Goal: Task Accomplishment & Management: Manage account settings

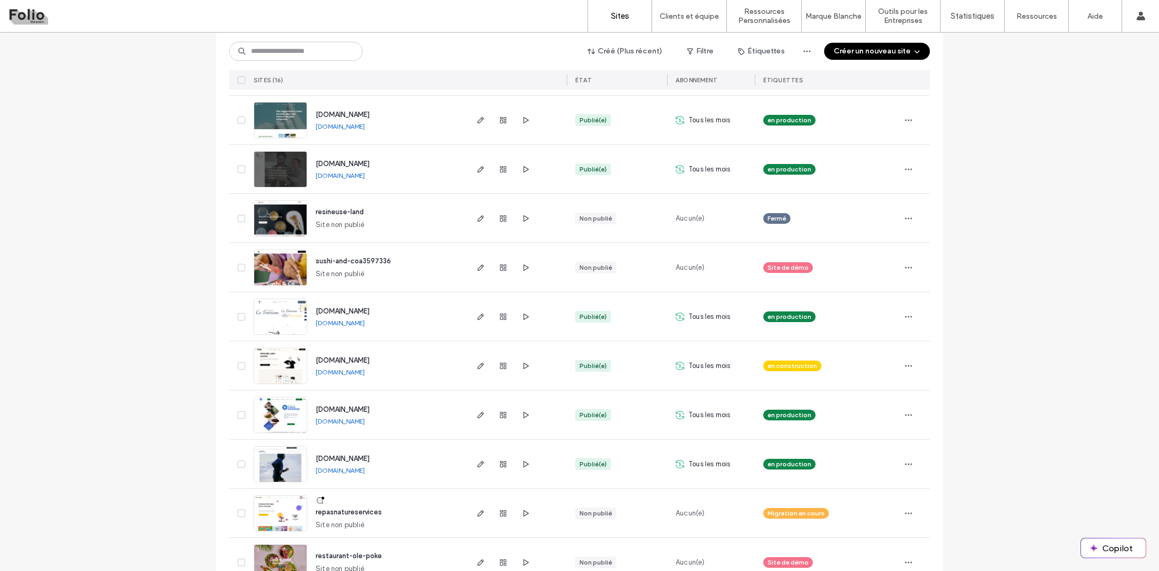
scroll to position [404, 0]
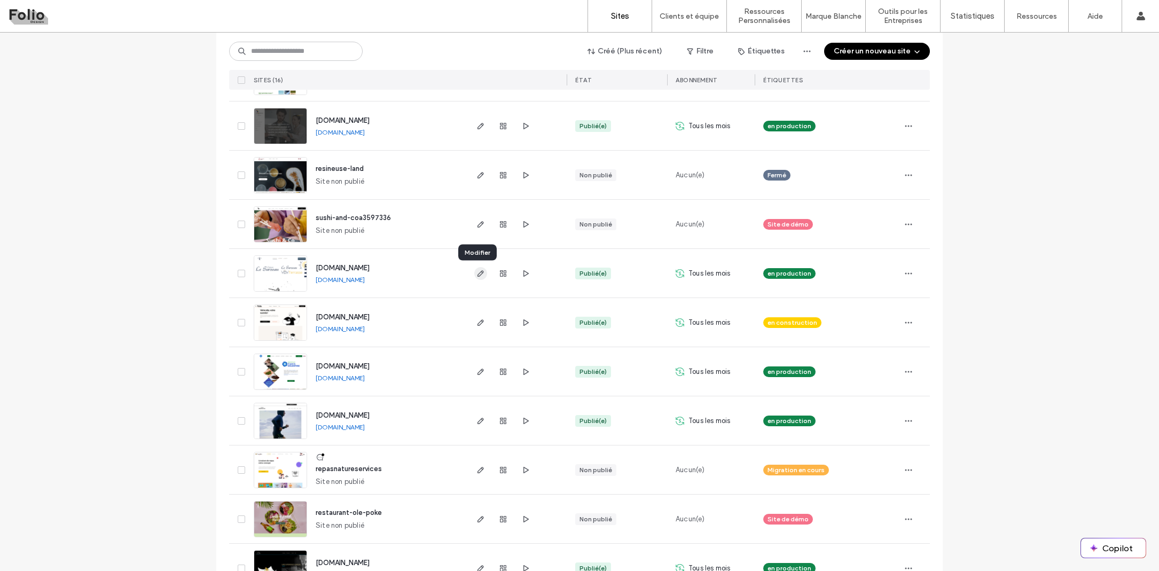
click at [479, 275] on icon "button" at bounding box center [480, 273] width 9 height 9
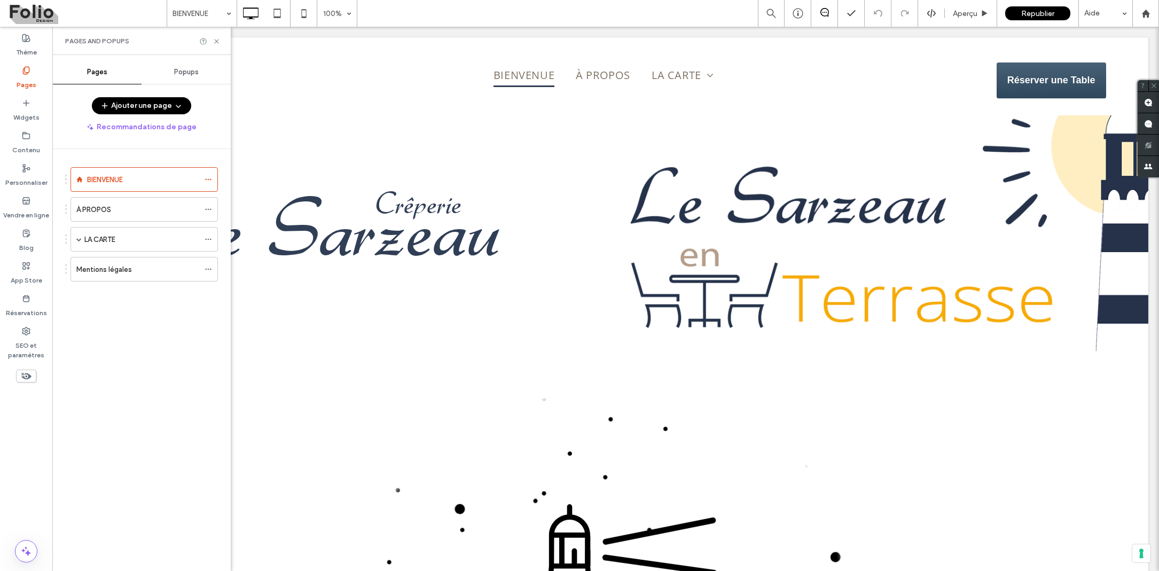
click at [183, 70] on span "Popups" at bounding box center [186, 72] width 25 height 9
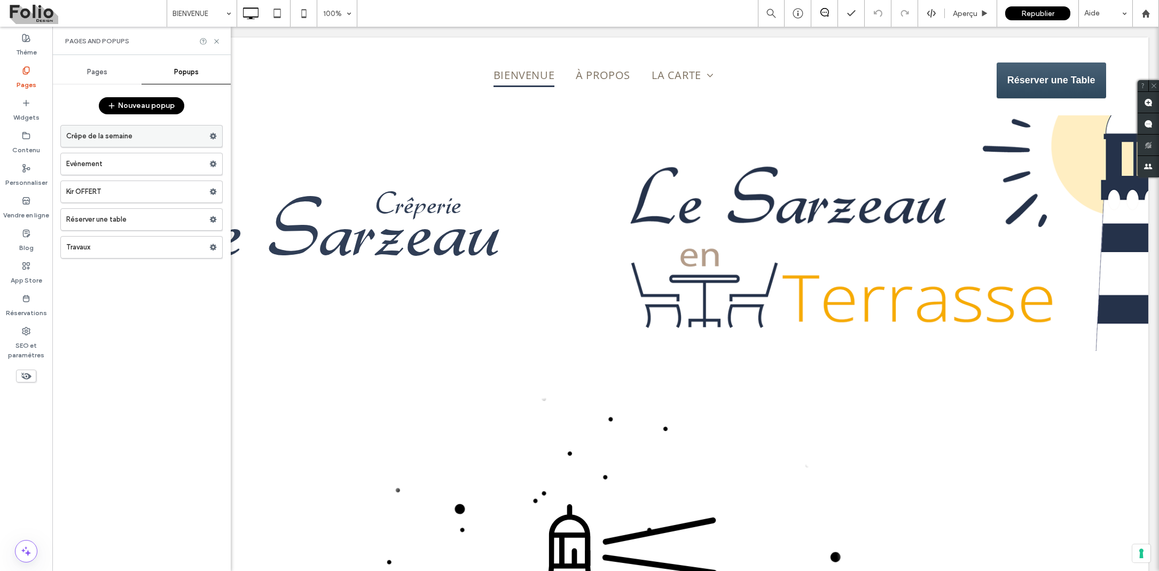
click at [138, 132] on label "Crêpe de la semaine" at bounding box center [137, 136] width 143 height 21
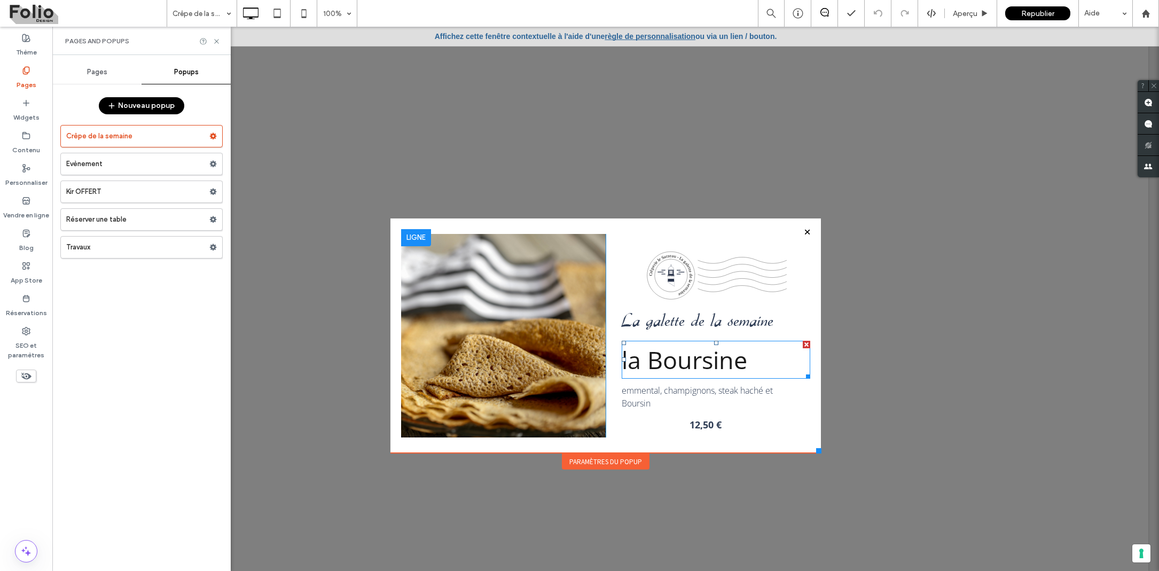
click at [665, 363] on span "la Boursine" at bounding box center [685, 359] width 126 height 33
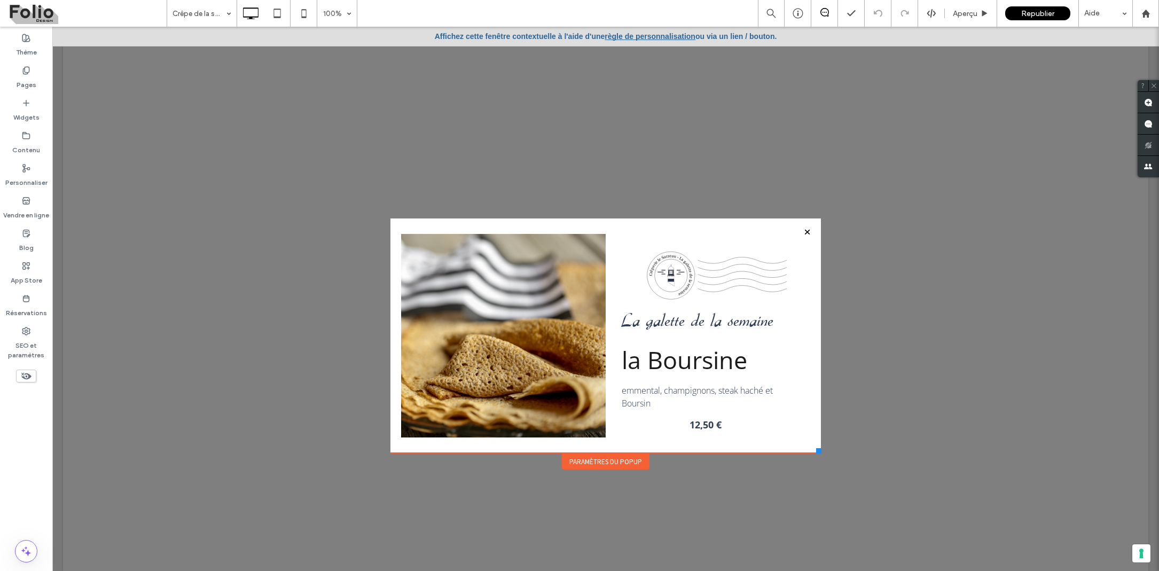
click at [665, 363] on span "la Boursine" at bounding box center [685, 359] width 126 height 33
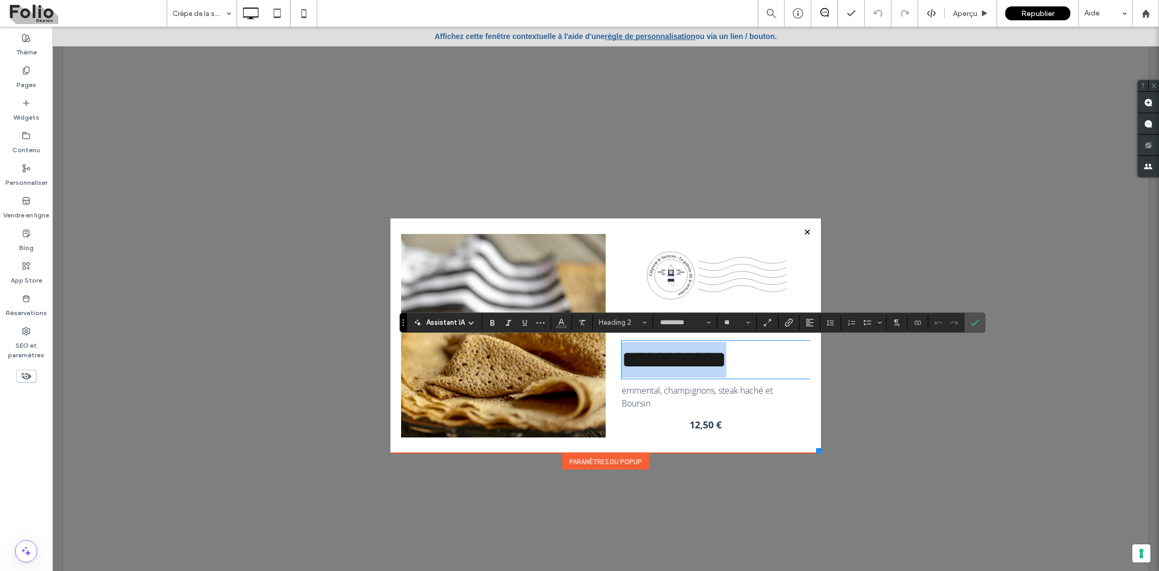
click at [651, 359] on span "**********" at bounding box center [674, 359] width 105 height 23
click at [638, 360] on span "**********" at bounding box center [674, 359] width 105 height 23
drag, startPoint x: 648, startPoint y: 362, endPoint x: 749, endPoint y: 367, distance: 101.6
click at [751, 367] on h2 "**********" at bounding box center [716, 360] width 189 height 36
click at [972, 326] on label "Confirmer" at bounding box center [975, 322] width 16 height 19
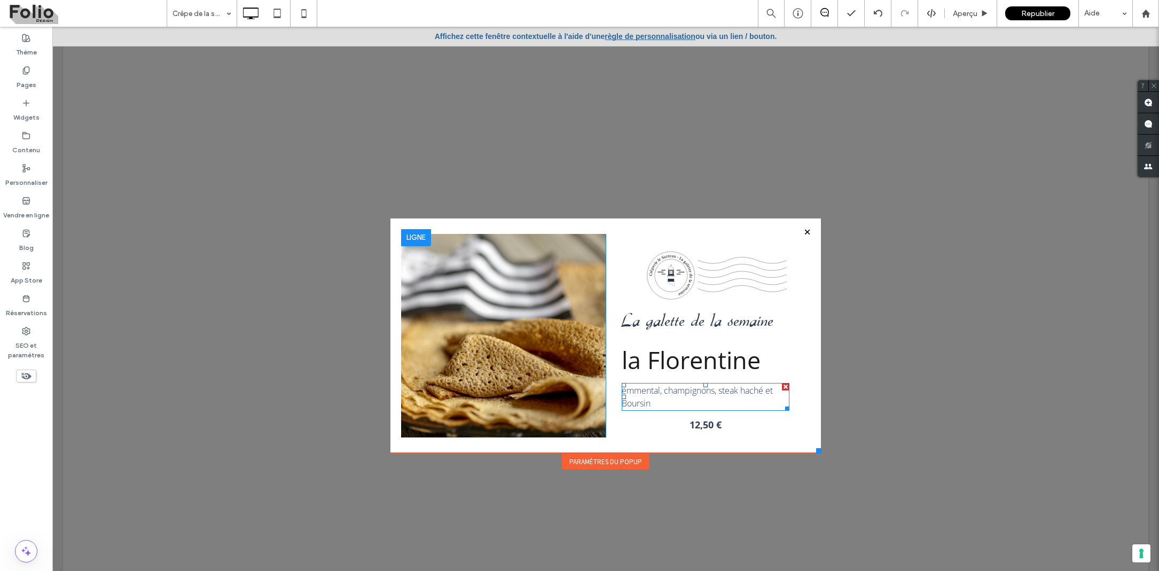
click at [660, 389] on span "emmental, champignons, steak haché et Boursin" at bounding box center [697, 397] width 151 height 25
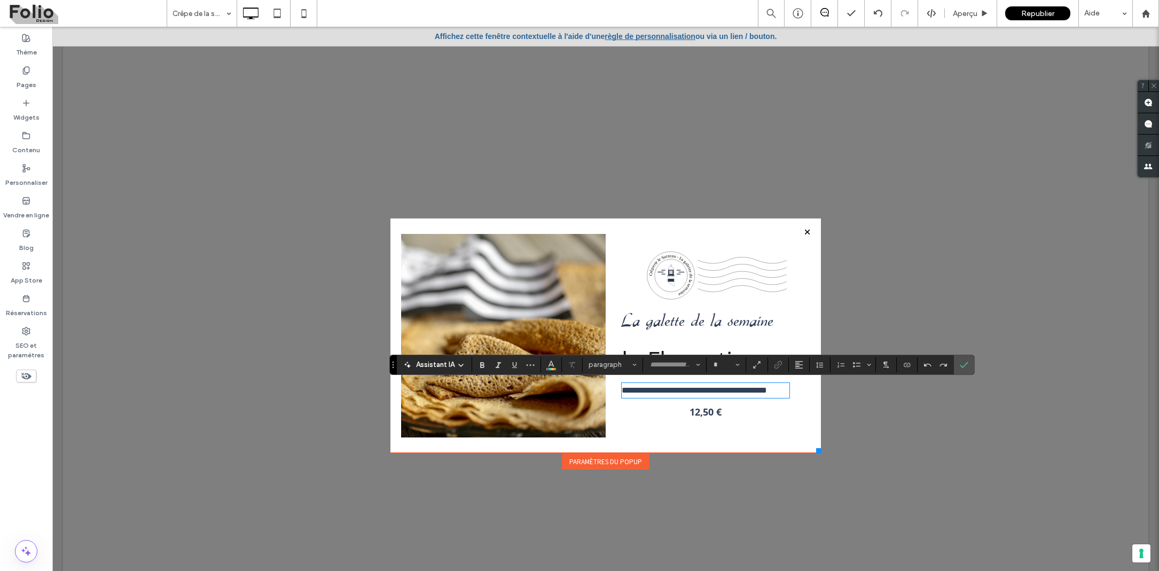
type input "*********"
type input "**"
click at [707, 414] on strong "12,50 €" at bounding box center [705, 408] width 32 height 13
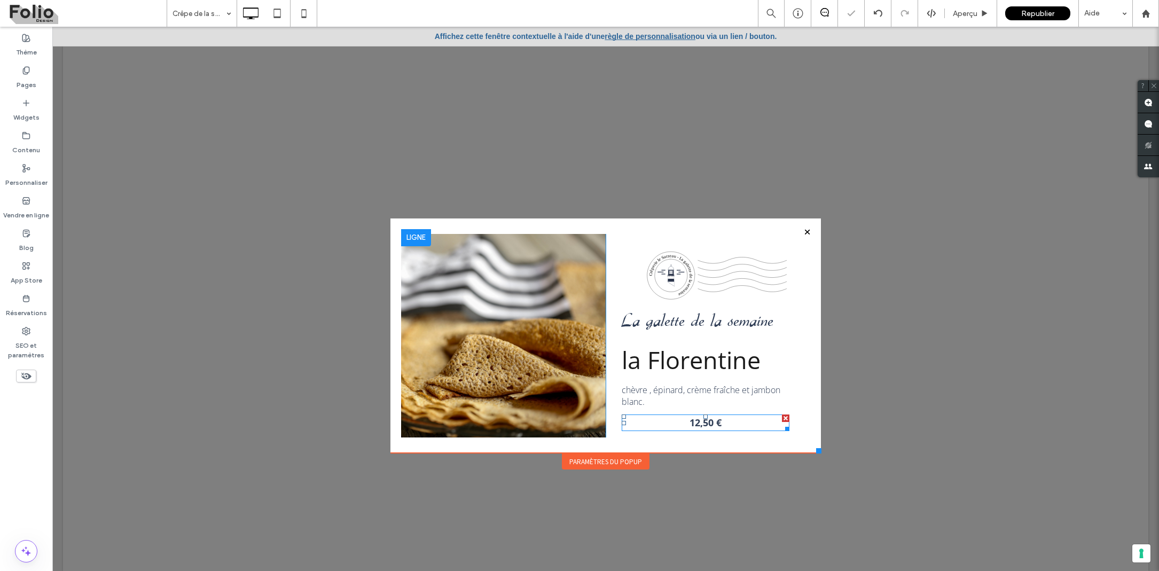
click at [707, 424] on strong "12,50 €" at bounding box center [705, 422] width 32 height 13
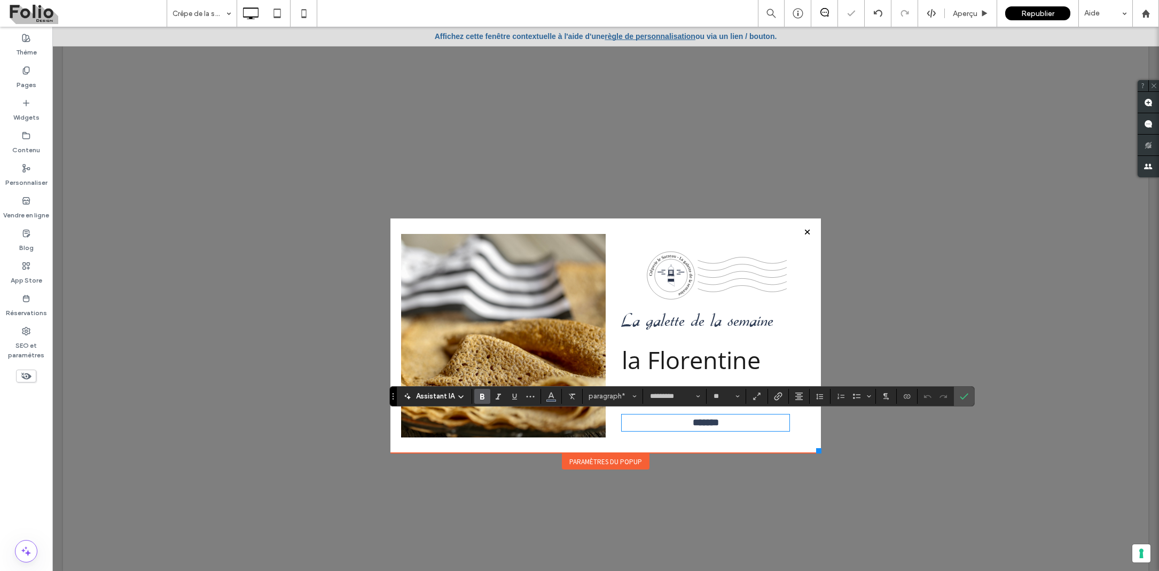
click at [710, 421] on strong "*******" at bounding box center [706, 423] width 26 height 10
click at [965, 393] on icon "Confirmer" at bounding box center [964, 396] width 9 height 9
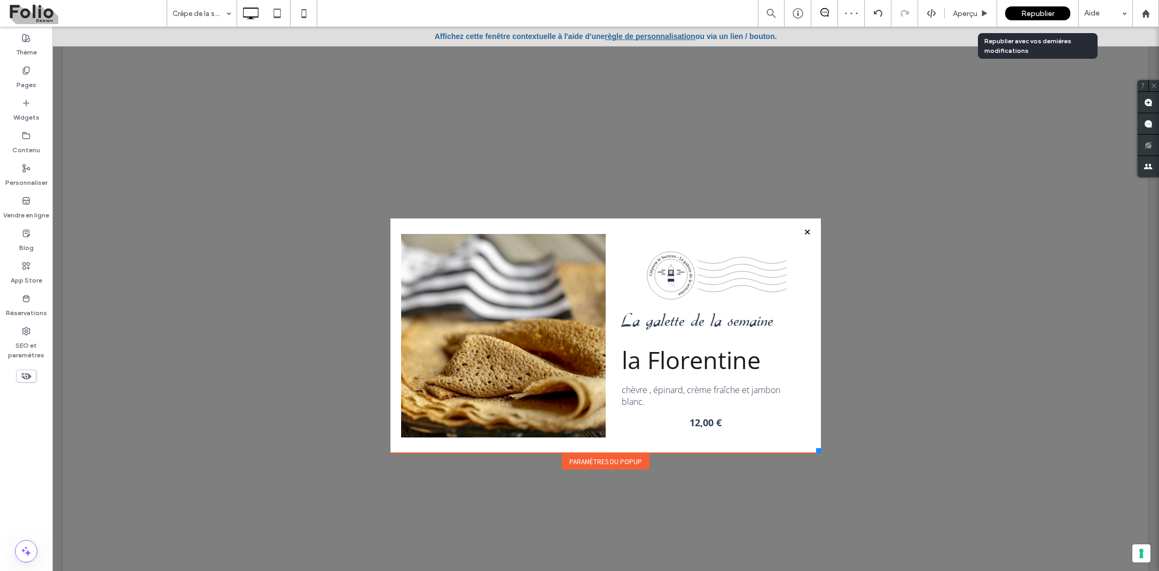
click at [1045, 11] on span "Republier" at bounding box center [1037, 13] width 33 height 9
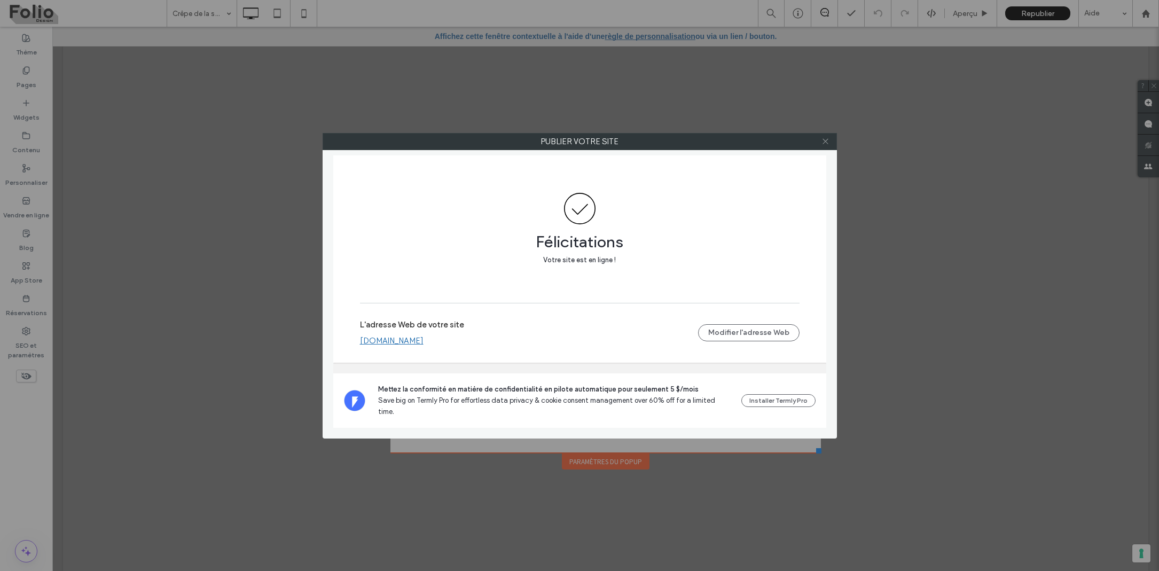
click at [828, 138] on icon at bounding box center [825, 141] width 8 height 8
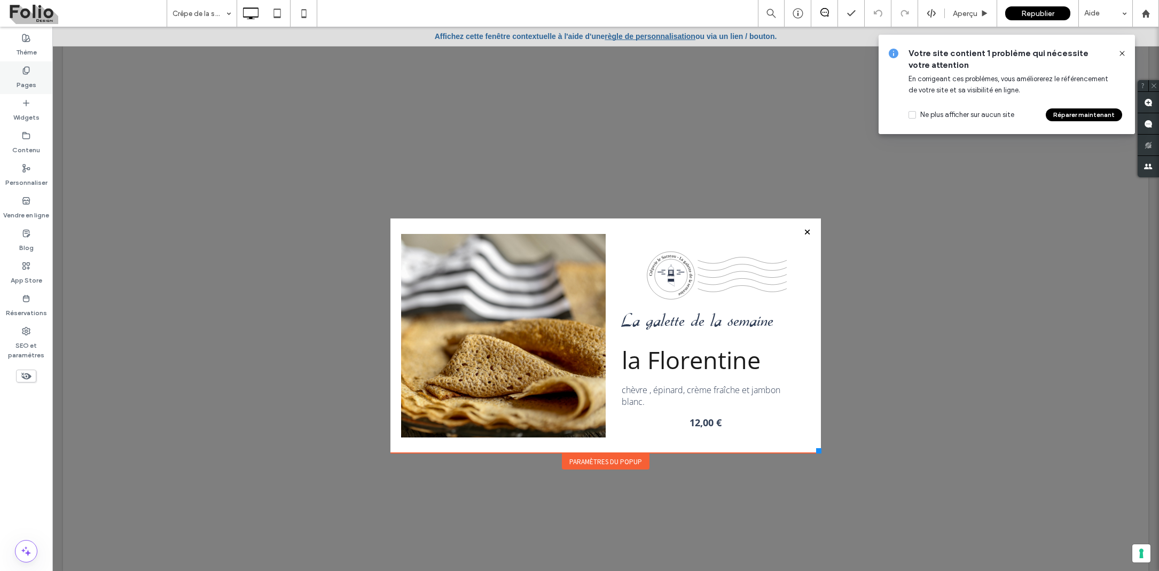
click at [23, 83] on label "Pages" at bounding box center [27, 82] width 20 height 15
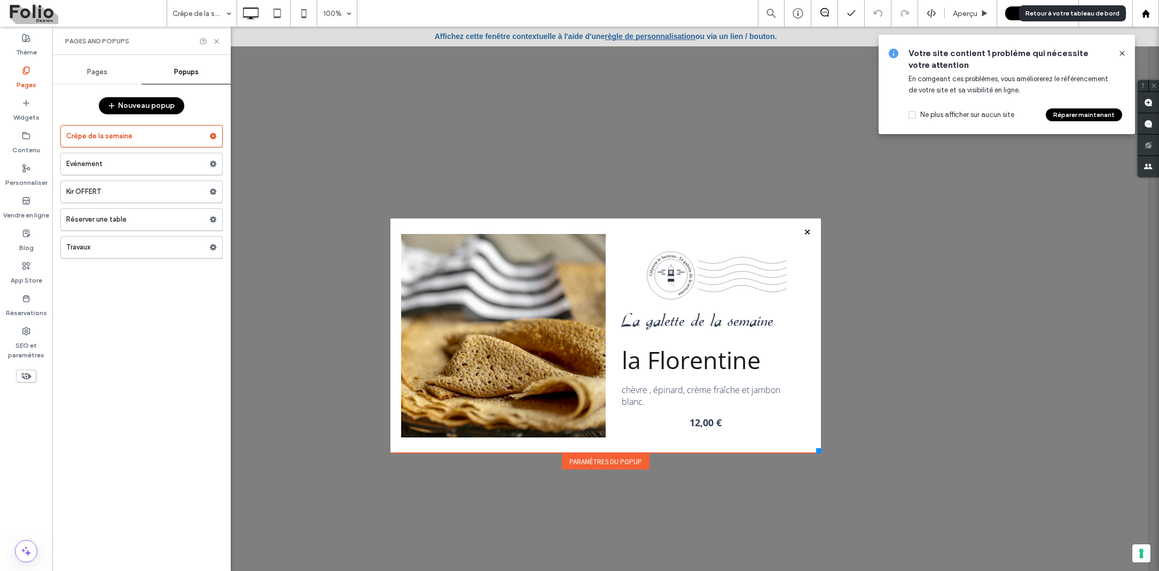
click at [1146, 15] on icon at bounding box center [1145, 13] width 9 height 9
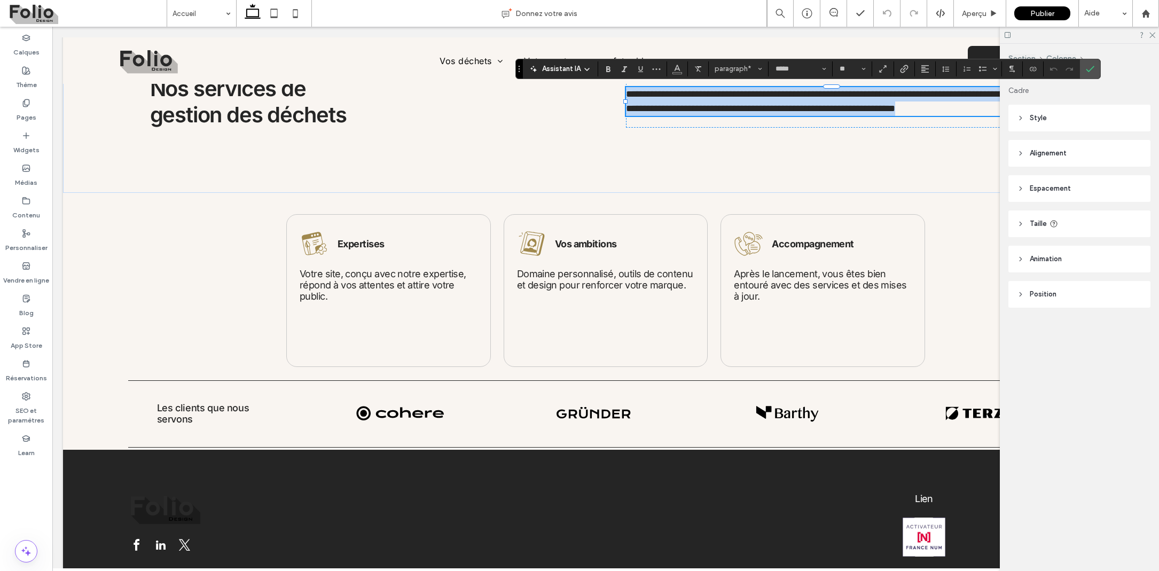
click at [741, 107] on span "**********" at bounding box center [831, 101] width 411 height 24
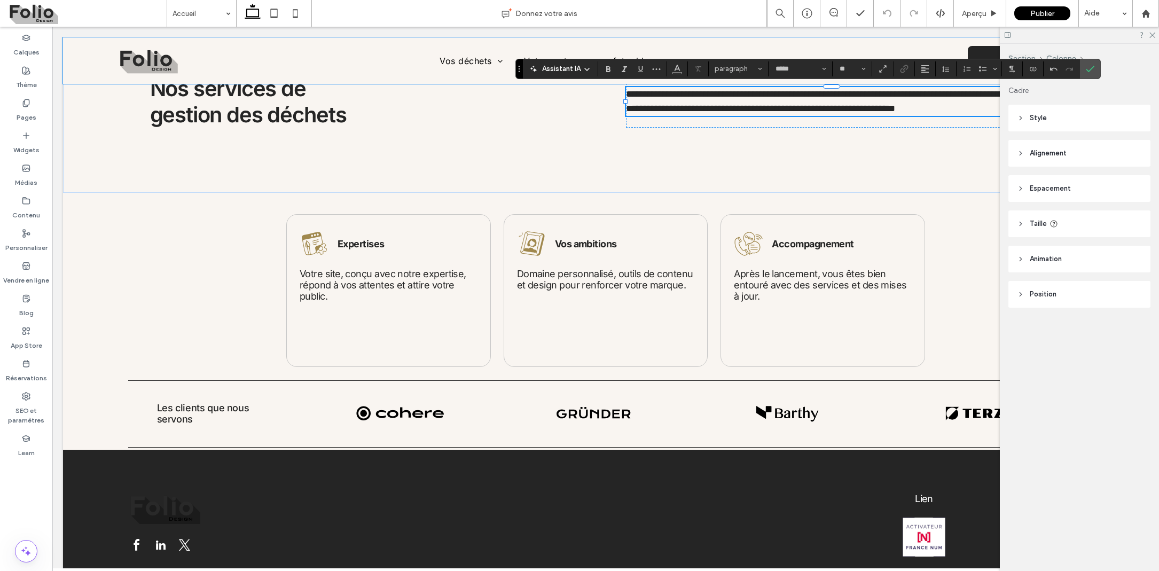
click at [584, 65] on div "Assistant IA" at bounding box center [560, 69] width 70 height 11
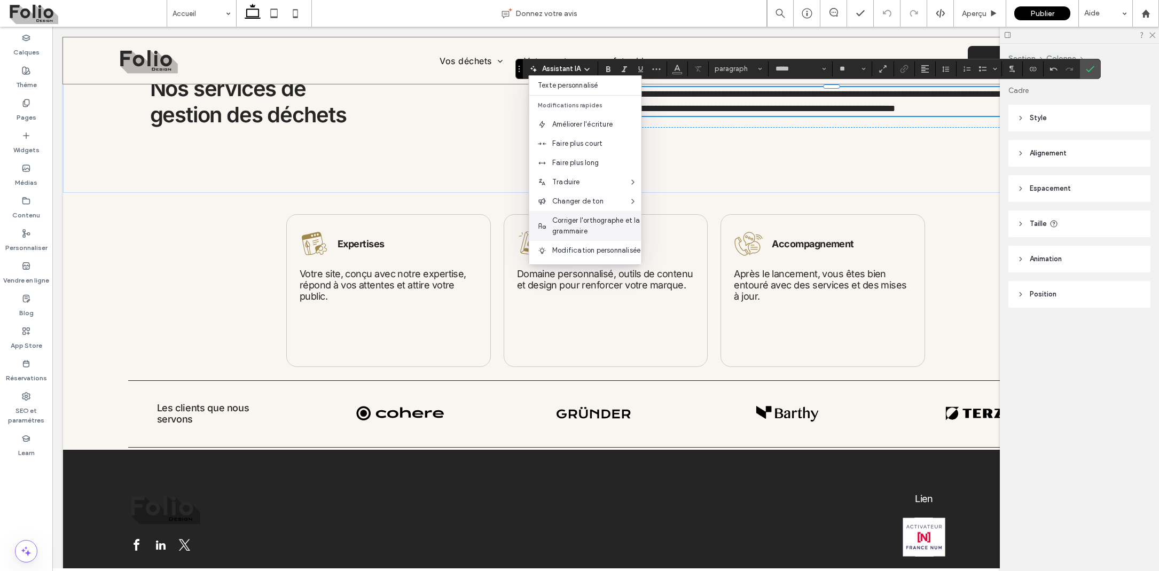
scroll to position [92, 0]
click at [581, 215] on span "Corriger l'orthographe et la grammaire" at bounding box center [596, 225] width 89 height 21
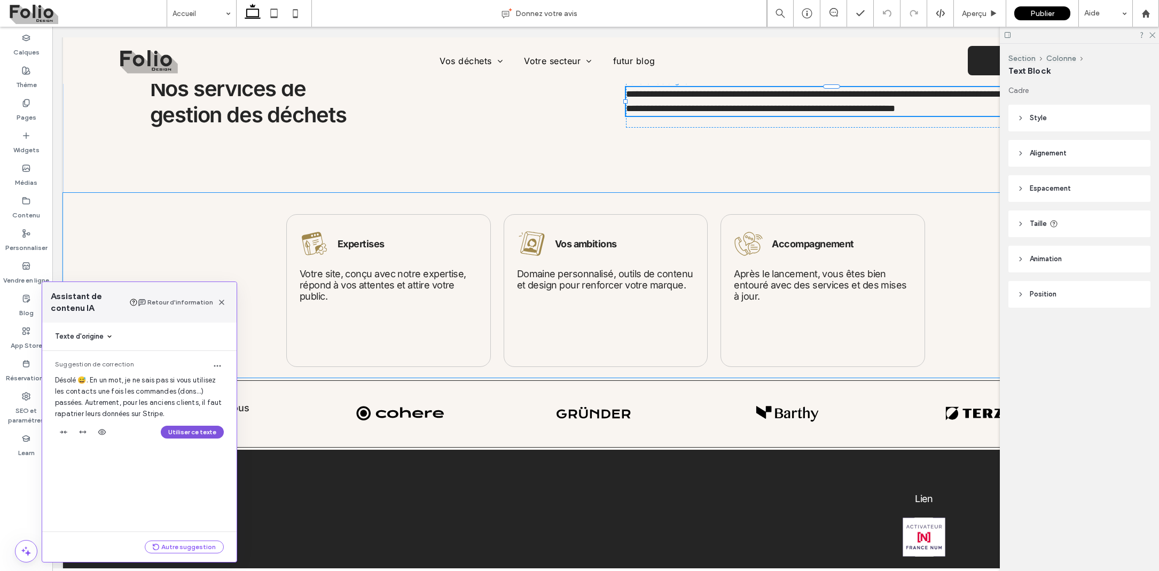
click at [183, 428] on button "Utiliser ce texte" at bounding box center [192, 432] width 63 height 13
type input "*"
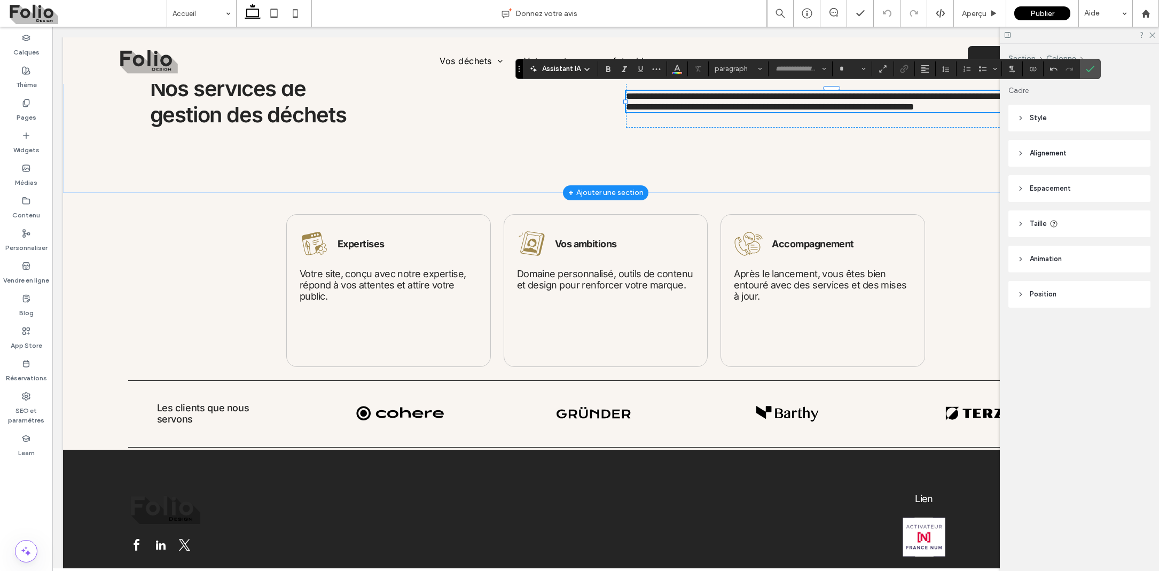
type input "*****"
type input "**"
click at [733, 100] on span "**********" at bounding box center [831, 101] width 411 height 20
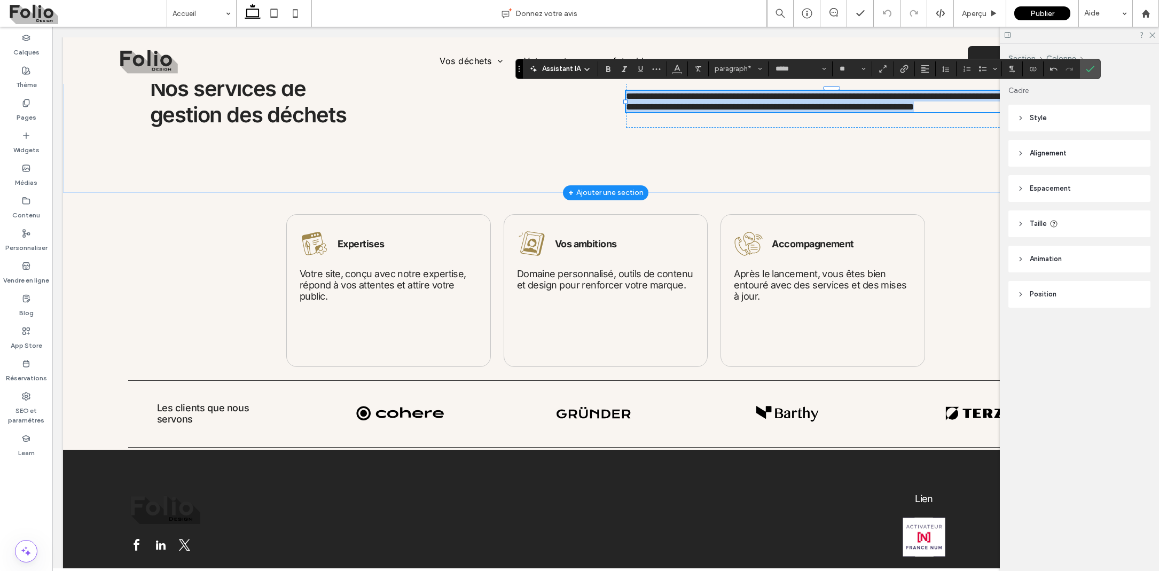
copy span "**********"
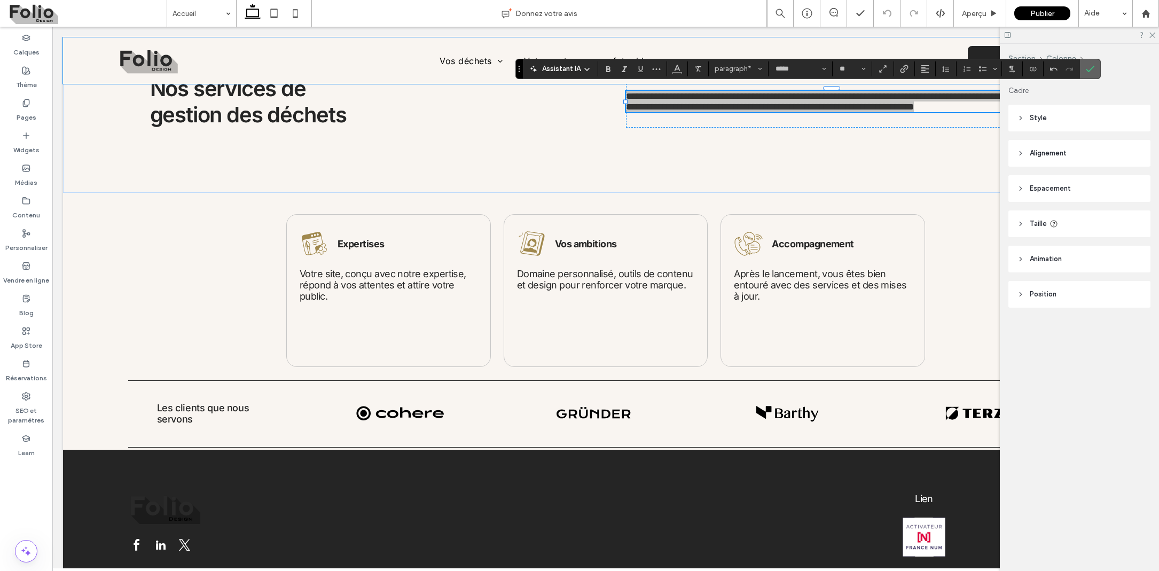
click at [1088, 72] on icon "Confirmer" at bounding box center [1090, 69] width 9 height 9
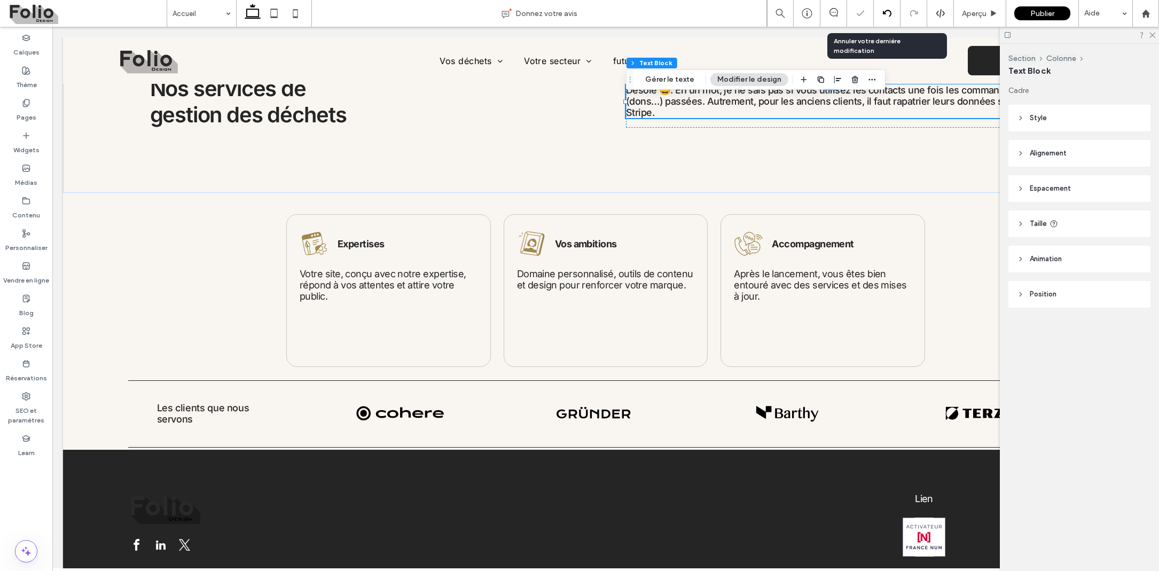
click at [878, 12] on div at bounding box center [887, 13] width 26 height 9
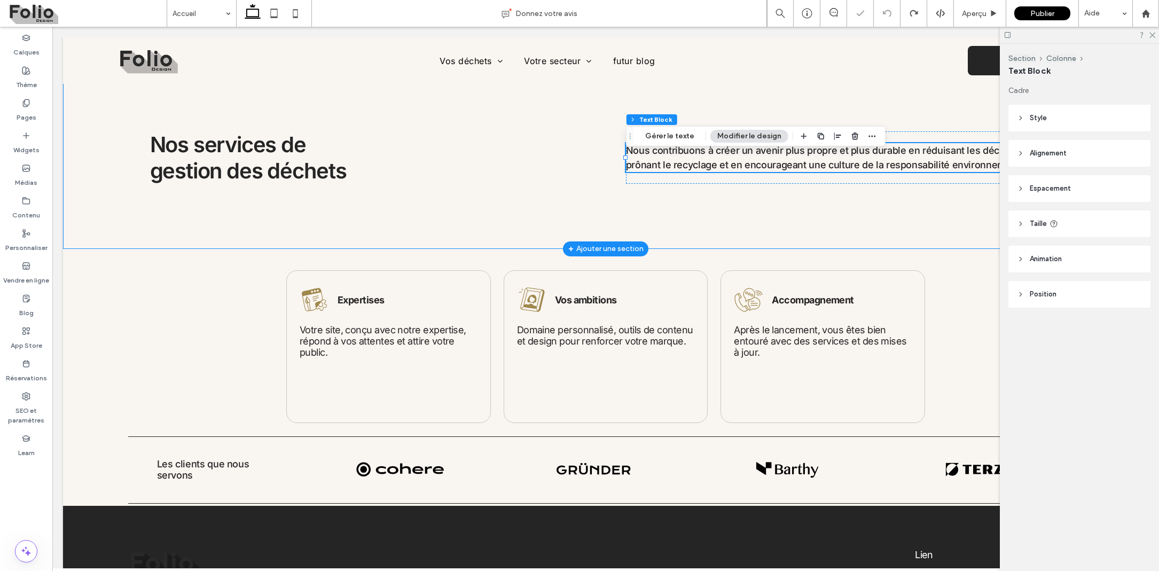
scroll to position [404, 0]
click at [1146, 11] on use at bounding box center [1145, 13] width 8 height 8
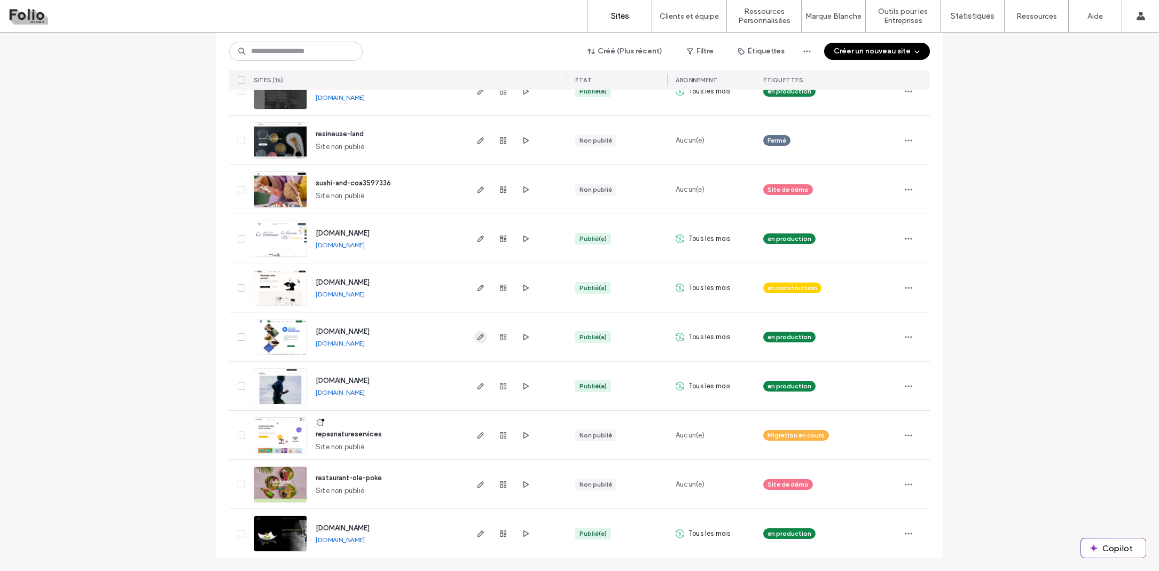
click at [477, 335] on use "button" at bounding box center [480, 337] width 6 height 6
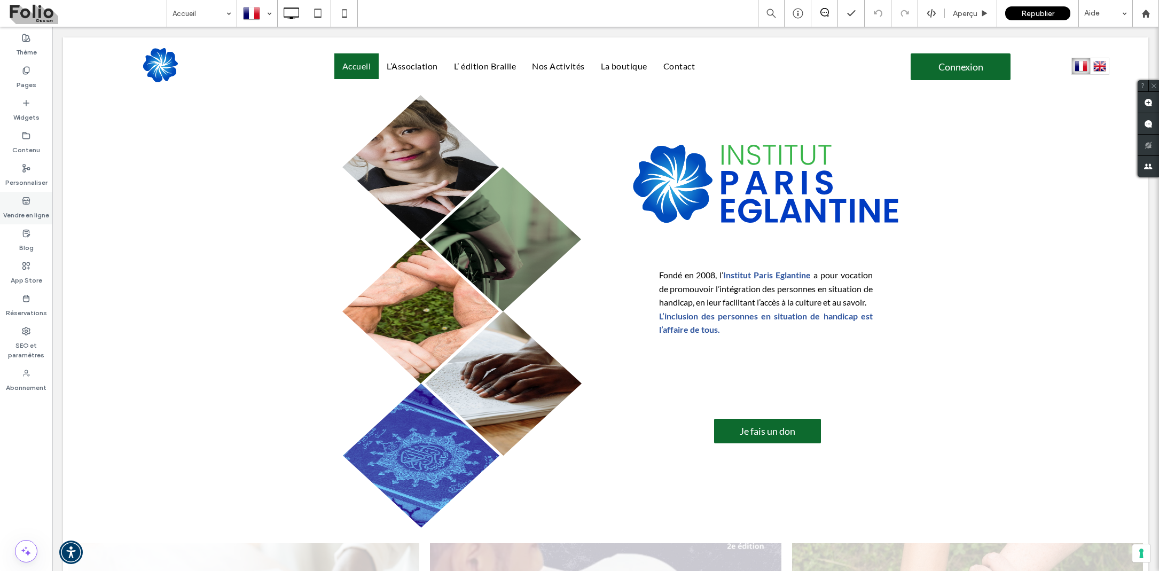
click at [23, 198] on icon at bounding box center [26, 201] width 9 height 9
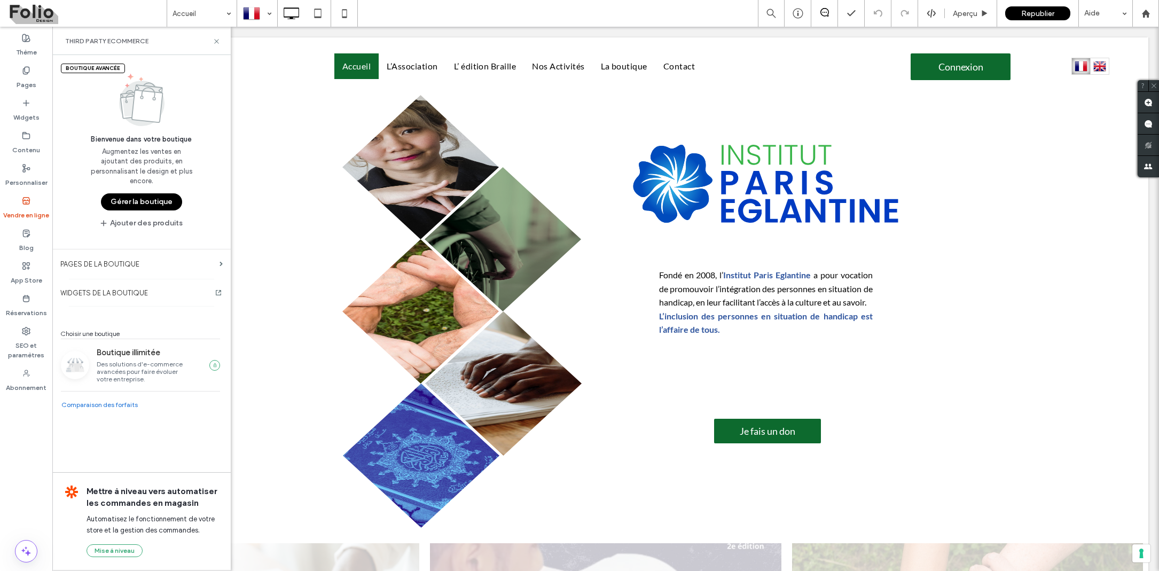
click at [130, 199] on button "Gérer la boutique" at bounding box center [141, 201] width 81 height 17
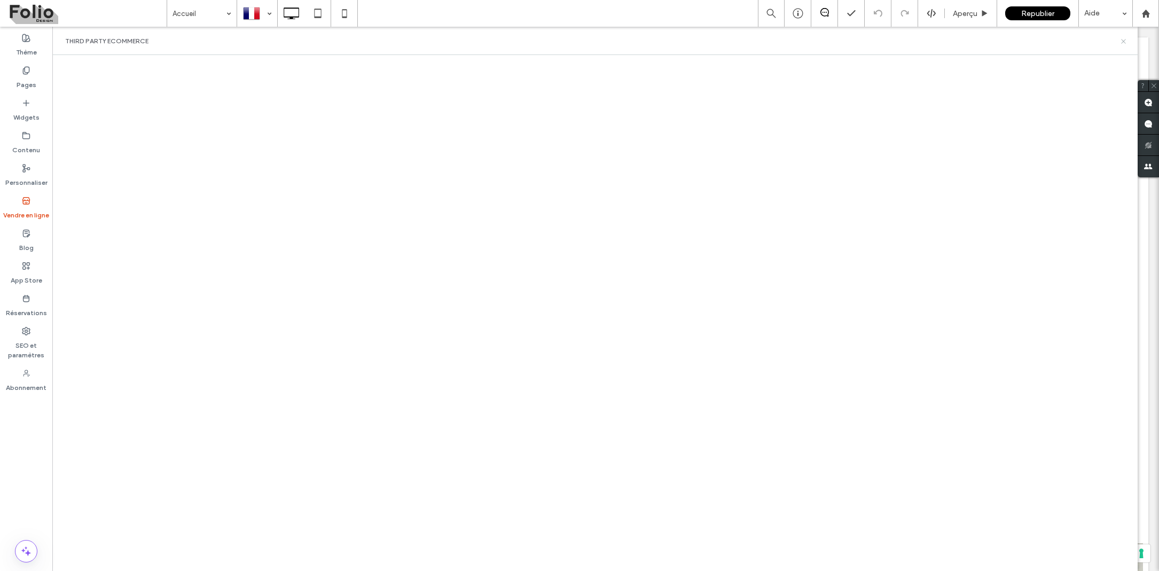
click at [1123, 39] on icon at bounding box center [1123, 41] width 8 height 8
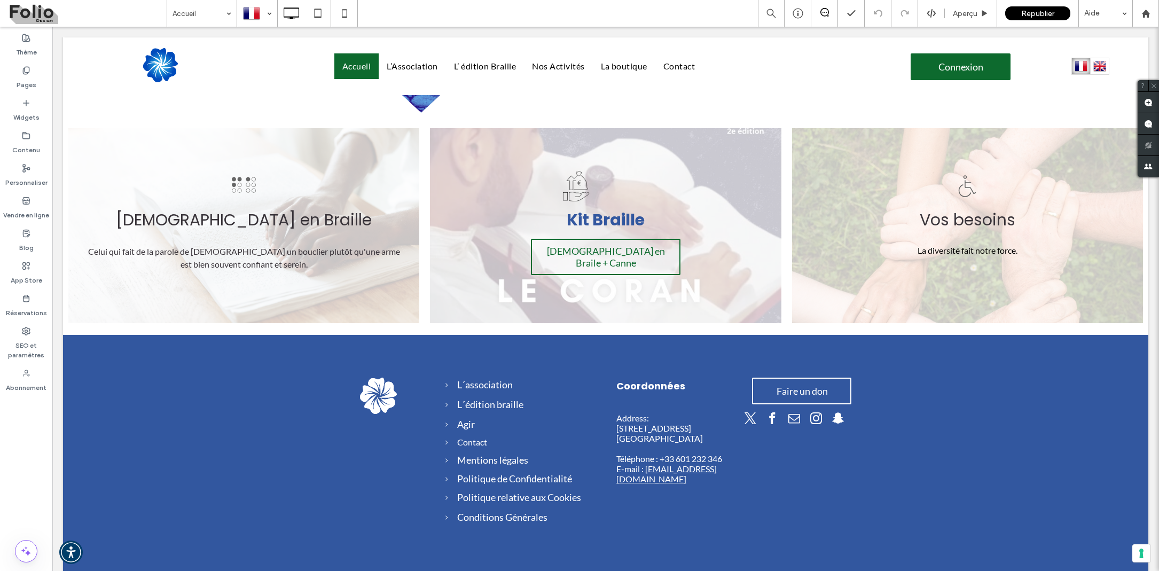
scroll to position [414, 0]
click at [347, 14] on icon at bounding box center [344, 13] width 21 height 21
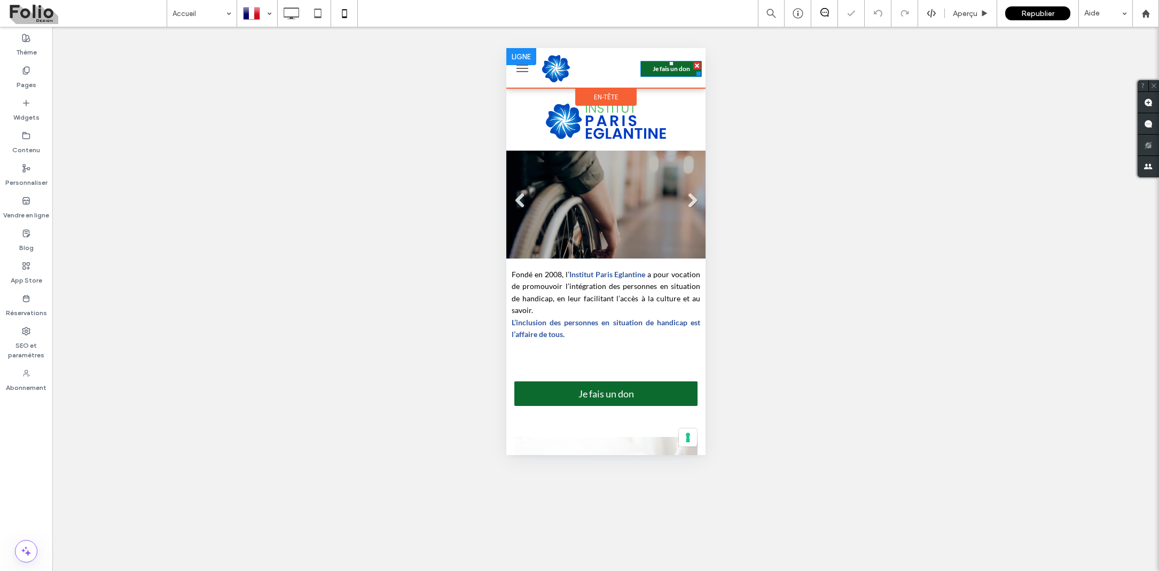
scroll to position [0, 0]
click at [662, 67] on span "Je fais un don" at bounding box center [670, 69] width 37 height 8
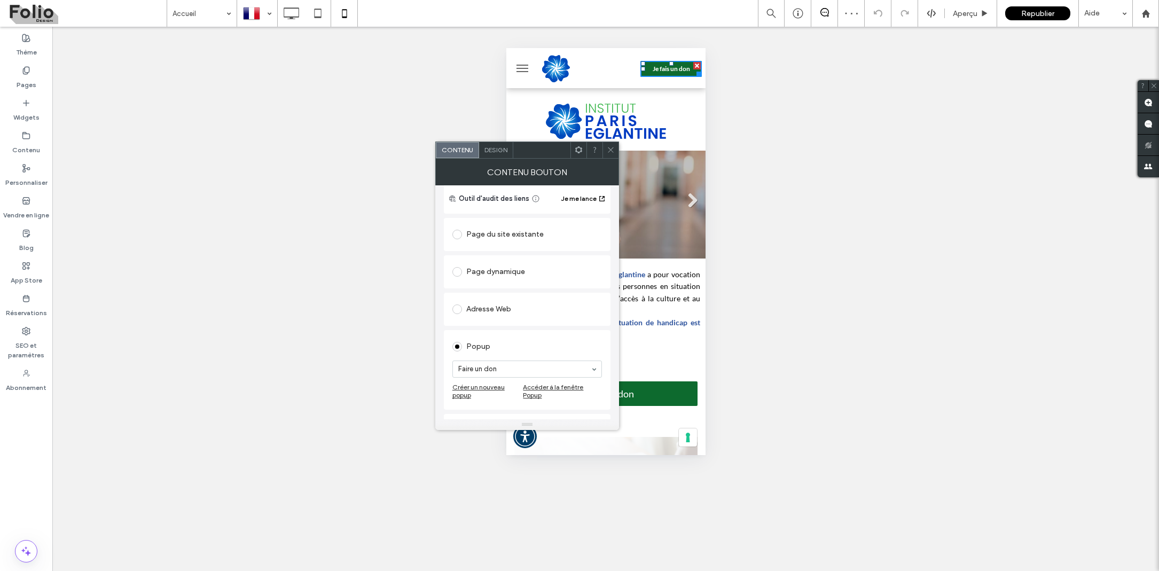
scroll to position [73, 0]
click at [458, 238] on span at bounding box center [457, 242] width 10 height 10
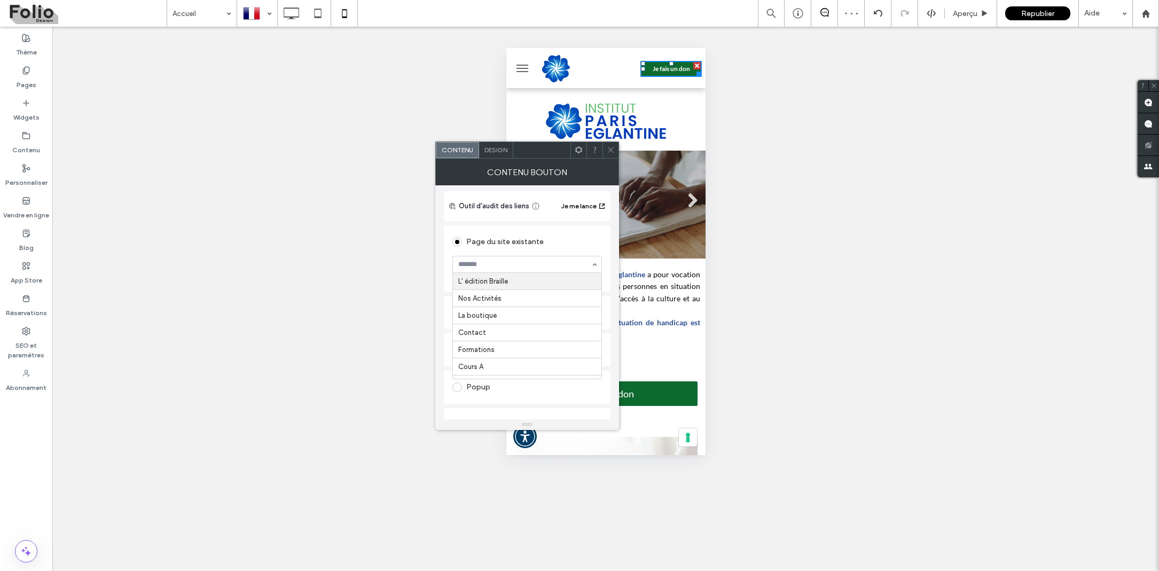
scroll to position [36, 0]
click at [534, 236] on div "Page du site existante" at bounding box center [527, 241] width 150 height 17
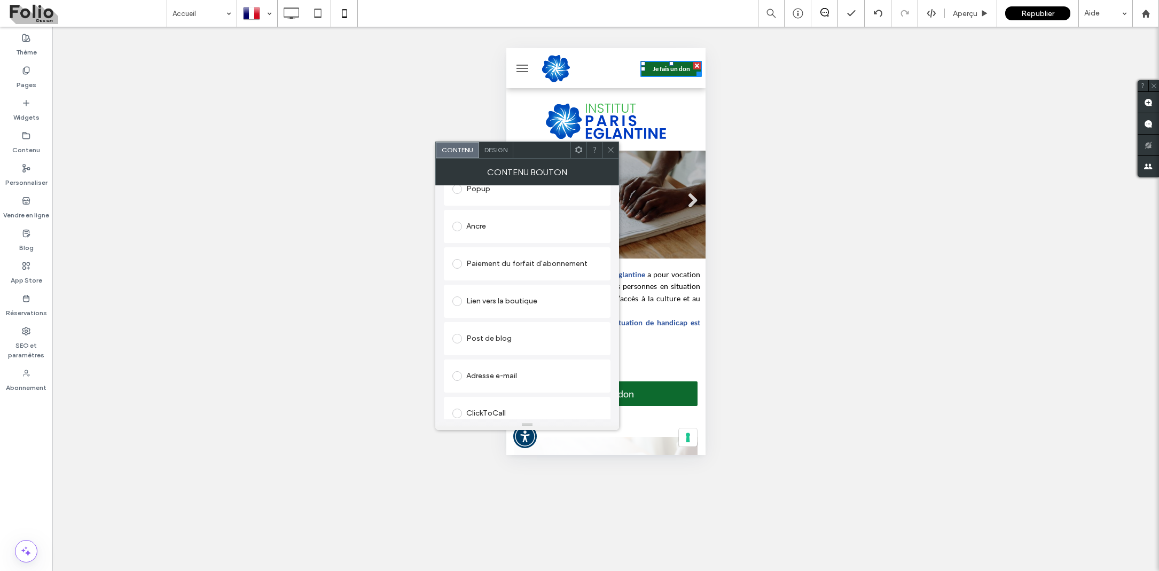
scroll to position [273, 0]
click at [457, 301] on span at bounding box center [457, 299] width 10 height 10
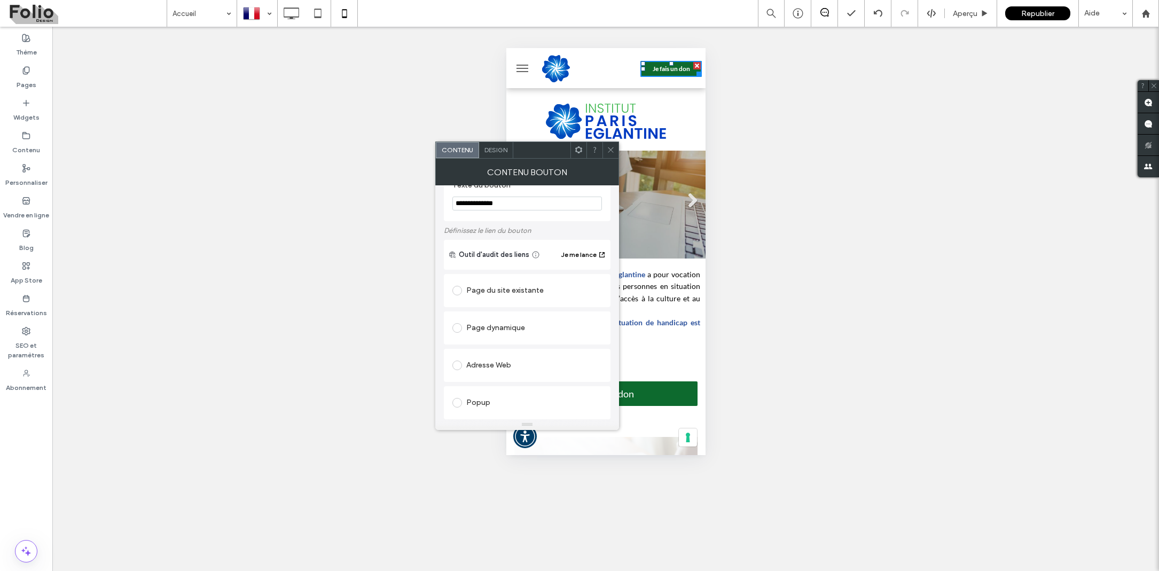
scroll to position [23, 0]
click at [465, 325] on label at bounding box center [459, 329] width 14 height 10
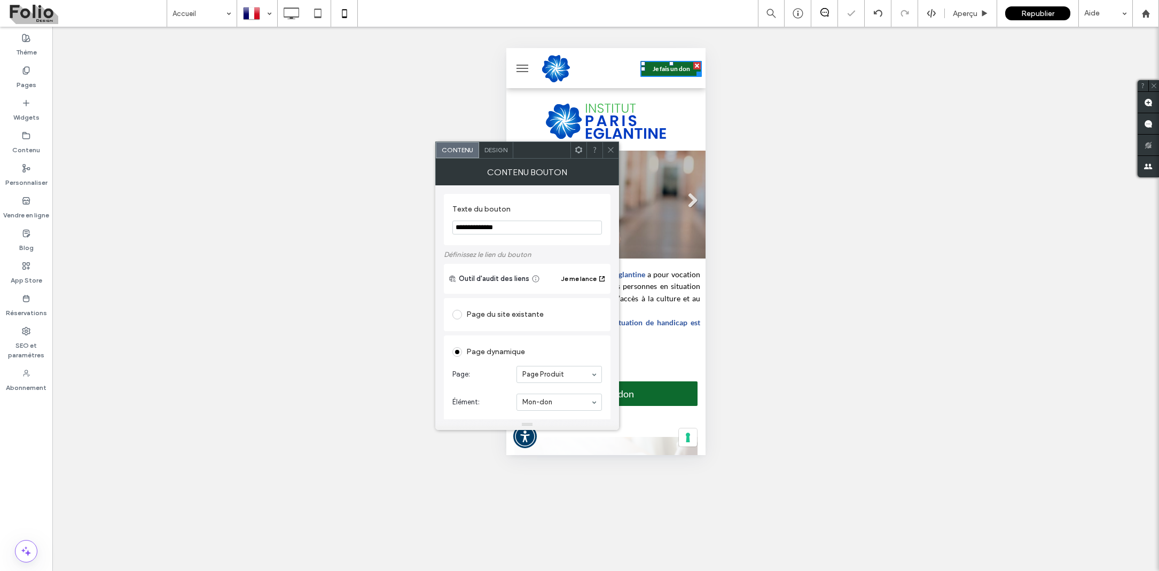
scroll to position [0, 0]
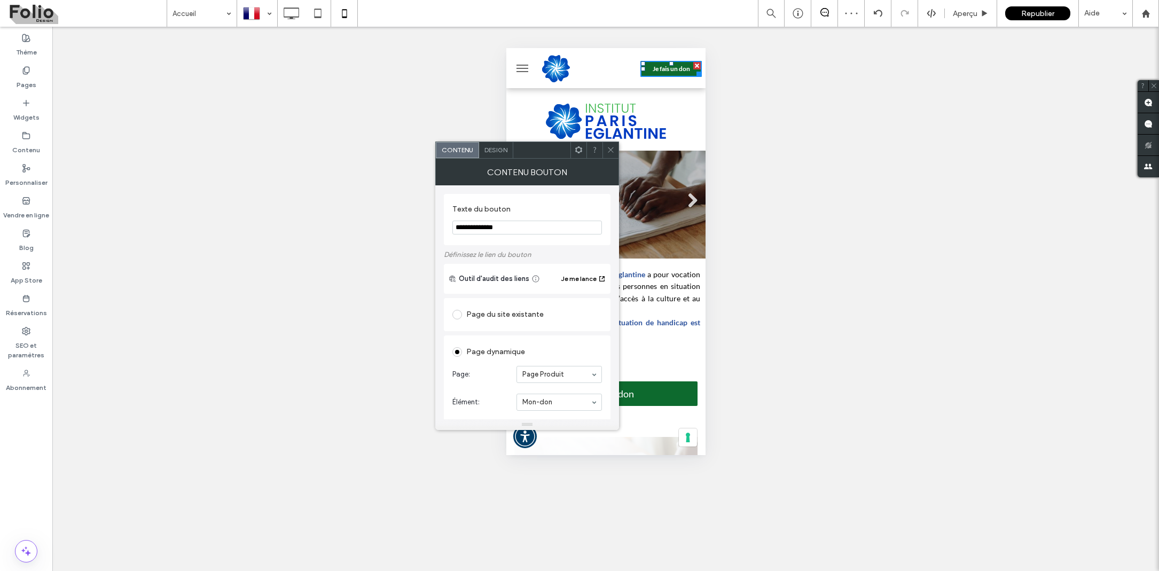
click at [610, 150] on icon at bounding box center [611, 150] width 8 height 8
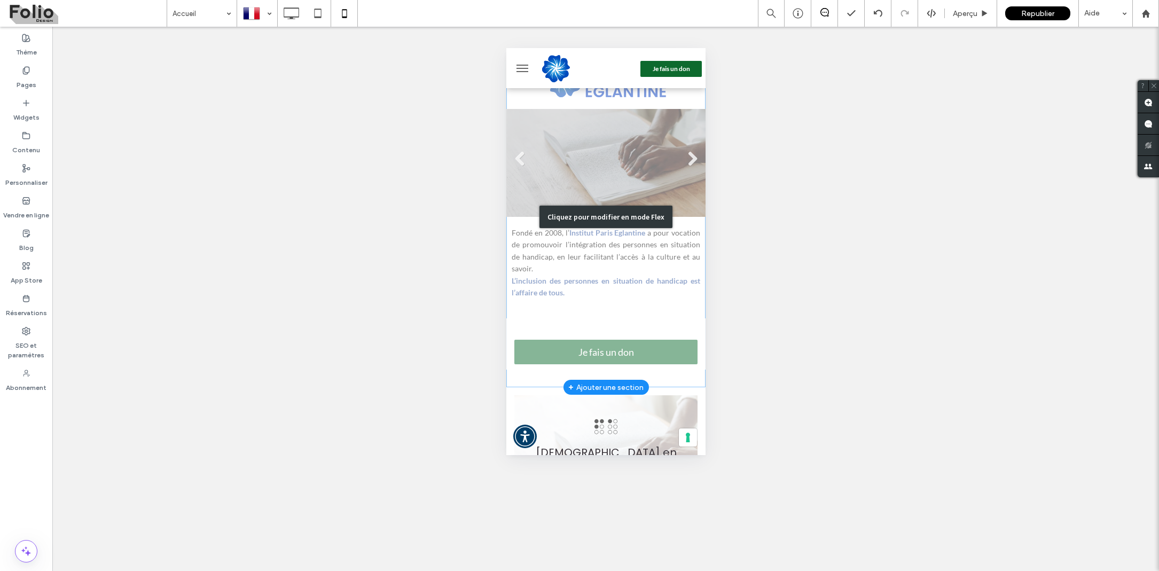
scroll to position [42, 0]
click at [636, 270] on div "Cliquez pour modifier en mode Flex" at bounding box center [605, 216] width 199 height 341
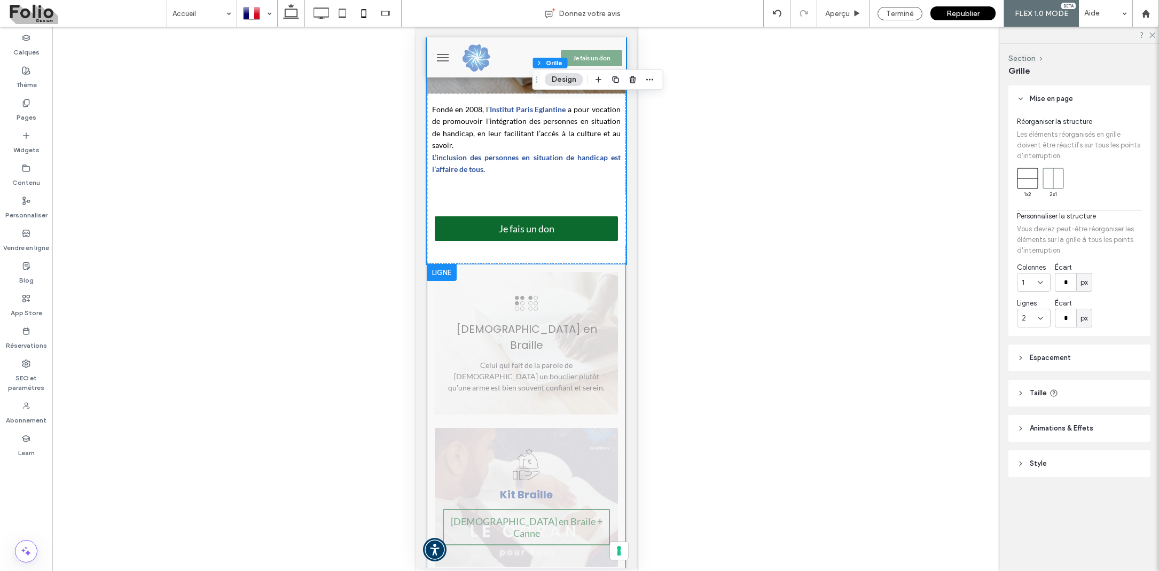
scroll to position [153, 0]
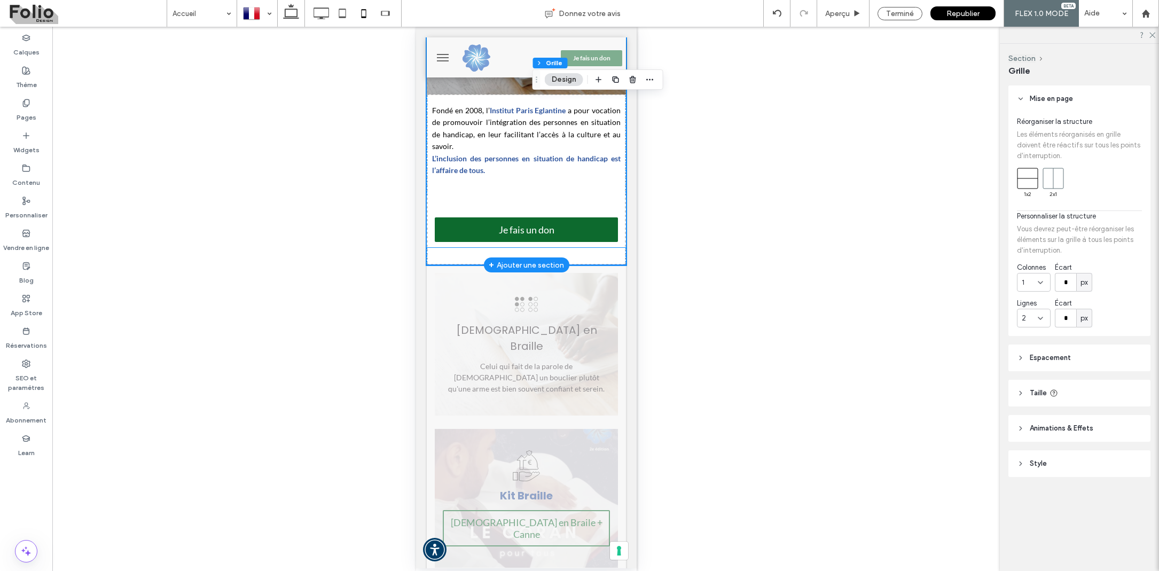
click at [551, 232] on span "Je fais un don" at bounding box center [526, 229] width 77 height 22
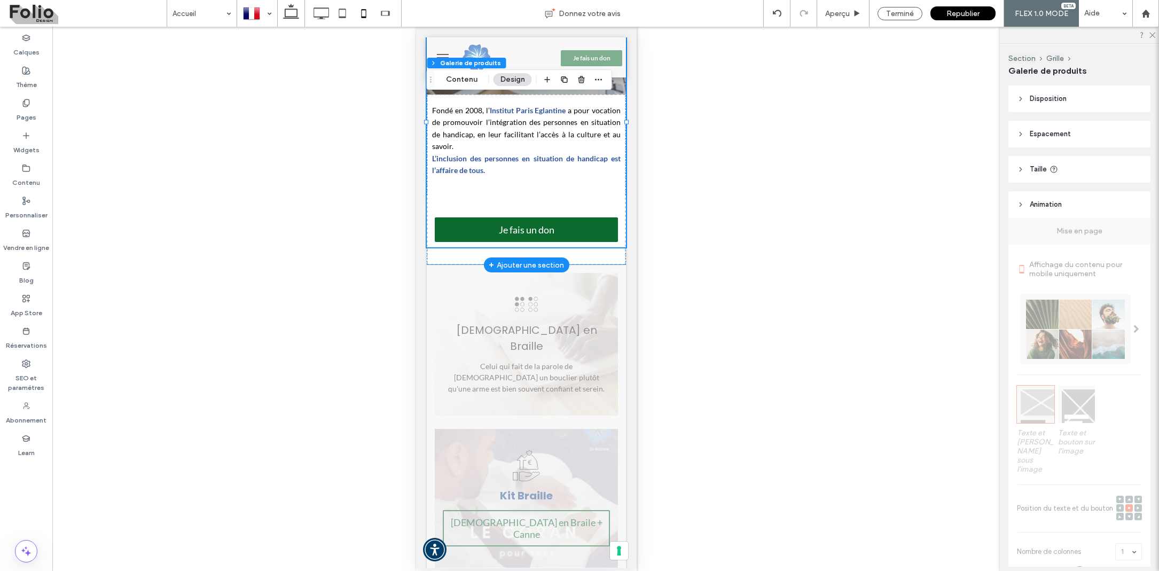
click at [551, 232] on span "Je fais un don" at bounding box center [526, 229] width 77 height 22
click at [552, 222] on span "Je fais un don" at bounding box center [526, 229] width 77 height 22
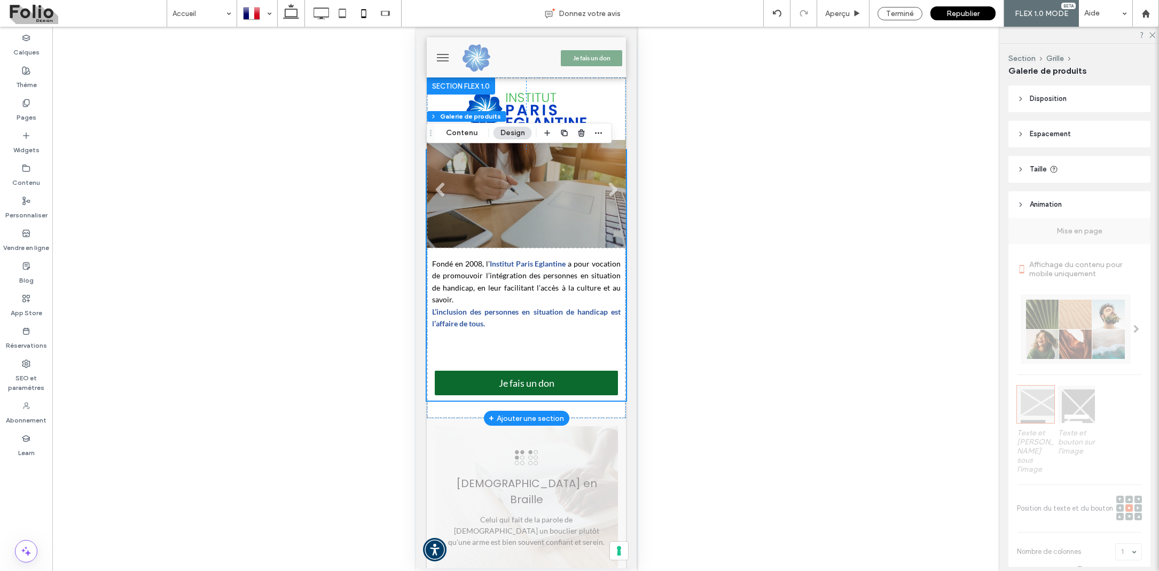
scroll to position [0, 0]
click at [520, 240] on li "Titre de la diapositive Écrivez votre légende ici Bouton" at bounding box center [525, 194] width 199 height 108
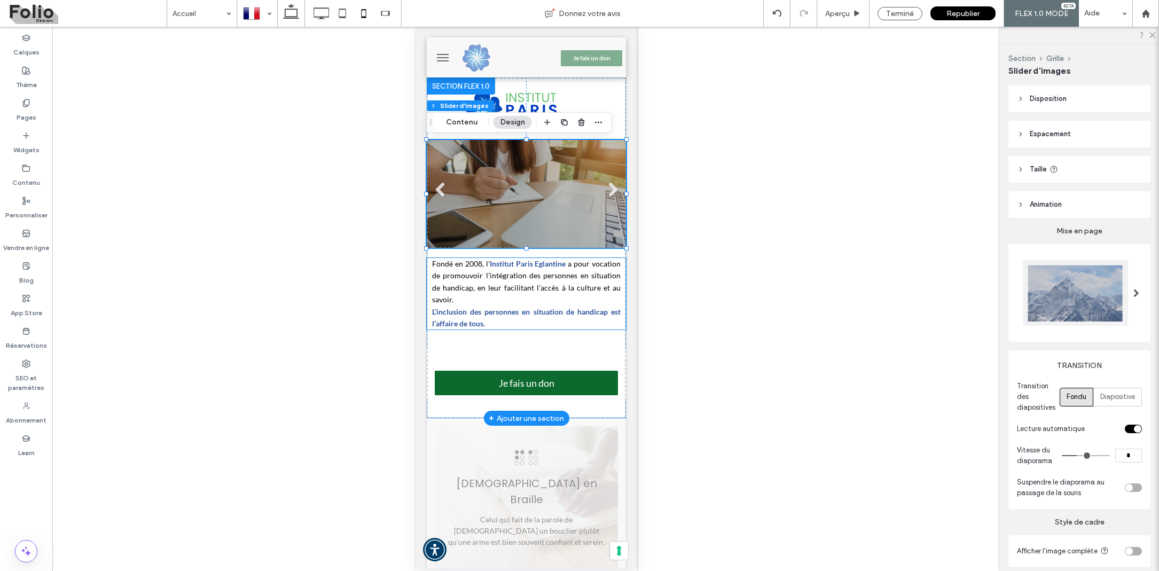
click at [523, 273] on span "a pour vocation de promouvoir l’intégration des personnes en situation de handi…" at bounding box center [526, 281] width 189 height 45
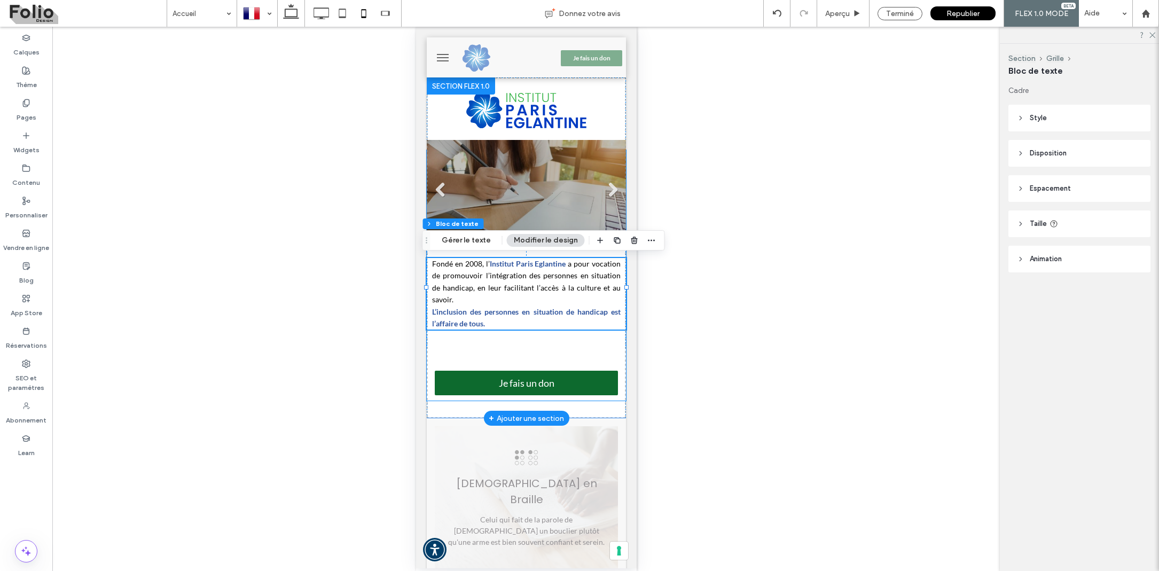
click at [562, 372] on span "Je fais un don" at bounding box center [526, 383] width 77 height 22
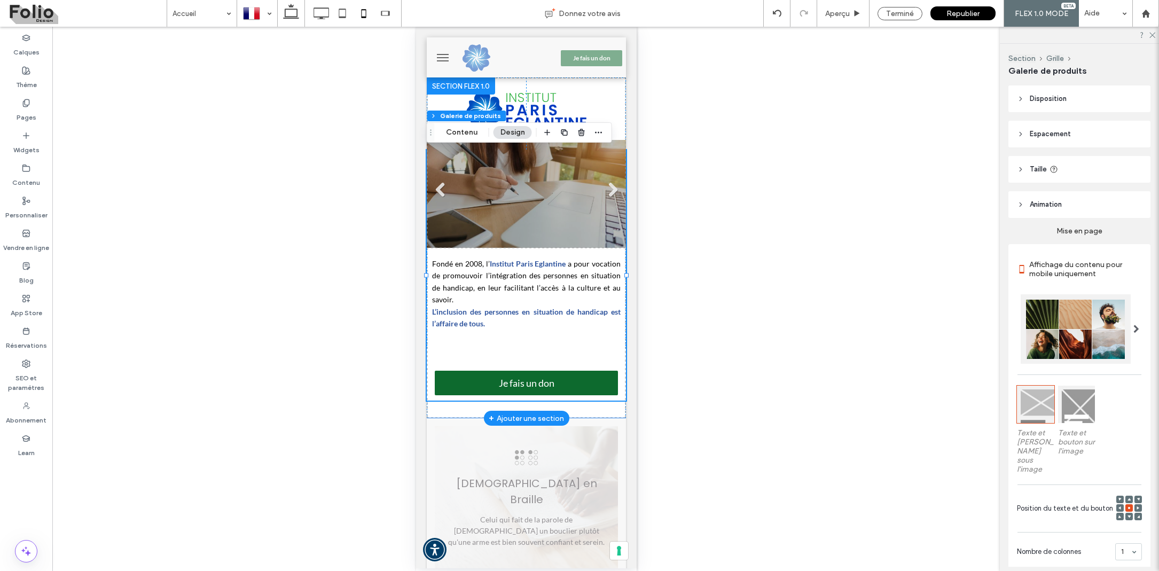
click at [562, 372] on span "Je fais un don" at bounding box center [526, 383] width 77 height 22
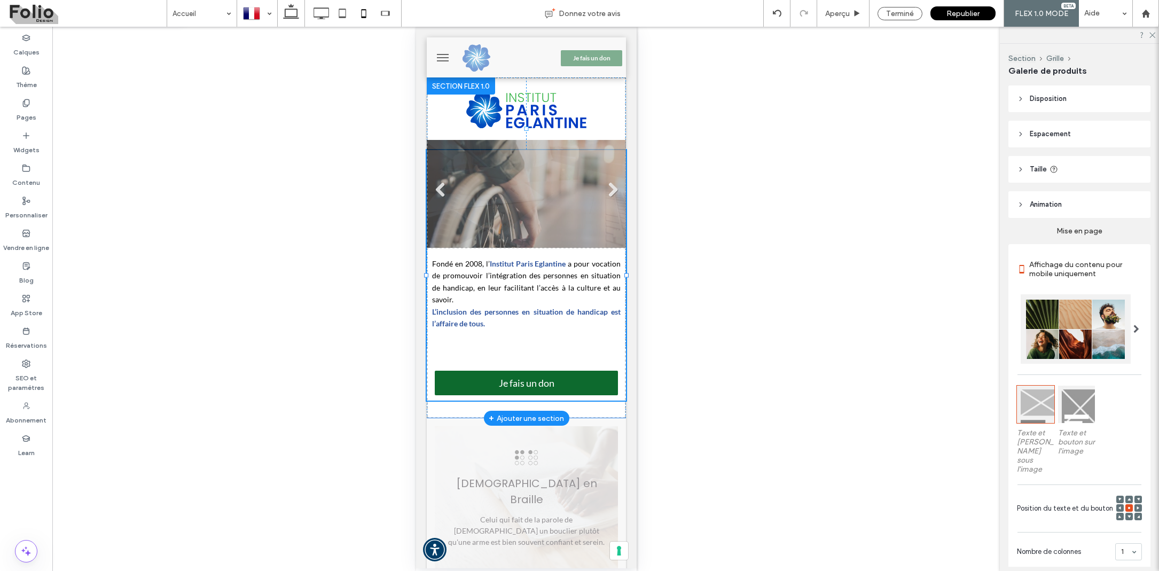
click at [562, 372] on span "Je fais un don" at bounding box center [526, 383] width 77 height 22
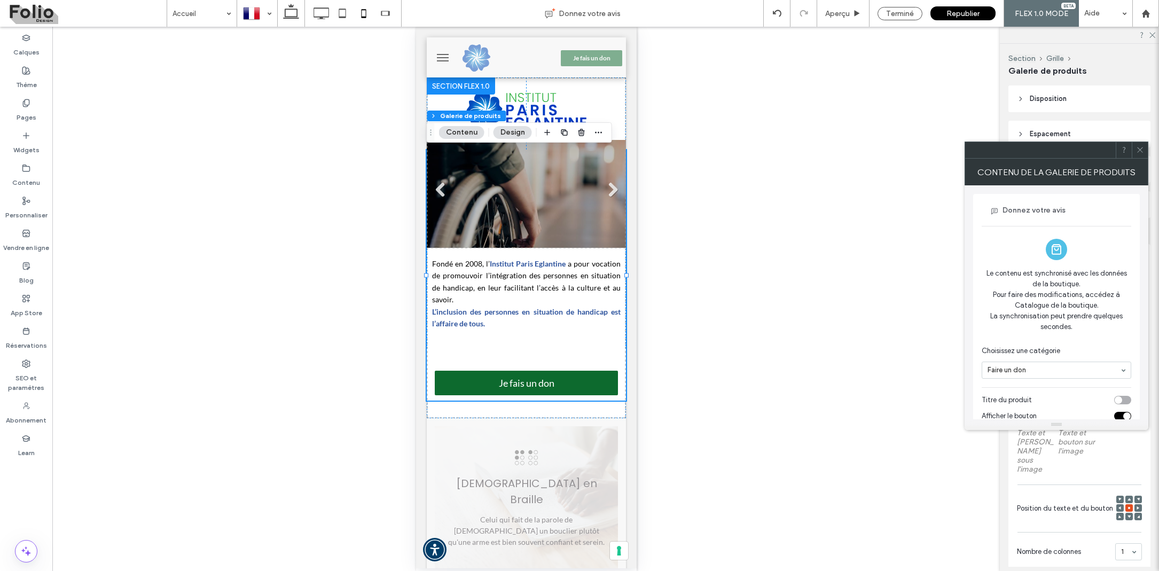
click at [1020, 279] on div "Le contenu est synchronisé avec les données de la boutique. Pour faire des modi…" at bounding box center [1057, 302] width 150 height 85
click at [1141, 152] on icon at bounding box center [1140, 150] width 8 height 8
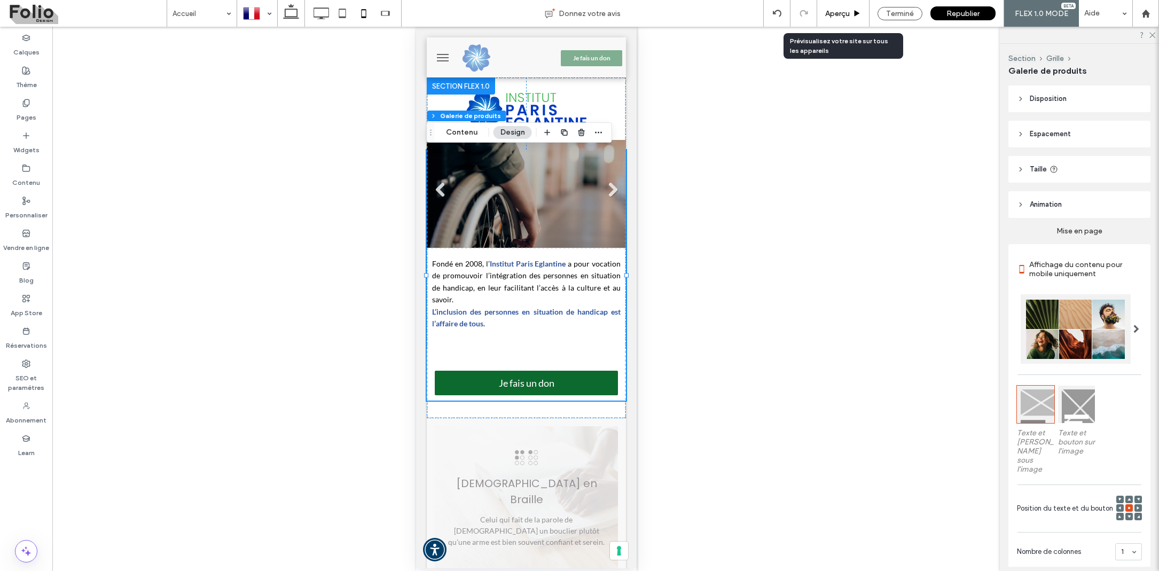
click at [838, 14] on span "Aperçu" at bounding box center [837, 13] width 25 height 9
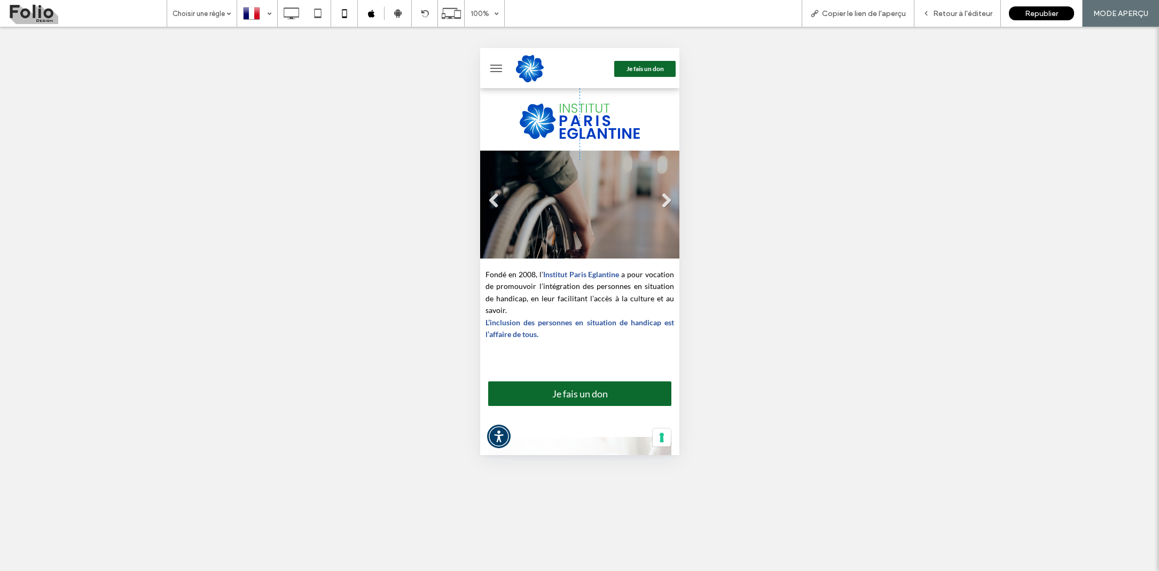
click at [604, 392] on span "Je fais un don" at bounding box center [579, 393] width 77 height 22
click at [584, 387] on div at bounding box center [579, 285] width 1159 height 571
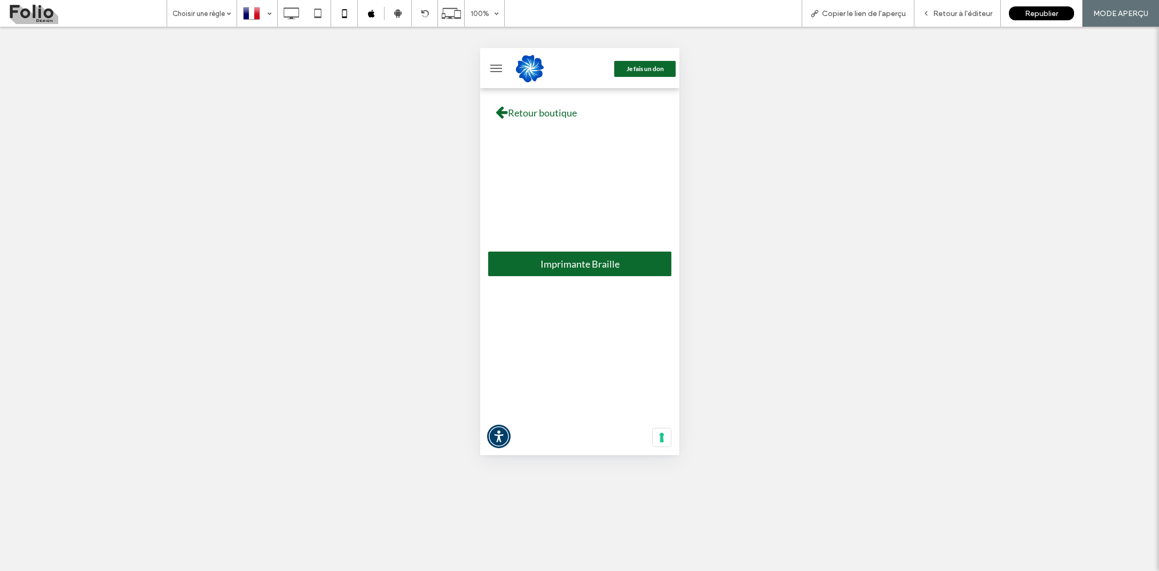
click at [533, 108] on span "Retour boutique" at bounding box center [542, 112] width 76 height 22
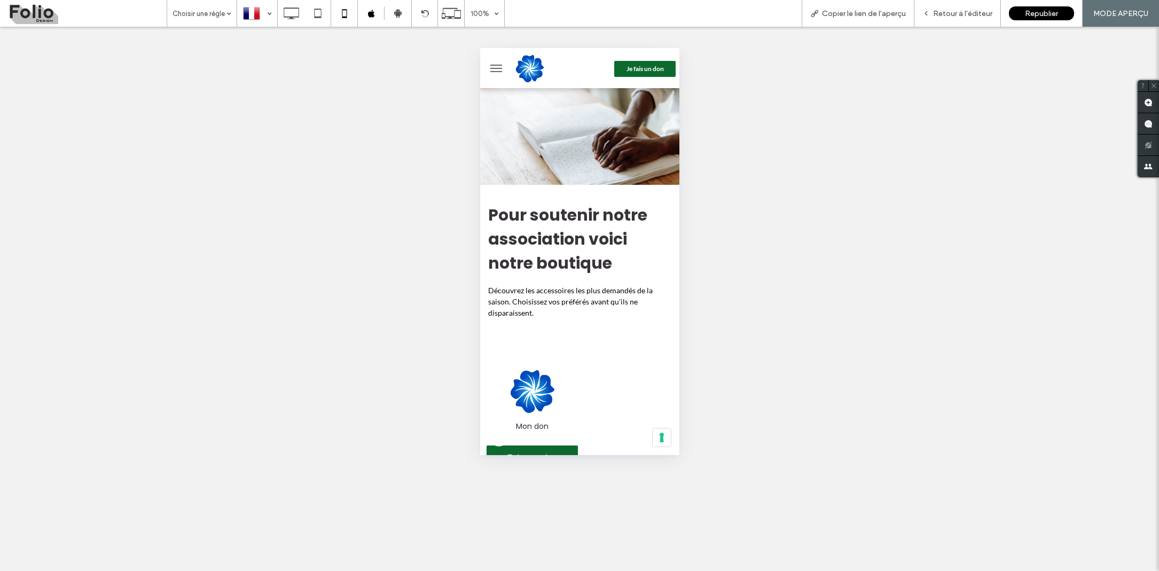
click at [628, 69] on span "Je fais un don" at bounding box center [644, 69] width 37 height 8
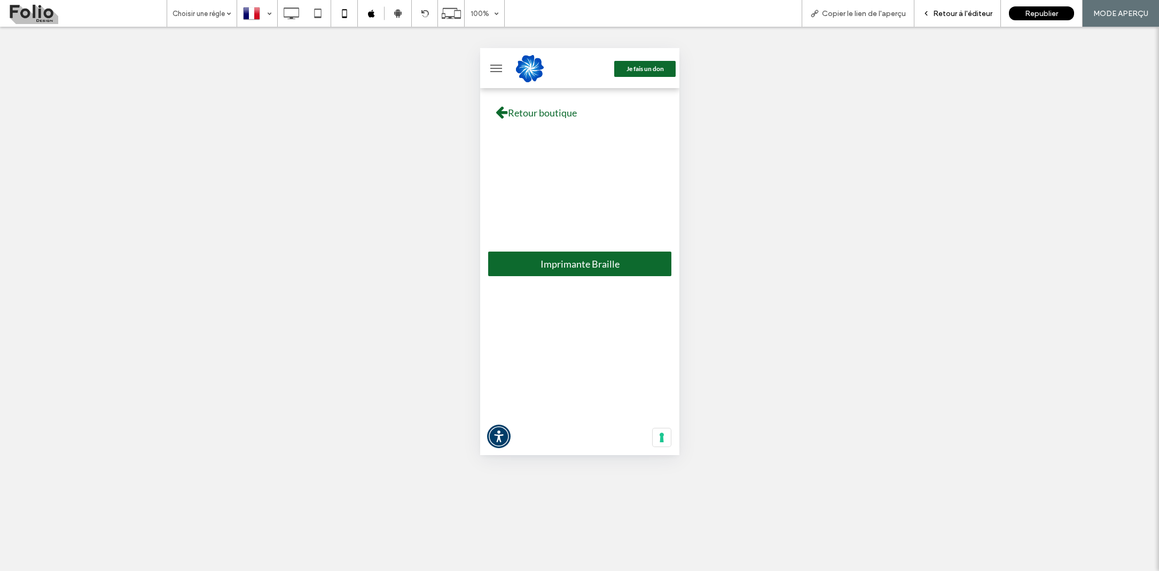
click at [950, 9] on span "Retour à l'éditeur" at bounding box center [962, 13] width 59 height 9
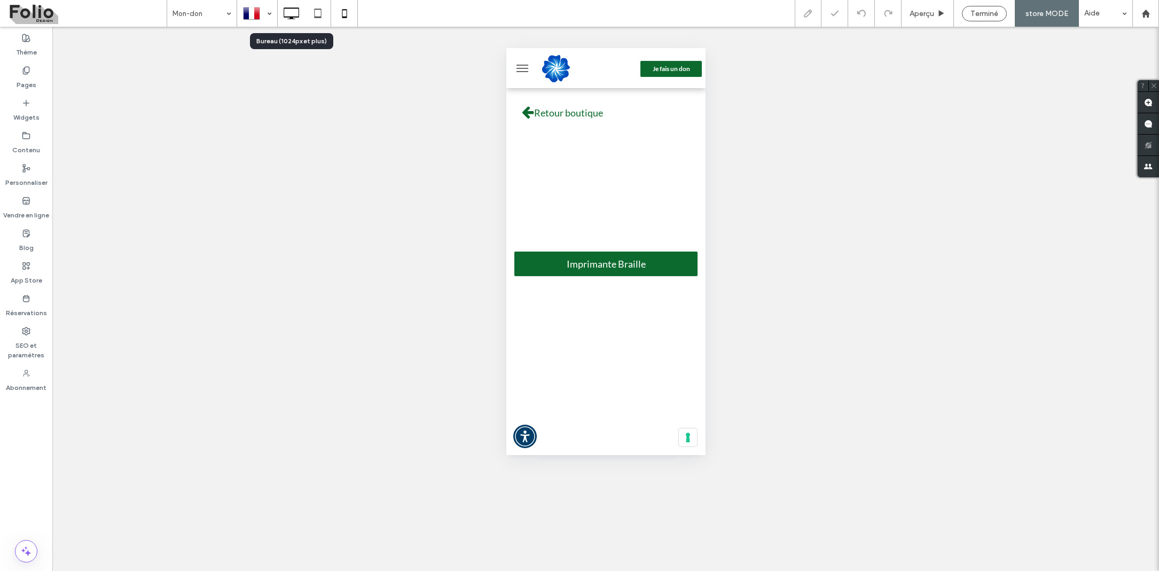
click at [292, 17] on use at bounding box center [291, 13] width 15 height 12
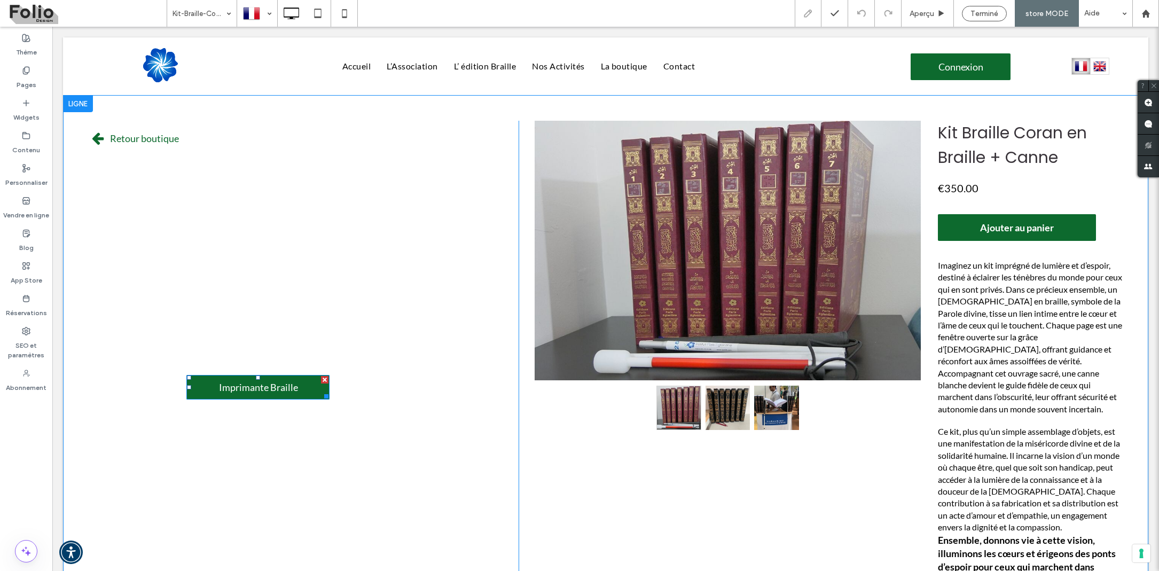
click at [323, 379] on div at bounding box center [324, 379] width 7 height 7
click at [319, 107] on div "Retour boutique Click To Paste Click To Paste Kit Braille Coran en Braille + Ca…" at bounding box center [605, 421] width 1085 height 653
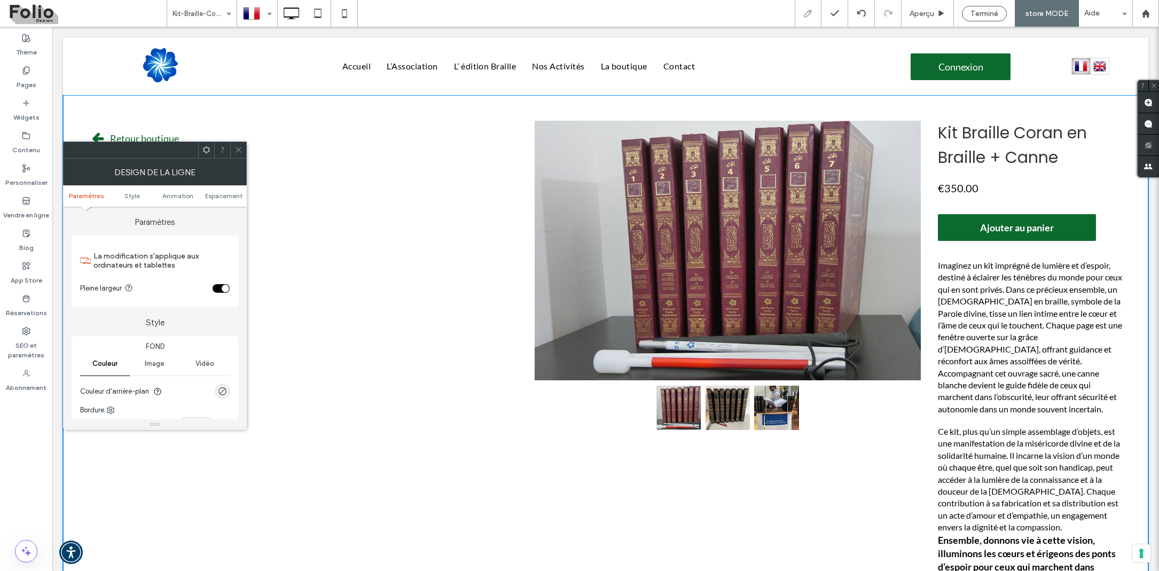
click at [240, 98] on div "Retour boutique Click To Paste Click To Paste Kit Braille Coran en Braille + Ca…" at bounding box center [605, 421] width 1085 height 653
click at [237, 149] on icon at bounding box center [238, 150] width 8 height 8
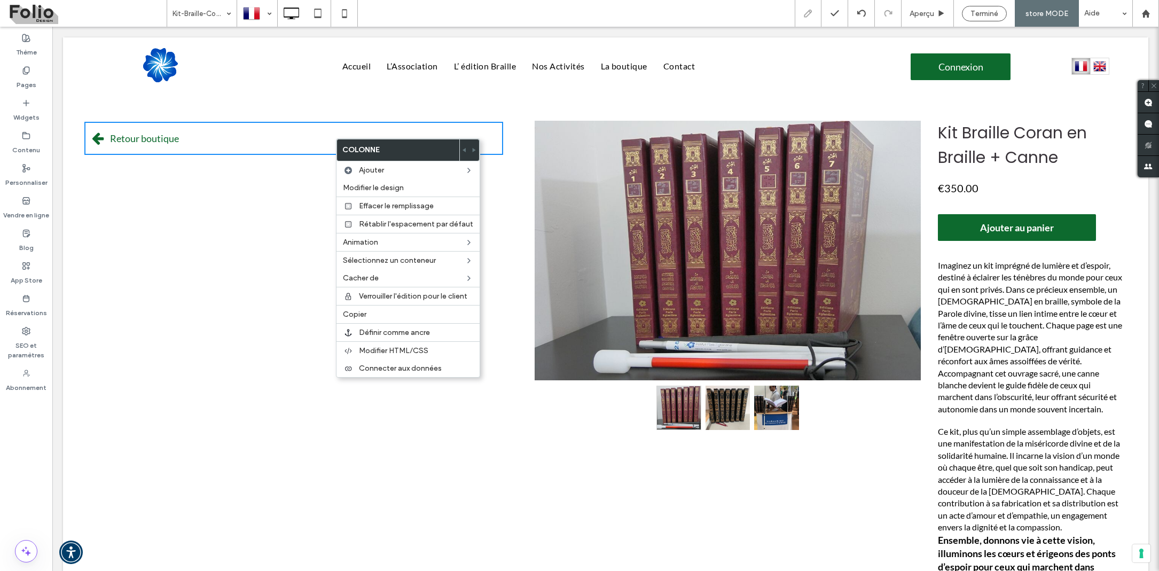
click at [374, 107] on div "Retour boutique Click To Paste Click To Paste Kit Braille Coran en Braille + Ca…" at bounding box center [605, 421] width 1085 height 653
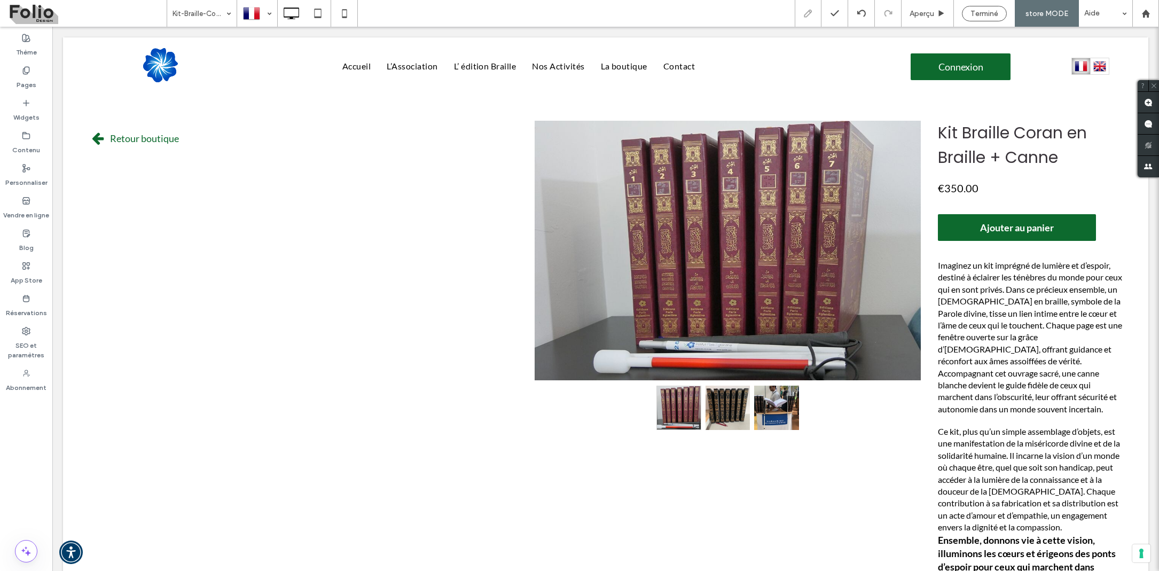
click at [554, 115] on div "Retour boutique Click To Paste Click To Paste Kit Braille Coran en Braille + Ca…" at bounding box center [605, 421] width 1085 height 653
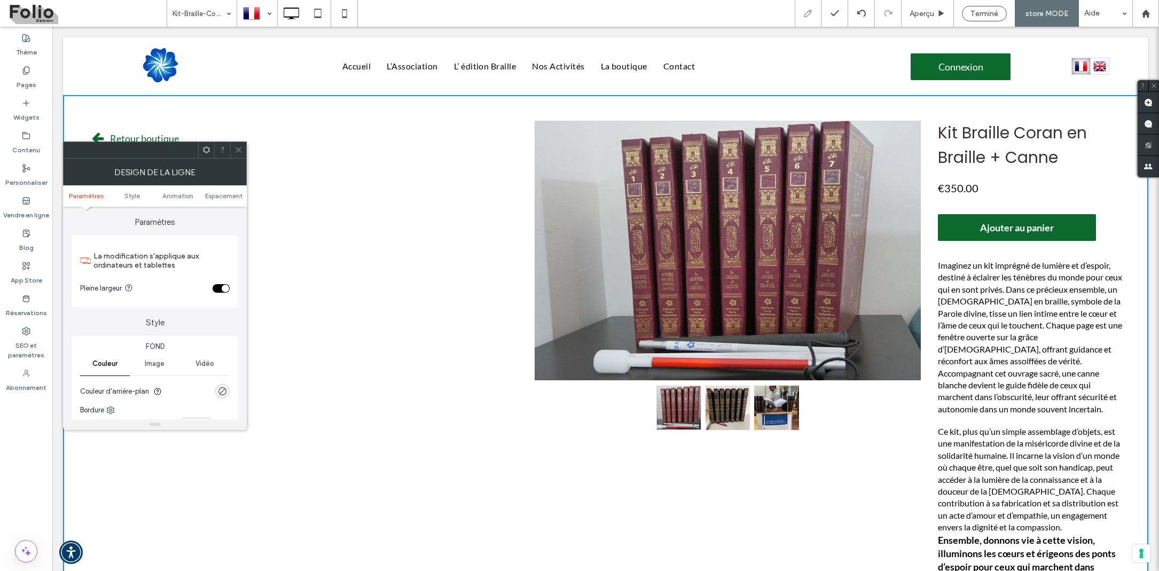
click at [240, 154] on span at bounding box center [238, 150] width 8 height 16
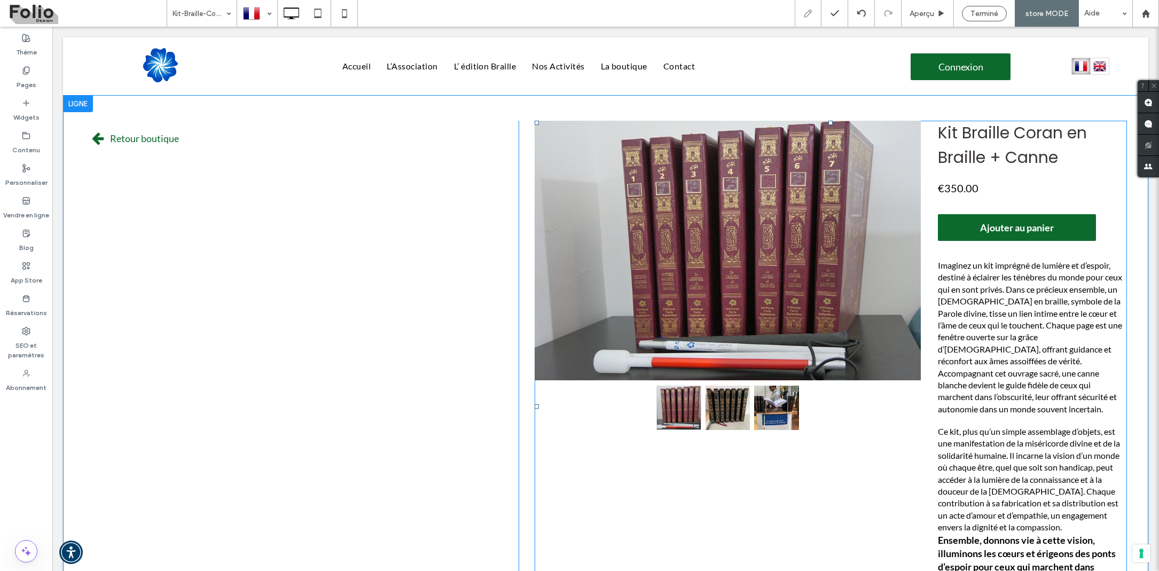
click at [927, 127] on span at bounding box center [831, 407] width 592 height 572
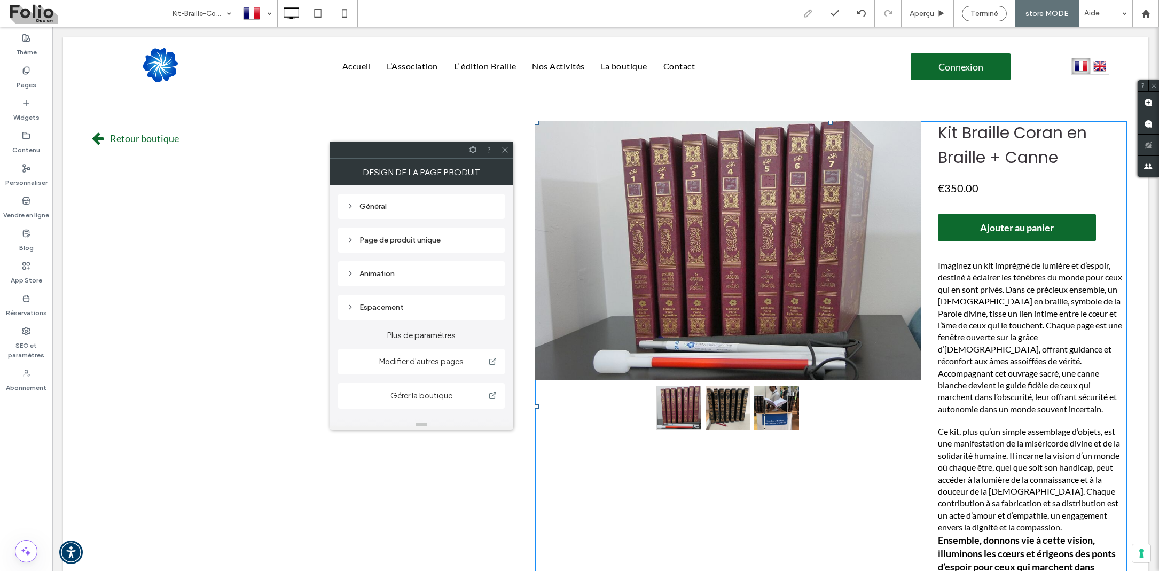
click at [348, 205] on icon at bounding box center [350, 205] width 7 height 7
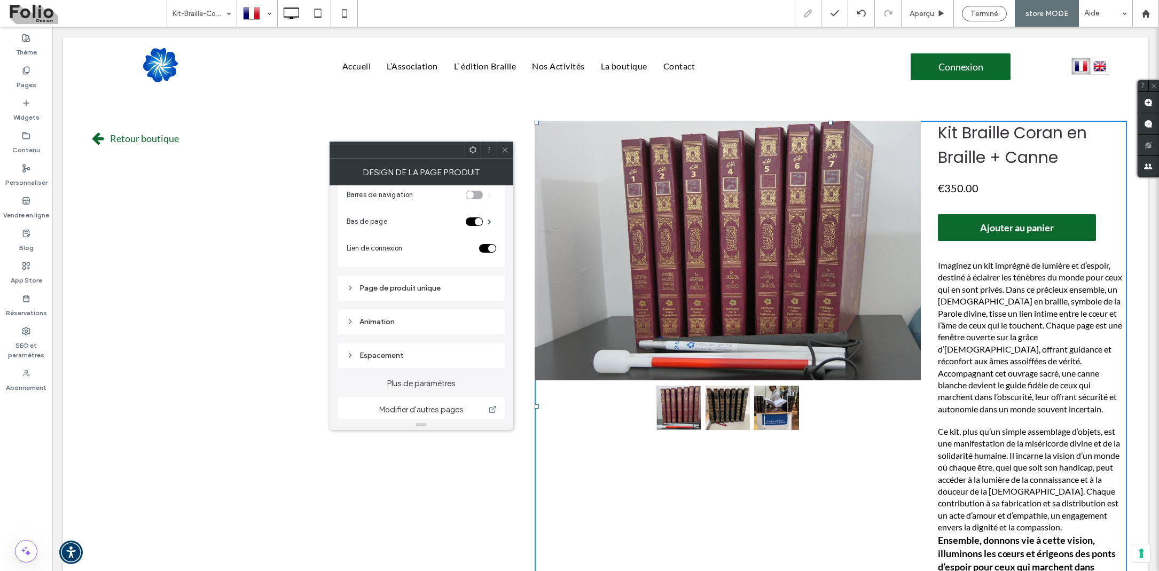
scroll to position [35, 0]
click at [352, 286] on icon at bounding box center [350, 284] width 7 height 7
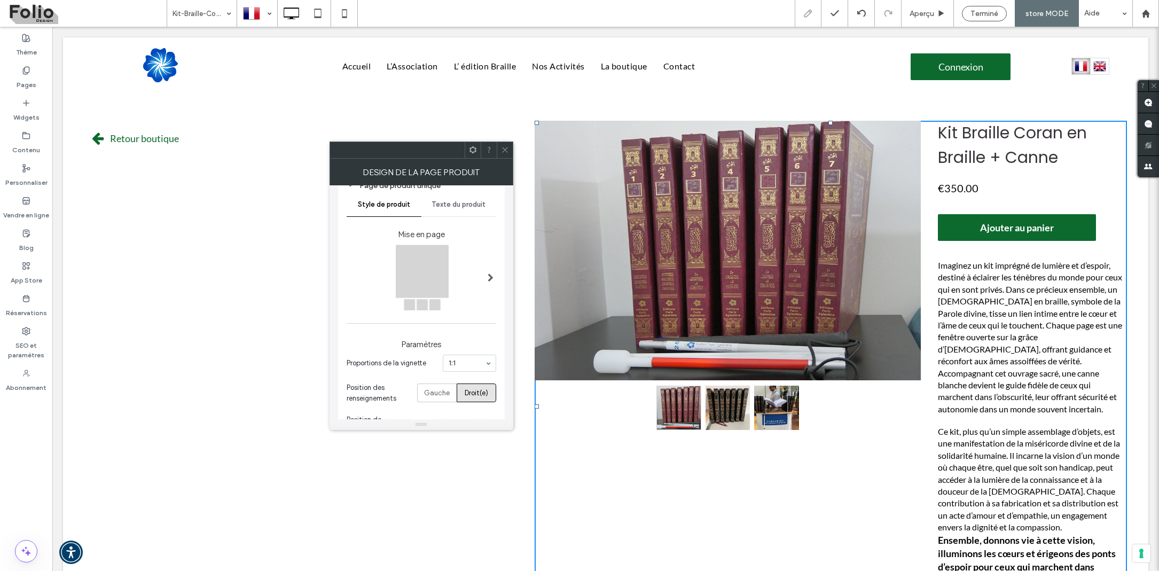
scroll to position [60, 0]
click at [490, 268] on span at bounding box center [491, 272] width 6 height 9
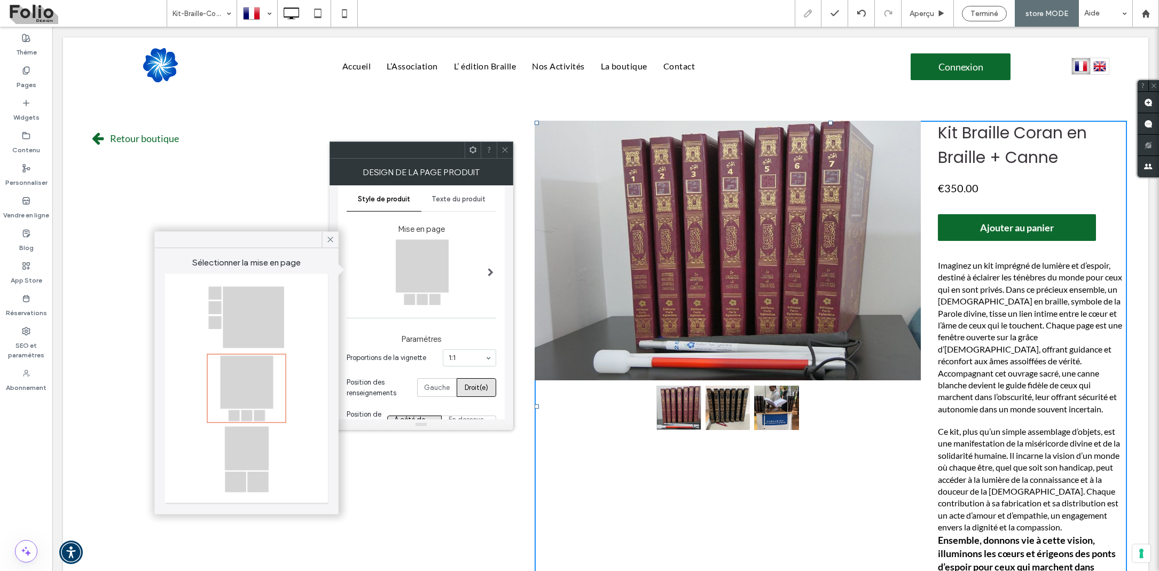
click at [501, 148] on icon at bounding box center [505, 150] width 8 height 8
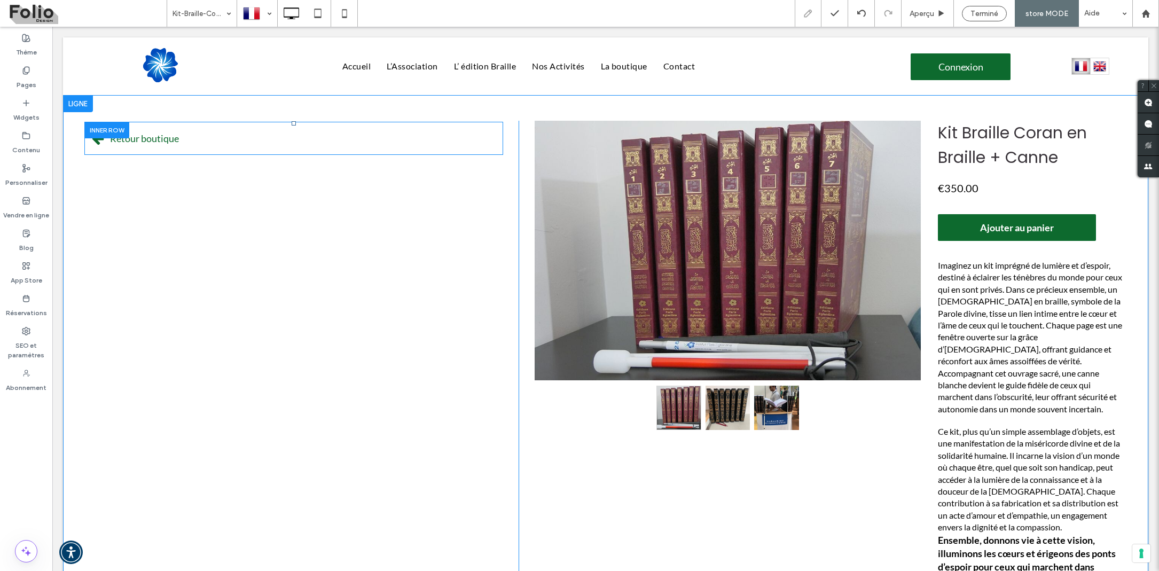
click at [467, 138] on div "Retour boutique Click To Paste" at bounding box center [293, 138] width 419 height 33
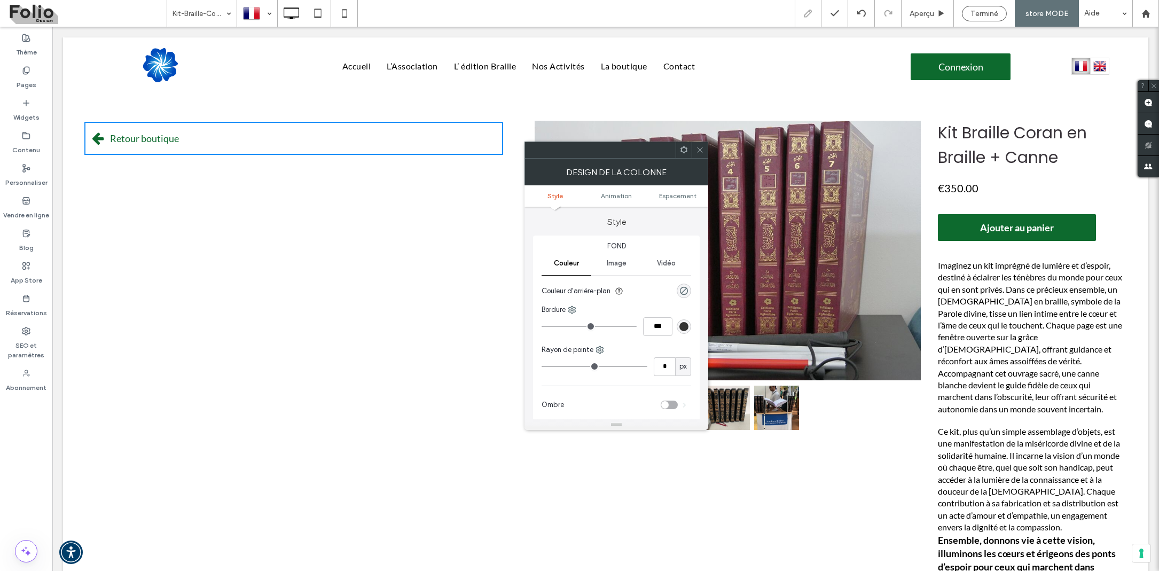
click at [525, 117] on div "Retour boutique Click To Paste Click To Paste Kit Braille Coran en Braille + Ca…" at bounding box center [605, 421] width 1085 height 653
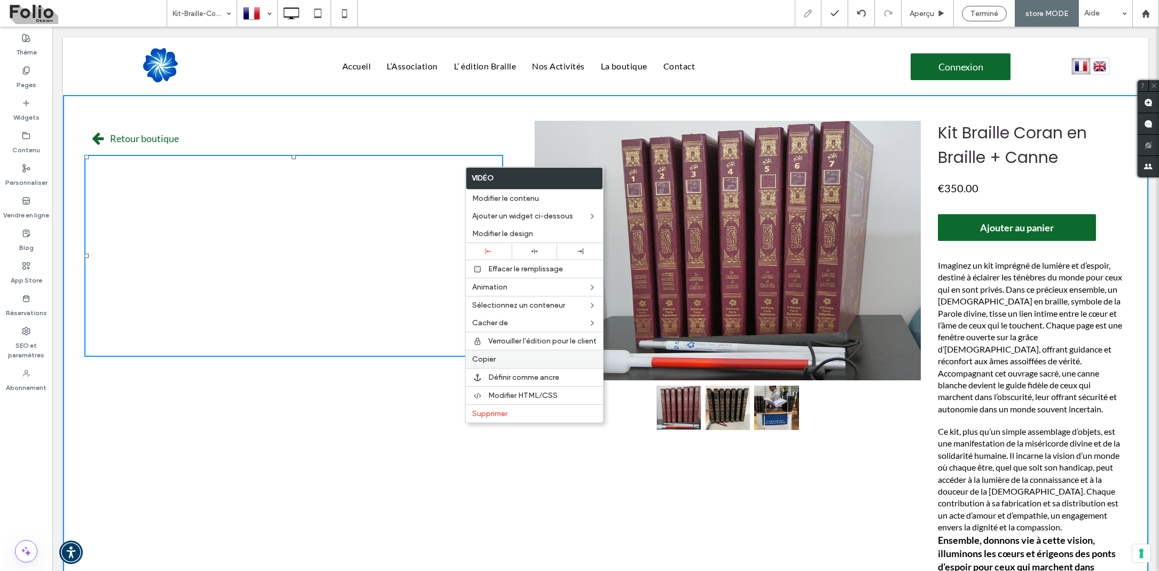
click at [490, 360] on span "Copier" at bounding box center [483, 359] width 23 height 9
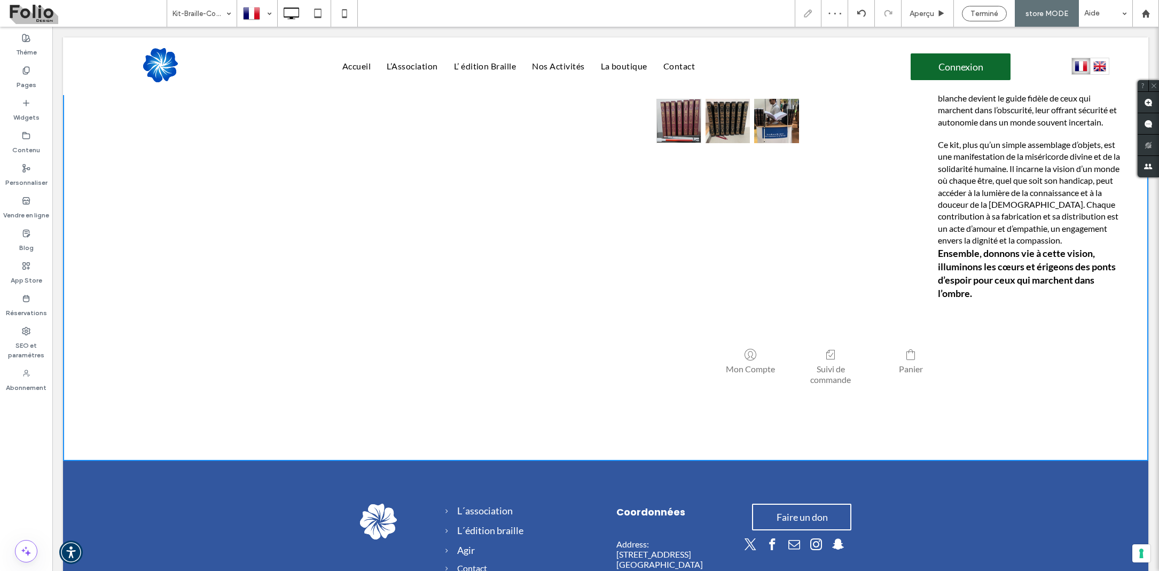
scroll to position [260, 0]
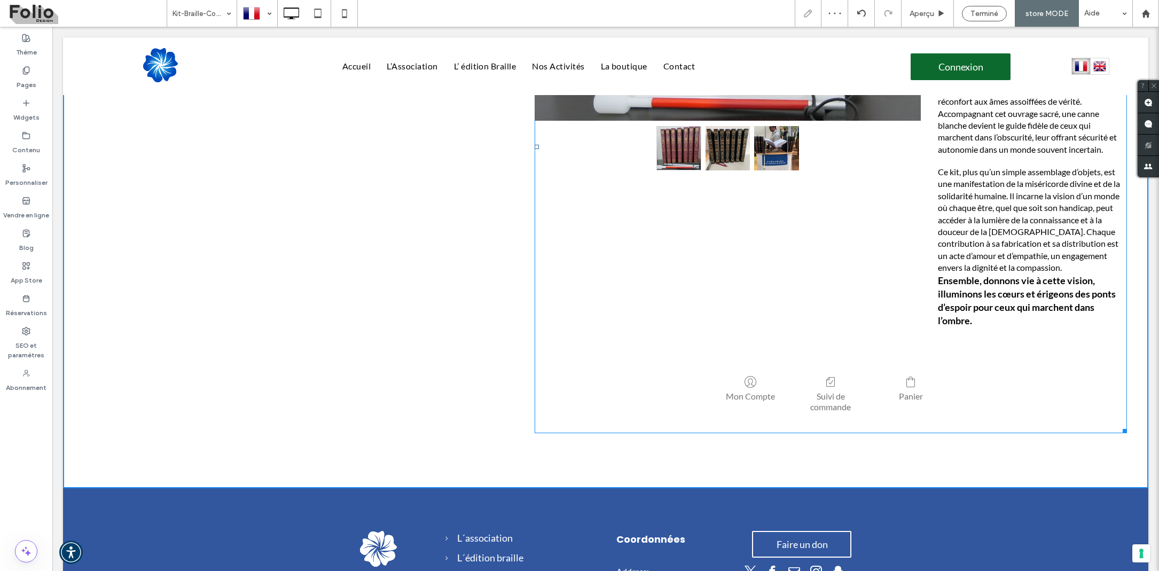
click at [712, 273] on div "+3 +2 Kit Braille Coran en Braille + Canne €350.00 Ajouter Ajouter au panier Pa…" at bounding box center [831, 107] width 592 height 493
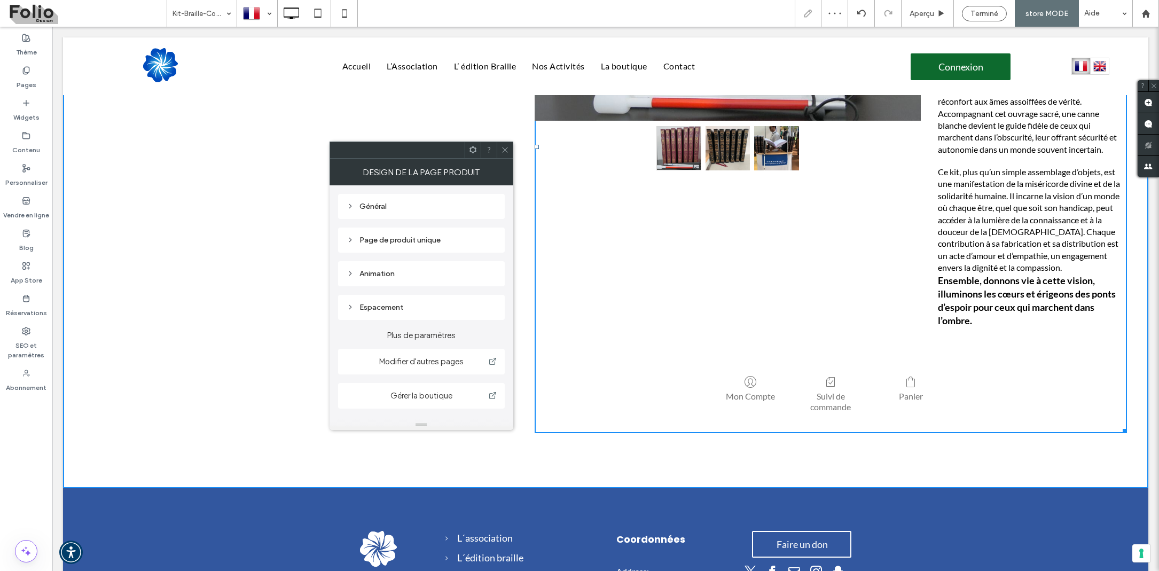
click at [473, 148] on icon at bounding box center [473, 150] width 8 height 8
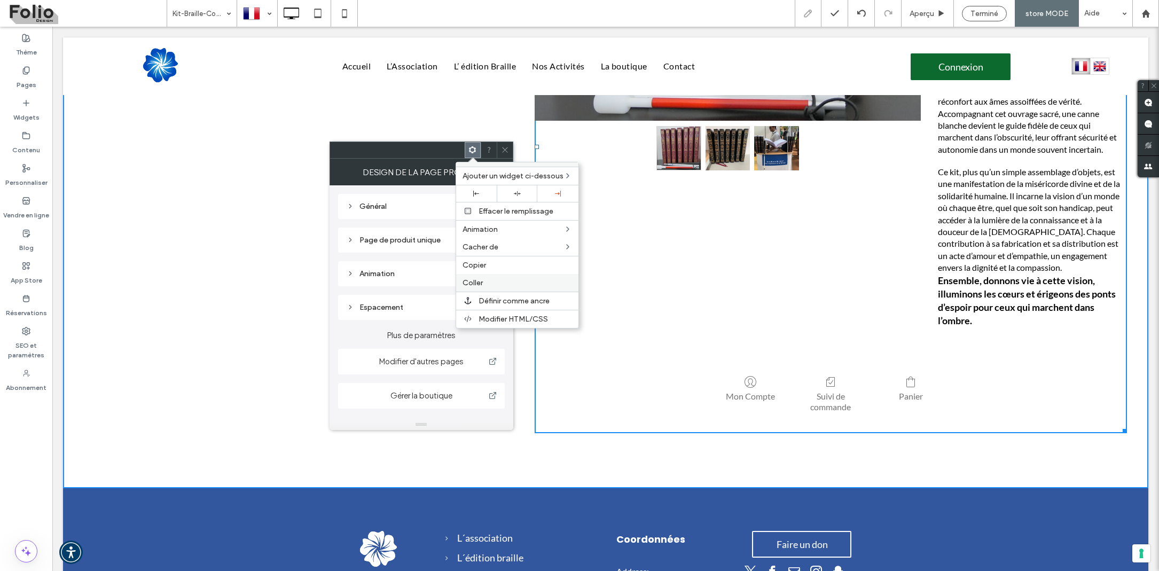
click at [472, 280] on span "Coller" at bounding box center [472, 282] width 20 height 9
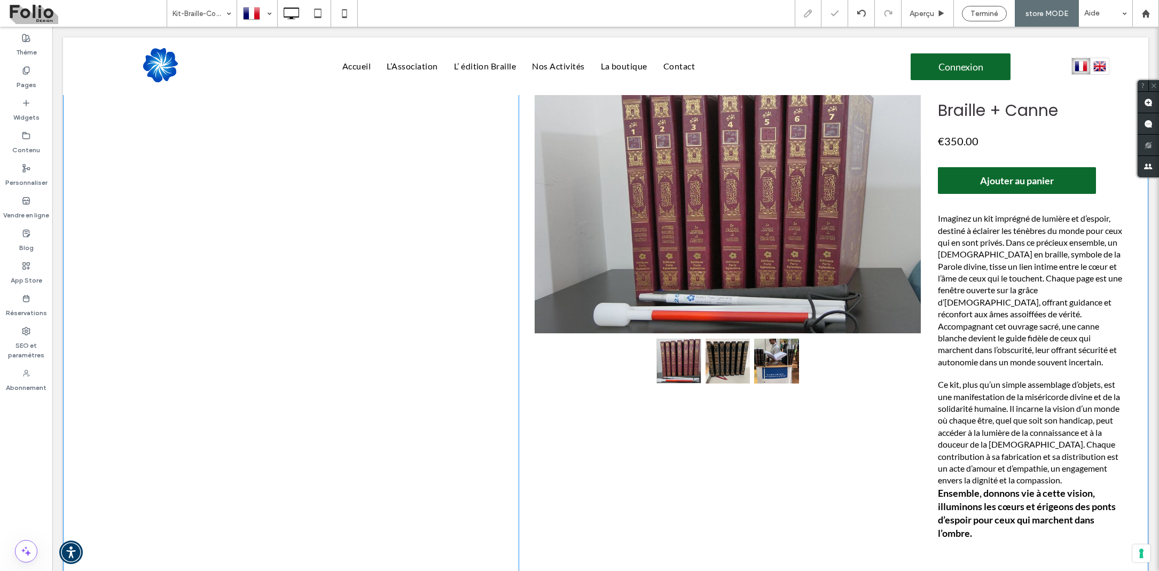
scroll to position [62, 0]
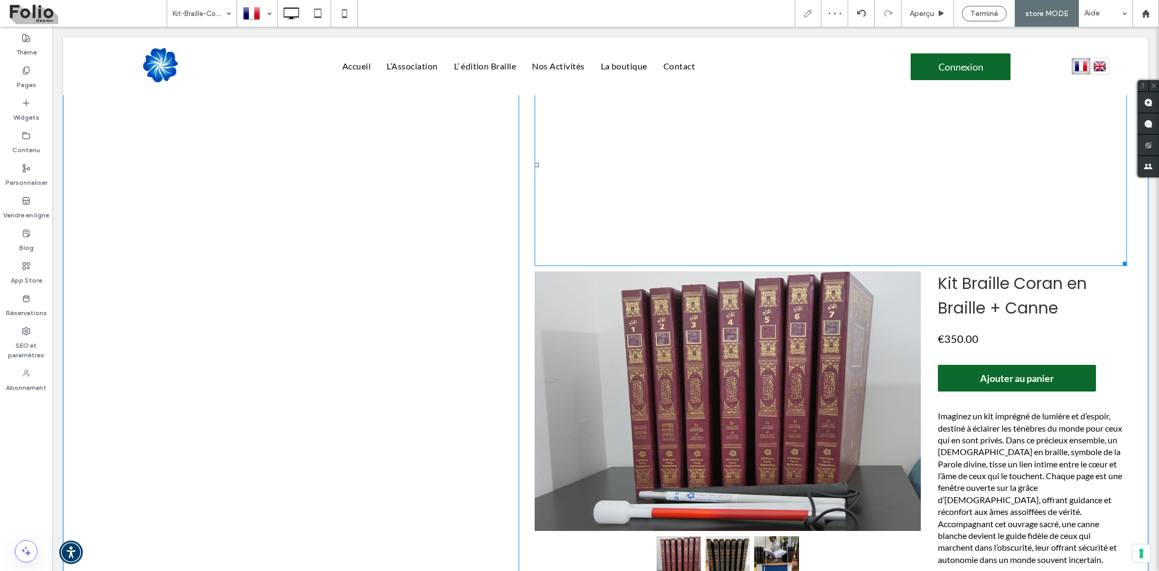
click at [578, 124] on span at bounding box center [831, 165] width 592 height 202
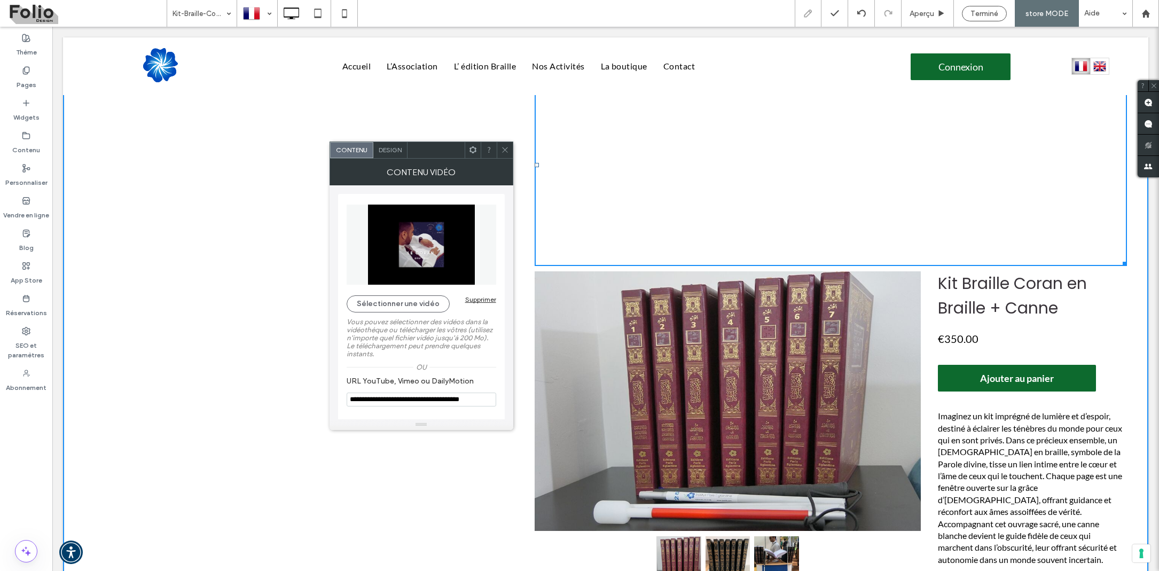
click at [394, 150] on span "Design" at bounding box center [390, 150] width 23 height 8
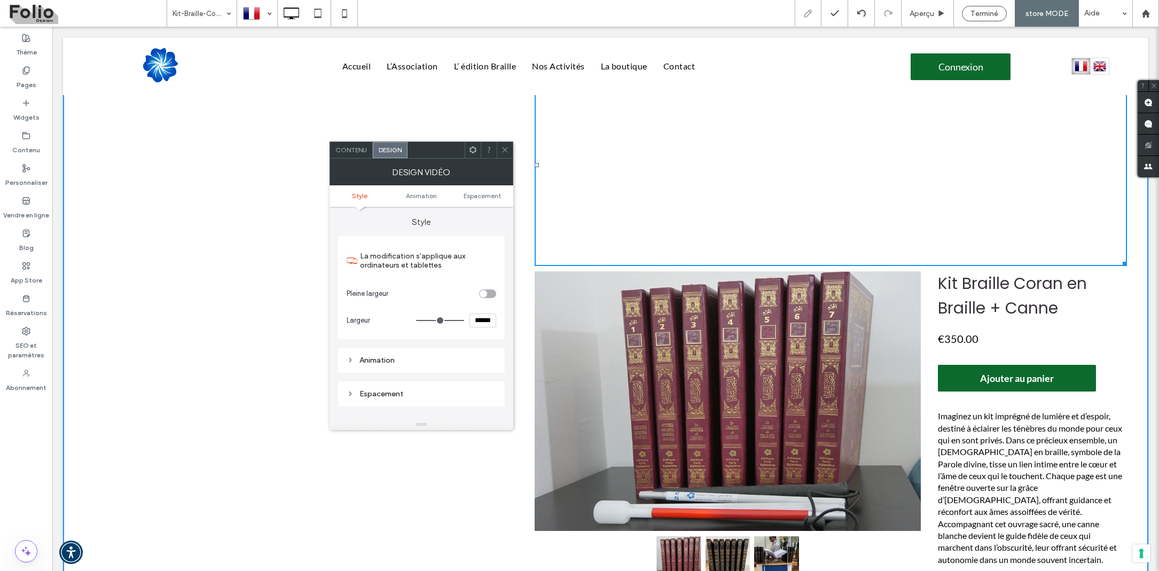
click at [499, 150] on div at bounding box center [505, 150] width 16 height 16
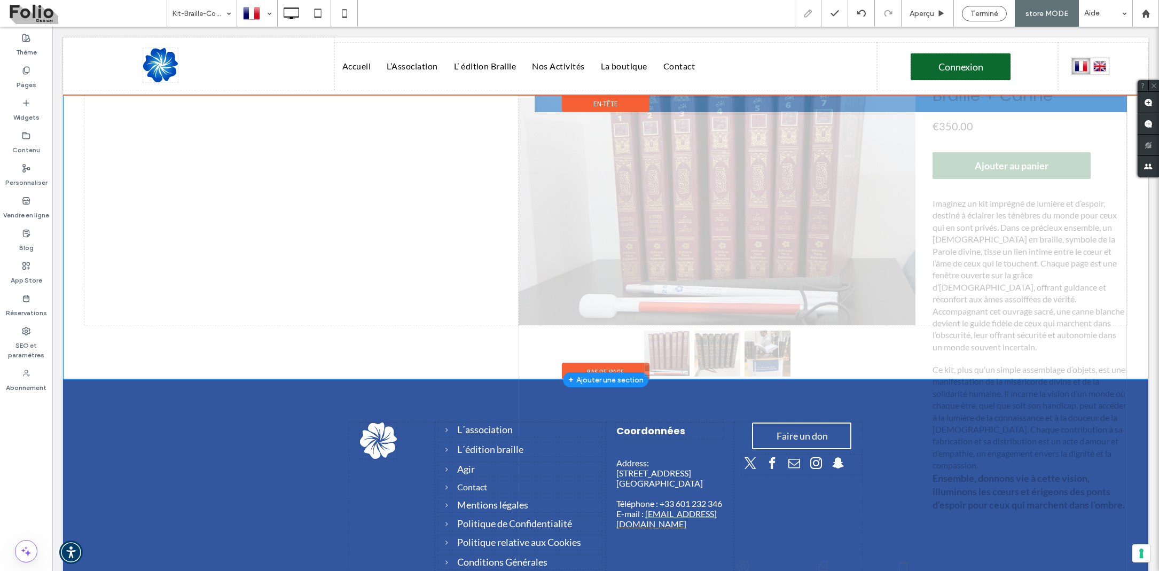
drag, startPoint x: 1108, startPoint y: 290, endPoint x: 1086, endPoint y: 102, distance: 189.3
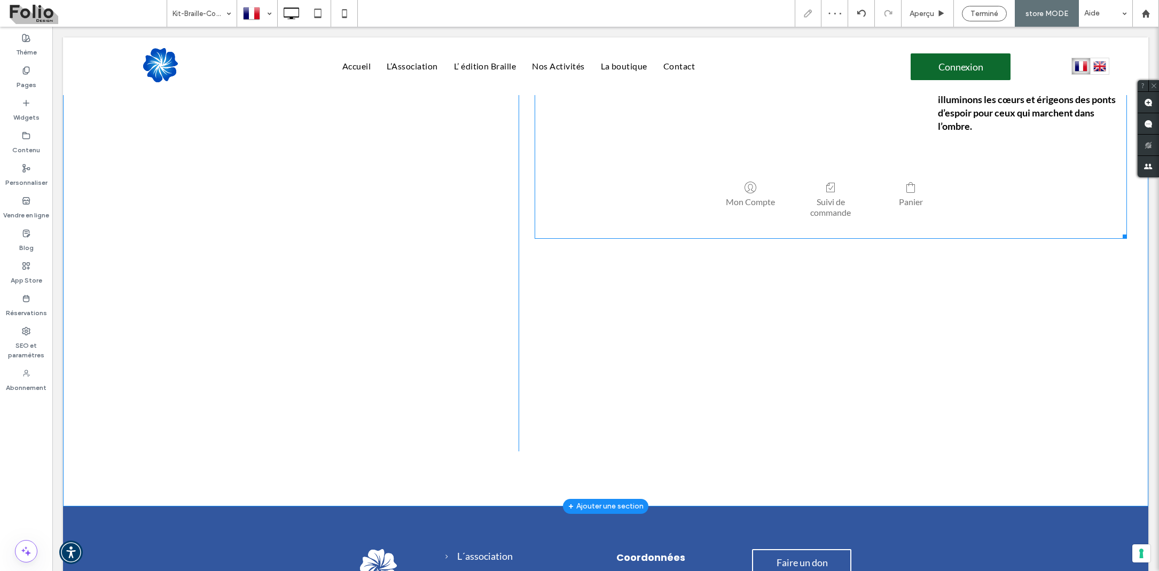
scroll to position [456, 0]
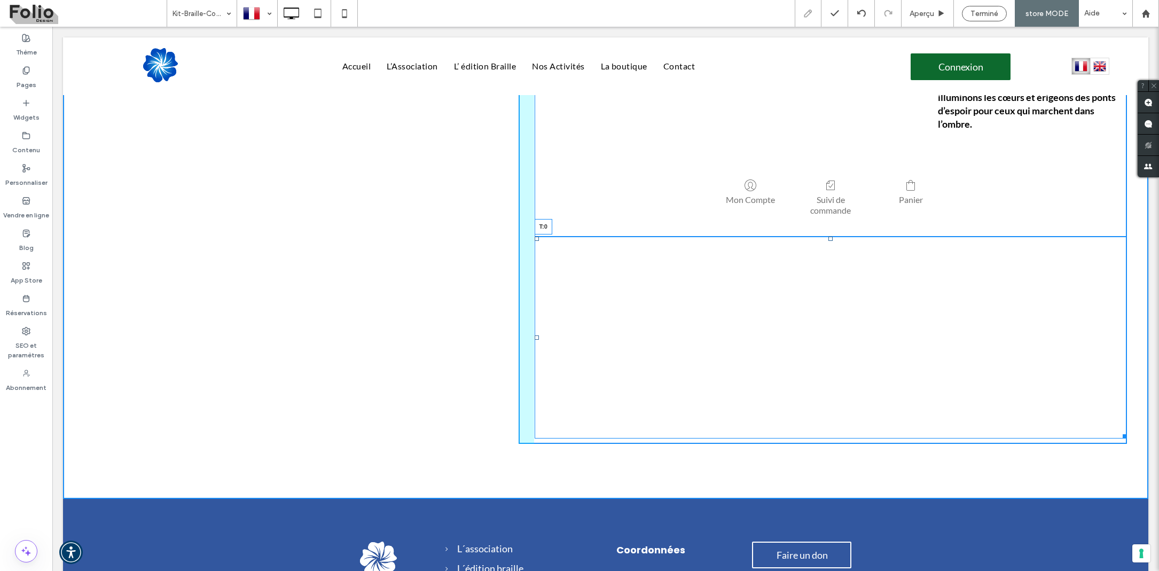
drag, startPoint x: 830, startPoint y: 227, endPoint x: 834, endPoint y: 150, distance: 77.0
click at [834, 150] on div "Kit Braille Coran en Braille + Canne +3 +2 Kit Braille Coran en Braille + Canne…" at bounding box center [823, 54] width 608 height 779
click at [1124, 430] on div at bounding box center [1123, 434] width 8 height 8
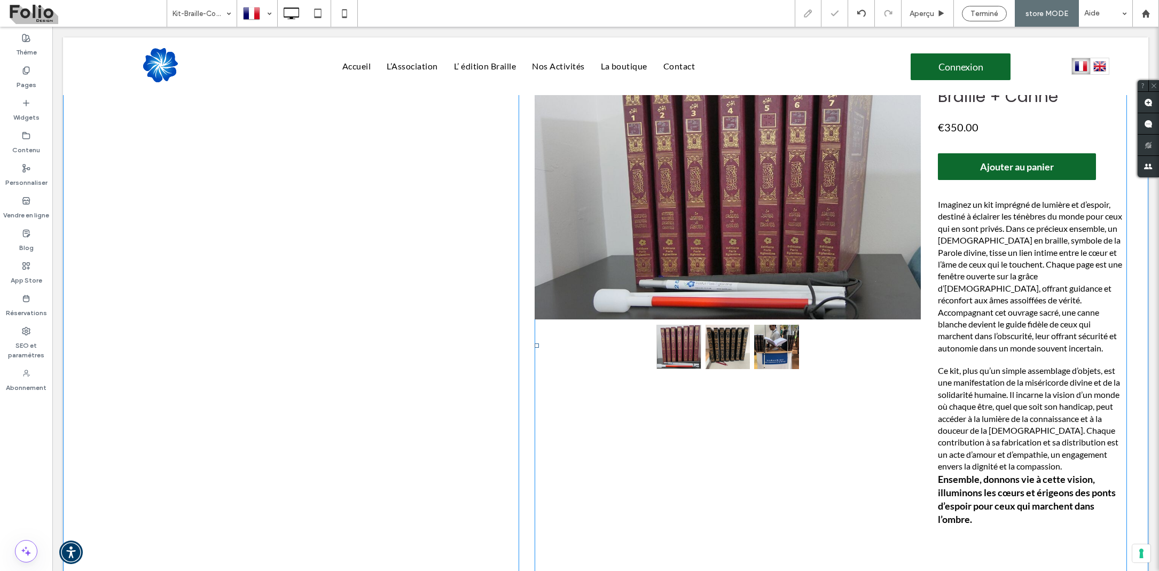
scroll to position [0, 0]
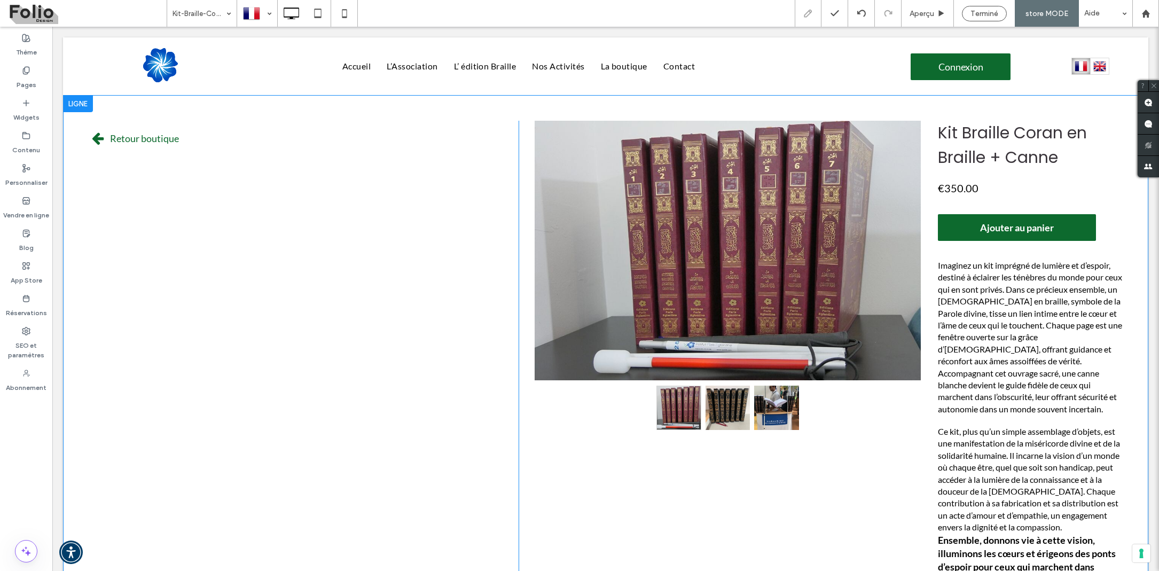
drag, startPoint x: 256, startPoint y: 132, endPoint x: 585, endPoint y: 117, distance: 329.8
click at [585, 117] on div "Retour boutique Click To Paste Click To Paste Kit Braille Coran en Braille + Ca…" at bounding box center [605, 523] width 1085 height 857
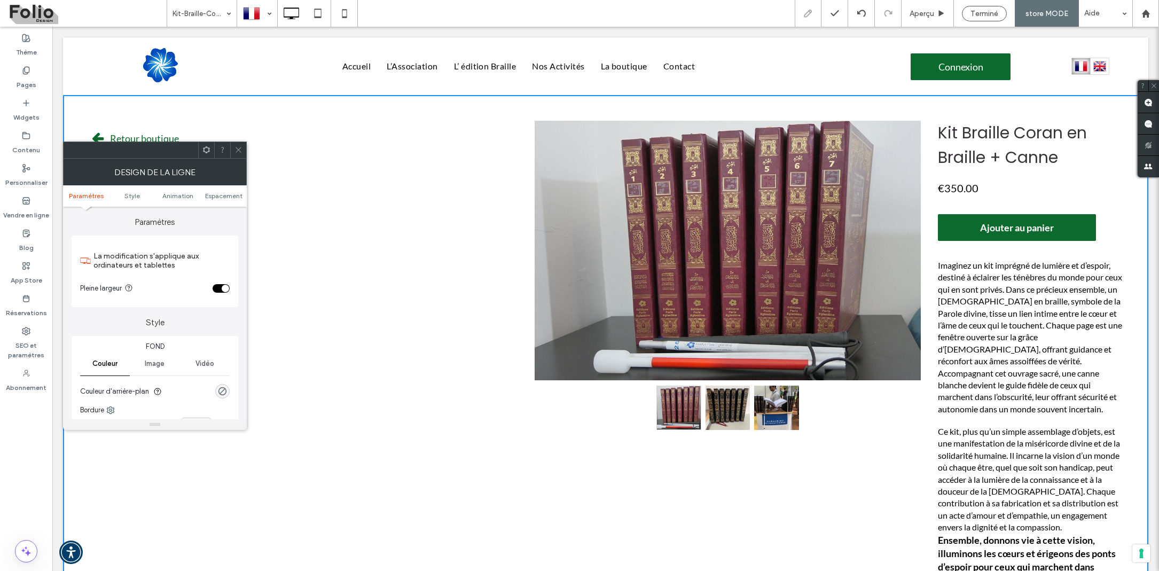
click at [240, 151] on icon at bounding box center [238, 150] width 8 height 8
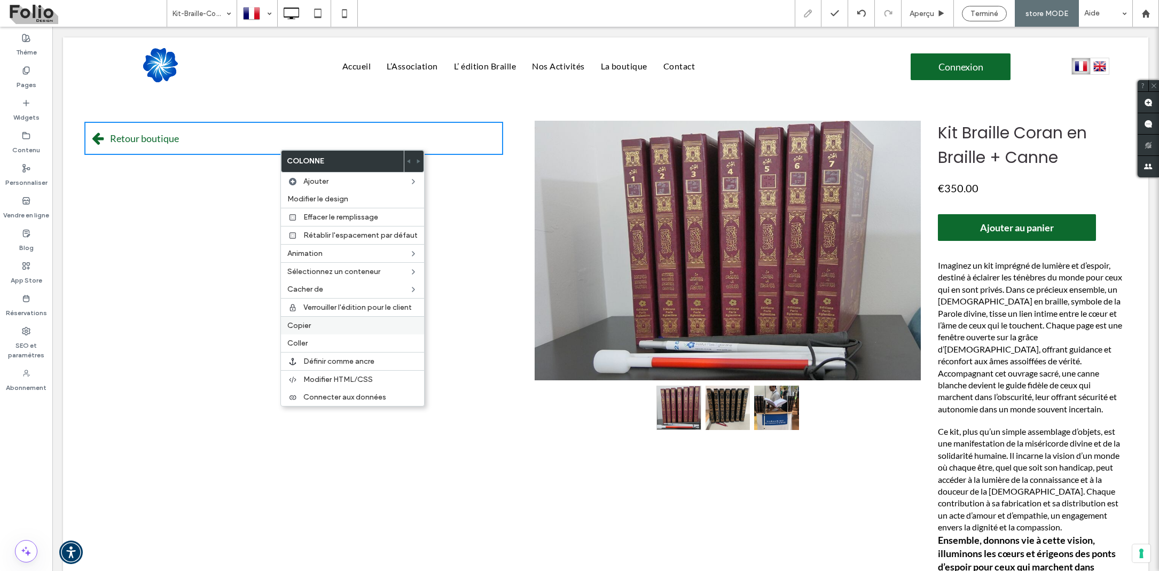
click at [312, 328] on label "Copier" at bounding box center [352, 325] width 130 height 9
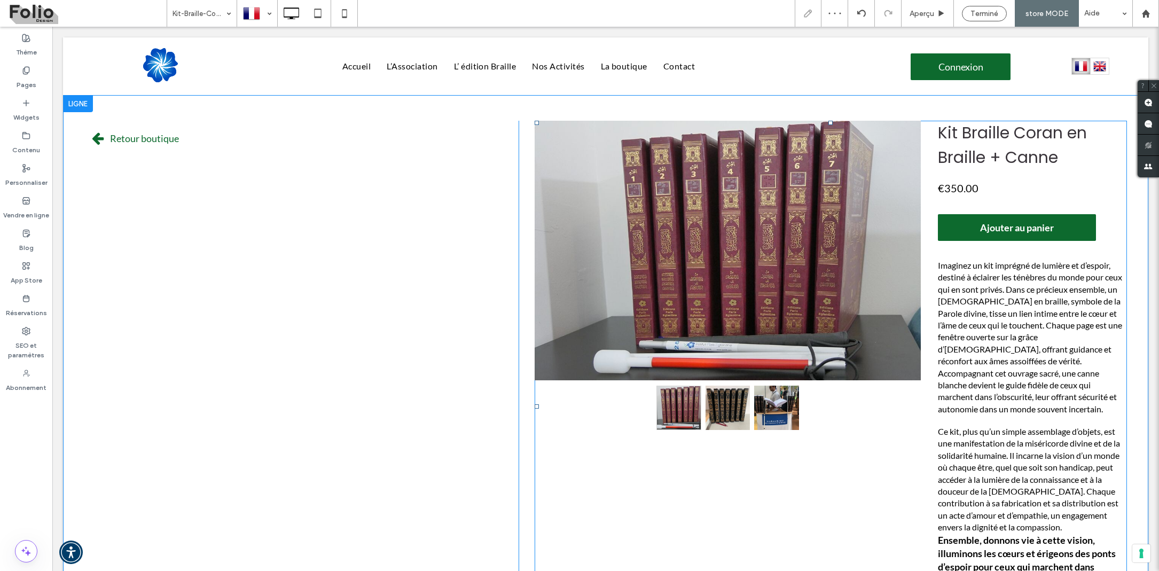
click at [1115, 128] on h1 "Kit Braille Coran en Braille + Canne" at bounding box center [1032, 145] width 189 height 49
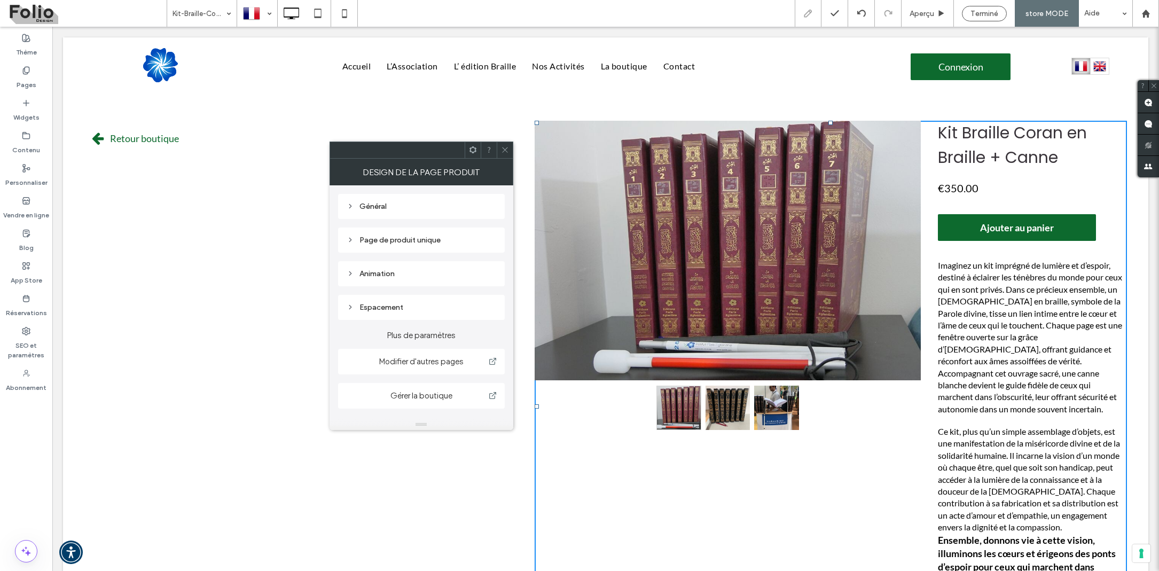
click at [471, 150] on icon at bounding box center [473, 150] width 8 height 8
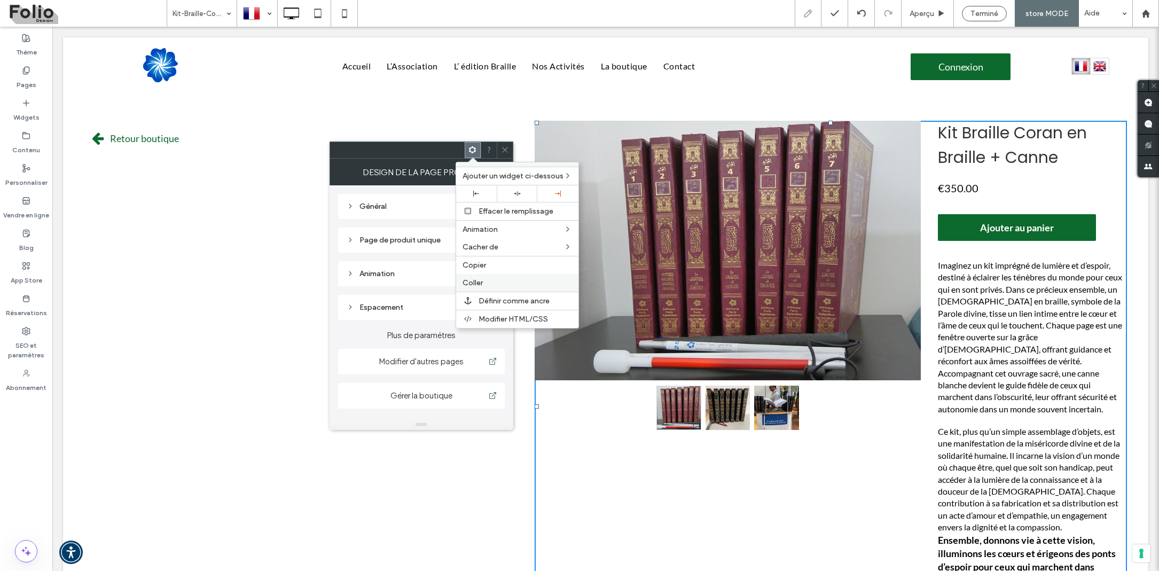
click at [478, 285] on span "Coller" at bounding box center [472, 282] width 20 height 9
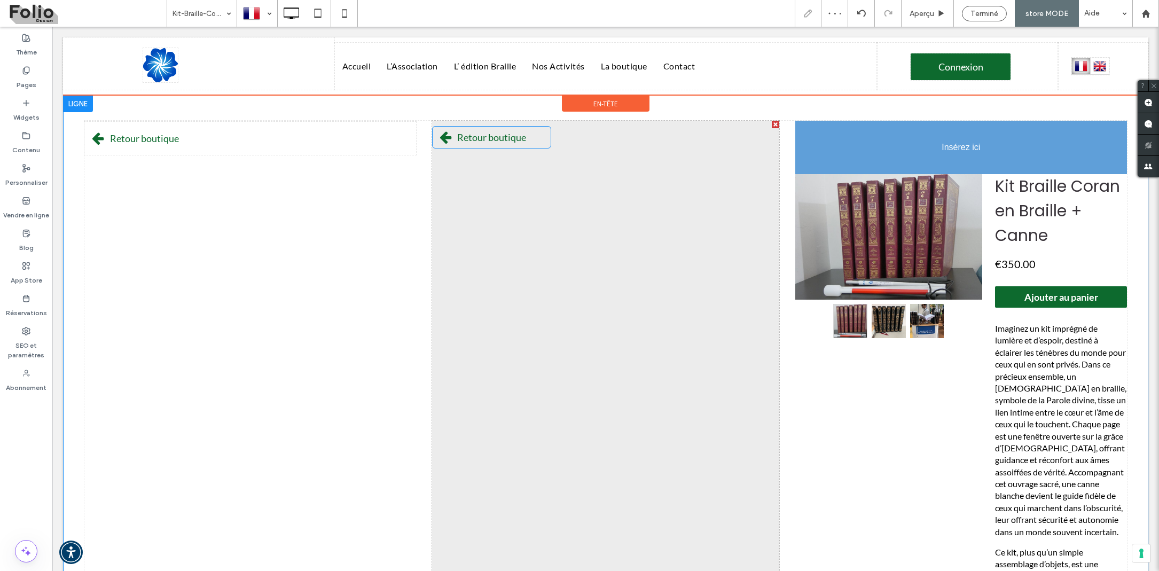
drag, startPoint x: 528, startPoint y: 139, endPoint x: 881, endPoint y: 128, distance: 353.7
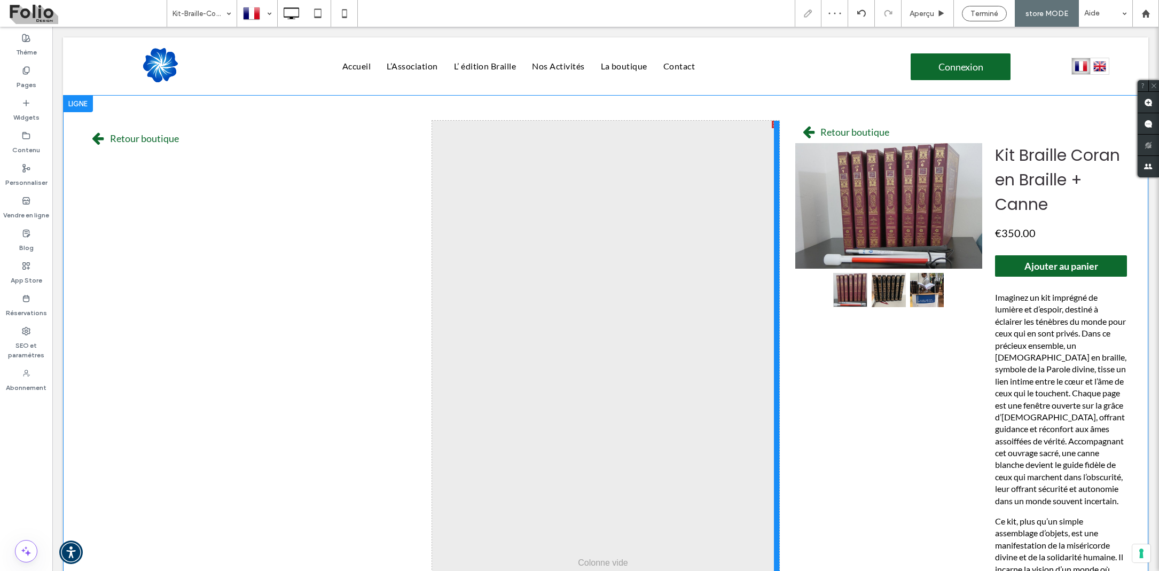
click at [779, 124] on div at bounding box center [776, 577] width 5 height 913
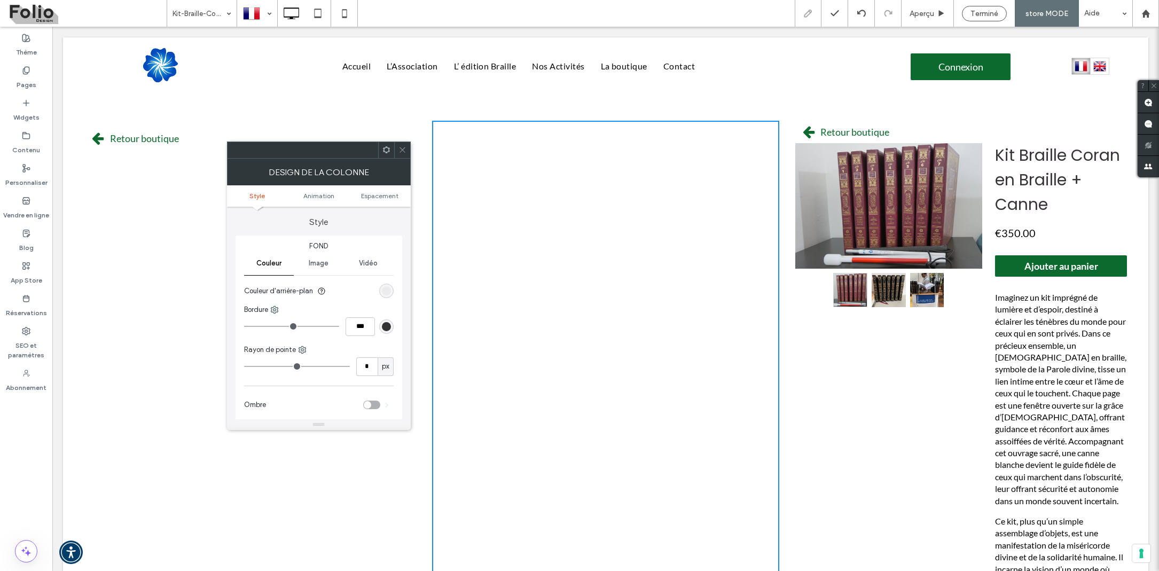
click at [401, 151] on icon at bounding box center [402, 150] width 8 height 8
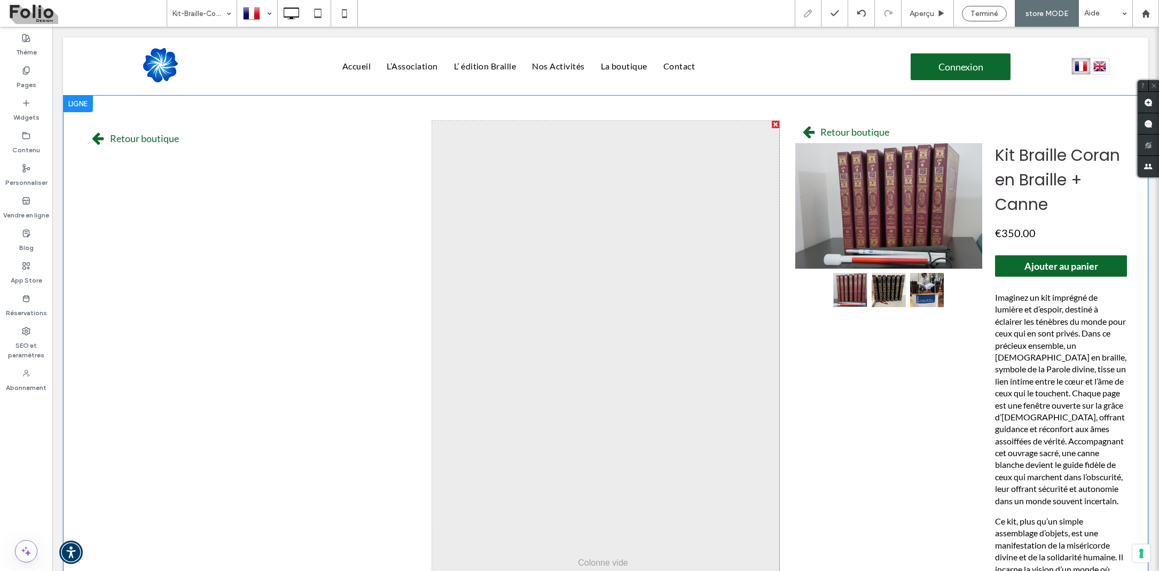
click at [775, 123] on div at bounding box center [775, 124] width 7 height 7
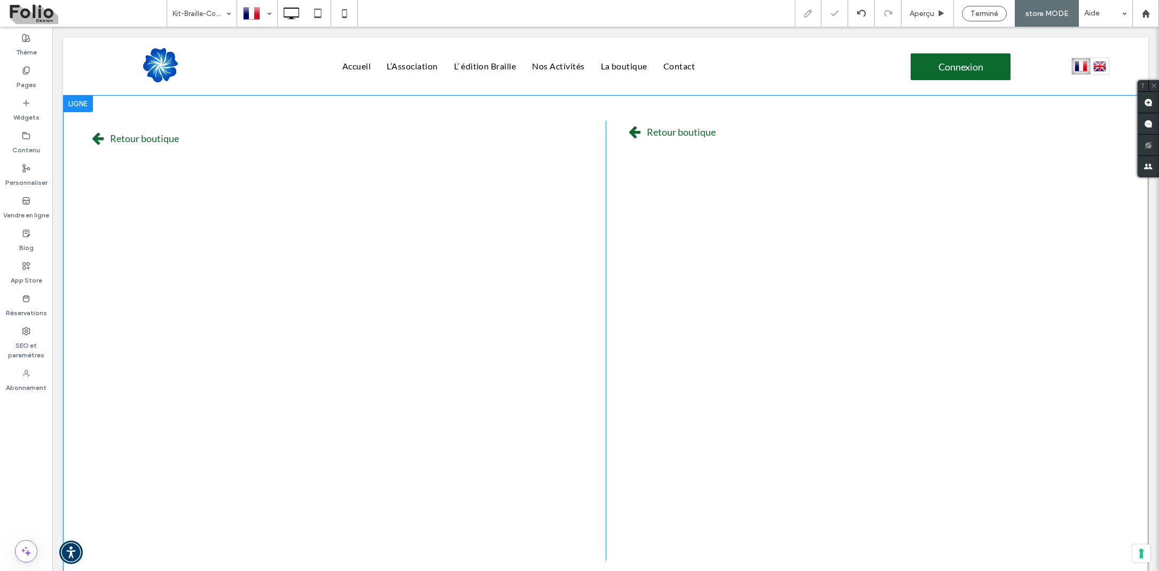
click at [596, 135] on div "Retour boutique Click To Paste Click To Paste" at bounding box center [344, 341] width 521 height 440
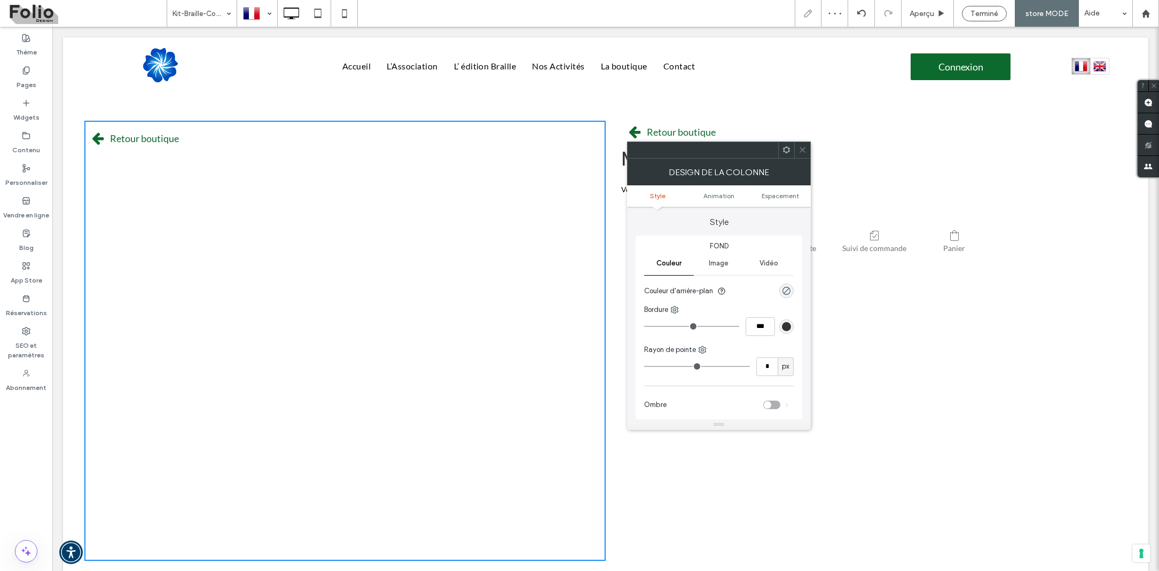
click at [790, 153] on div at bounding box center [786, 150] width 16 height 16
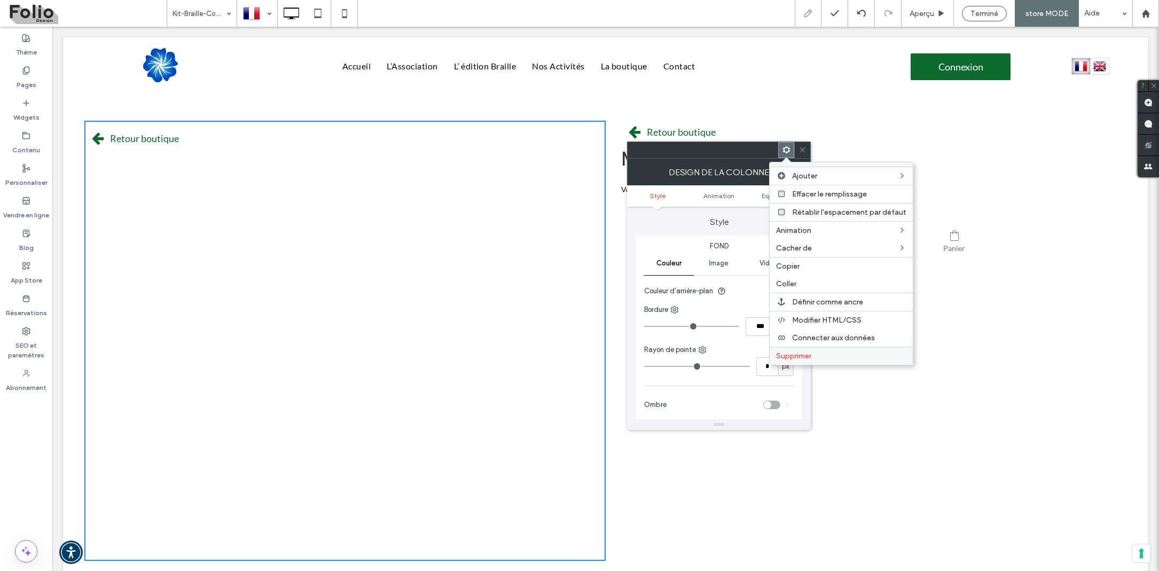
click at [792, 350] on div "Supprimer" at bounding box center [841, 356] width 143 height 18
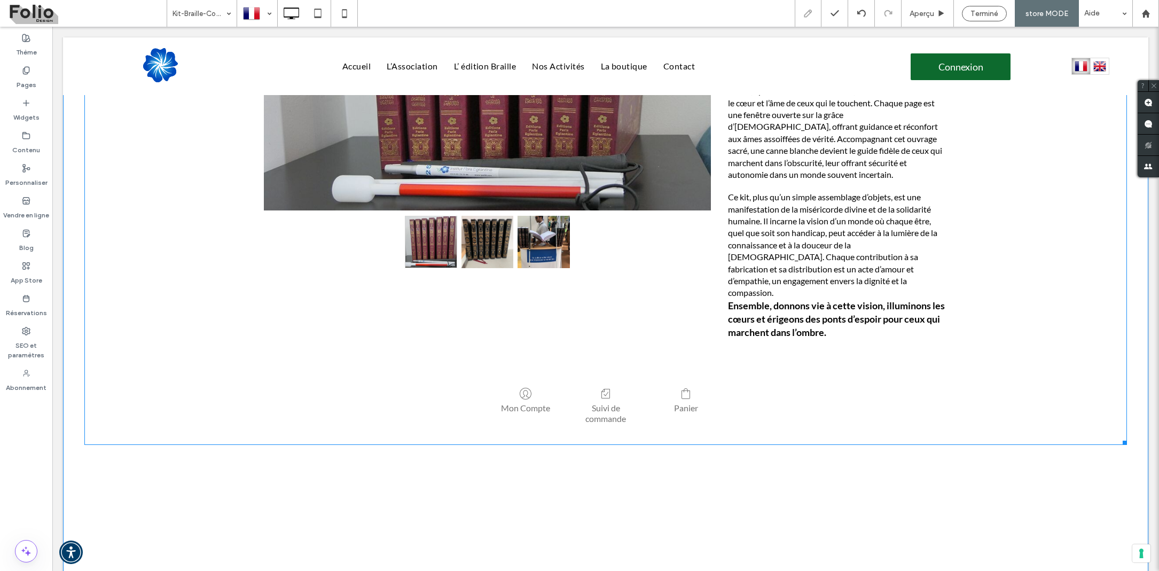
scroll to position [347, 0]
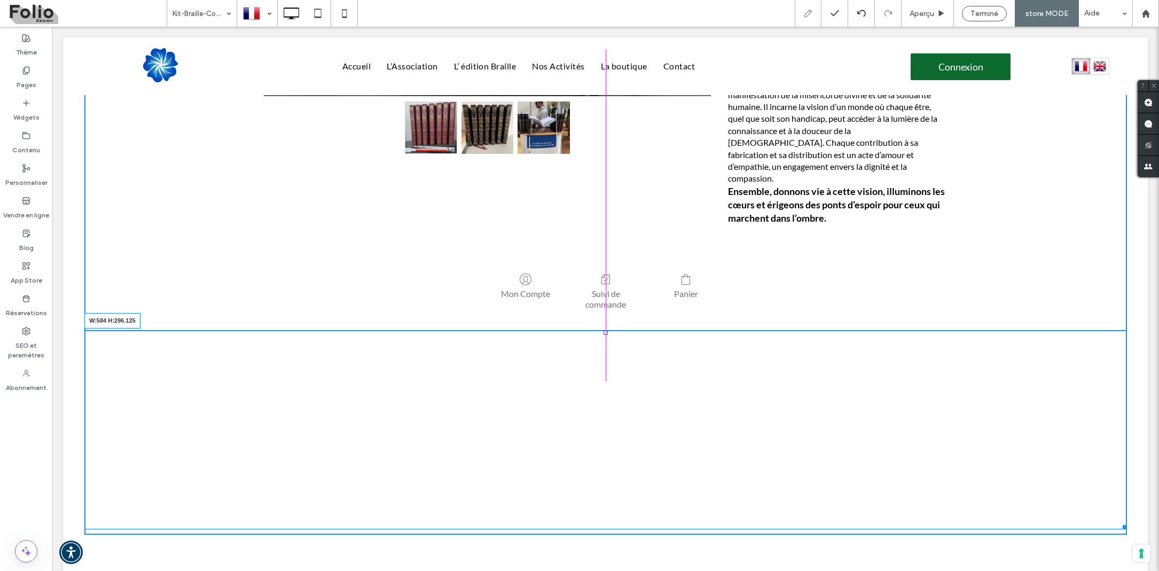
drag, startPoint x: 1125, startPoint y: 499, endPoint x: 759, endPoint y: 459, distance: 367.5
click at [1119, 521] on div at bounding box center [1123, 525] width 8 height 8
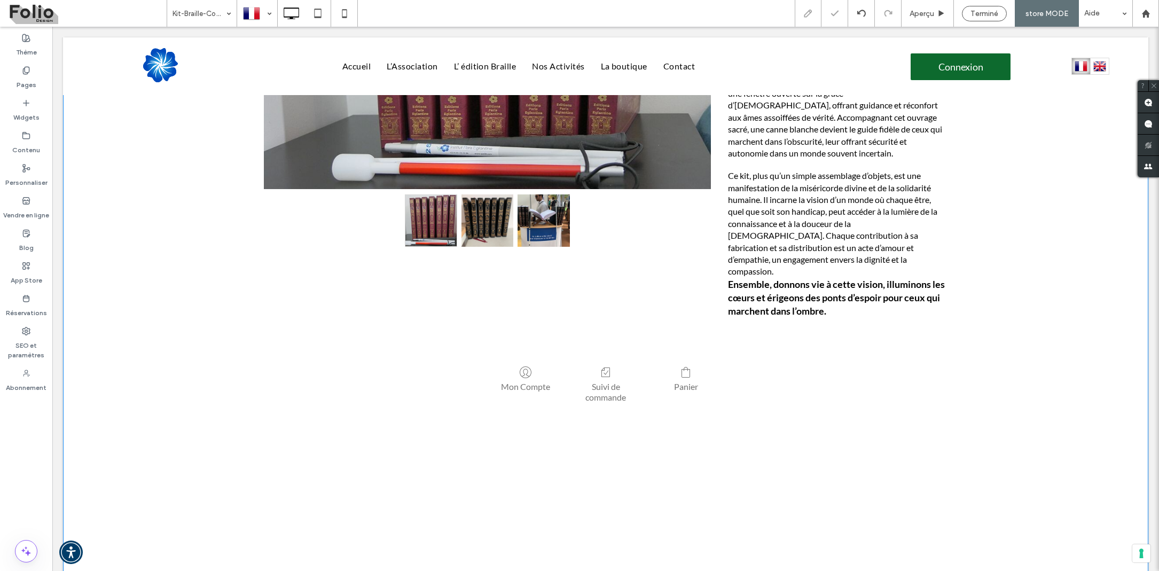
scroll to position [188, 0]
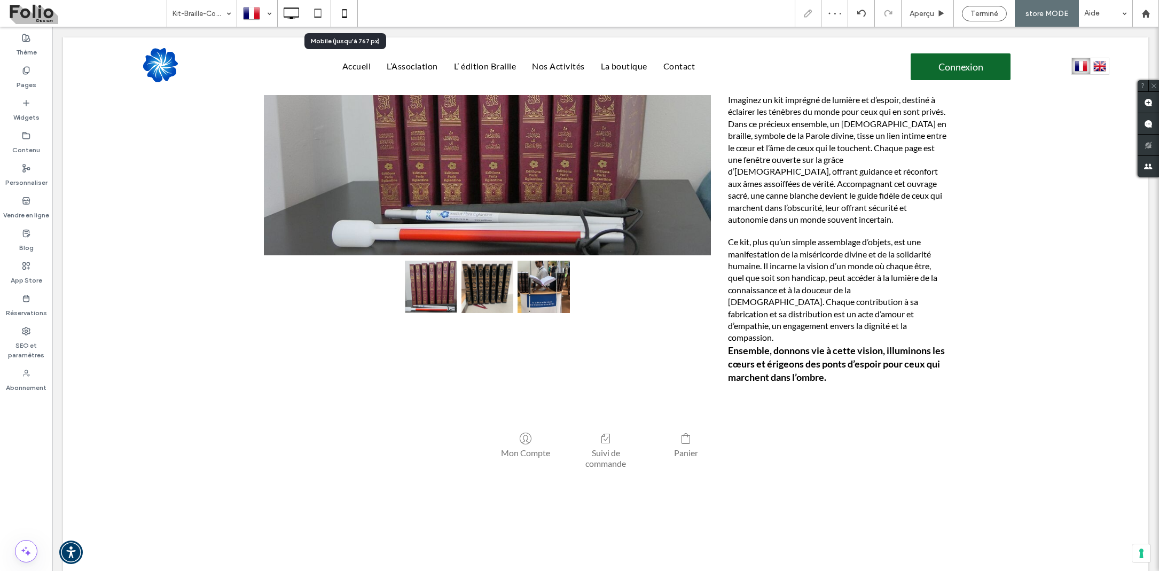
click at [336, 9] on icon at bounding box center [344, 13] width 21 height 21
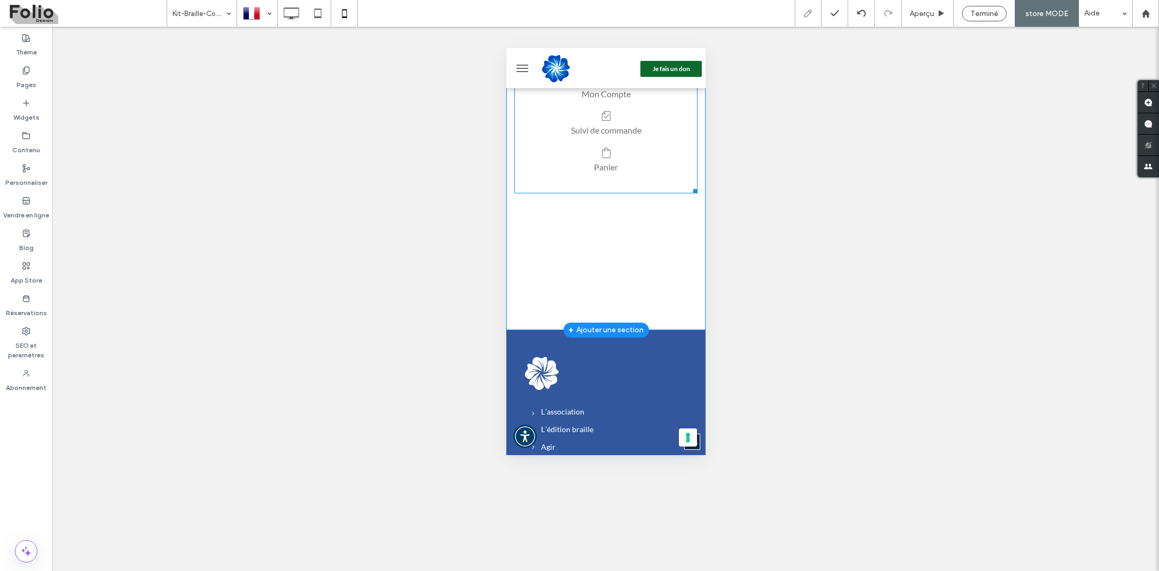
scroll to position [741, 0]
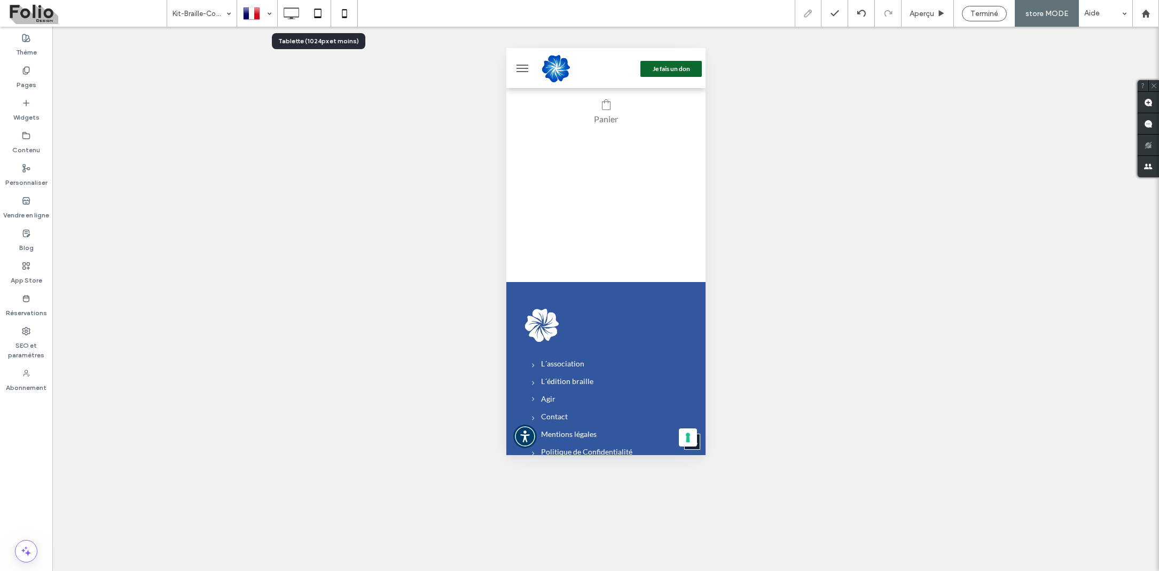
click at [317, 11] on icon at bounding box center [317, 13] width 21 height 21
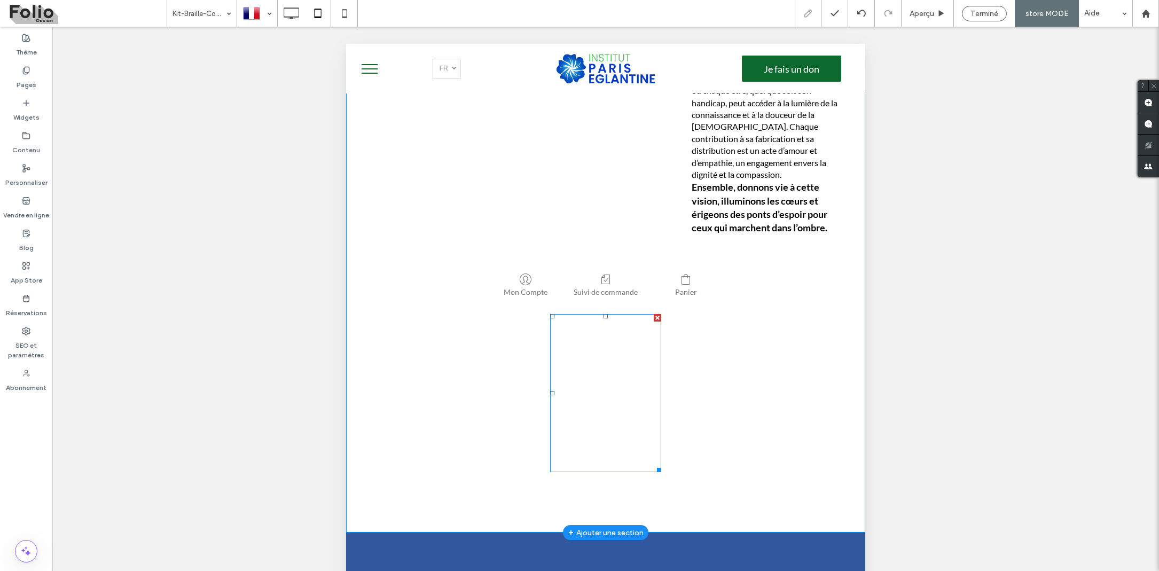
scroll to position [440, 0]
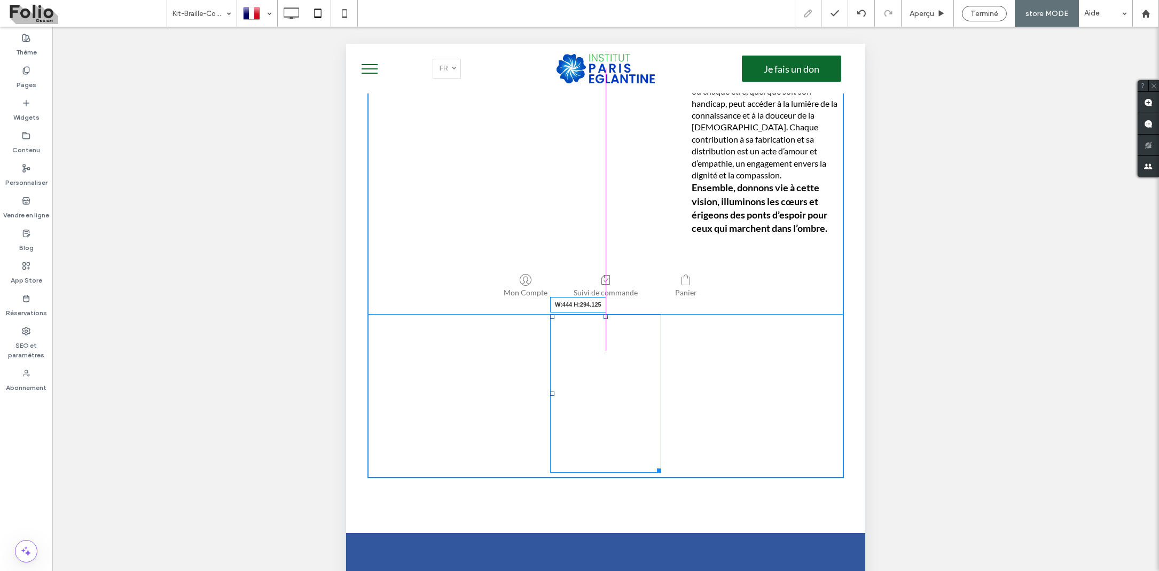
drag, startPoint x: 659, startPoint y: 429, endPoint x: 722, endPoint y: 428, distance: 62.5
click at [661, 465] on div at bounding box center [657, 469] width 8 height 8
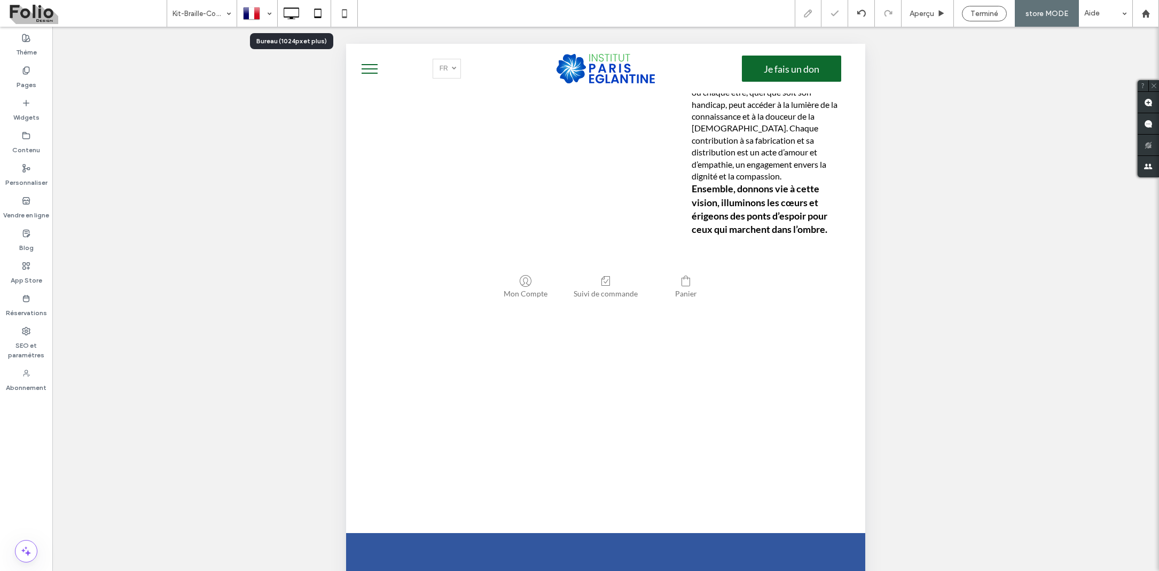
click at [291, 13] on icon at bounding box center [290, 13] width 21 height 21
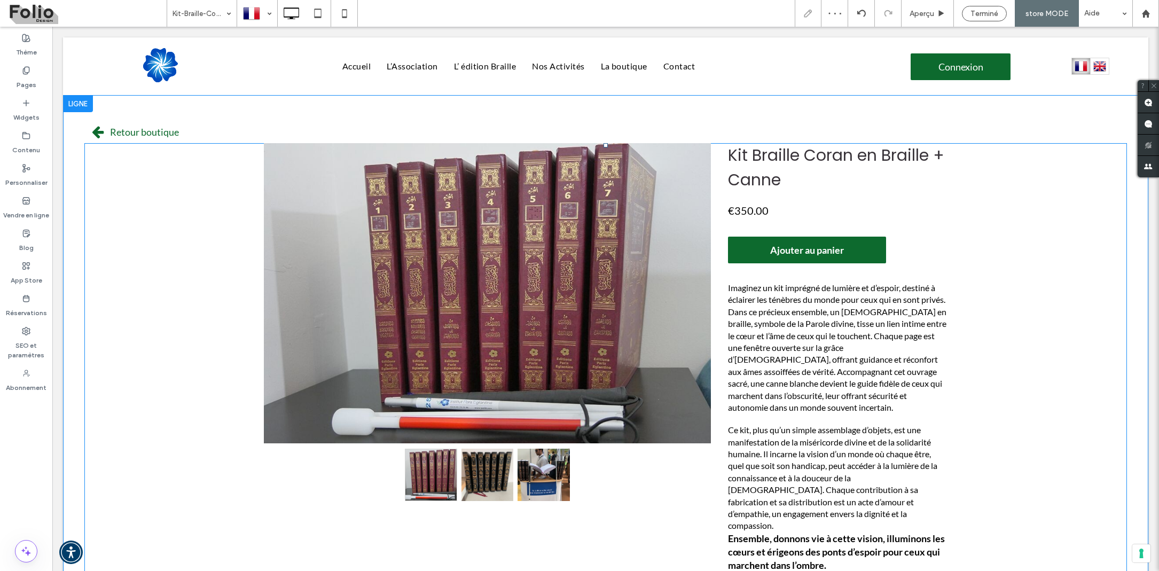
scroll to position [1, 0]
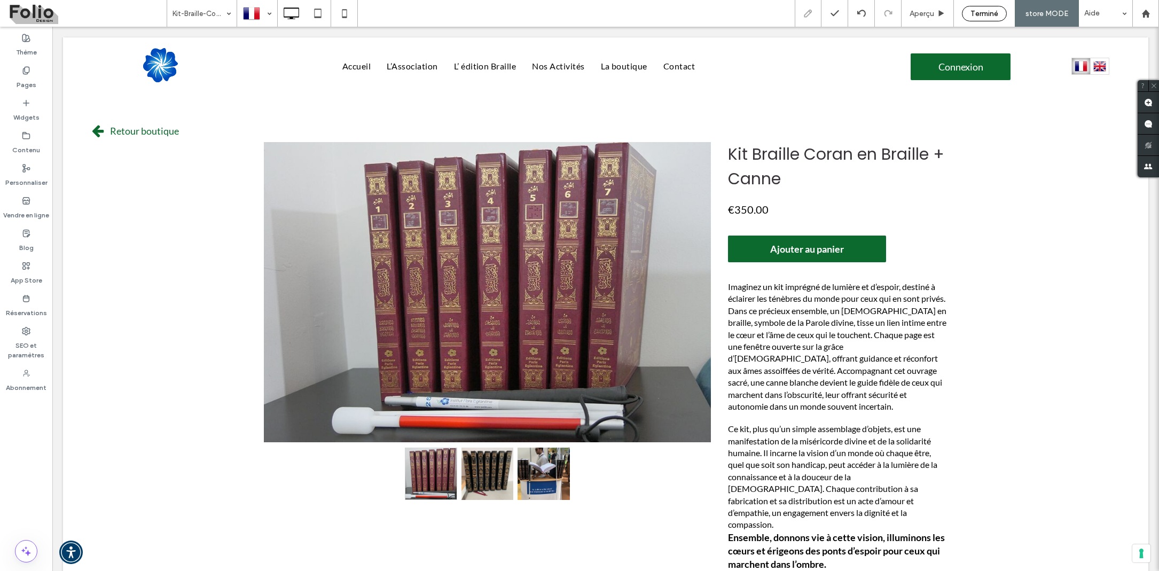
click at [975, 15] on span "Terminé" at bounding box center [984, 13] width 28 height 9
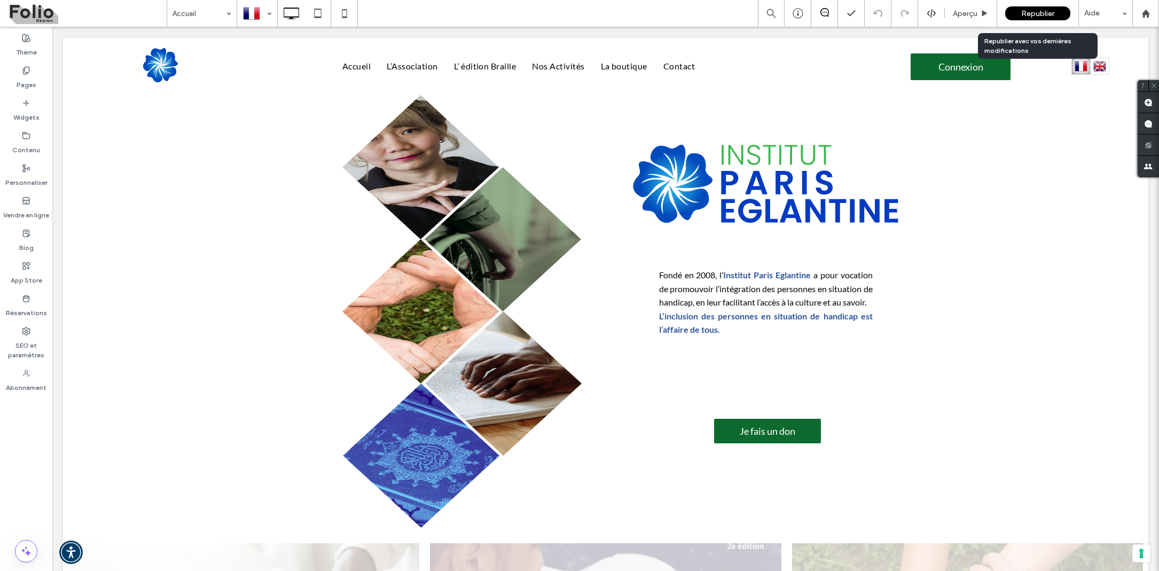
click at [1045, 10] on span "Republier" at bounding box center [1037, 13] width 33 height 9
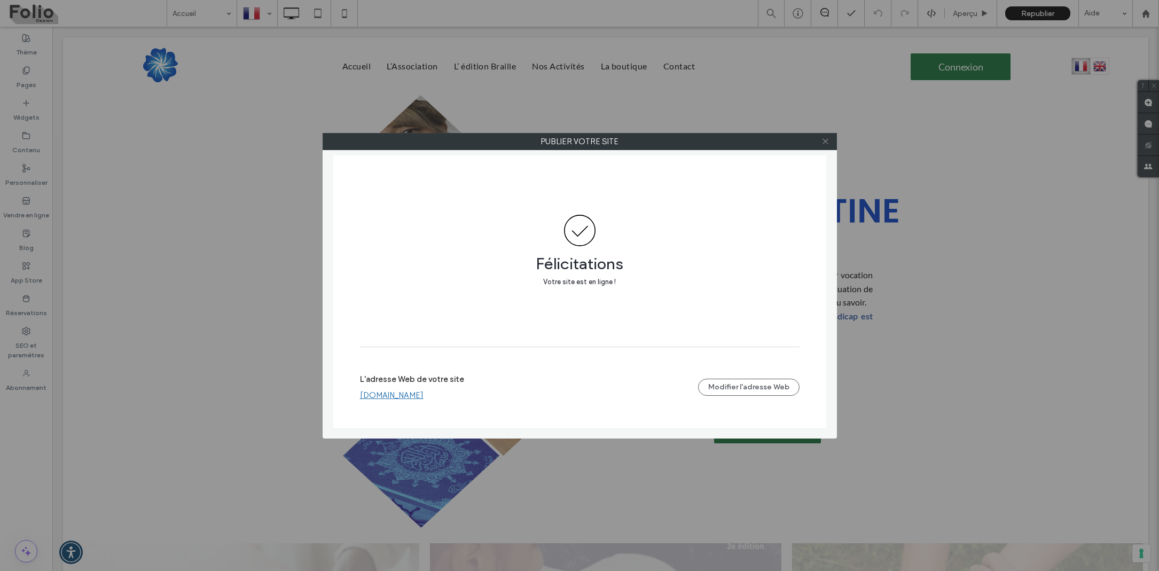
click at [825, 142] on icon at bounding box center [825, 141] width 8 height 8
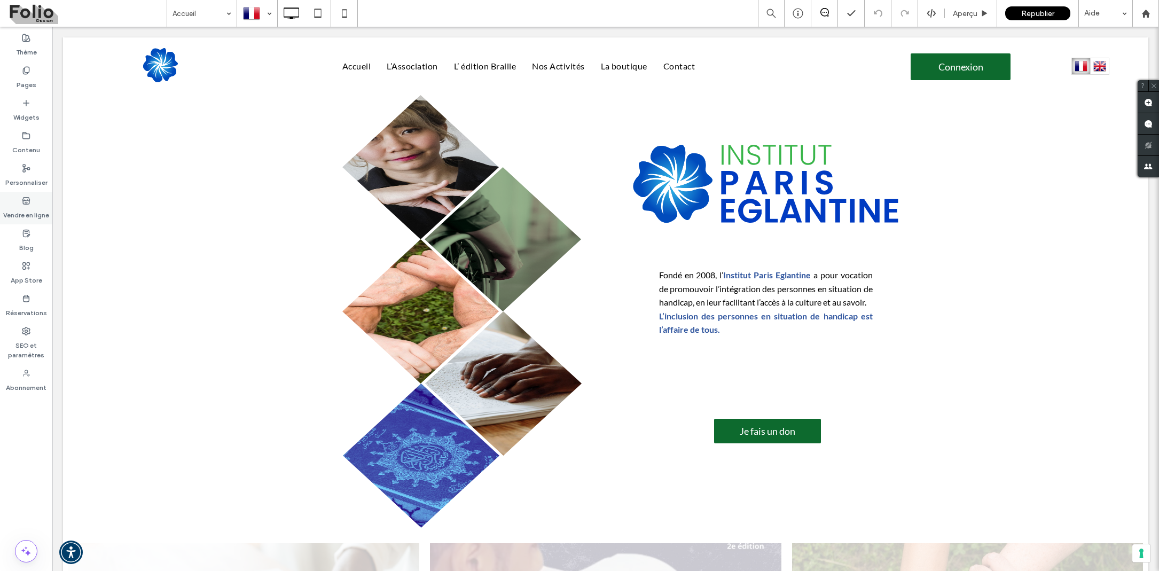
click at [23, 203] on use at bounding box center [25, 200] width 7 height 6
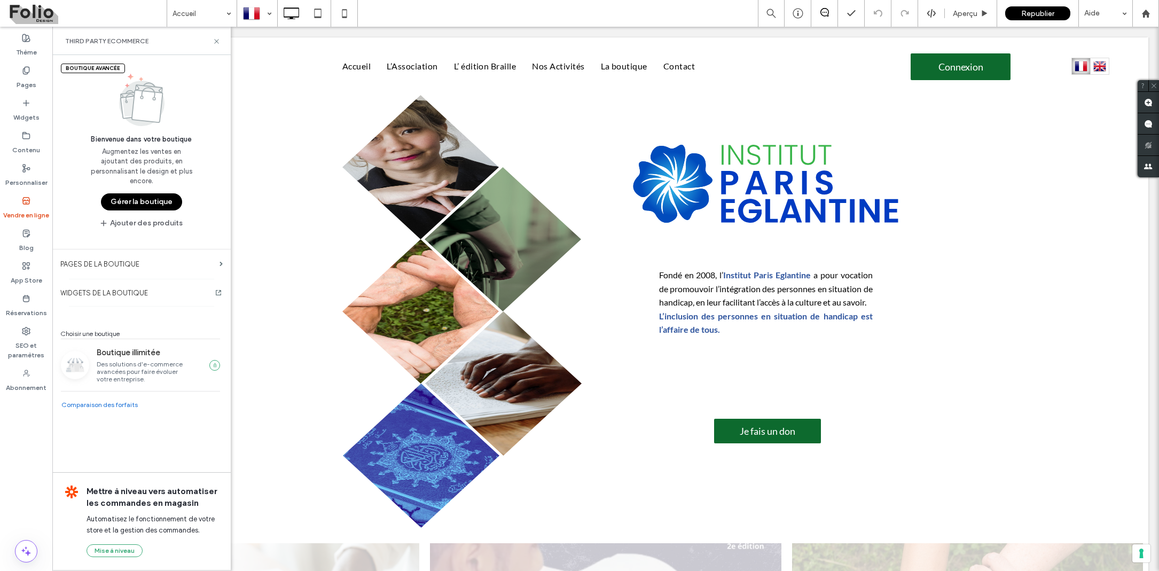
click at [140, 201] on button "Gérer la boutique" at bounding box center [141, 201] width 81 height 17
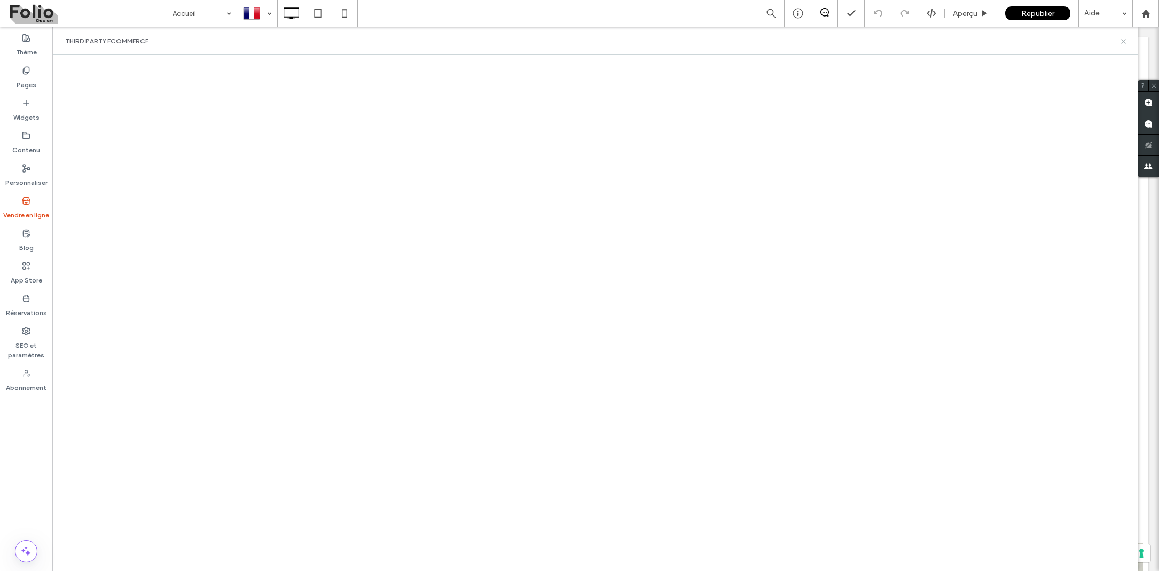
click at [1122, 41] on icon at bounding box center [1123, 41] width 8 height 8
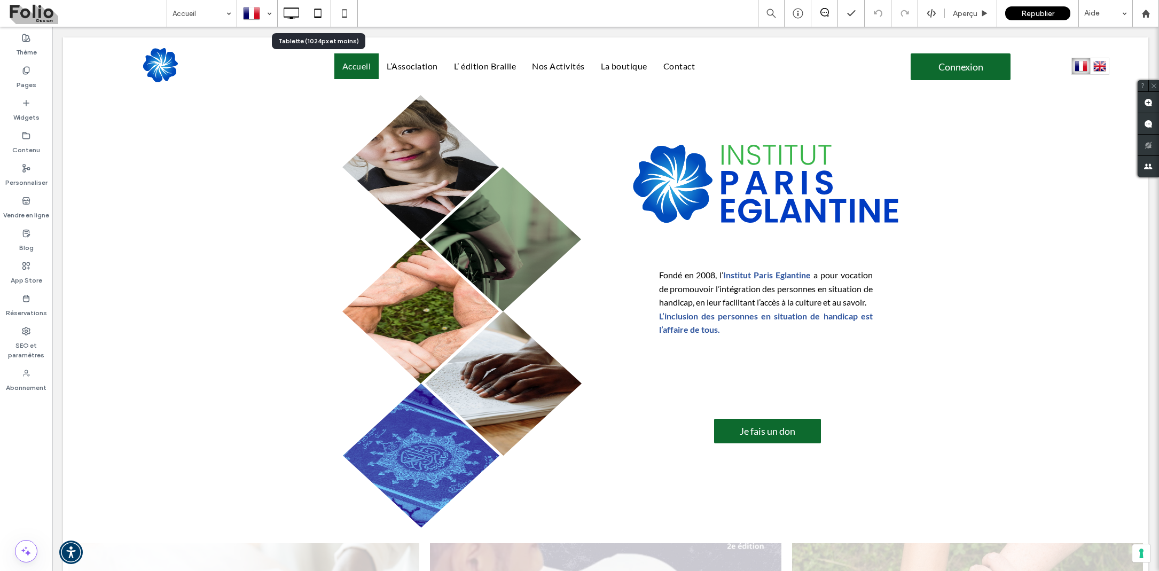
click at [316, 15] on icon at bounding box center [317, 13] width 21 height 21
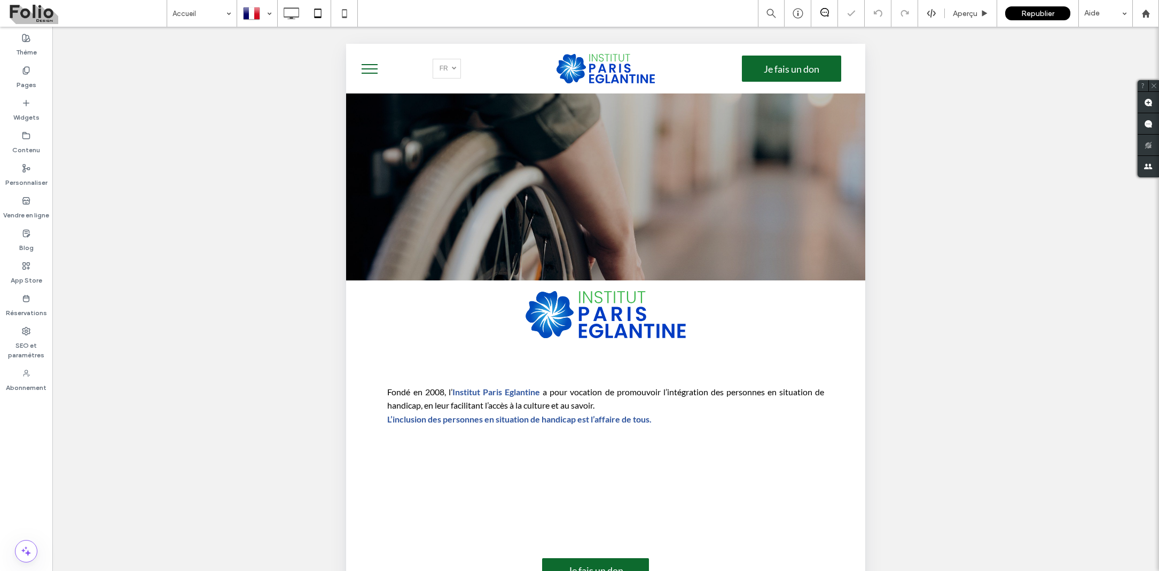
click at [369, 69] on button "menu" at bounding box center [370, 69] width 28 height 28
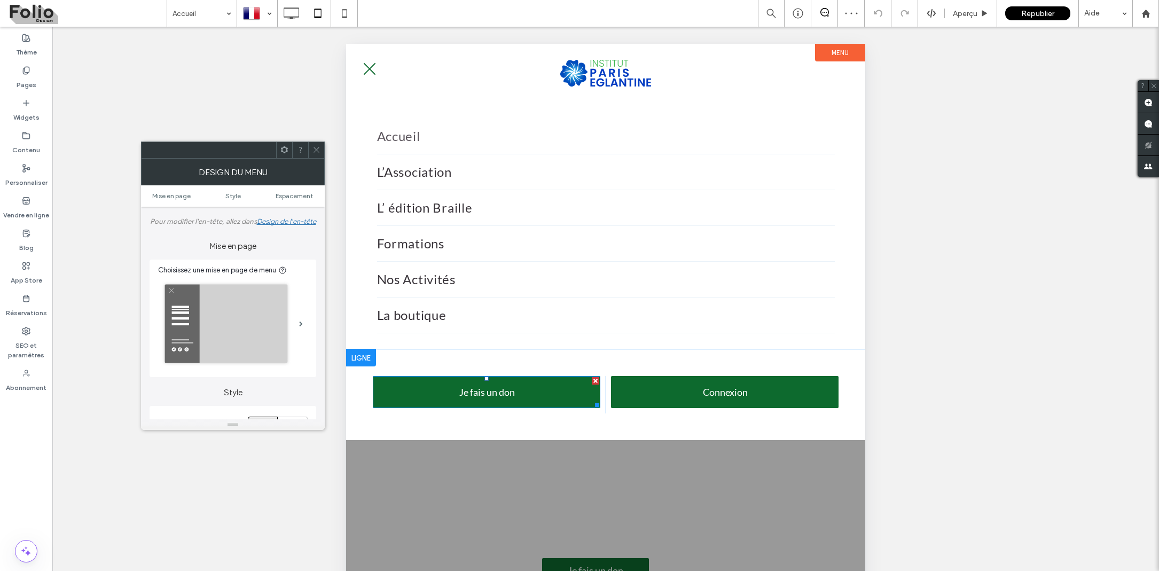
click at [571, 382] on link "Je fais un don" at bounding box center [487, 392] width 228 height 32
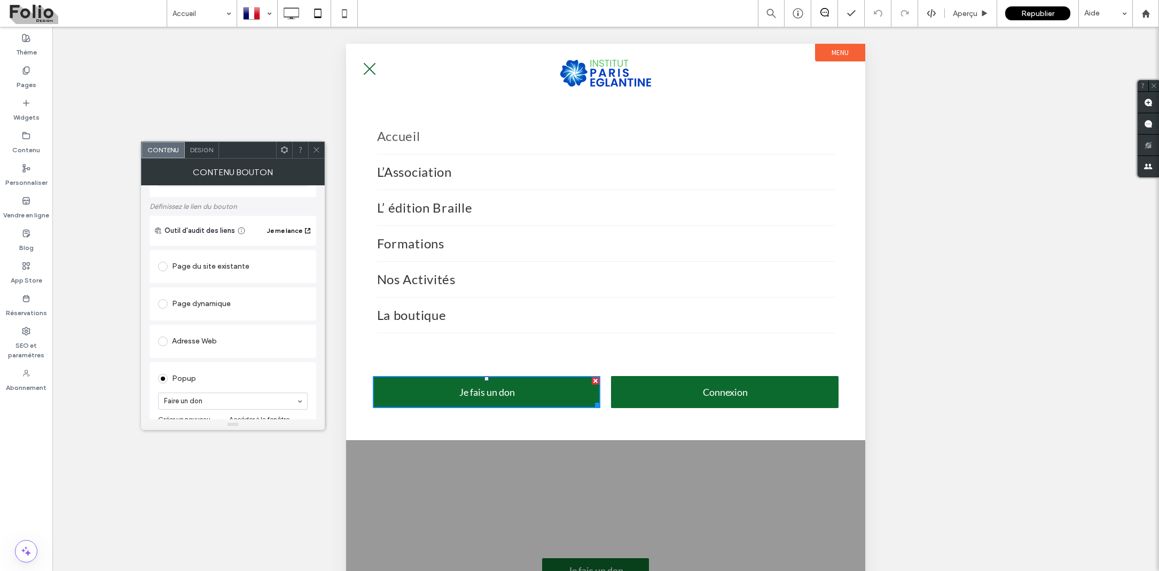
scroll to position [53, 0]
click at [161, 300] on span at bounding box center [163, 299] width 10 height 10
click at [285, 284] on div "Page dynamique Page: Page Produit Élément: Mon-don" at bounding box center [233, 325] width 167 height 86
click at [317, 147] on icon at bounding box center [316, 150] width 8 height 8
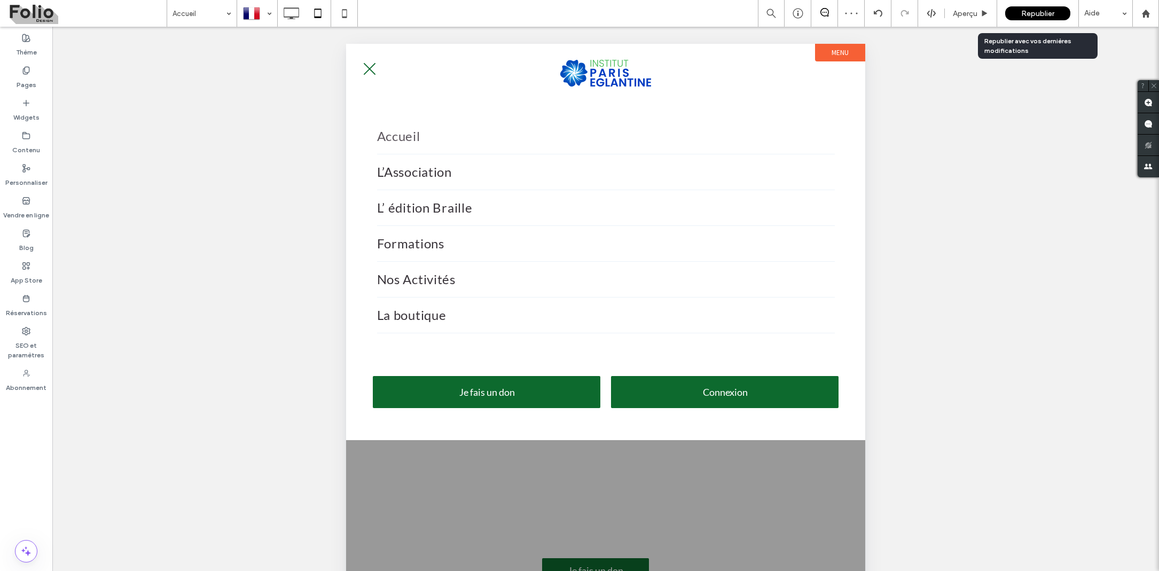
click at [1028, 13] on span "Republier" at bounding box center [1037, 13] width 33 height 9
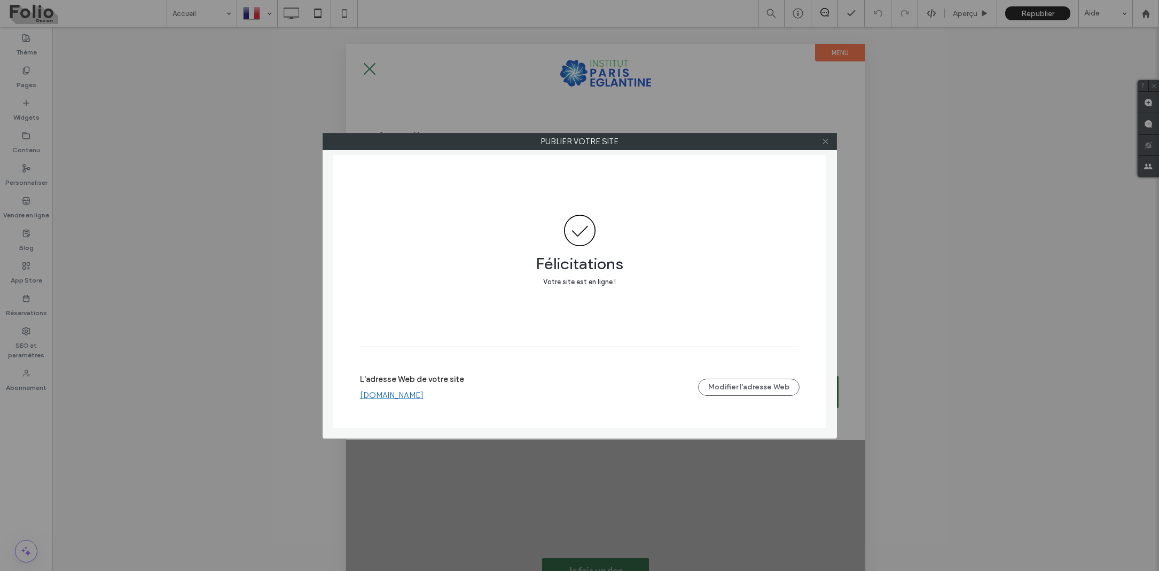
click at [827, 140] on icon at bounding box center [825, 141] width 8 height 8
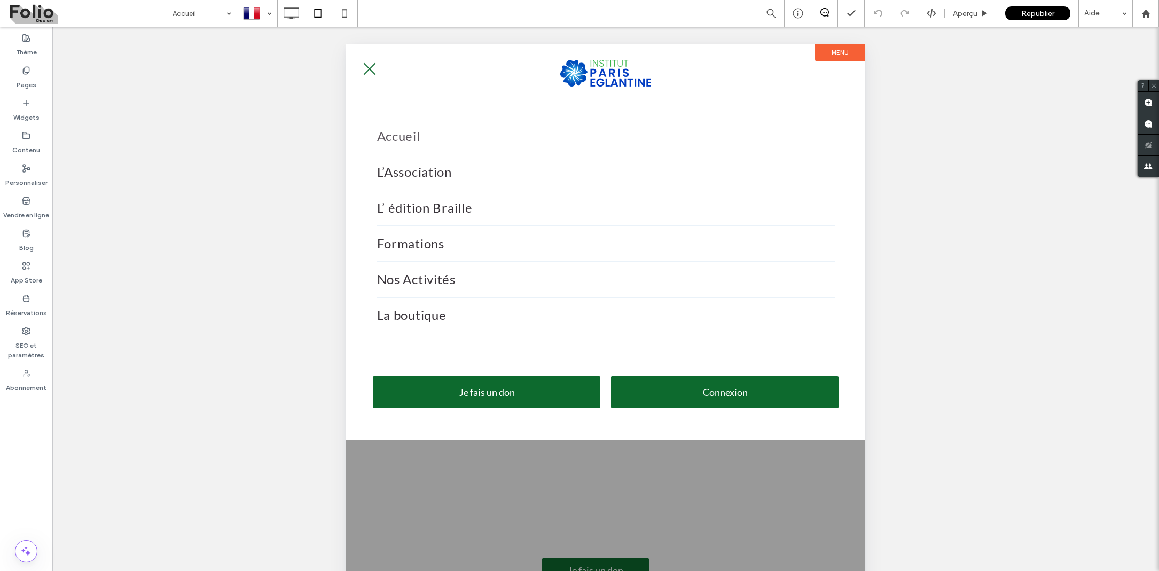
click at [371, 70] on span "menu" at bounding box center [370, 68] width 12 height 12
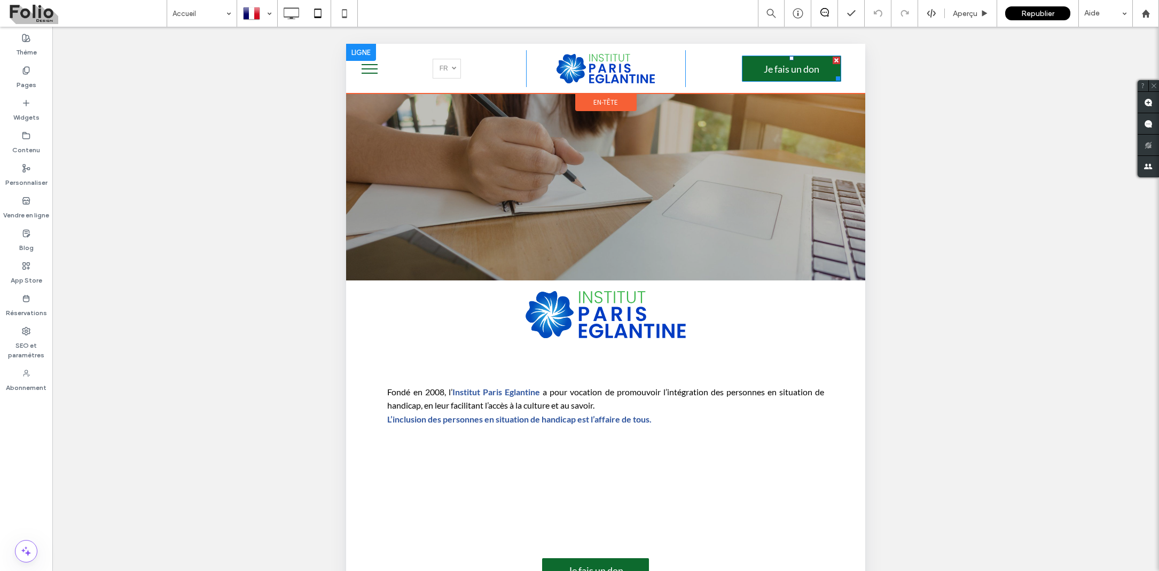
click at [781, 74] on span "Je fais un don" at bounding box center [791, 69] width 63 height 22
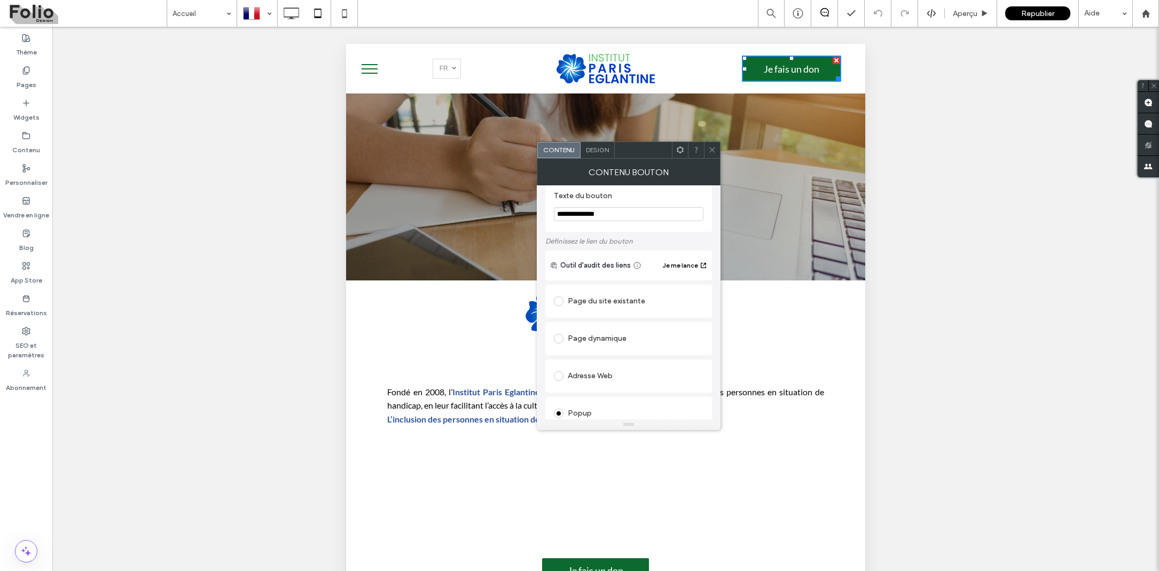
scroll to position [12, 0]
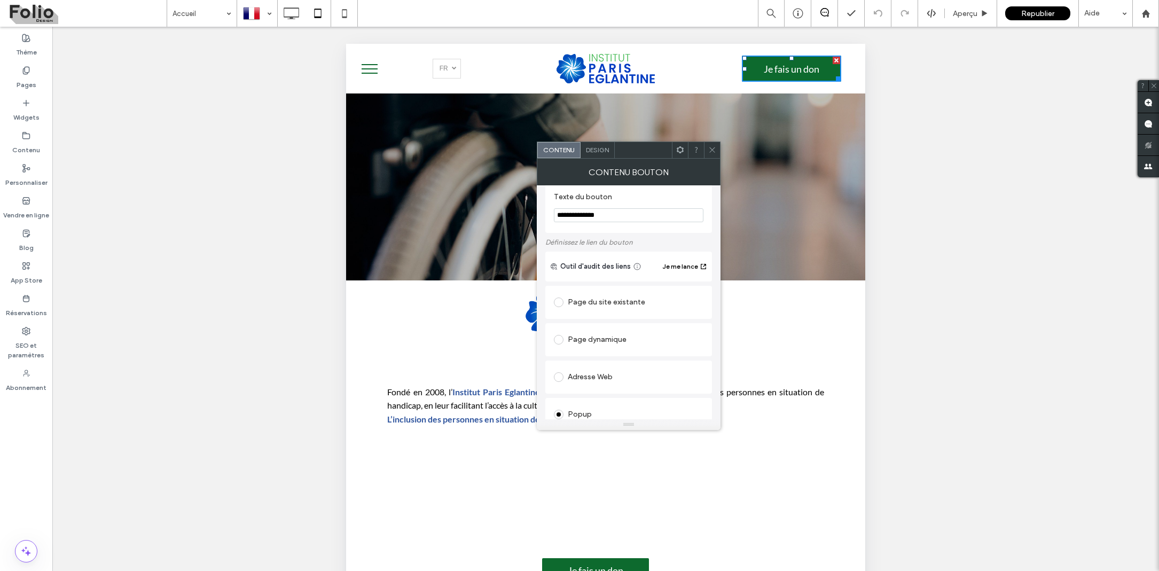
click at [563, 340] on span at bounding box center [559, 340] width 10 height 10
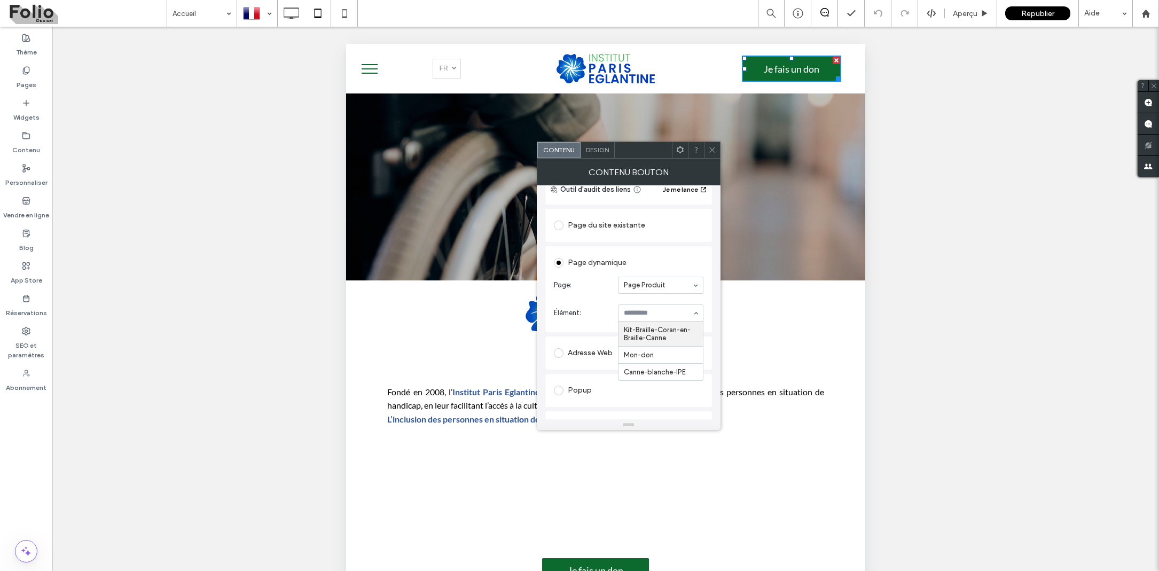
scroll to position [106, 0]
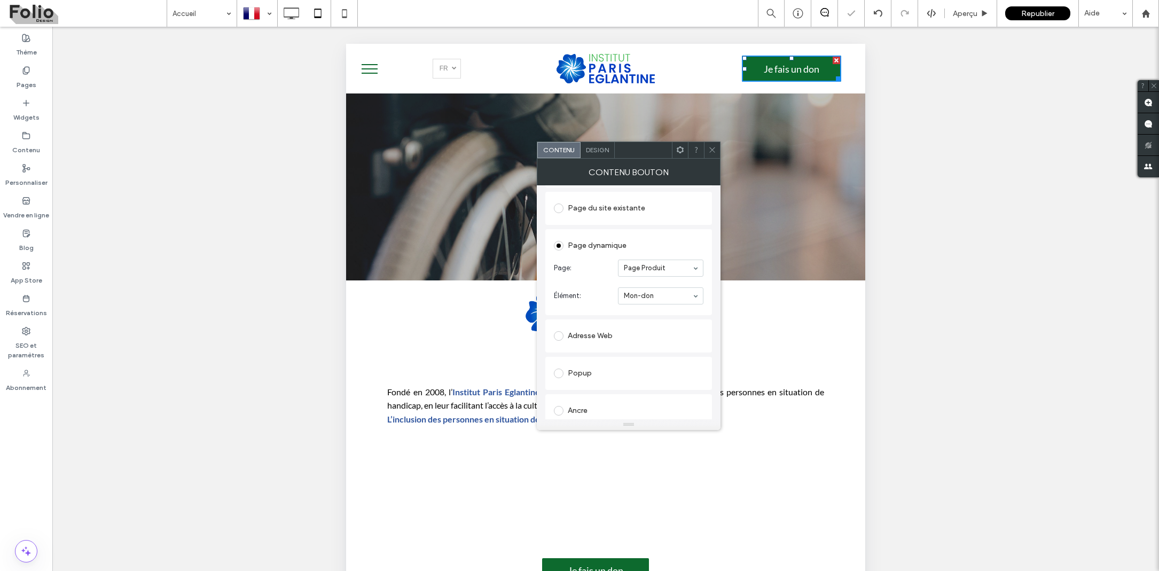
click at [715, 151] on icon at bounding box center [712, 150] width 8 height 8
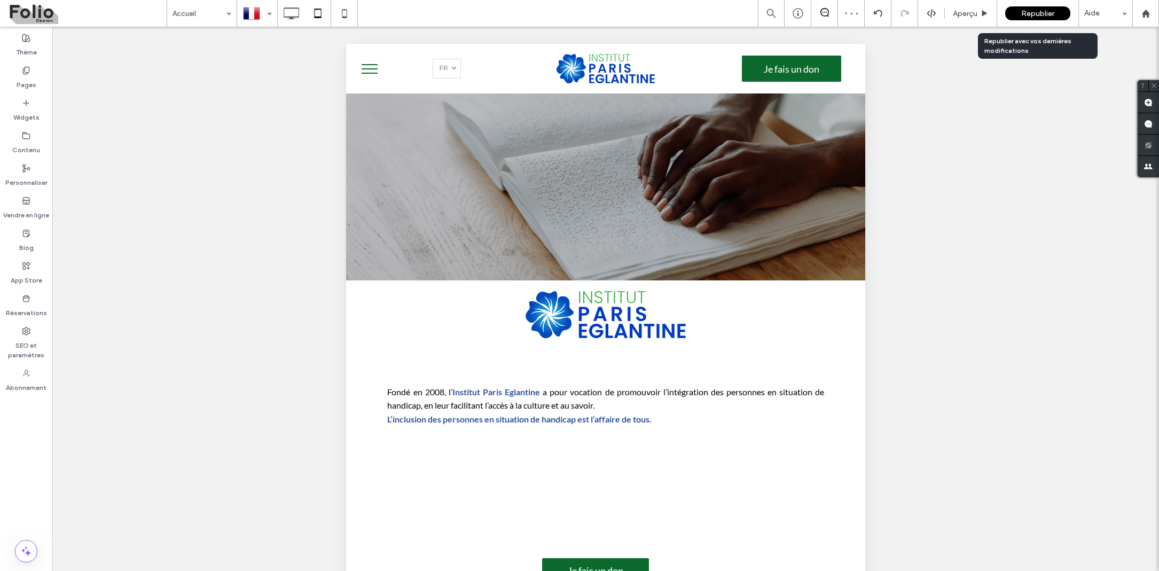
click at [1054, 9] on div "Republier" at bounding box center [1037, 13] width 65 height 14
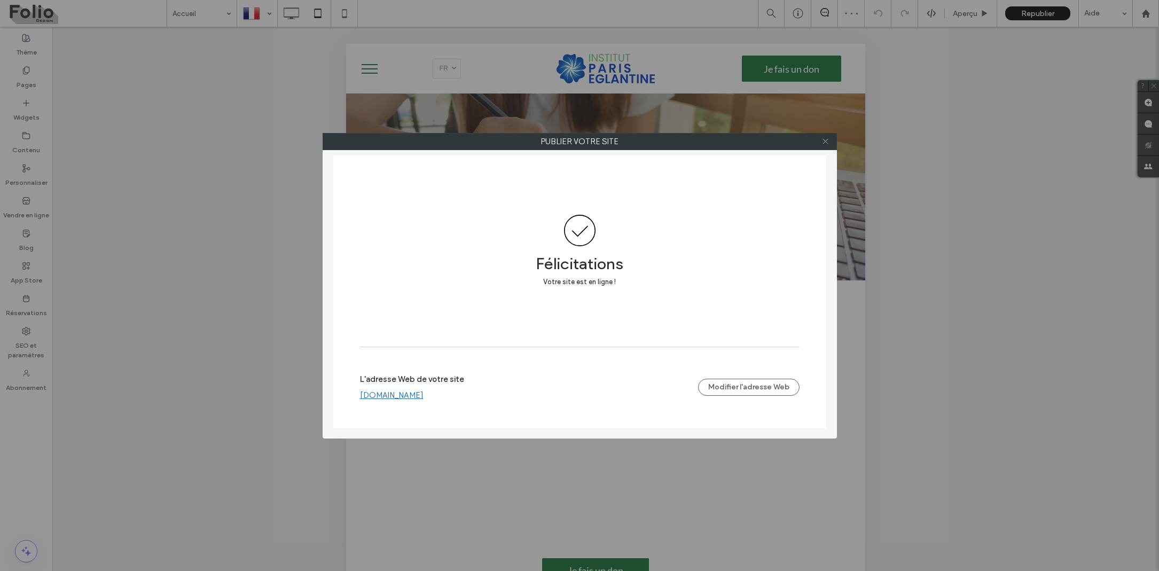
click at [825, 142] on use at bounding box center [824, 141] width 5 height 5
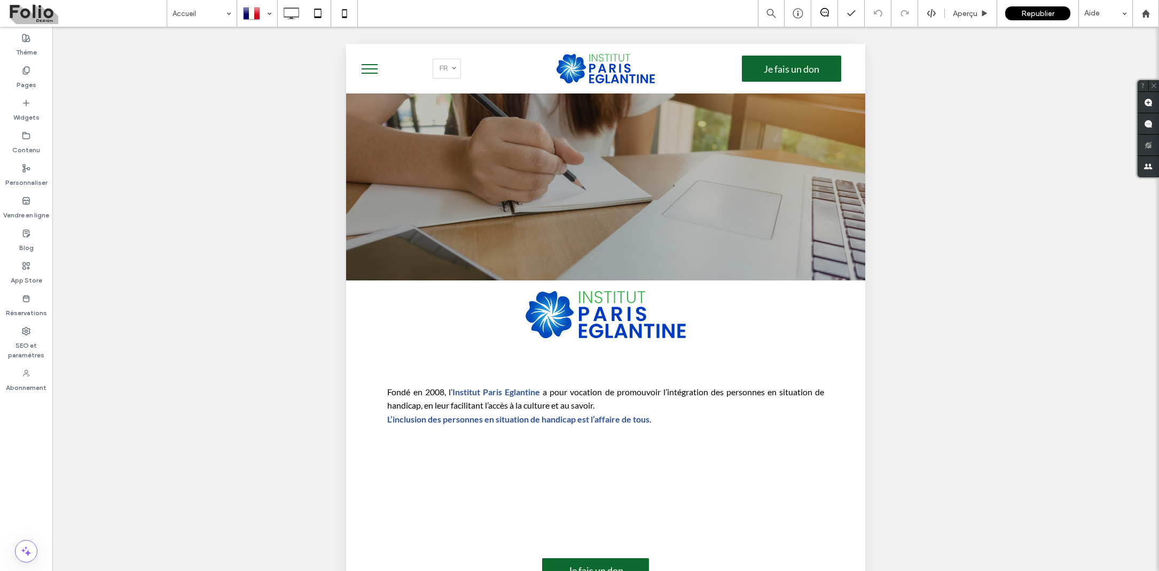
scroll to position [0, 0]
click at [298, 14] on icon at bounding box center [290, 13] width 21 height 21
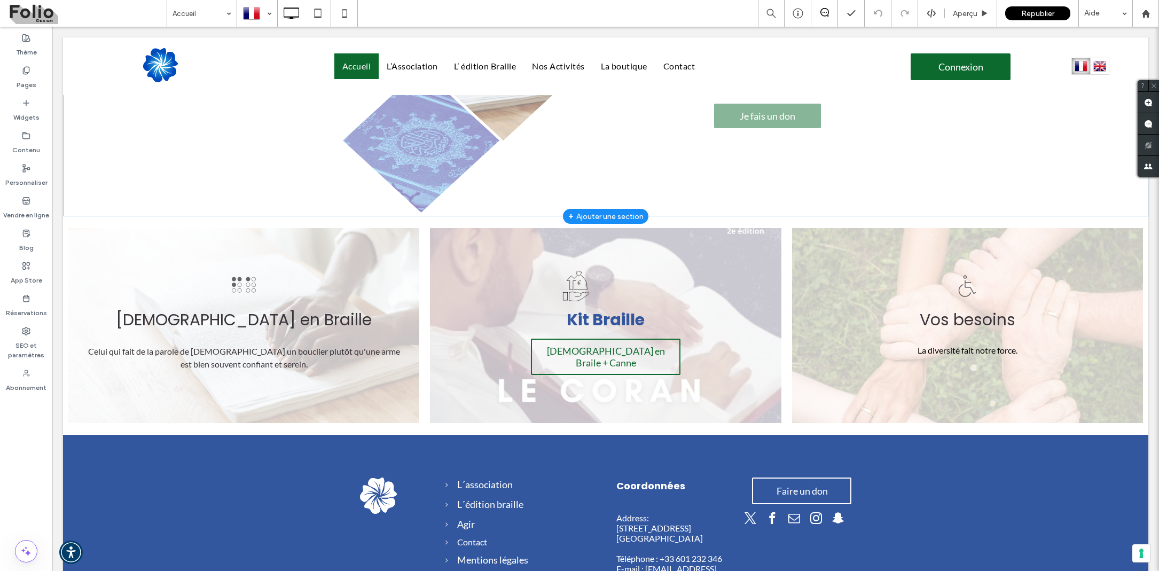
scroll to position [372, 0]
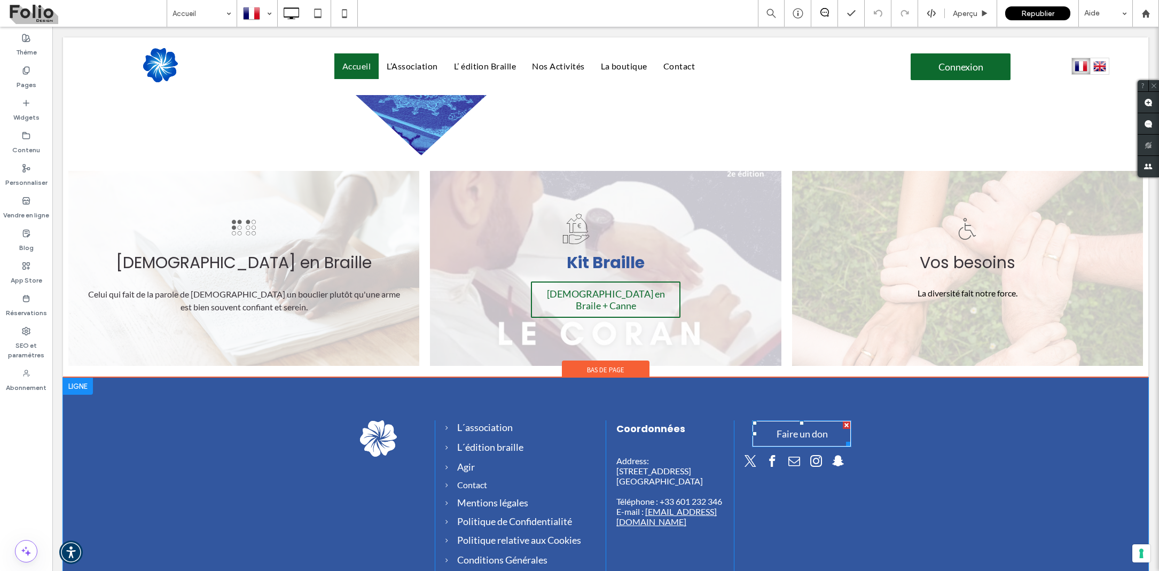
click at [796, 422] on span "Faire un don" at bounding box center [802, 433] width 59 height 22
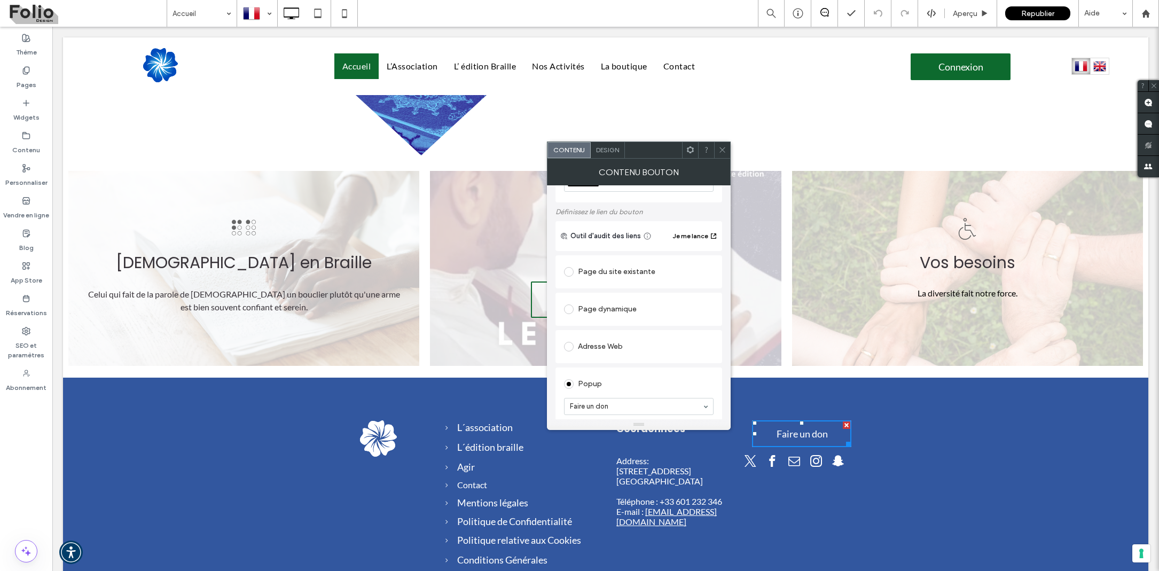
scroll to position [38, 0]
click at [573, 312] on span at bounding box center [569, 314] width 10 height 10
click at [719, 152] on icon at bounding box center [722, 150] width 8 height 8
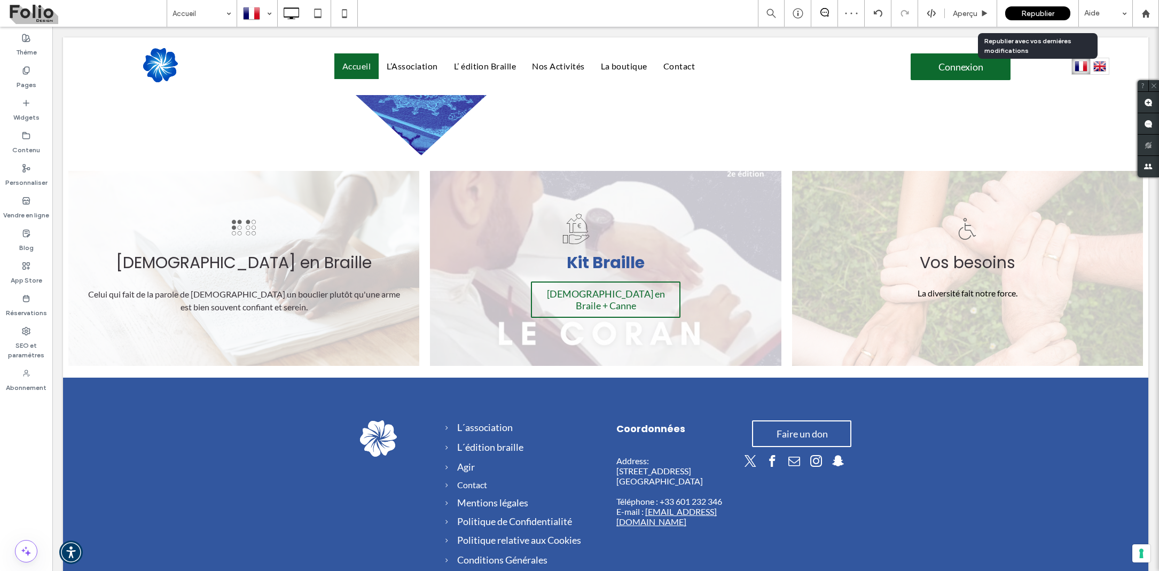
click at [1026, 8] on div "Republier" at bounding box center [1037, 13] width 65 height 14
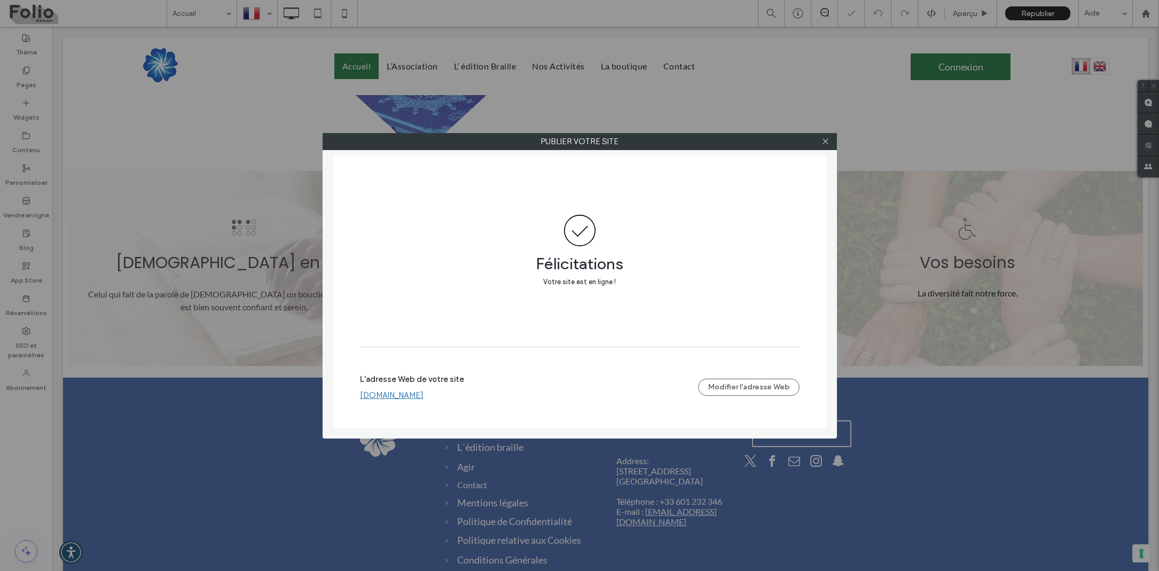
click at [819, 146] on div at bounding box center [826, 142] width 16 height 16
click at [824, 144] on icon at bounding box center [825, 141] width 8 height 8
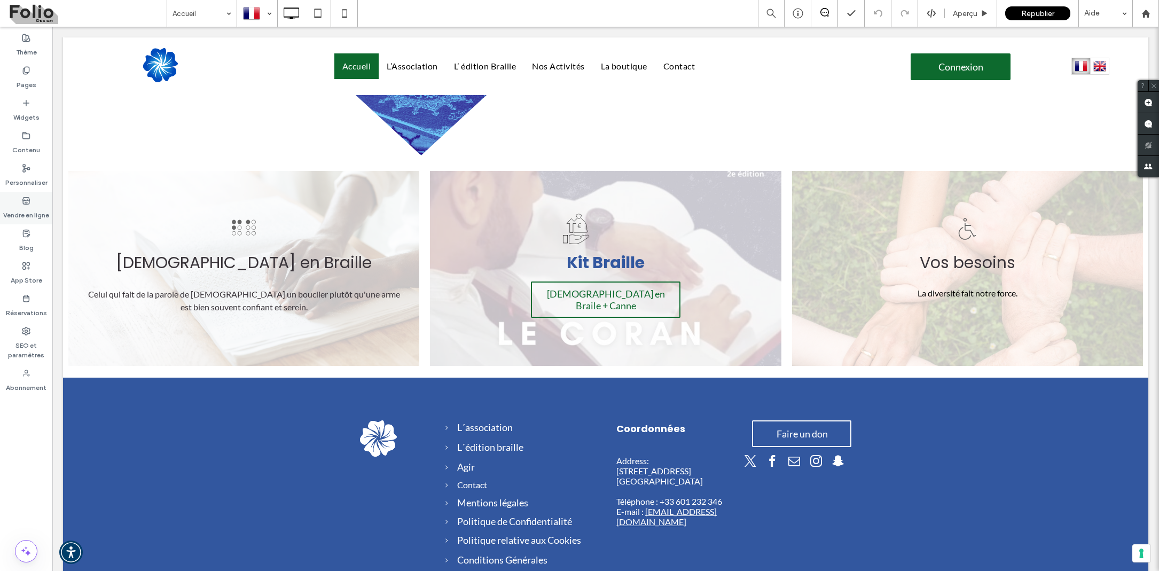
click at [25, 207] on label "Vendre en ligne" at bounding box center [26, 212] width 46 height 15
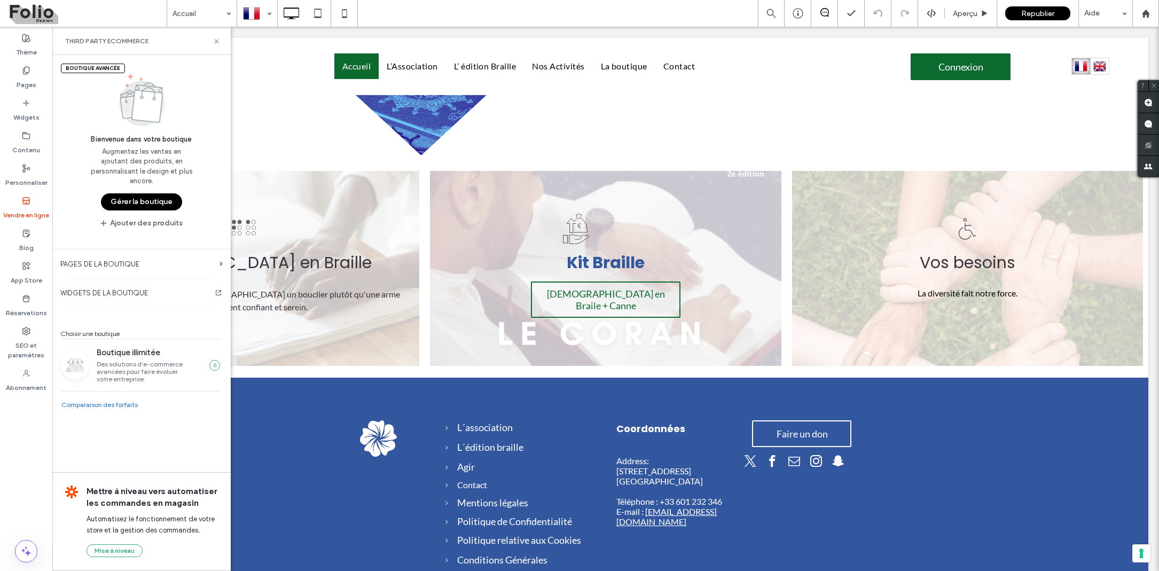
click at [157, 198] on button "Gérer la boutique" at bounding box center [141, 201] width 81 height 17
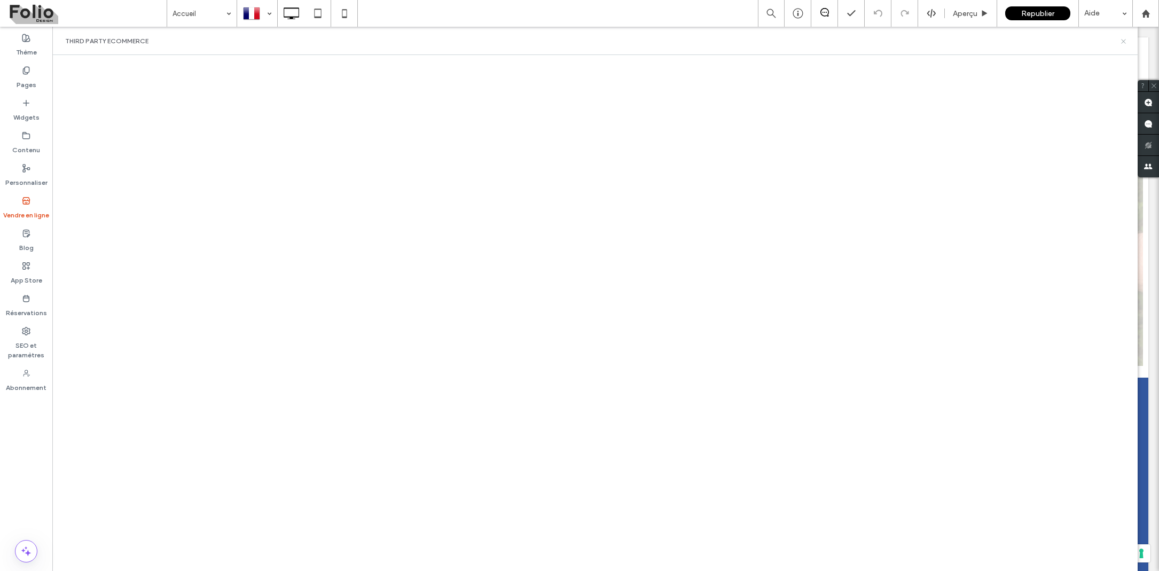
click at [1121, 42] on icon at bounding box center [1123, 41] width 8 height 8
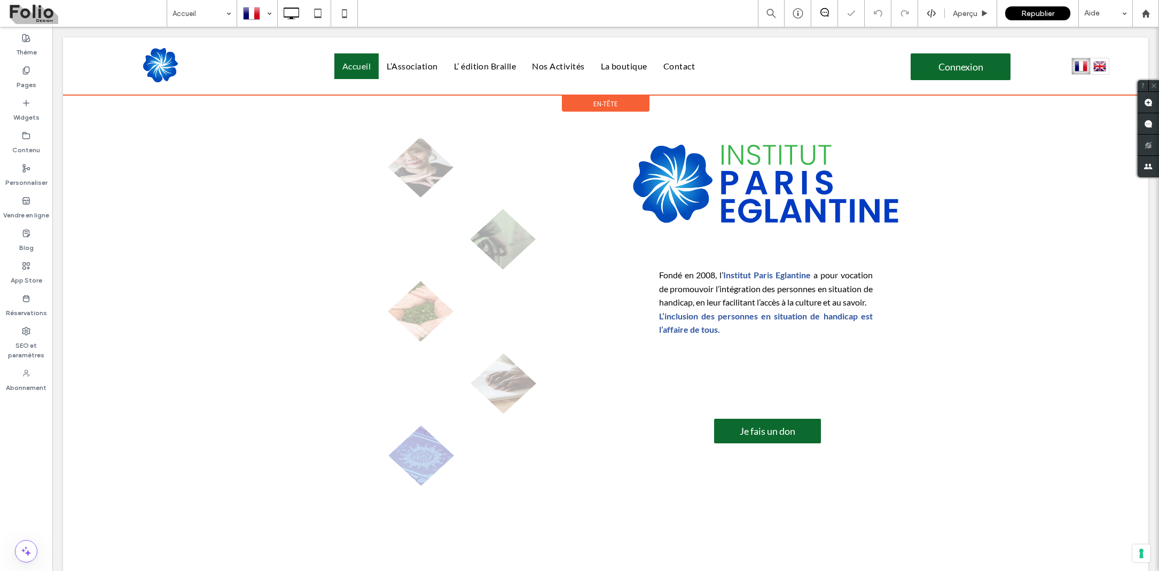
scroll to position [0, 0]
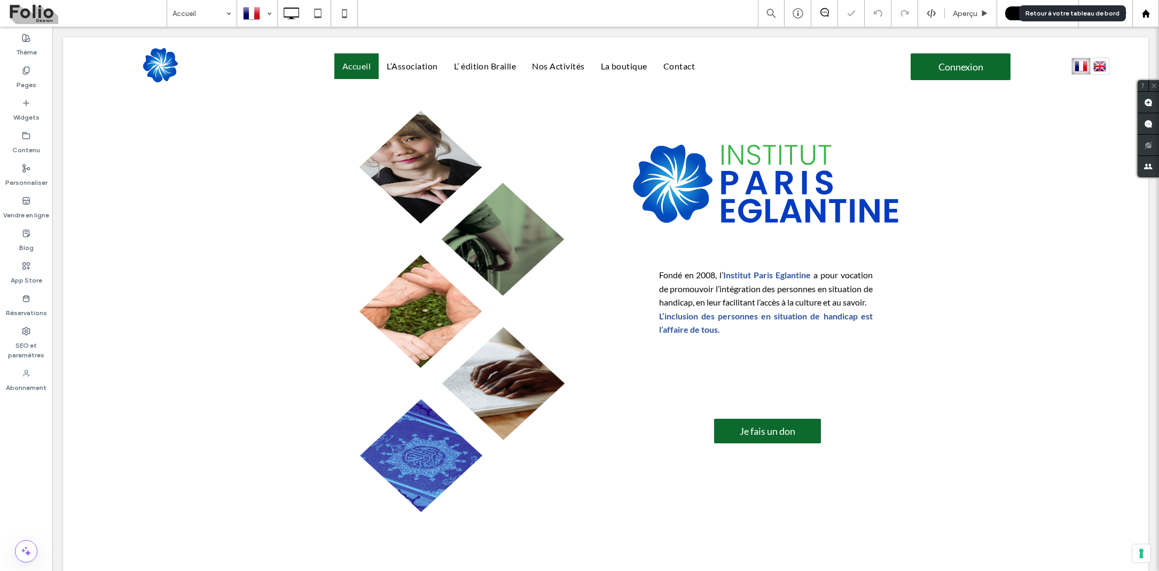
click at [1148, 15] on icon at bounding box center [1145, 13] width 9 height 9
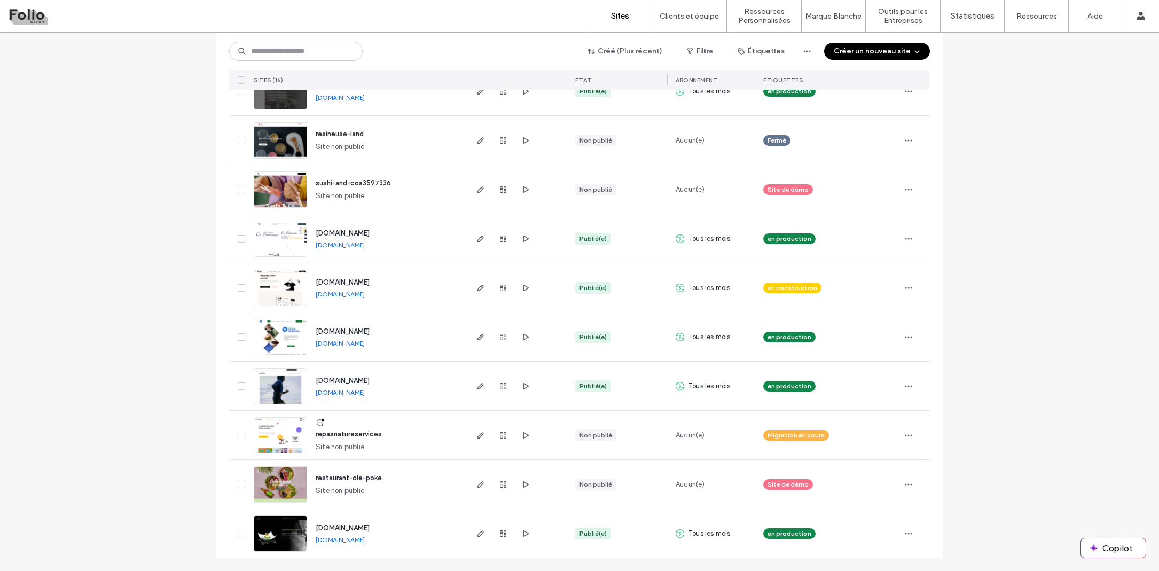
scroll to position [438, 0]
click at [499, 536] on icon "button" at bounding box center [503, 533] width 9 height 9
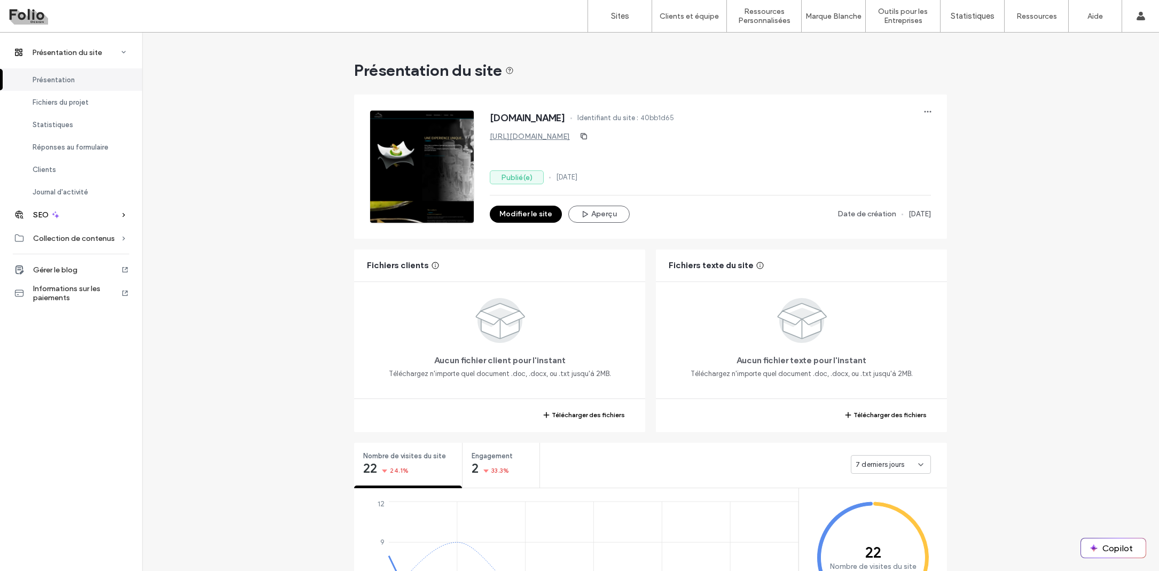
click at [97, 215] on div "SEO" at bounding box center [71, 214] width 142 height 23
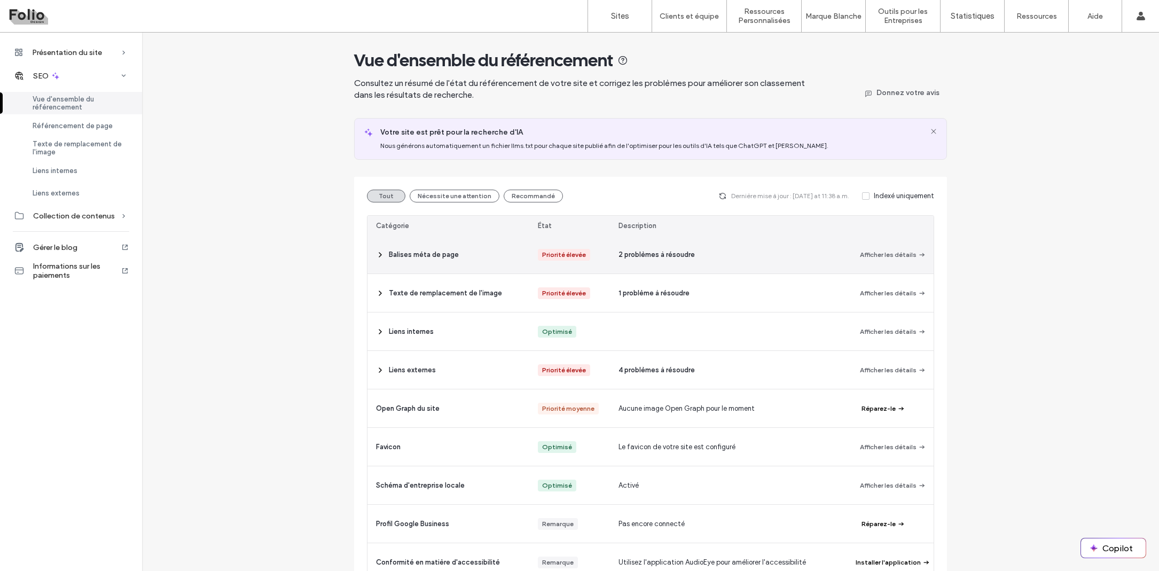
click at [378, 252] on icon at bounding box center [380, 254] width 9 height 9
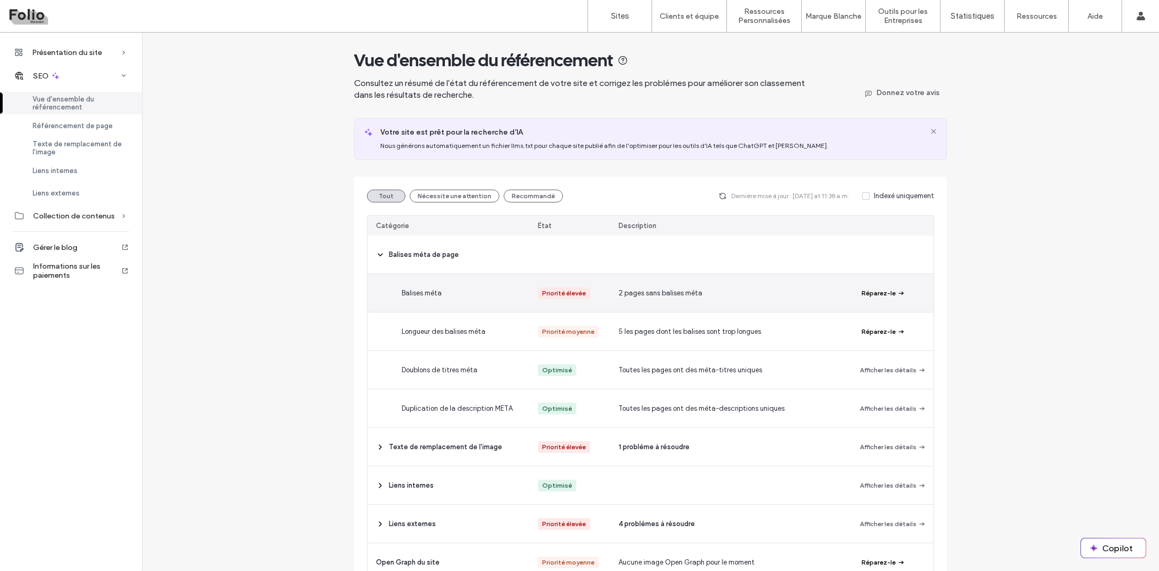
click at [449, 299] on div "Balises méta" at bounding box center [474, 293] width 162 height 38
click at [885, 292] on button "Réparez-le" at bounding box center [883, 293] width 44 height 13
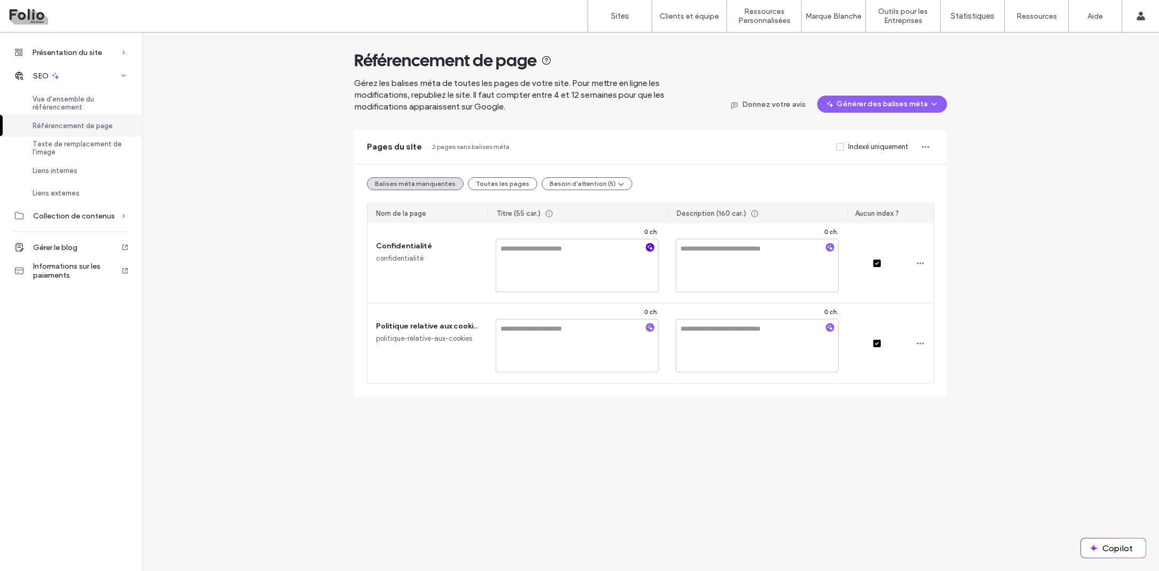
click at [647, 244] on icon "button" at bounding box center [649, 247] width 7 height 7
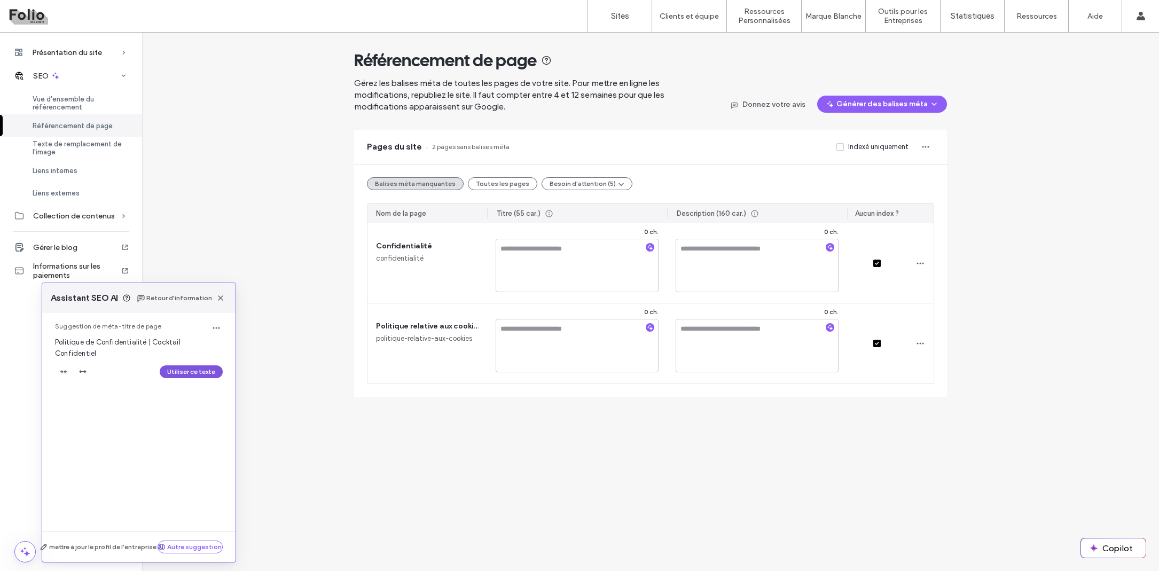
click at [181, 365] on button "Utiliser ce texte" at bounding box center [191, 371] width 63 height 13
type textarea "**********"
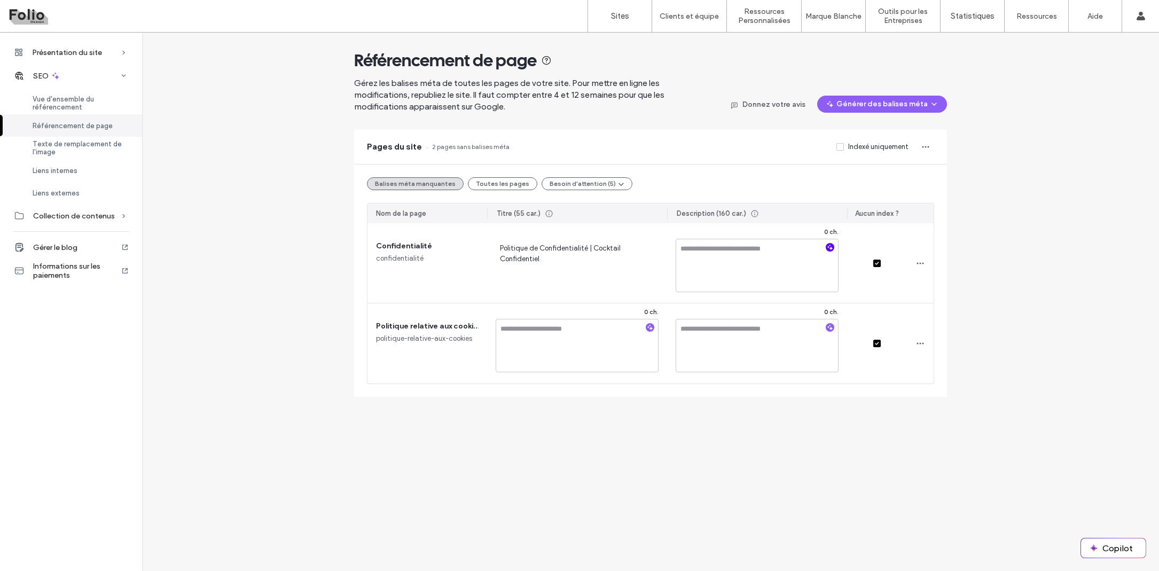
click at [832, 250] on icon "button" at bounding box center [829, 247] width 7 height 7
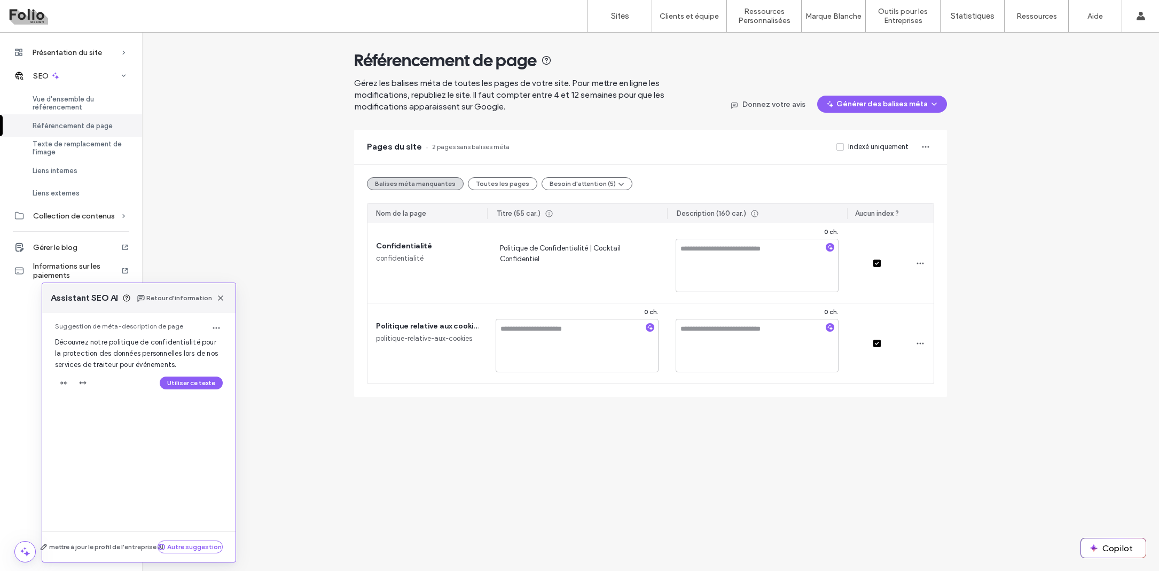
click at [196, 374] on div "Suggestion de méta-description de page Découvrez notre politique de confidentia…" at bounding box center [138, 358] width 193 height 91
click at [196, 382] on button "Utiliser ce texte" at bounding box center [191, 383] width 63 height 13
type textarea "**********"
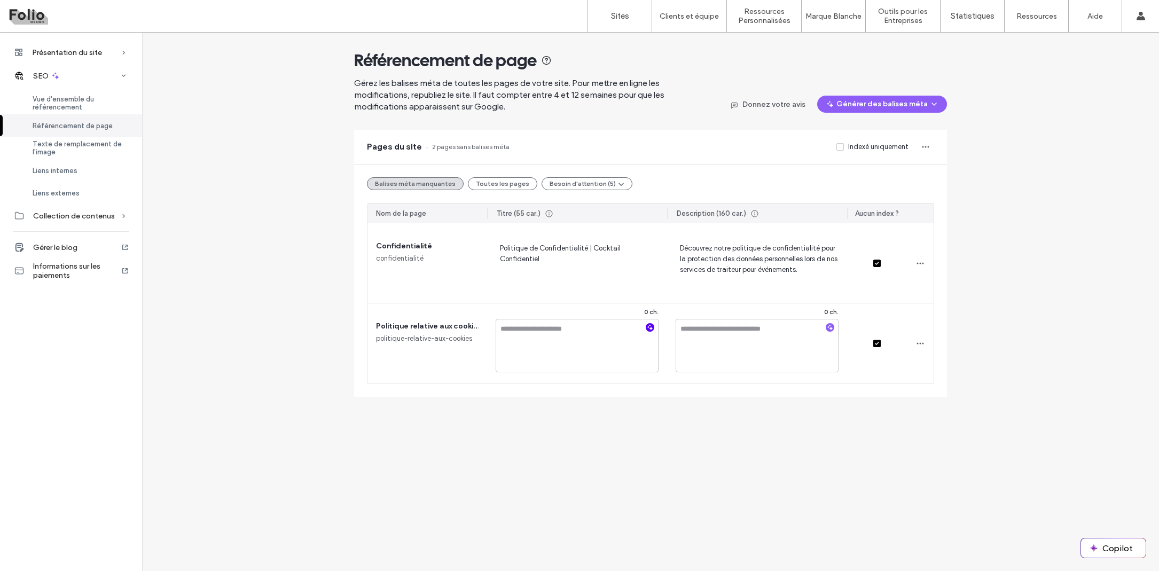
click at [652, 327] on icon "button" at bounding box center [649, 327] width 7 height 7
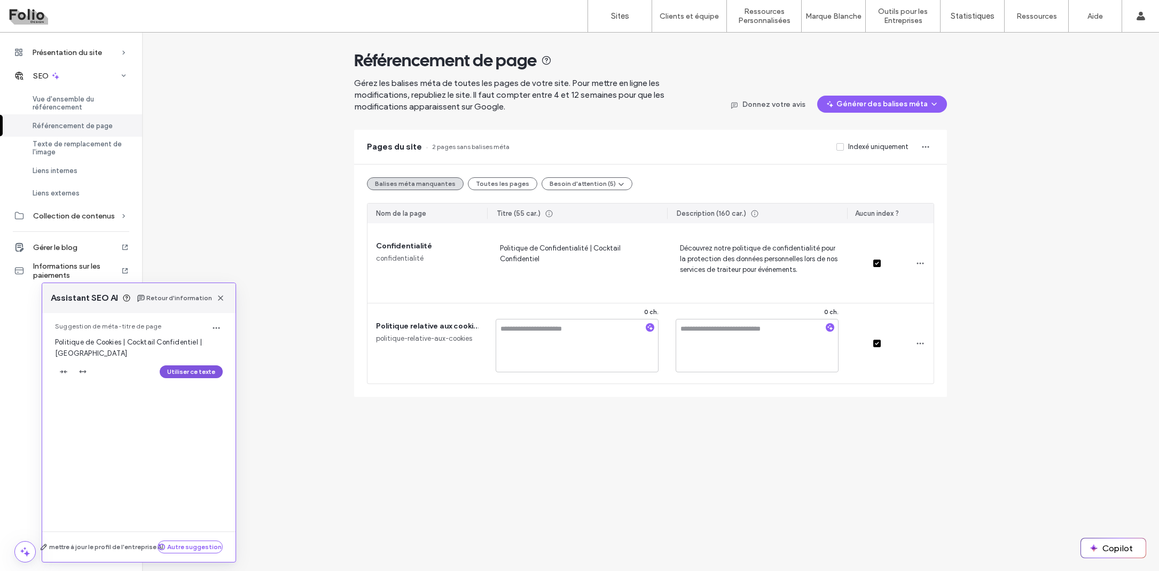
click at [191, 367] on button "Utiliser ce texte" at bounding box center [191, 371] width 63 height 13
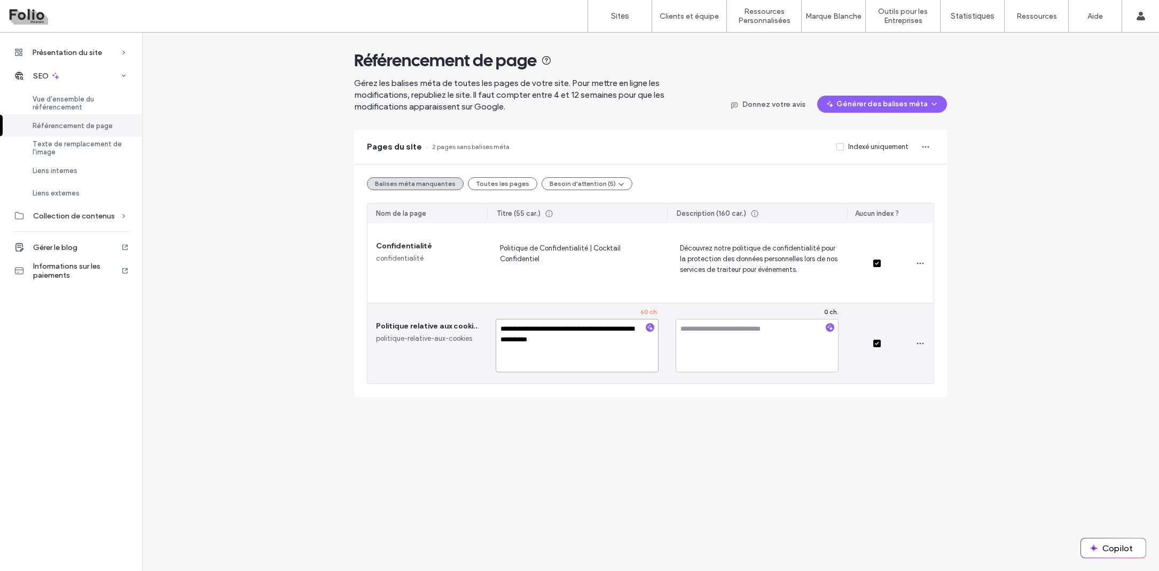
drag, startPoint x: 638, startPoint y: 327, endPoint x: 645, endPoint y: 342, distance: 16.0
click at [645, 342] on textarea "**********" at bounding box center [577, 345] width 163 height 53
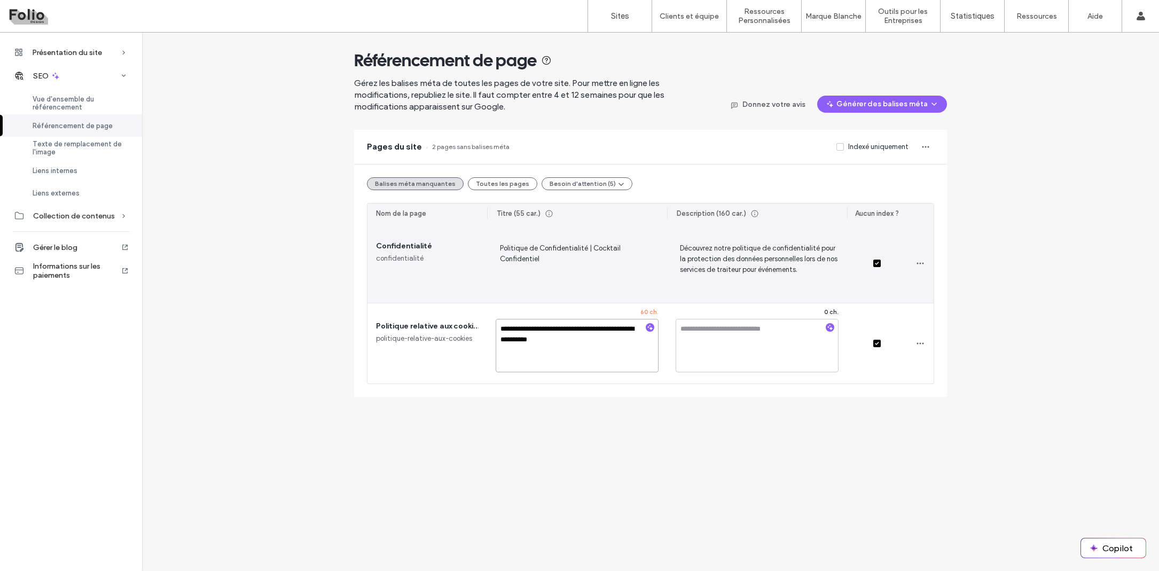
type textarea "**********"
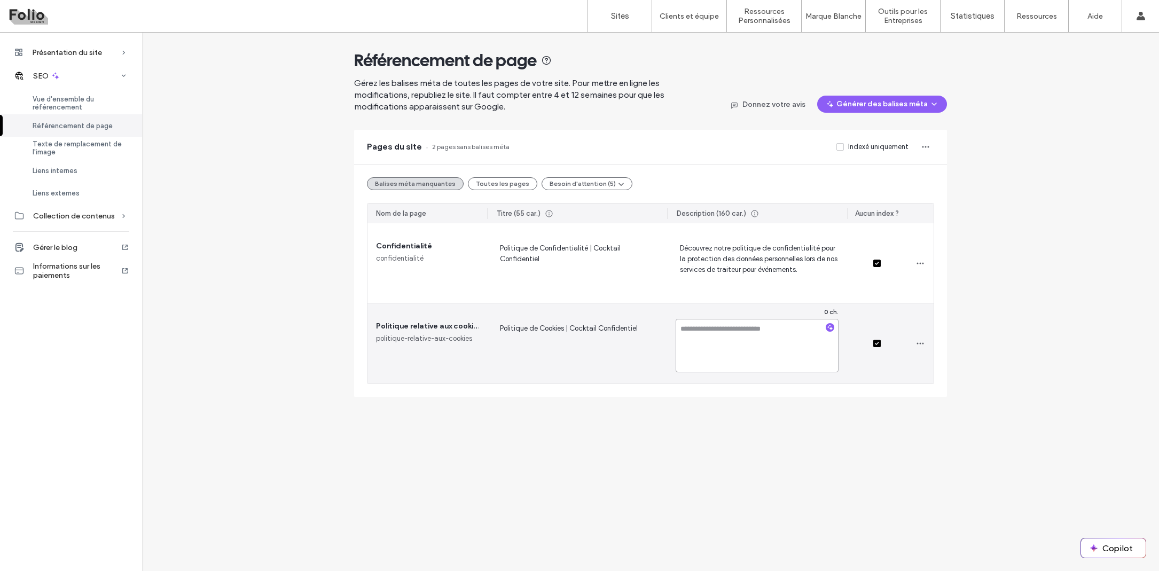
click at [749, 337] on textarea at bounding box center [757, 345] width 163 height 53
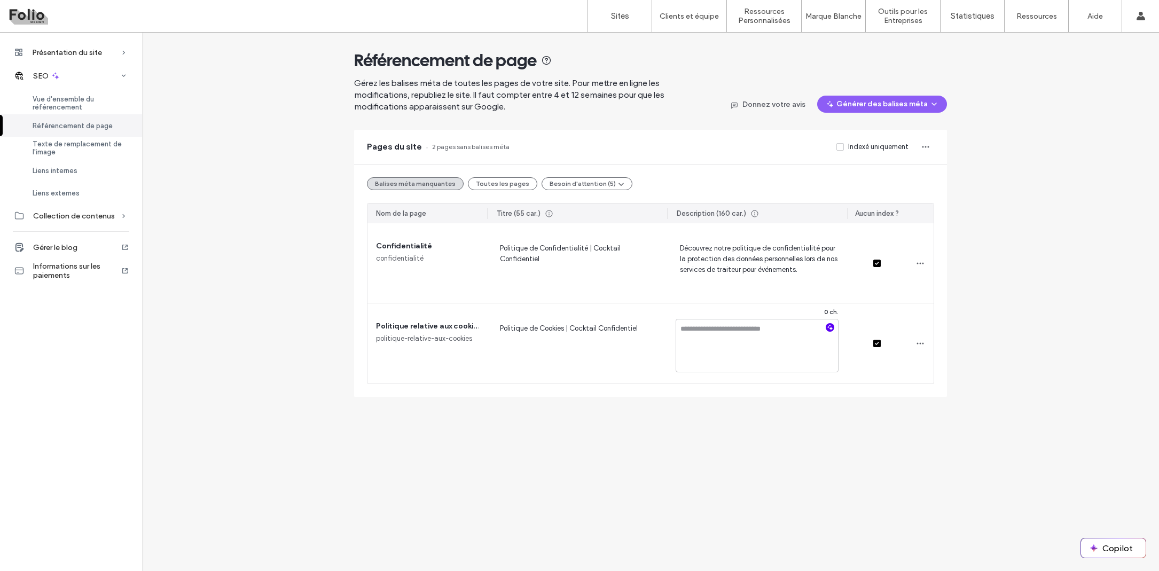
click at [829, 325] on icon "button" at bounding box center [829, 327] width 7 height 7
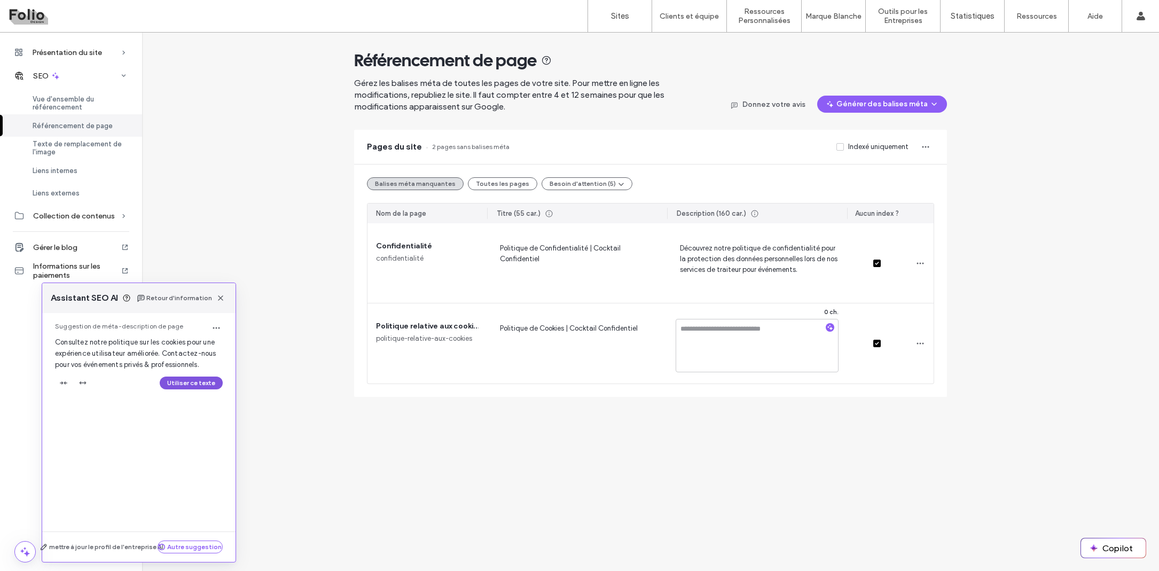
click at [201, 378] on button "Utiliser ce texte" at bounding box center [191, 383] width 63 height 13
type textarea "**********"
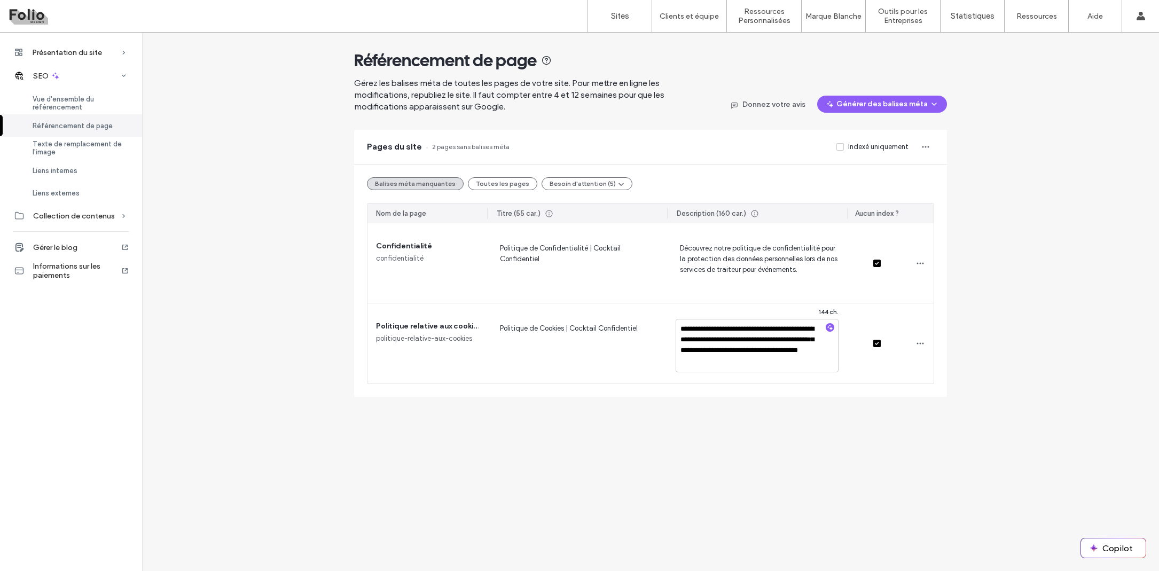
click at [339, 410] on div "Présentation du site Présentation Fichiers du projet Statistiques Réponses au f…" at bounding box center [579, 229] width 1159 height 393
click at [88, 97] on span "Vue d'ensemble du référencement" at bounding box center [81, 103] width 97 height 16
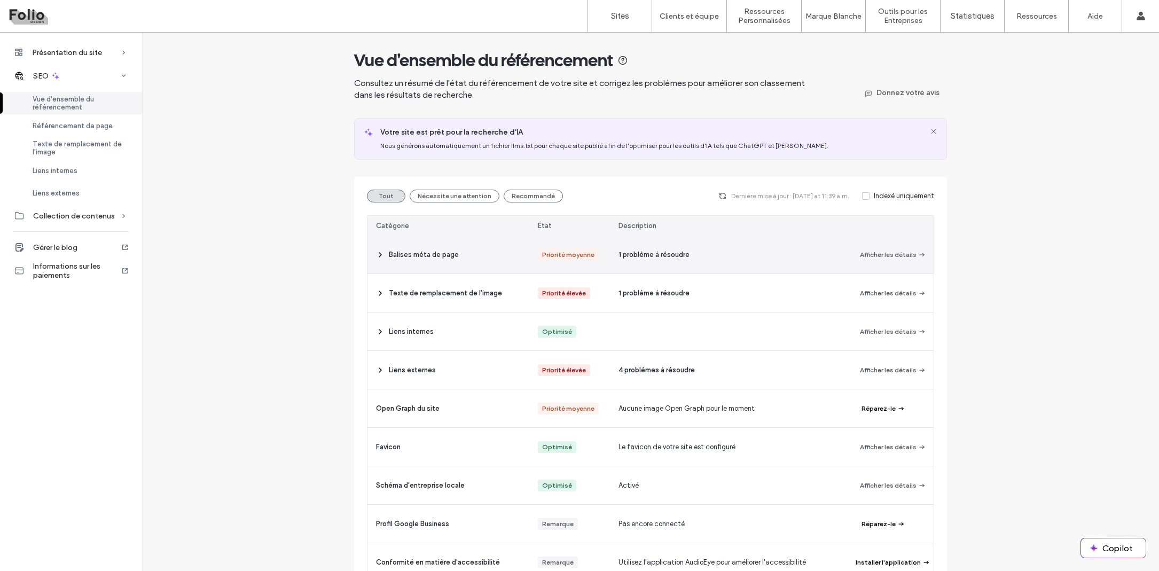
click at [376, 255] on icon at bounding box center [380, 254] width 9 height 9
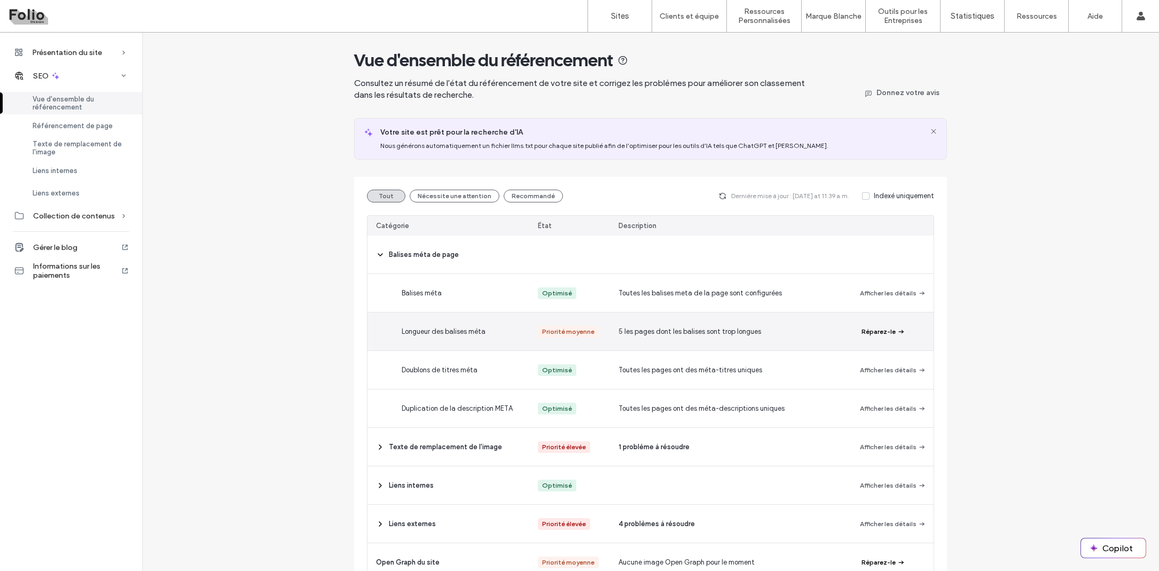
click at [441, 337] on div "Longueur des balises méta" at bounding box center [474, 331] width 162 height 38
click at [879, 329] on button "Réparez-le" at bounding box center [883, 331] width 44 height 13
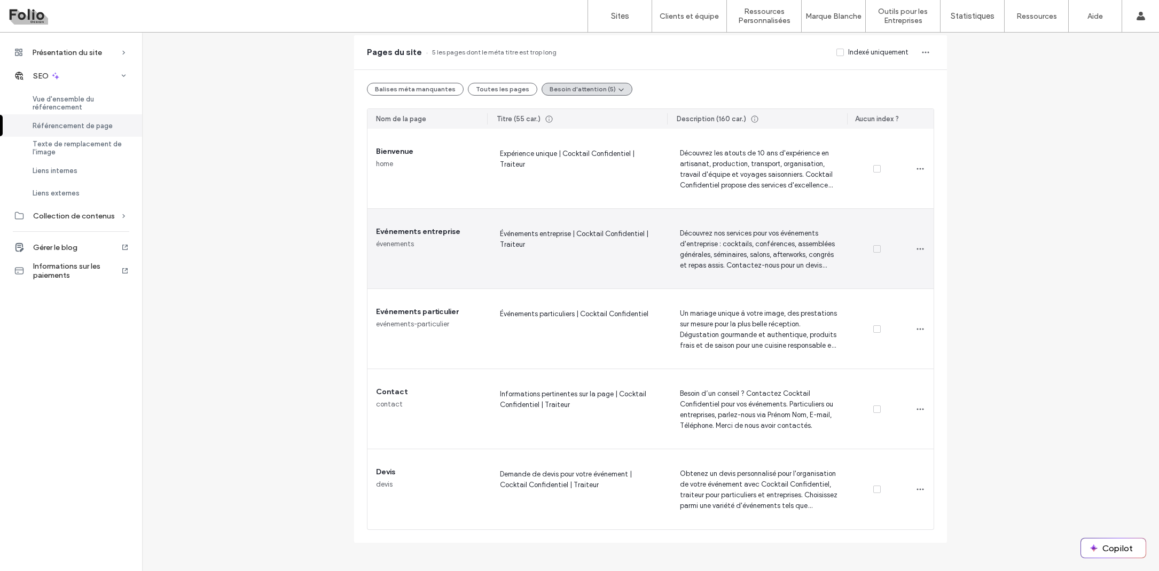
scroll to position [95, 0]
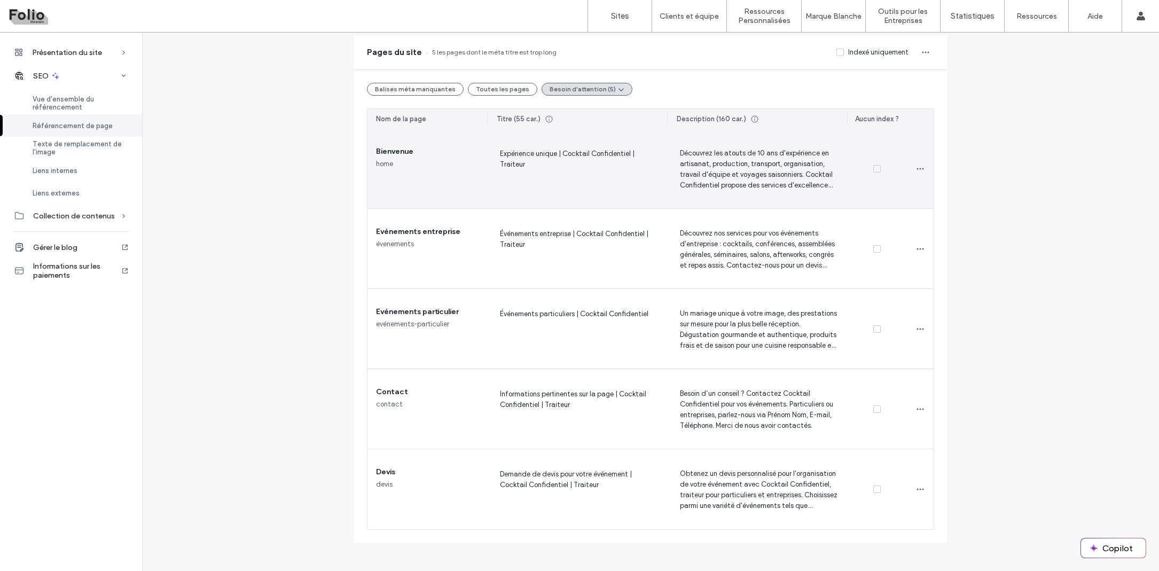
click at [722, 166] on span "Découvrez les atouts de 10 ans d'expérience en artisanat, production, transport…" at bounding box center [757, 169] width 163 height 44
click at [801, 164] on span "Découvrez les atouts de 10 ans d'expérience en artisanat, production, transport…" at bounding box center [757, 169] width 163 height 44
click at [804, 153] on span "Découvrez les atouts de 10 ans d'expérience en artisanat, production, transport…" at bounding box center [757, 169] width 163 height 44
click at [804, 154] on textarea "**********" at bounding box center [757, 170] width 163 height 53
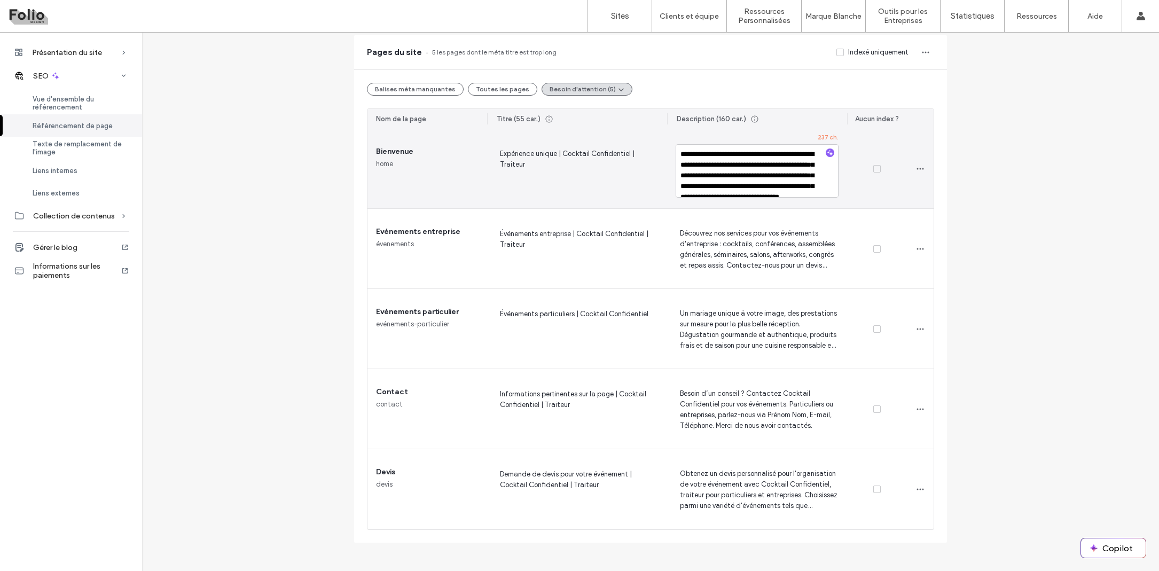
click at [804, 154] on textarea "**********" at bounding box center [757, 170] width 163 height 53
click at [796, 175] on textarea "**********" at bounding box center [757, 170] width 163 height 53
drag, startPoint x: 751, startPoint y: 172, endPoint x: 670, endPoint y: 136, distance: 88.4
click at [670, 136] on div "**********" at bounding box center [757, 169] width 180 height 80
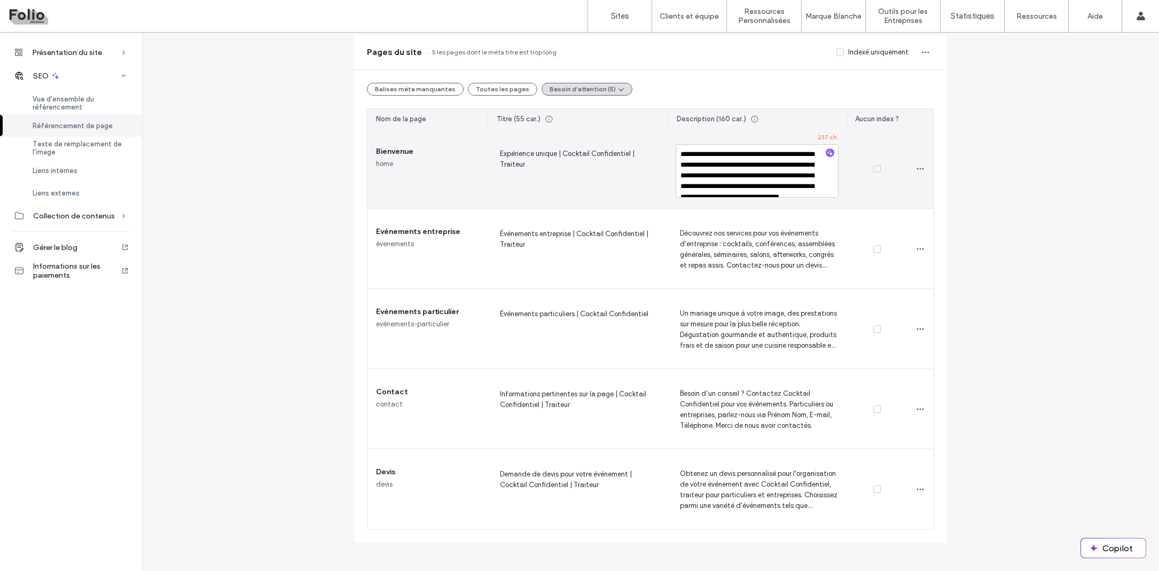
type textarea "**********"
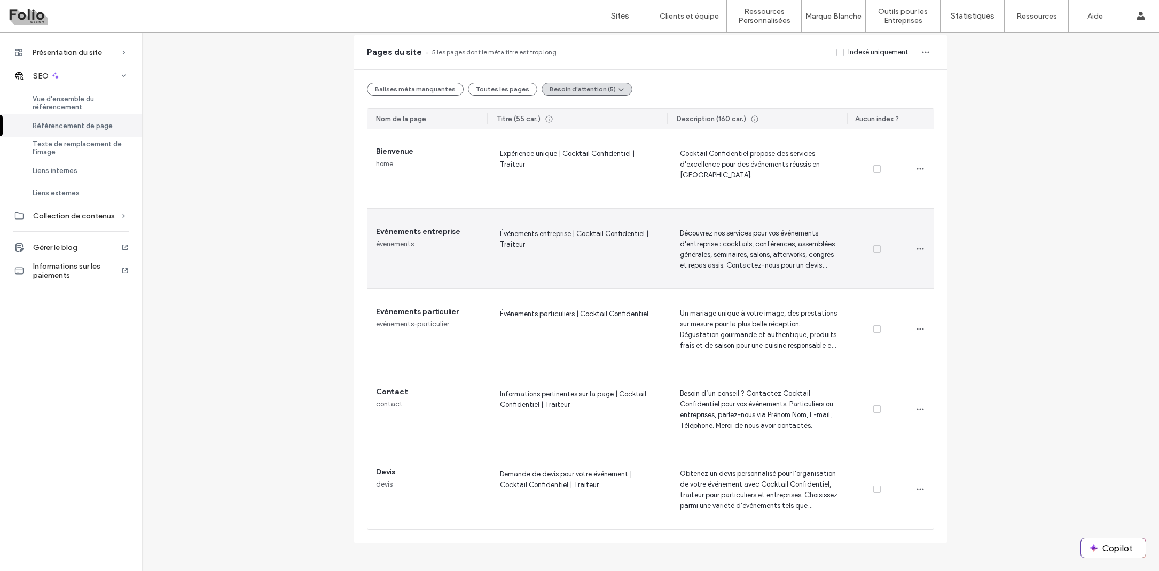
click at [805, 217] on div "Découvrez nos services pour vos événements d'entreprise : cocktails, conférence…" at bounding box center [757, 249] width 180 height 80
click at [800, 244] on span "Découvrez nos services pour vos événements d'entreprise : cocktails, conférence…" at bounding box center [757, 249] width 163 height 44
drag, startPoint x: 740, startPoint y: 254, endPoint x: 785, endPoint y: 283, distance: 53.8
click at [785, 283] on div "**********" at bounding box center [757, 249] width 180 height 80
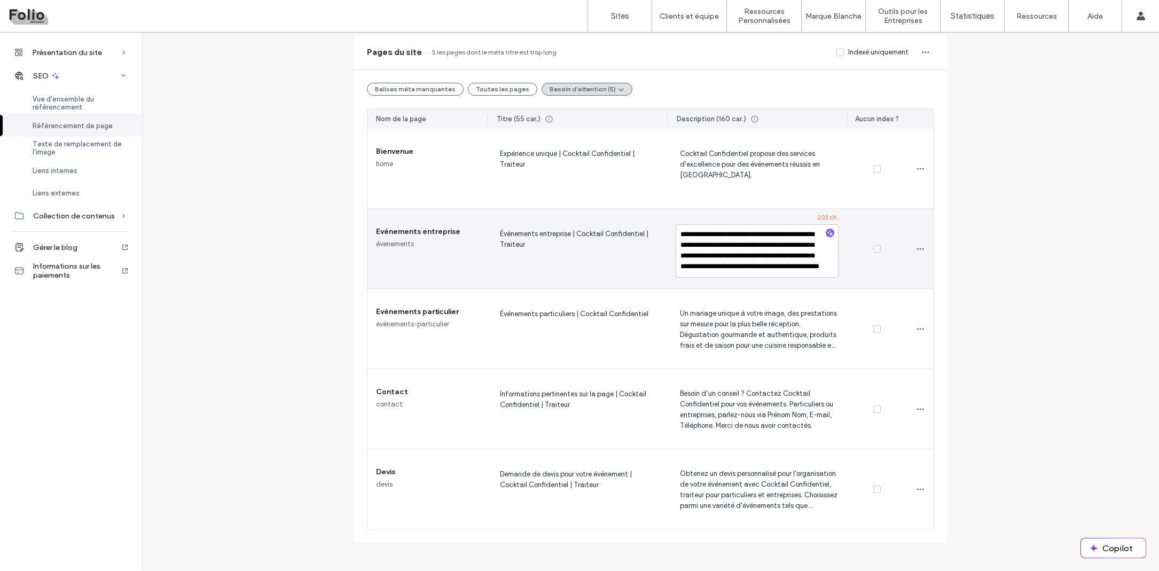
scroll to position [18, 0]
drag, startPoint x: 738, startPoint y: 248, endPoint x: 796, endPoint y: 246, distance: 58.3
click at [796, 246] on textarea "**********" at bounding box center [757, 250] width 163 height 53
click at [740, 249] on textarea "**********" at bounding box center [757, 250] width 163 height 53
type textarea "**********"
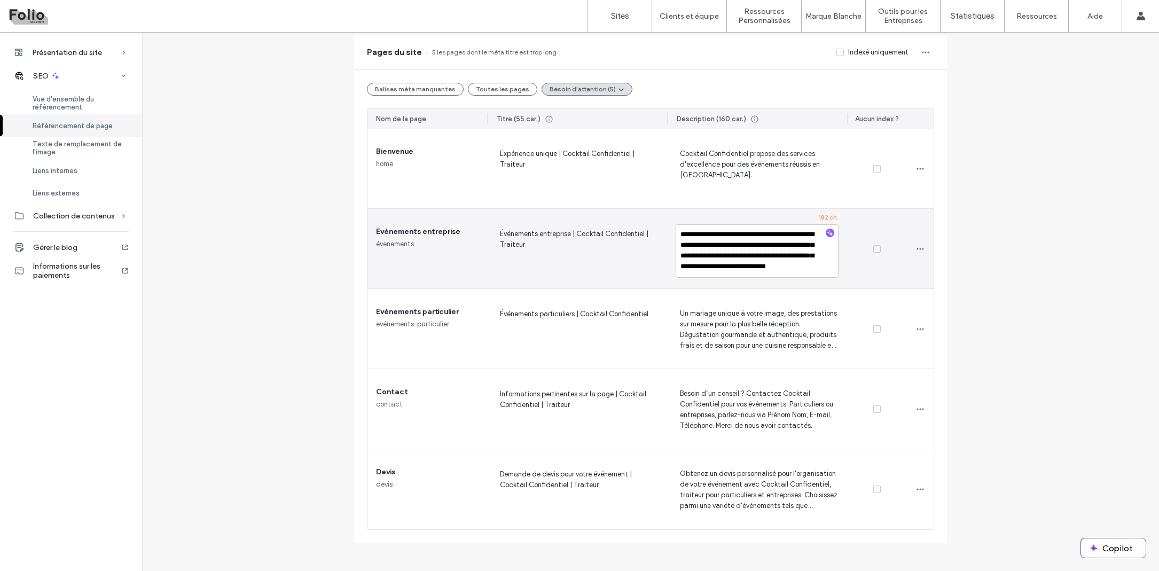
scroll to position [0, 0]
drag, startPoint x: 737, startPoint y: 269, endPoint x: 661, endPoint y: 216, distance: 92.4
click at [661, 216] on section "**********" at bounding box center [650, 329] width 566 height 401
click at [804, 241] on span "Découvrez nos services pour vos événements d'entreprise : cocktails, conférence…" at bounding box center [757, 249] width 163 height 44
click at [804, 241] on textarea "**********" at bounding box center [757, 250] width 163 height 53
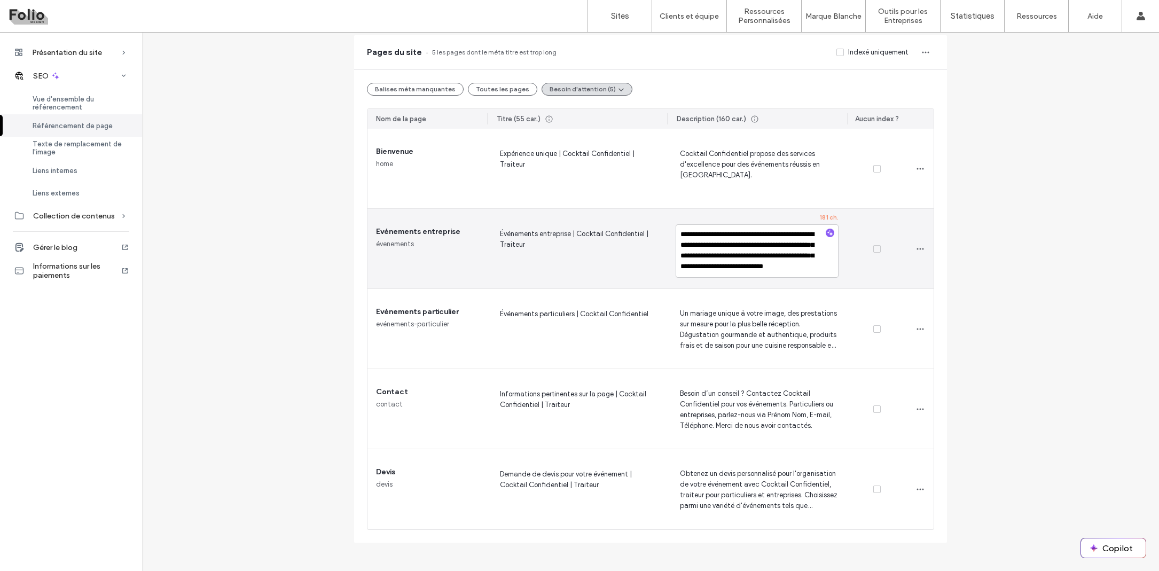
click at [804, 241] on textarea "**********" at bounding box center [757, 250] width 163 height 53
paste textarea
type textarea "**********"
click at [807, 281] on div "Organisation d’événements d’entreprise : cocktails, séminaires, conférences, re…" at bounding box center [757, 249] width 180 height 80
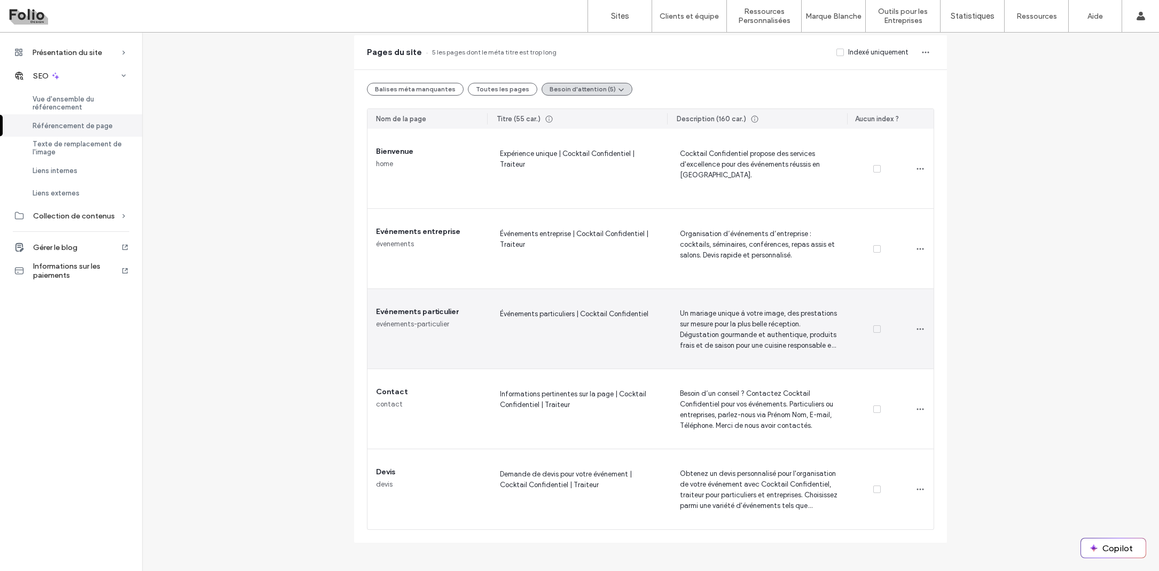
click at [803, 338] on span "Un mariage unique à votre image, des prestations sur mesure pour la plus belle …" at bounding box center [757, 329] width 163 height 44
click at [804, 340] on textarea "**********" at bounding box center [757, 330] width 163 height 53
paste textarea
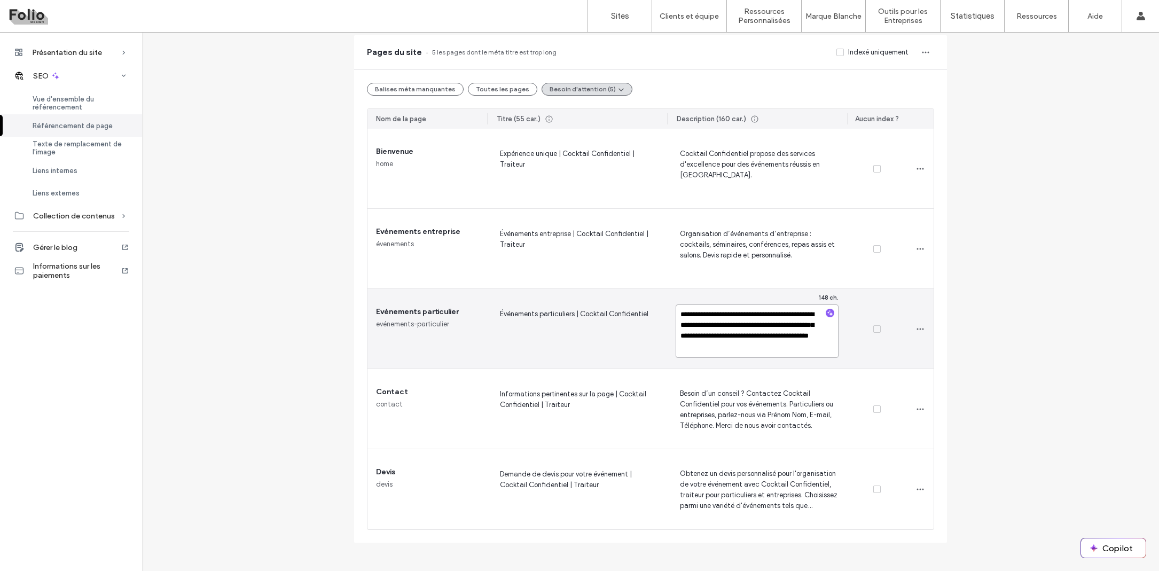
scroll to position [4, 0]
type textarea "**********"
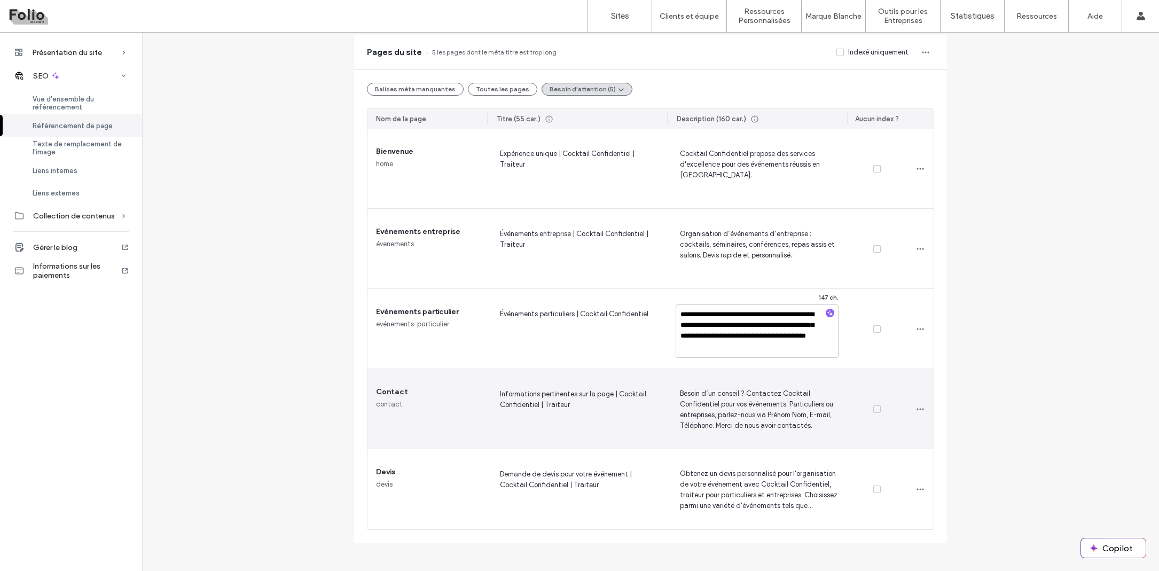
click at [778, 375] on div "Besoin d’un conseil ? Contactez Cocktail Confidentiel pour vos événements. Part…" at bounding box center [757, 409] width 180 height 80
click at [756, 419] on span "Besoin d’un conseil ? Contactez Cocktail Confidentiel pour vos événements. Part…" at bounding box center [757, 409] width 163 height 44
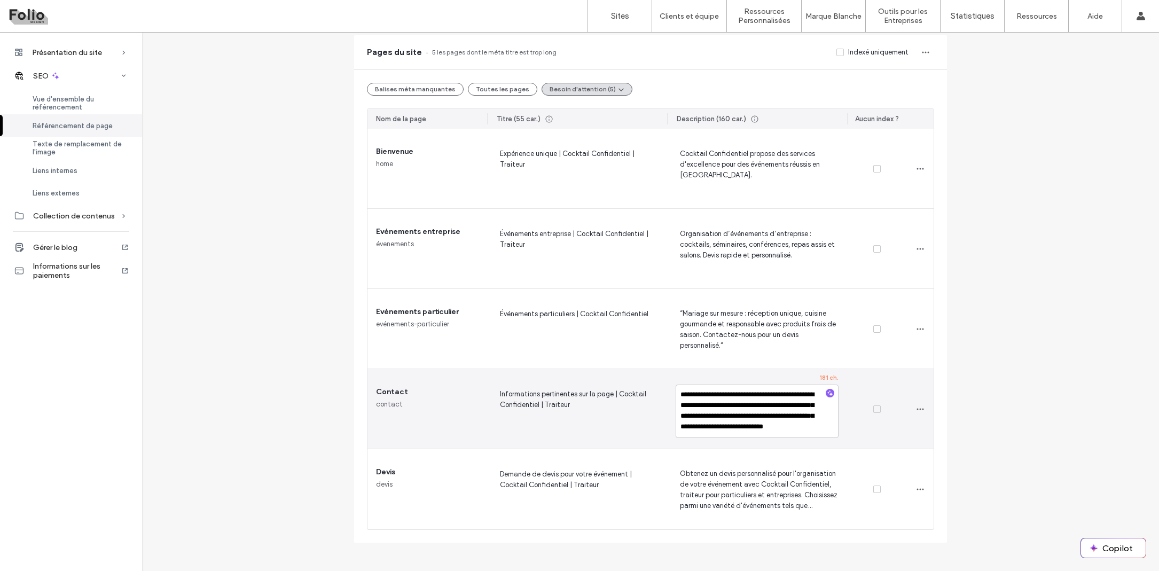
click at [756, 419] on textarea "**********" at bounding box center [757, 411] width 163 height 53
paste textarea "**********"
click at [776, 398] on textarea "**********" at bounding box center [757, 411] width 163 height 53
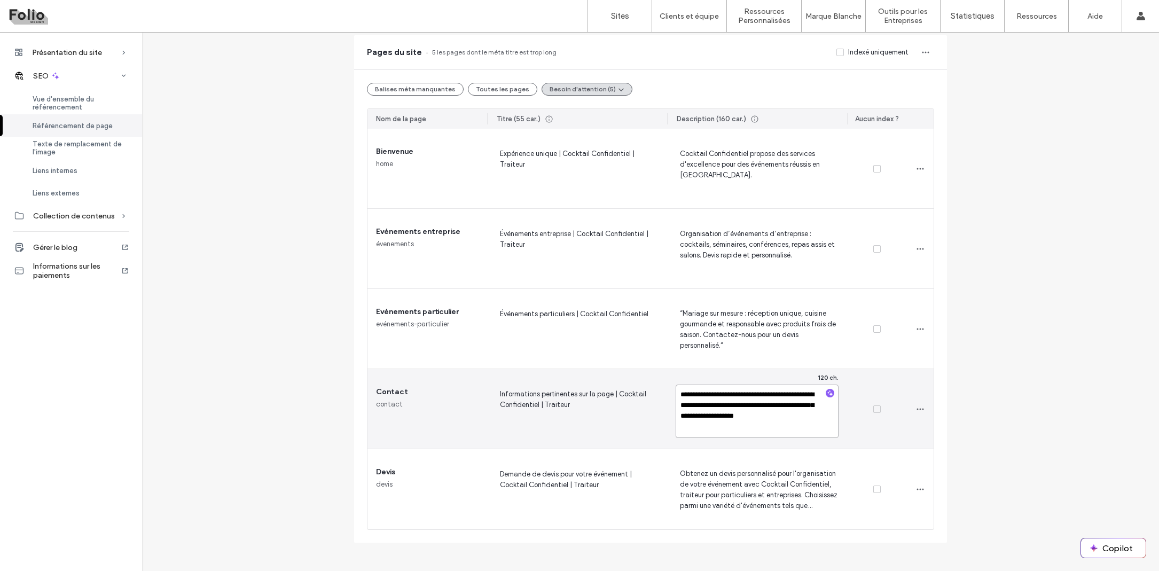
click at [738, 425] on textarea "**********" at bounding box center [757, 411] width 163 height 53
click at [679, 394] on textarea "**********" at bounding box center [757, 411] width 163 height 53
type textarea "**********"
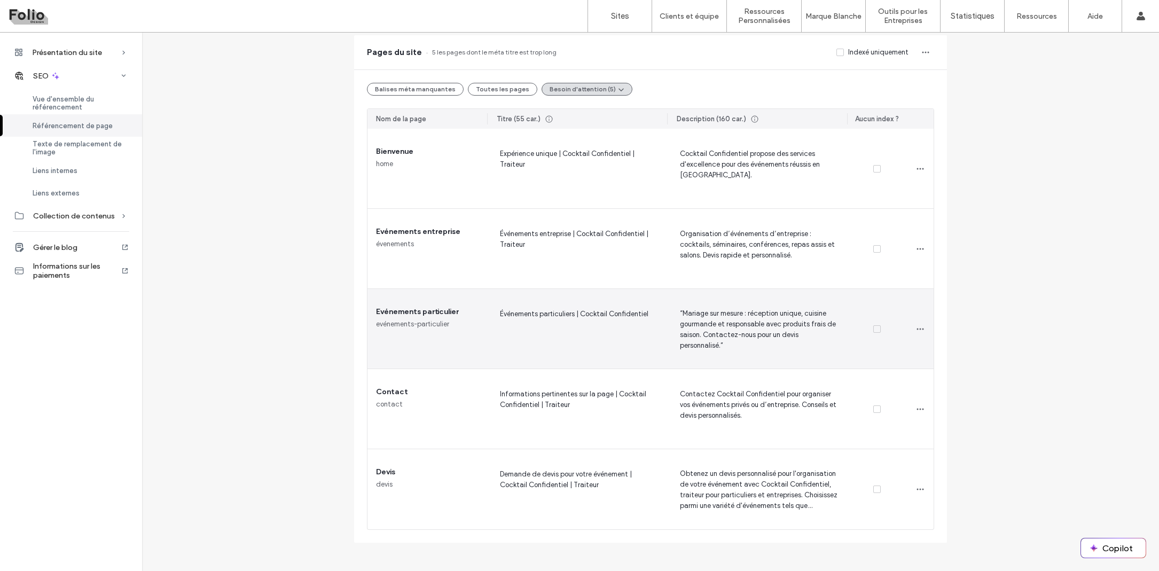
click at [733, 323] on span "“Mariage sur mesure : réception unique, cuisine gourmande et responsable avec p…" at bounding box center [757, 329] width 163 height 44
click at [683, 312] on textarea "**********" at bounding box center [757, 330] width 163 height 53
click at [779, 346] on textarea "**********" at bounding box center [757, 330] width 163 height 53
type textarea "**********"
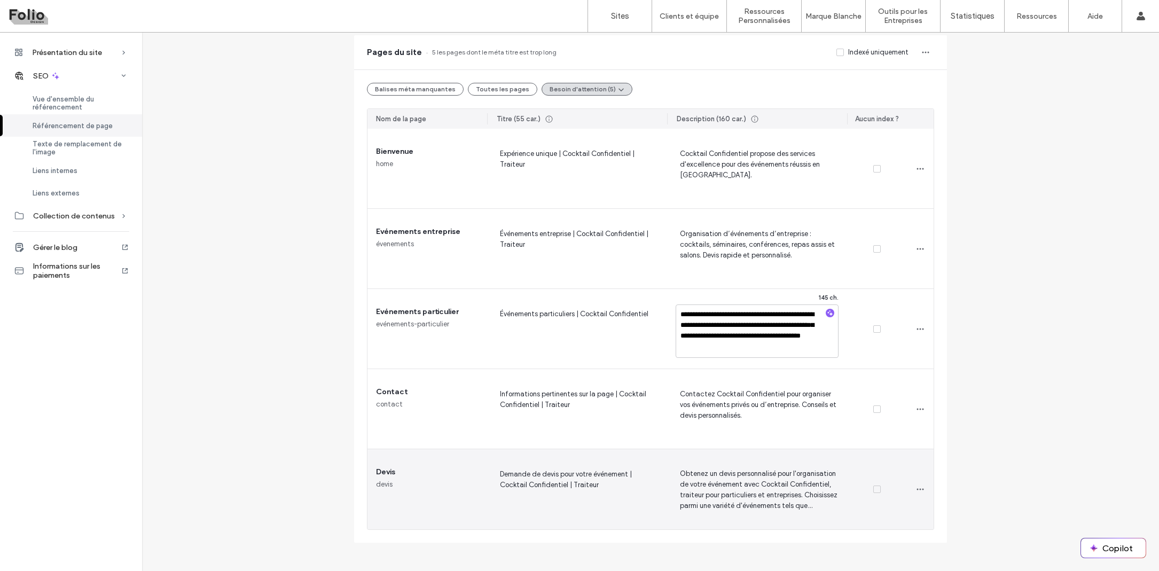
click at [803, 499] on span "Obtenez un devis personnalisé pour l'organisation de votre événement avec Cockt…" at bounding box center [757, 489] width 163 height 44
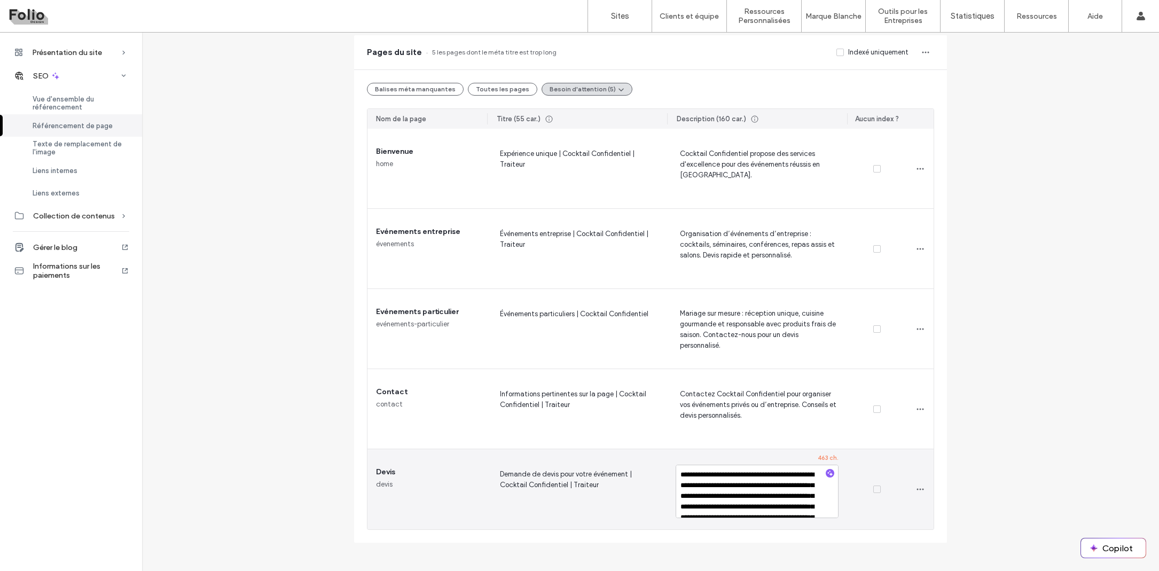
click at [795, 495] on textarea "**********" at bounding box center [757, 491] width 163 height 53
paste textarea "**********"
click at [679, 476] on textarea "**********" at bounding box center [757, 491] width 163 height 53
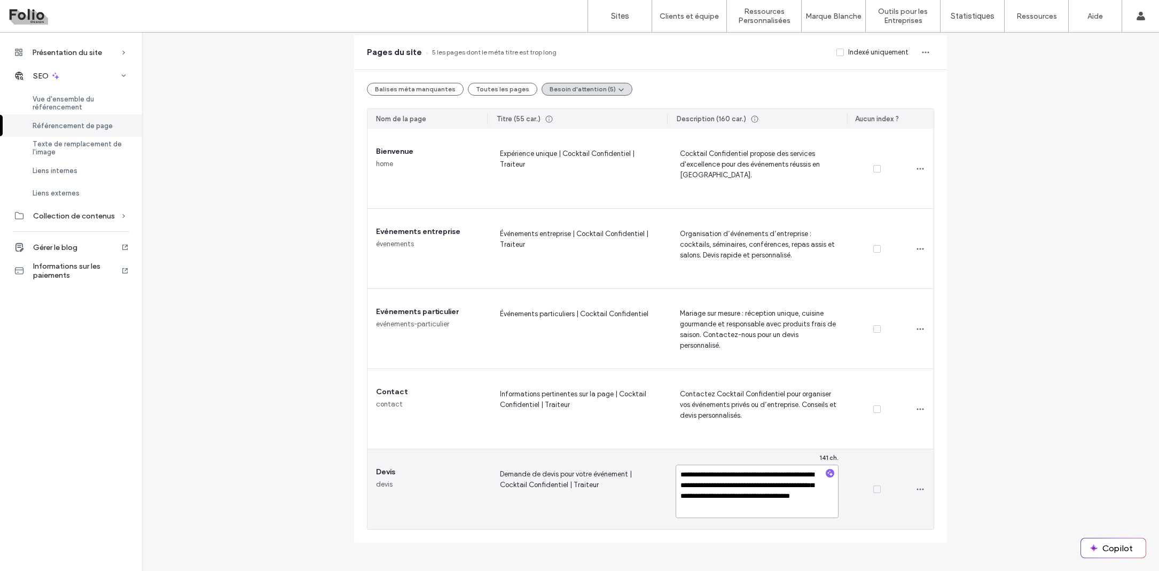
type textarea "**********"
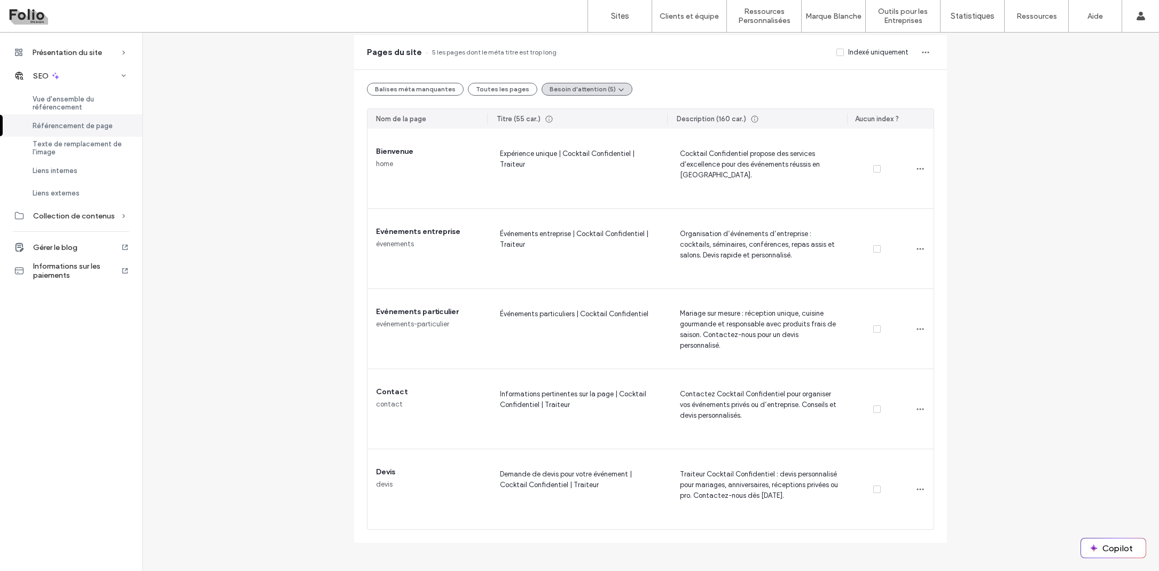
click at [1015, 371] on div "Référencement de page Gérez les balises méta de toutes les pages de votre site.…" at bounding box center [650, 240] width 1017 height 605
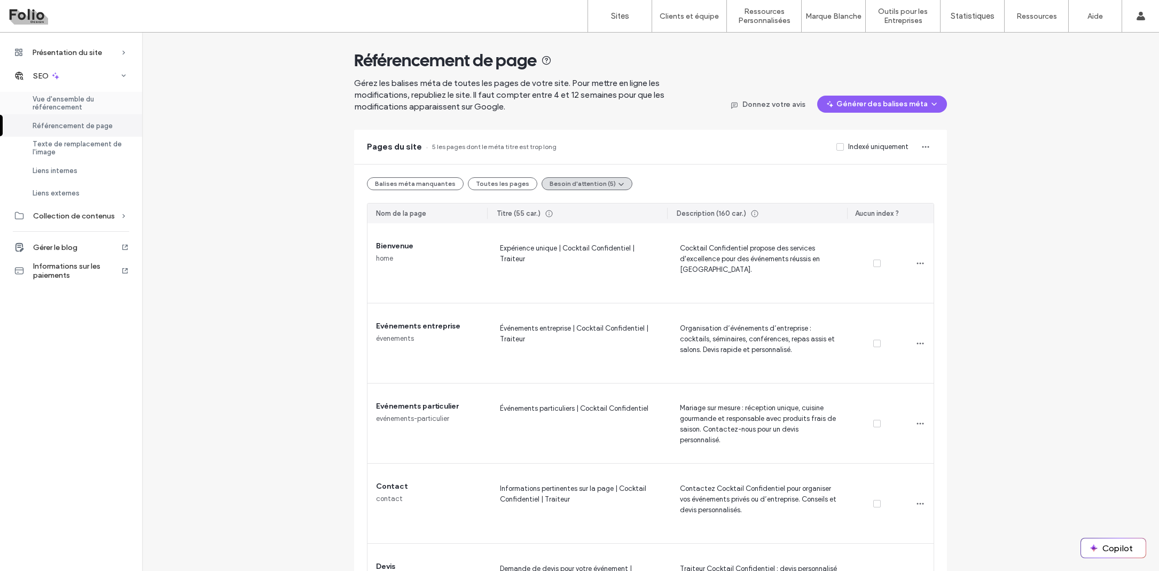
click at [65, 96] on span "Vue d'ensemble du référencement" at bounding box center [81, 103] width 97 height 16
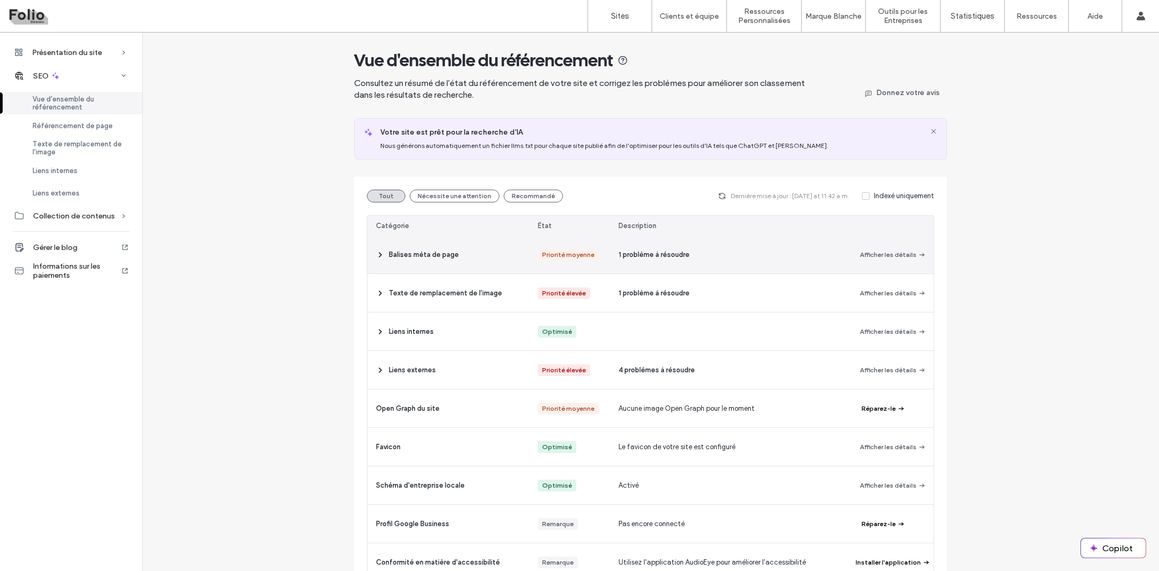
click at [377, 253] on icon at bounding box center [380, 254] width 9 height 9
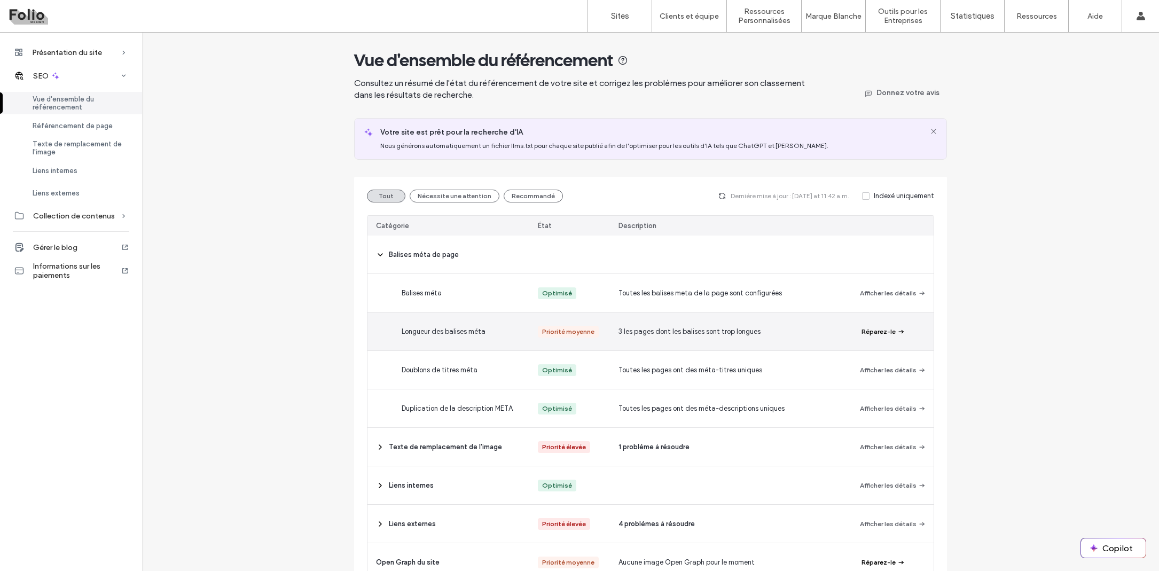
click at [876, 329] on button "Réparez-le" at bounding box center [883, 331] width 44 height 13
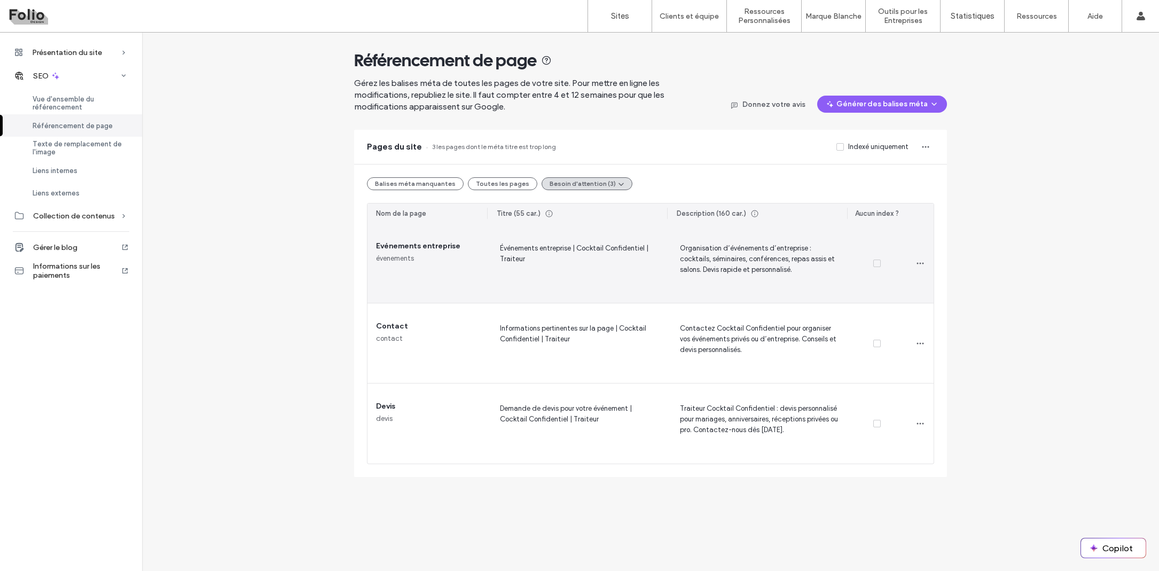
click at [575, 253] on span "Événements entreprise | Cocktail Confidentiel | Traiteur" at bounding box center [577, 263] width 163 height 43
drag, startPoint x: 539, startPoint y: 258, endPoint x: 586, endPoint y: 258, distance: 47.5
click at [586, 258] on textarea "**********" at bounding box center [577, 265] width 163 height 53
type textarea "**********"
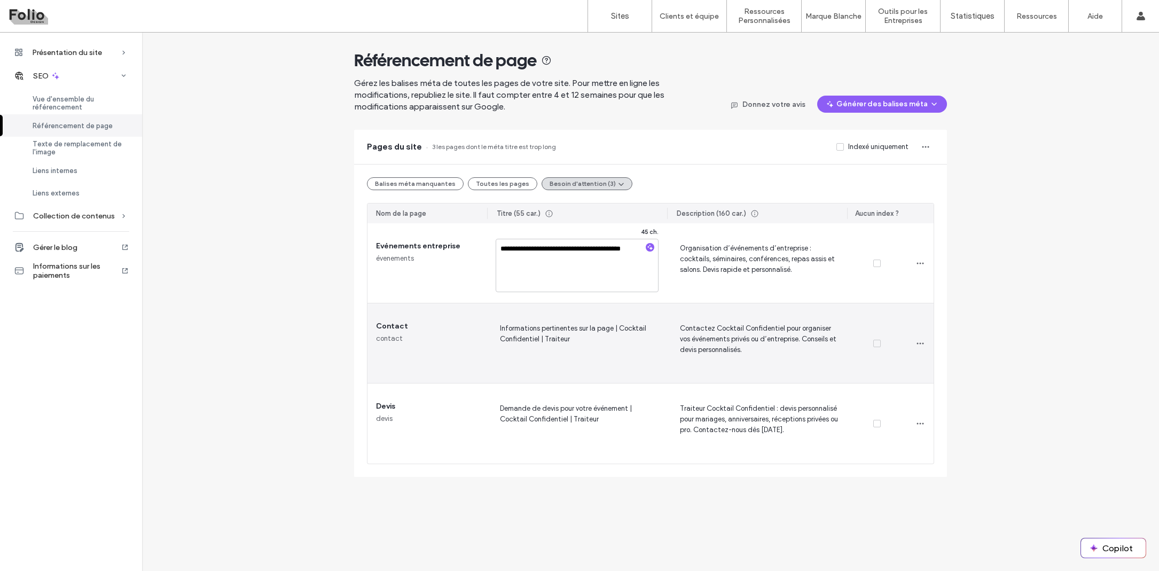
click at [571, 336] on span "Informations pertinentes sur la page | Cocktail Confidentiel | Traiteur" at bounding box center [577, 343] width 163 height 43
drag, startPoint x: 568, startPoint y: 339, endPoint x: 633, endPoint y: 338, distance: 65.2
click at [633, 338] on textarea "**********" at bounding box center [577, 345] width 163 height 53
click at [621, 352] on textarea "**********" at bounding box center [577, 345] width 163 height 53
click at [589, 329] on textarea "**********" at bounding box center [577, 345] width 163 height 53
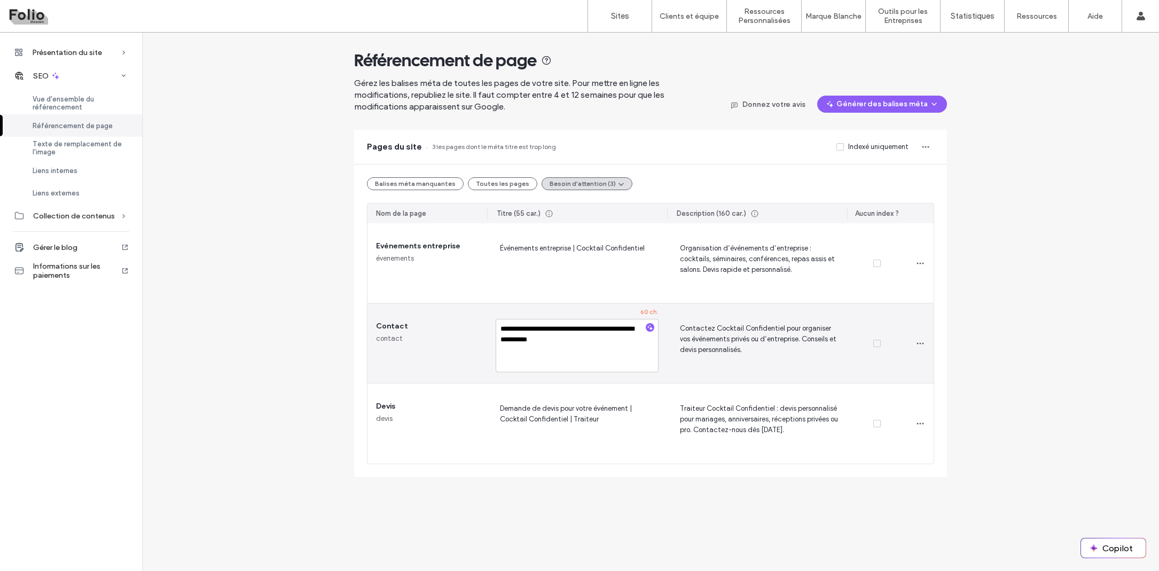
click at [589, 329] on textarea "**********" at bounding box center [577, 345] width 163 height 53
drag, startPoint x: 614, startPoint y: 330, endPoint x: 463, endPoint y: 327, distance: 150.6
click at [463, 327] on section "**********" at bounding box center [650, 343] width 566 height 240
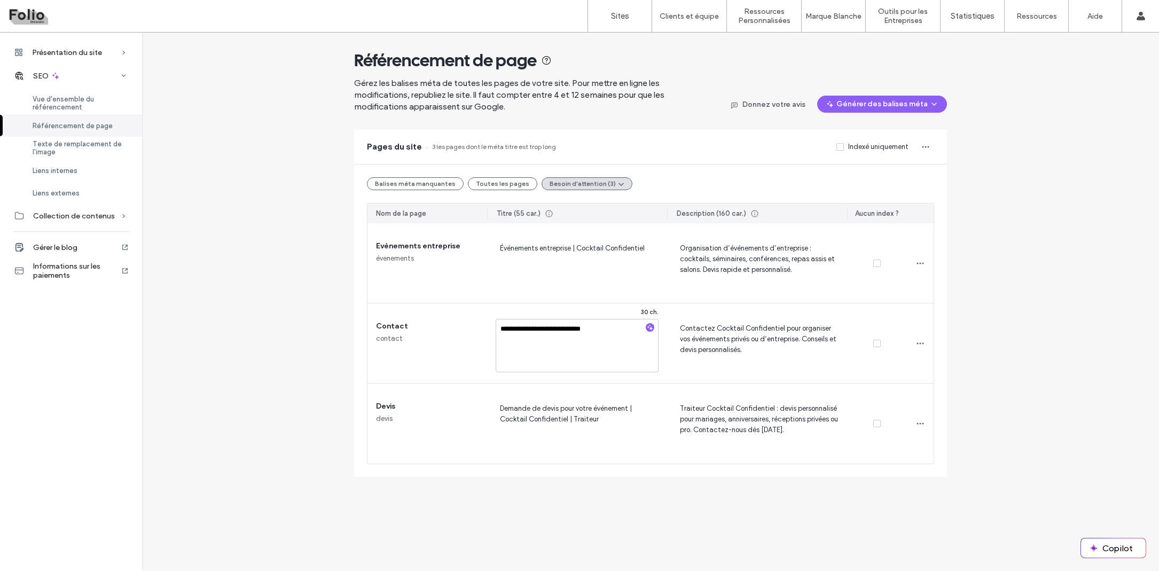
type textarea "**********"
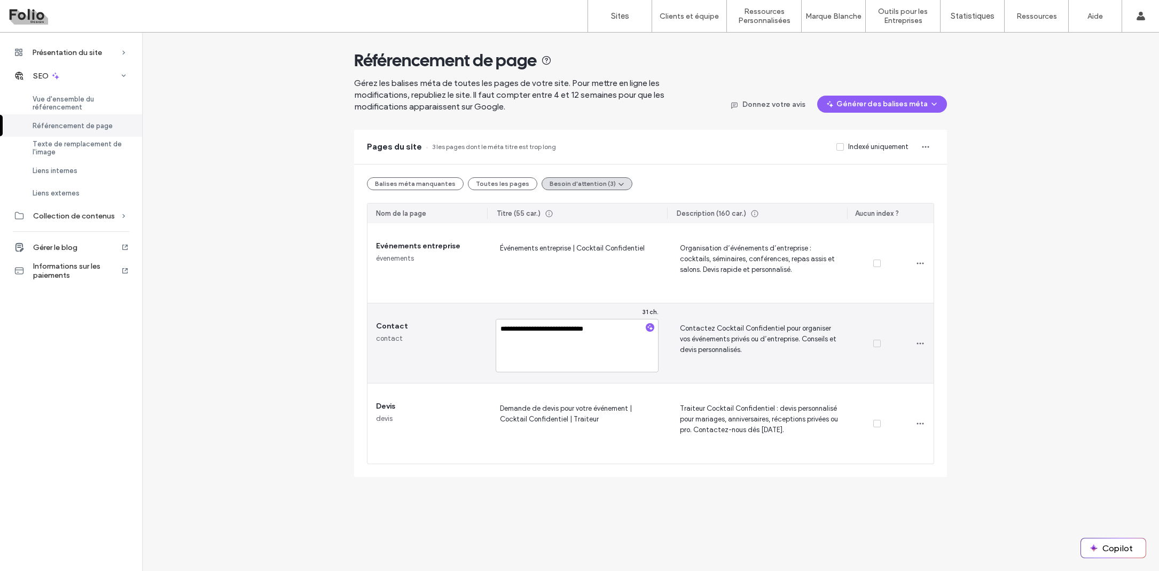
click at [543, 347] on textarea "**********" at bounding box center [577, 345] width 163 height 53
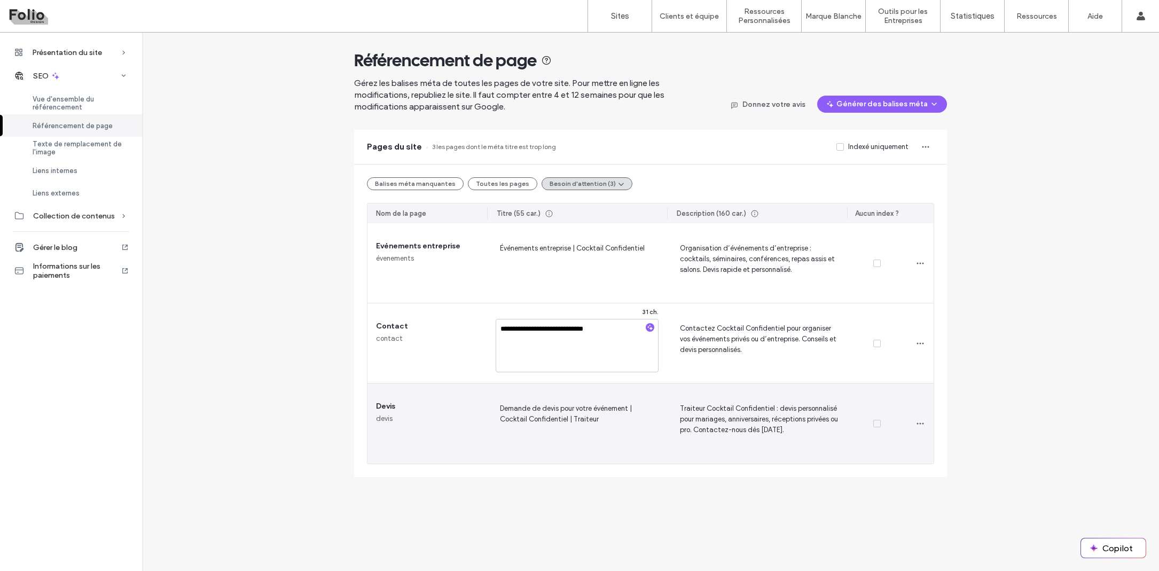
click at [553, 412] on span "Demande de devis pour votre événement | Cocktail Confidentiel | Traiteur" at bounding box center [577, 423] width 163 height 43
drag, startPoint x: 561, startPoint y: 409, endPoint x: 631, endPoint y: 408, distance: 70.5
click at [631, 408] on textarea "**********" at bounding box center [577, 425] width 163 height 53
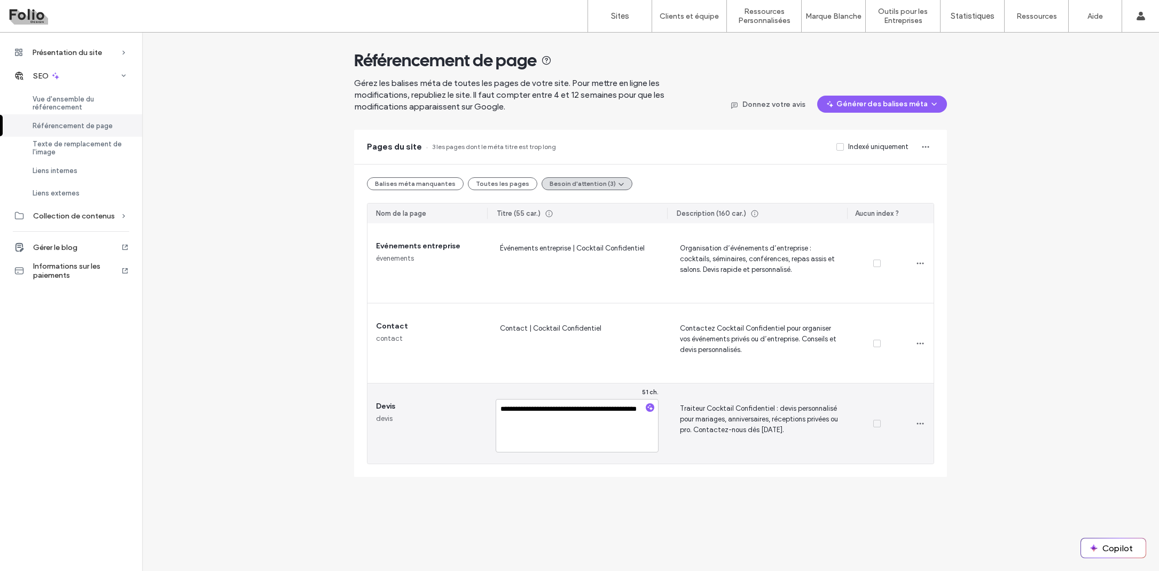
click at [636, 410] on textarea "**********" at bounding box center [577, 425] width 163 height 53
drag, startPoint x: 631, startPoint y: 409, endPoint x: 650, endPoint y: 426, distance: 25.7
click at [650, 426] on textarea "**********" at bounding box center [577, 425] width 163 height 53
type textarea "**********"
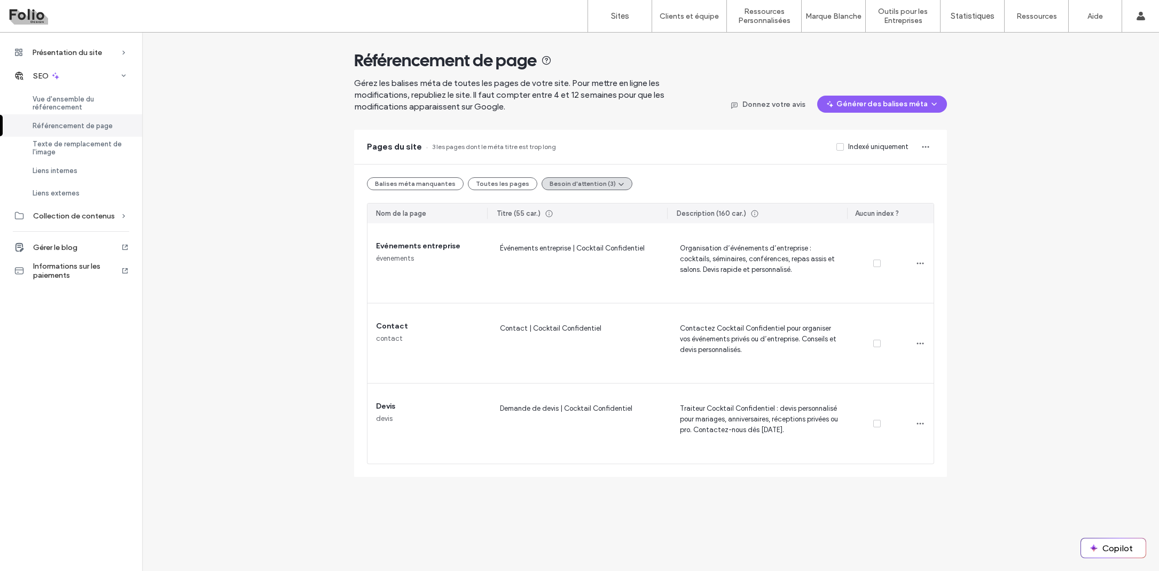
click at [998, 143] on div "Référencement de page Gérez les balises méta de toutes les pages de votre site.…" at bounding box center [650, 255] width 1017 height 444
click at [46, 103] on span "Vue d'ensemble du référencement" at bounding box center [81, 103] width 97 height 16
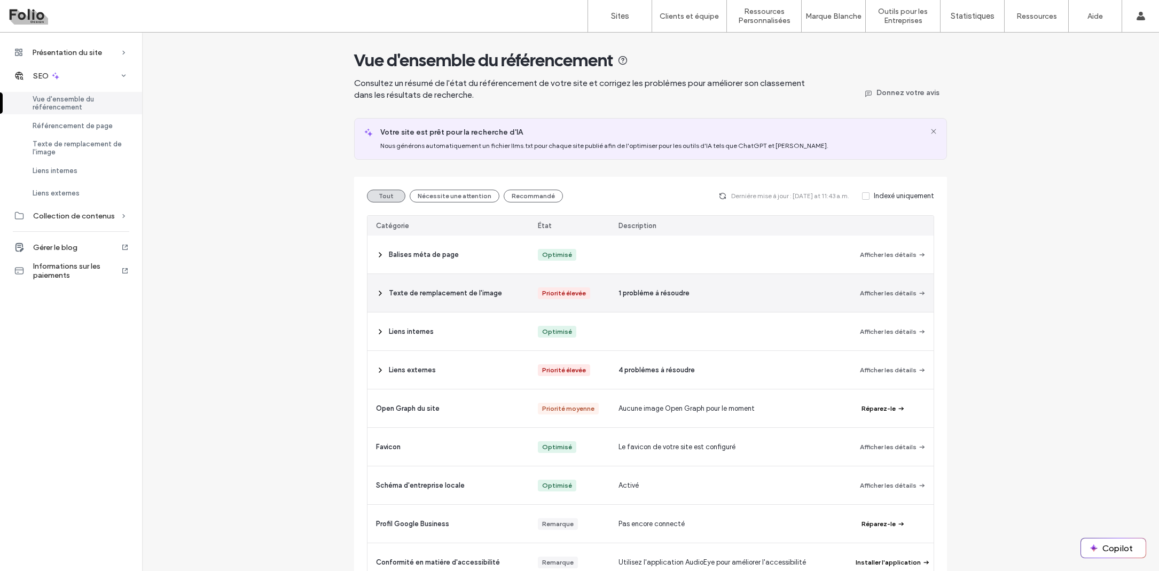
click at [376, 293] on icon at bounding box center [380, 293] width 9 height 9
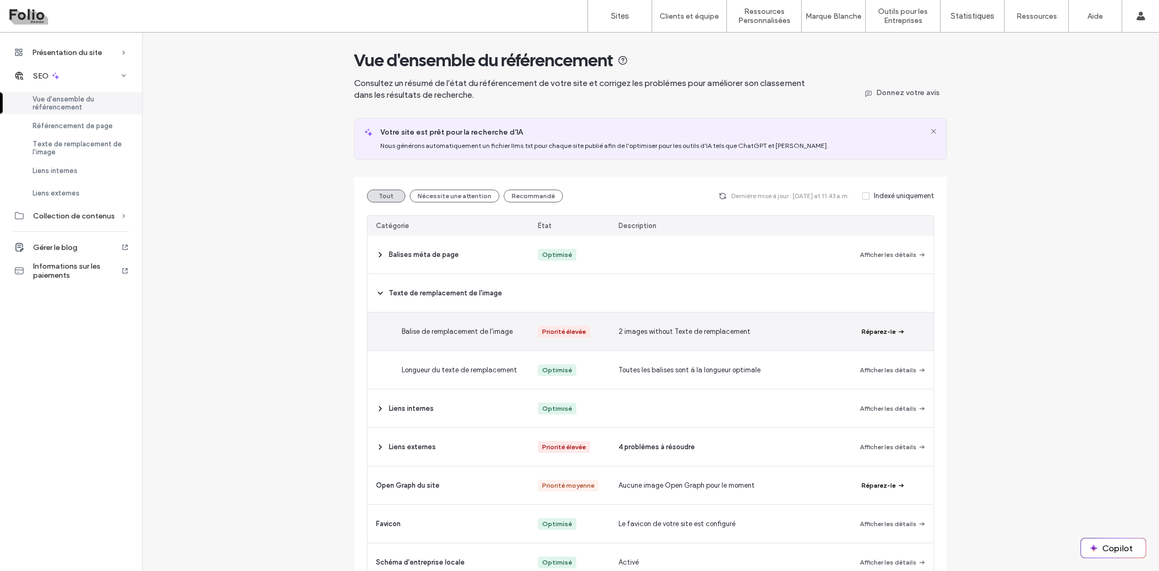
click at [878, 330] on button "Réparez-le" at bounding box center [883, 331] width 44 height 13
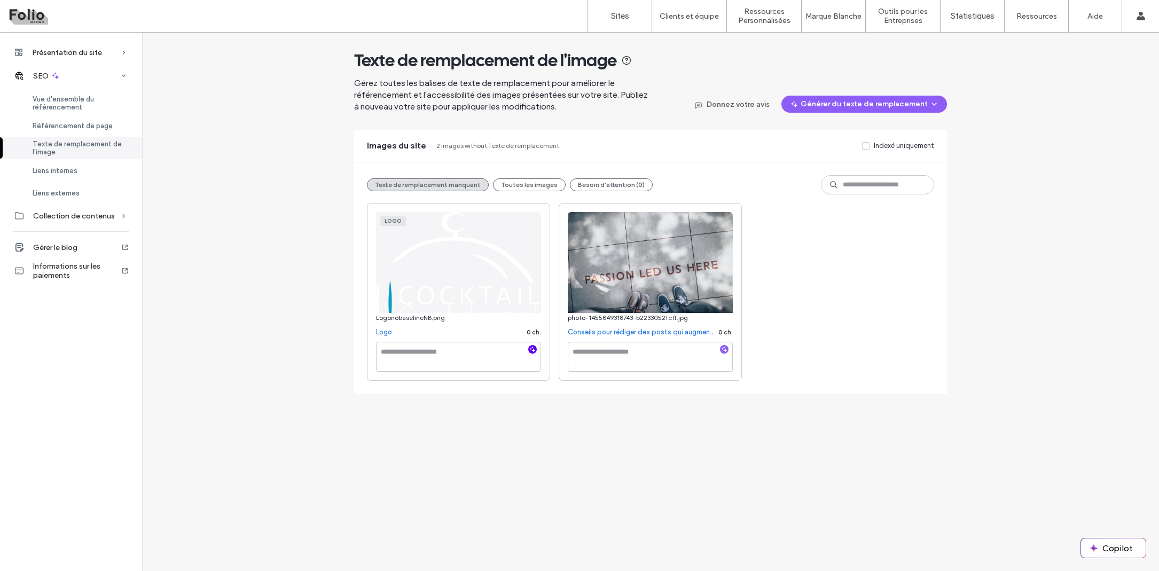
click at [532, 352] on icon "button" at bounding box center [532, 349] width 7 height 7
drag, startPoint x: 446, startPoint y: 360, endPoint x: 375, endPoint y: 345, distance: 73.2
click at [375, 345] on div "**********" at bounding box center [458, 292] width 183 height 178
type textarea "**********"
click at [439, 441] on div "**********" at bounding box center [579, 302] width 1159 height 538
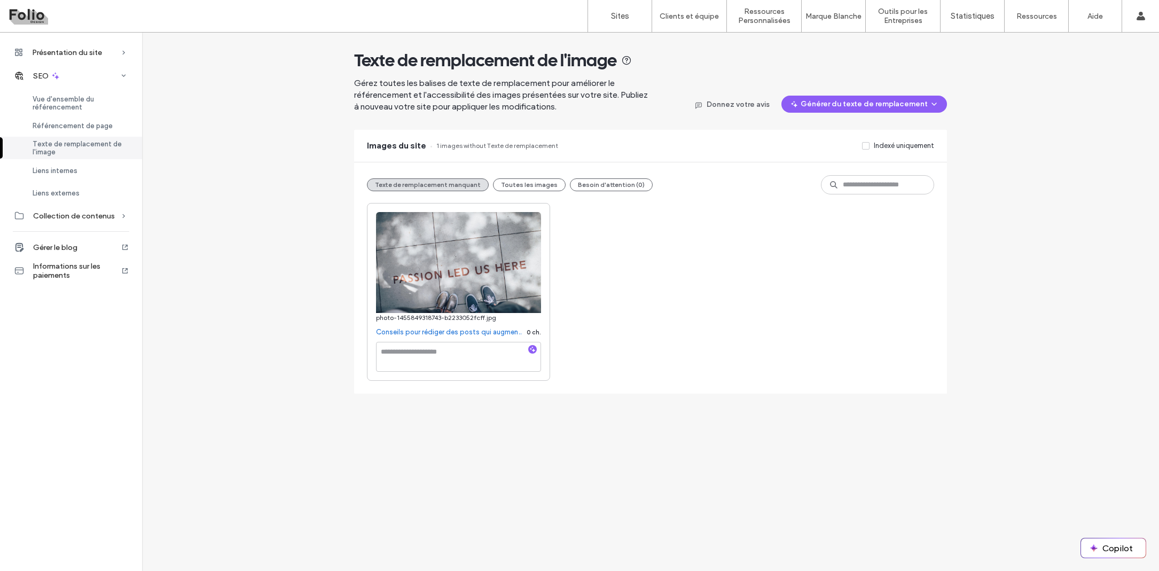
click at [504, 331] on link "Conseils pour rédiger des posts qui augmenteront le trafic sur votre site" at bounding box center [449, 332] width 146 height 11
click at [72, 101] on span "Vue d'ensemble du référencement" at bounding box center [81, 103] width 97 height 16
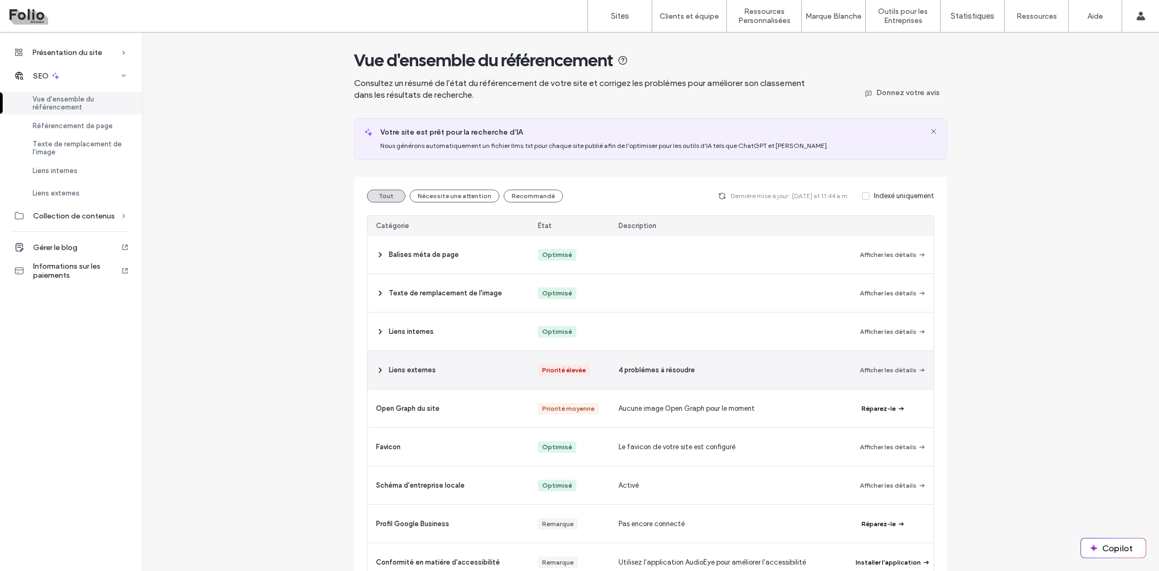
click at [377, 368] on icon at bounding box center [380, 370] width 9 height 9
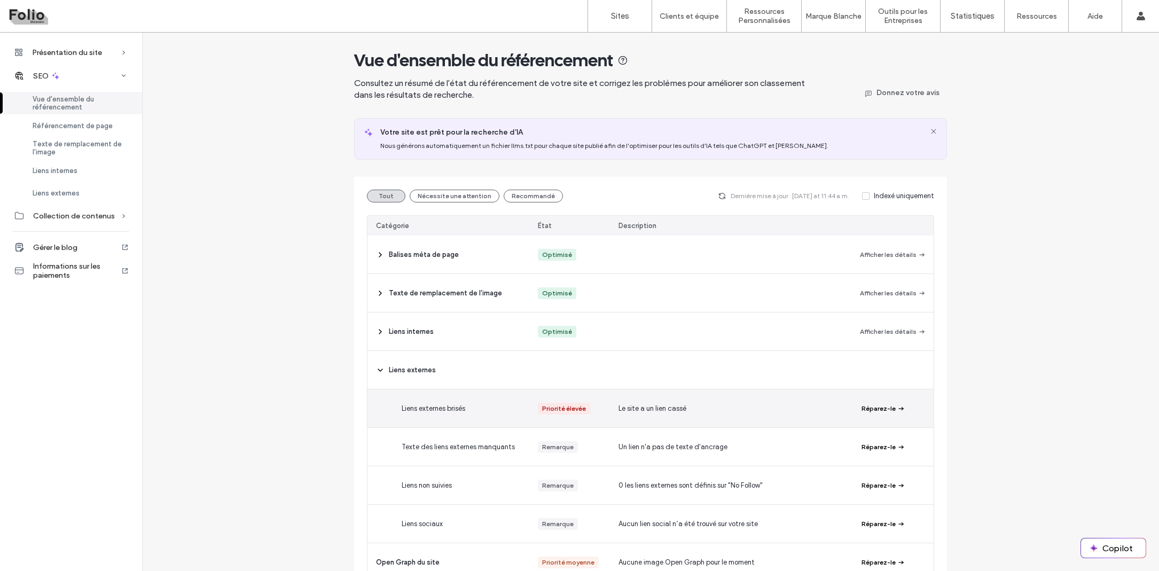
click at [868, 406] on button "Réparez-le" at bounding box center [883, 408] width 44 height 13
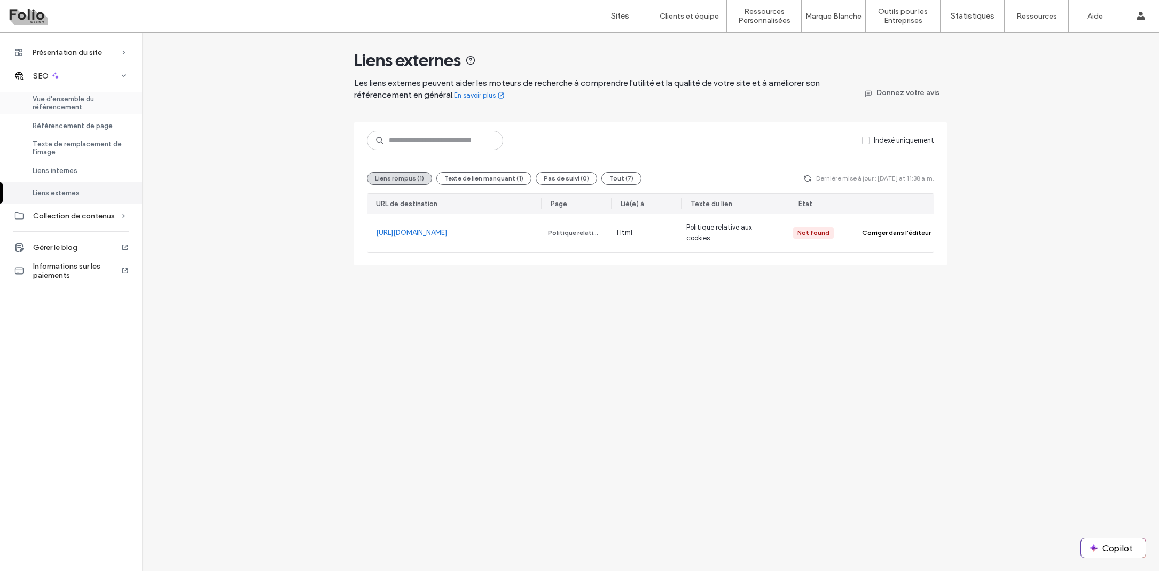
click at [70, 106] on span "Vue d'ensemble du référencement" at bounding box center [81, 103] width 97 height 16
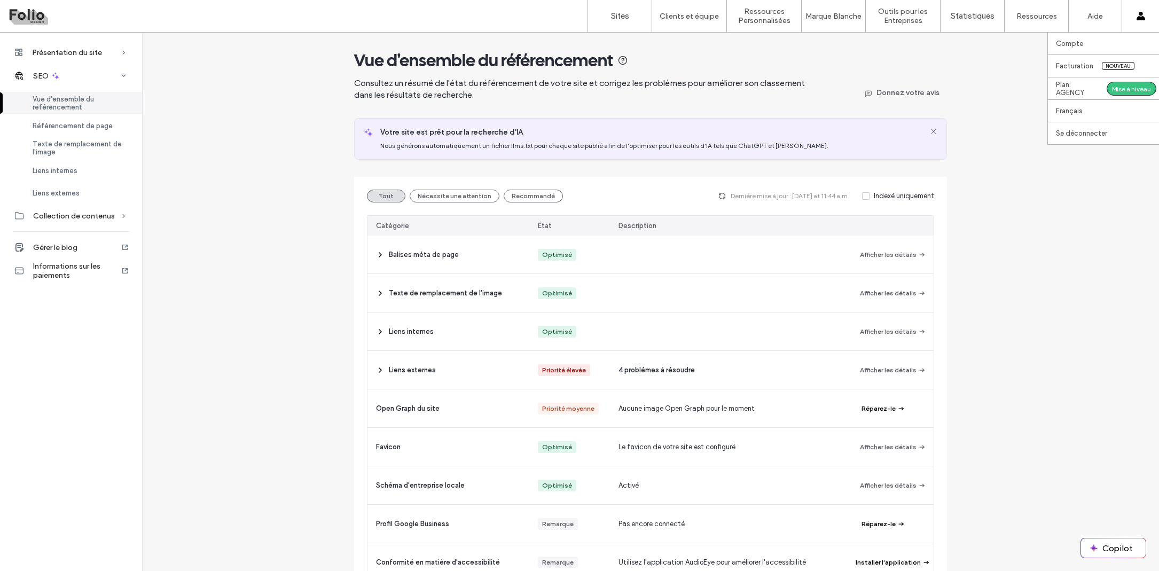
click at [1136, 19] on div "Compte Facturation Nouveau Plan: AGENCY Mise à niveau Français English Español …" at bounding box center [1140, 16] width 37 height 32
click at [88, 216] on span "Collection de contenus" at bounding box center [74, 215] width 82 height 9
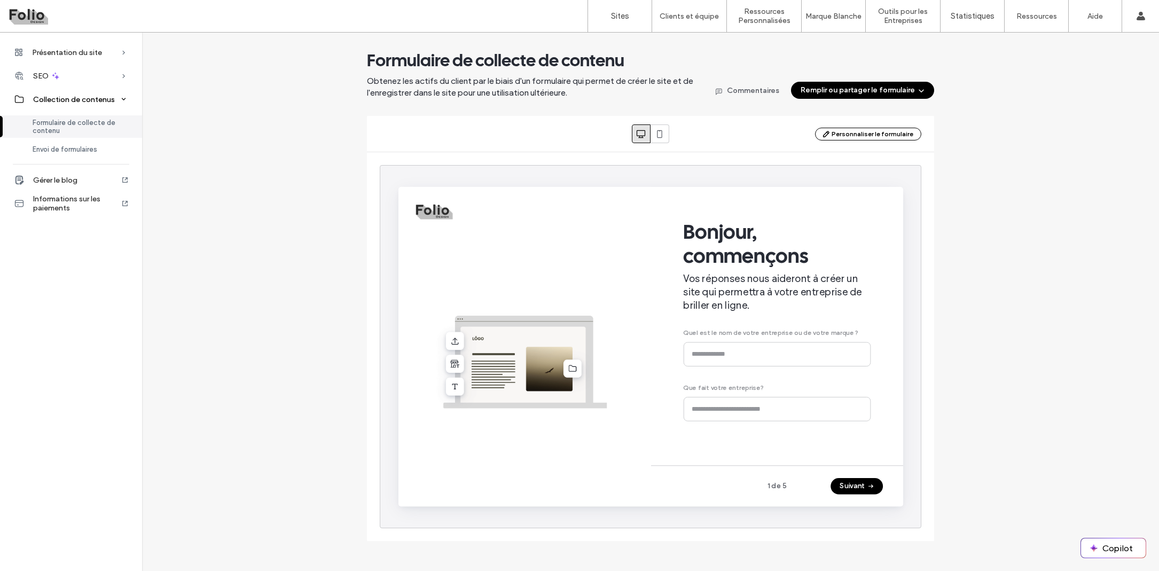
click at [73, 99] on span "Collection de contenus" at bounding box center [74, 99] width 82 height 9
click at [59, 75] on icon at bounding box center [56, 76] width 10 height 10
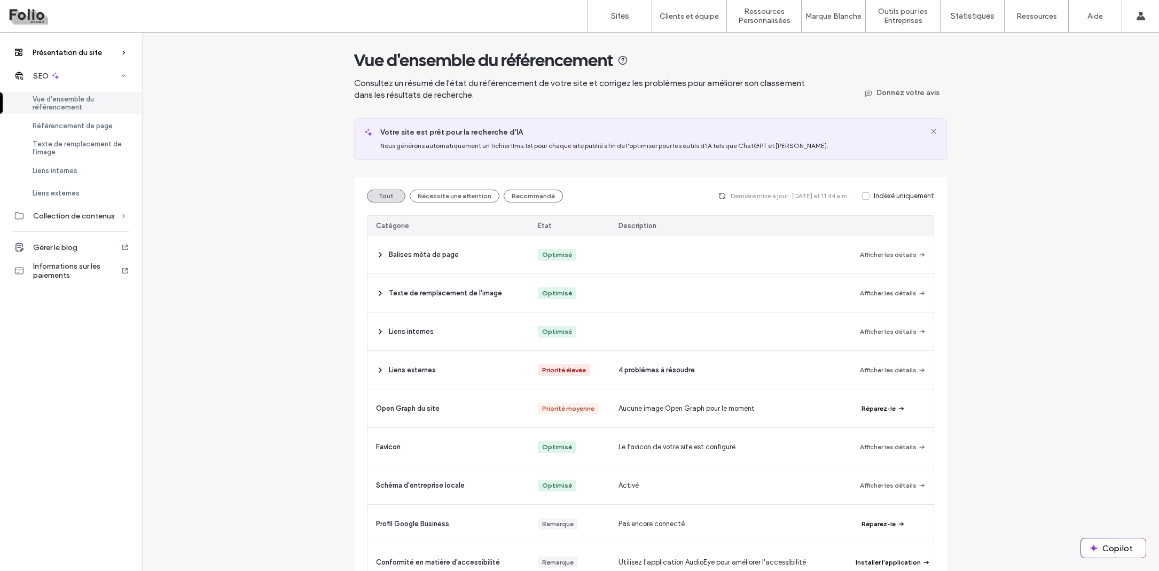
click at [67, 54] on span "Présentation du site" at bounding box center [67, 52] width 70 height 9
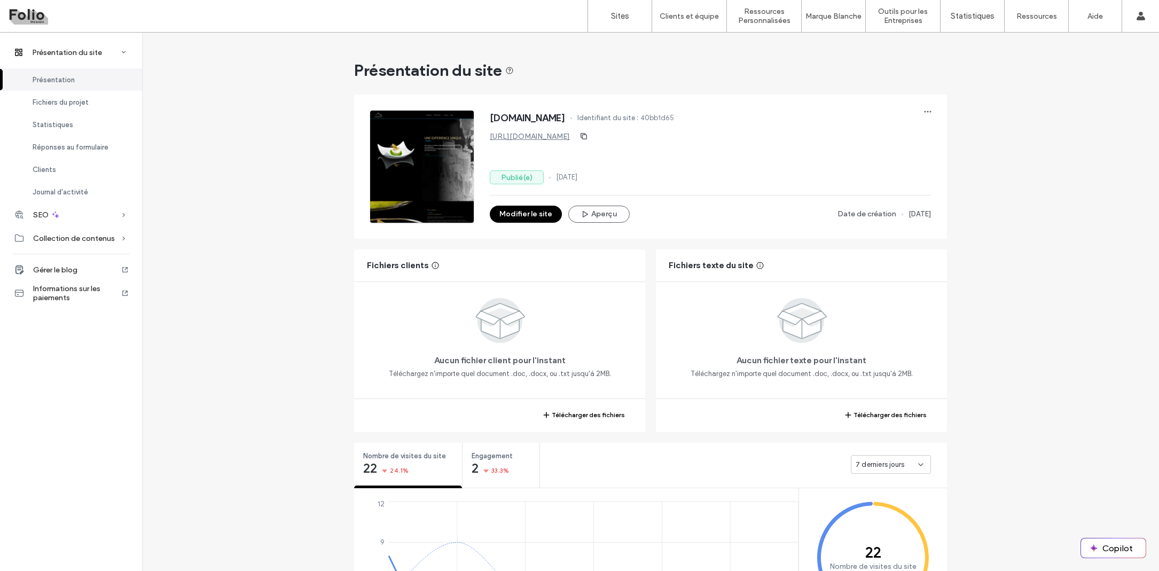
click at [526, 211] on button "Modifier le site" at bounding box center [526, 214] width 72 height 17
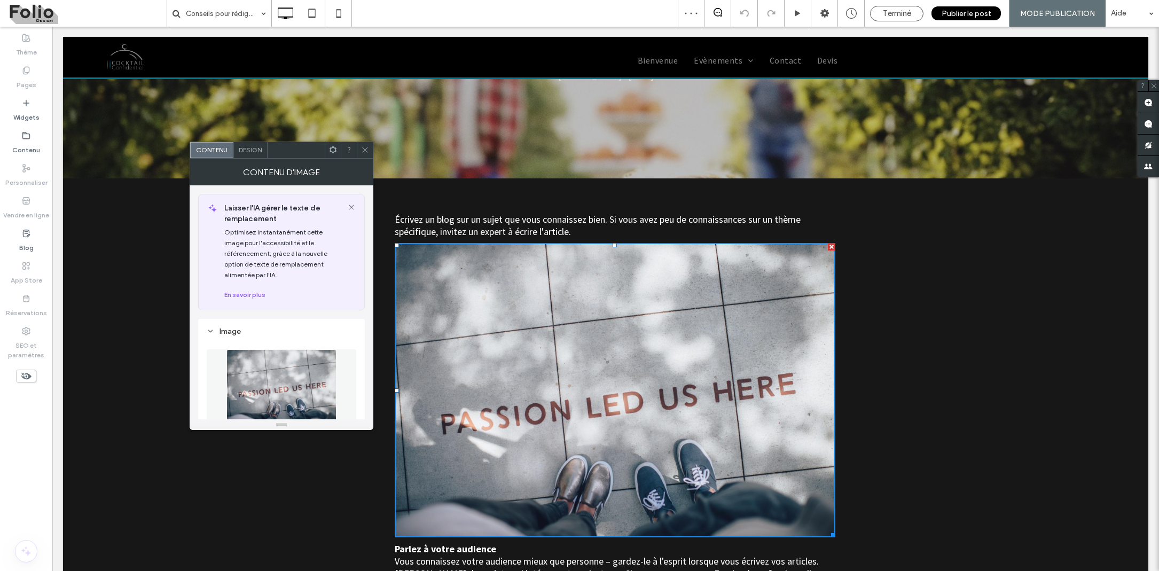
click at [830, 246] on div at bounding box center [831, 246] width 7 height 7
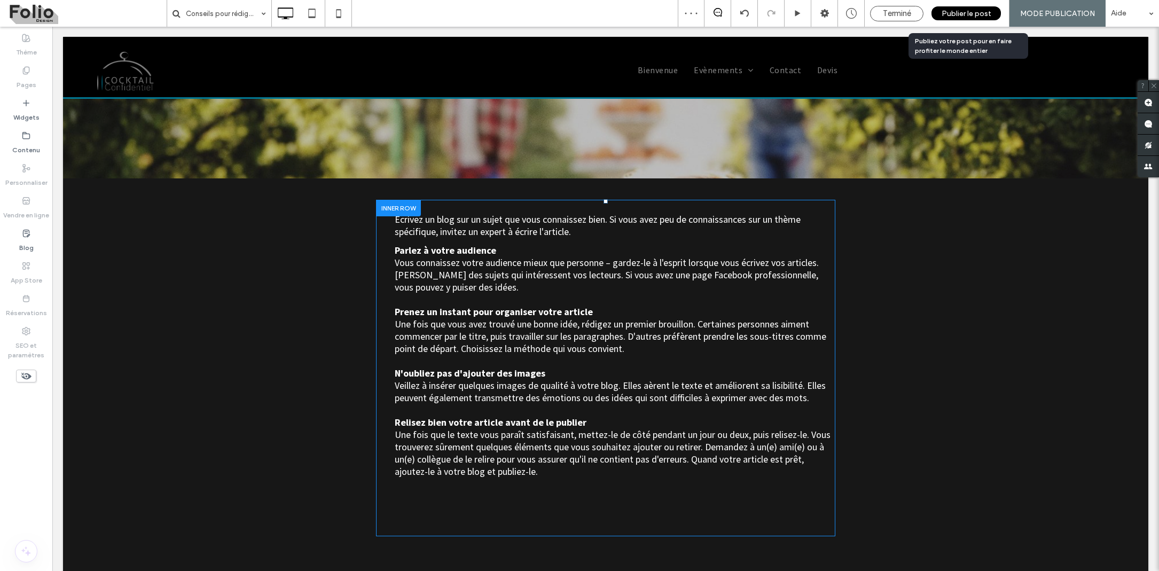
click at [959, 19] on div "Publier le post" at bounding box center [965, 13] width 69 height 14
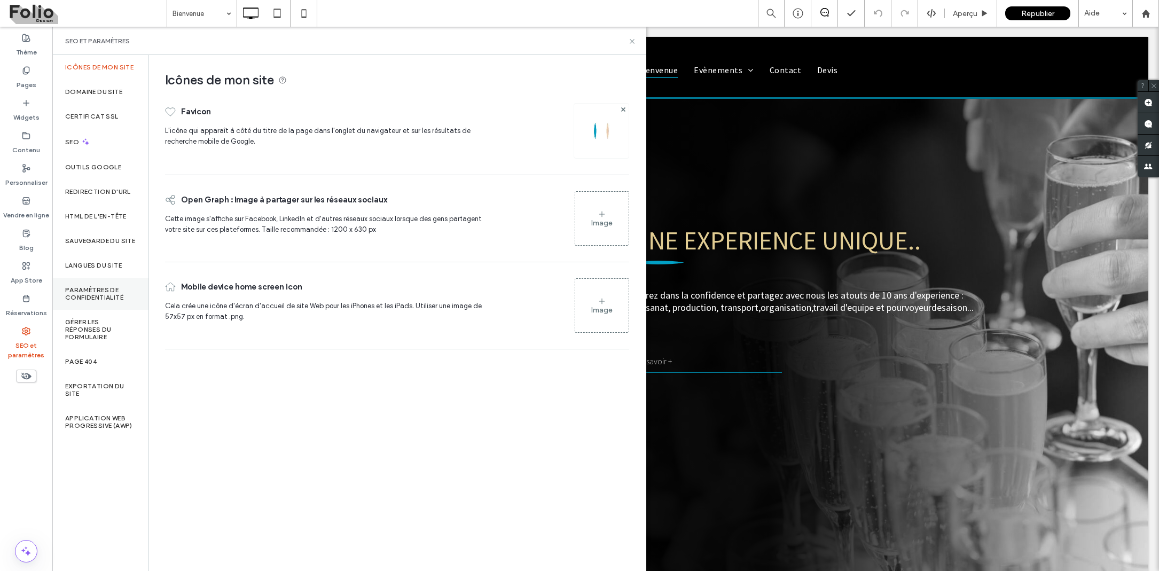
click at [112, 300] on label "Paramètres de confidentialité" at bounding box center [100, 293] width 70 height 15
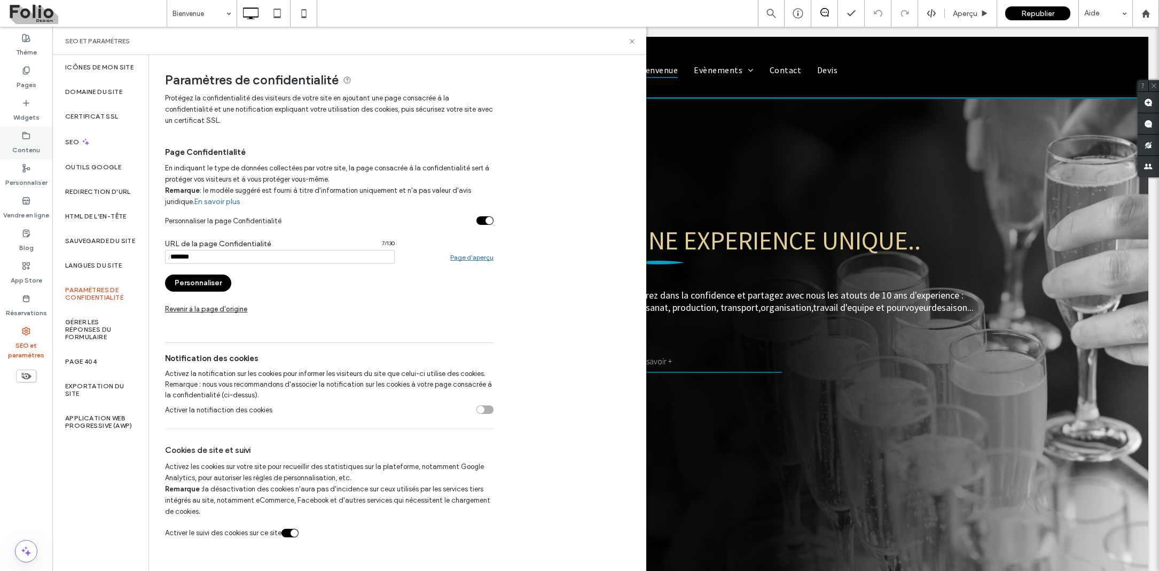
click at [26, 137] on icon at bounding box center [26, 135] width 9 height 9
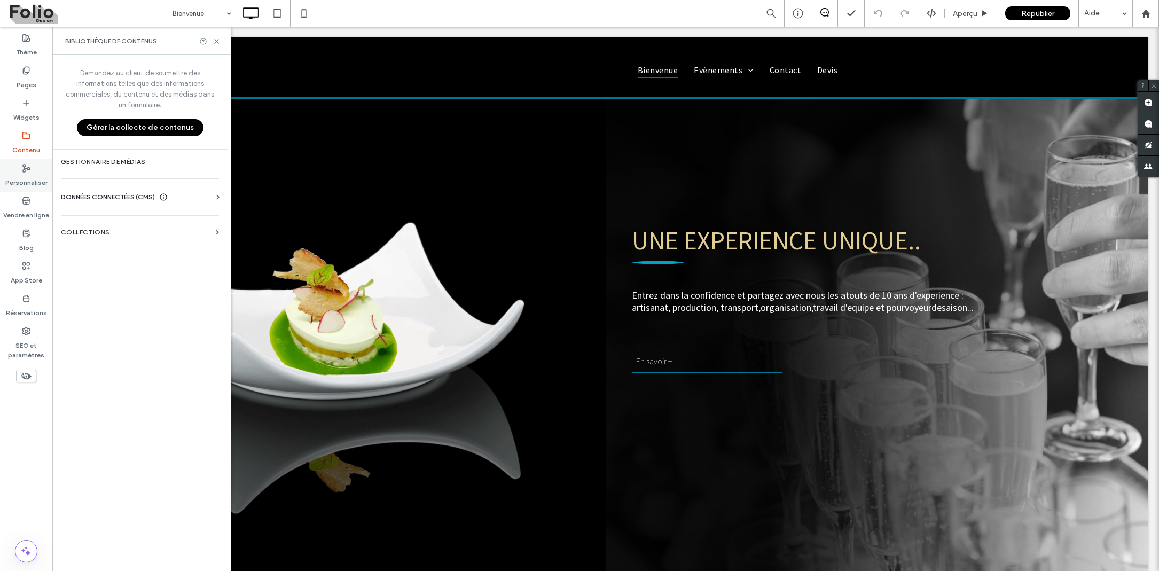
click at [40, 181] on label "Personnaliser" at bounding box center [26, 179] width 42 height 15
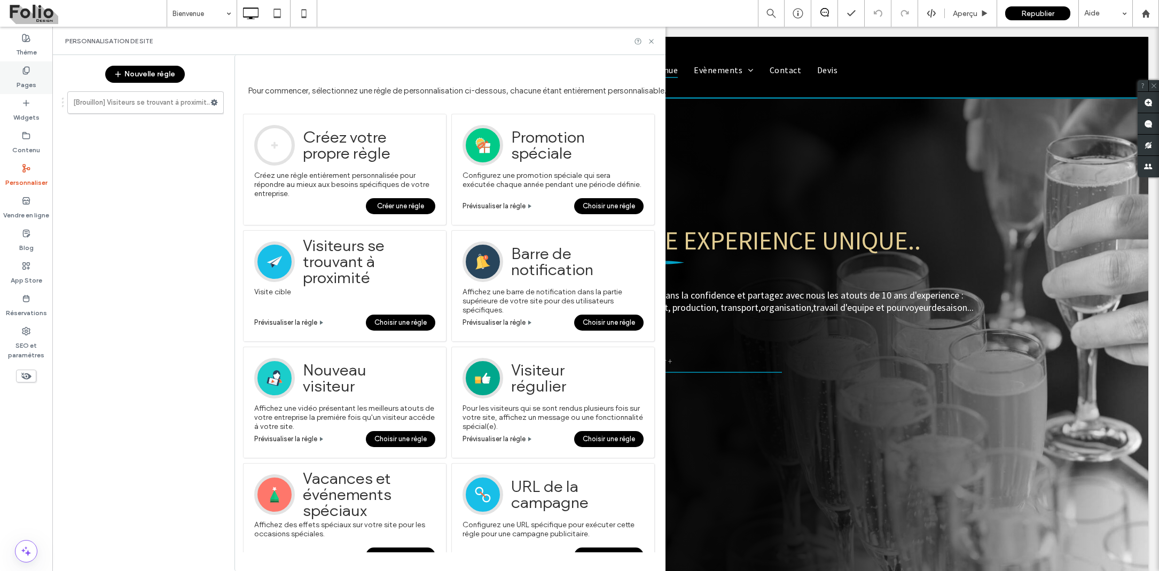
click at [25, 75] on div "Pages" at bounding box center [26, 77] width 52 height 33
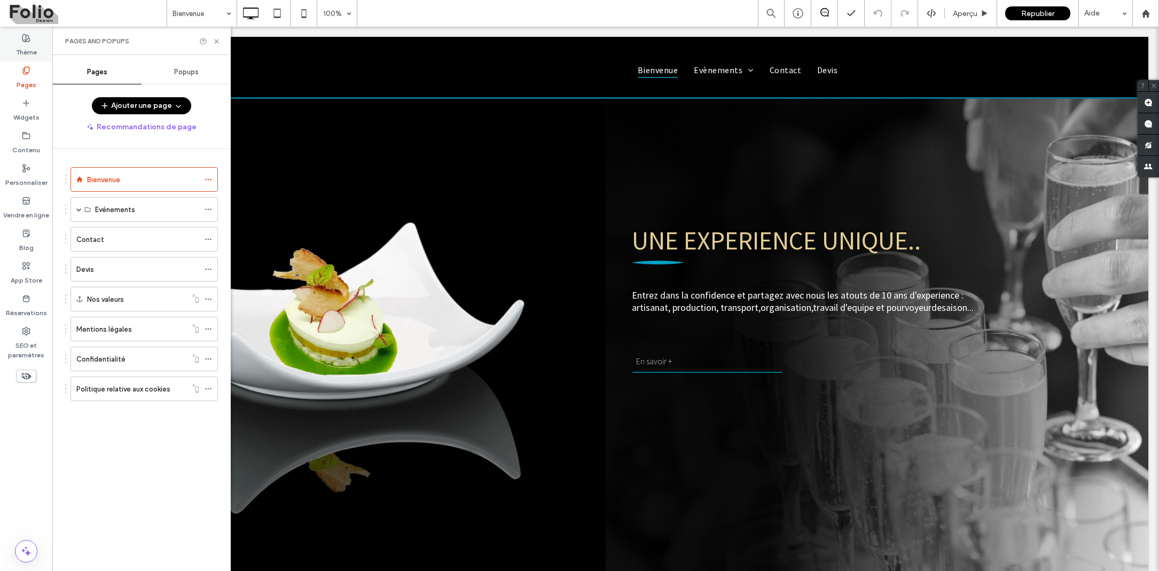
click at [27, 43] on label "Thème" at bounding box center [26, 49] width 21 height 15
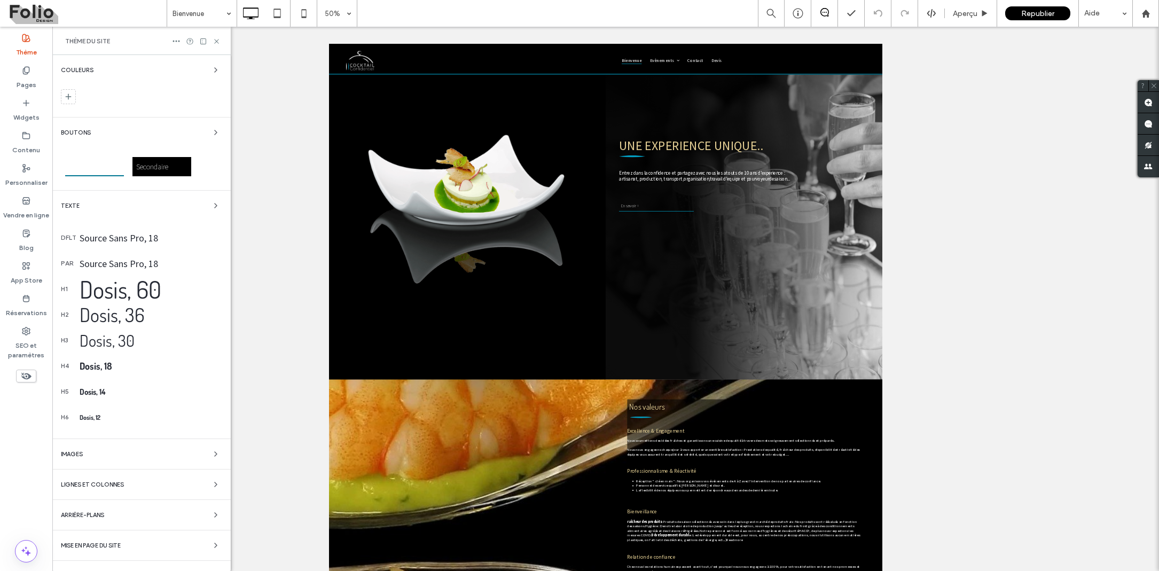
click at [181, 36] on div "Thème du site" at bounding box center [141, 41] width 178 height 28
click at [174, 37] on icon at bounding box center [176, 41] width 9 height 9
click at [204, 59] on span "Réinitialiser le site" at bounding box center [222, 61] width 57 height 11
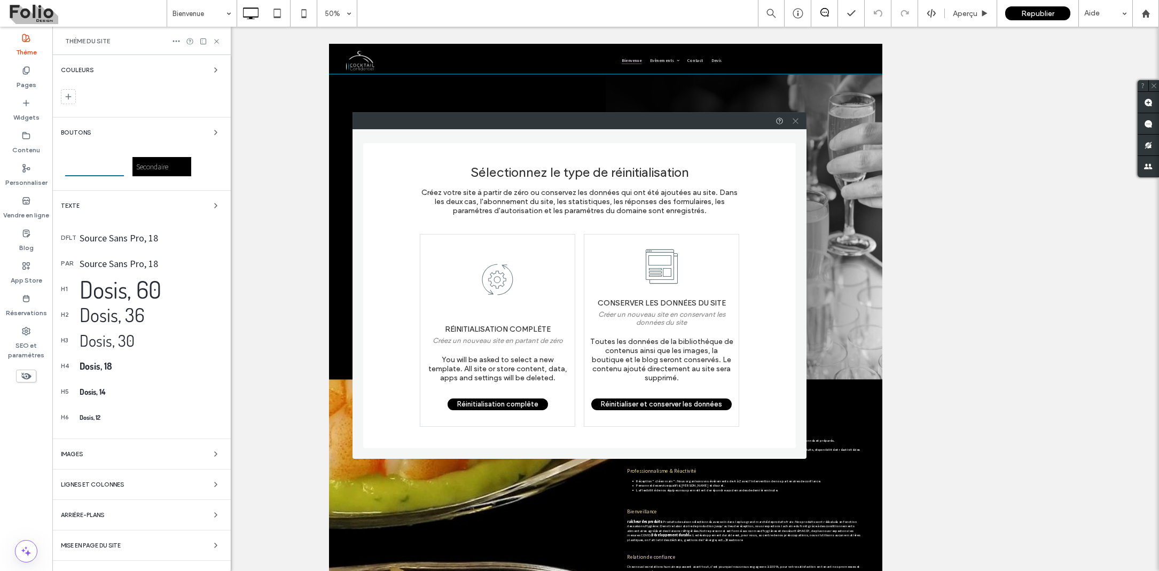
click at [795, 119] on icon at bounding box center [795, 121] width 8 height 8
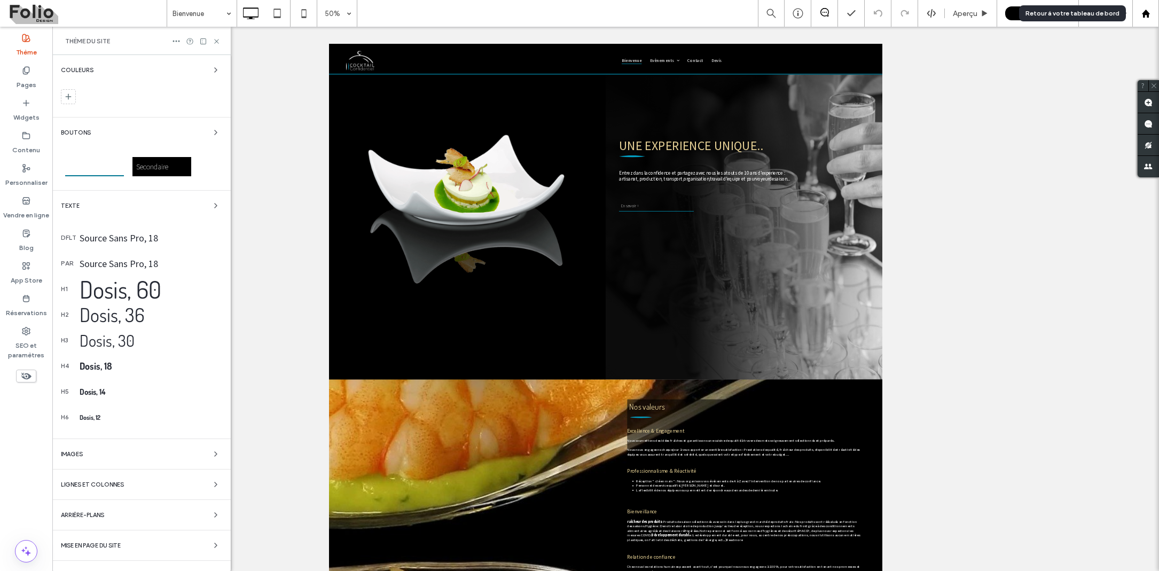
click at [1144, 13] on use at bounding box center [1145, 13] width 8 height 8
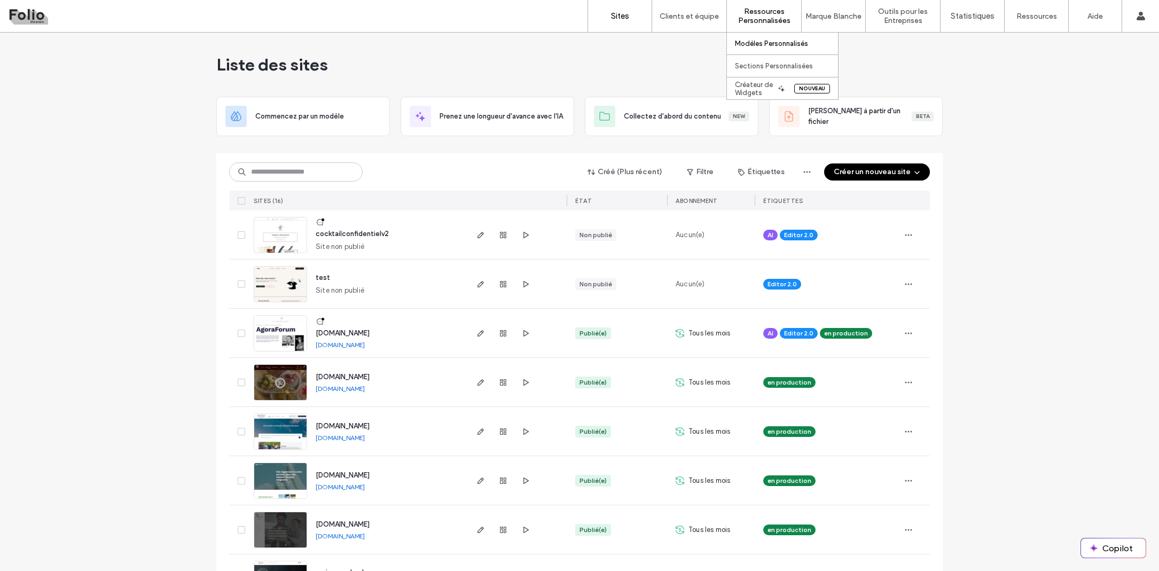
click at [760, 41] on label "Modèles Personnalisés" at bounding box center [771, 44] width 73 height 8
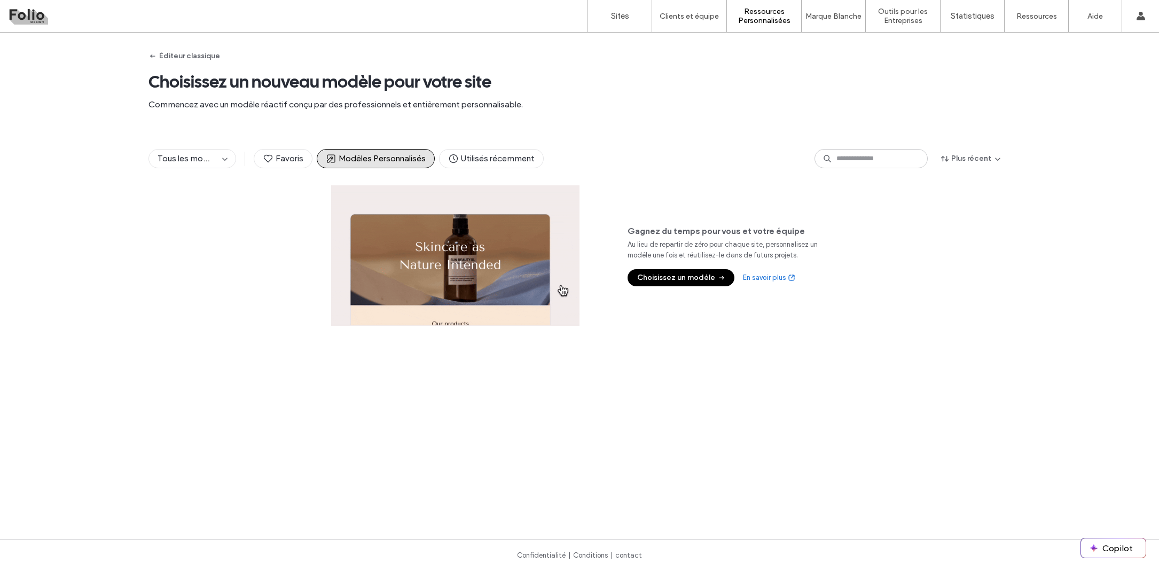
click at [517, 121] on div "Éditeur classique Choisissez un nouveau modèle pour votre site Commencez avec u…" at bounding box center [579, 82] width 862 height 99
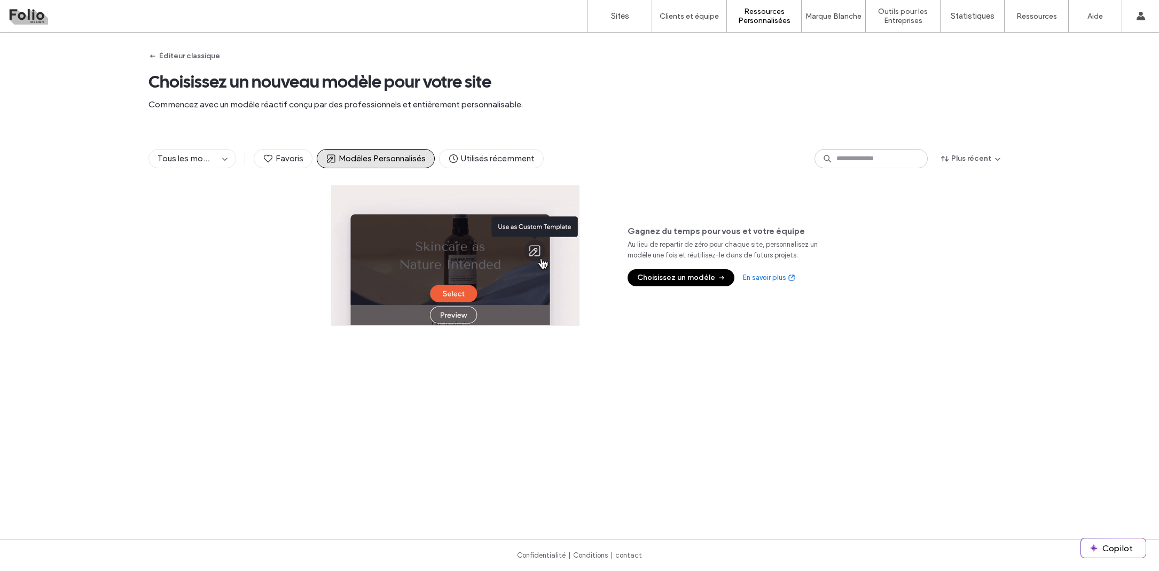
click at [653, 282] on button "Choisissez un modèle" at bounding box center [681, 277] width 107 height 17
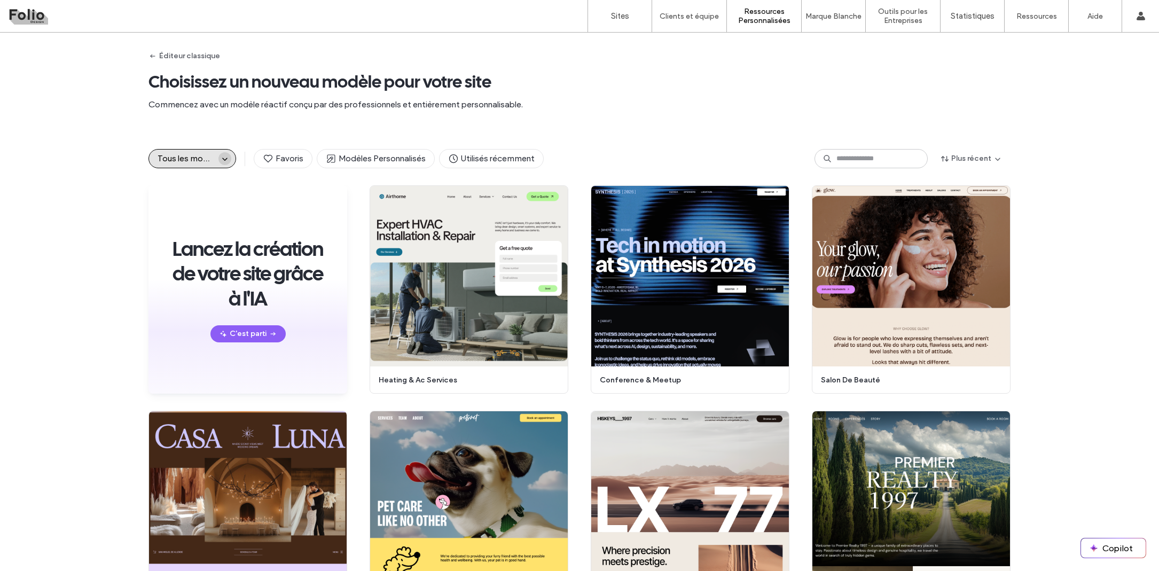
click at [221, 157] on icon "button" at bounding box center [225, 158] width 9 height 9
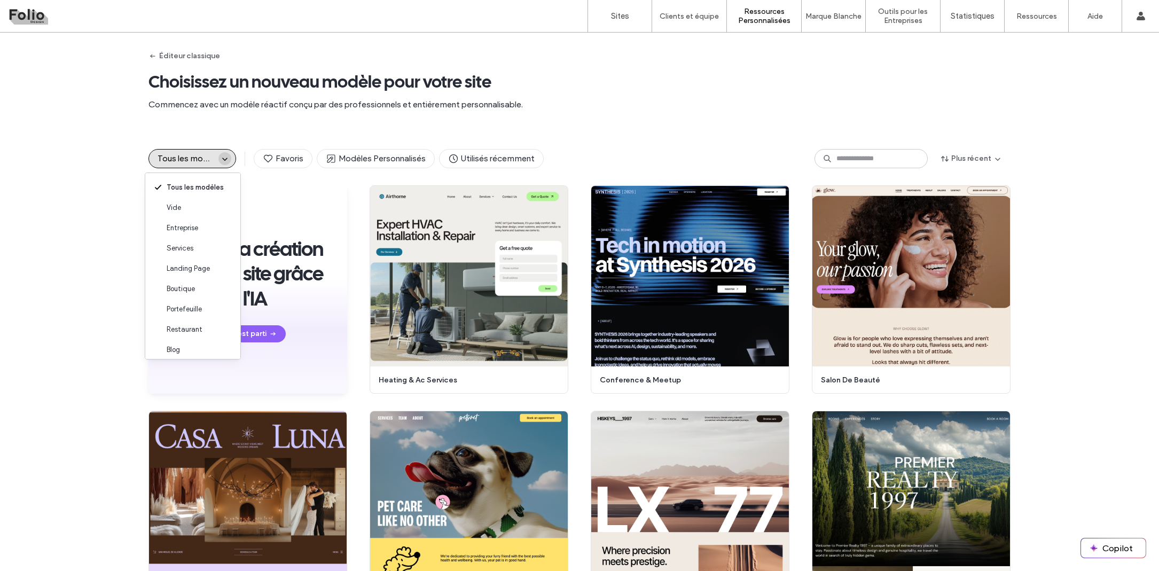
click at [221, 157] on icon "button" at bounding box center [225, 158] width 9 height 9
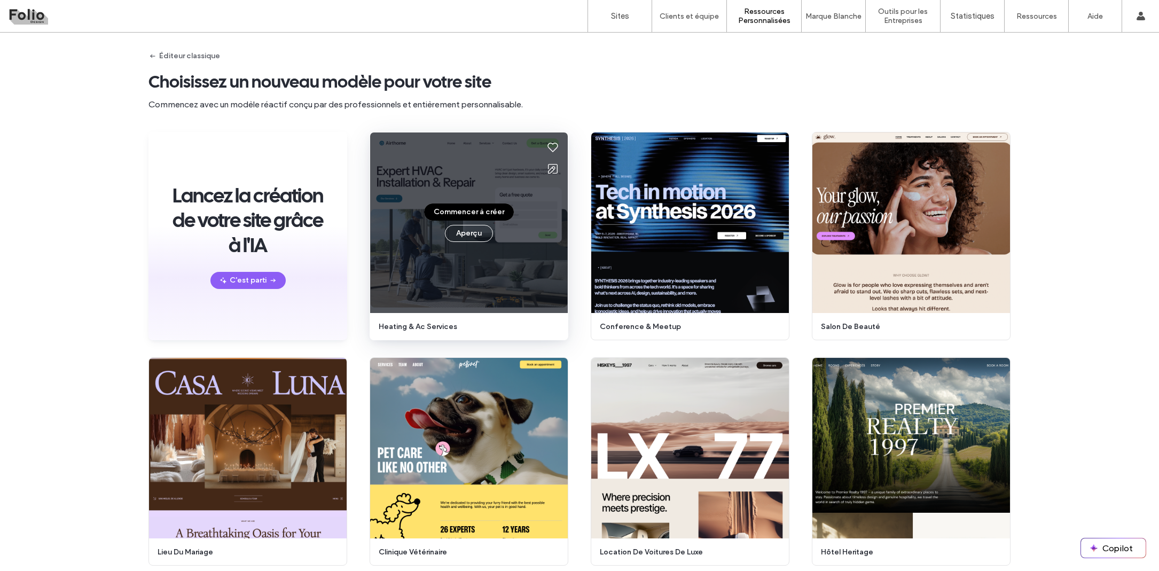
scroll to position [91, 0]
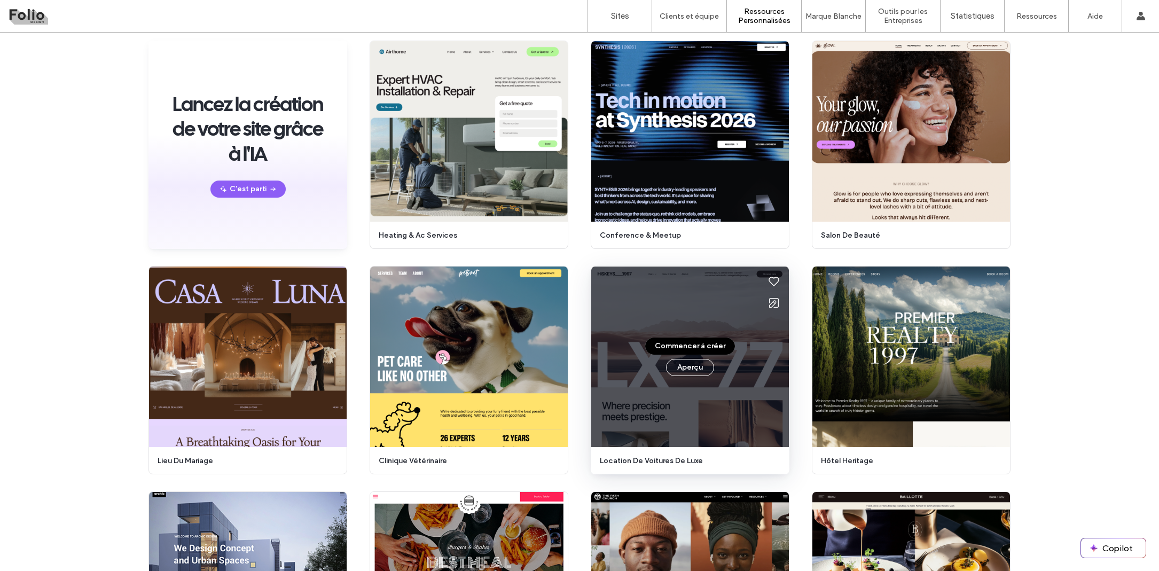
click at [738, 375] on div "Commencer à créer Aperçu" at bounding box center [690, 356] width 198 height 181
click at [718, 289] on div "Commencer à créer Aperçu" at bounding box center [690, 356] width 198 height 181
click at [673, 343] on button "Commencer à créer" at bounding box center [690, 346] width 90 height 17
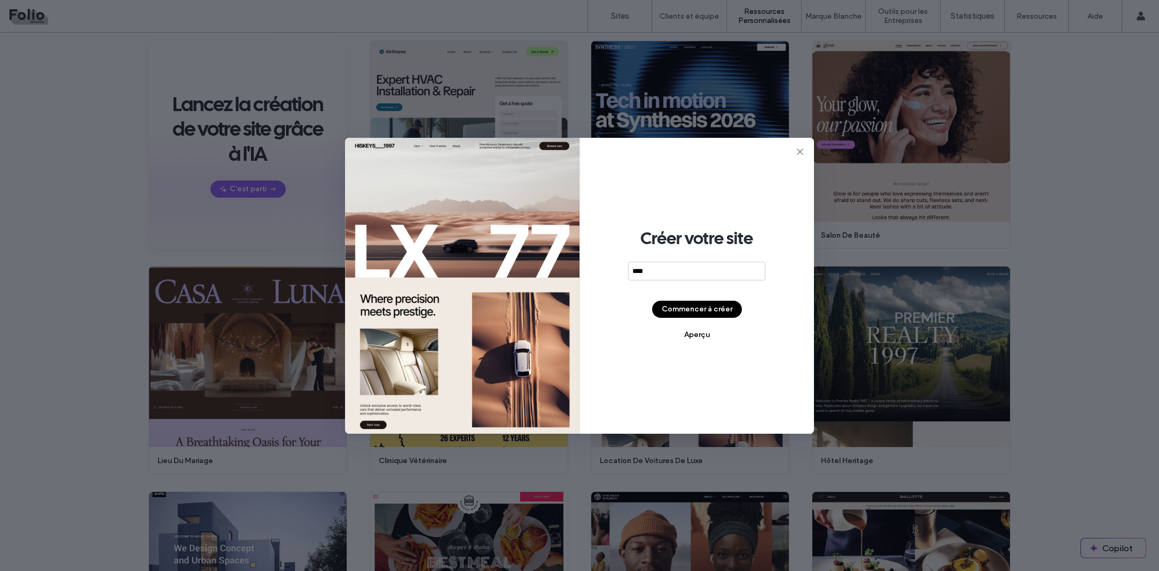
type input "****"
click at [686, 307] on button "Commencer à créer" at bounding box center [697, 309] width 90 height 17
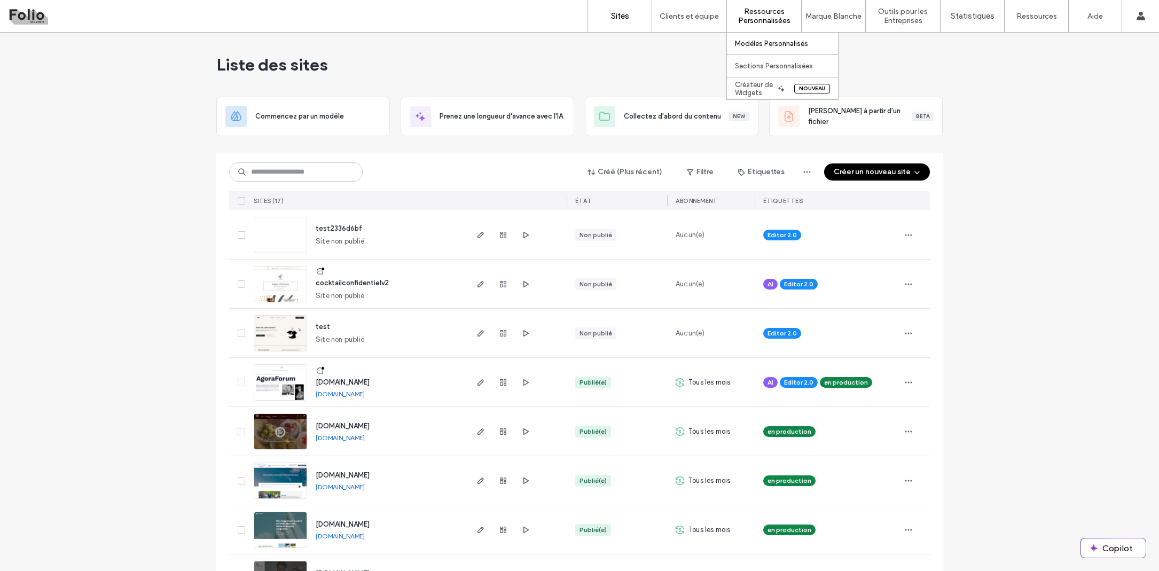
click at [763, 46] on label "Modèles Personnalisés" at bounding box center [771, 44] width 73 height 8
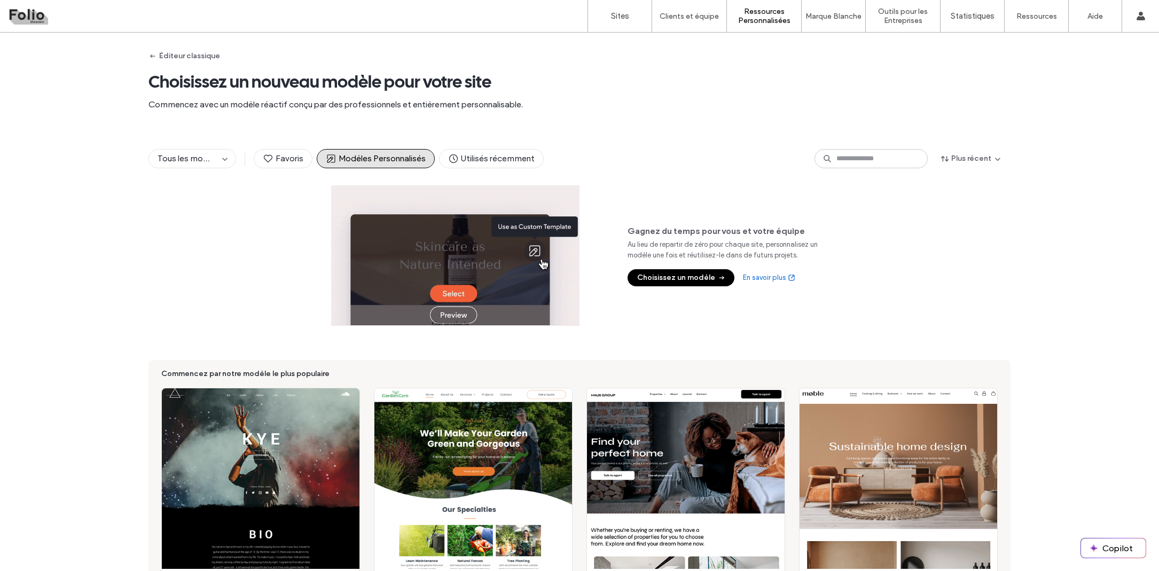
click at [665, 278] on button "Choisissez un modèle" at bounding box center [681, 277] width 107 height 17
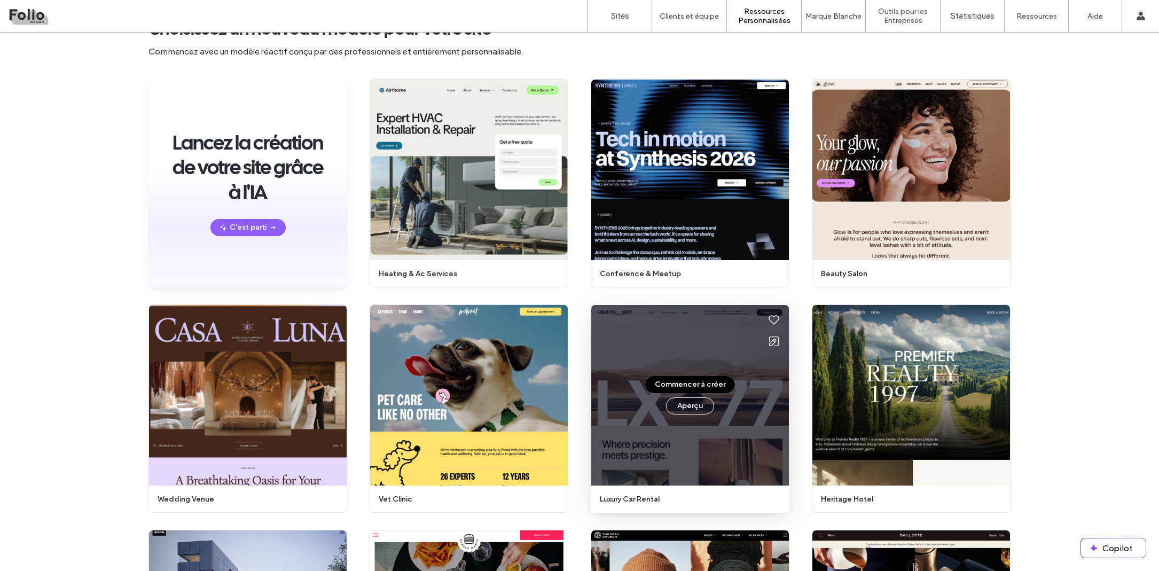
scroll to position [172, 0]
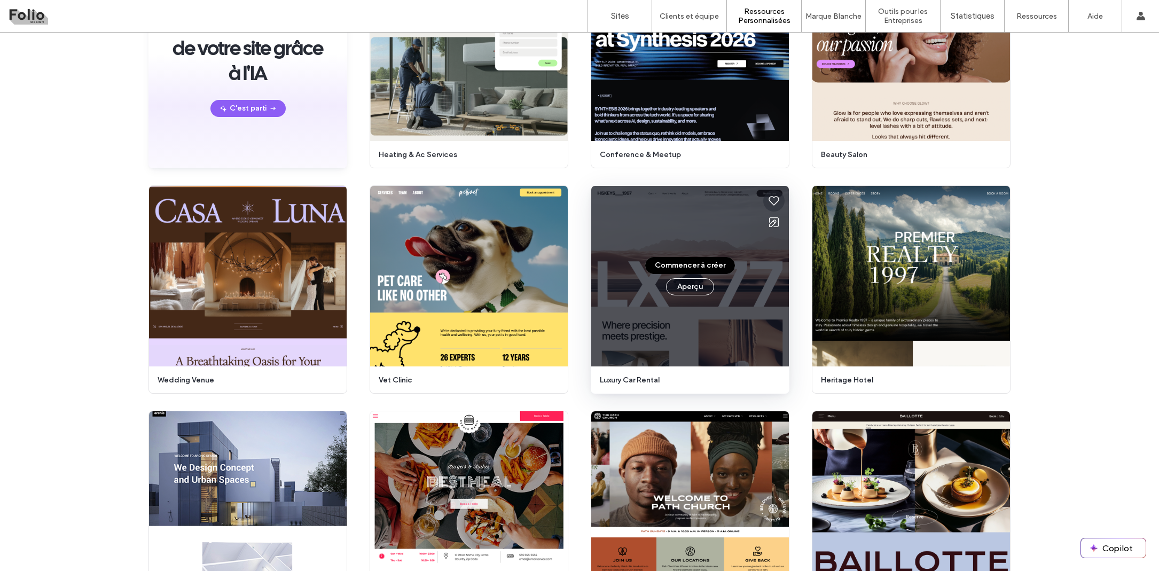
click at [770, 200] on icon at bounding box center [773, 200] width 13 height 13
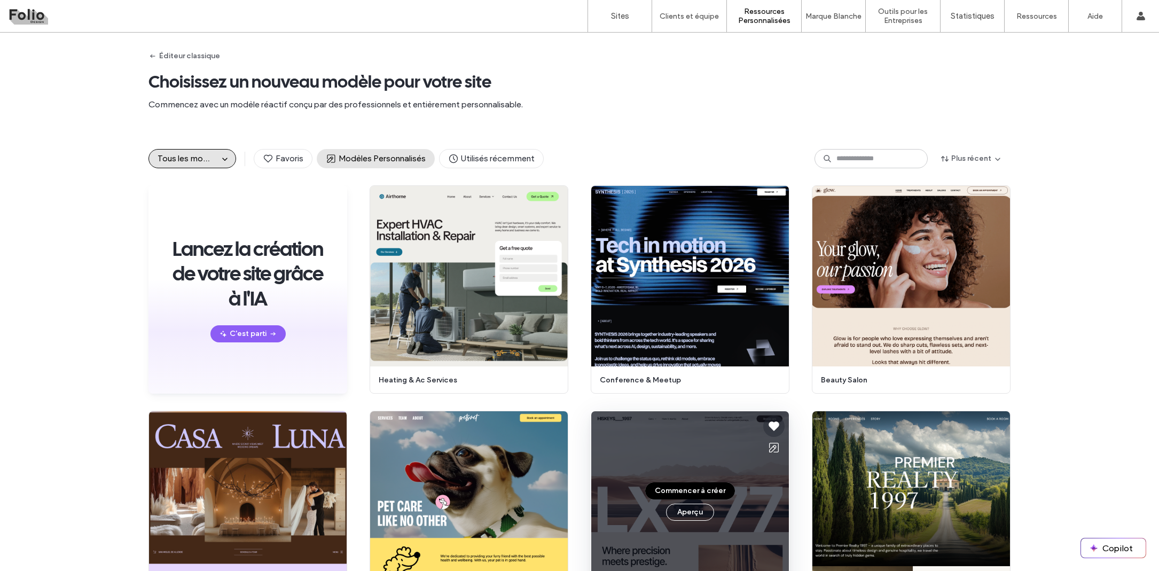
scroll to position [0, 0]
click at [291, 159] on span "Favoris" at bounding box center [283, 159] width 41 height 12
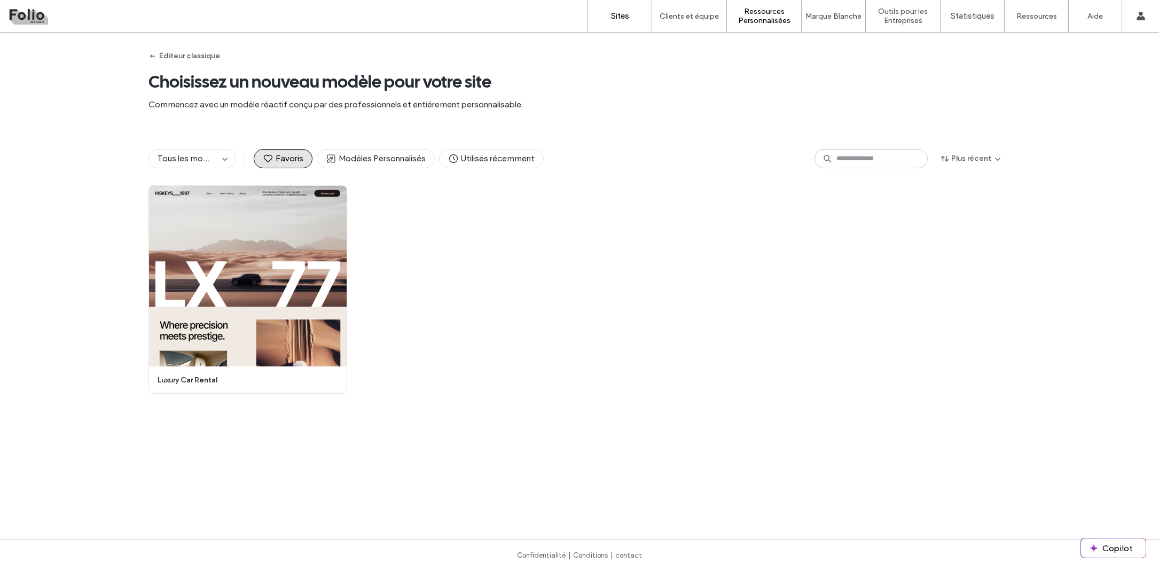
click at [623, 18] on label "Sites" at bounding box center [620, 16] width 18 height 10
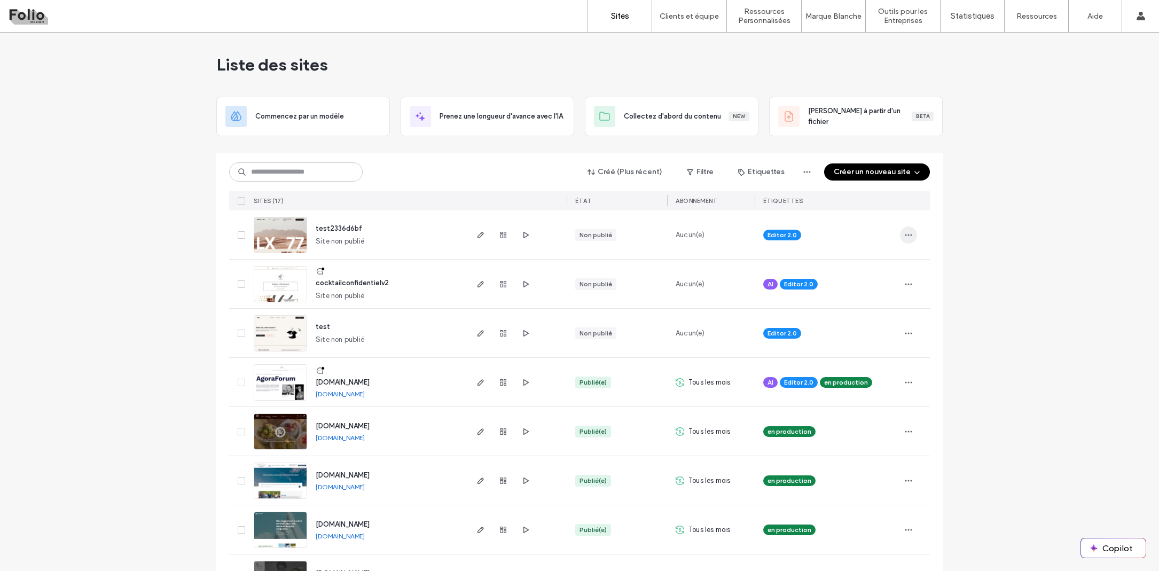
click at [913, 236] on span "button" at bounding box center [908, 234] width 17 height 17
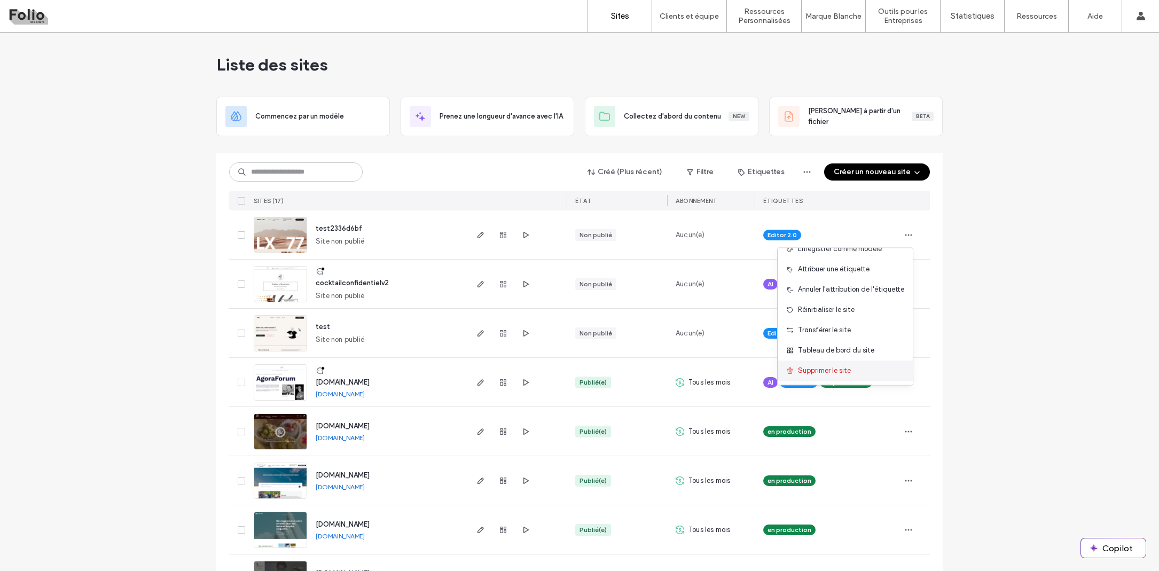
scroll to position [54, 0]
click at [834, 367] on span "Supprimer le site" at bounding box center [824, 370] width 53 height 11
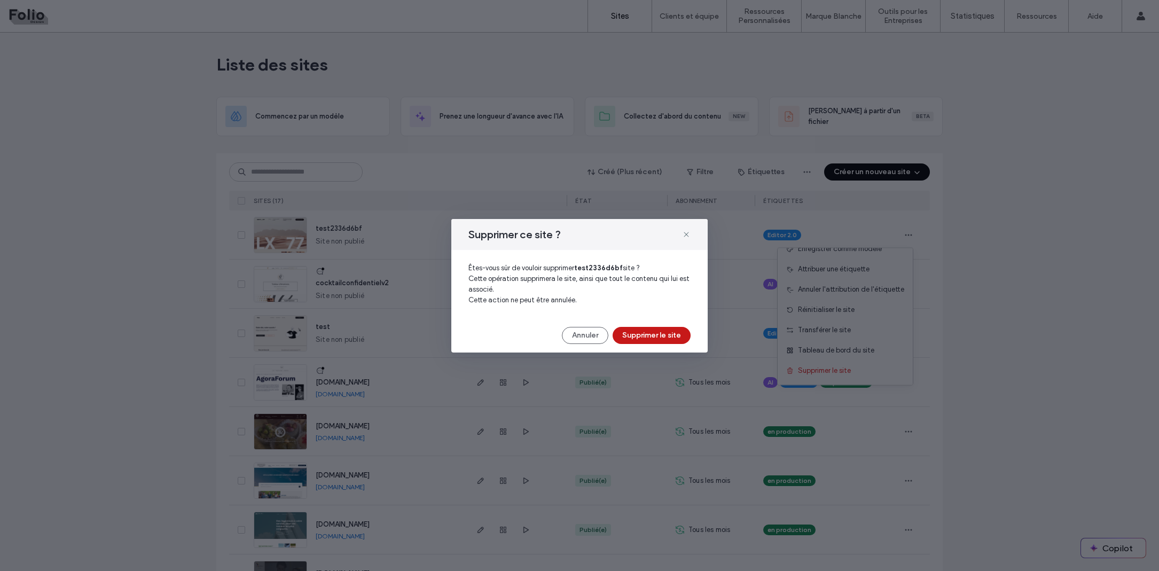
click at [666, 334] on button "Supprimer le site" at bounding box center [652, 335] width 78 height 17
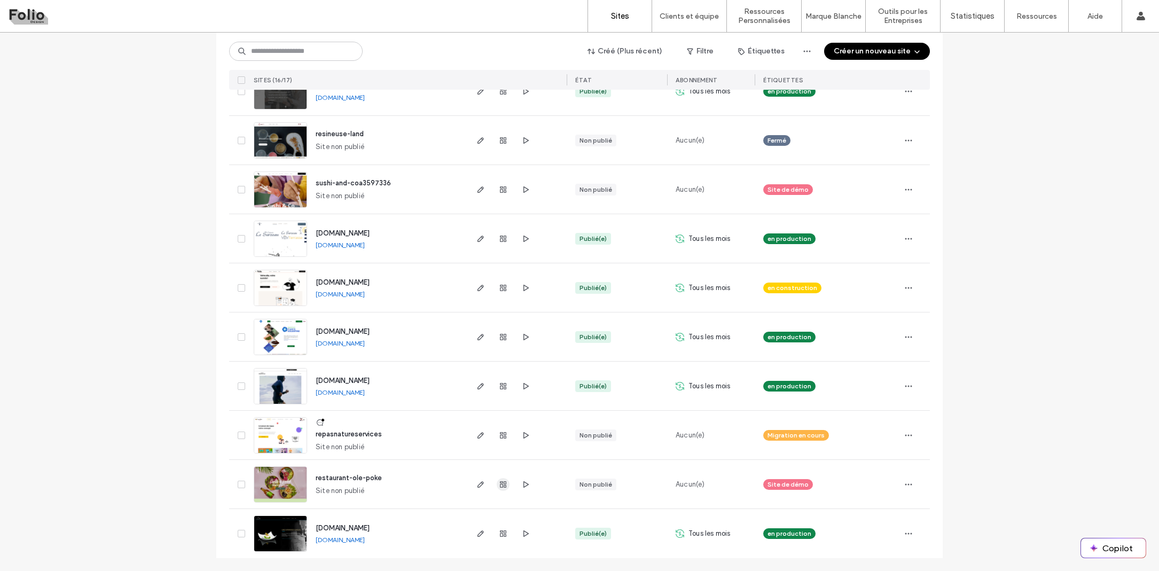
scroll to position [438, 0]
click at [480, 480] on icon "button" at bounding box center [480, 484] width 9 height 9
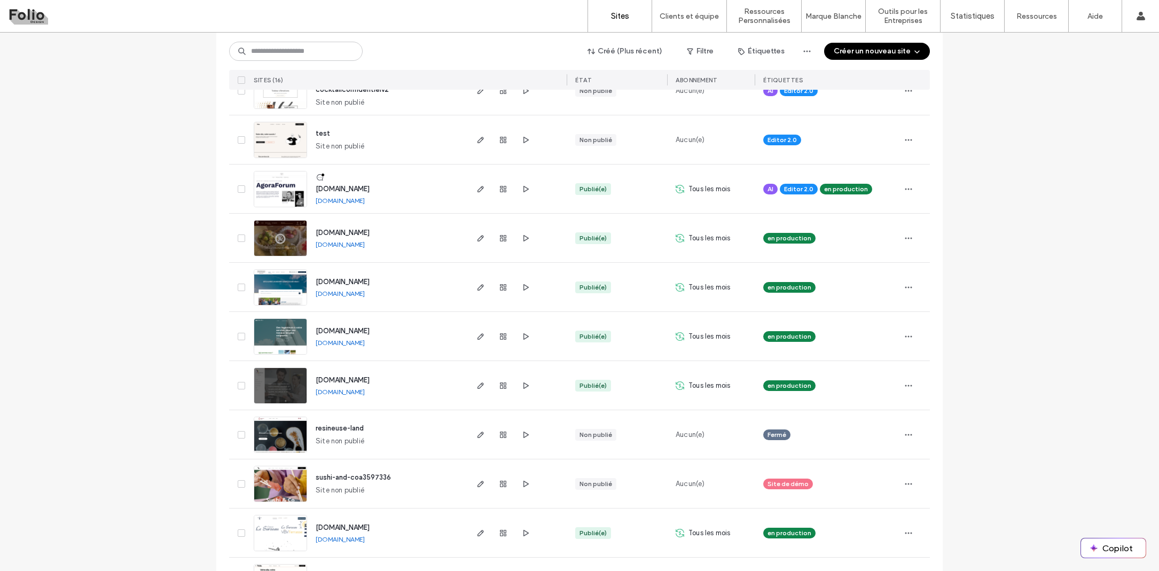
scroll to position [140, 0]
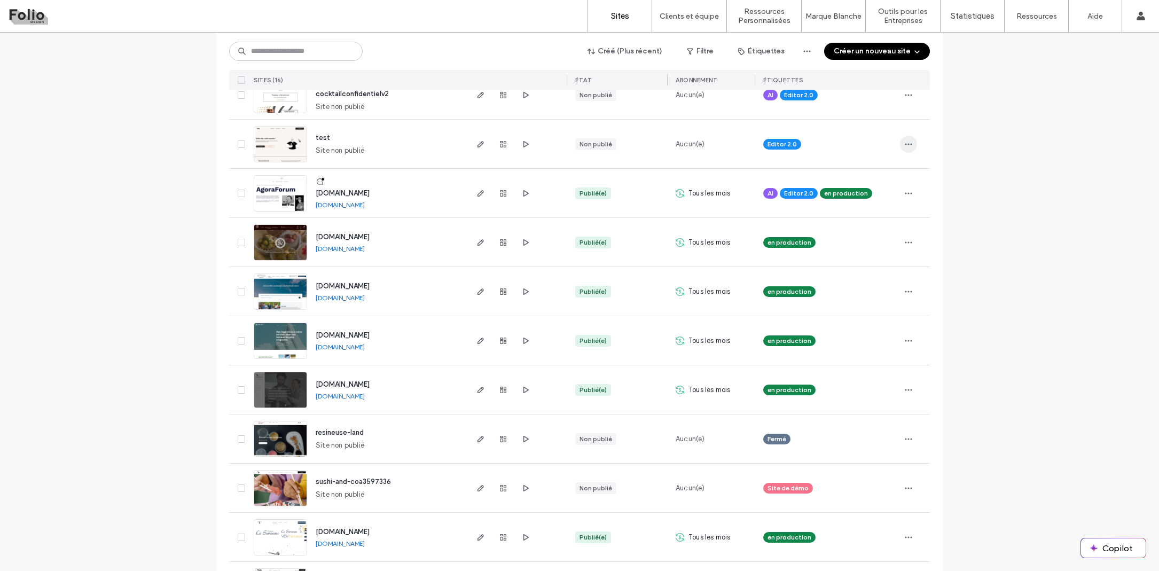
click at [906, 145] on icon "button" at bounding box center [908, 144] width 9 height 9
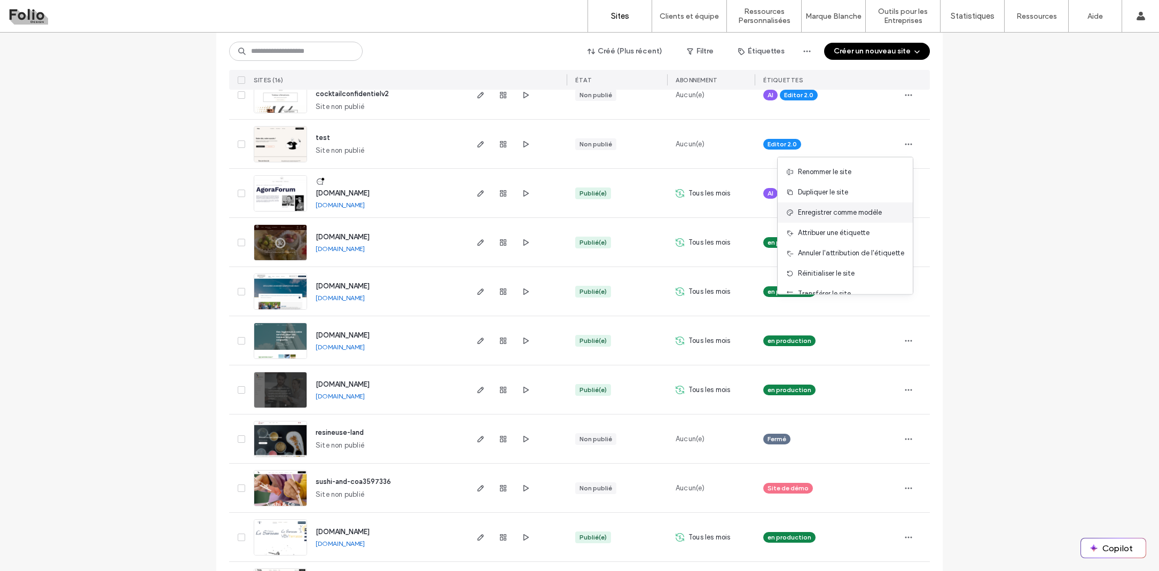
click at [871, 209] on span "Enregistrer comme modèle" at bounding box center [840, 212] width 84 height 11
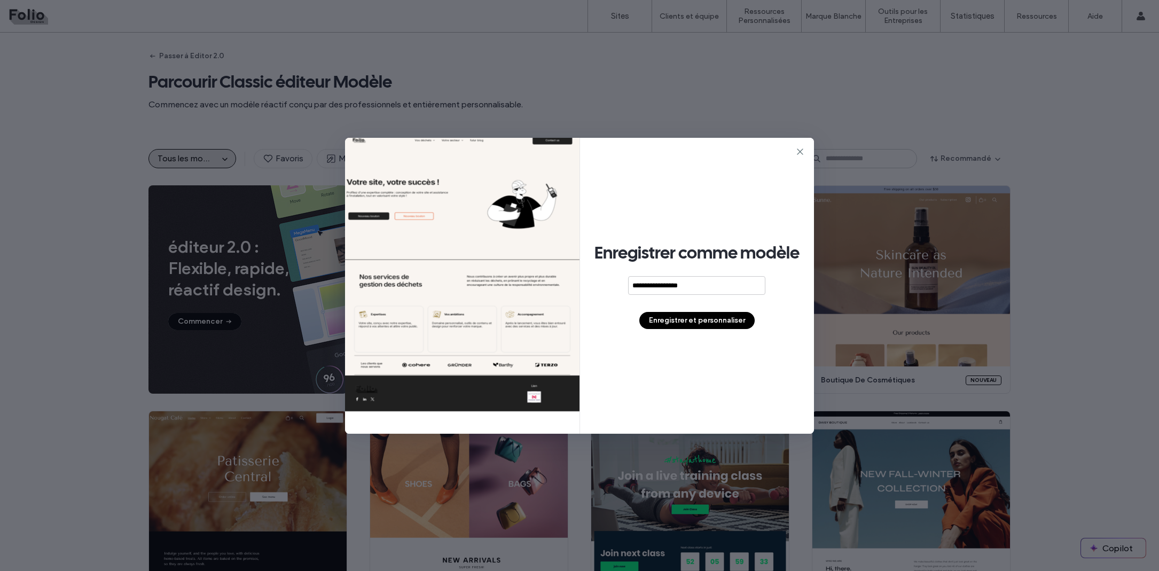
type input "**********"
click at [718, 317] on button "Enregistrer et personnaliser" at bounding box center [696, 320] width 115 height 17
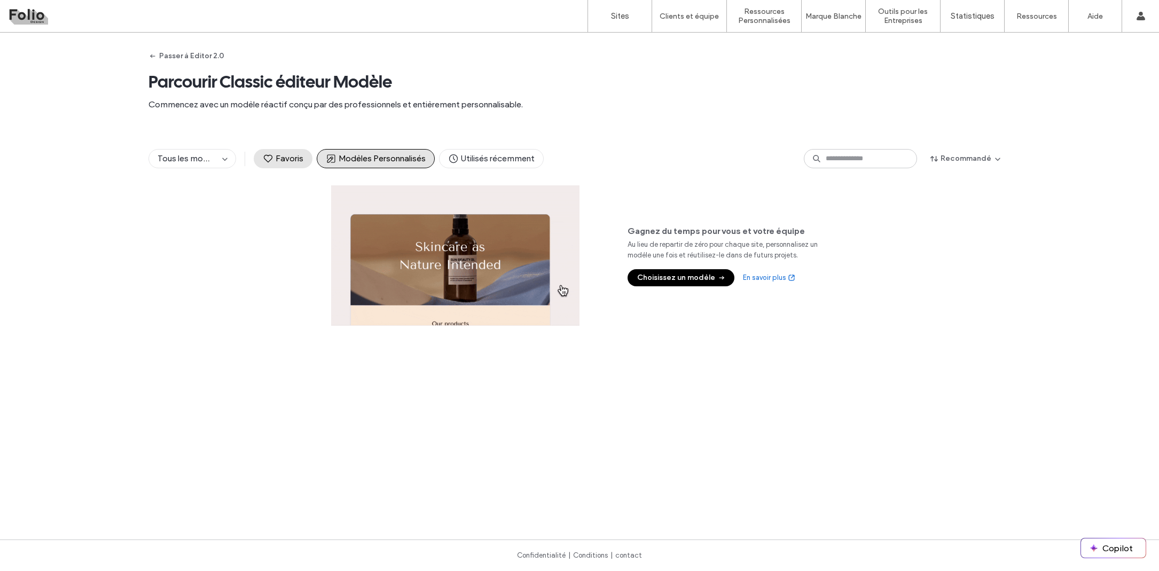
click at [290, 159] on span "Favoris" at bounding box center [283, 159] width 41 height 12
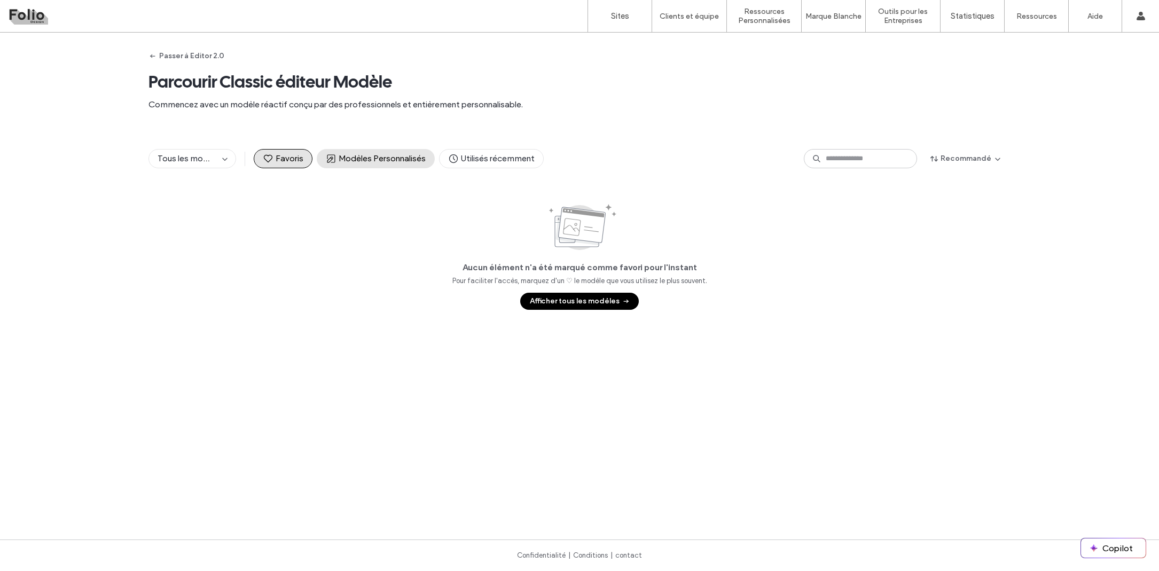
click at [336, 158] on span "Modèles Personnalisés" at bounding box center [376, 159] width 100 height 12
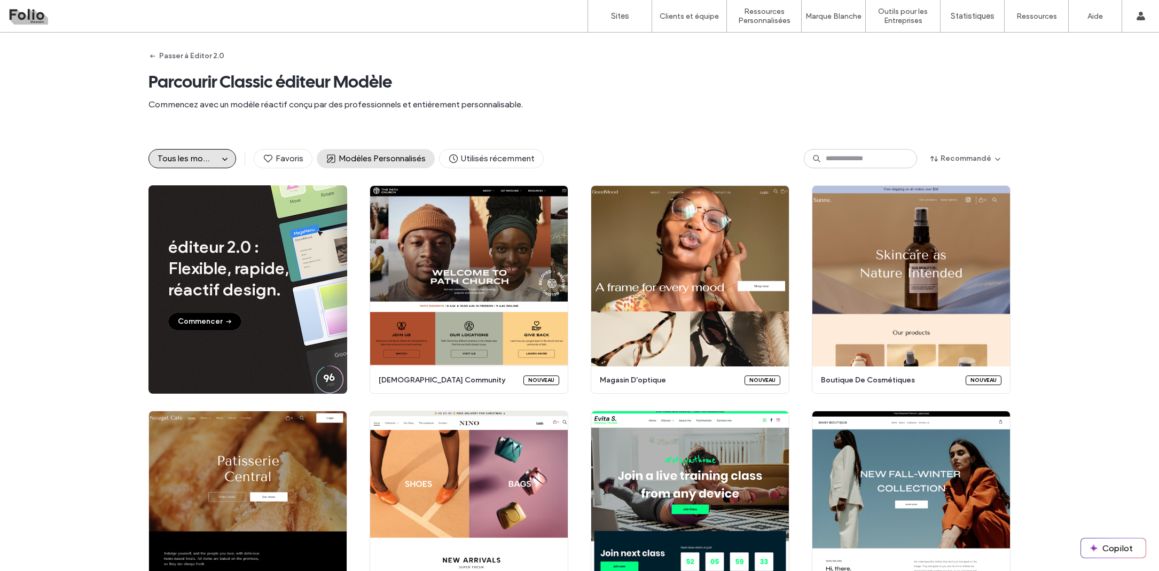
click at [338, 162] on span "Modèles Personnalisés" at bounding box center [376, 159] width 100 height 12
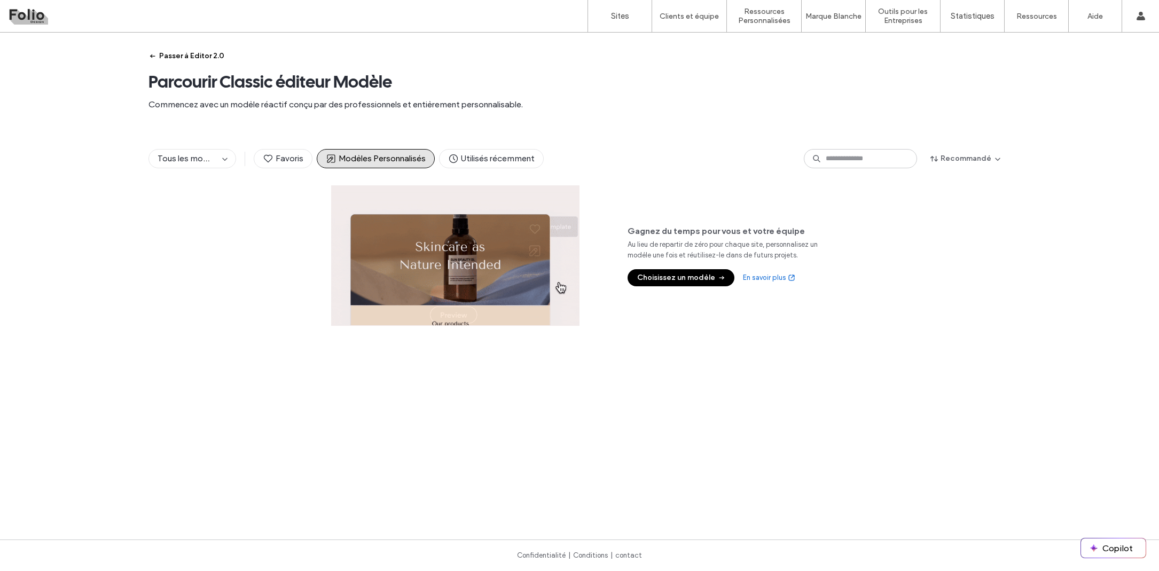
click at [197, 52] on button "Passer à Editor 2.0" at bounding box center [186, 56] width 76 height 17
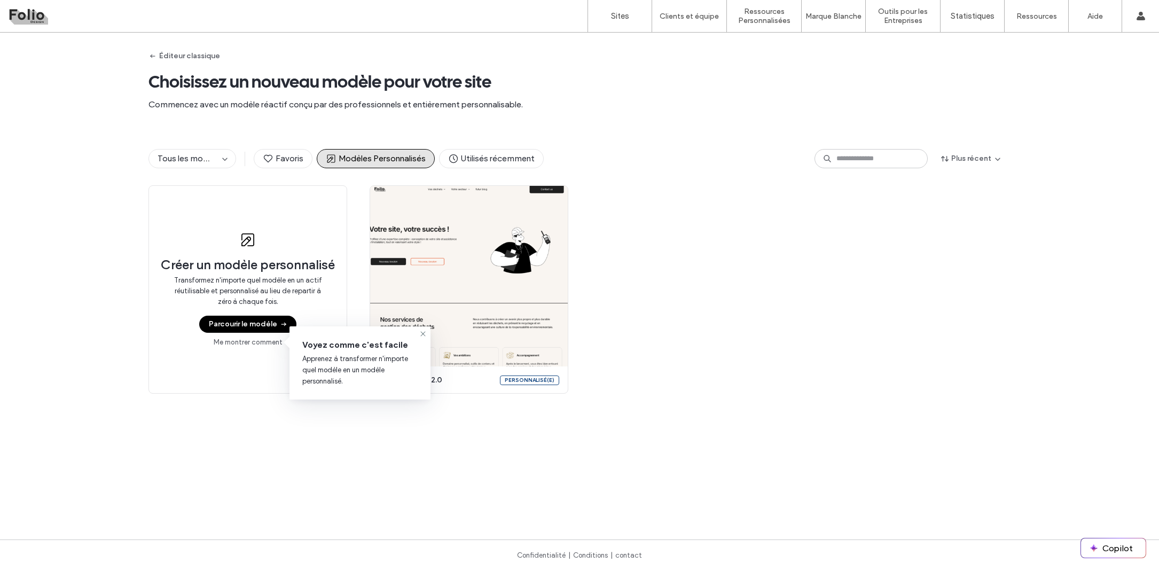
click at [624, 222] on div "Créer un modèle personnalisé Transformez n'importe quel modèle en un actif réut…" at bounding box center [579, 289] width 862 height 208
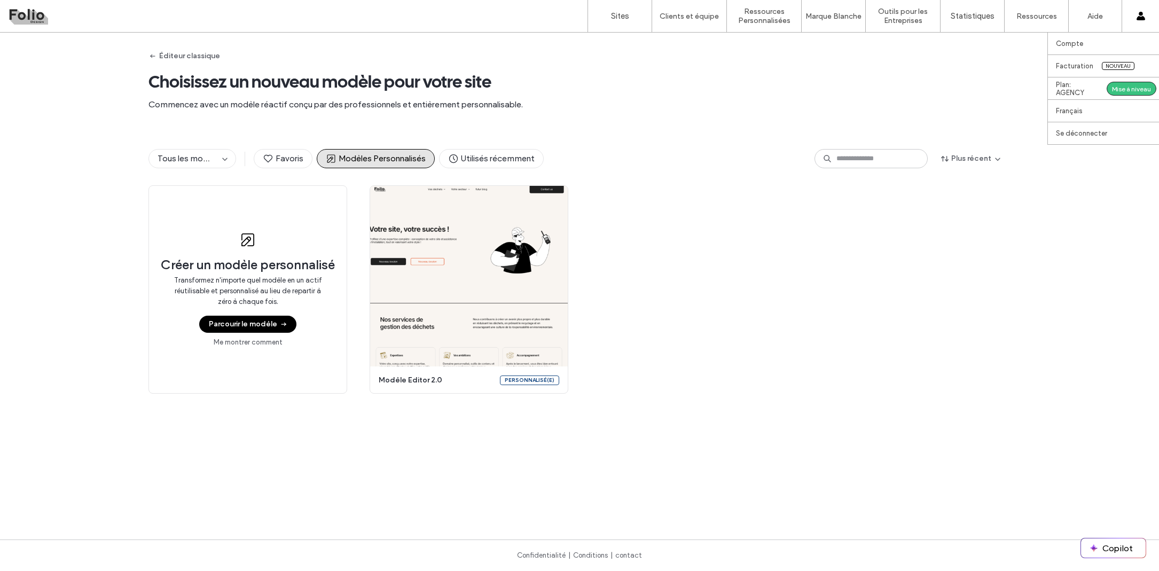
click at [1138, 17] on icon at bounding box center [1140, 16] width 9 height 9
click at [618, 20] on label "Sites" at bounding box center [620, 16] width 18 height 10
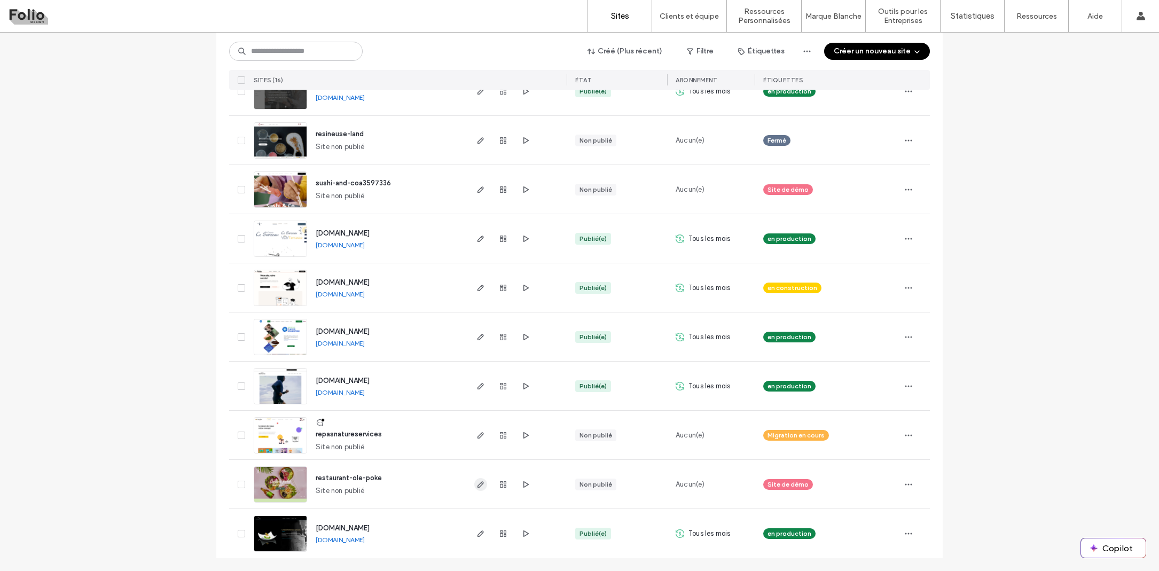
click at [479, 480] on icon "button" at bounding box center [480, 484] width 9 height 9
click at [501, 480] on icon "button" at bounding box center [503, 484] width 9 height 9
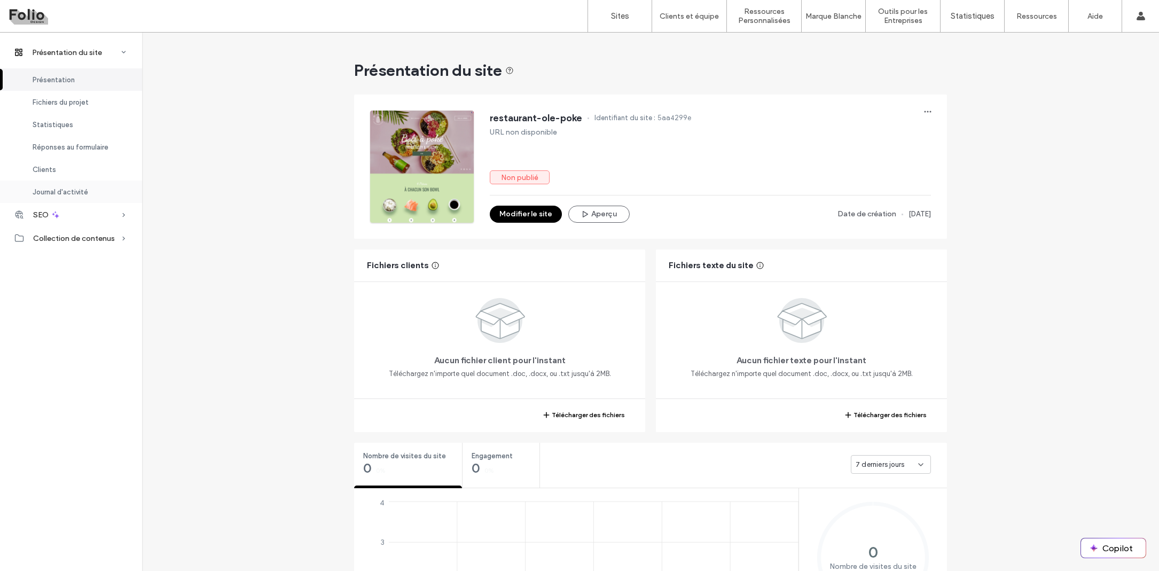
click at [77, 183] on div "Journal d'activité" at bounding box center [71, 192] width 142 height 22
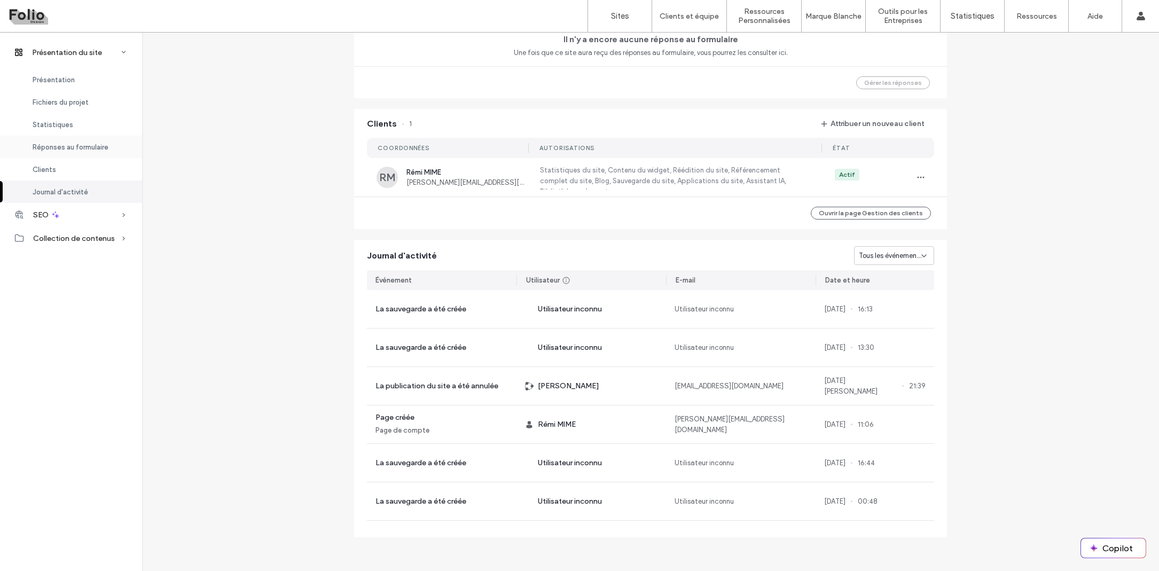
click at [68, 143] on span "Réponses au formulaire" at bounding box center [71, 147] width 76 height 8
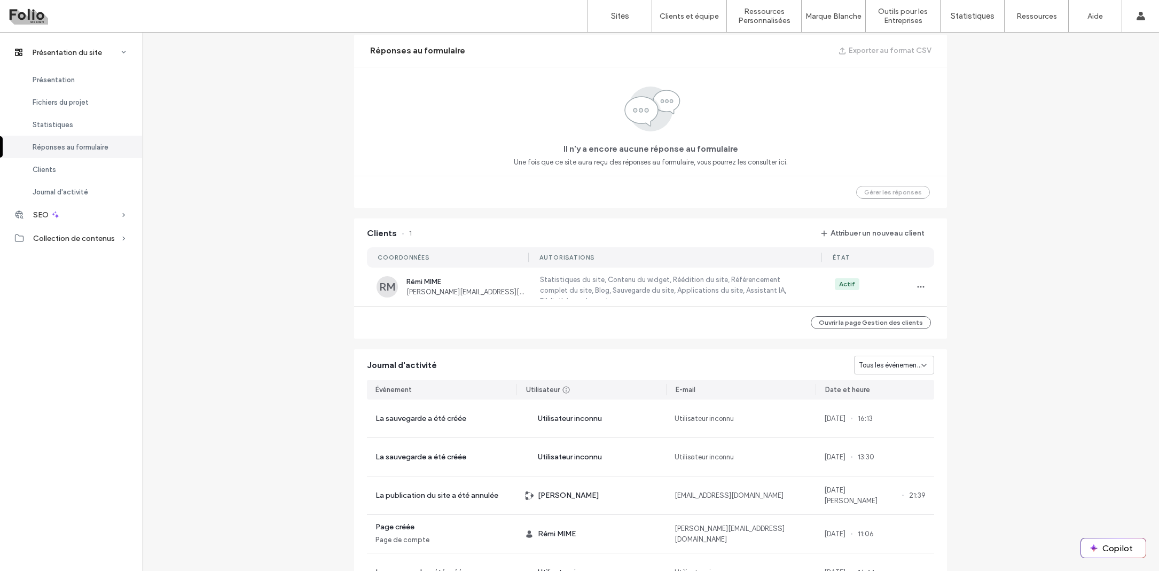
scroll to position [691, 0]
click at [60, 100] on span "Fichiers du projet" at bounding box center [61, 102] width 56 height 8
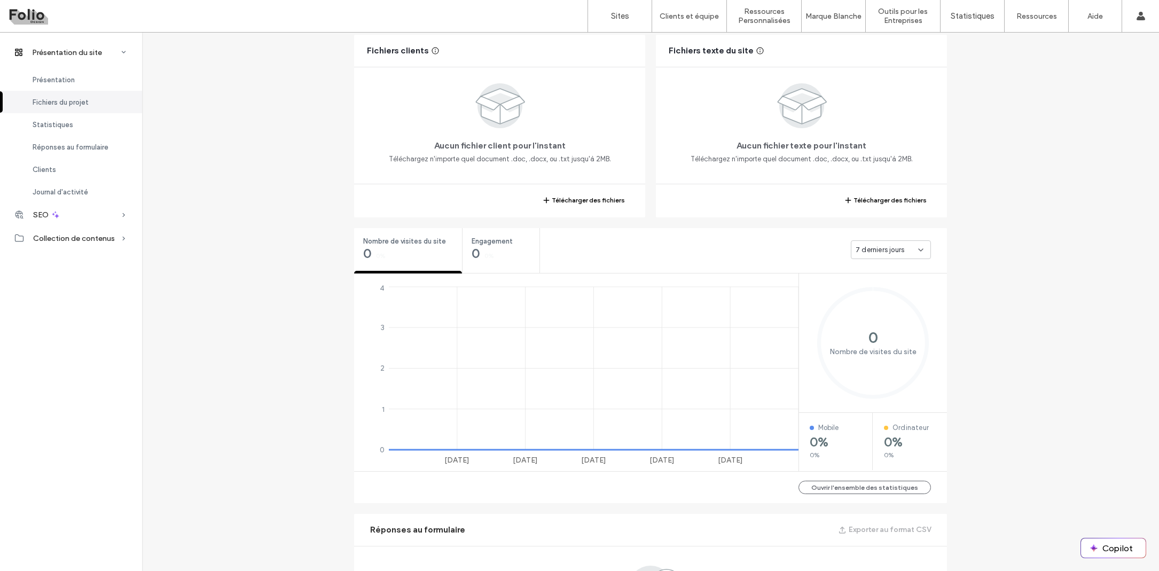
scroll to position [212, 0]
click at [62, 214] on div "SEO" at bounding box center [71, 214] width 142 height 23
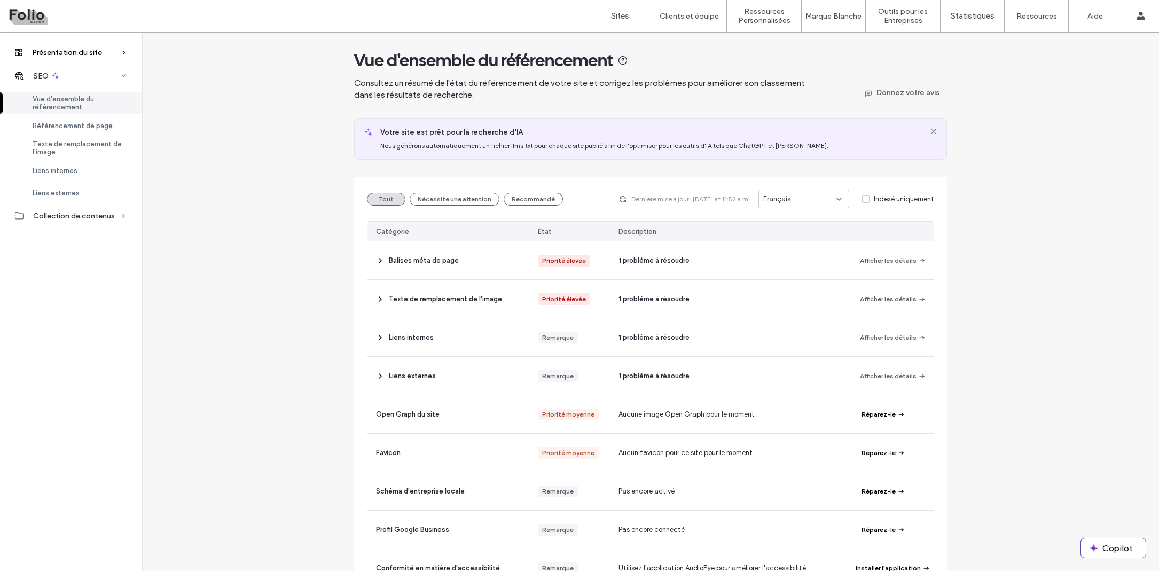
click at [75, 51] on span "Présentation du site" at bounding box center [67, 52] width 70 height 9
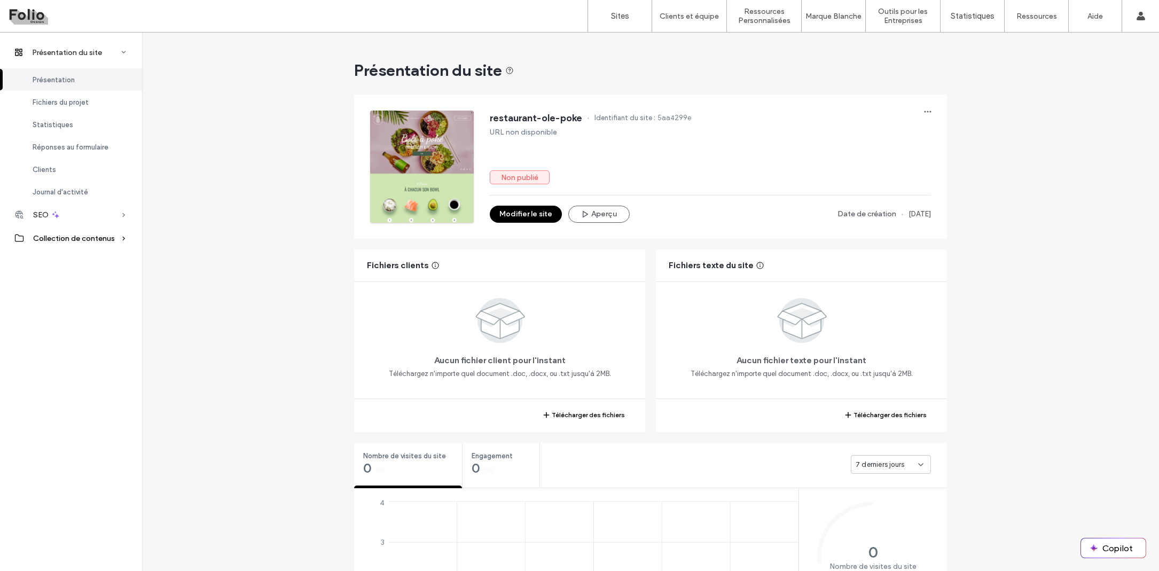
click at [50, 240] on span "Collection de contenus" at bounding box center [74, 238] width 82 height 9
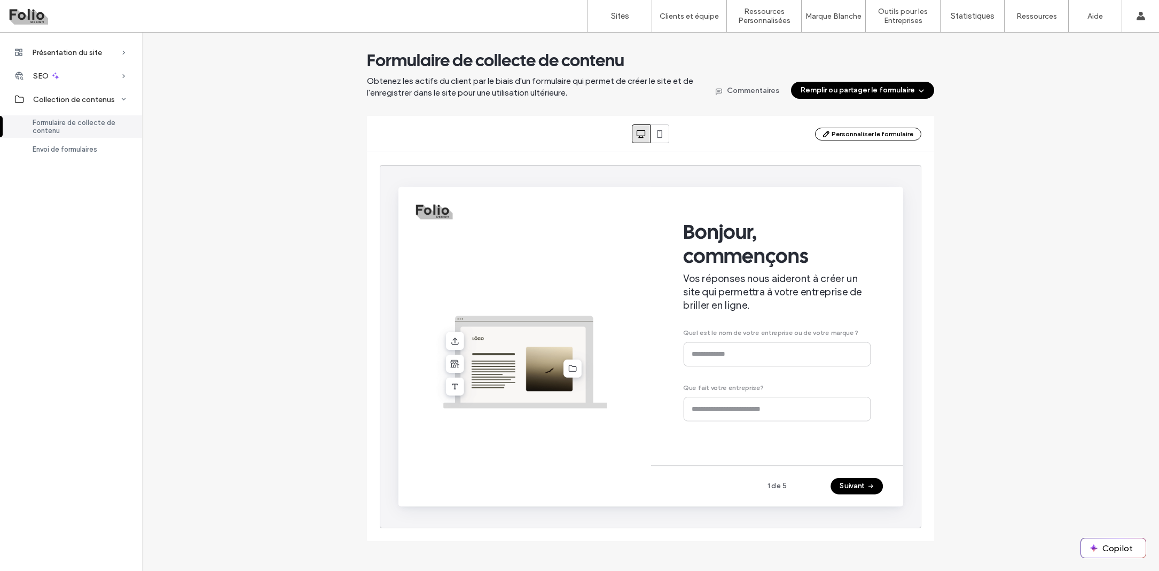
click at [865, 95] on button "Remplir ou partager le formulaire" at bounding box center [862, 90] width 143 height 17
click at [981, 156] on div "Formulaire de collecte de contenu Obtenez les actifs du client par le biais d'u…" at bounding box center [650, 295] width 1017 height 491
click at [625, 16] on label "Sites" at bounding box center [620, 16] width 18 height 10
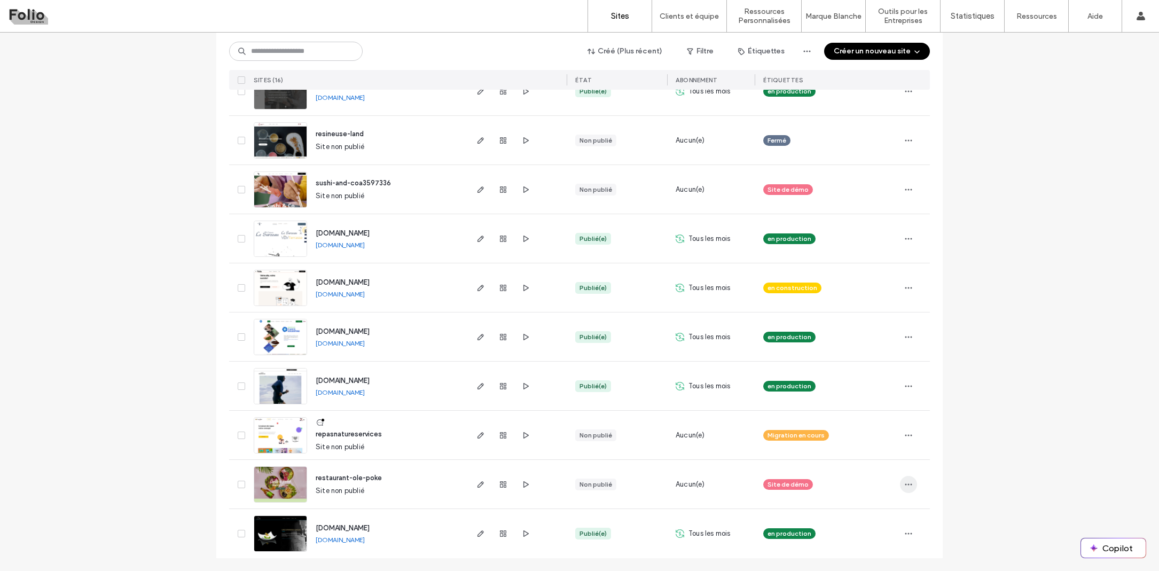
click at [908, 482] on icon "button" at bounding box center [908, 484] width 9 height 9
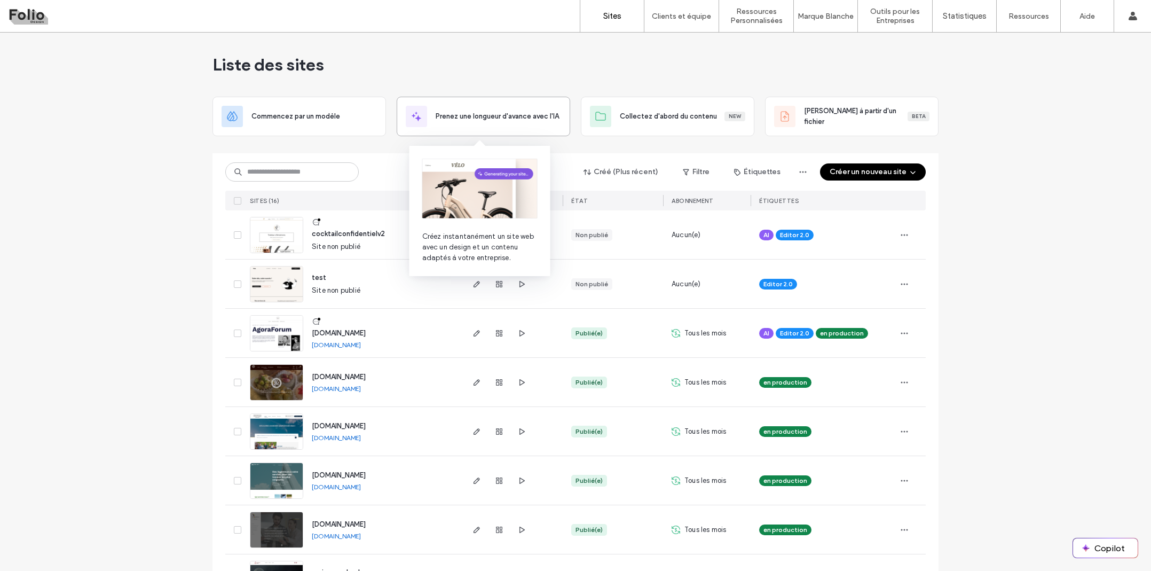
click at [501, 113] on span "Prenez une longueur d'avance avec l'IA" at bounding box center [497, 116] width 123 height 11
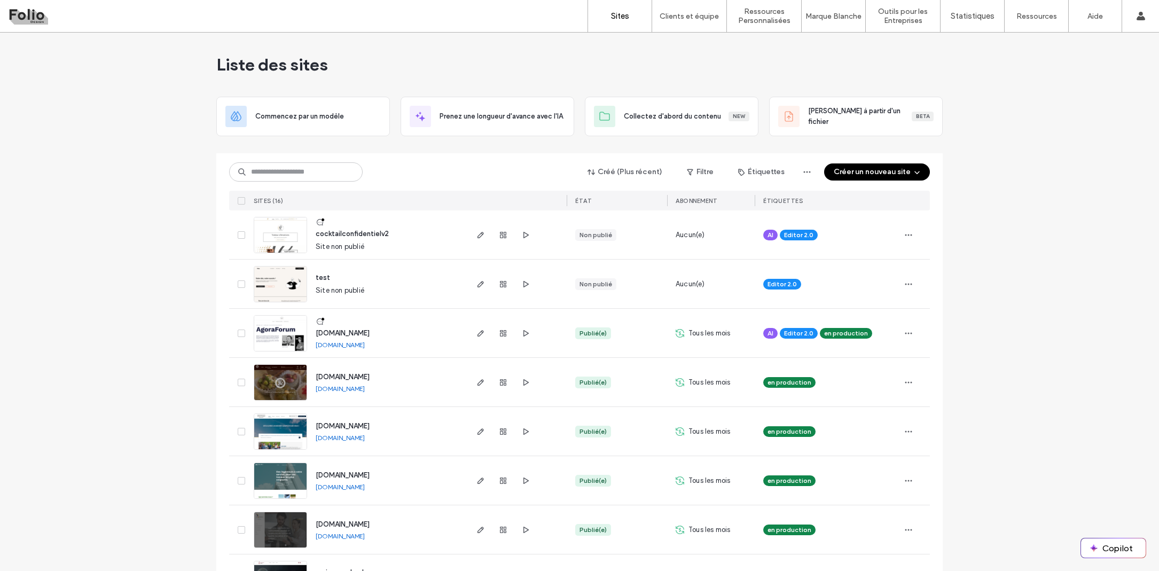
click at [906, 170] on button "Créer un nouveau site" at bounding box center [877, 171] width 106 height 17
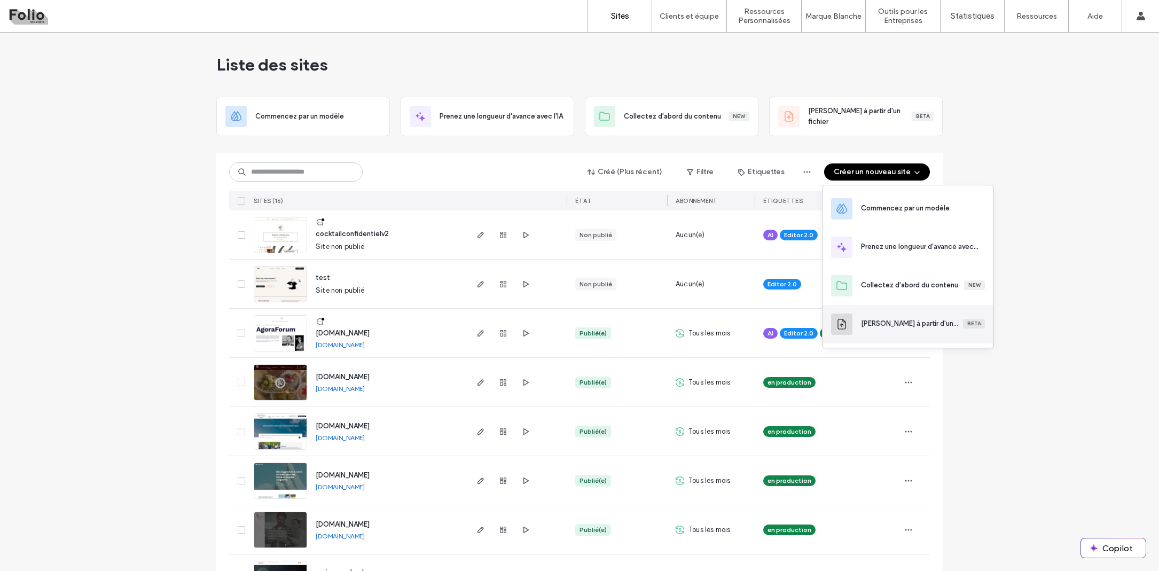
click at [913, 331] on div "Démarrer à partir d'un fichier Beta" at bounding box center [907, 324] width 171 height 38
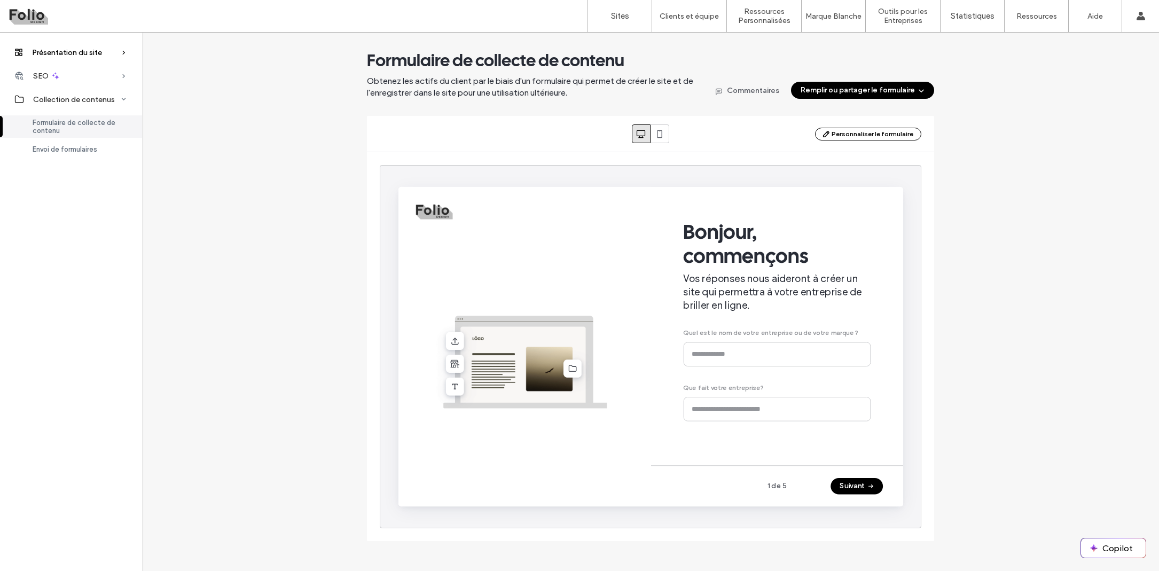
click at [70, 50] on span "Présentation du site" at bounding box center [67, 52] width 70 height 9
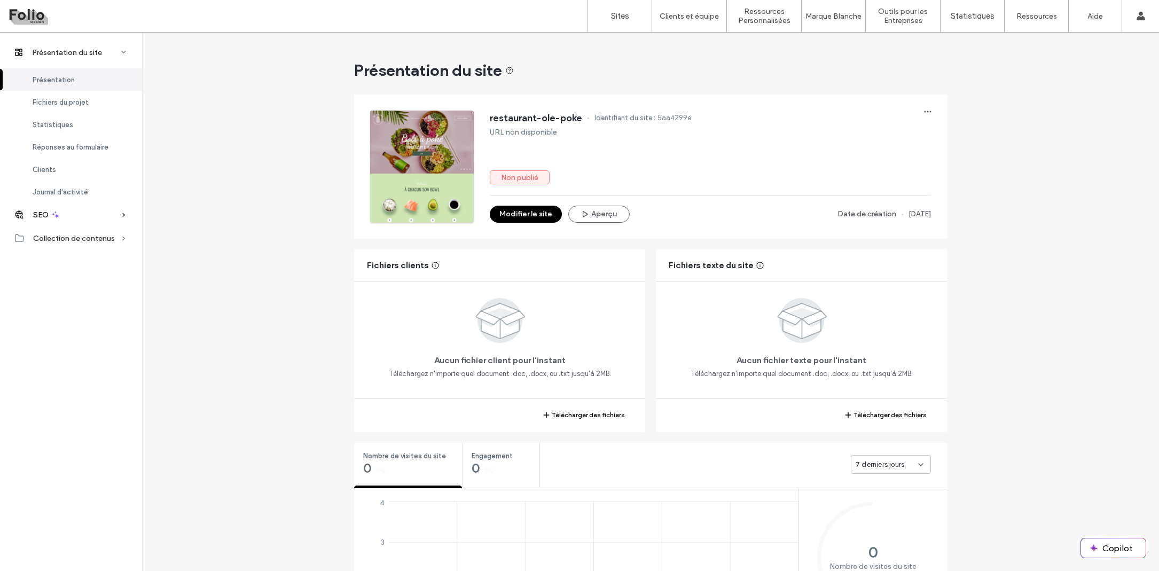
click at [85, 216] on div "SEO" at bounding box center [71, 214] width 142 height 23
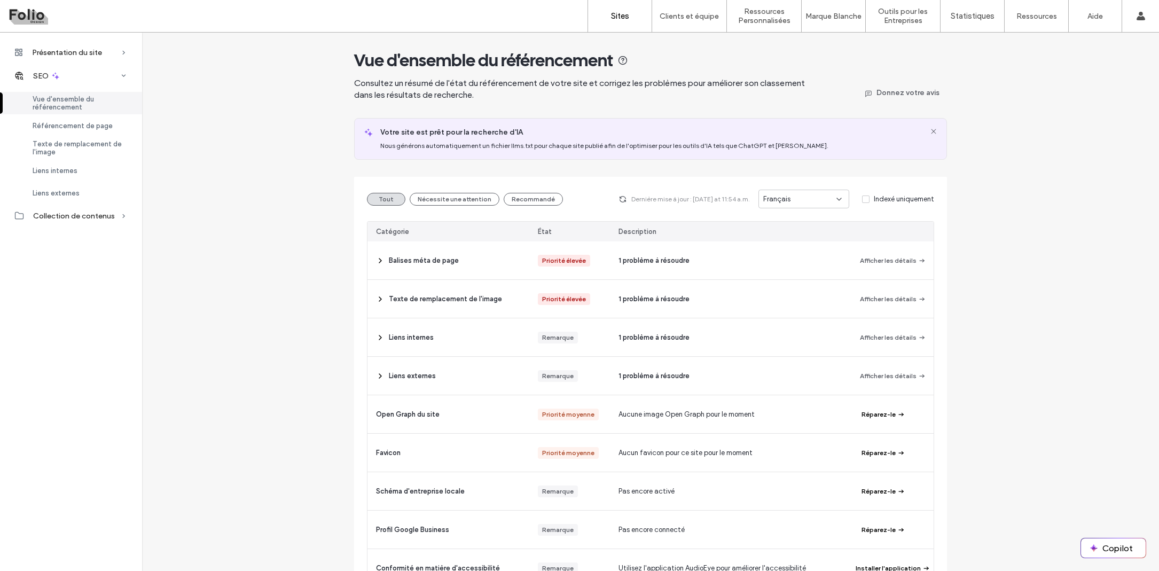
click at [613, 14] on label "Sites" at bounding box center [620, 16] width 18 height 10
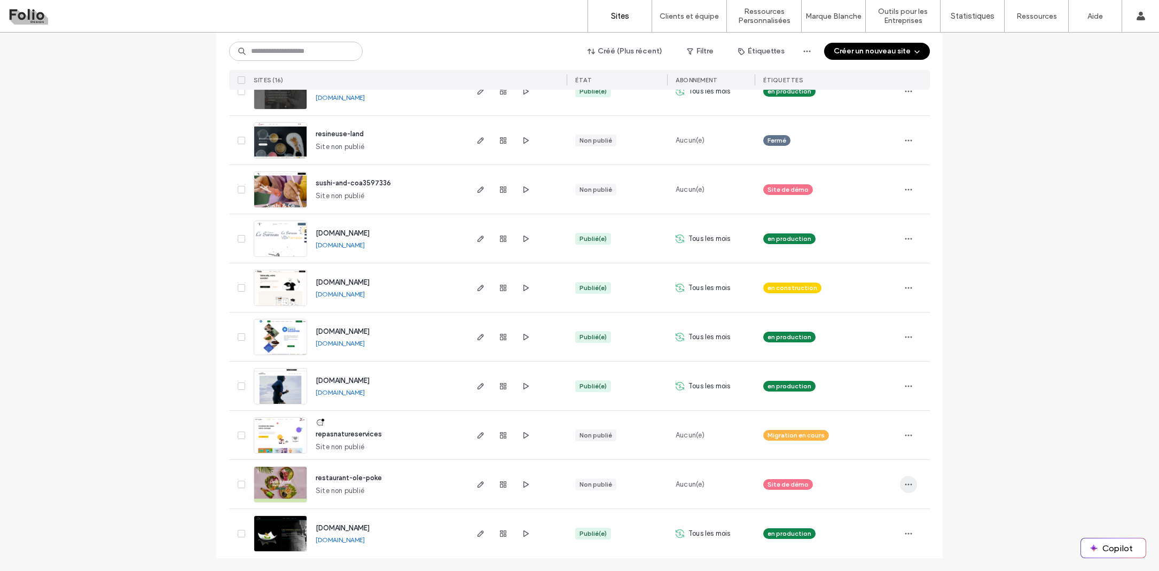
click at [915, 489] on div at bounding box center [915, 484] width 30 height 49
click at [904, 482] on icon "button" at bounding box center [908, 484] width 9 height 9
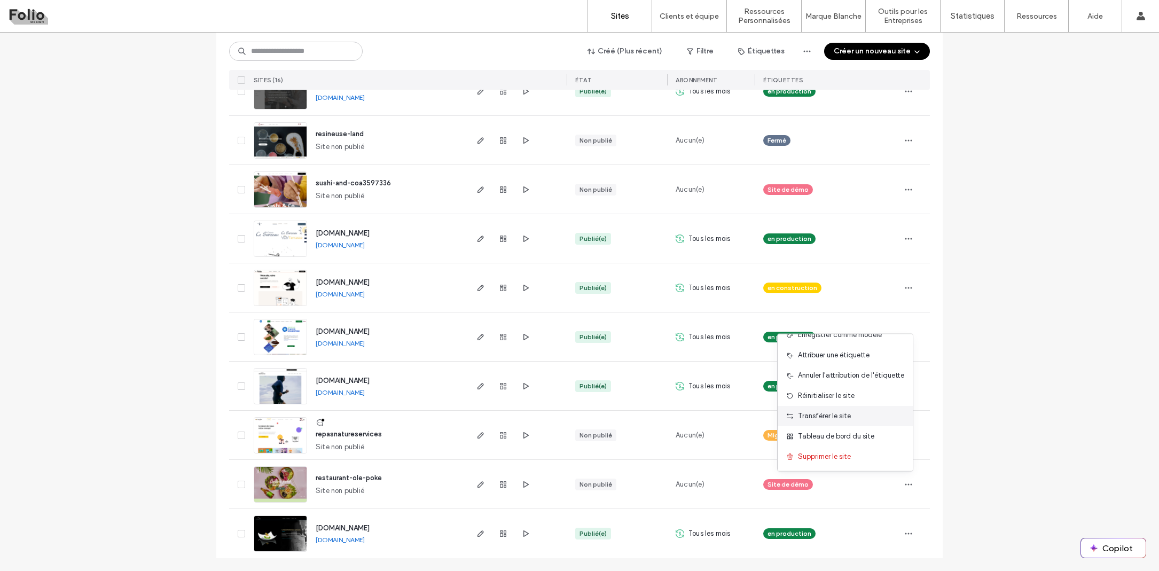
scroll to position [54, 0]
click at [844, 416] on span "Transférer le site" at bounding box center [824, 416] width 53 height 11
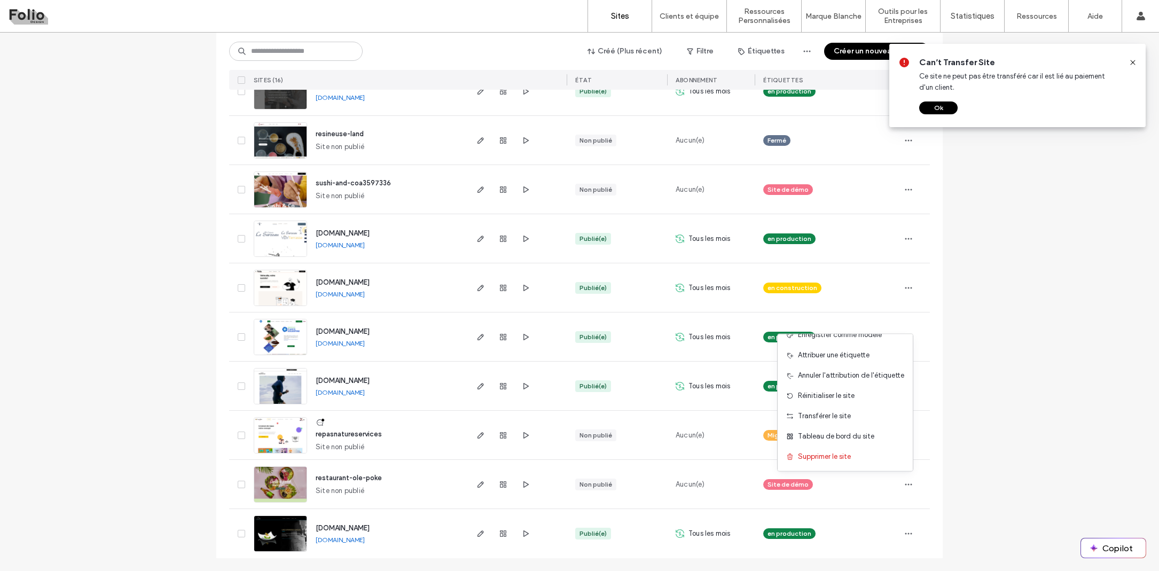
click at [934, 108] on button "Ok" at bounding box center [938, 107] width 38 height 13
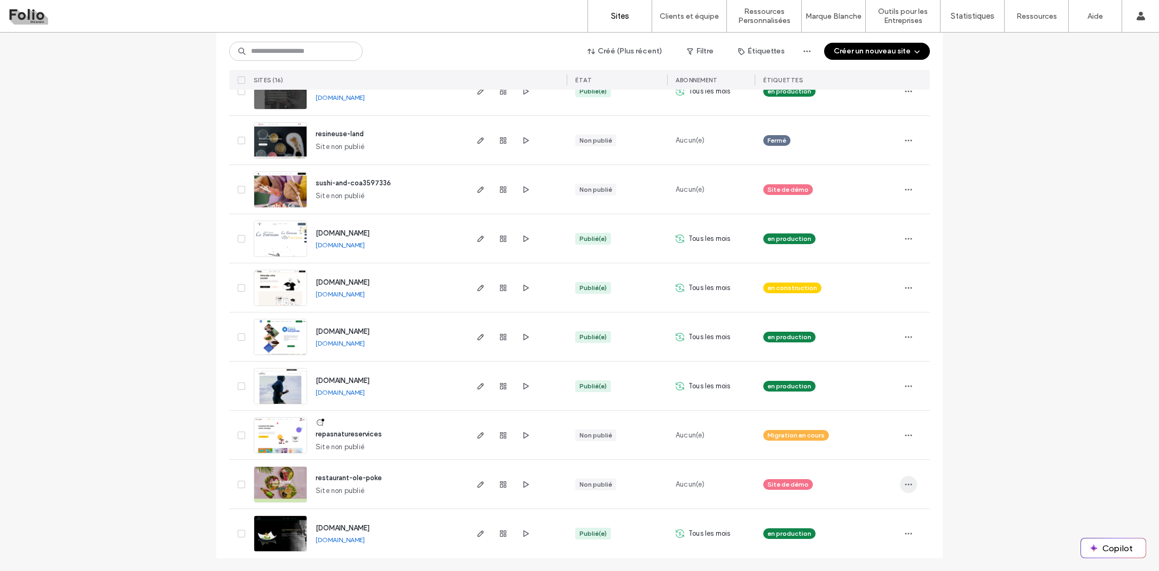
click at [906, 483] on icon "button" at bounding box center [908, 484] width 9 height 9
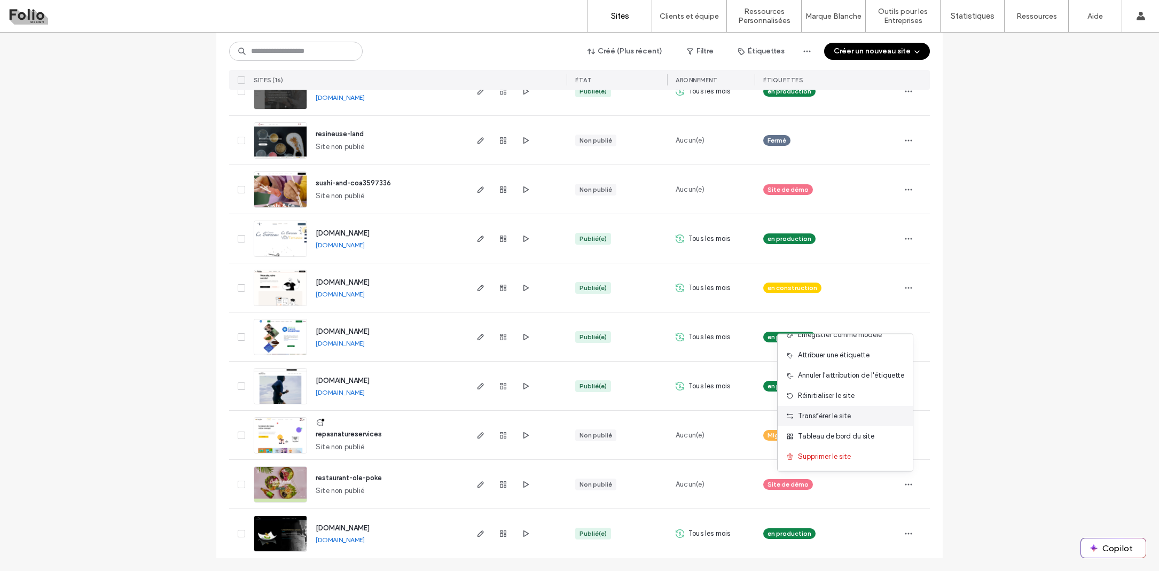
click at [835, 420] on span "Transférer le site" at bounding box center [824, 416] width 53 height 11
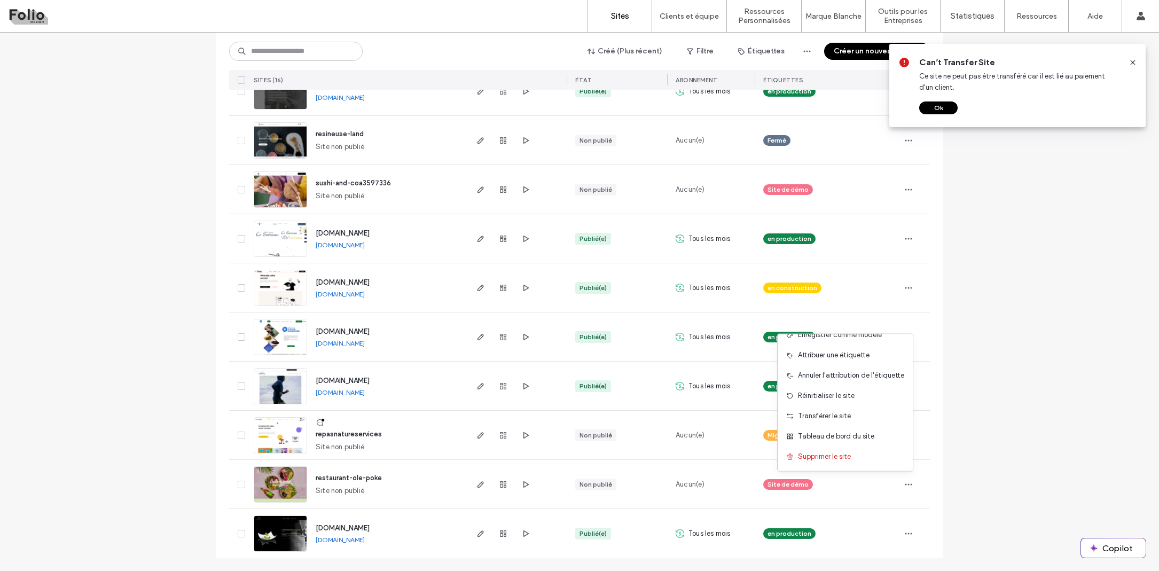
click at [928, 107] on button "Ok" at bounding box center [938, 107] width 38 height 13
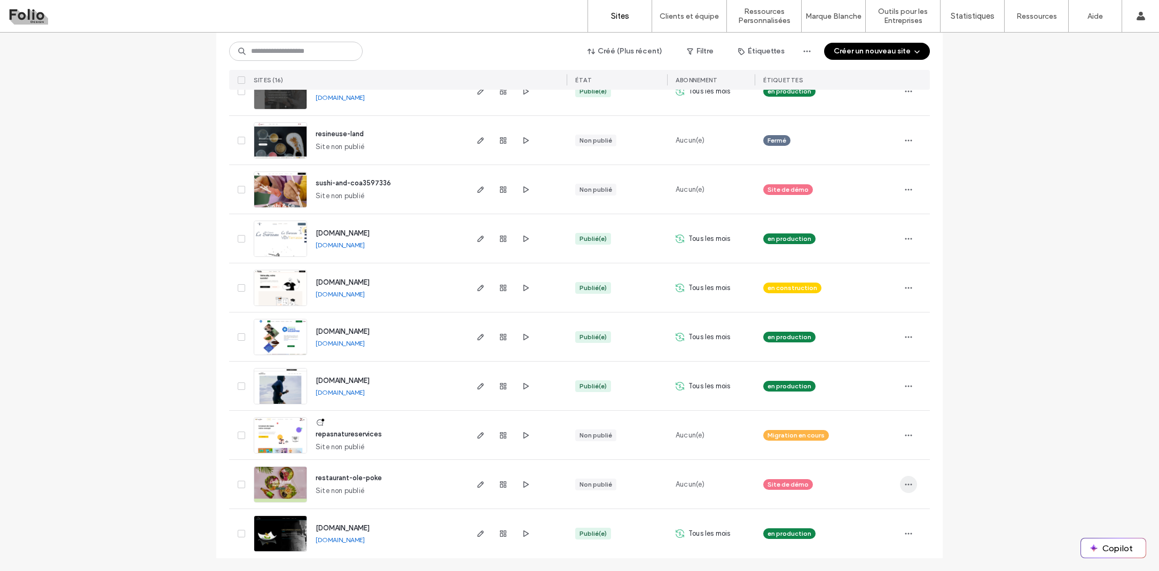
click at [907, 487] on icon "button" at bounding box center [908, 484] width 9 height 9
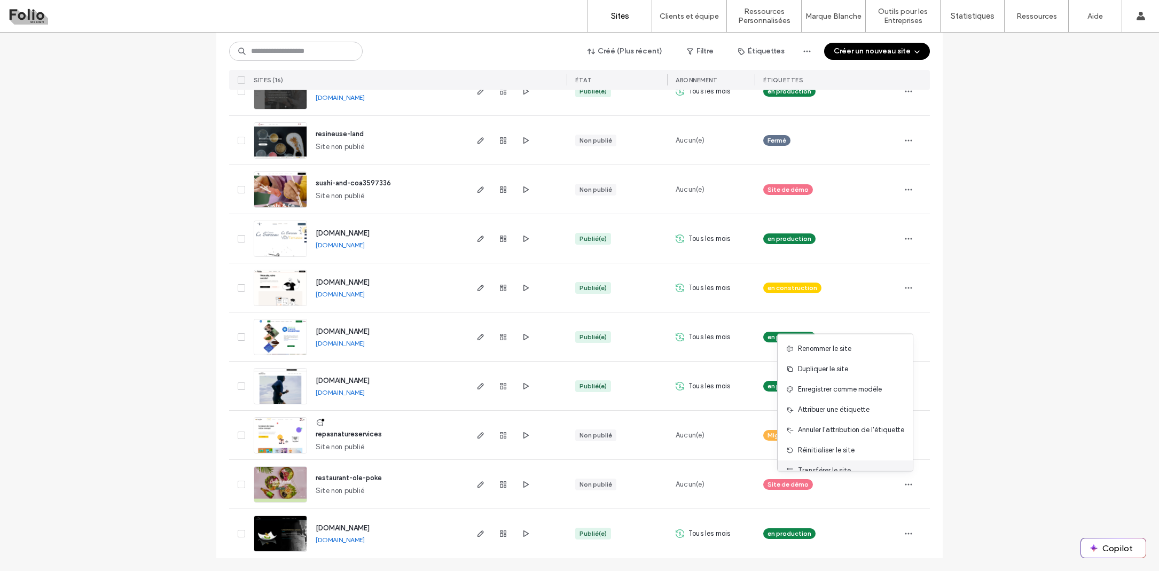
scroll to position [0, 0]
click at [956, 426] on div "Liste des sites Commencez par un modèle Prenez une longueur d'avance avec l'IA …" at bounding box center [579, 82] width 1159 height 977
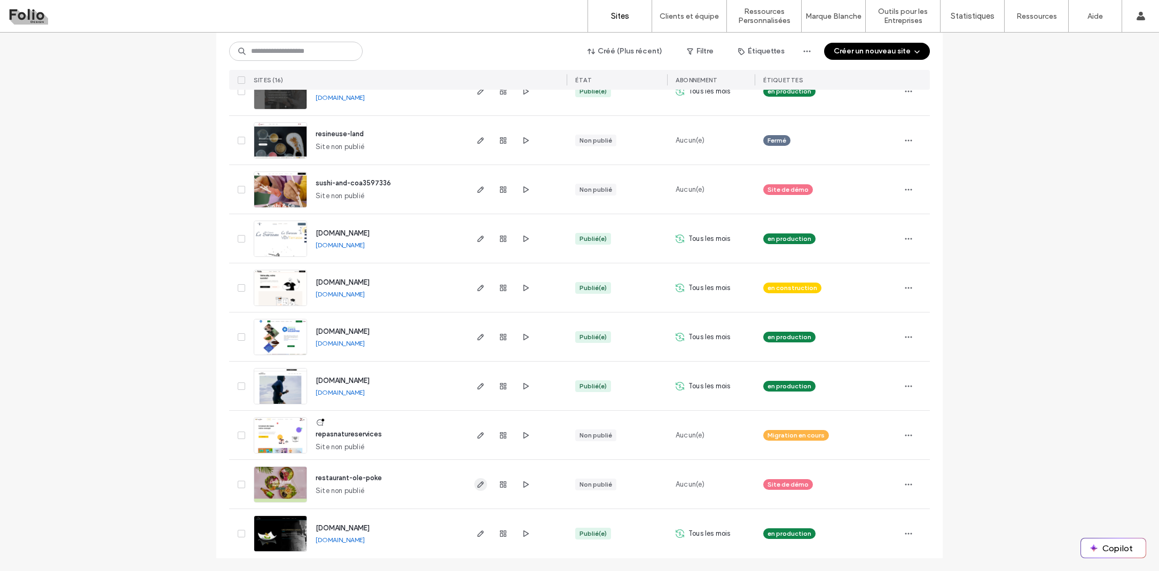
click at [476, 485] on icon "button" at bounding box center [480, 484] width 9 height 9
click at [476, 285] on icon "button" at bounding box center [480, 288] width 9 height 9
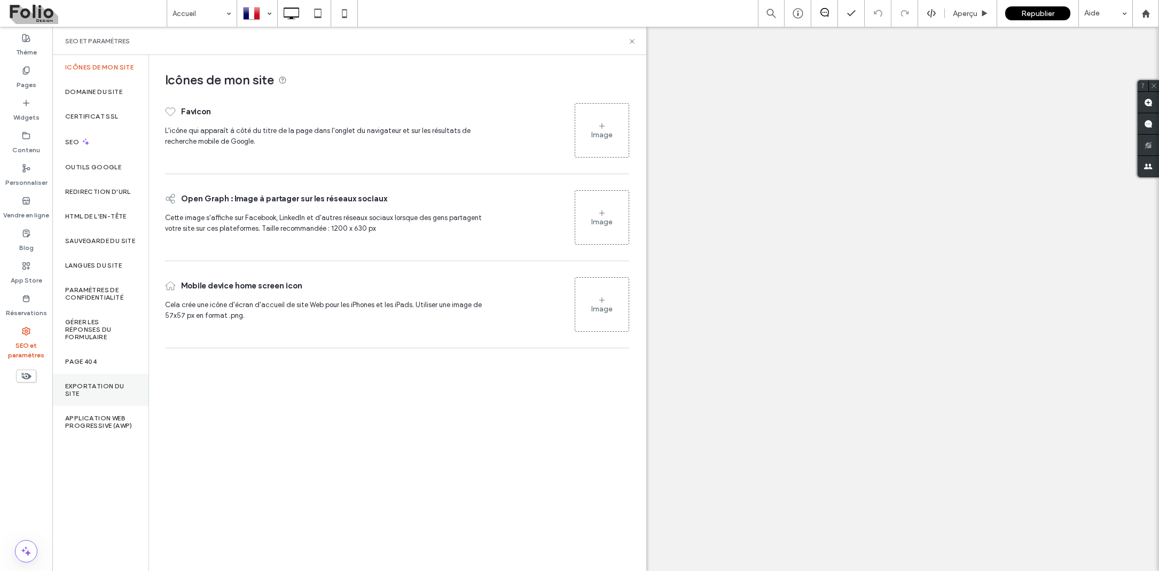
click at [112, 386] on div "Exportation du site" at bounding box center [100, 390] width 96 height 32
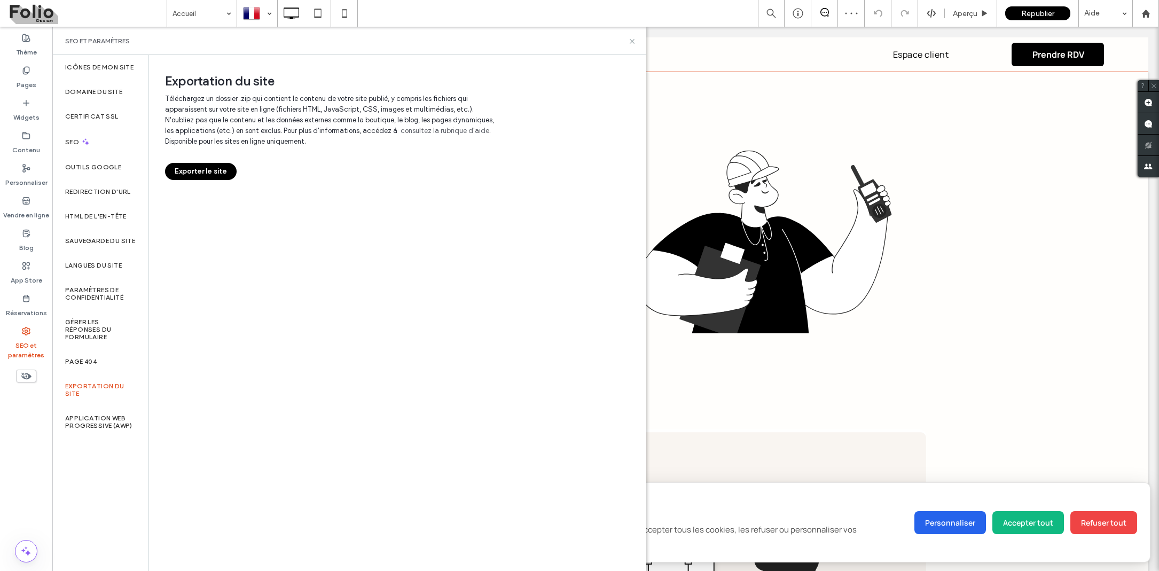
click at [186, 171] on button "Exporter le site" at bounding box center [201, 171] width 72 height 17
click at [28, 139] on icon at bounding box center [26, 135] width 9 height 9
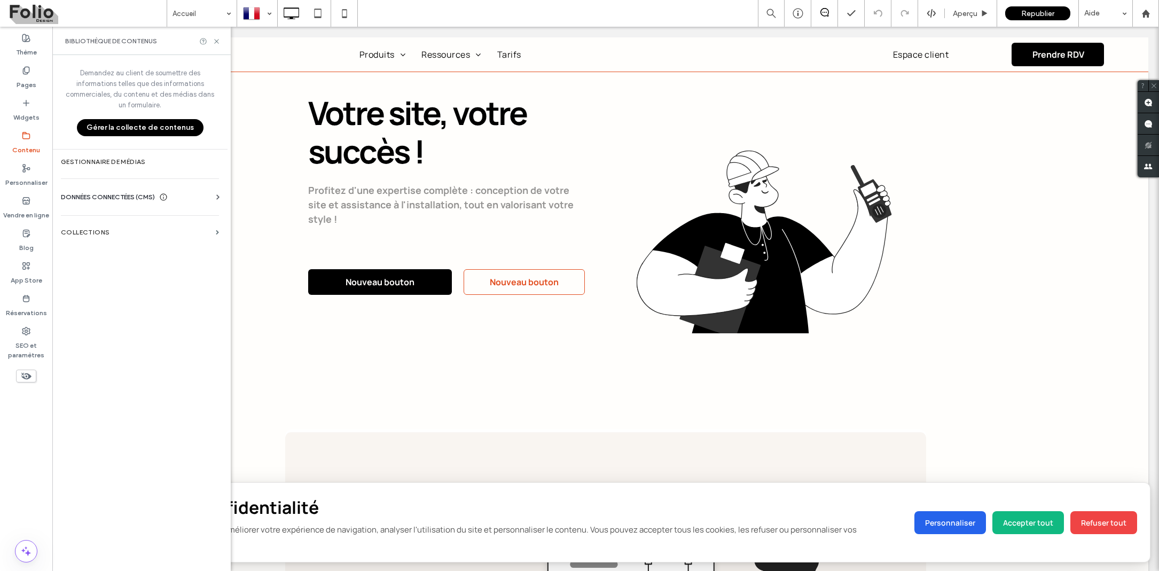
click at [26, 150] on label "Contenu" at bounding box center [26, 147] width 28 height 15
click at [27, 177] on label "Personnaliser" at bounding box center [26, 179] width 42 height 15
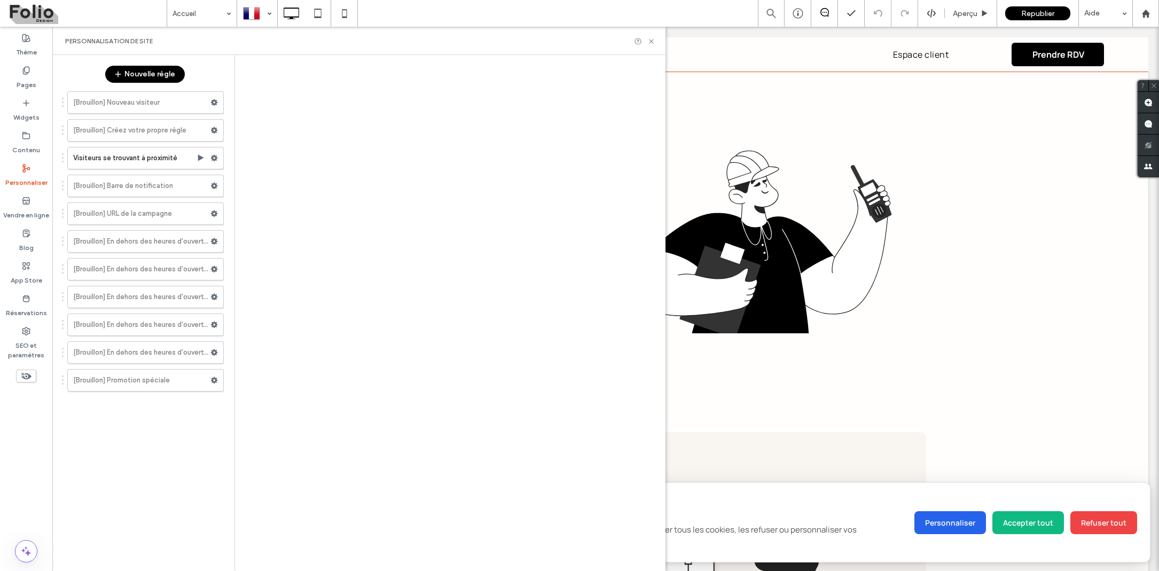
click at [22, 146] on div at bounding box center [579, 285] width 1159 height 571
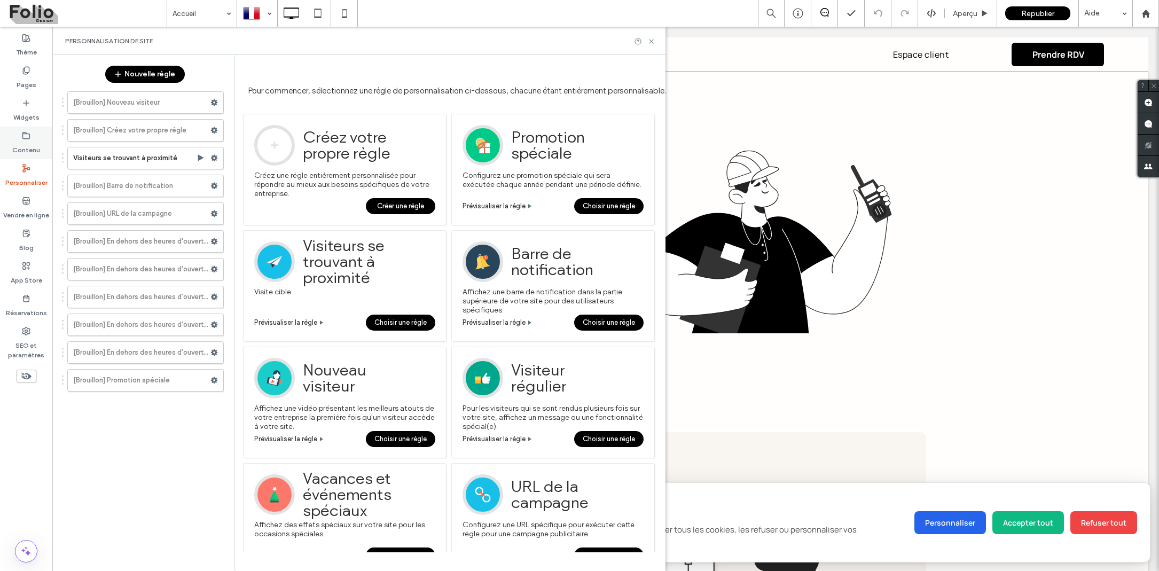
click at [35, 144] on label "Contenu" at bounding box center [26, 147] width 28 height 15
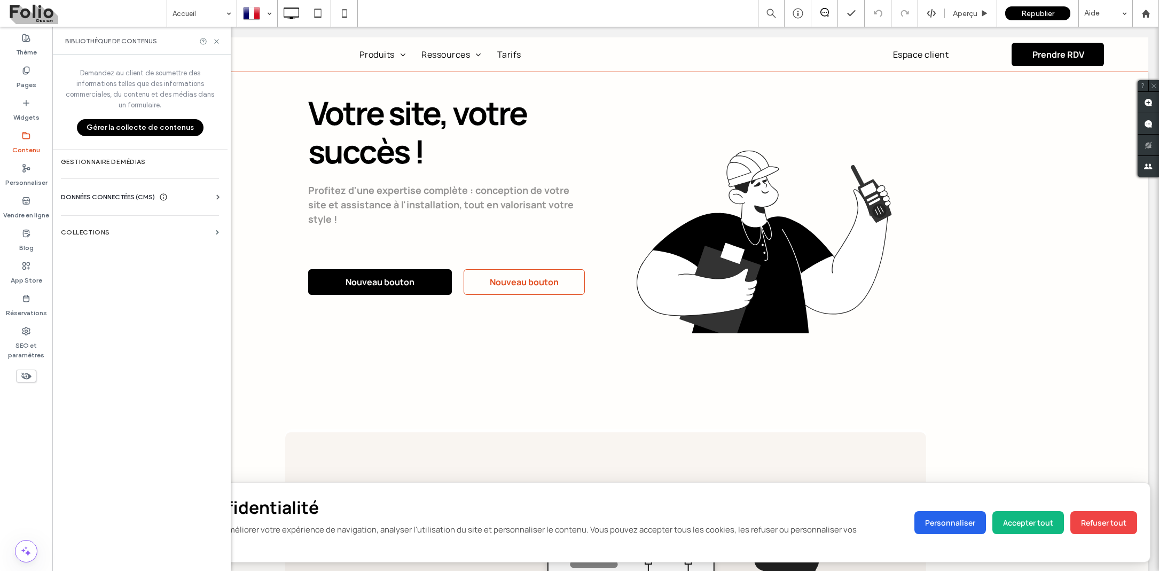
click at [133, 128] on button "Gérer la collecte de contenus" at bounding box center [140, 127] width 127 height 17
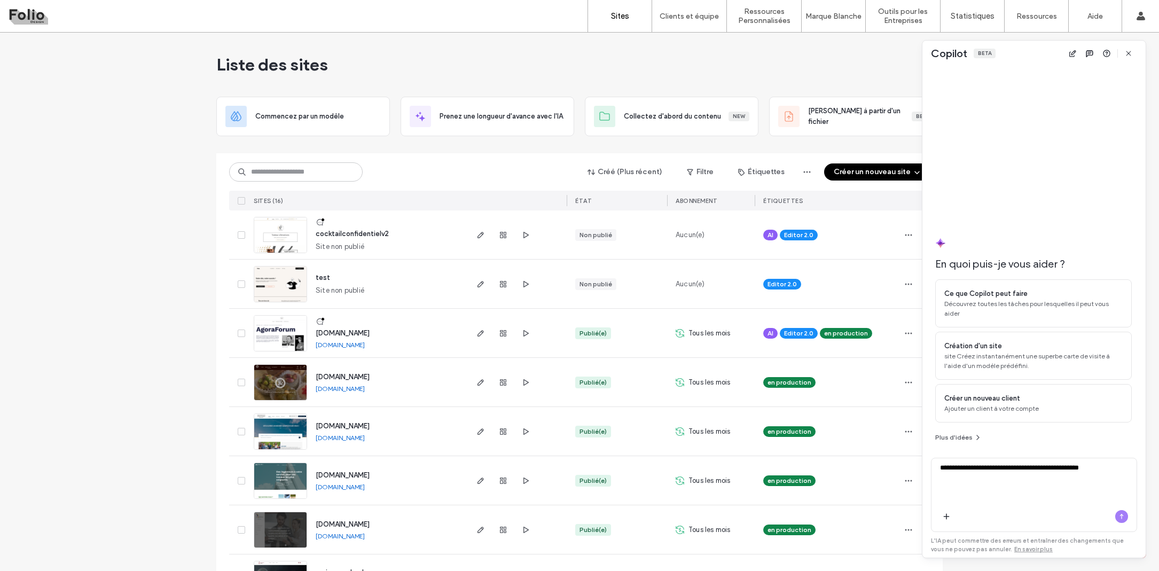
type textarea "**********"
click at [1120, 519] on icon "button" at bounding box center [1121, 516] width 9 height 9
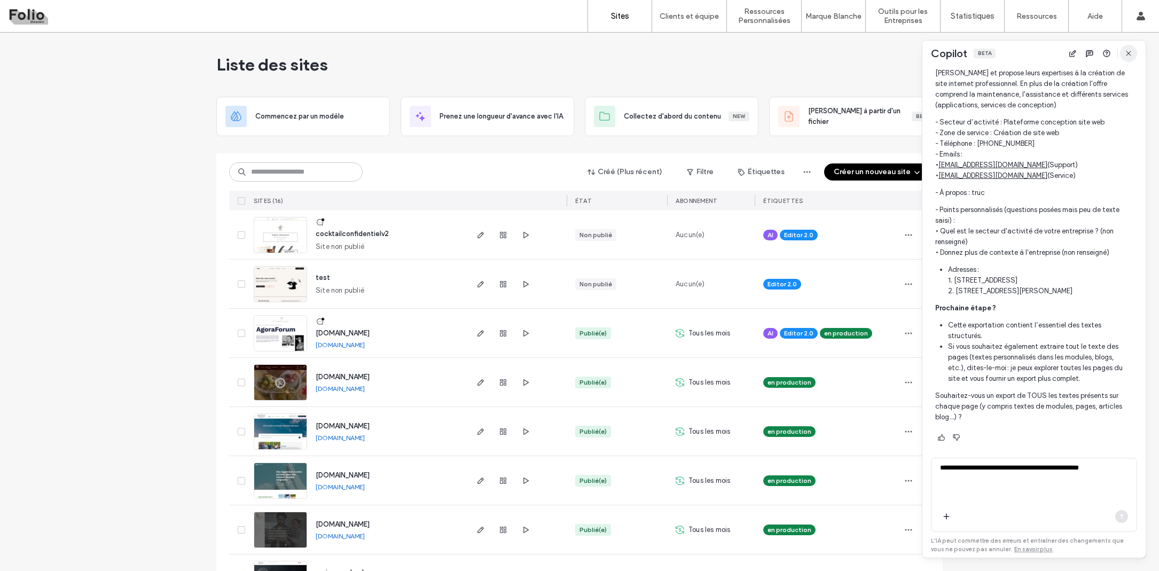
click at [1127, 50] on icon "button" at bounding box center [1128, 53] width 9 height 9
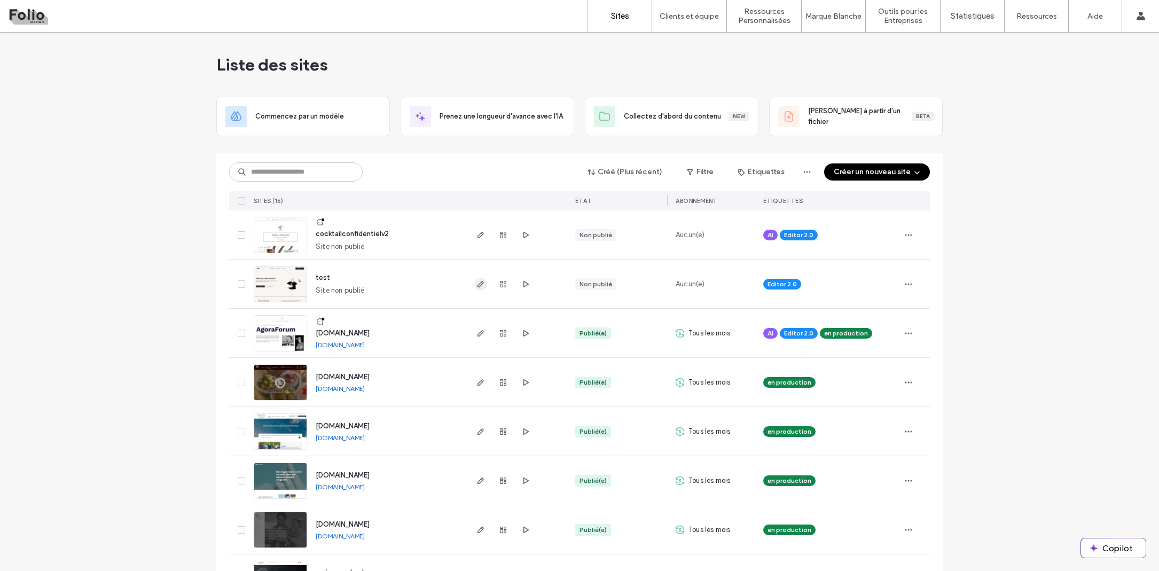
click at [476, 285] on icon "button" at bounding box center [480, 284] width 9 height 9
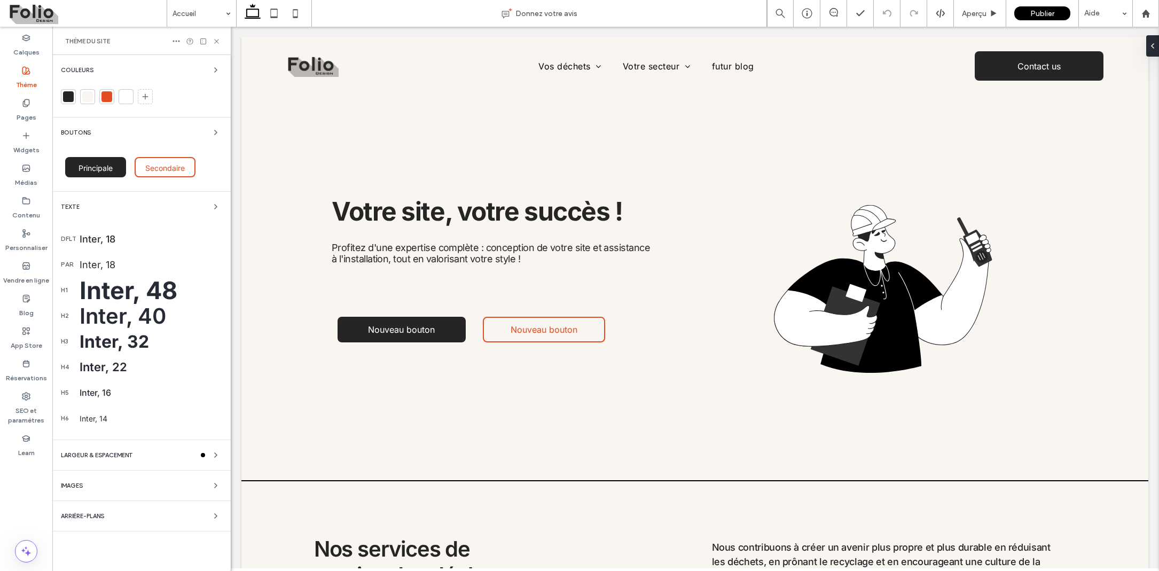
click at [179, 454] on div "LARGEUR & Espacement" at bounding box center [141, 455] width 161 height 13
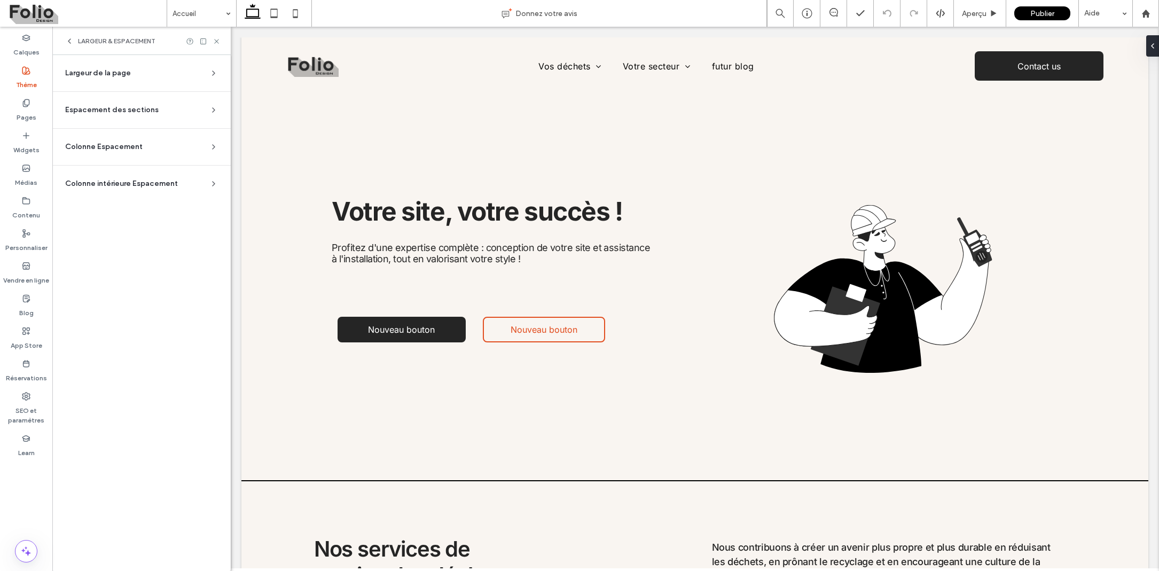
click at [146, 80] on section "Largeur de la page Définit la largeur maximale de toutes les sections de site q…" at bounding box center [141, 78] width 161 height 28
click at [213, 70] on icon at bounding box center [213, 73] width 9 height 9
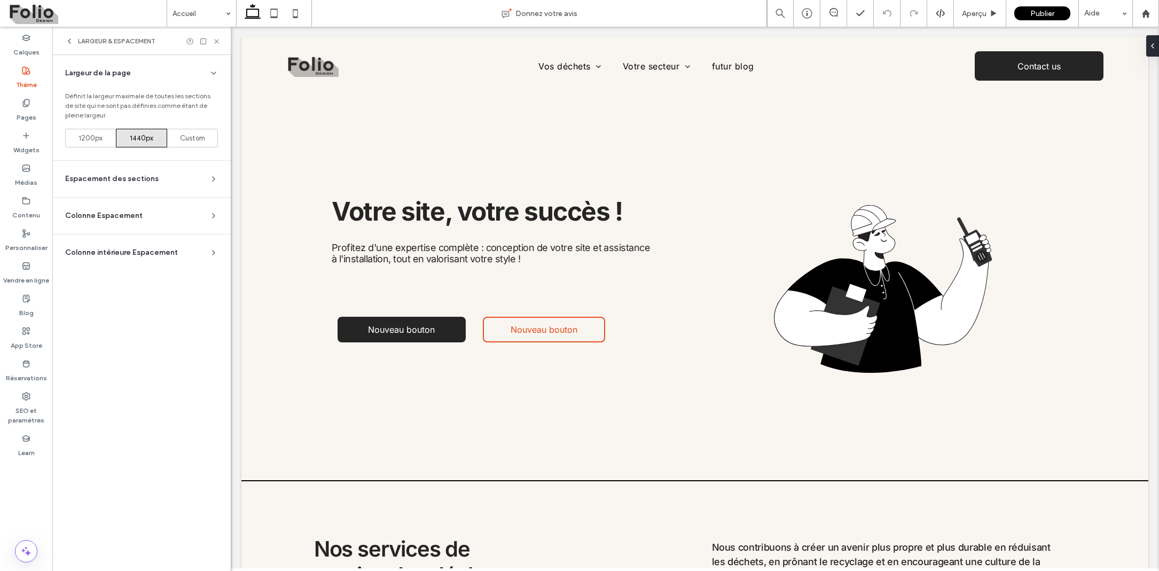
click at [216, 172] on section "Espacement des sections Définir l'espacement par défaut pour les nouvelles sect…" at bounding box center [141, 179] width 161 height 36
click at [213, 179] on icon at bounding box center [213, 179] width 9 height 9
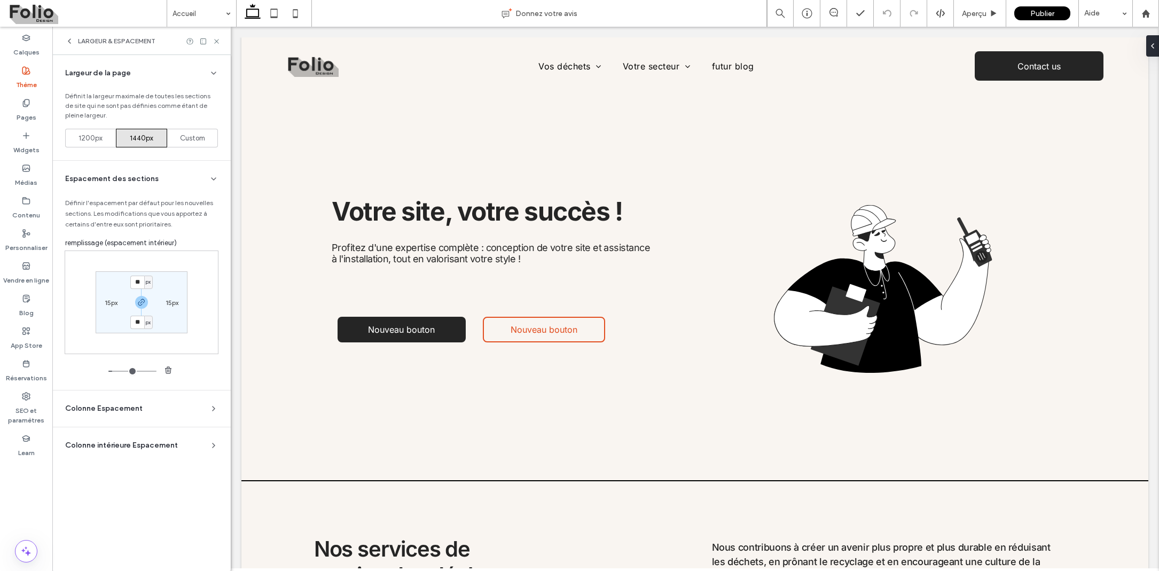
click at [215, 415] on section "Colonne Espacement Définir l'espacement par défaut pour la nouvelle Colonne. Le…" at bounding box center [141, 408] width 161 height 36
click at [215, 407] on icon at bounding box center [213, 408] width 9 height 9
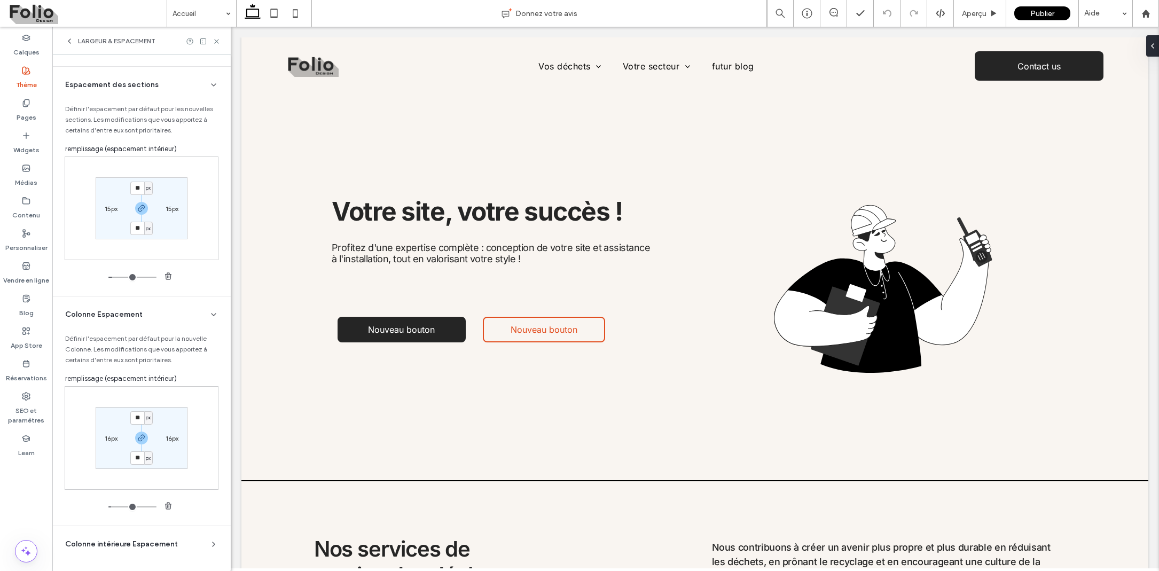
scroll to position [94, 0]
click at [209, 545] on icon at bounding box center [213, 544] width 9 height 9
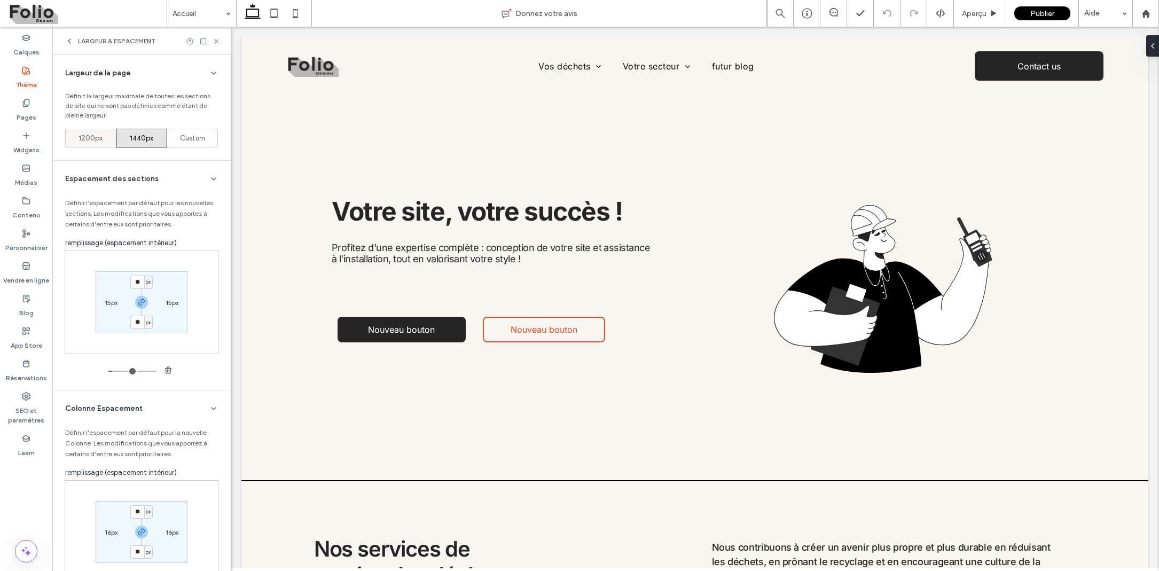
scroll to position [0, 0]
click at [66, 41] on icon at bounding box center [69, 41] width 9 height 9
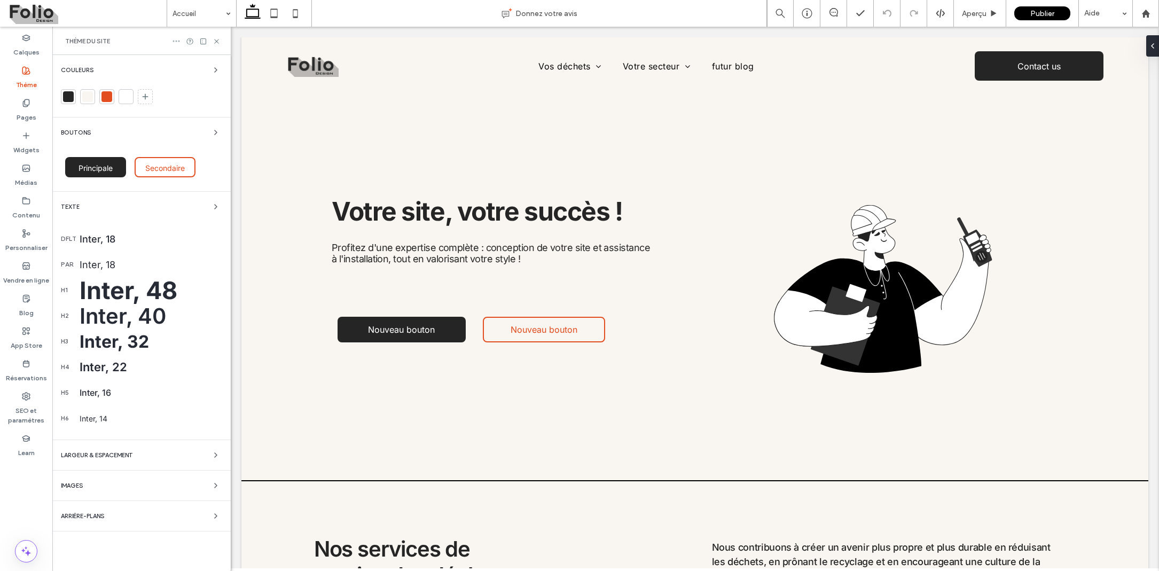
click at [176, 40] on icon at bounding box center [176, 41] width 9 height 9
click at [155, 41] on div "Thème du site" at bounding box center [141, 41] width 153 height 9
click at [30, 413] on label "SEO et paramètres" at bounding box center [26, 413] width 52 height 25
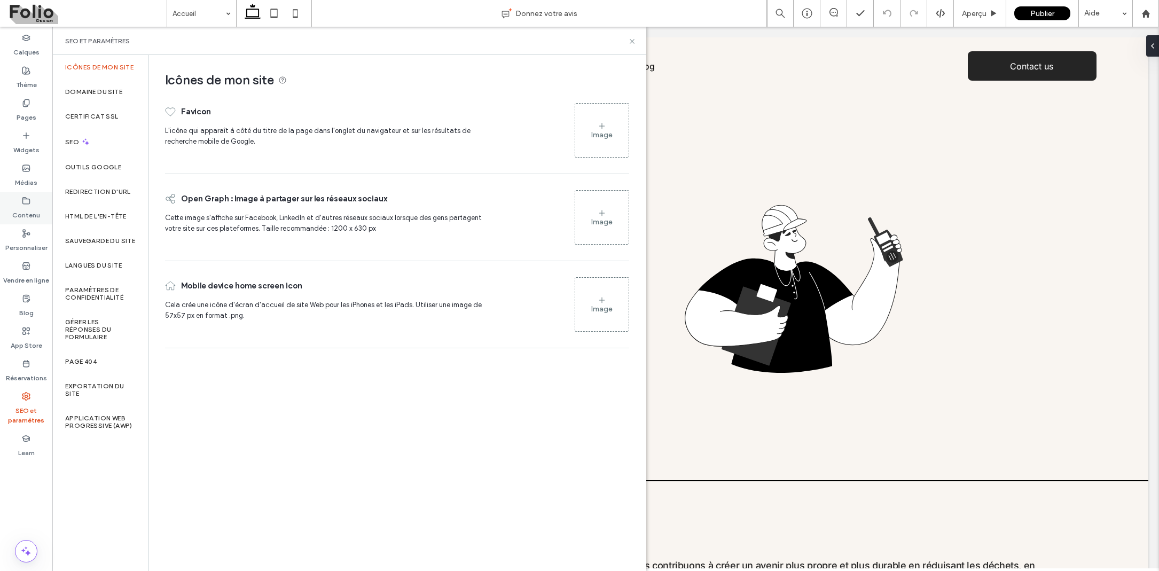
click at [22, 208] on label "Contenu" at bounding box center [26, 212] width 28 height 15
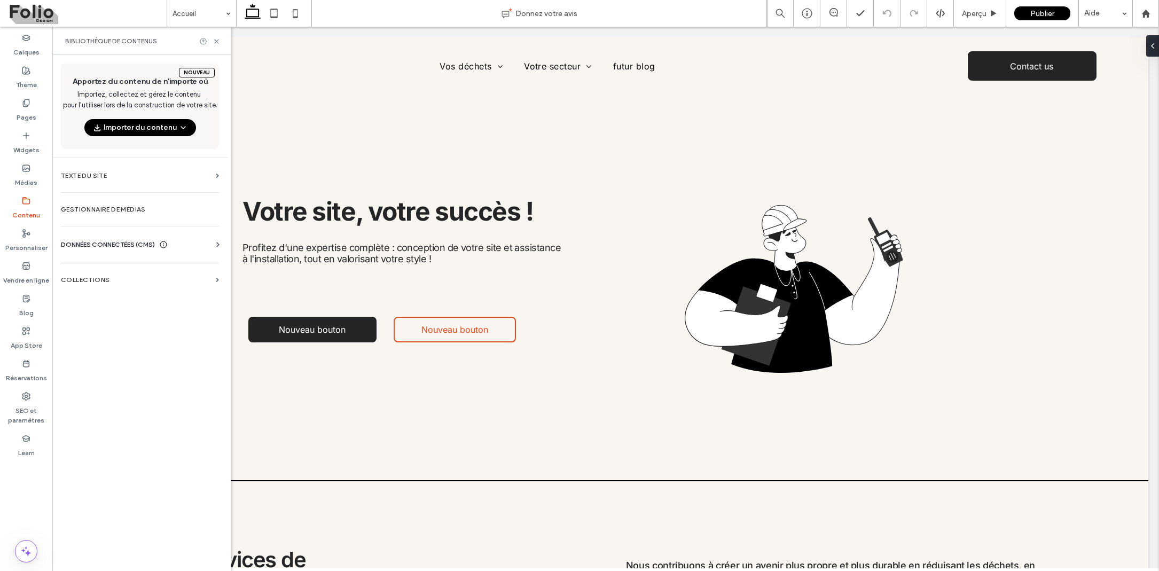
click at [127, 56] on div "Nouveau Apportez du contenu de n'importe où Importez, collectez et gérez le con…" at bounding box center [139, 106] width 175 height 103
click at [142, 126] on button "Importer du contenu" at bounding box center [140, 127] width 112 height 17
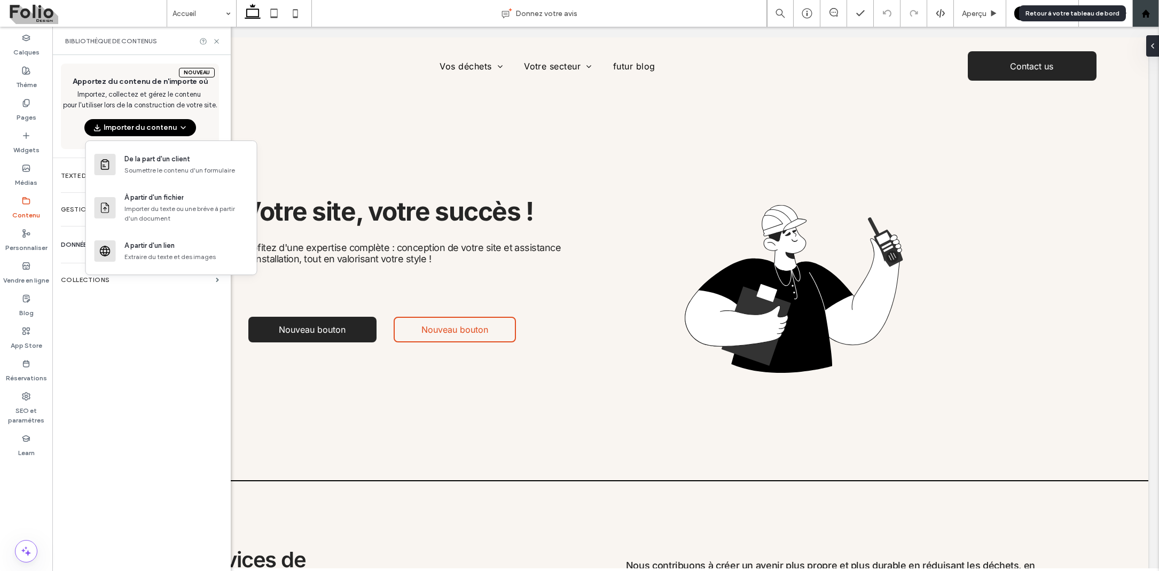
click at [1141, 15] on icon at bounding box center [1145, 13] width 9 height 9
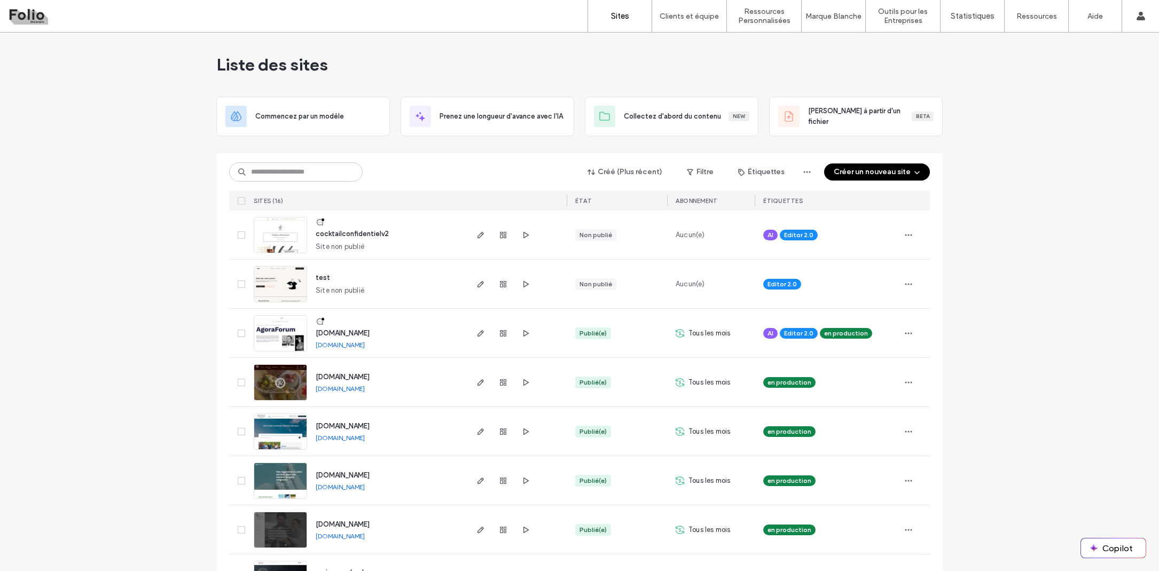
click at [900, 167] on button "Créer un nouveau site" at bounding box center [877, 171] width 106 height 17
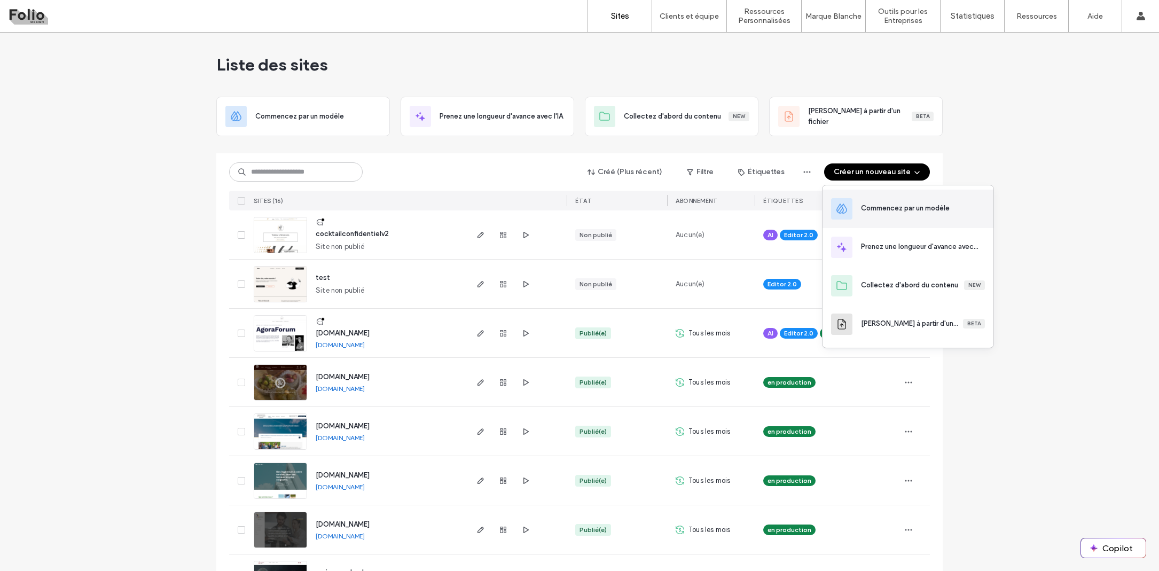
click at [897, 205] on div "Commencez par un modèle" at bounding box center [905, 208] width 89 height 11
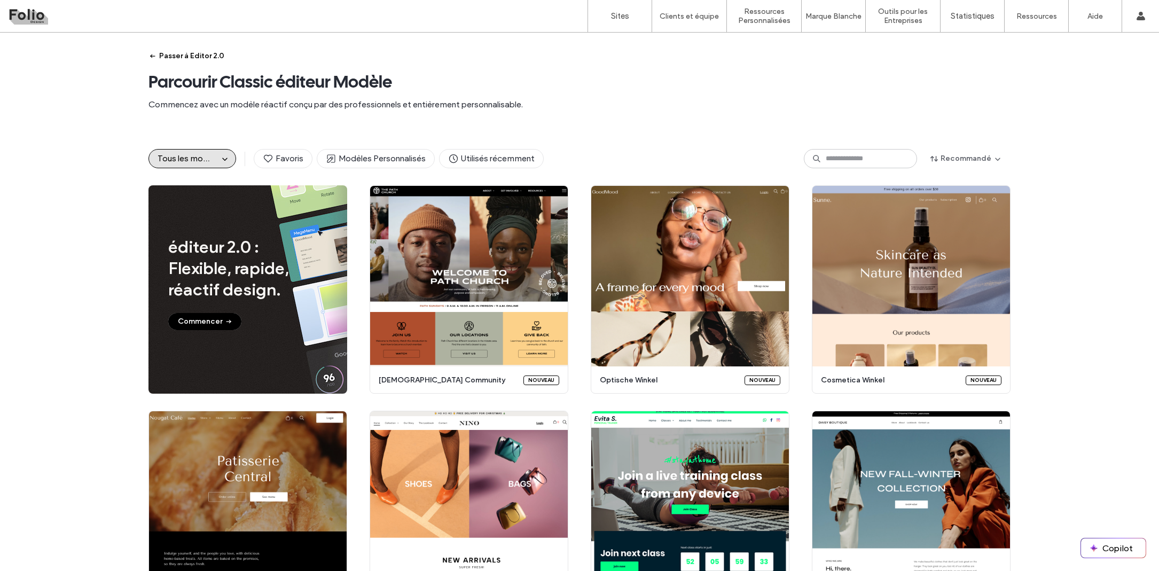
click at [185, 50] on button "Passer à Editor 2.0" at bounding box center [186, 56] width 76 height 17
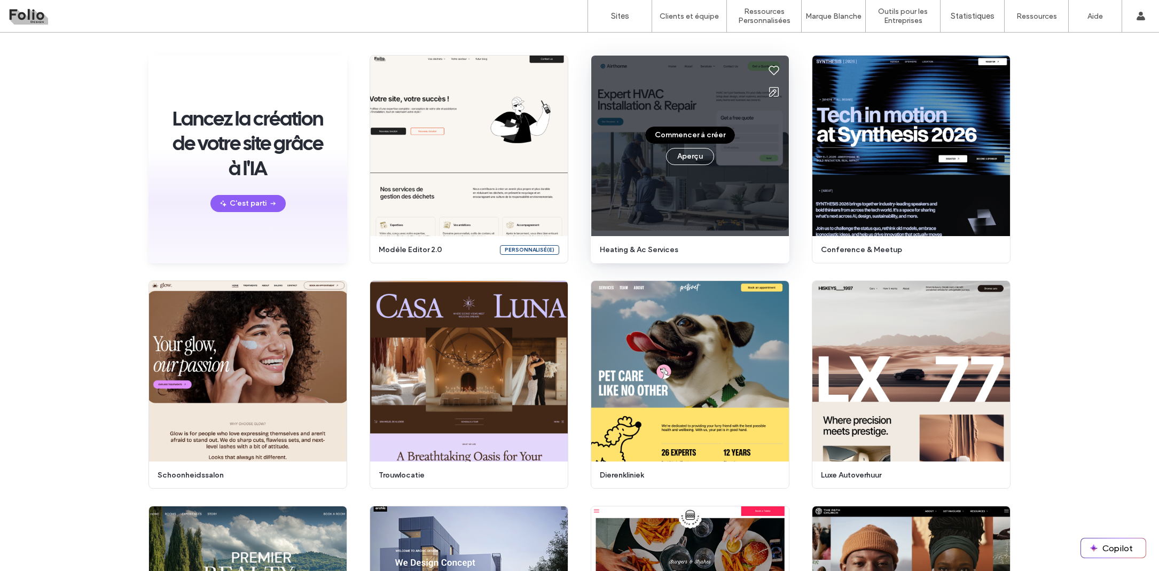
scroll to position [78, 0]
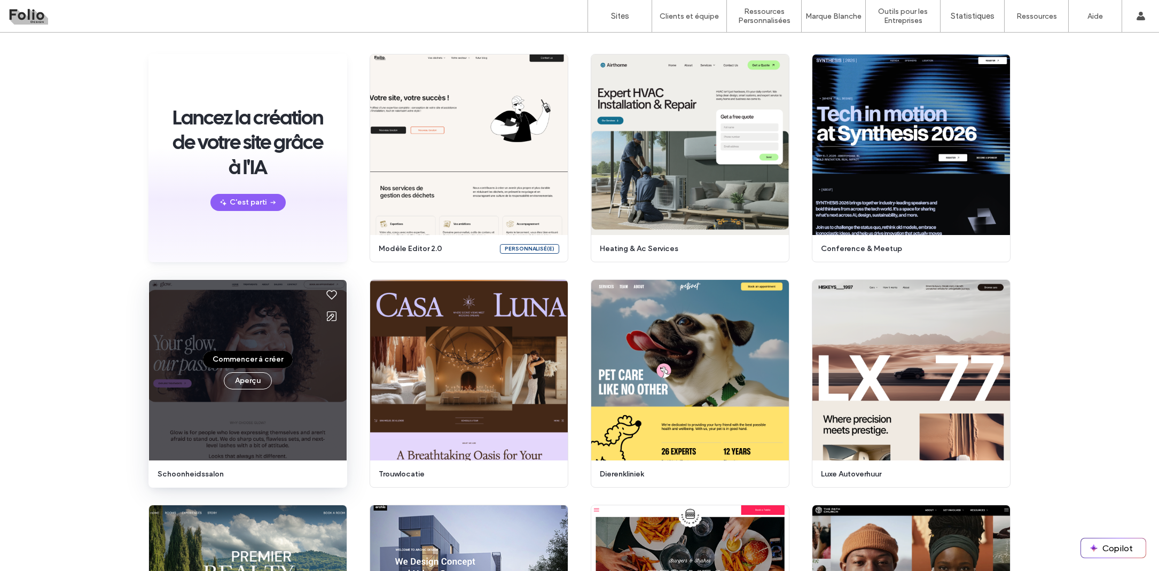
click at [262, 358] on button "Commencer à créer" at bounding box center [248, 359] width 90 height 17
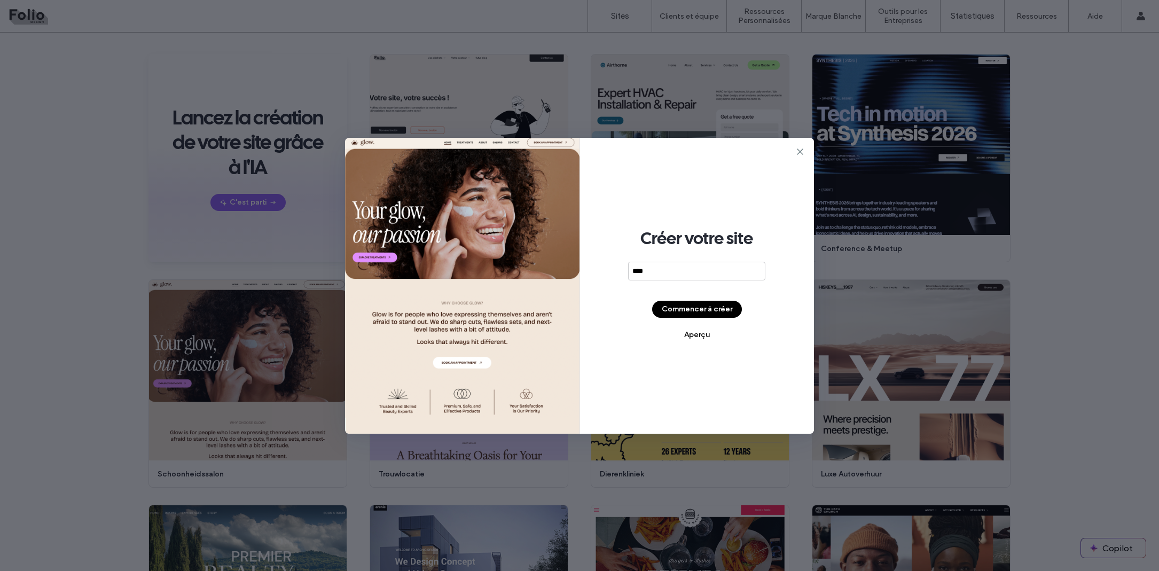
type input "****"
click at [717, 308] on button "Commencer à créer" at bounding box center [697, 309] width 90 height 17
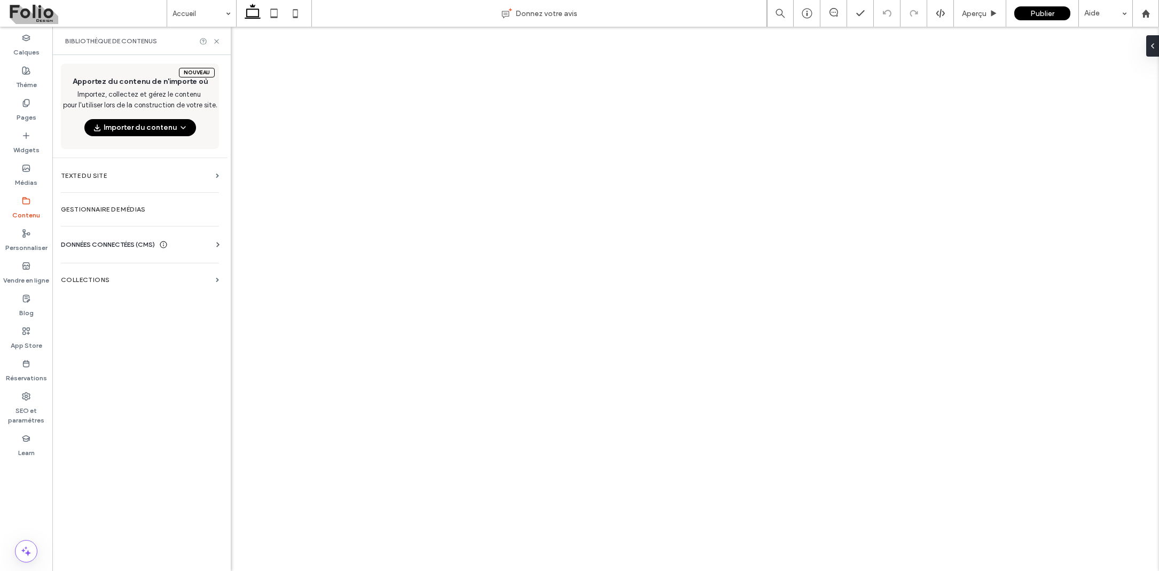
click at [114, 122] on button "Importer du contenu" at bounding box center [140, 127] width 112 height 17
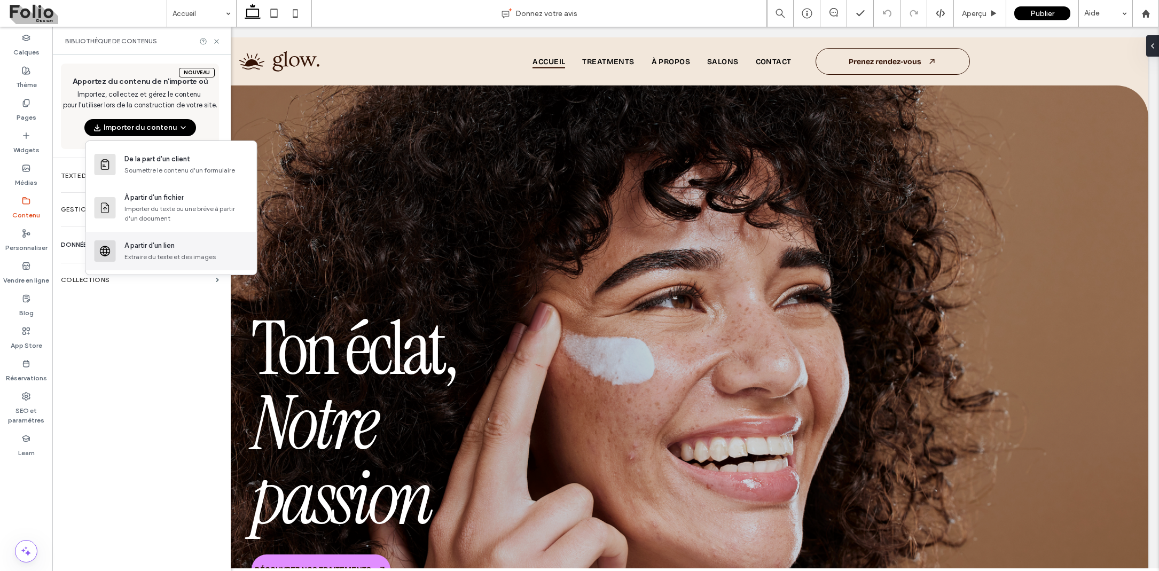
click at [162, 241] on div "A partir d'un lien" at bounding box center [149, 245] width 50 height 11
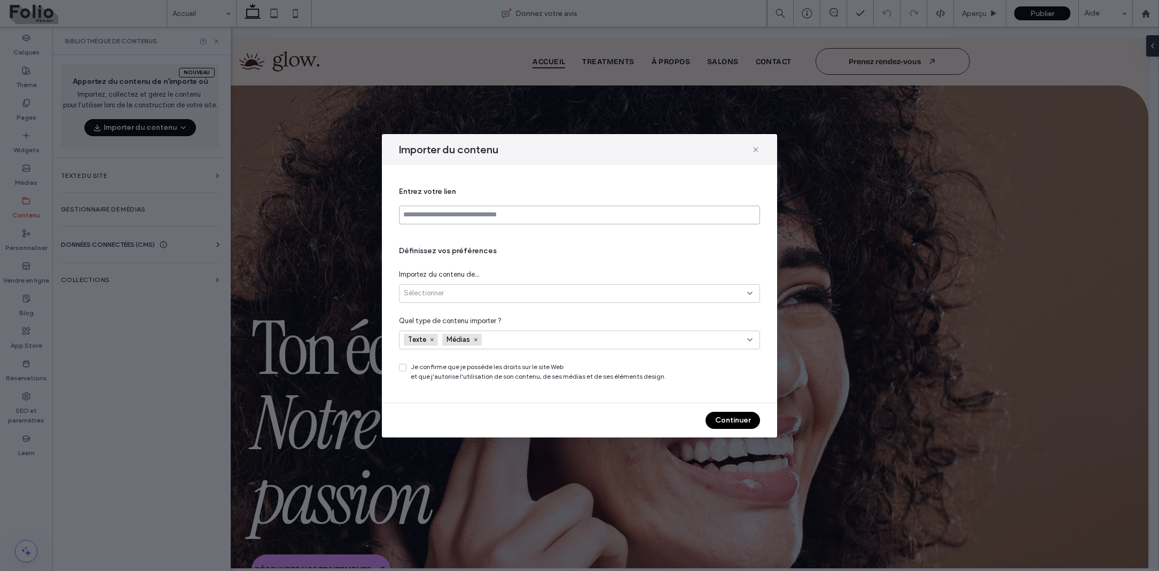
click at [436, 214] on input at bounding box center [579, 215] width 361 height 19
type input "**********"
click at [468, 287] on div "Sélectionner" at bounding box center [579, 293] width 361 height 19
click at [474, 330] on span "Toutes les pages du site (jusqu'à 30)" at bounding box center [462, 330] width 116 height 11
click at [404, 368] on icon at bounding box center [403, 367] width 4 height 3
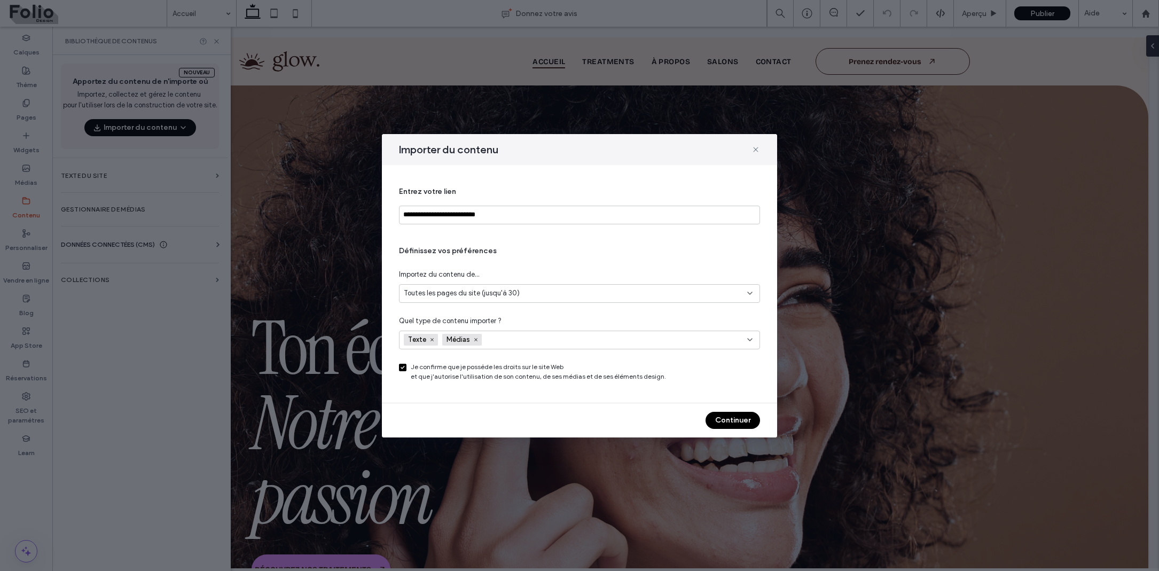
click at [731, 409] on div "Continuer" at bounding box center [579, 420] width 395 height 34
click at [731, 423] on button "Continuer" at bounding box center [732, 420] width 54 height 17
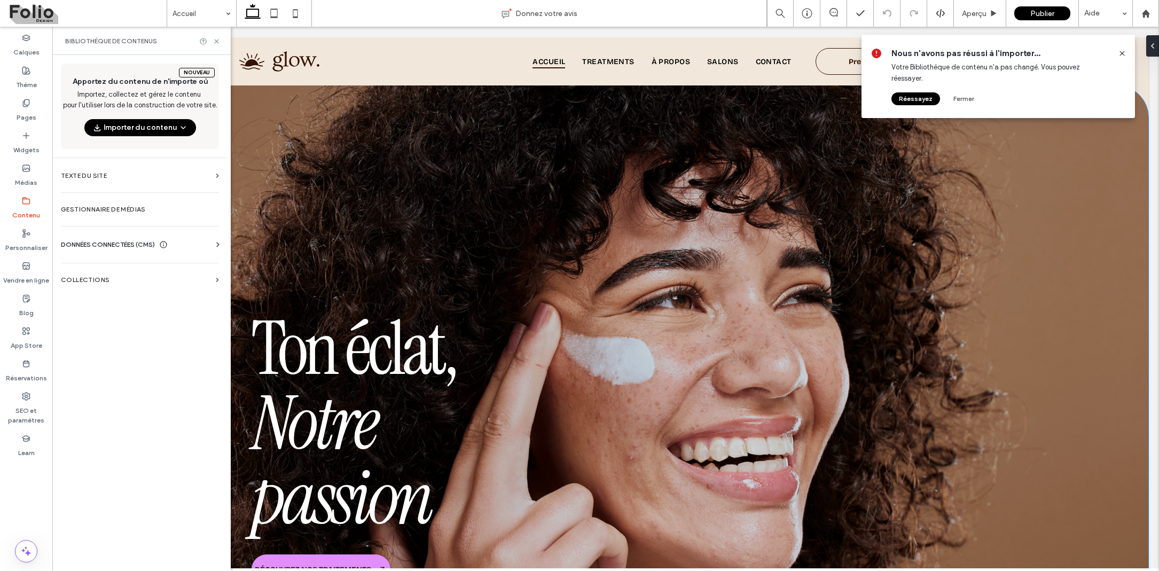
click at [910, 100] on button "Réessayez" at bounding box center [915, 98] width 49 height 13
click at [959, 98] on button "Fermer" at bounding box center [963, 98] width 38 height 13
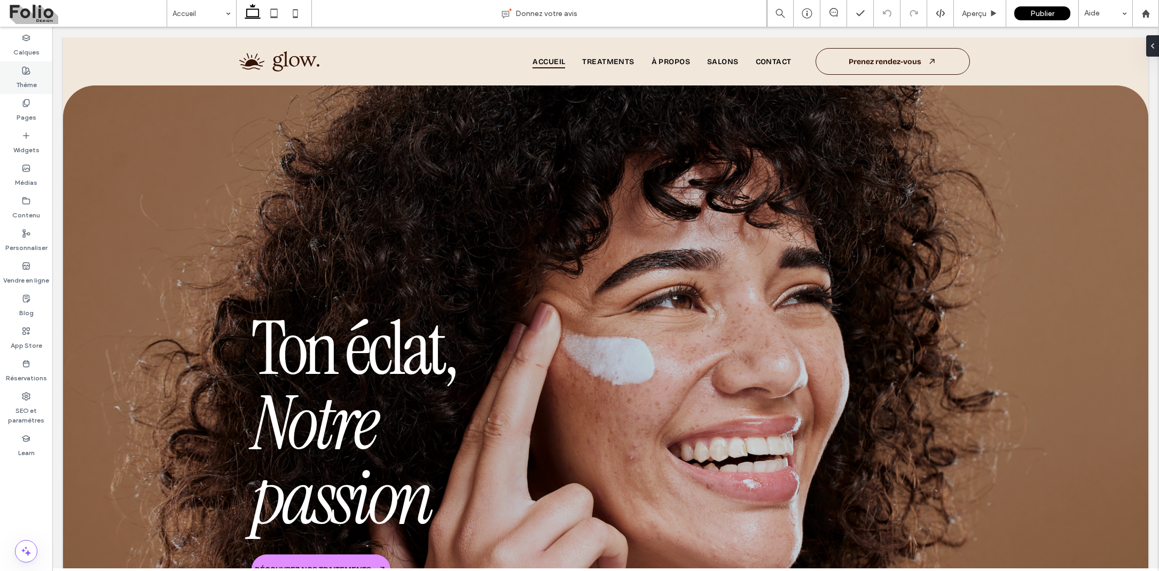
click at [24, 77] on label "Thème" at bounding box center [26, 82] width 21 height 15
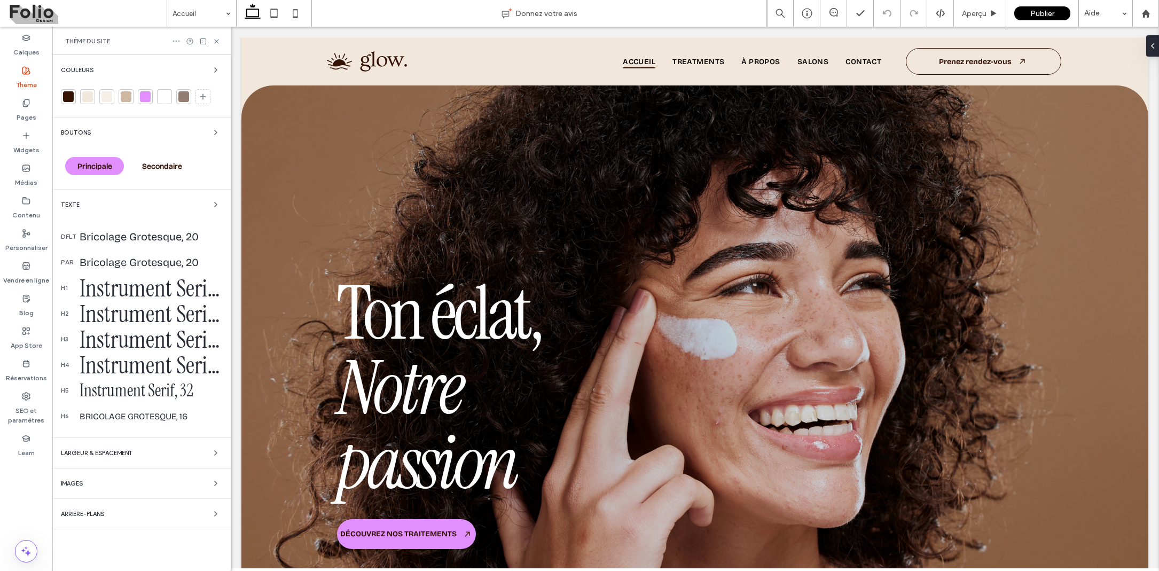
click at [176, 41] on icon at bounding box center [176, 41] width 9 height 9
click at [176, 41] on use at bounding box center [176, 42] width 7 height 2
click at [32, 198] on div "Contenu" at bounding box center [26, 208] width 52 height 33
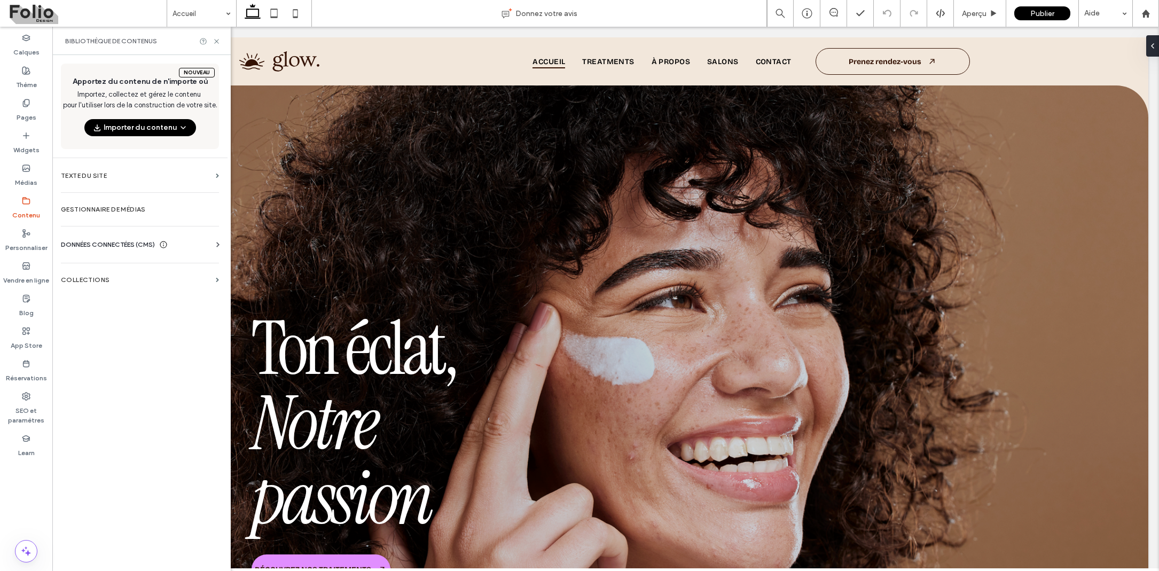
click at [116, 127] on button "Importer du contenu" at bounding box center [140, 127] width 112 height 17
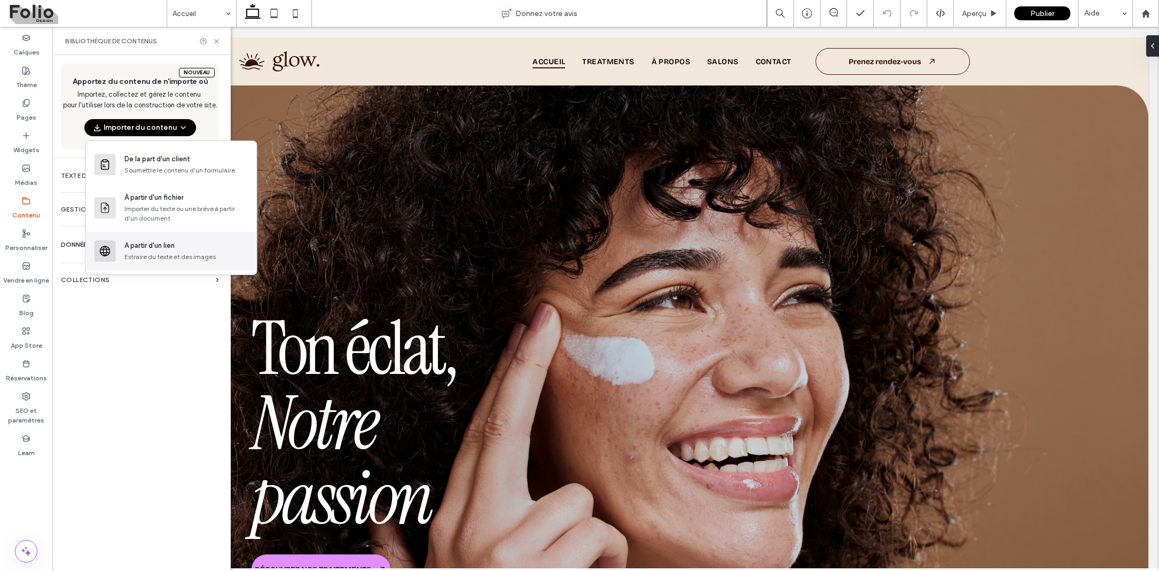
click at [128, 253] on div "Extraire du texte et des images" at bounding box center [186, 257] width 124 height 10
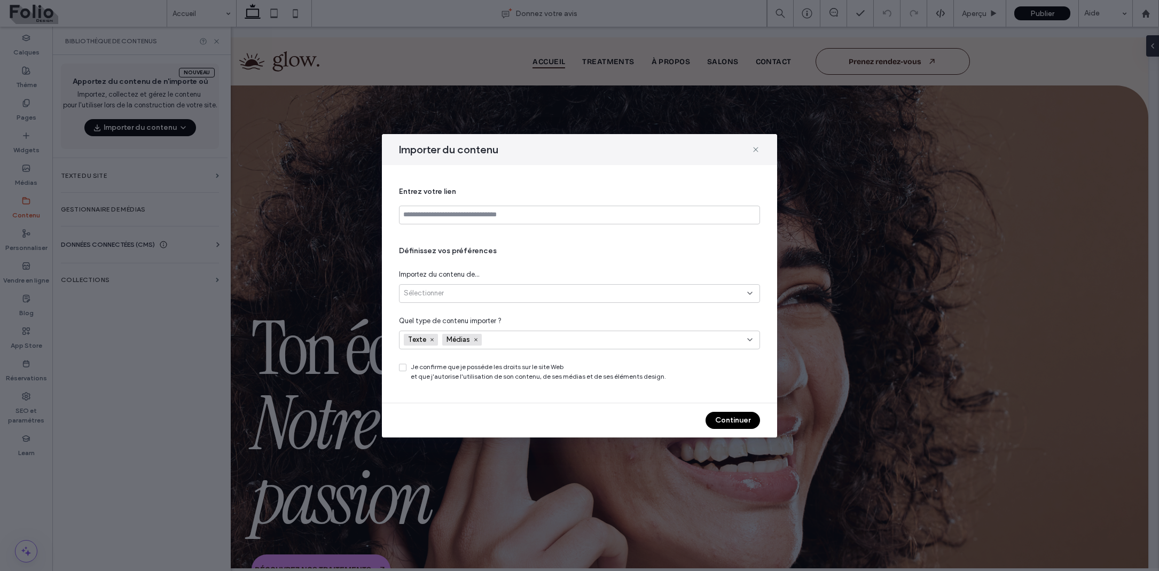
click at [451, 225] on div "Entrez votre lien Définissez vos préférences Importez du contenu de... Sélectio…" at bounding box center [579, 284] width 361 height 212
click at [451, 217] on input at bounding box center [579, 215] width 361 height 19
type input "**********"
click at [457, 295] on div "Sélectionner" at bounding box center [575, 293] width 343 height 11
click at [458, 327] on span "Toutes les pages du site (jusqu'à 30)" at bounding box center [462, 330] width 116 height 11
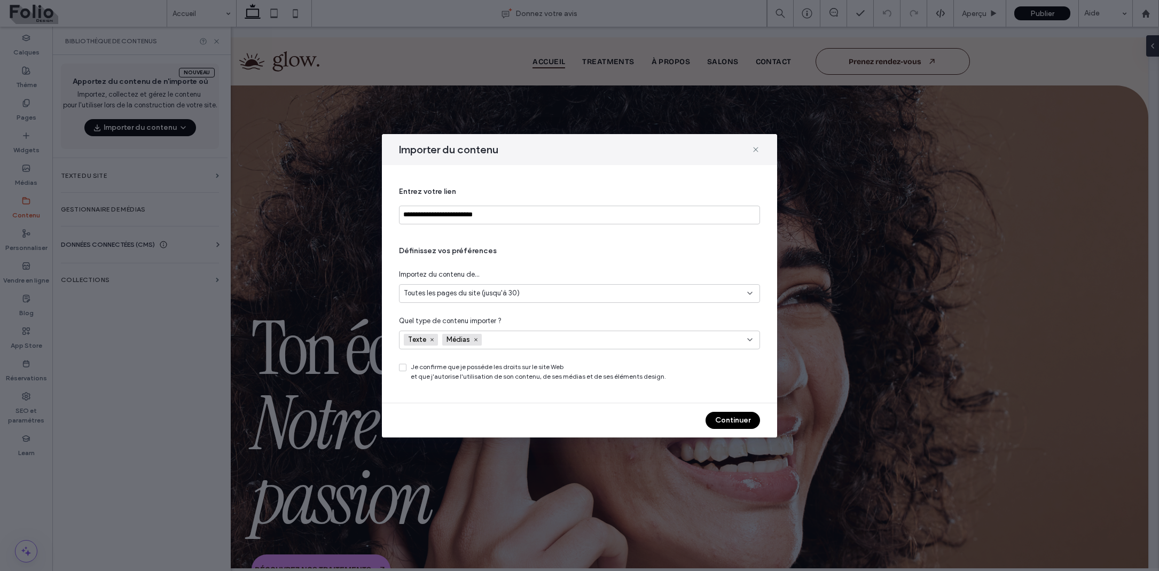
click at [403, 370] on span at bounding box center [402, 367] width 7 height 7
click at [718, 415] on button "Continuer" at bounding box center [732, 420] width 54 height 17
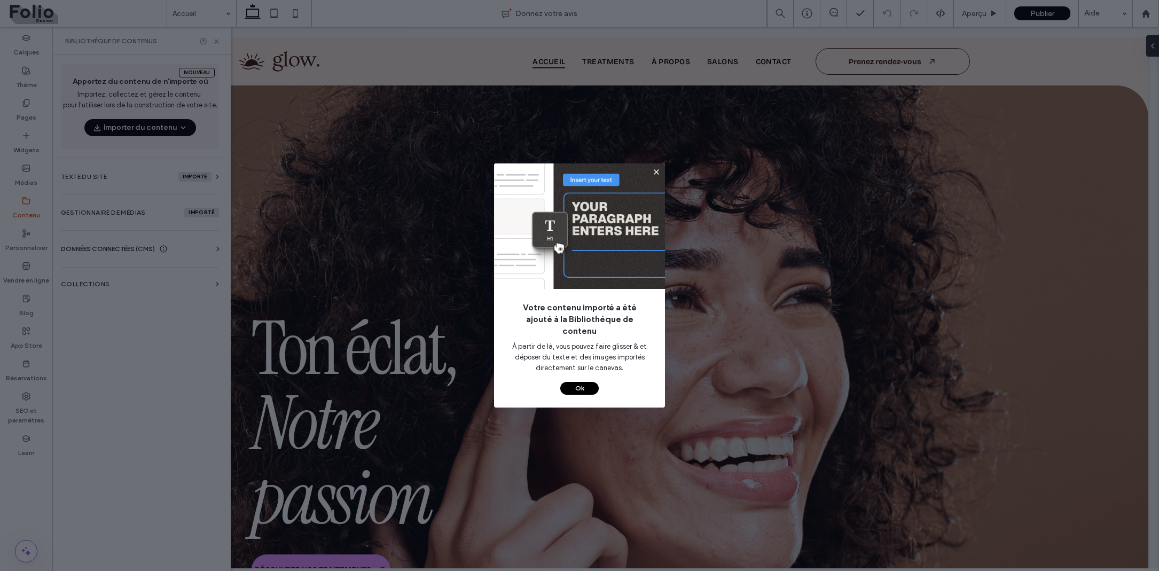
click at [584, 387] on button "Ok" at bounding box center [579, 388] width 38 height 13
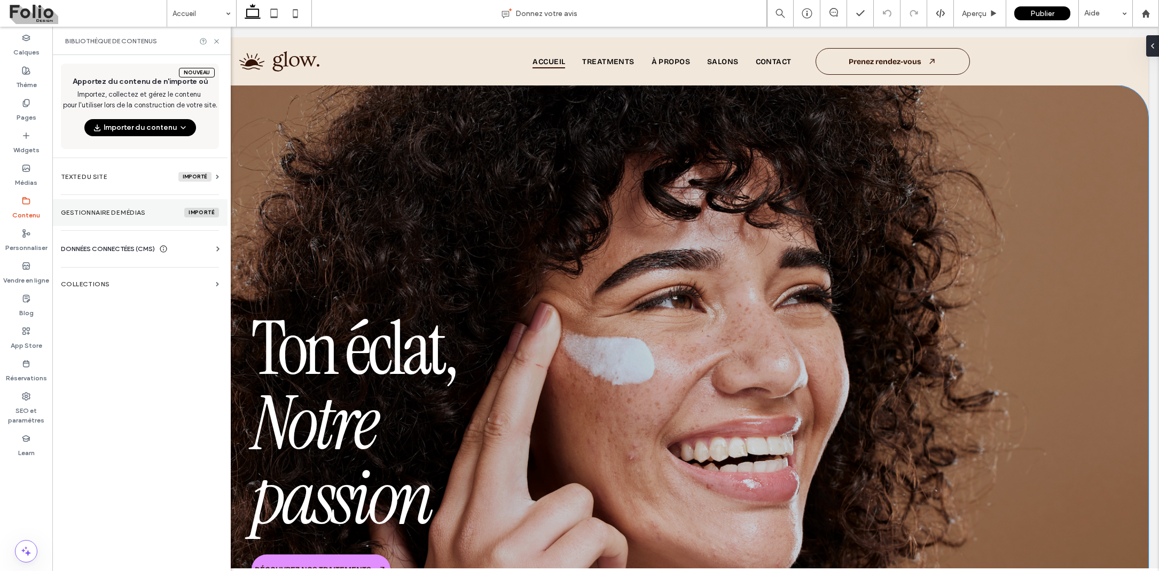
click at [203, 219] on section "Gestionnaire de médias importé" at bounding box center [139, 212] width 175 height 27
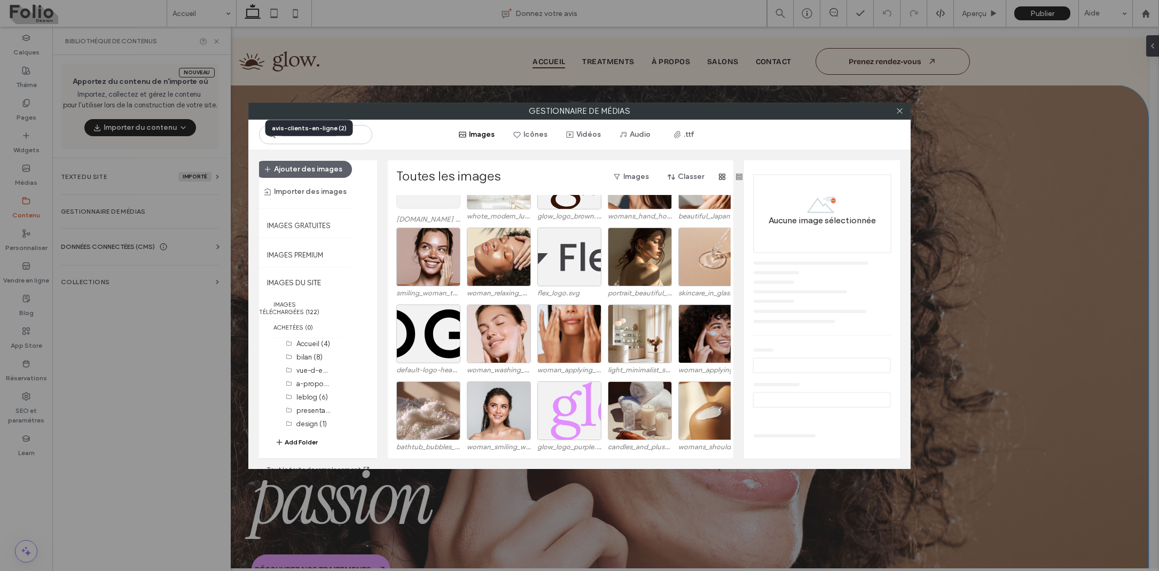
scroll to position [7, 0]
click at [304, 420] on label "design (1)" at bounding box center [311, 424] width 30 height 8
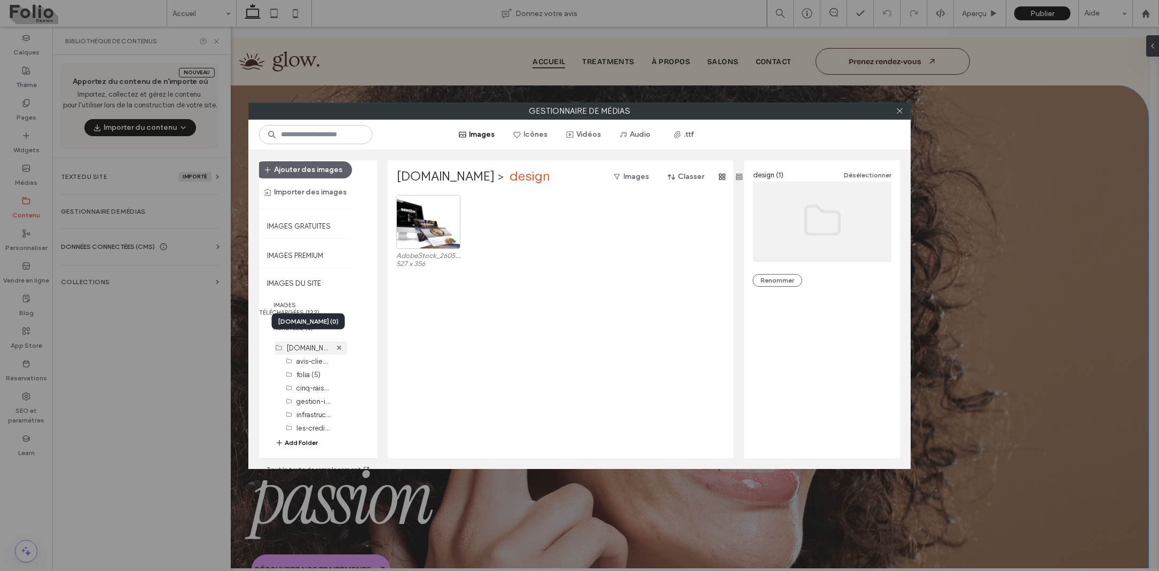
click at [310, 342] on label "foliodesign.fr (0)" at bounding box center [318, 347] width 63 height 10
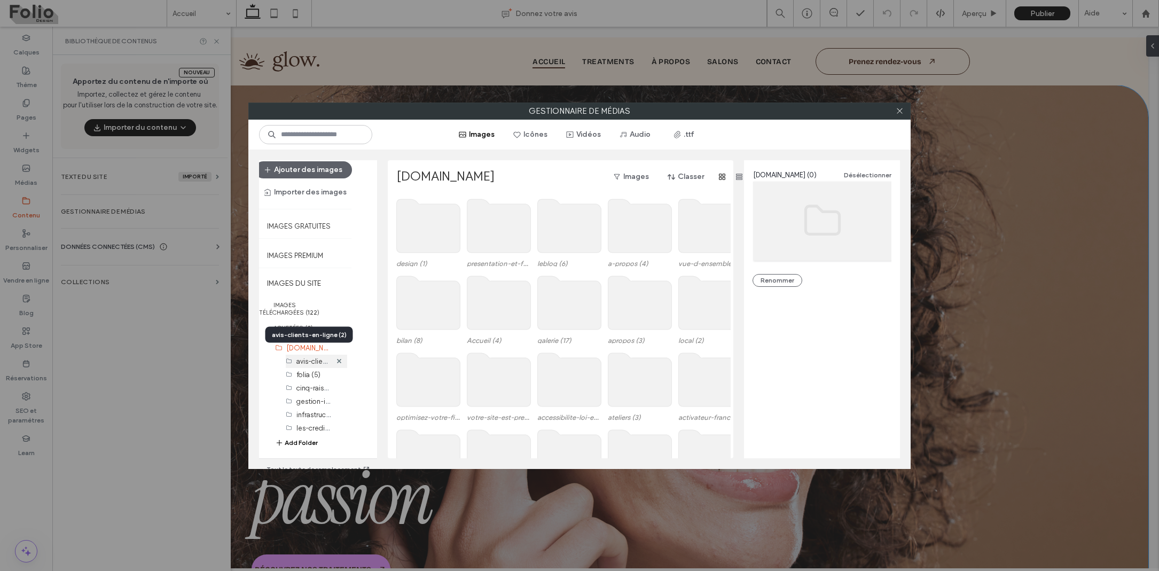
click at [305, 356] on label "avis-clients-en-ligne (2)" at bounding box center [334, 361] width 76 height 10
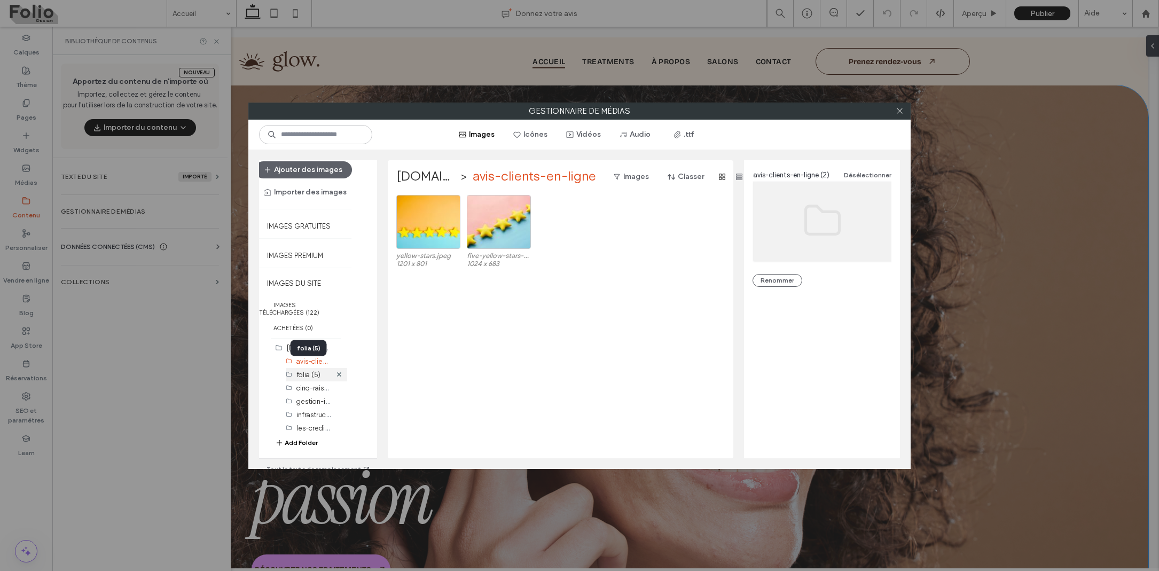
click at [304, 371] on label "folia (5)" at bounding box center [308, 375] width 24 height 8
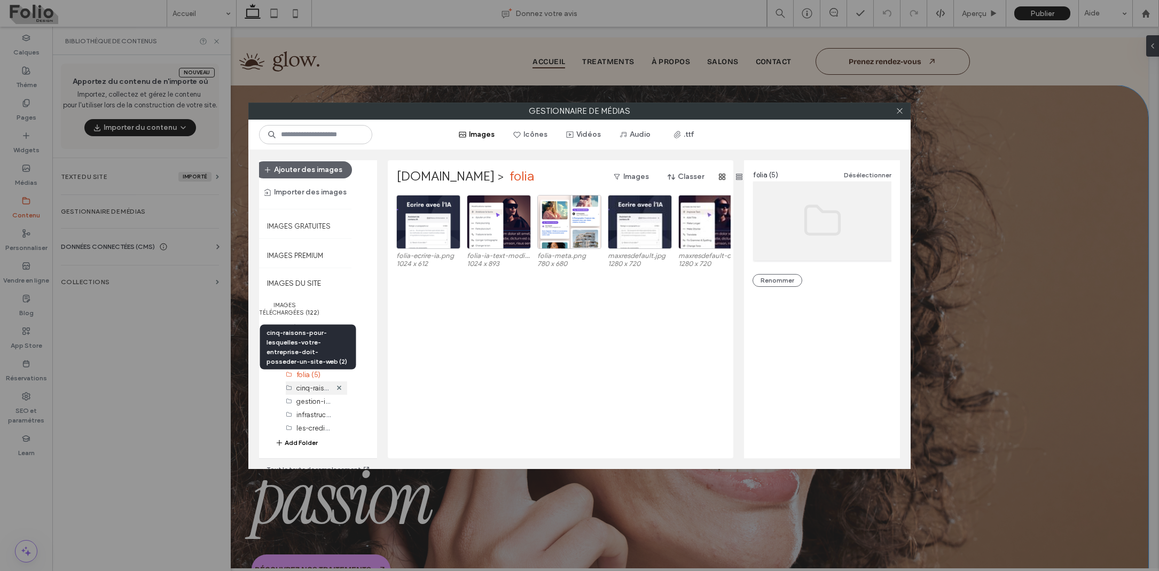
click at [303, 382] on label "cinq-raisons-pour-lesquelles-votre-entreprise-doit-posseder-un-site-web (2)" at bounding box center [421, 387] width 250 height 10
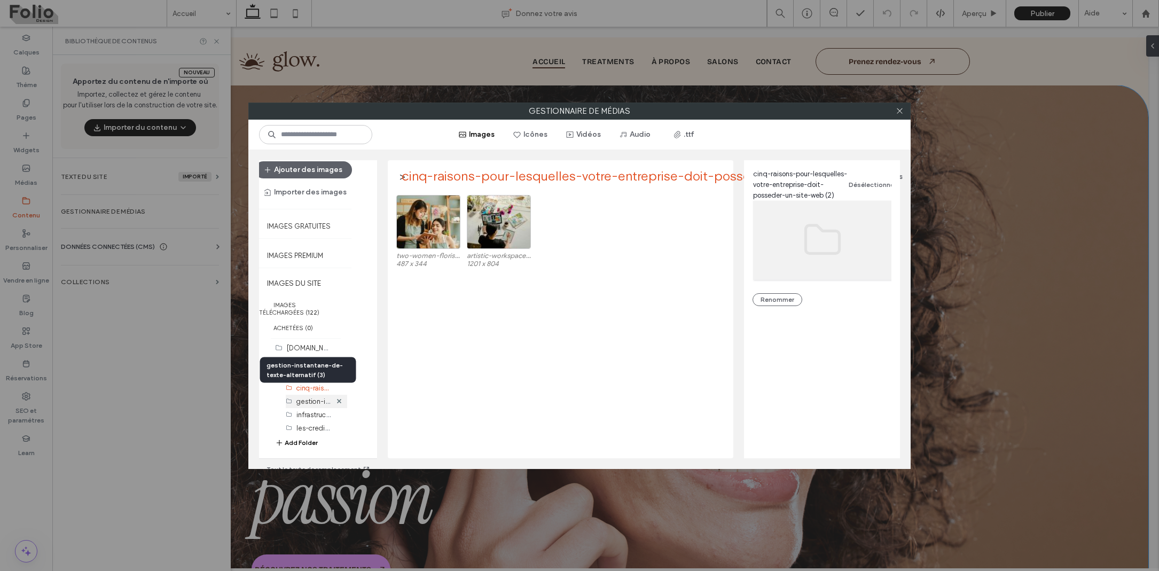
click at [302, 397] on label "gestion-instantane-de-texte-alternatif (3)" at bounding box center [363, 401] width 135 height 10
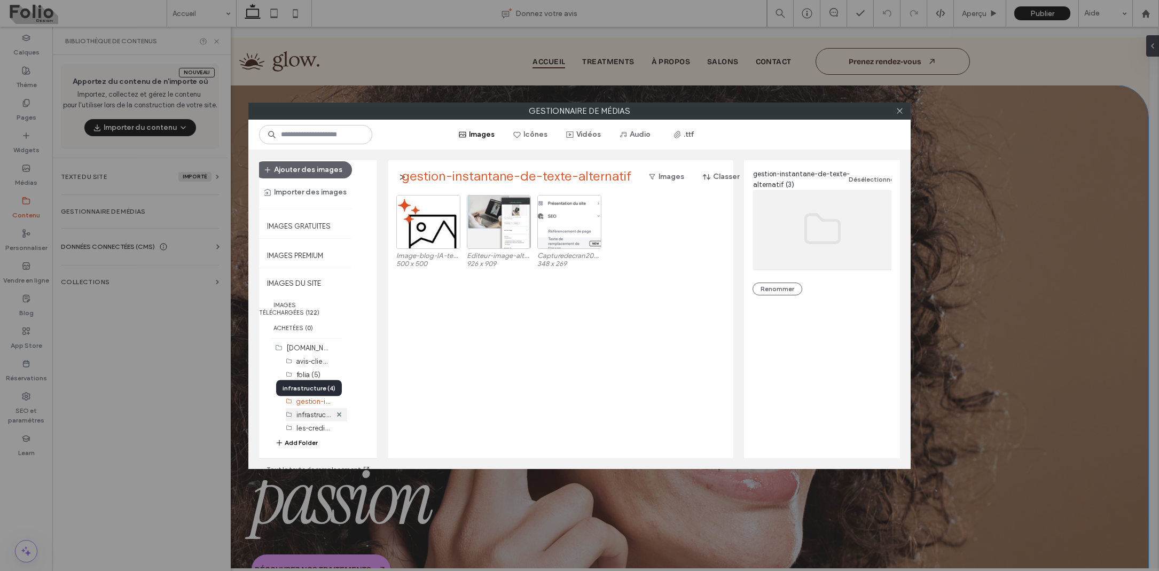
scroll to position [24, 0]
click at [306, 385] on label "infrastructure (4)" at bounding box center [322, 390] width 53 height 10
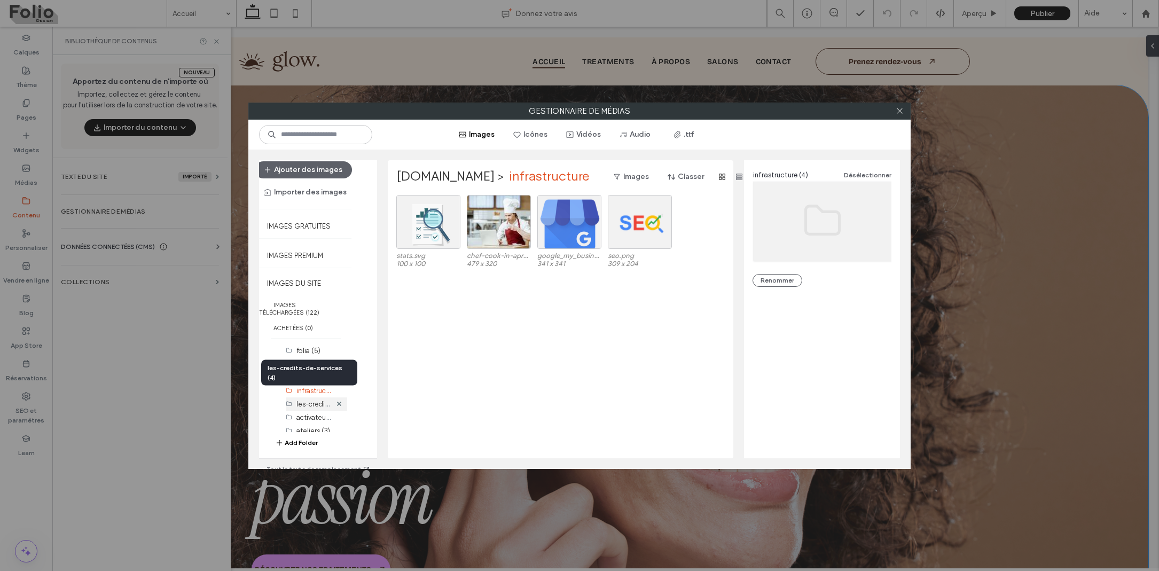
click at [307, 398] on label "les-credits-de-services (4)" at bounding box center [338, 403] width 85 height 10
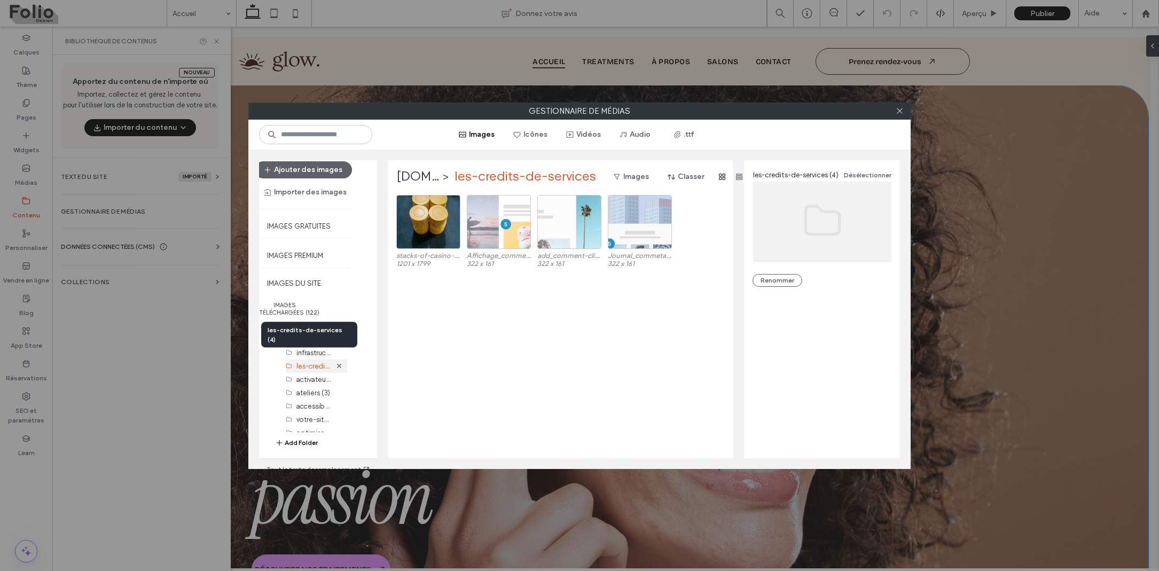
scroll to position [62, 0]
click at [305, 373] on label "activateur-francenum (6)" at bounding box center [335, 378] width 79 height 10
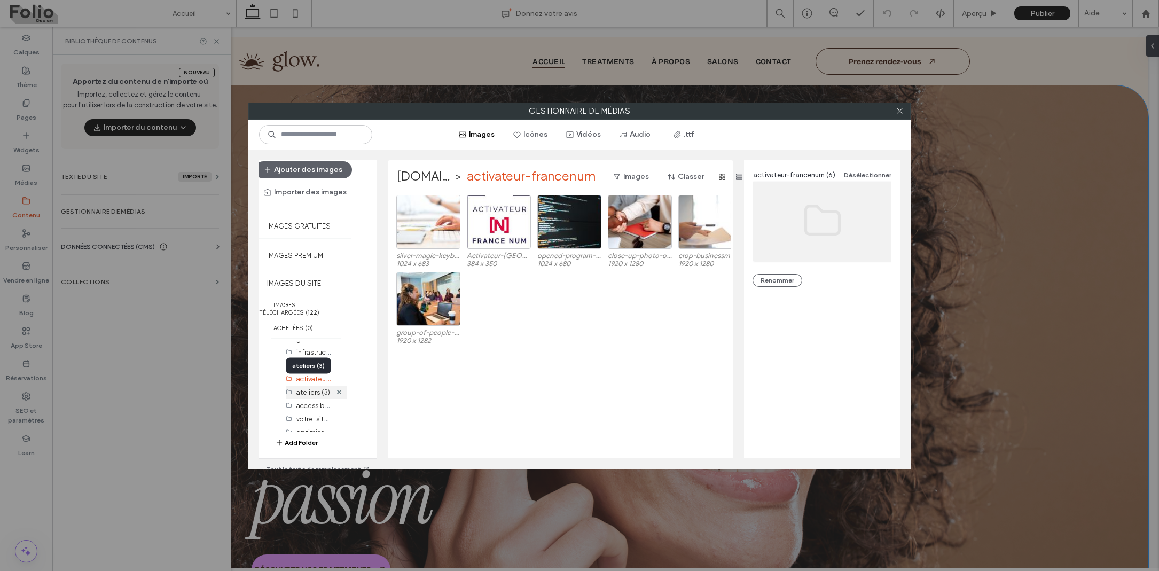
click at [305, 388] on label "ateliers (3)" at bounding box center [313, 392] width 34 height 8
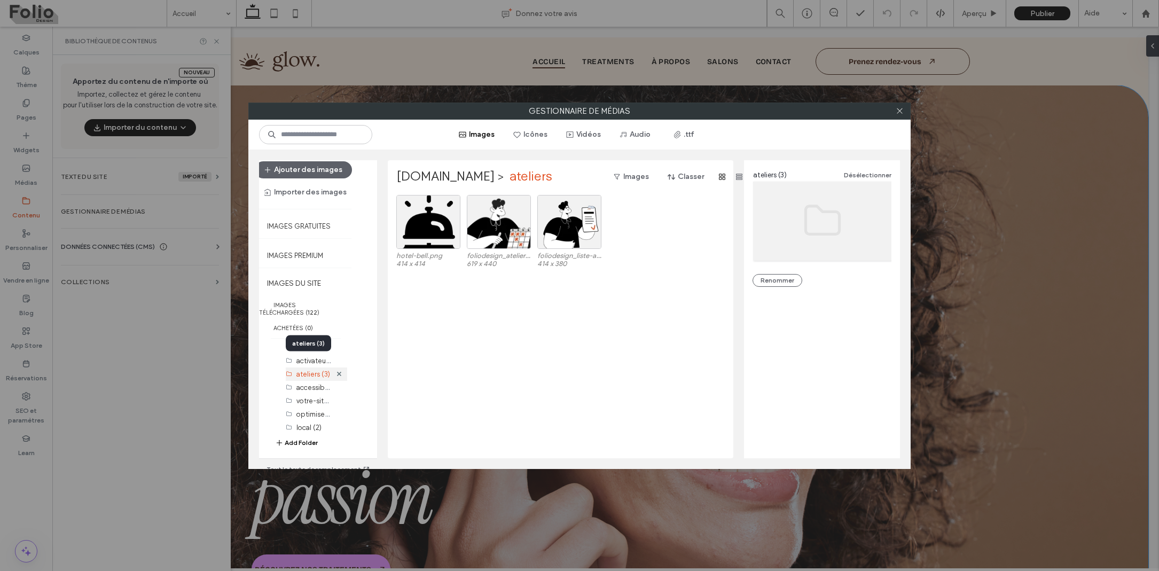
scroll to position [85, 0]
click at [305, 378] on label "accessibilite-loi-europeenne-eaa (2)" at bounding box center [355, 383] width 119 height 10
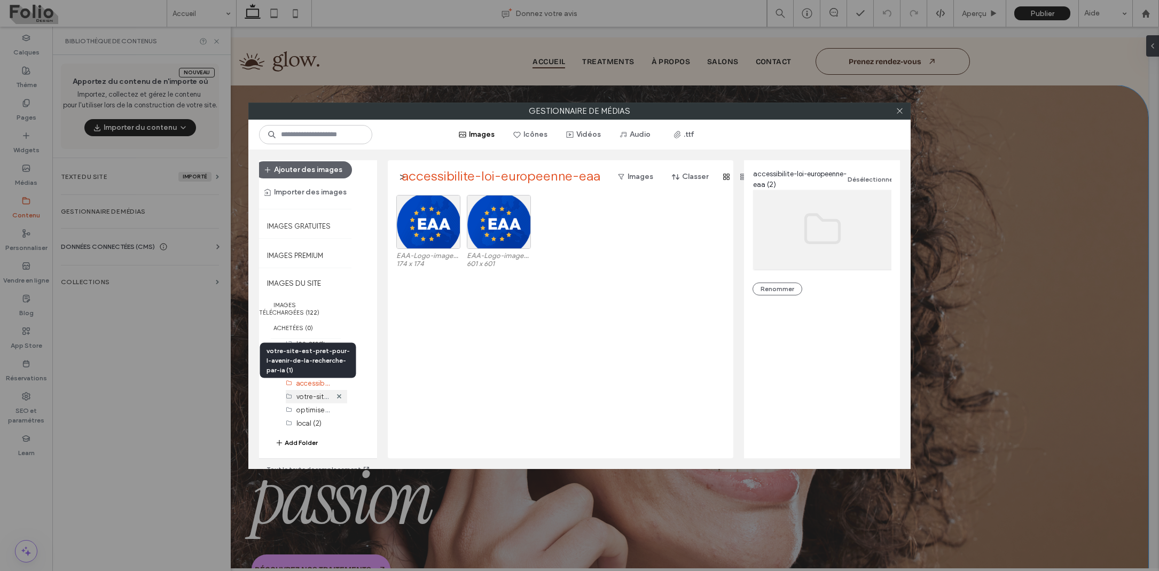
click at [304, 391] on label "votre-site-est-pret-pour-l-avenir-de-la-recherche-par-ia (1)" at bounding box center [393, 396] width 194 height 10
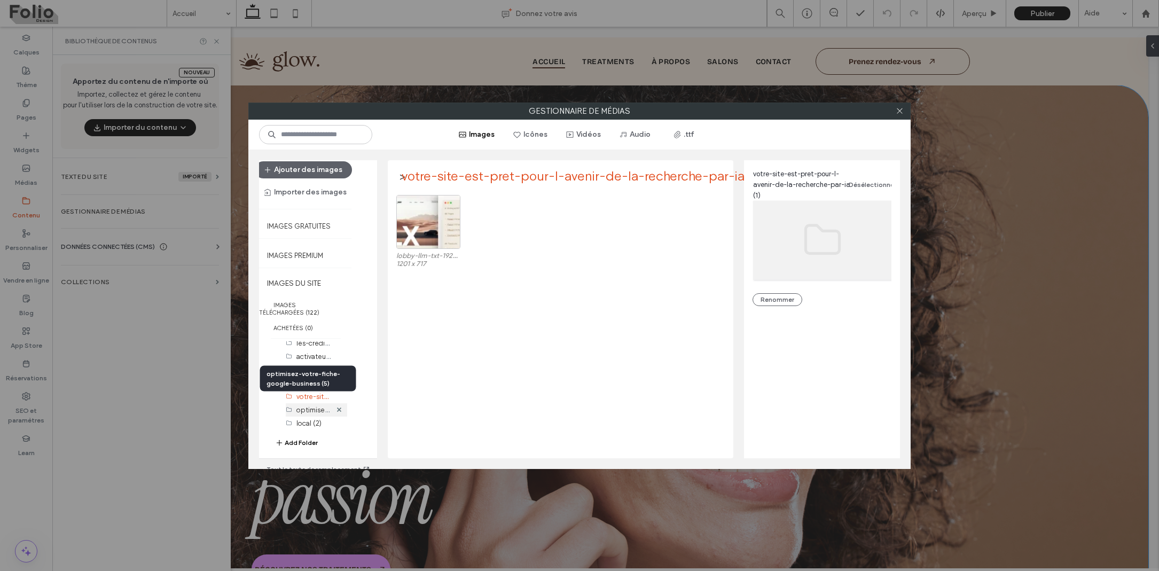
click at [304, 404] on label "optimisez-votre-fiche-google-business (5)" at bounding box center [365, 409] width 139 height 10
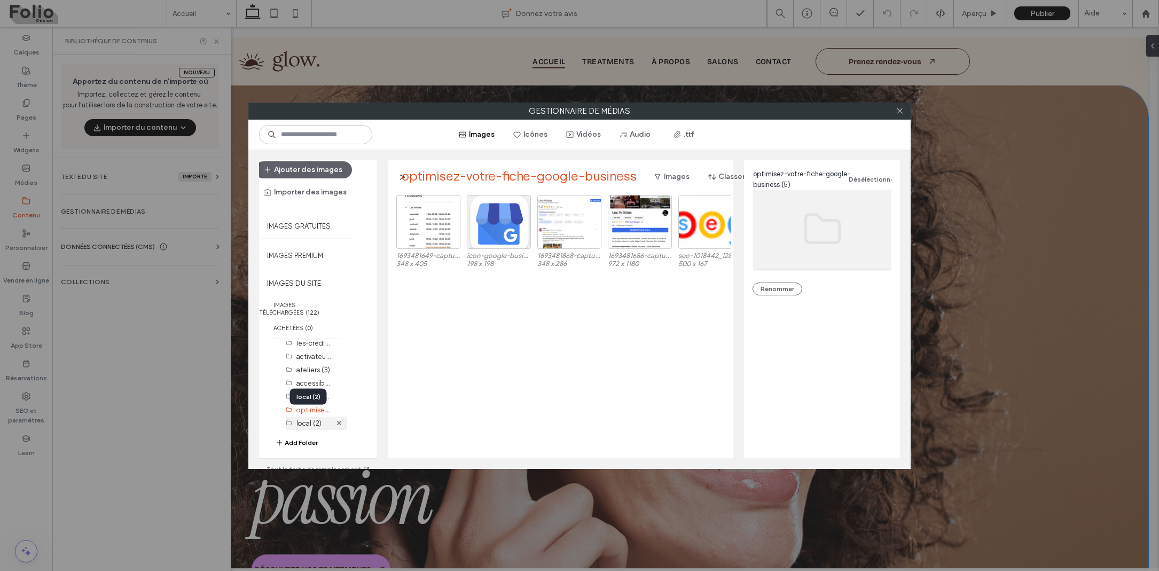
click at [304, 419] on label "local (2)" at bounding box center [308, 423] width 25 height 8
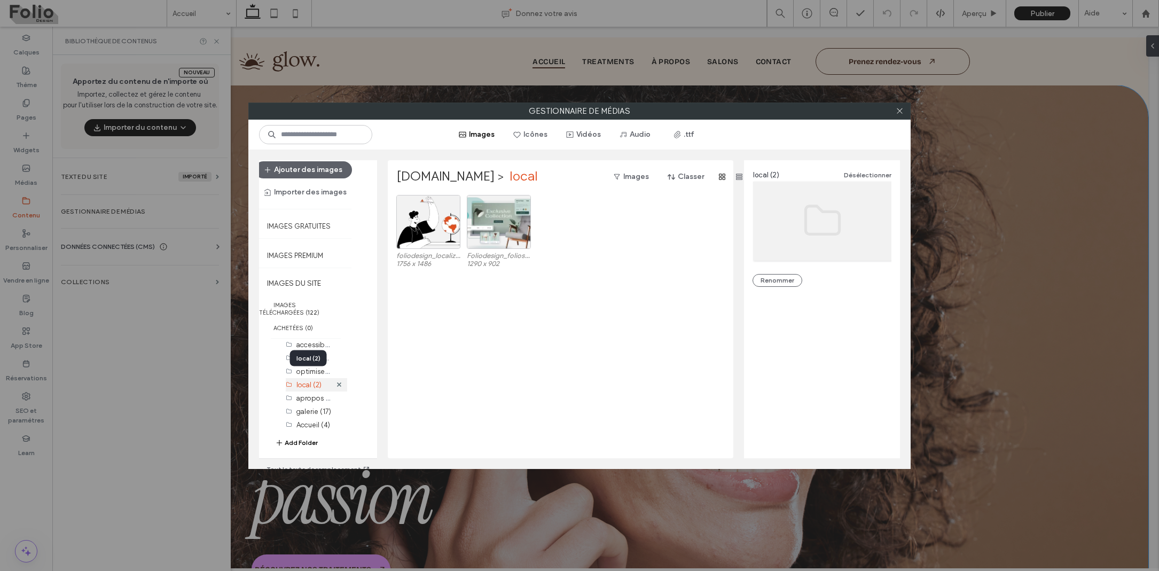
scroll to position [125, 0]
click at [302, 391] on label "apropos (3)" at bounding box center [314, 396] width 37 height 10
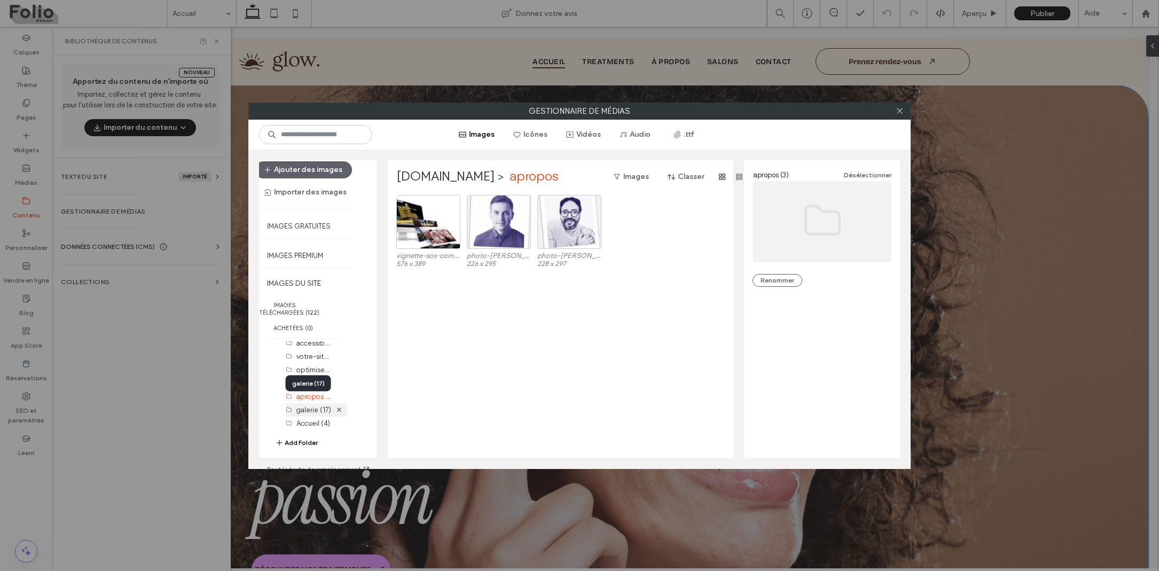
click at [305, 406] on label "galerie (17)" at bounding box center [313, 410] width 35 height 8
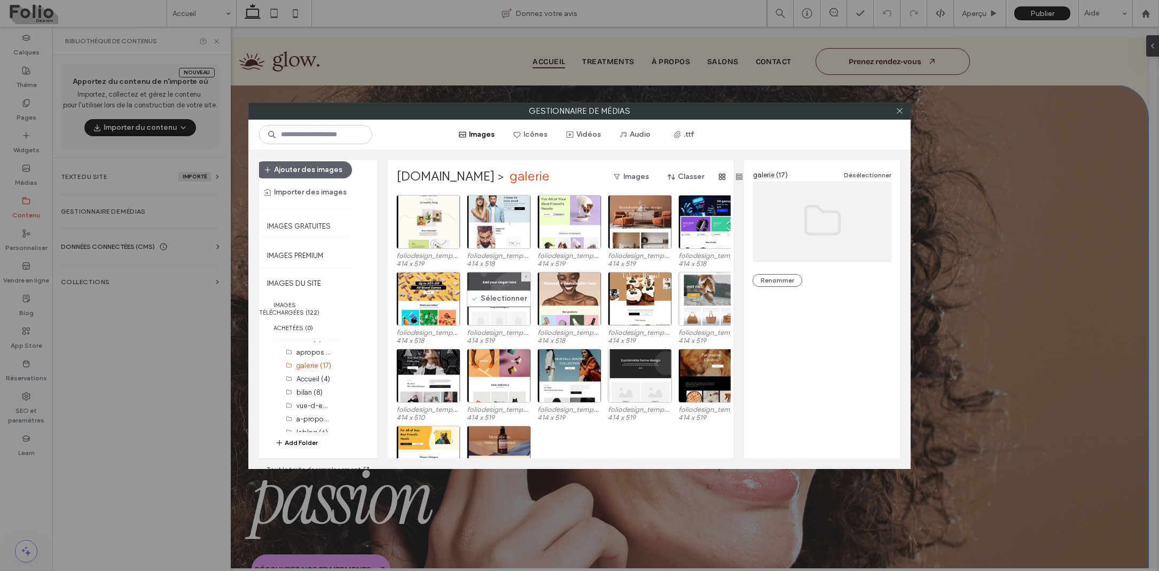
scroll to position [44, 0]
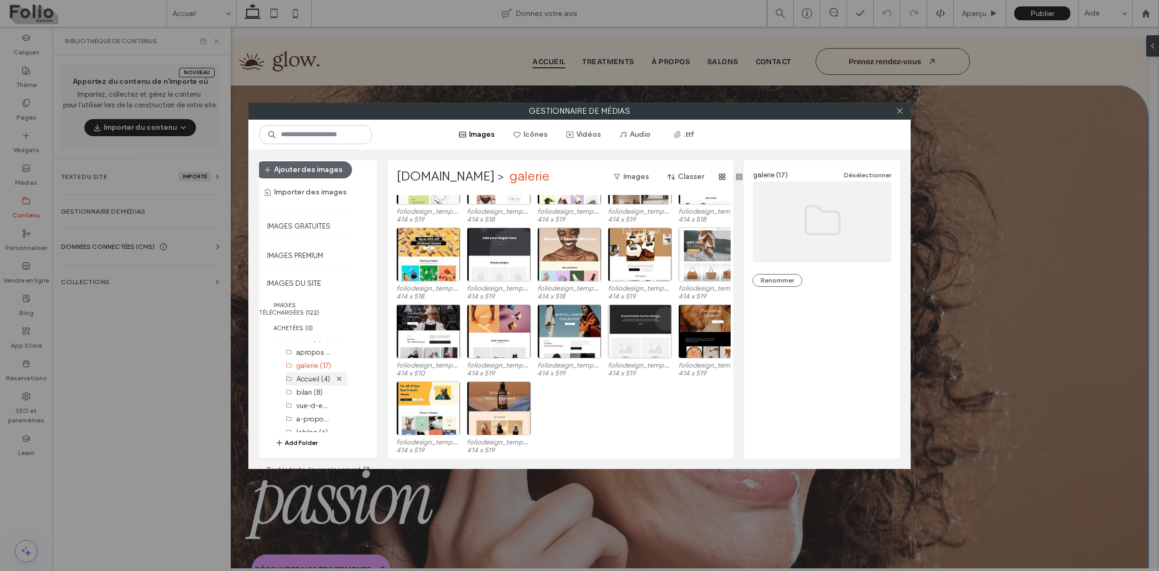
click at [309, 375] on label "Accueil (4)" at bounding box center [313, 379] width 34 height 8
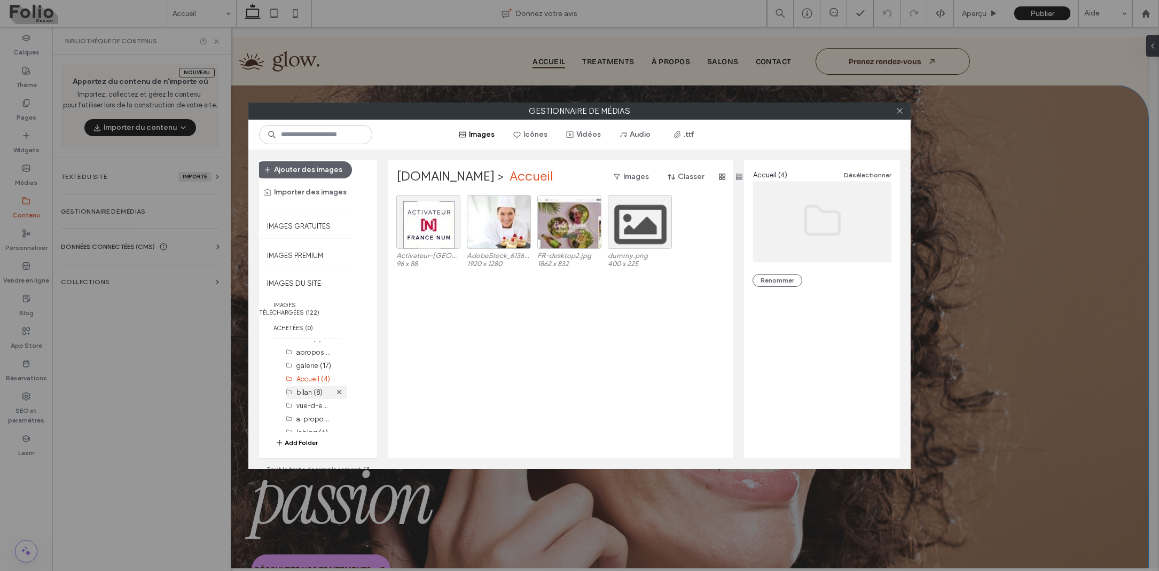
click at [300, 387] on div "bilan (8)" at bounding box center [313, 392] width 35 height 11
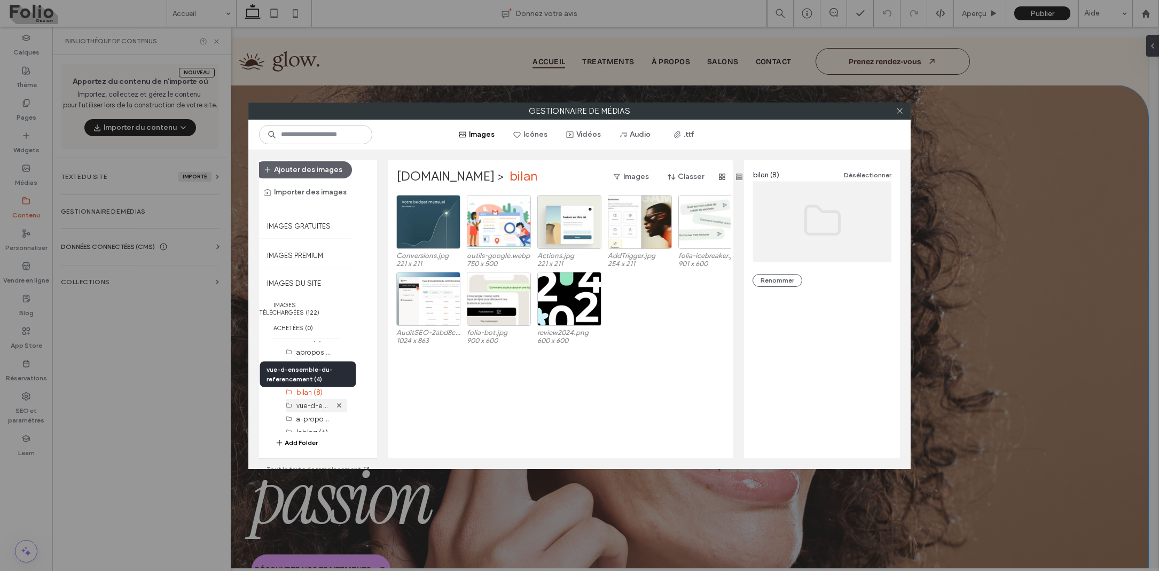
click at [301, 400] on label "vue-d-ensemble-du-referencement (4)" at bounding box center [359, 405] width 127 height 10
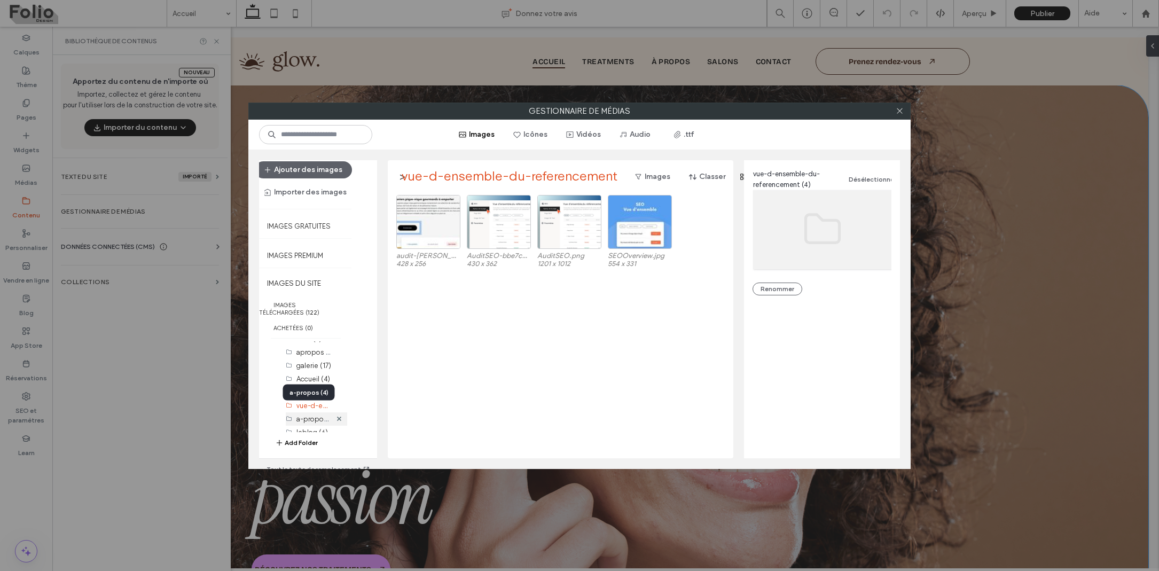
click at [301, 413] on label "a-propos (4)" at bounding box center [316, 418] width 41 height 10
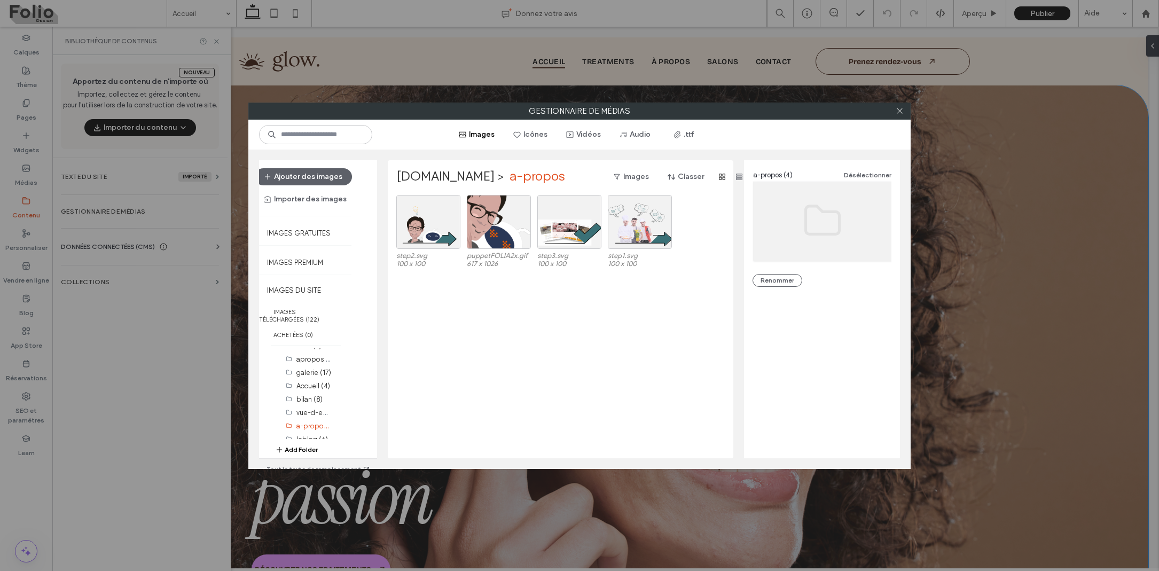
scroll to position [0, 0]
click at [339, 131] on input at bounding box center [315, 134] width 113 height 19
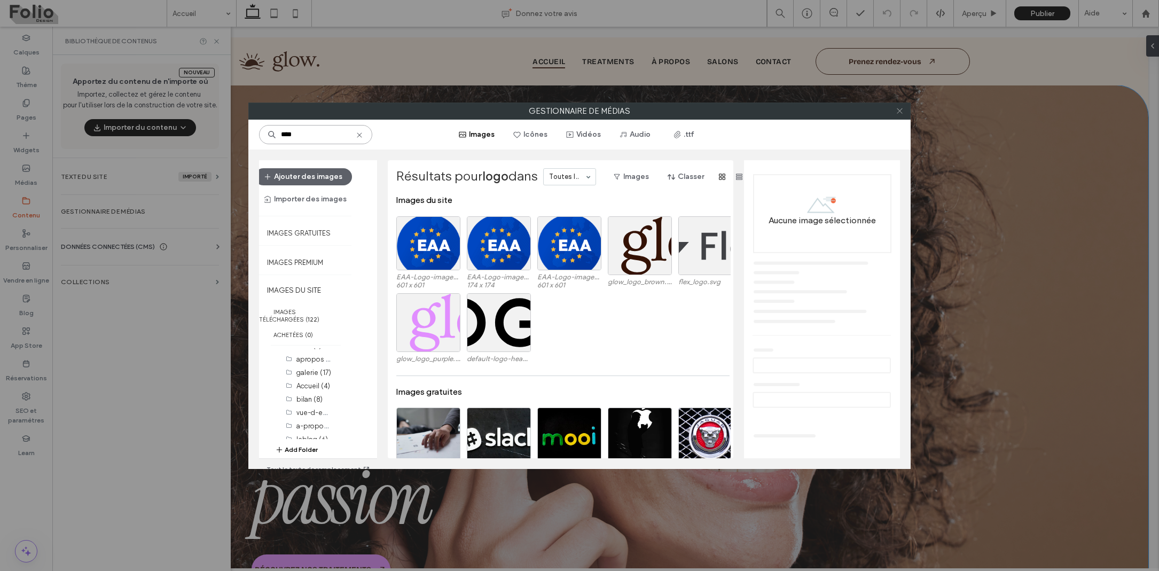
type input "****"
click at [902, 109] on icon at bounding box center [900, 111] width 8 height 8
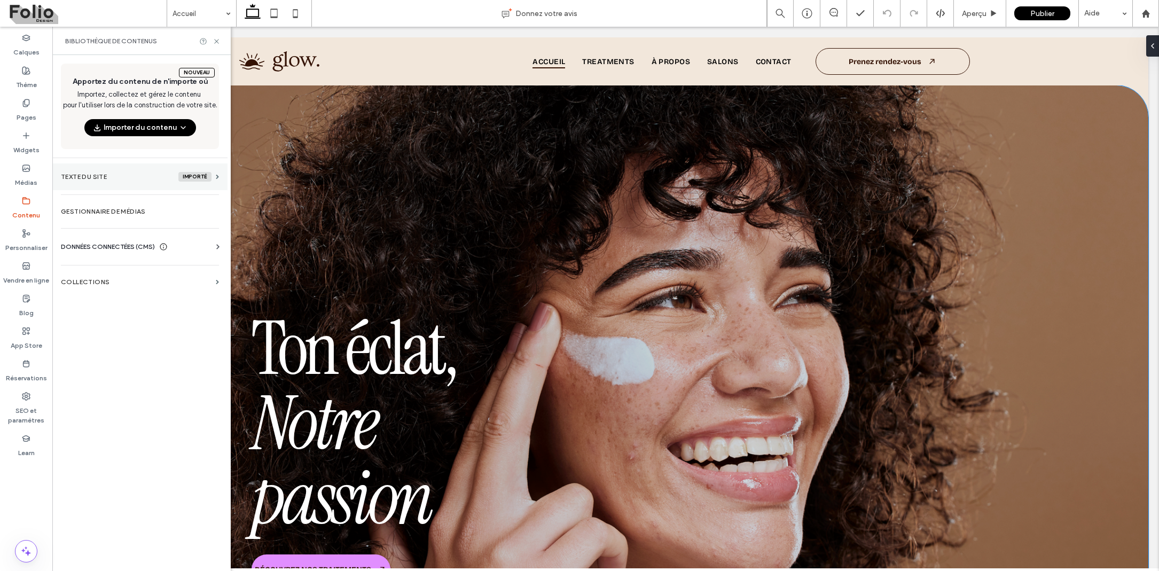
click at [217, 181] on section "Texte du site importé" at bounding box center [139, 176] width 175 height 27
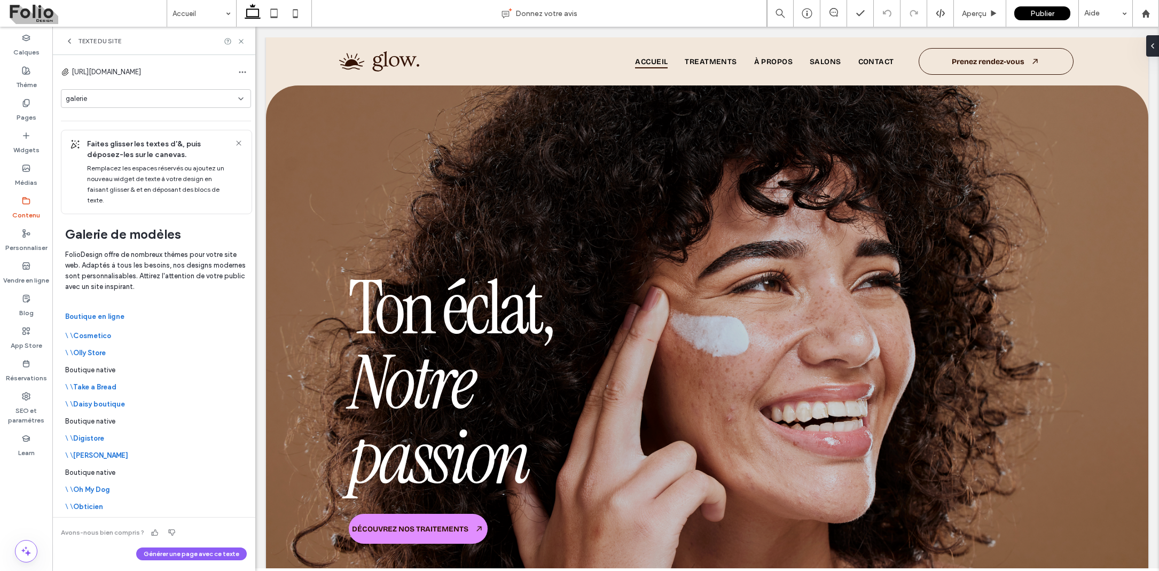
click at [237, 102] on icon at bounding box center [241, 99] width 9 height 9
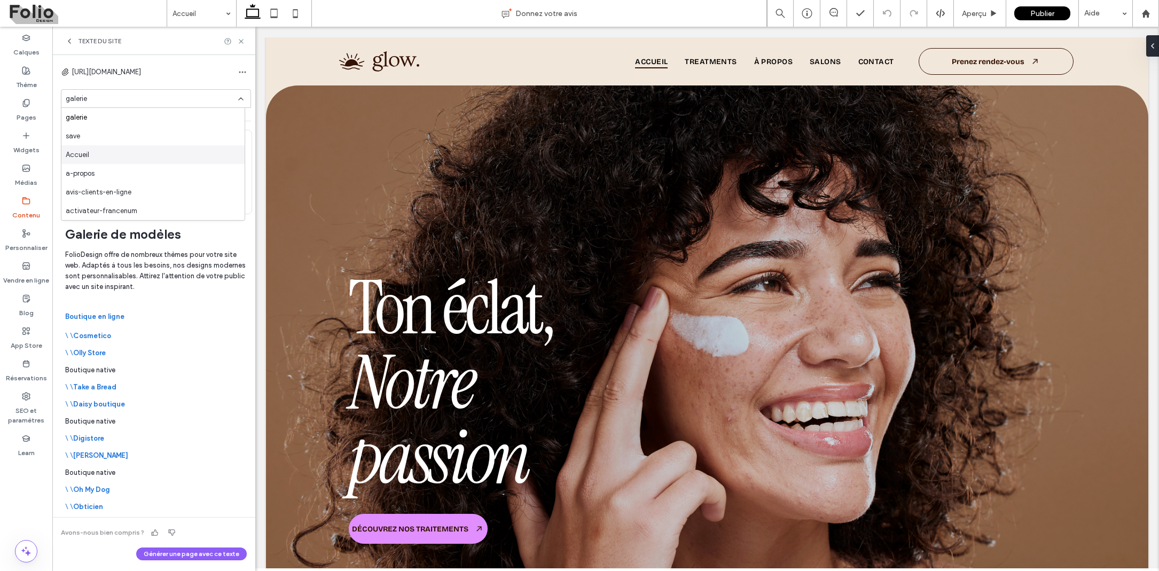
click at [185, 158] on div "Accueil" at bounding box center [152, 154] width 183 height 19
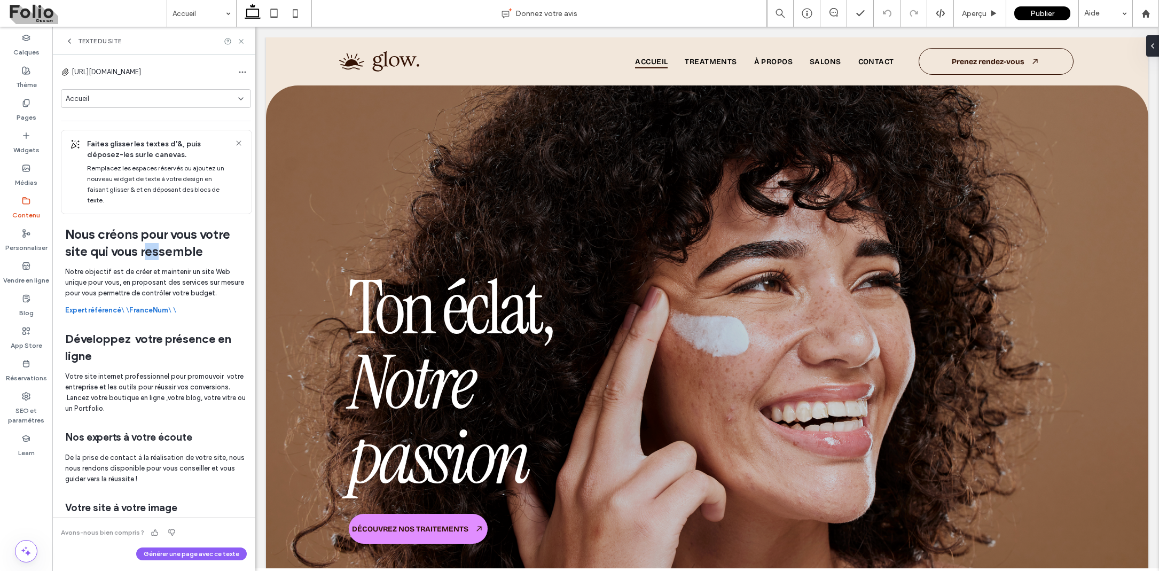
drag, startPoint x: 163, startPoint y: 246, endPoint x: 150, endPoint y: 251, distance: 13.7
click at [150, 251] on h1 "Nous créons pour vous votre site qui vous ressemble" at bounding box center [156, 243] width 182 height 34
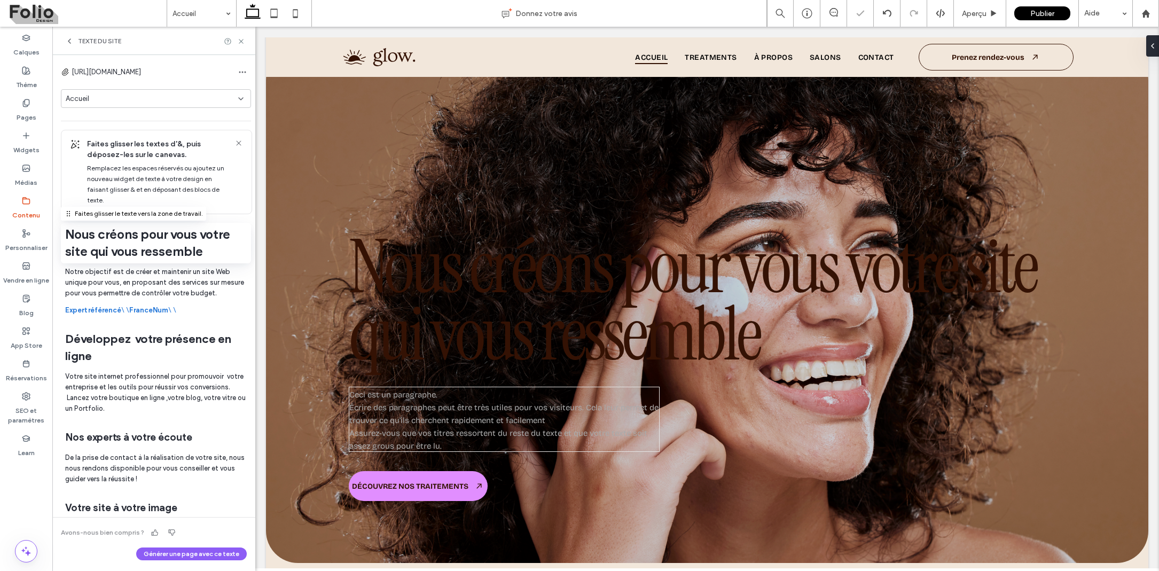
scroll to position [32, 0]
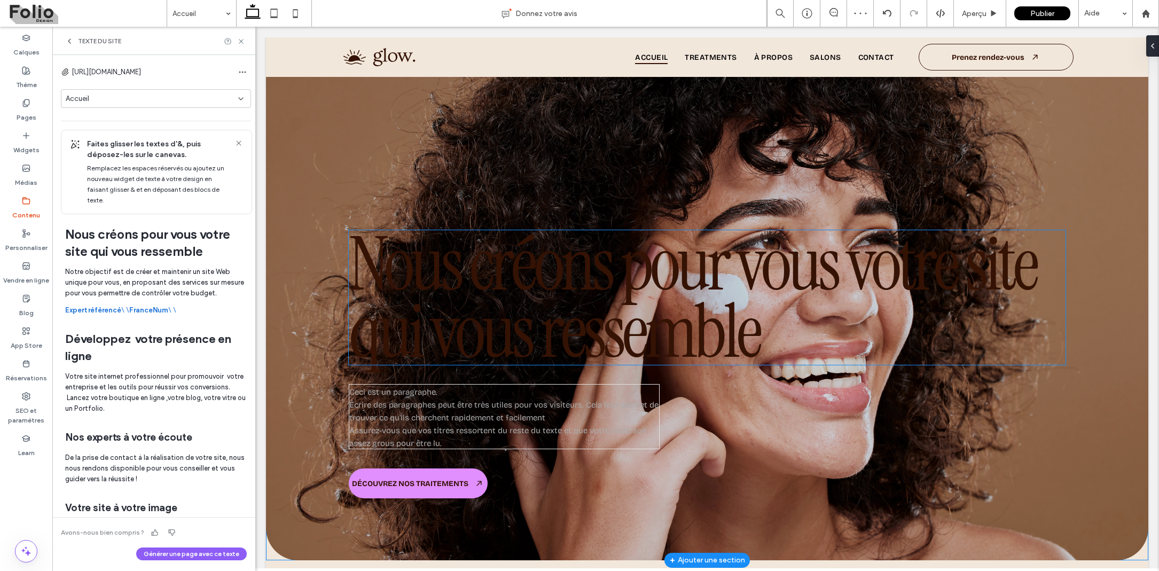
click at [441, 262] on span "Nous créons pour vous votre site qui vous ressemble" at bounding box center [692, 297] width 687 height 164
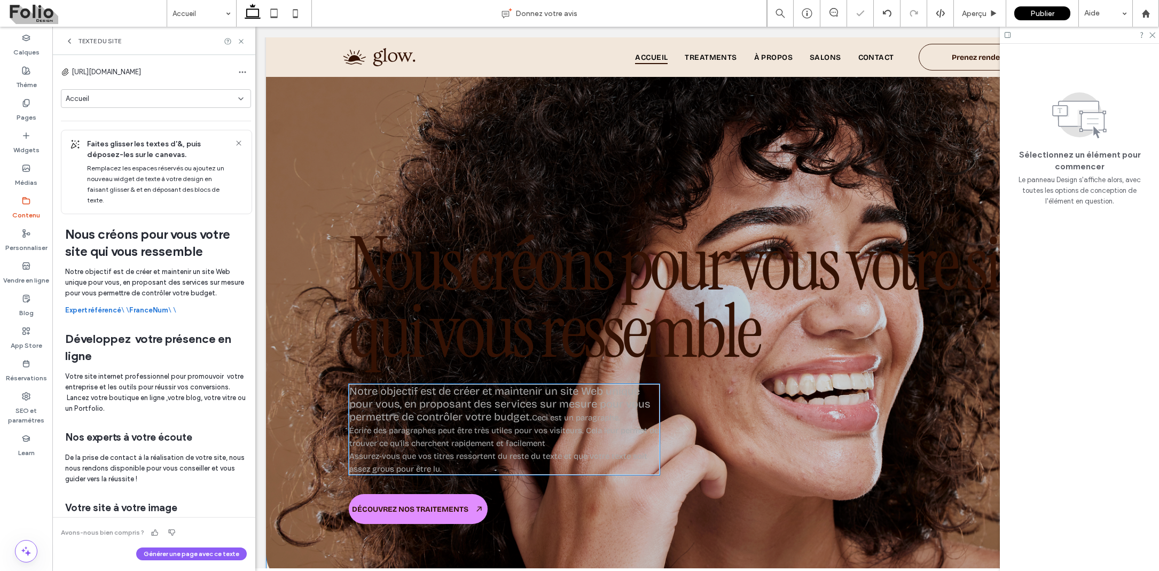
click at [465, 453] on div "Notre objectif est de créer et maintenir un site Web unique pour vous, en propo…" at bounding box center [504, 429] width 311 height 91
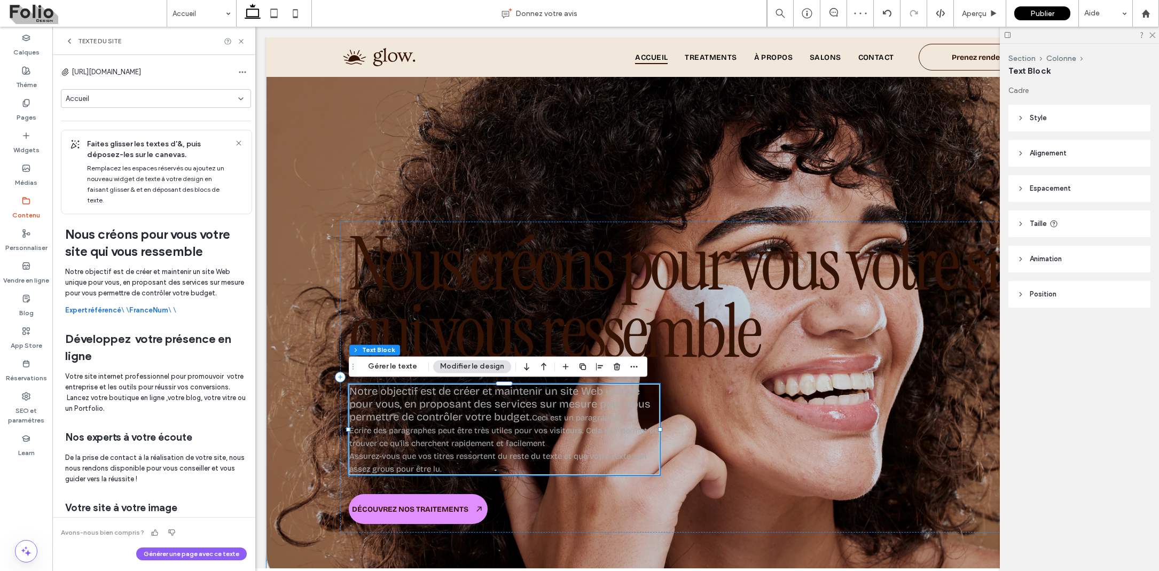
click at [448, 462] on div "Notre objectif est de créer et maintenir un site Web unique pour vous, en propo…" at bounding box center [504, 429] width 311 height 91
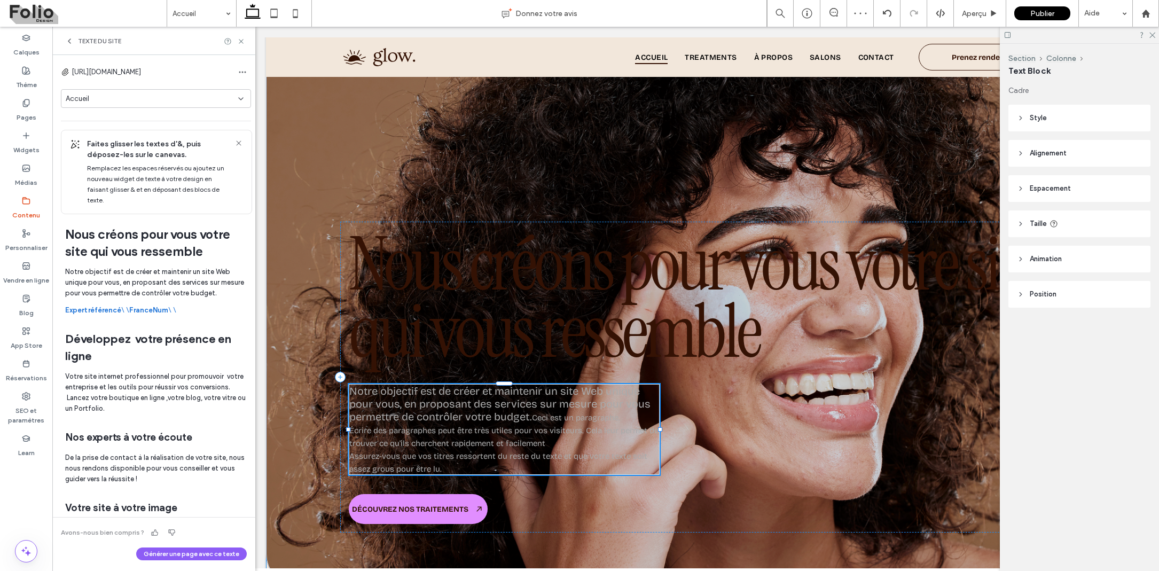
click at [448, 462] on div "Notre objectif est de créer et maintenir un site Web unique pour vous, en propo…" at bounding box center [504, 429] width 311 height 91
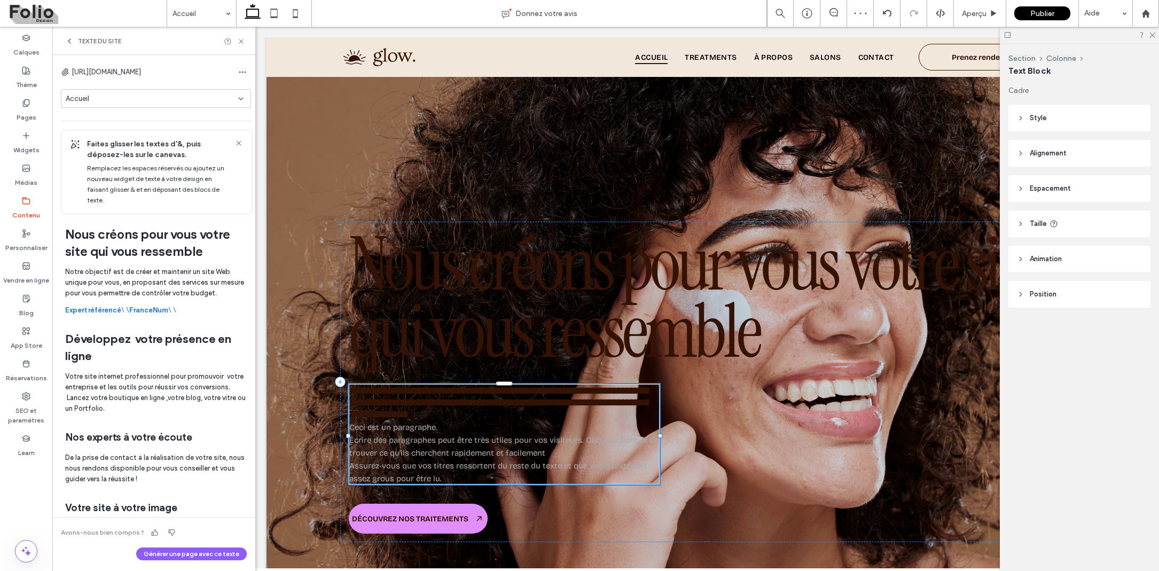
type input "**********"
type input "**"
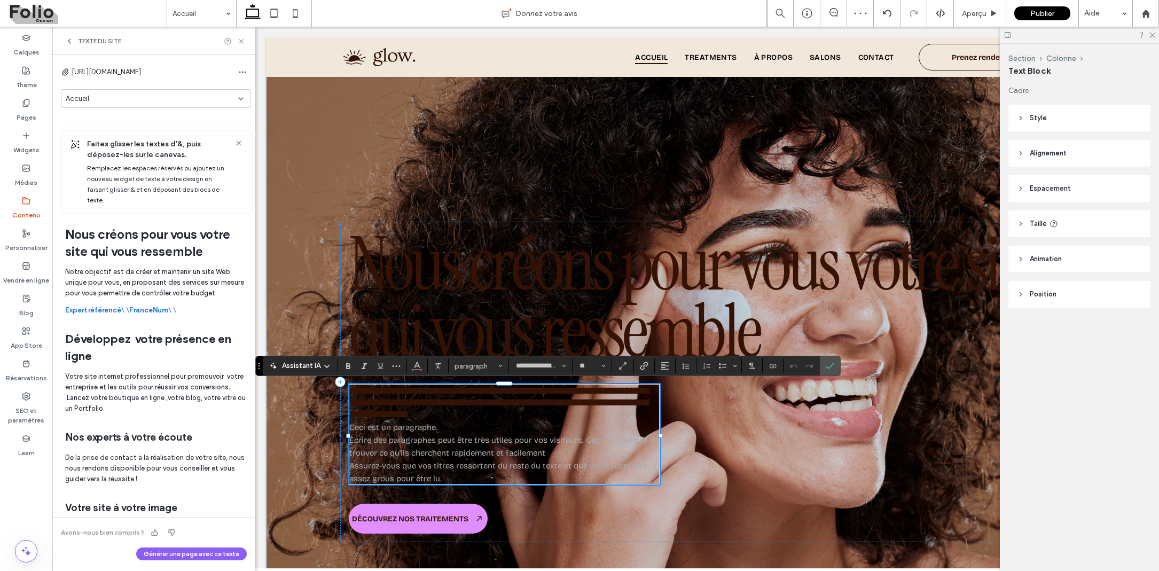
click at [542, 443] on div "**********" at bounding box center [504, 434] width 311 height 100
drag, startPoint x: 351, startPoint y: 427, endPoint x: 504, endPoint y: 492, distance: 165.6
click at [504, 492] on div "**********" at bounding box center [707, 382] width 734 height 320
click at [468, 480] on div "**********" at bounding box center [504, 434] width 311 height 100
drag, startPoint x: 468, startPoint y: 480, endPoint x: 395, endPoint y: 445, distance: 80.8
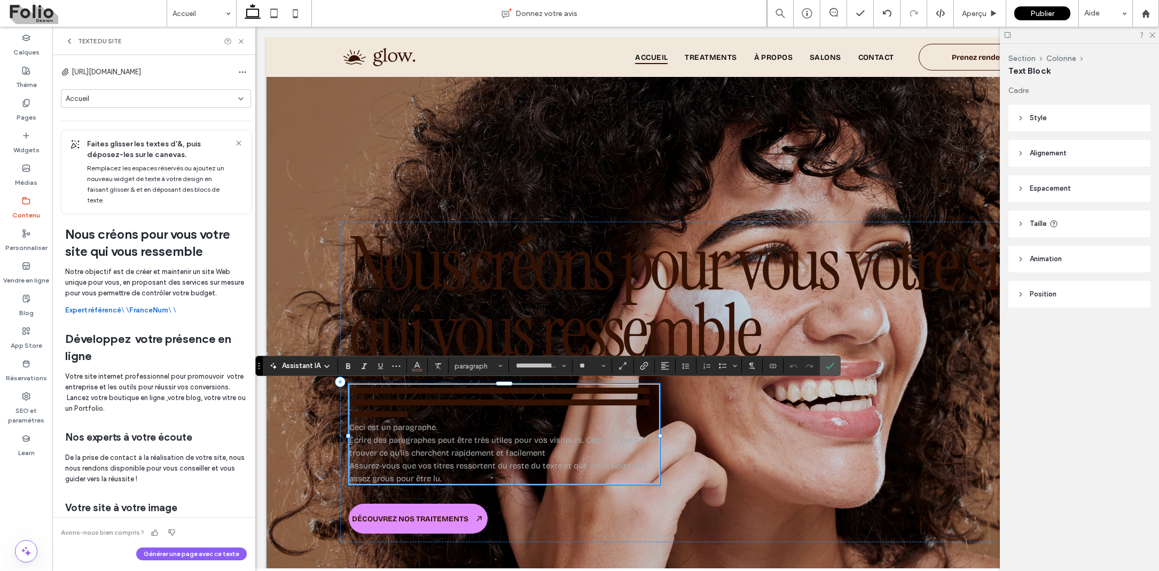
click at [395, 445] on div "**********" at bounding box center [504, 434] width 311 height 100
click at [829, 366] on icon "Confirmer" at bounding box center [830, 366] width 9 height 9
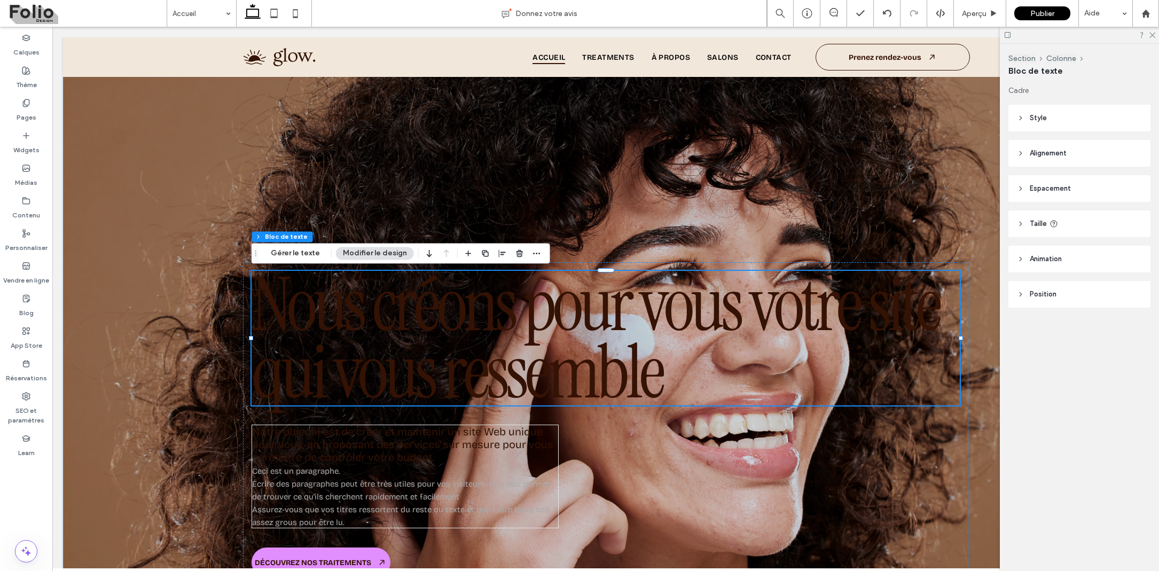
click at [399, 136] on div "Nous créons pour vous votre site qui vous ressemble Notre objectif est de créer…" at bounding box center [605, 348] width 769 height 606
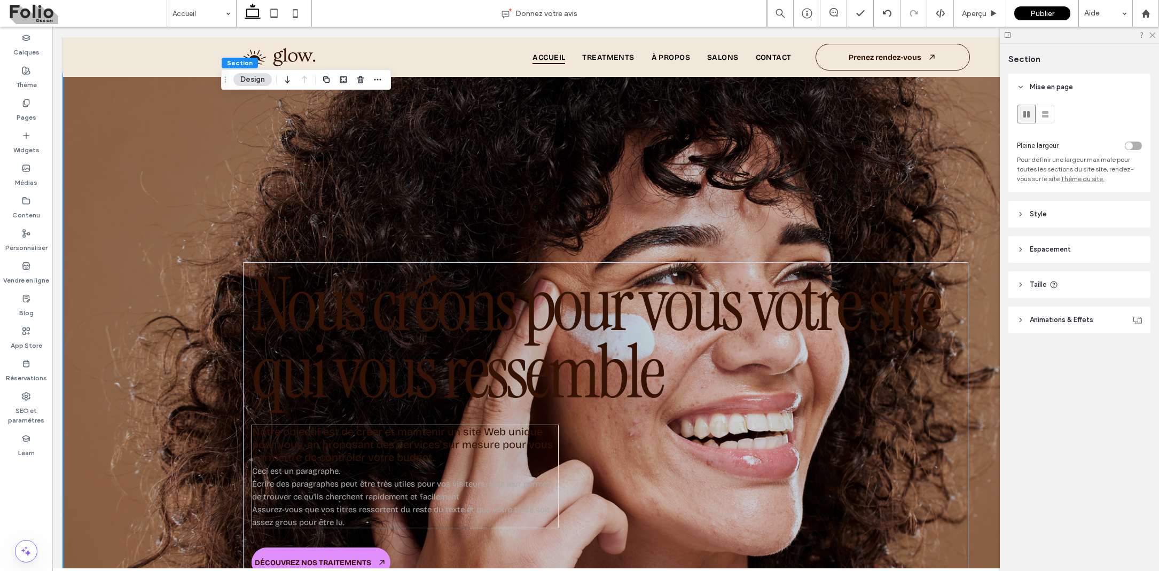
scroll to position [270, 0]
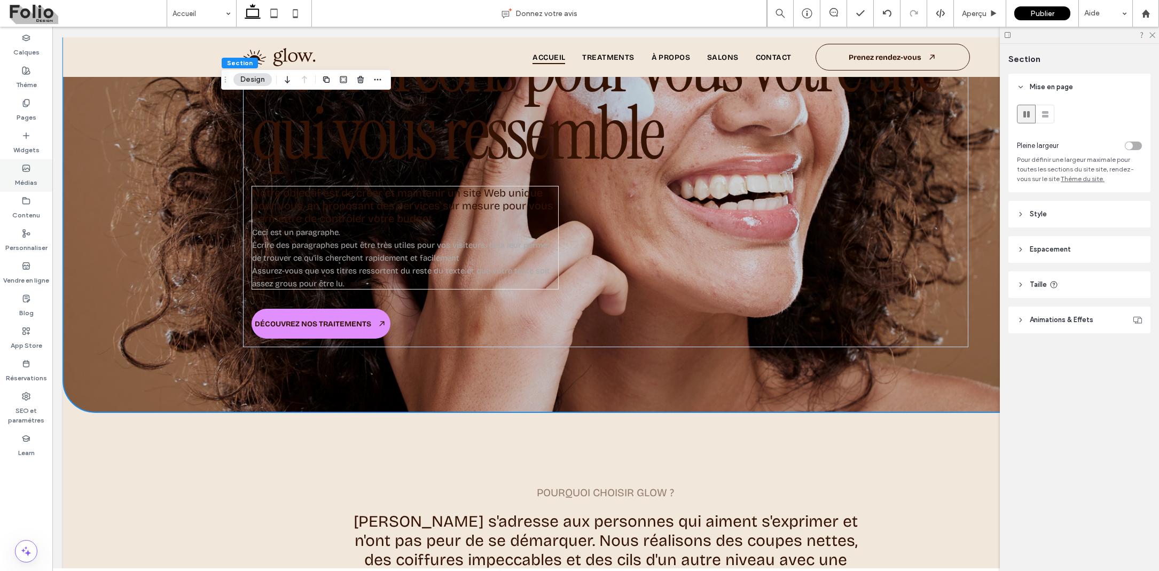
click at [25, 182] on label "Médias" at bounding box center [26, 179] width 22 height 15
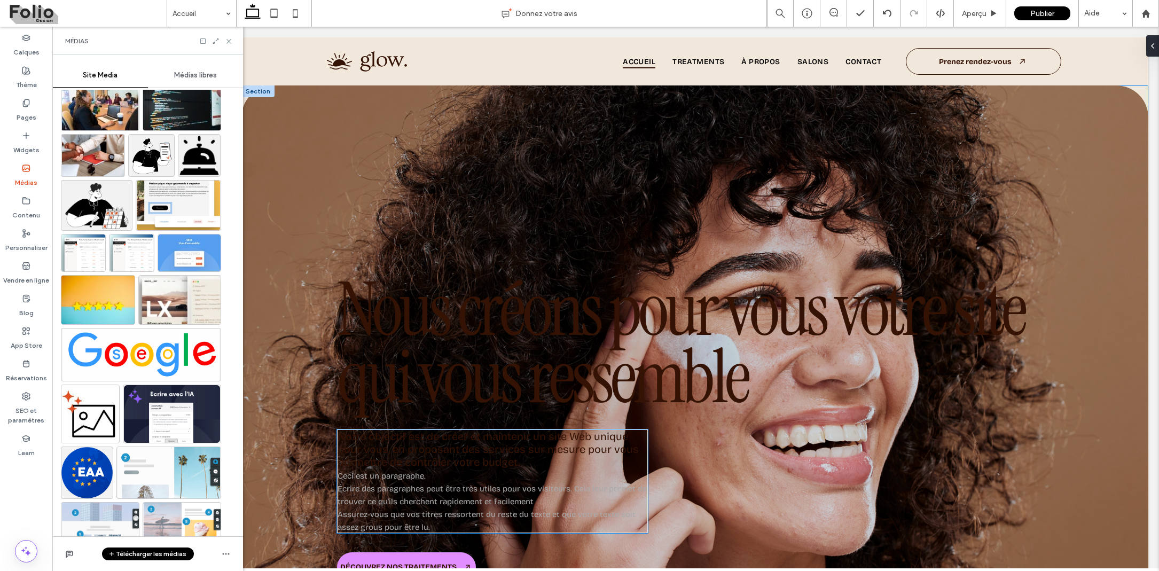
scroll to position [0, 0]
click at [25, 195] on div "Contenu" at bounding box center [26, 208] width 52 height 33
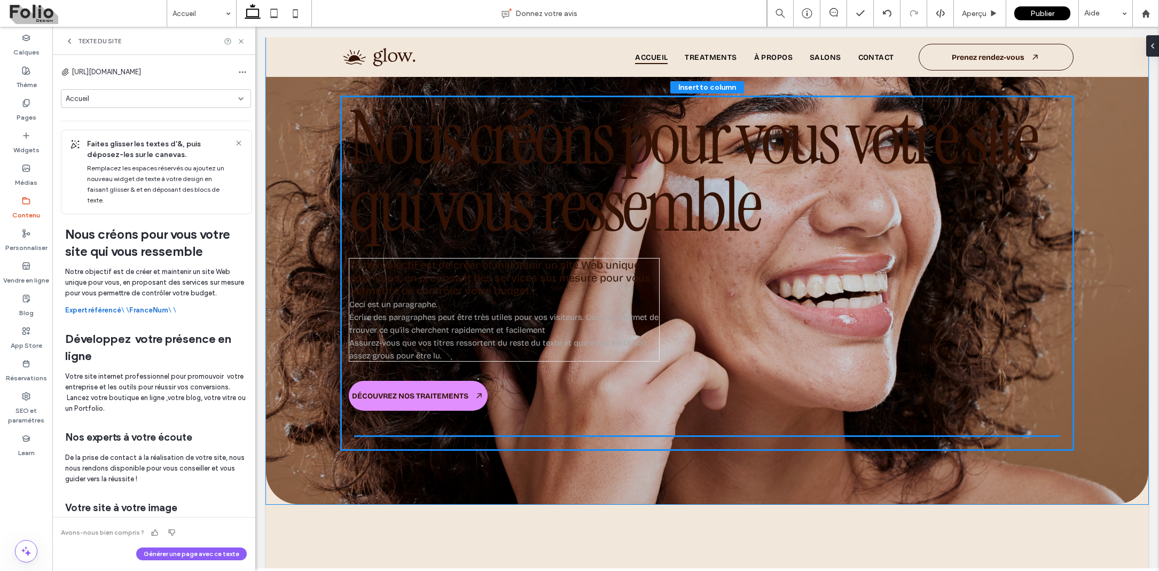
scroll to position [182, 0]
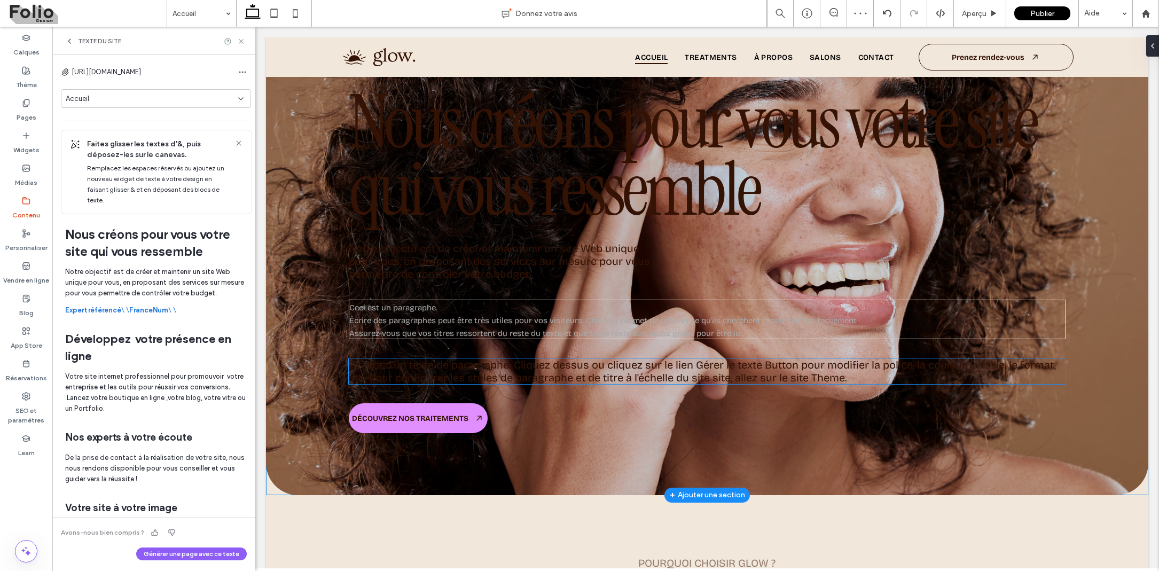
click at [390, 377] on span "Il s'agit d'un texte de paragraphe. Cliquez dessus ou cliquez sur le lien Gérer…" at bounding box center [702, 371] width 707 height 26
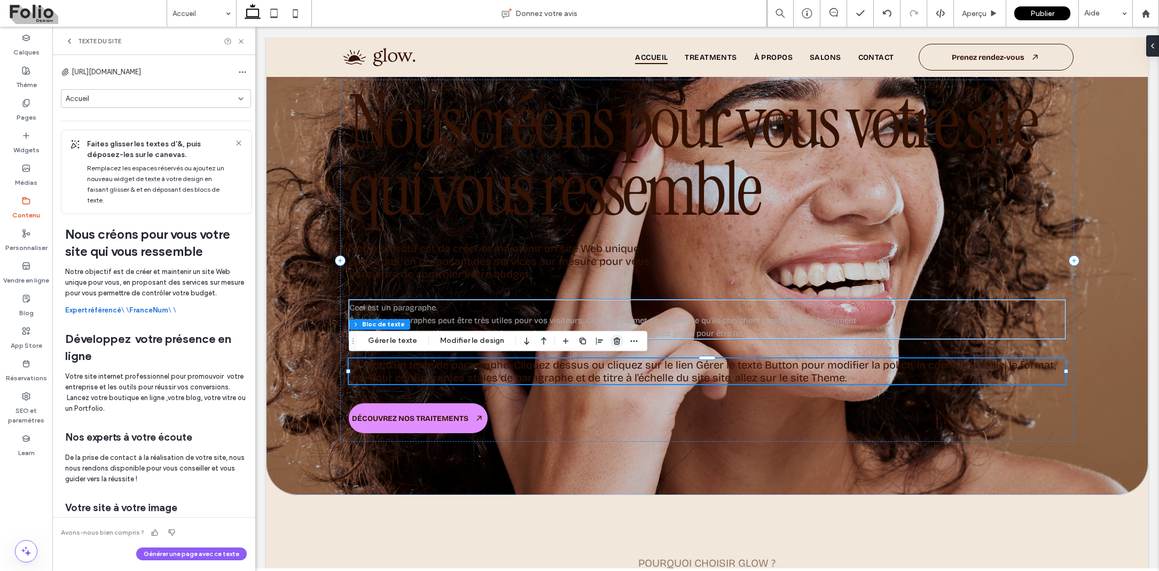
click at [613, 343] on icon "button" at bounding box center [617, 340] width 9 height 9
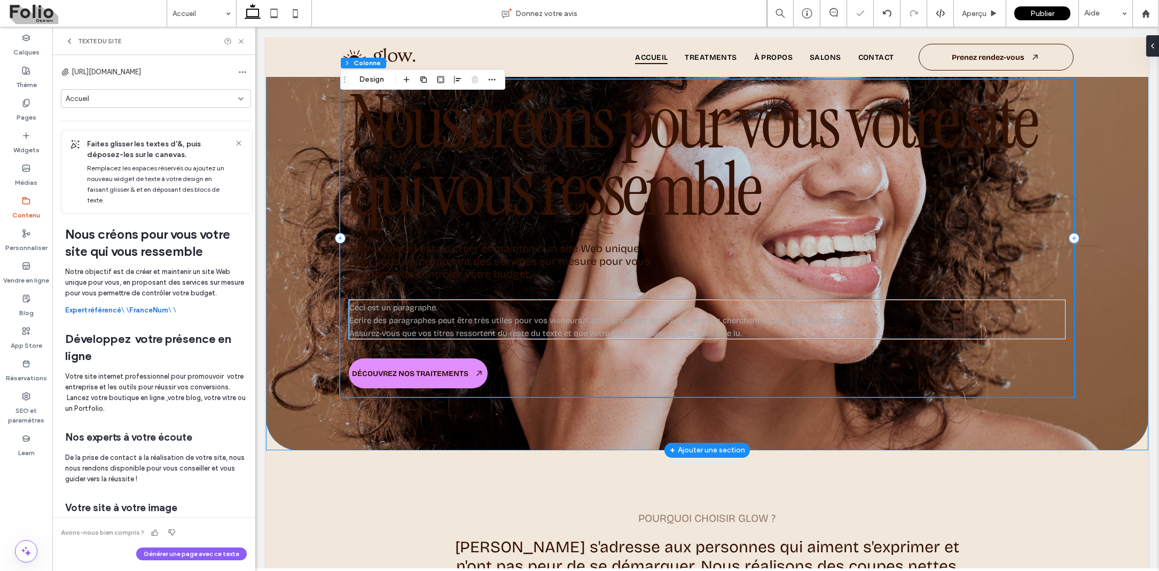
click at [583, 319] on div at bounding box center [707, 320] width 717 height 40
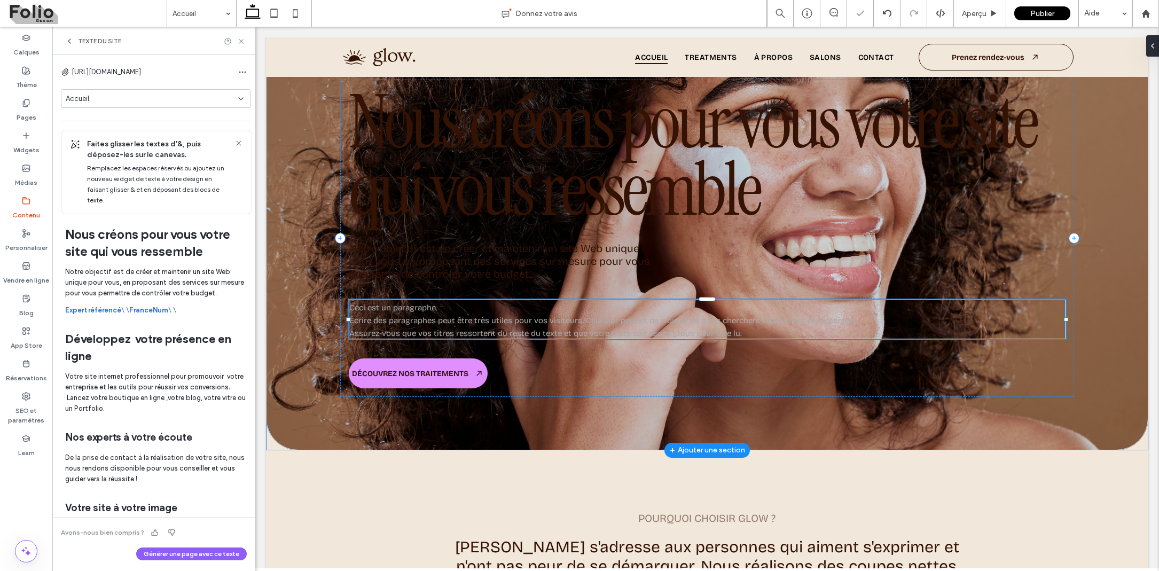
type input "*"
type input "***"
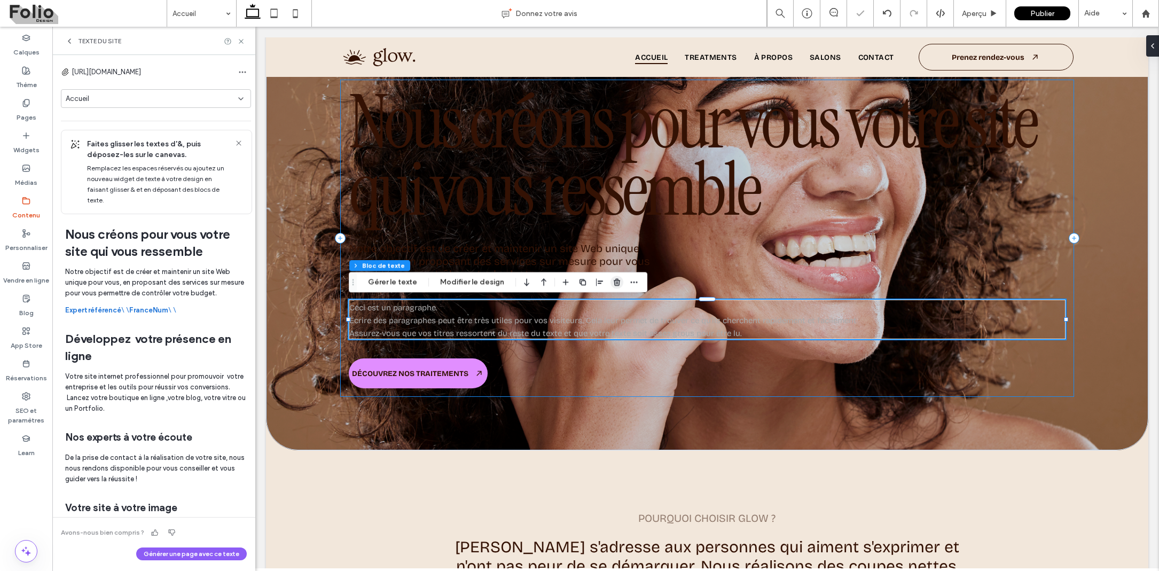
click at [616, 283] on icon "button" at bounding box center [617, 282] width 9 height 9
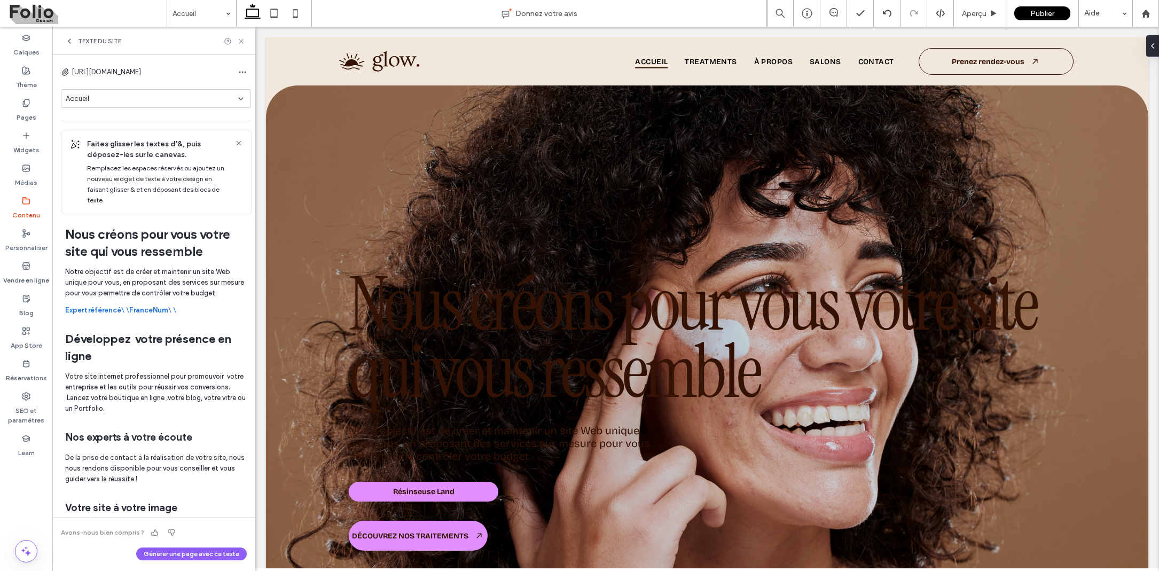
scroll to position [0, 0]
click at [69, 43] on icon at bounding box center [69, 41] width 9 height 9
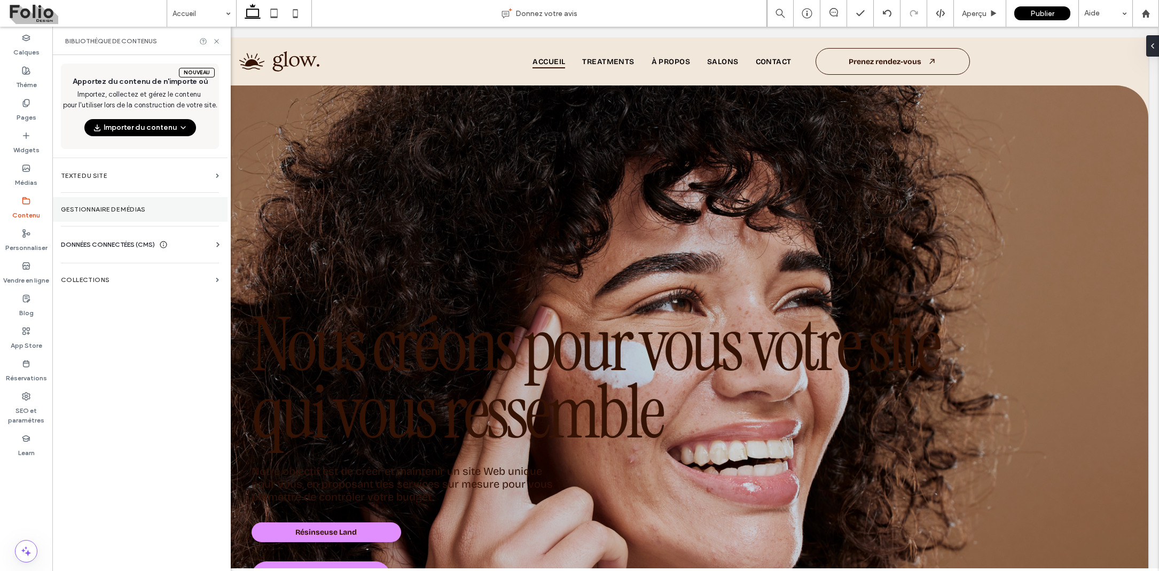
click at [135, 211] on label "Gestionnaire de médias" at bounding box center [140, 209] width 158 height 7
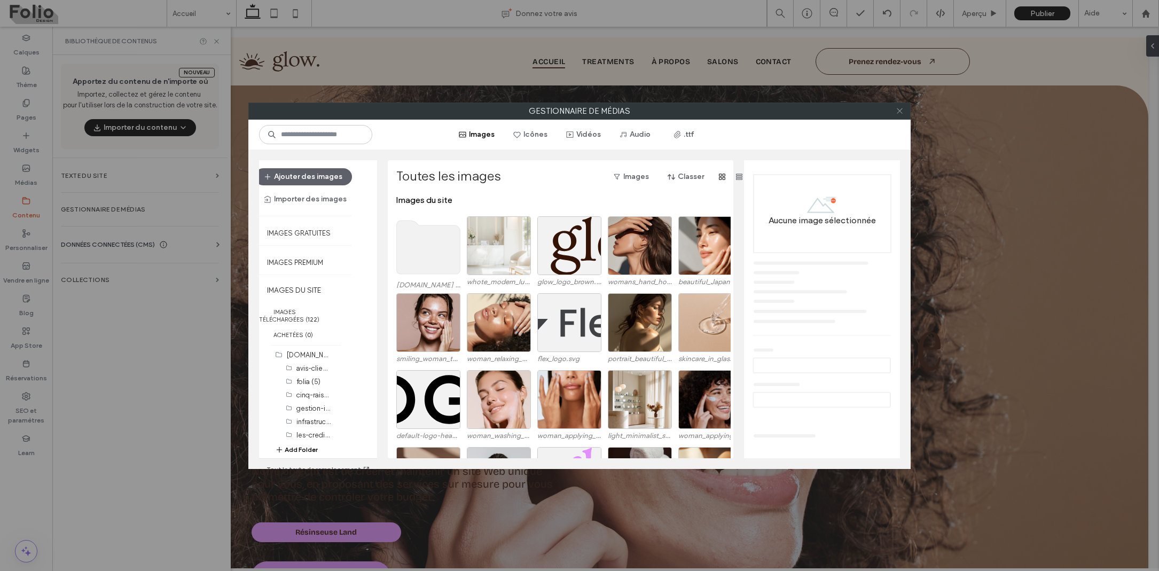
click at [900, 109] on icon at bounding box center [900, 111] width 8 height 8
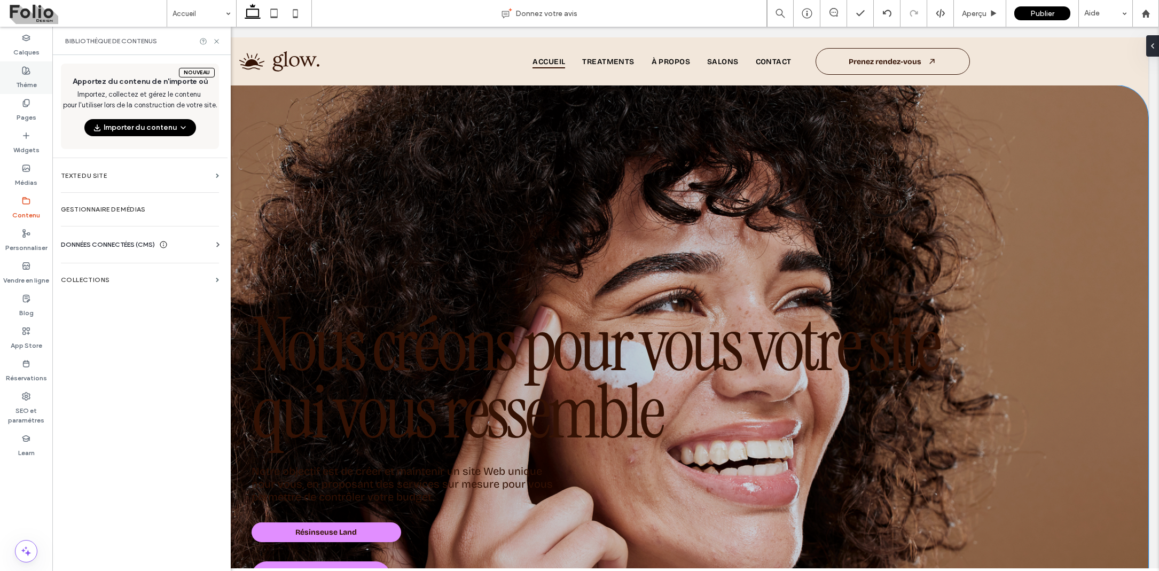
click at [29, 71] on use at bounding box center [25, 70] width 7 height 7
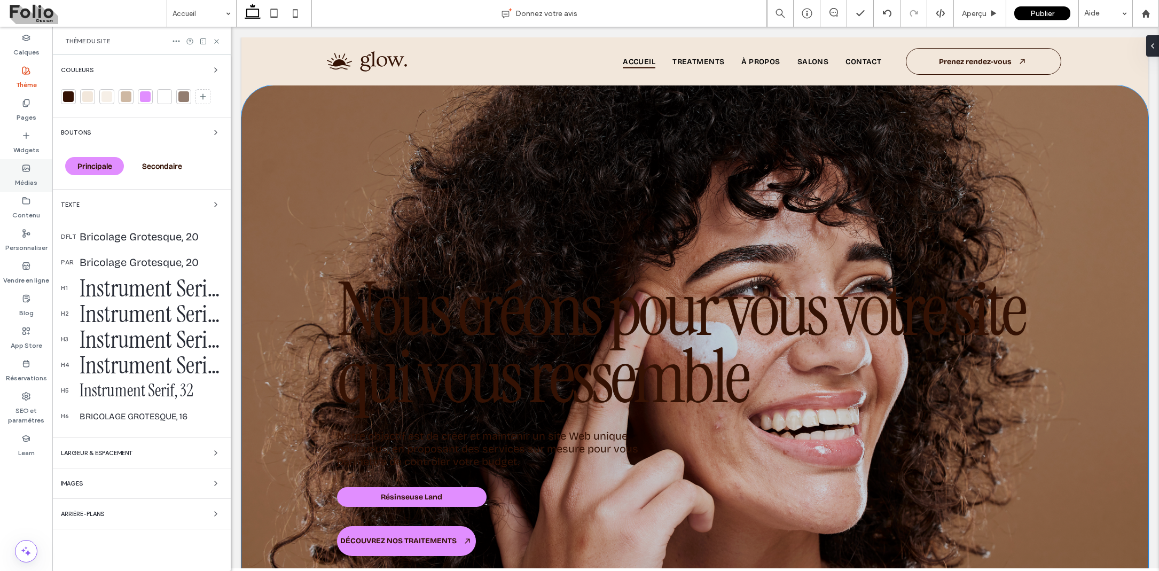
click at [28, 174] on label "Médias" at bounding box center [26, 179] width 22 height 15
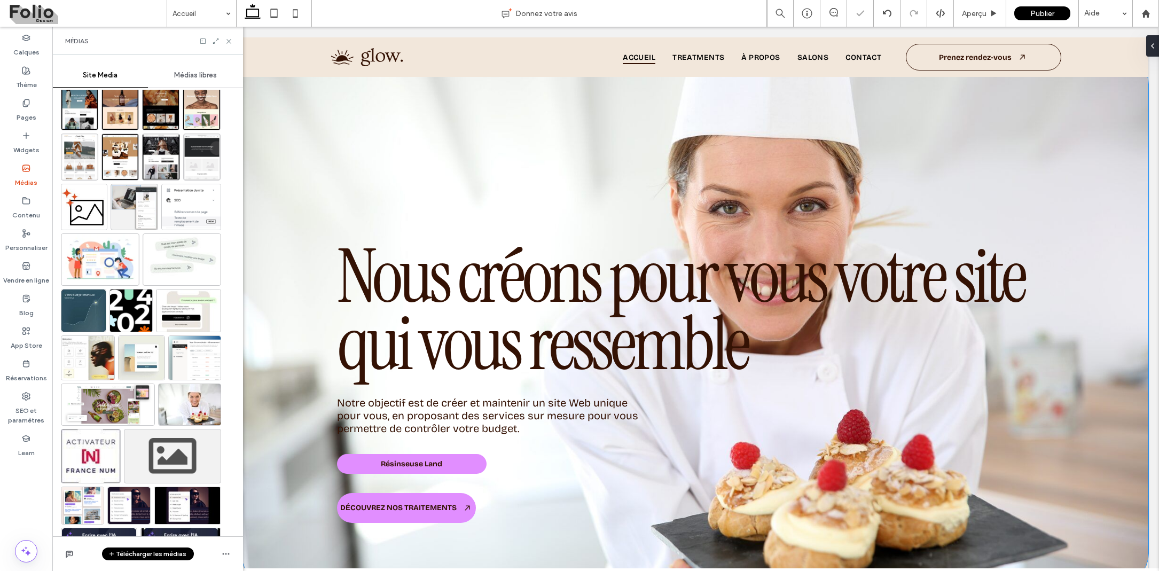
scroll to position [1, 0]
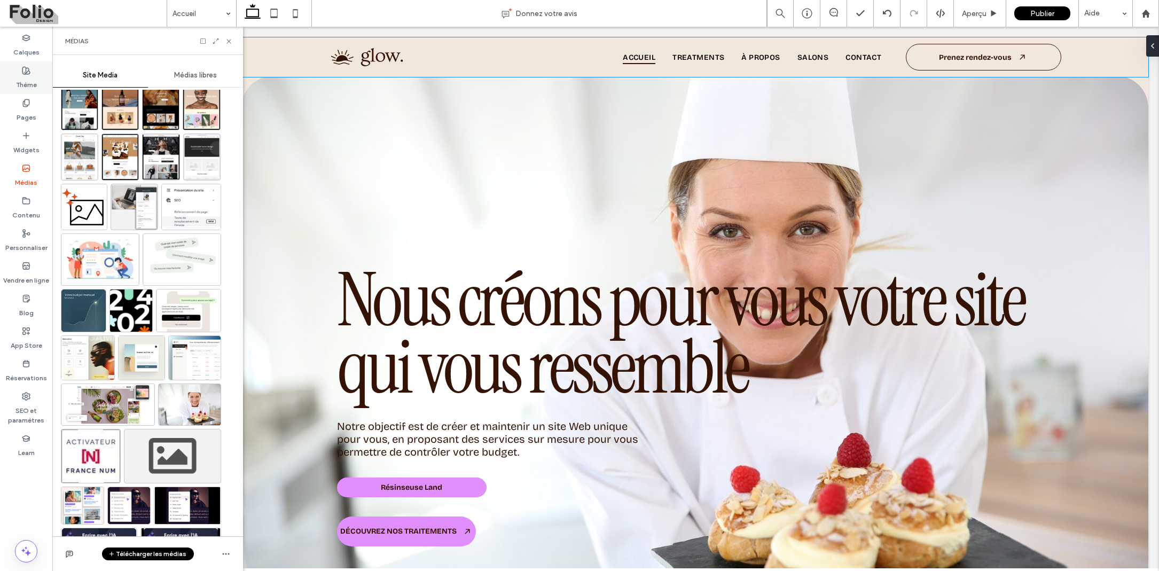
click at [25, 84] on label "Thème" at bounding box center [26, 82] width 21 height 15
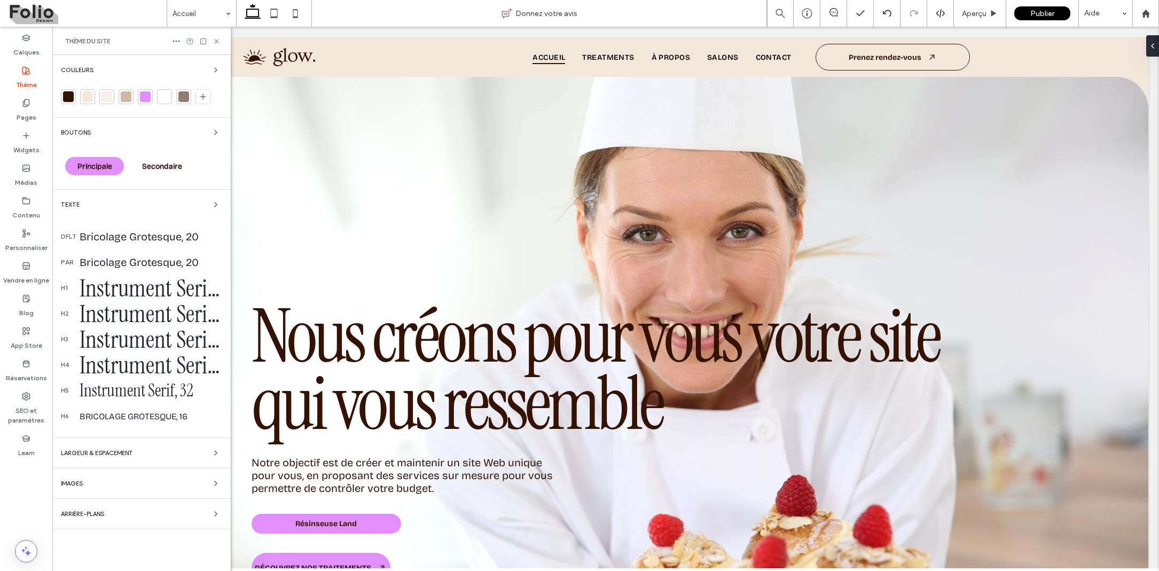
scroll to position [12, 0]
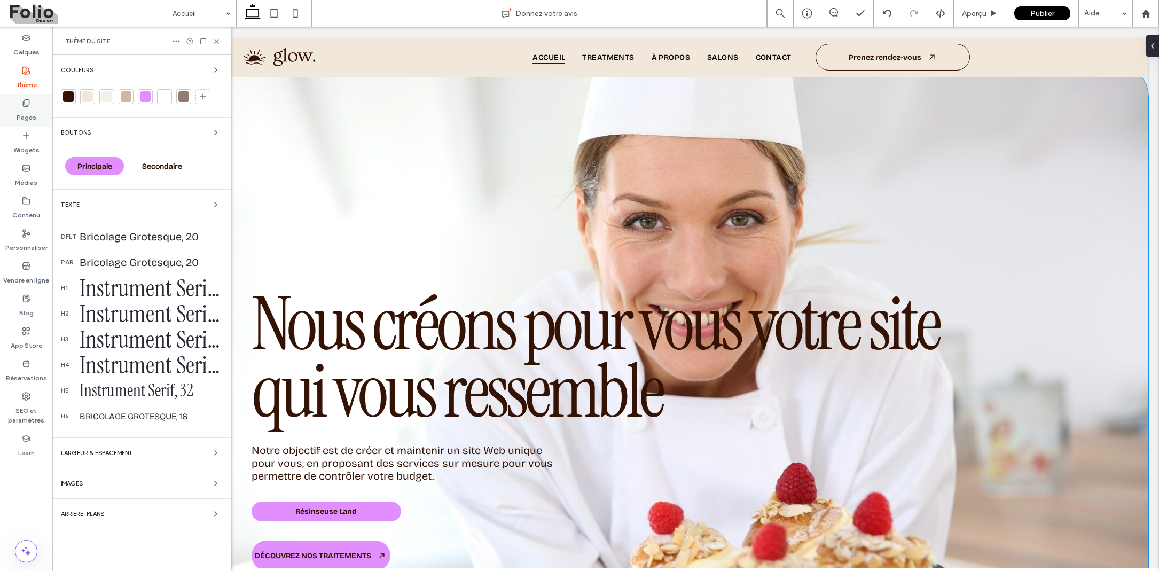
click at [29, 112] on label "Pages" at bounding box center [27, 114] width 20 height 15
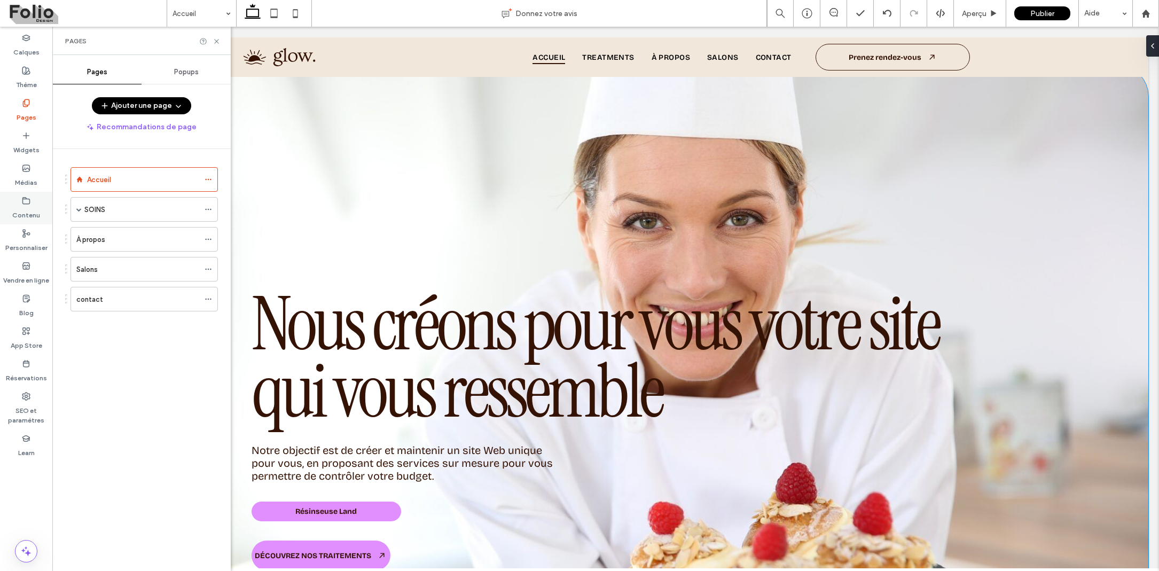
click at [26, 213] on label "Contenu" at bounding box center [26, 212] width 28 height 15
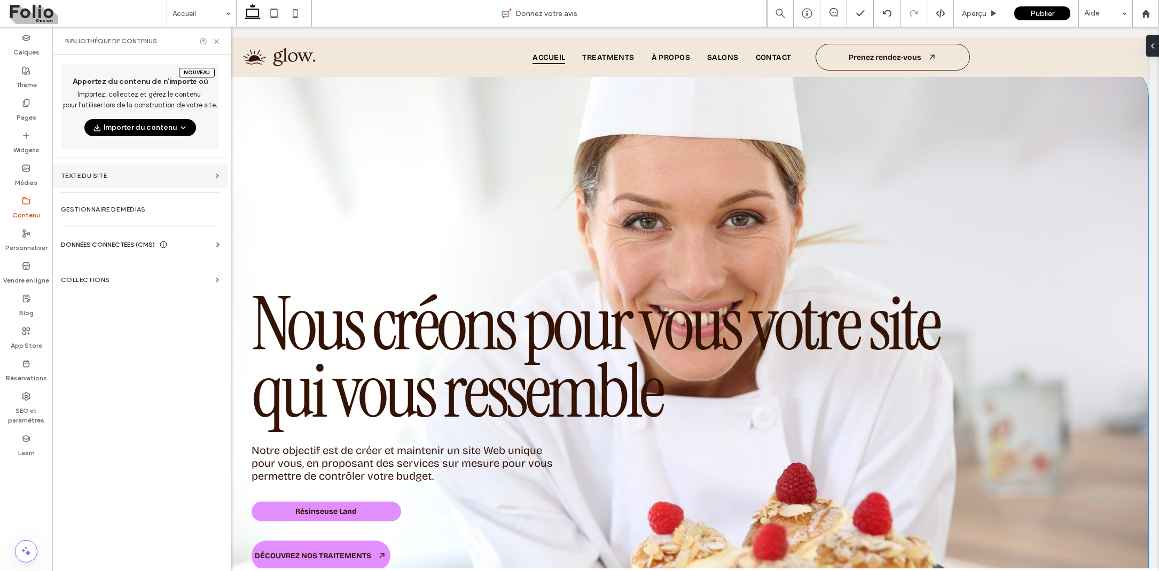
click at [145, 170] on section "Texte du site" at bounding box center [139, 175] width 175 height 25
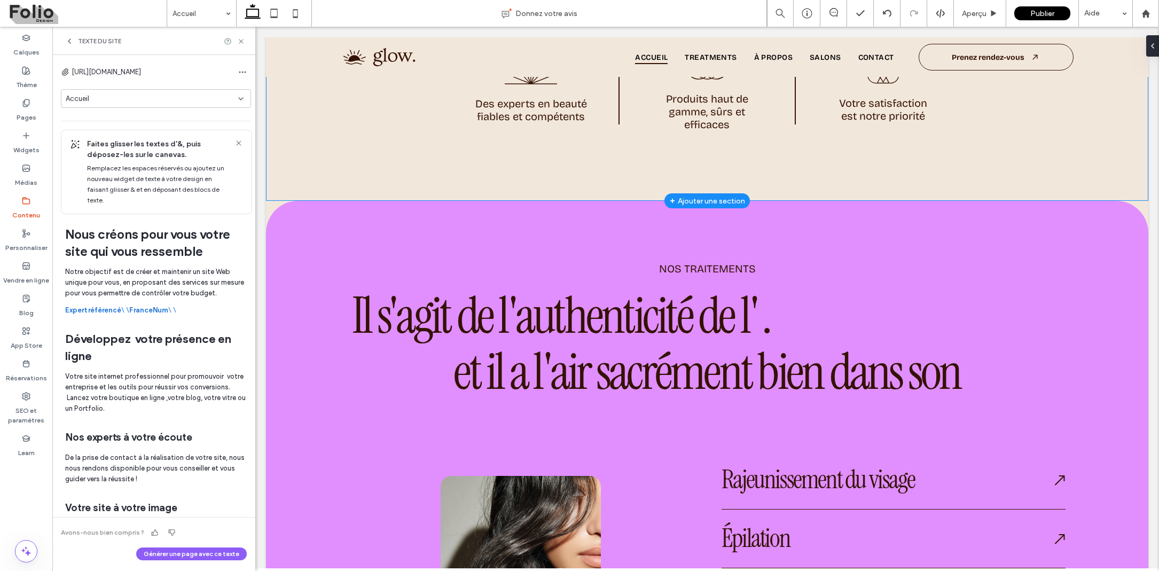
scroll to position [858, 0]
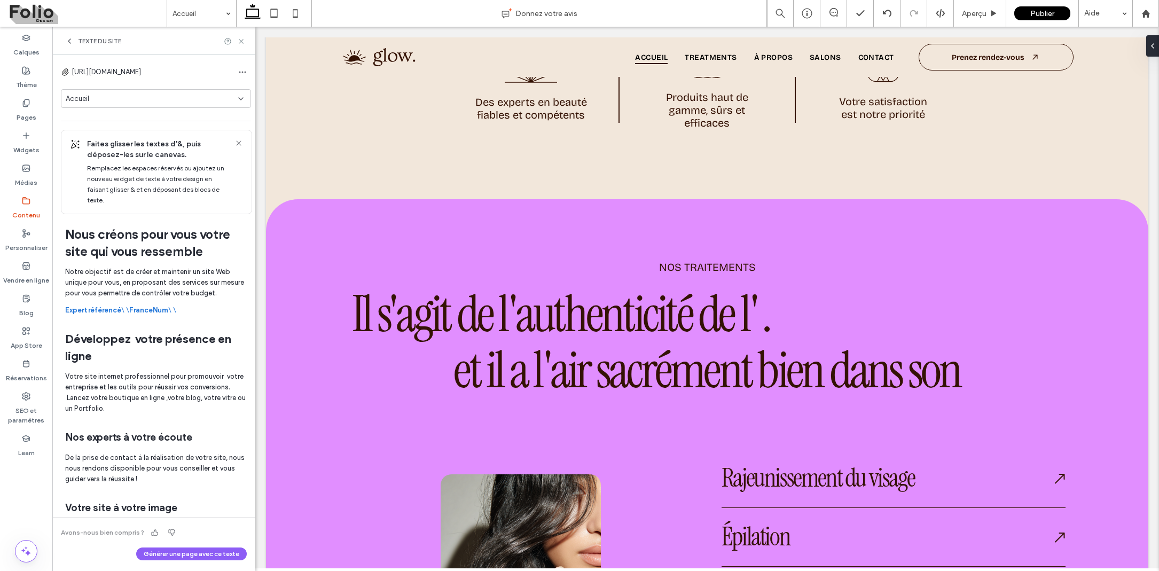
drag, startPoint x: 171, startPoint y: 347, endPoint x: 160, endPoint y: 358, distance: 15.9
click at [160, 358] on h2 "Développez votre présence en ligne" at bounding box center [156, 348] width 182 height 34
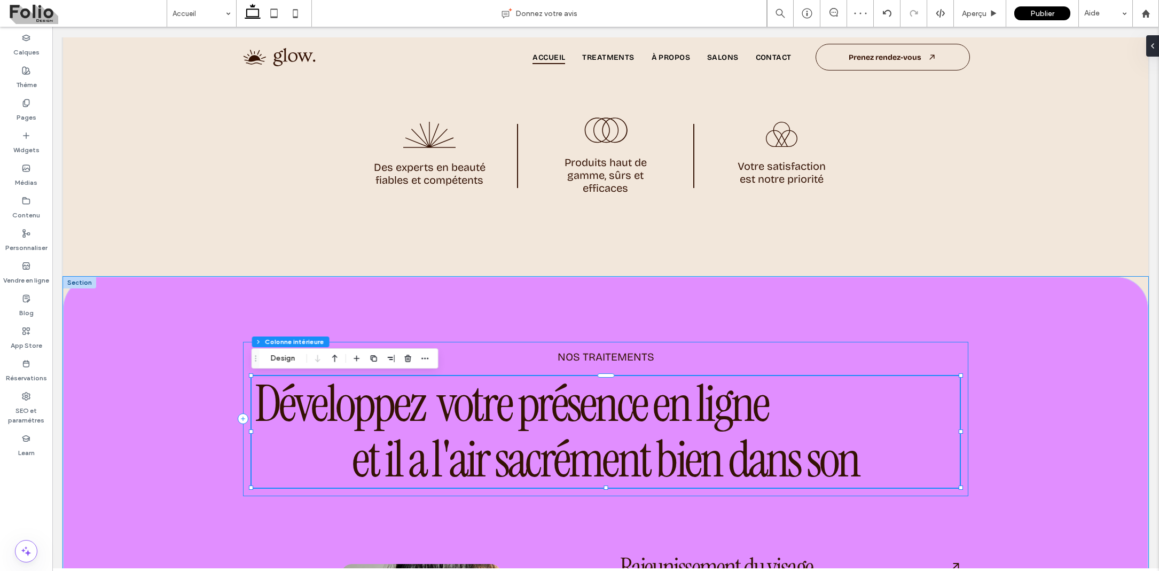
click at [510, 364] on div "Nos traitements Développez votre présence en ligne et il a l'air sacrément bien…" at bounding box center [606, 419] width 726 height 154
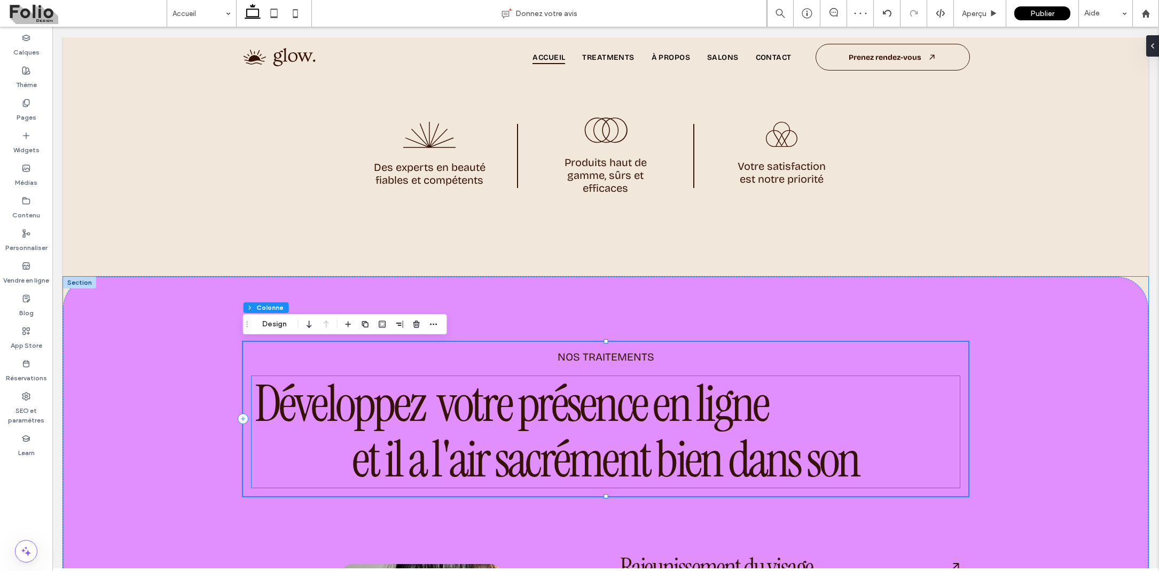
click at [448, 405] on span "Développez votre présence en ligne" at bounding box center [512, 404] width 514 height 66
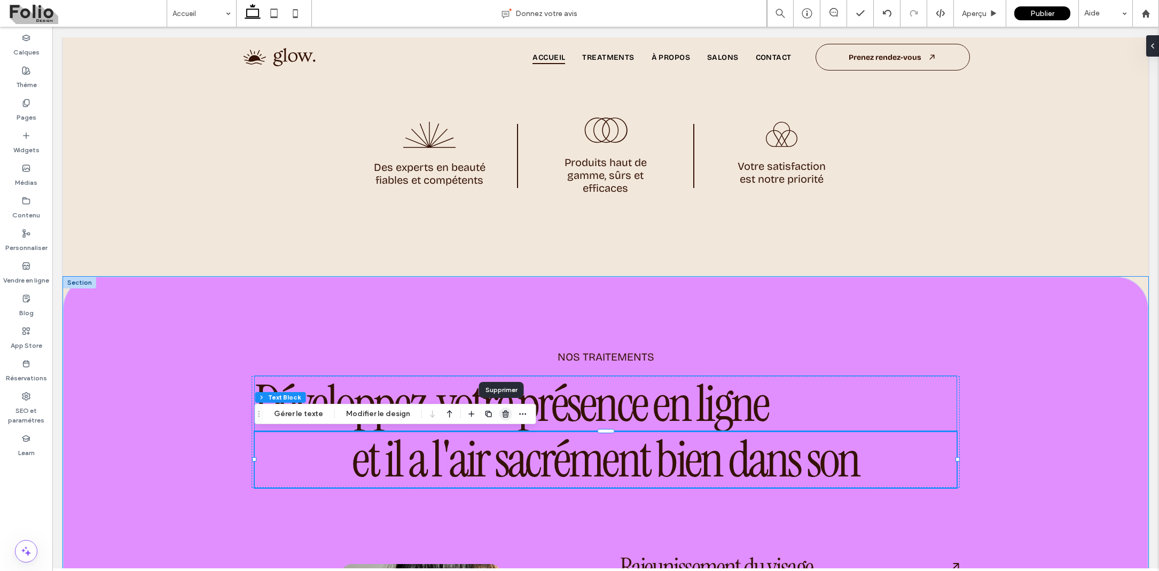
click at [503, 413] on use "button" at bounding box center [506, 413] width 6 height 7
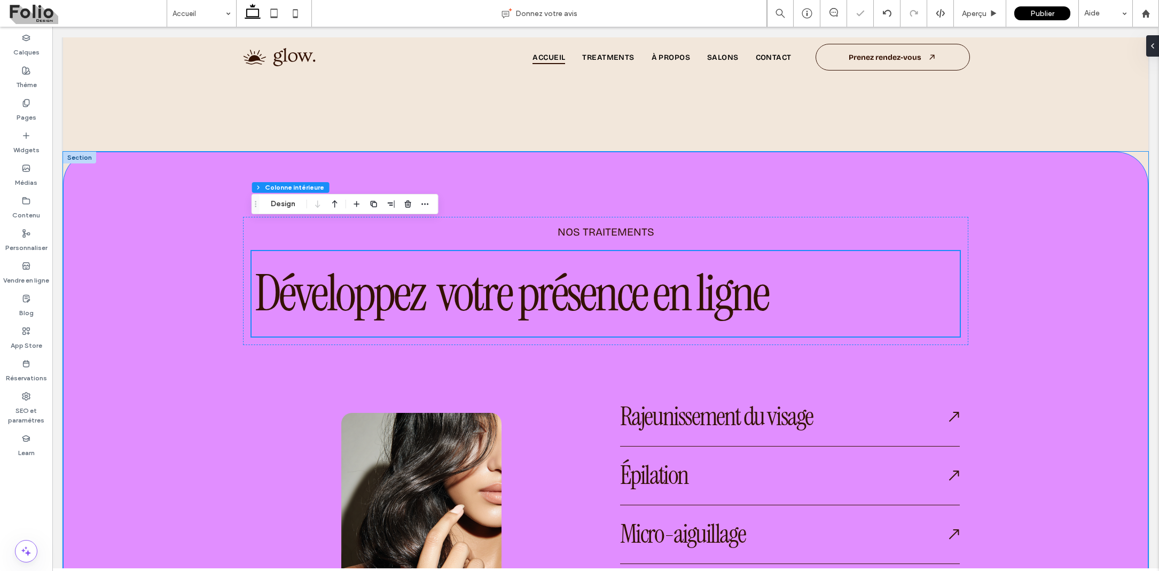
scroll to position [1024, 0]
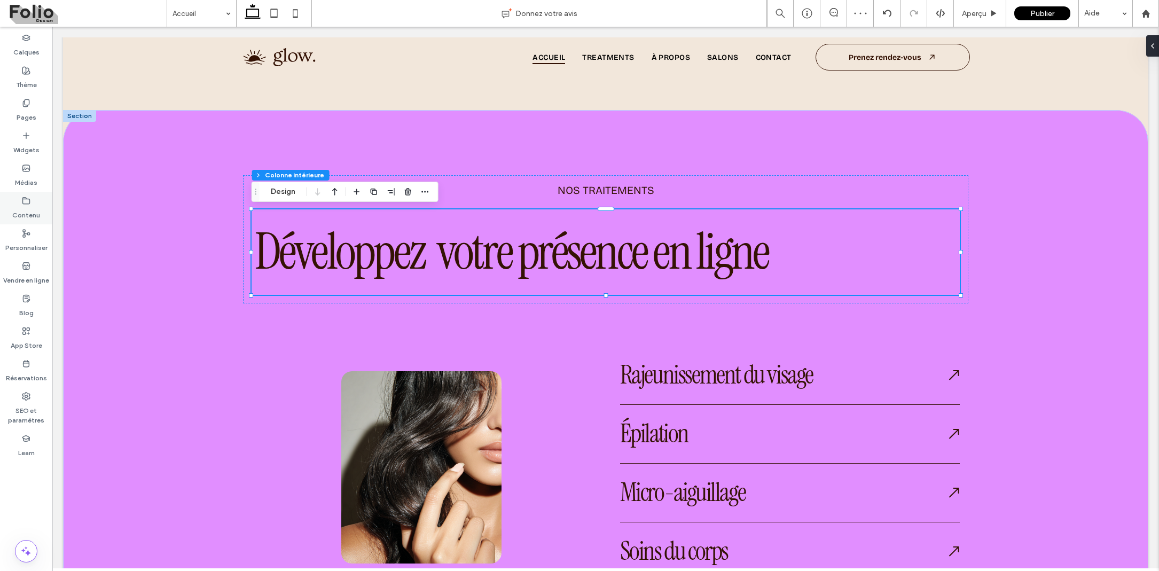
click at [30, 206] on label "Contenu" at bounding box center [26, 212] width 28 height 15
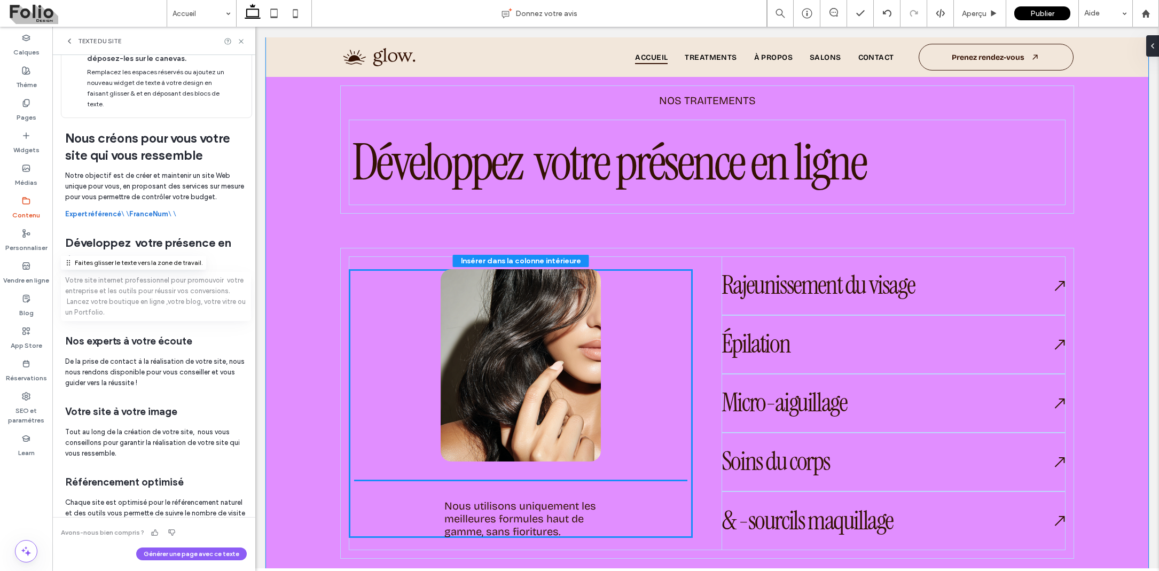
scroll to position [1062, 0]
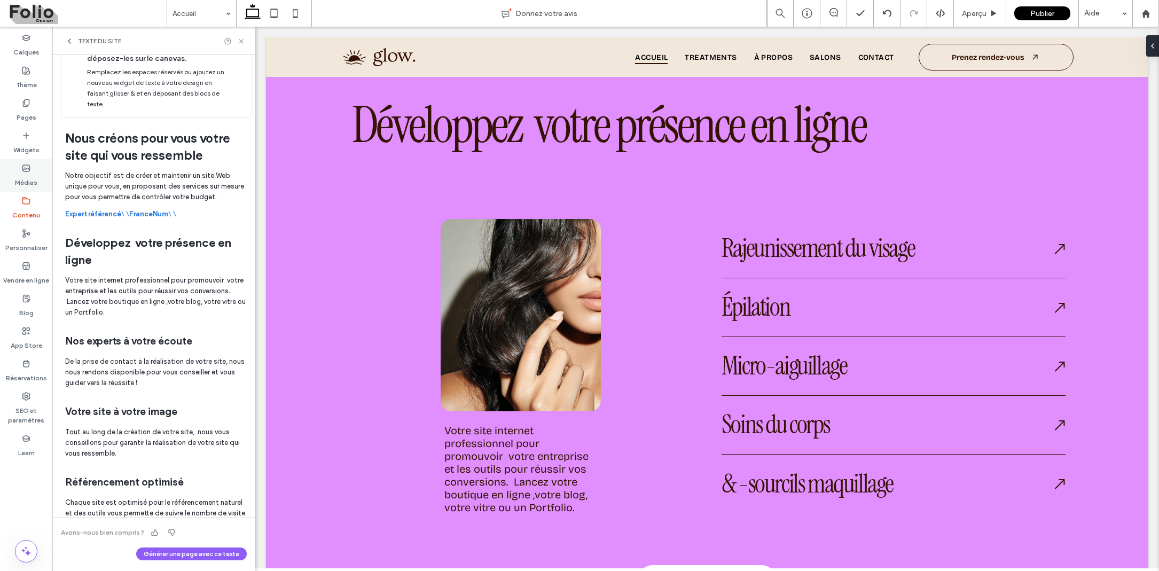
click at [31, 173] on label "Médias" at bounding box center [26, 179] width 22 height 15
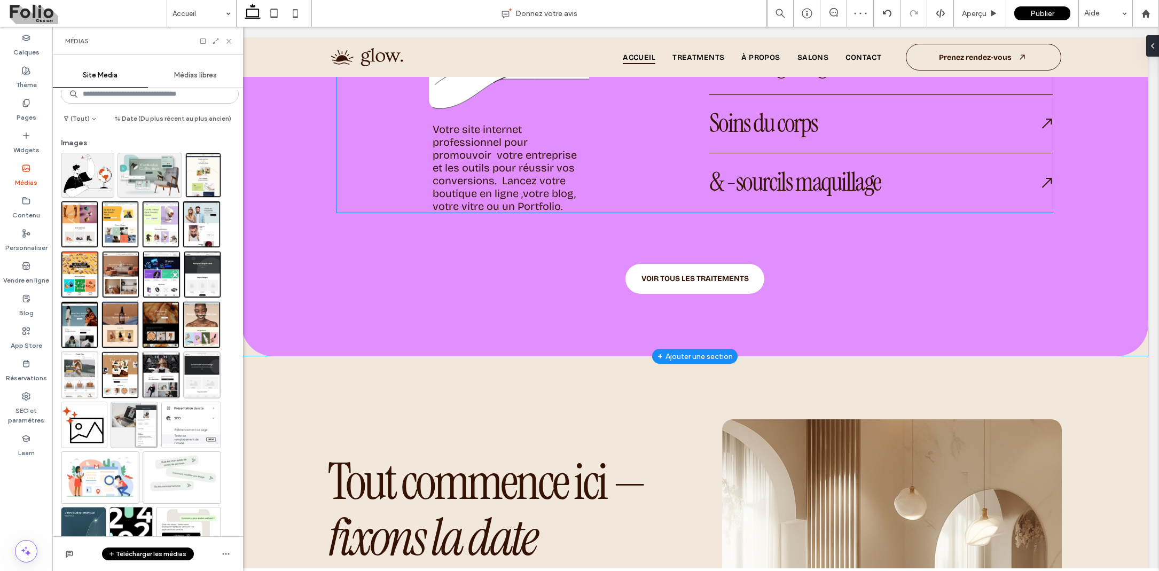
scroll to position [1375, 0]
click at [28, 206] on label "Contenu" at bounding box center [26, 212] width 28 height 15
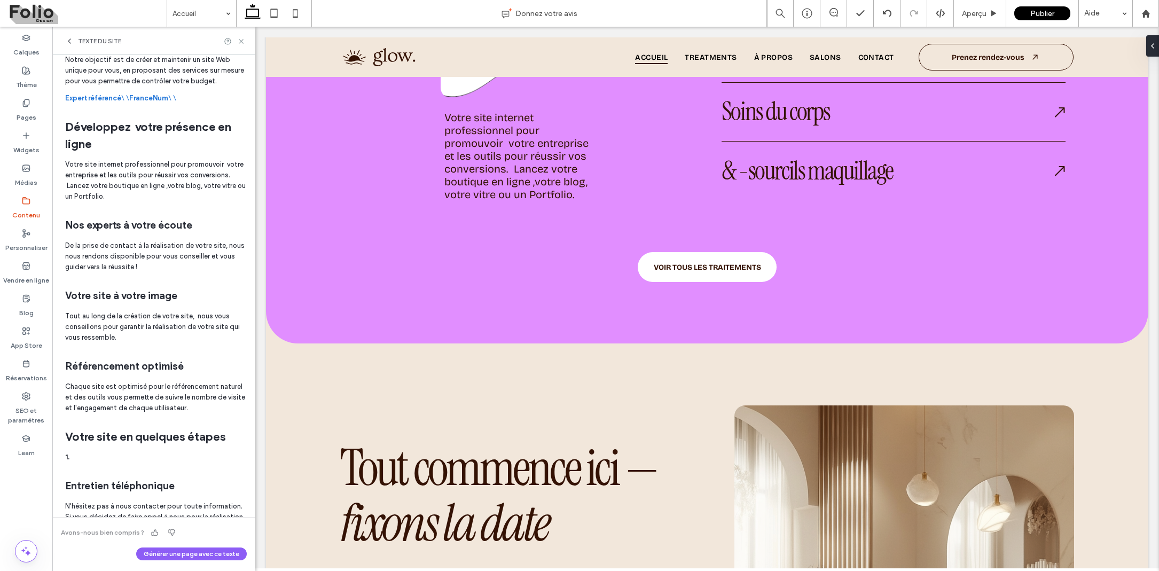
scroll to position [178, 0]
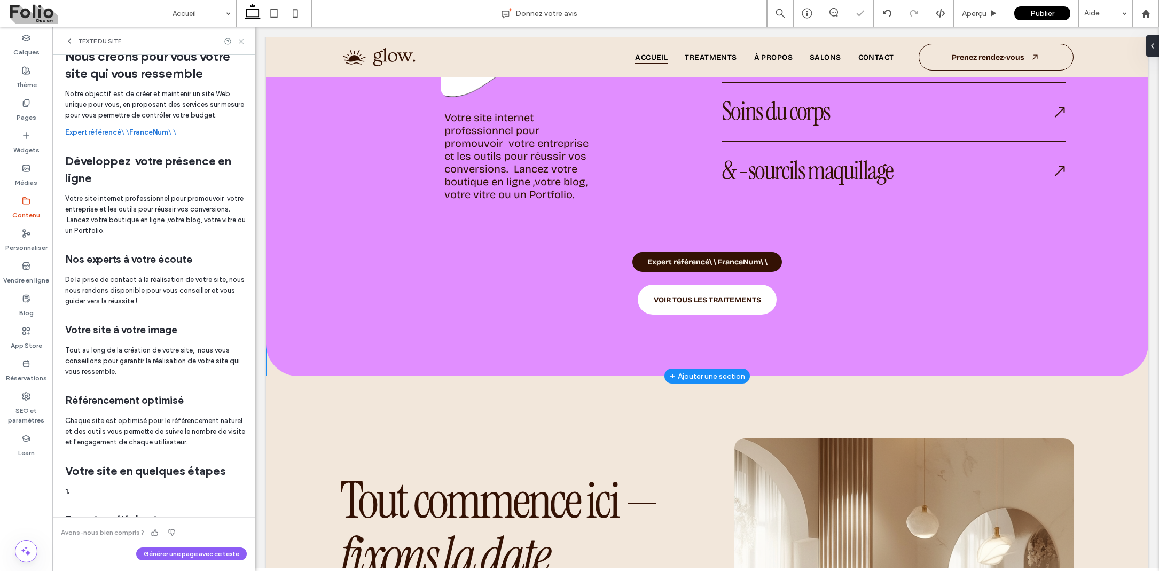
click at [703, 260] on span "Expert référencé\ \ FranceNum\ \" at bounding box center [707, 261] width 120 height 9
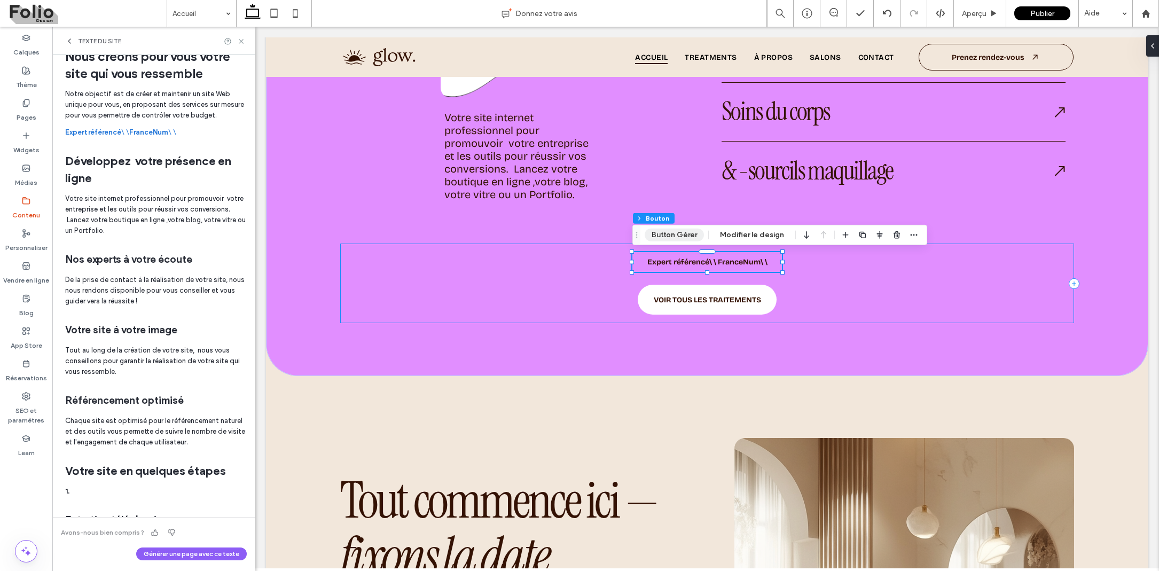
click at [683, 237] on button "Button Gérer" at bounding box center [674, 235] width 59 height 13
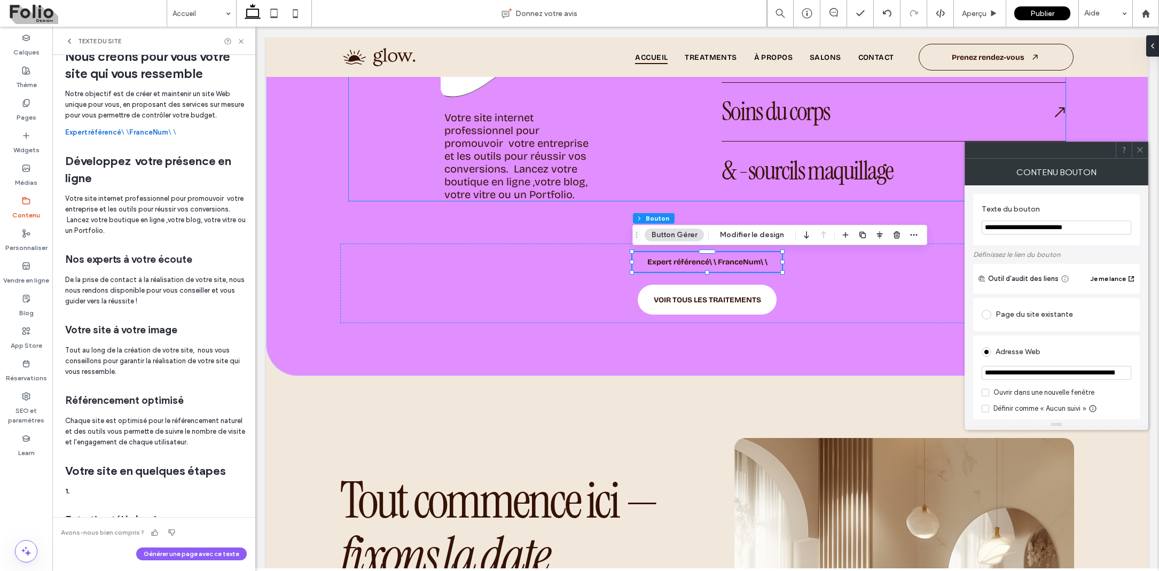
click at [1035, 224] on input "**********" at bounding box center [1057, 228] width 150 height 14
click at [1039, 226] on input "**********" at bounding box center [1057, 228] width 150 height 14
type input "**********"
click at [1120, 248] on label "Définissez le lien du bouton" at bounding box center [1056, 254] width 167 height 19
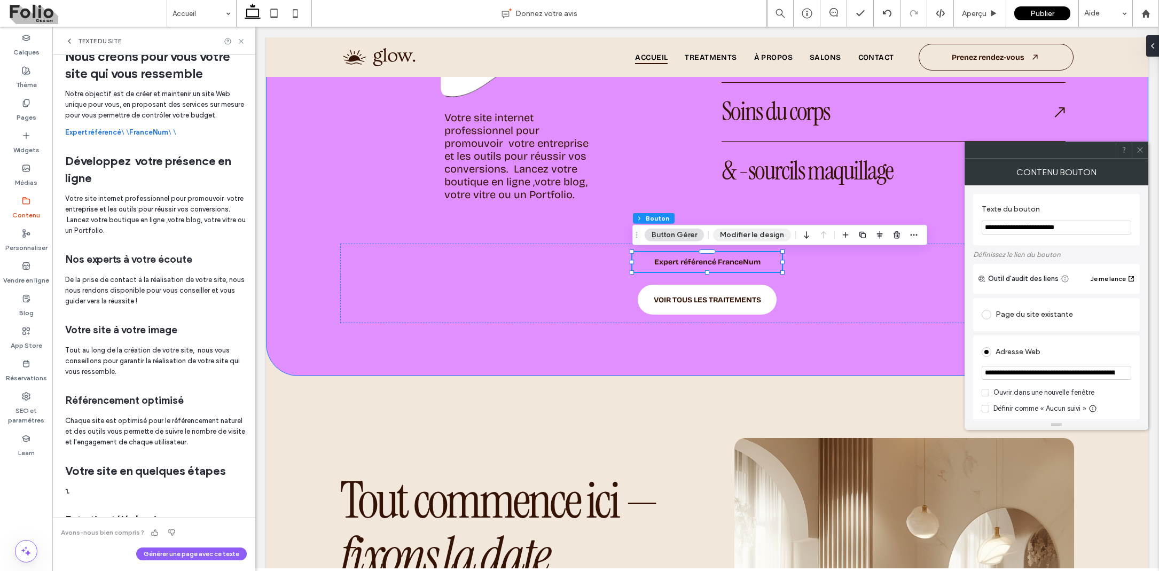
click at [758, 233] on button "Modifier le design" at bounding box center [752, 235] width 78 height 13
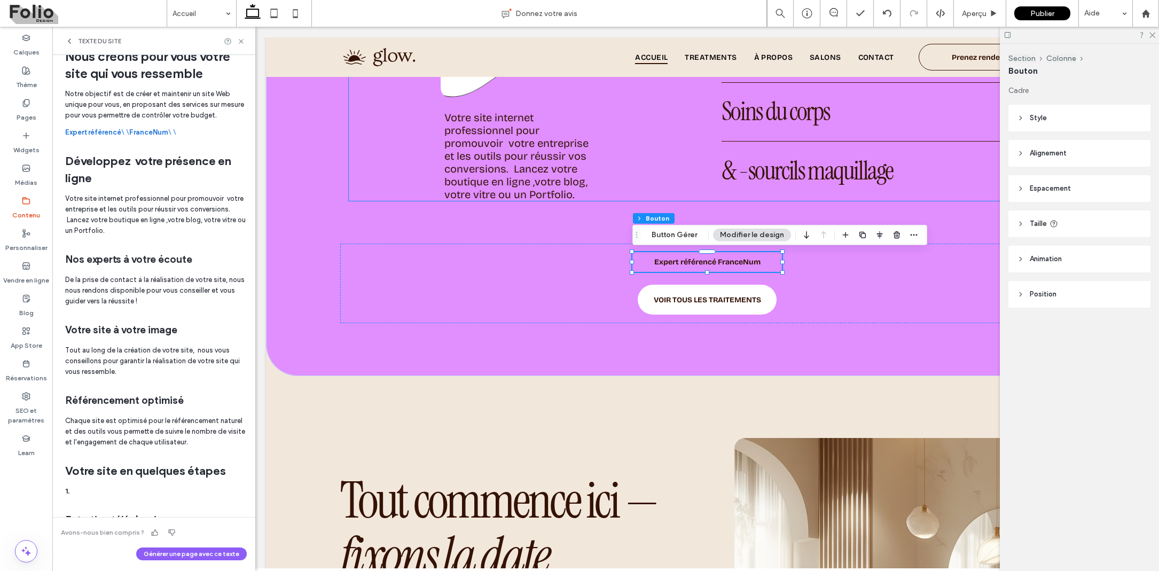
click at [1022, 117] on icon at bounding box center [1020, 117] width 7 height 7
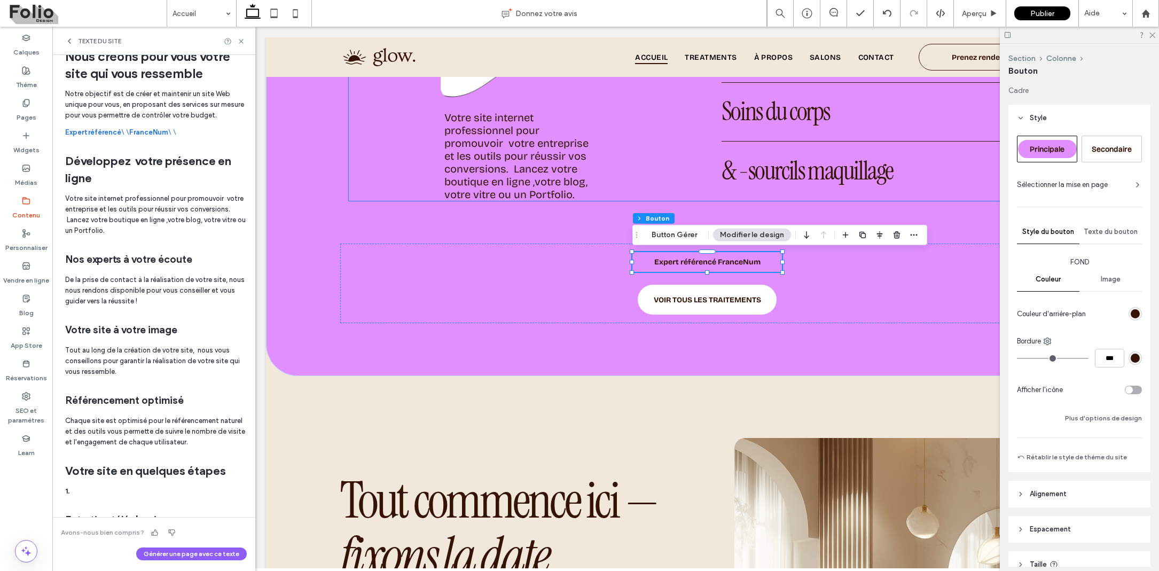
click at [1113, 143] on div "Secondaire" at bounding box center [1112, 149] width 59 height 18
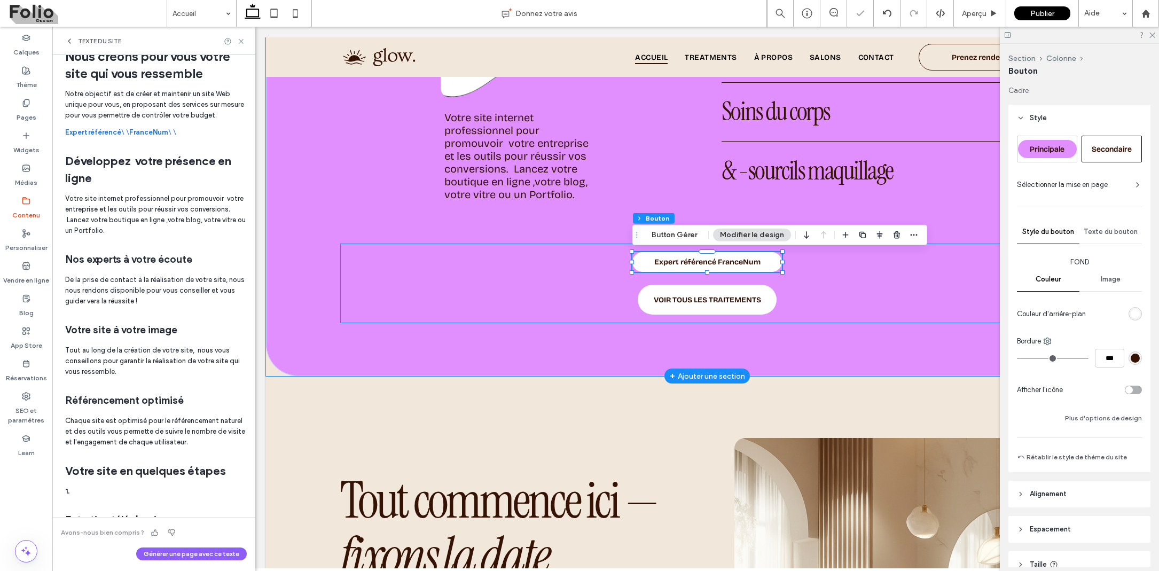
click at [934, 287] on div "Expert référencé FranceNum VOIR TOUS LES TRAITEMENTS" at bounding box center [707, 284] width 734 height 80
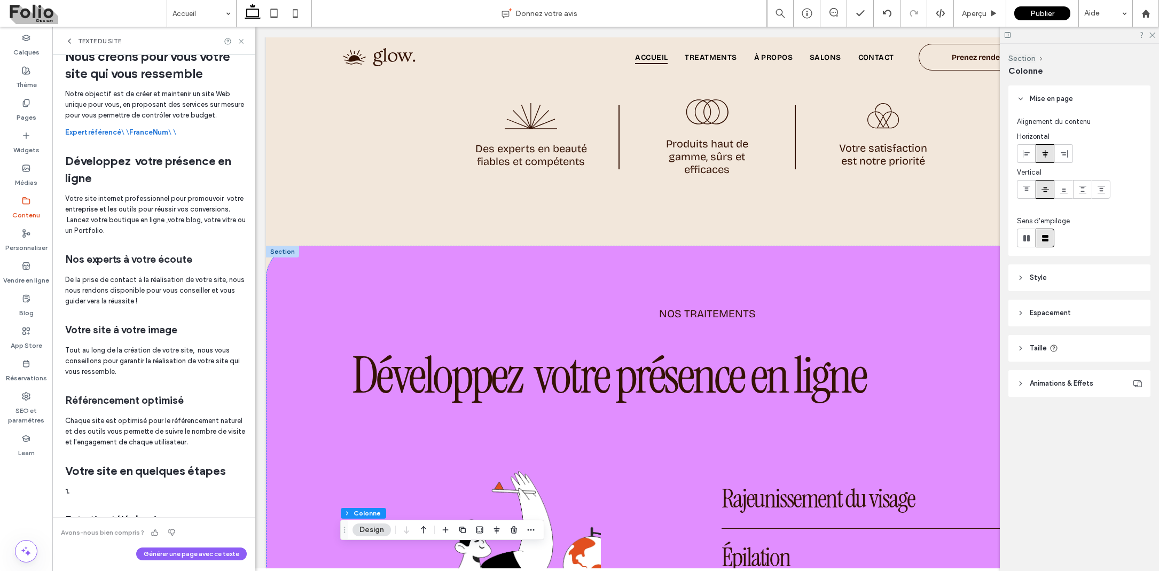
scroll to position [806, 0]
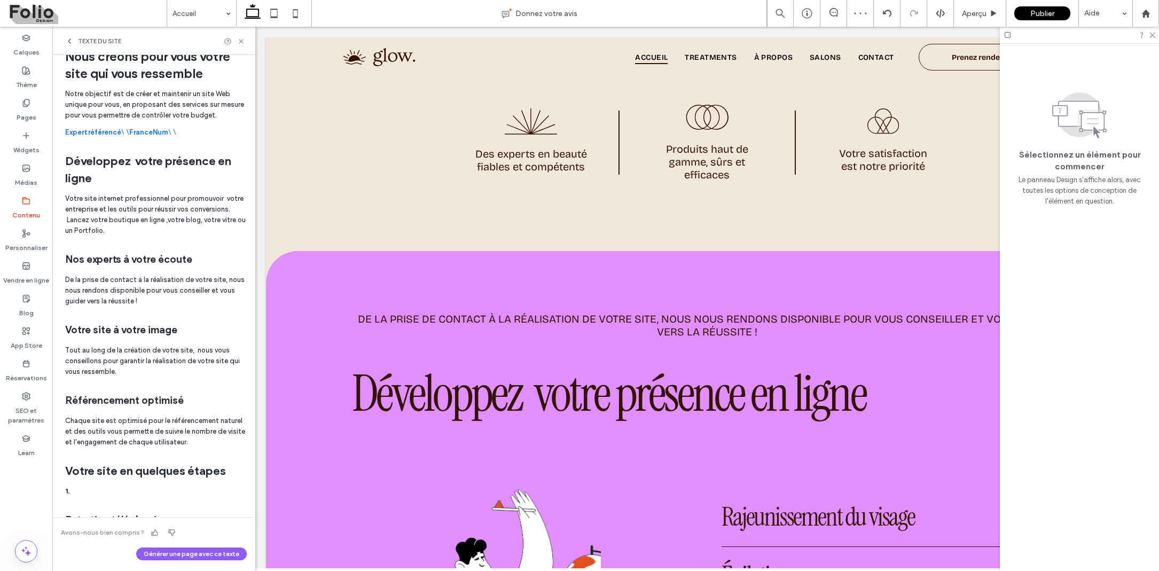
click at [1152, 42] on div at bounding box center [1079, 35] width 159 height 17
click at [1154, 34] on use at bounding box center [1152, 36] width 6 height 6
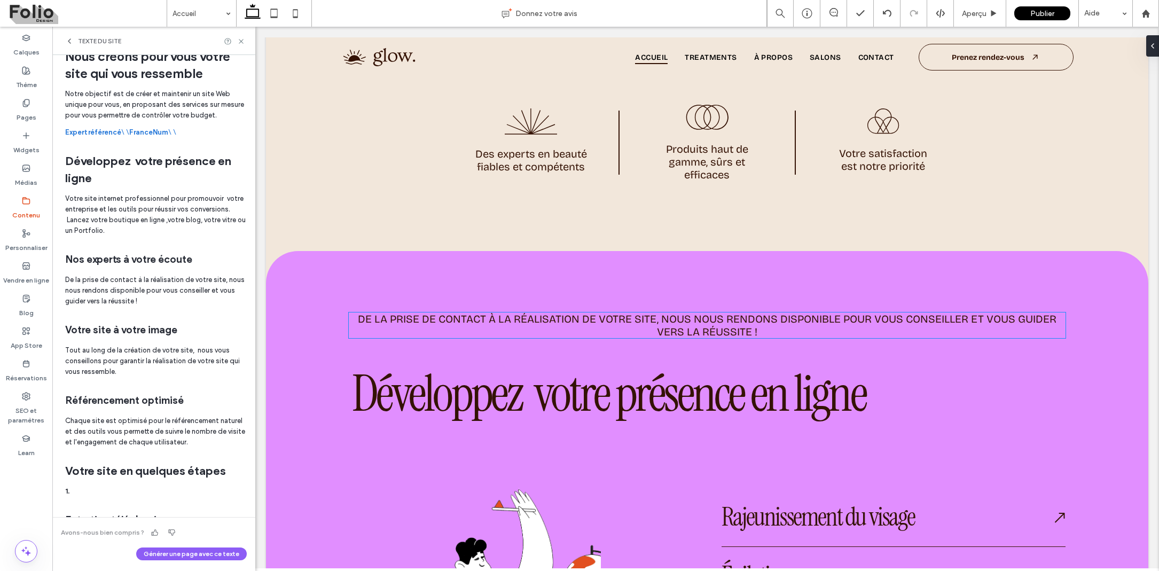
click at [715, 324] on span "De la prise de contact à la réalisation de votre site, nous nous rendons dispon…" at bounding box center [707, 325] width 699 height 26
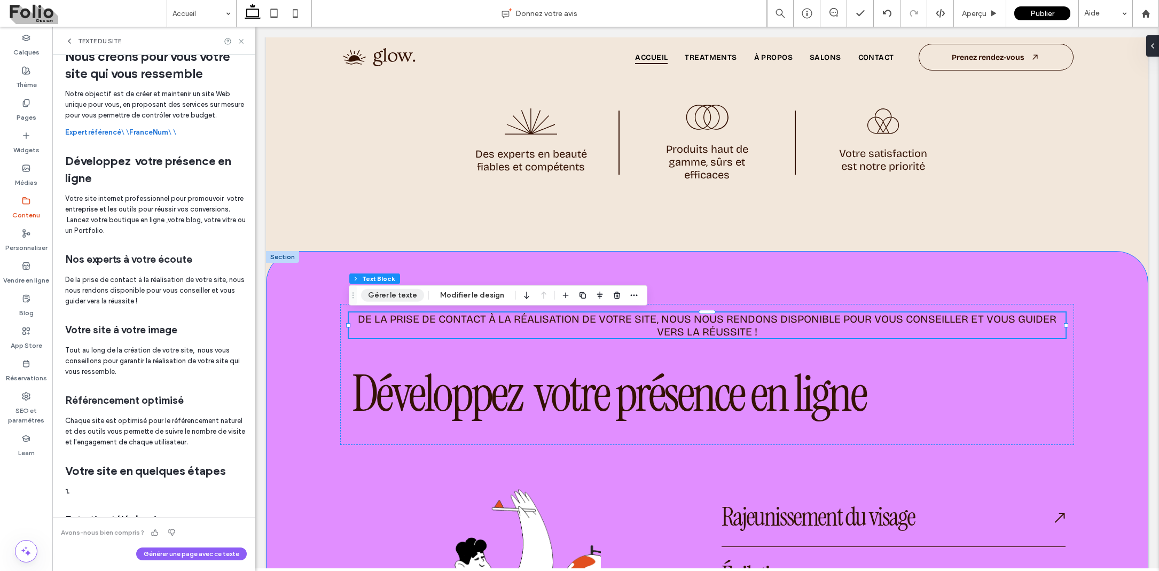
click at [393, 295] on button "Gérer le texte" at bounding box center [392, 295] width 63 height 13
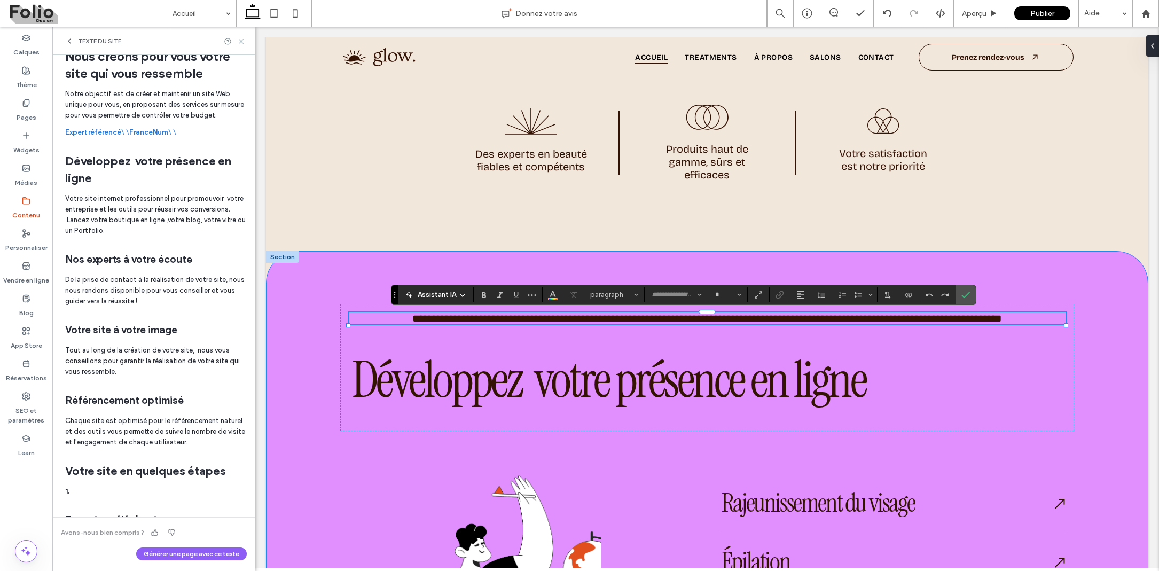
type input "**********"
type input "**"
click at [530, 296] on icon "Plus" at bounding box center [532, 295] width 9 height 9
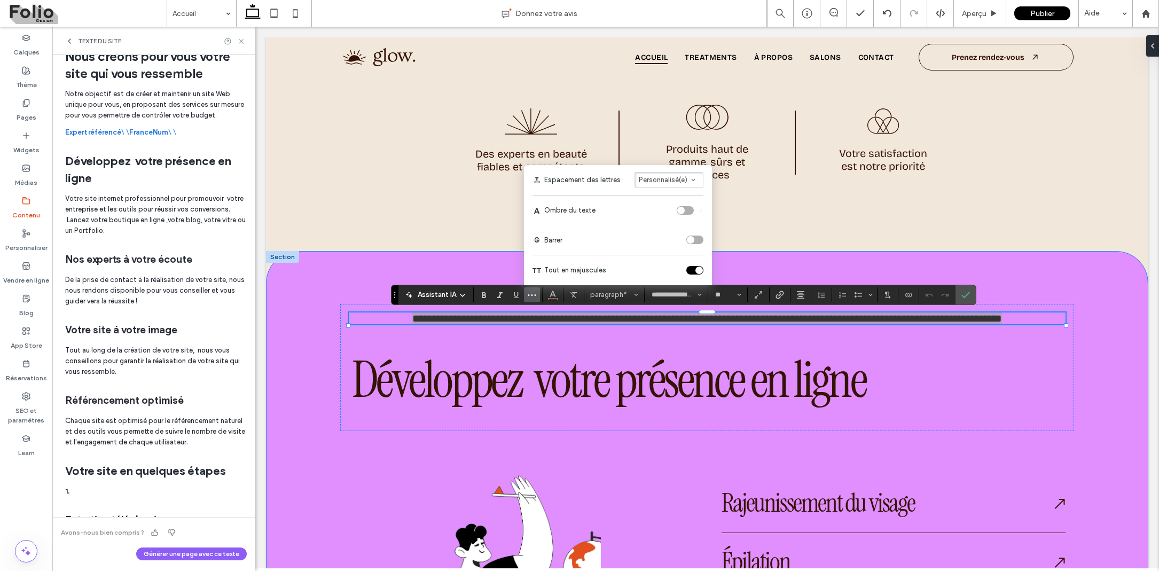
click at [693, 271] on div "toggle" at bounding box center [694, 270] width 17 height 9
click at [970, 295] on label "Confirmer" at bounding box center [966, 294] width 16 height 19
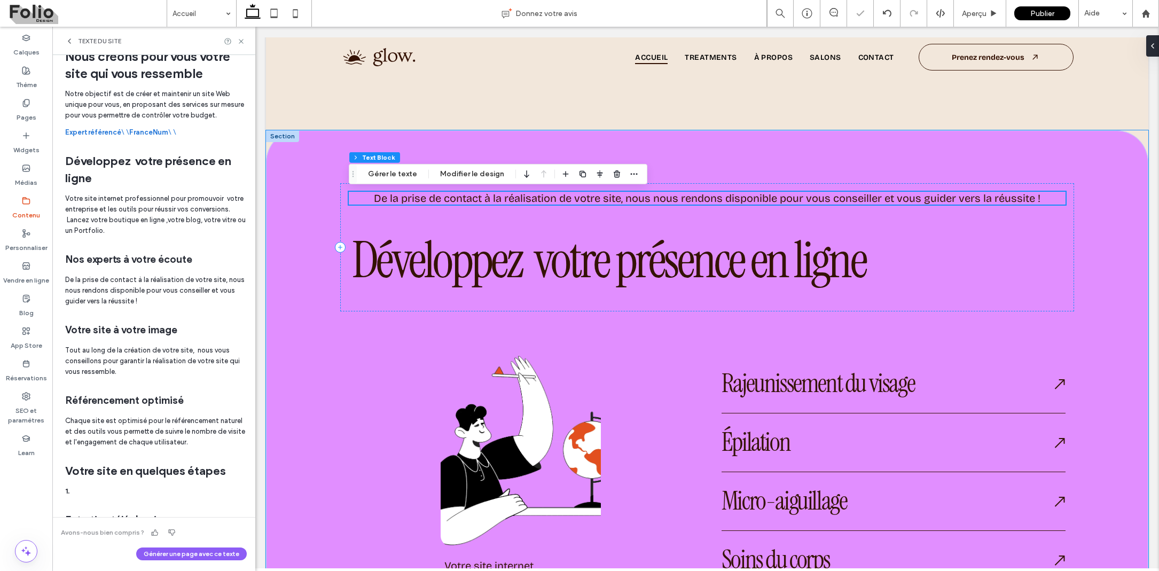
scroll to position [927, 0]
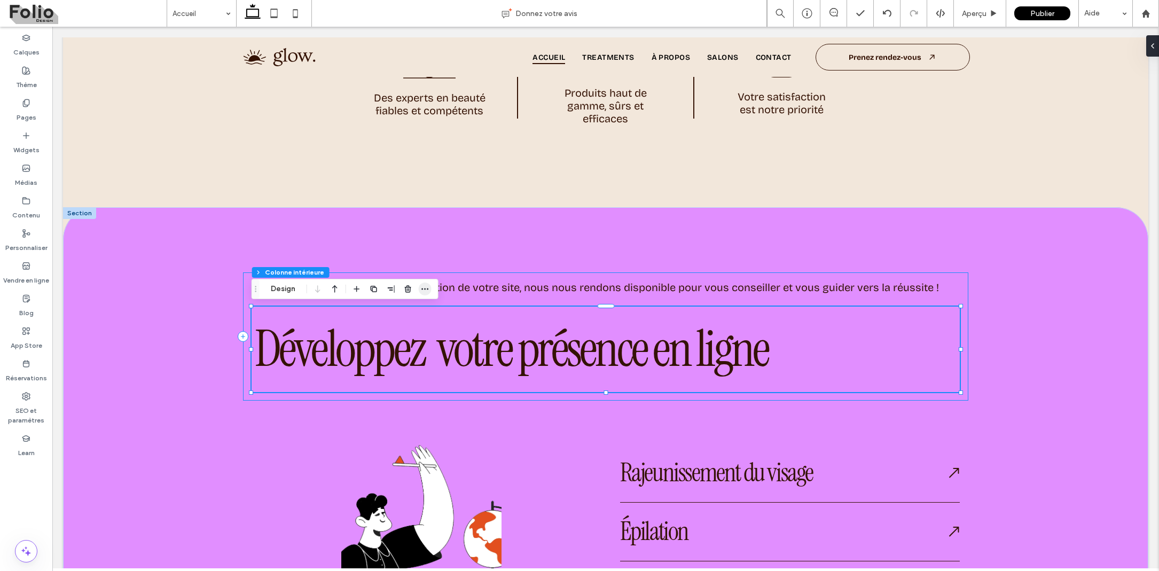
click at [426, 288] on icon "button" at bounding box center [425, 289] width 9 height 9
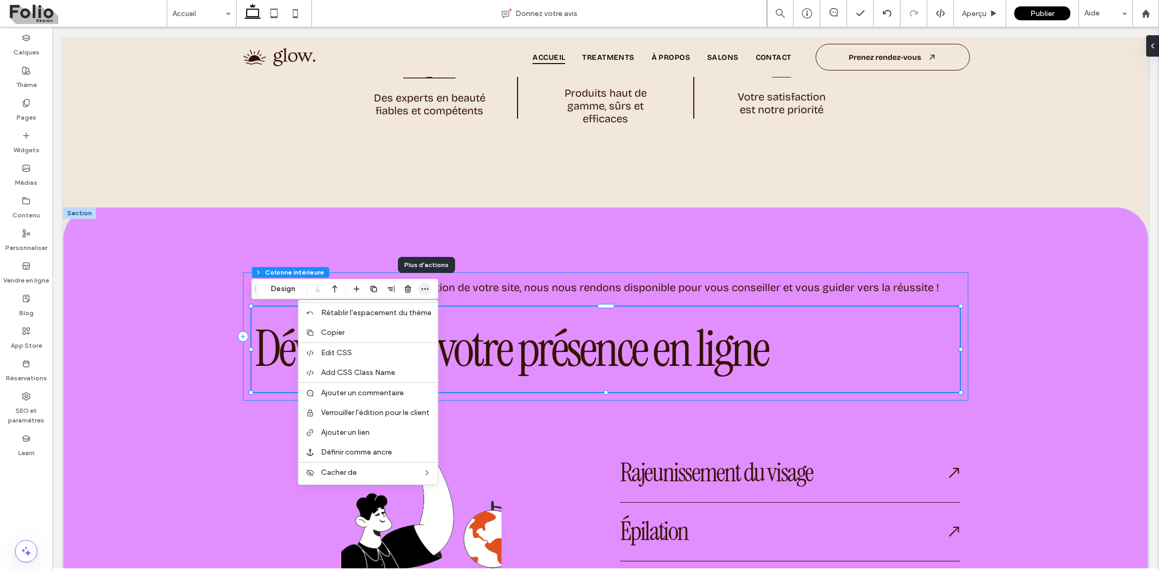
click at [426, 288] on icon "button" at bounding box center [425, 289] width 9 height 9
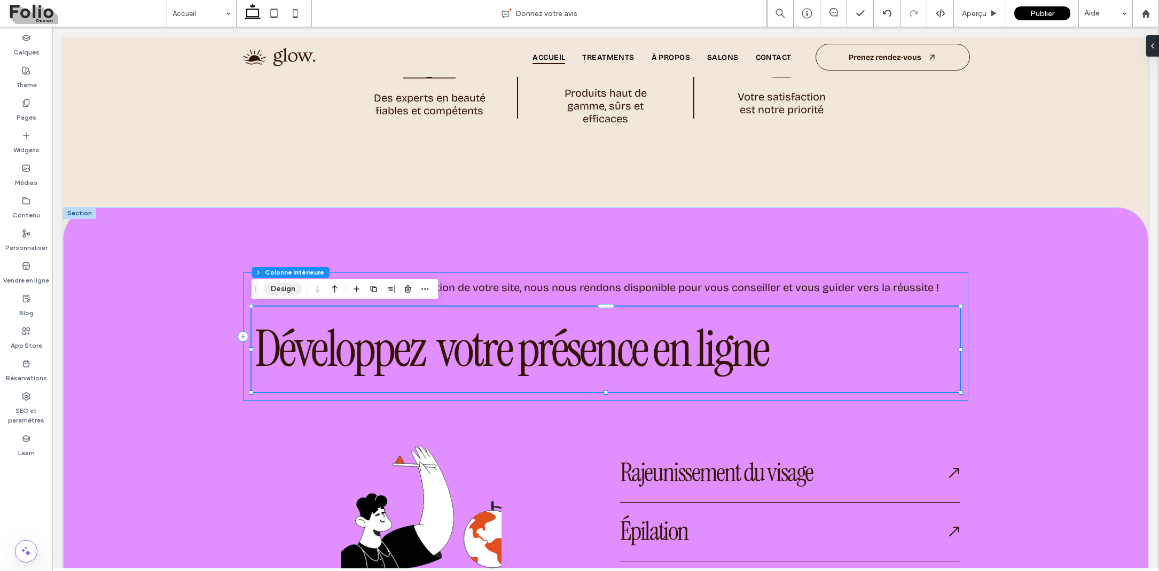
click at [283, 288] on button "Design" at bounding box center [283, 289] width 38 height 13
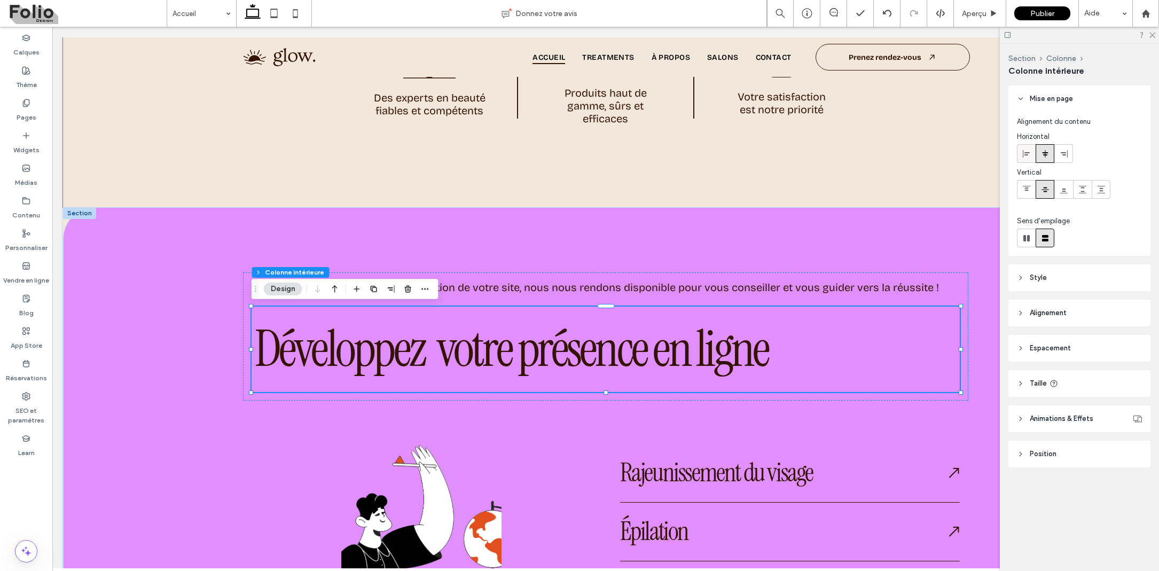
click at [1029, 159] on span at bounding box center [1026, 154] width 9 height 18
click at [1047, 156] on icon at bounding box center [1045, 154] width 9 height 9
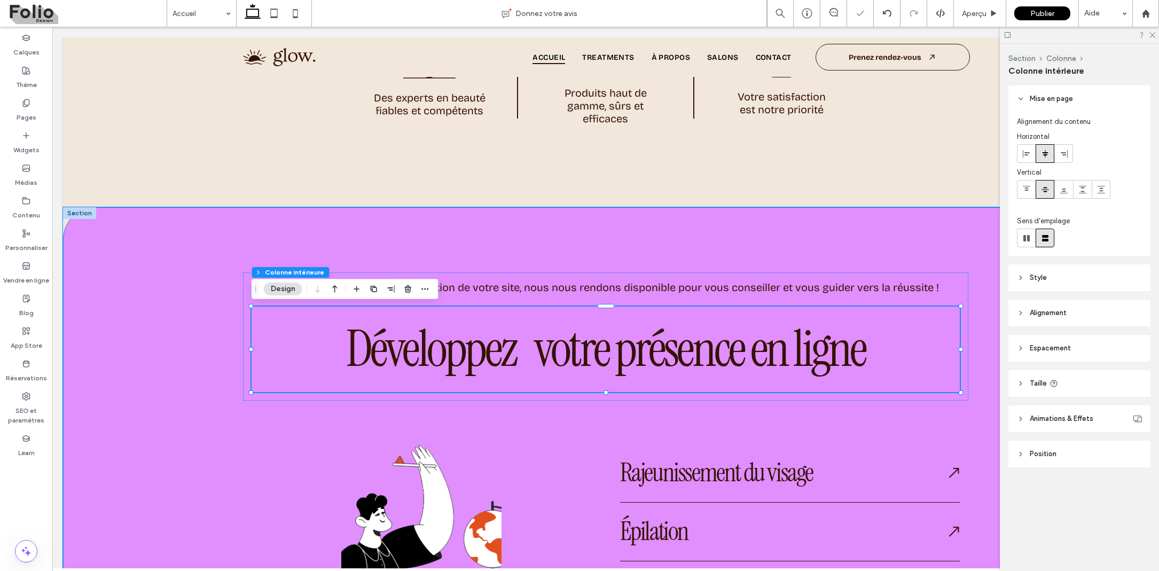
click at [655, 262] on div "De la prise de contact à la réalisation de votre site, nous nous rendons dispon…" at bounding box center [605, 566] width 769 height 718
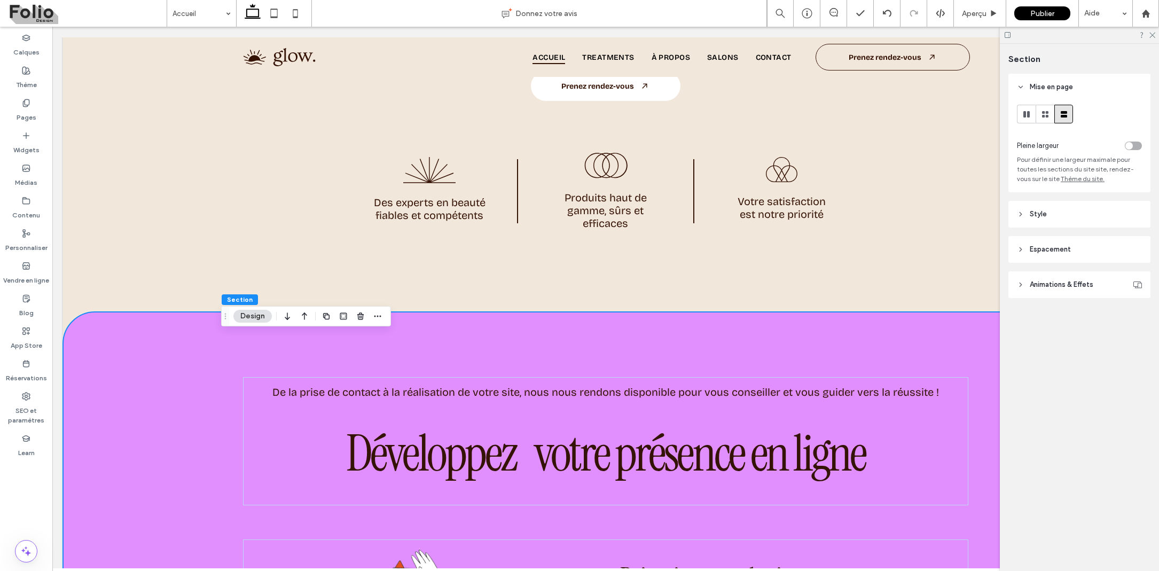
scroll to position [828, 0]
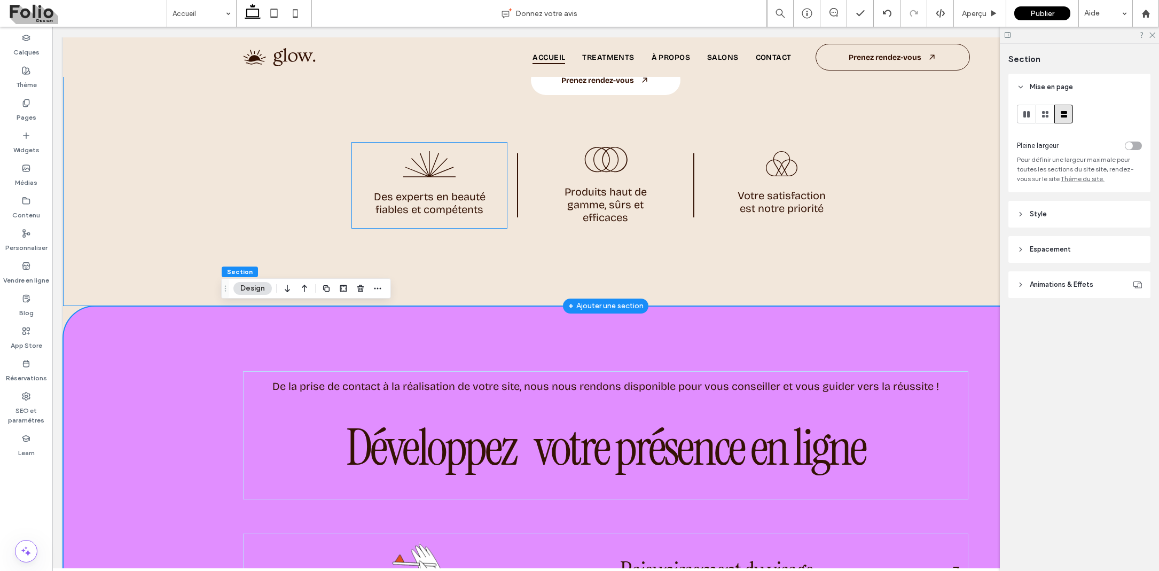
click at [434, 164] on icon at bounding box center [429, 164] width 52 height 26
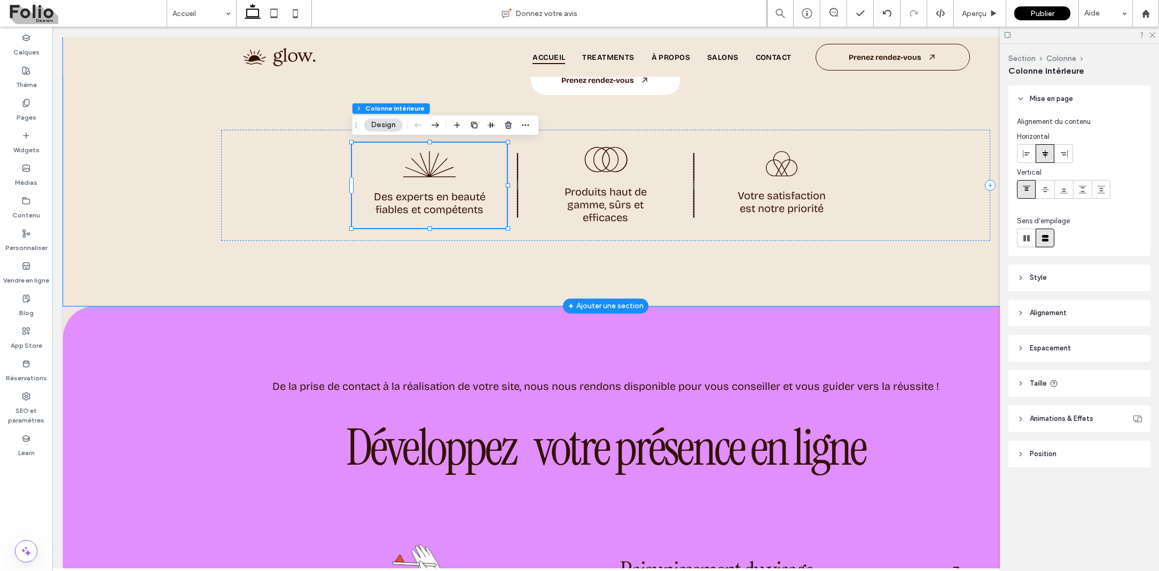
click at [428, 217] on div "Des experts en beauté fiables et compétents" at bounding box center [429, 185] width 155 height 85
click at [431, 171] on icon at bounding box center [429, 164] width 52 height 26
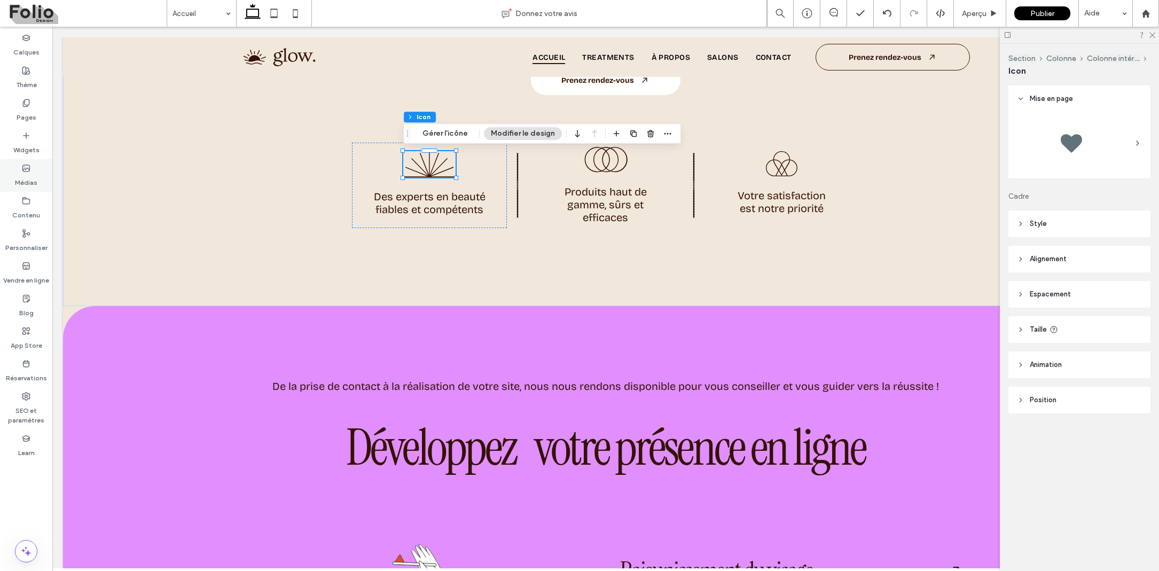
click at [31, 179] on label "Médias" at bounding box center [26, 179] width 22 height 15
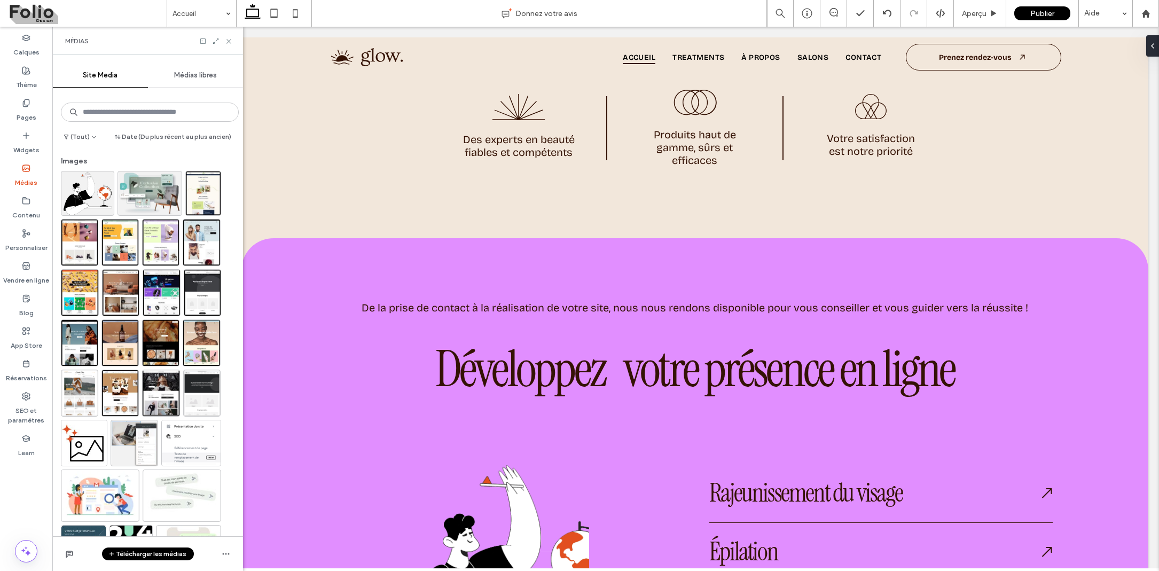
click at [199, 79] on span "Médias libres" at bounding box center [195, 75] width 43 height 9
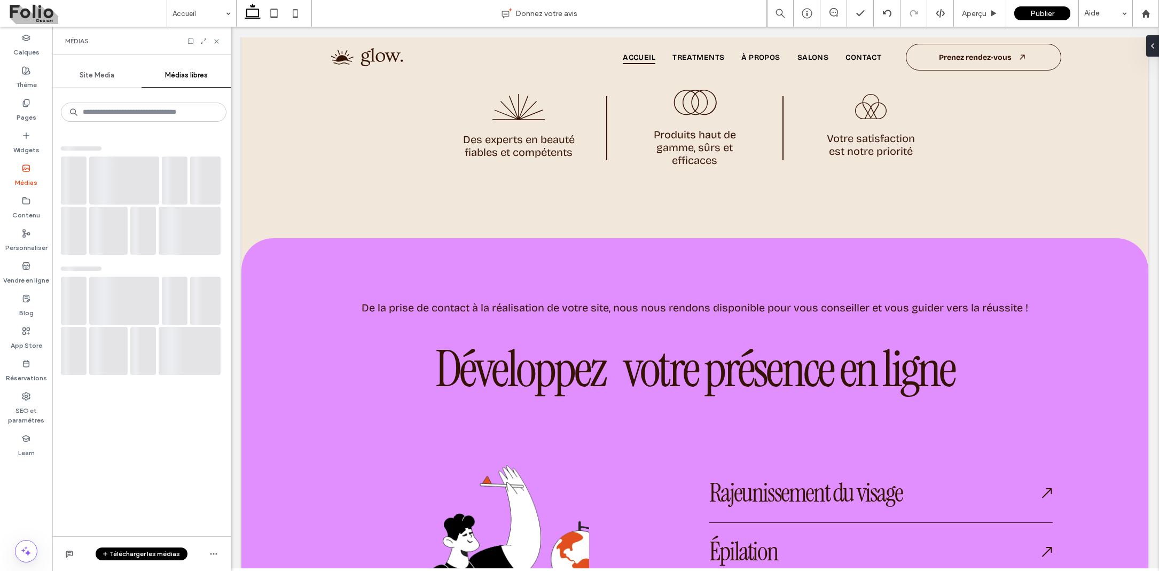
click at [108, 77] on span "Site Media" at bounding box center [97, 75] width 35 height 9
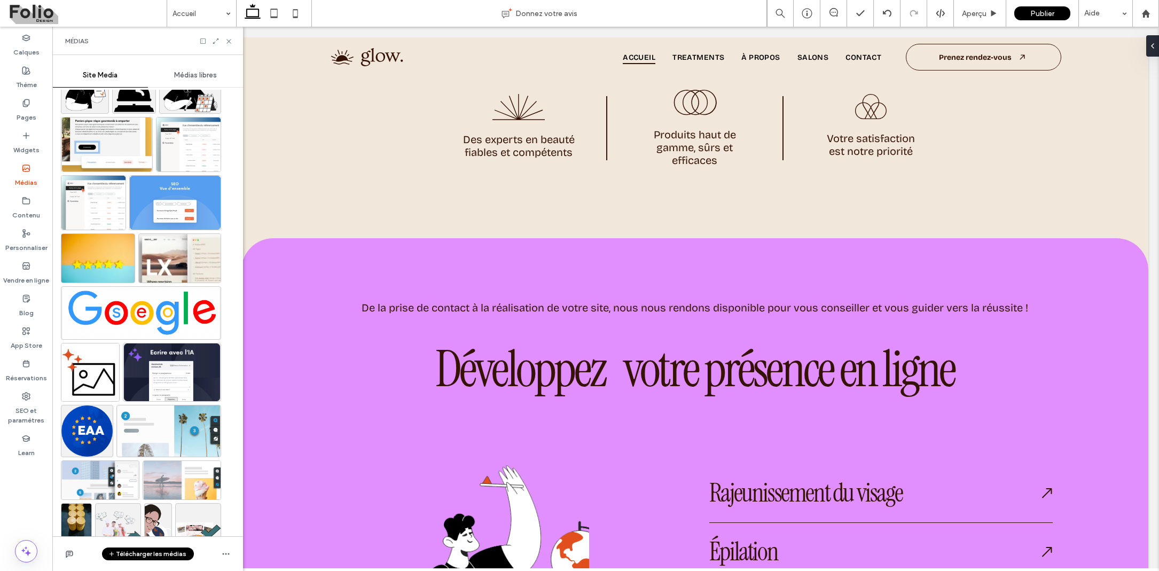
scroll to position [654, 0]
click at [217, 41] on icon at bounding box center [215, 40] width 7 height 7
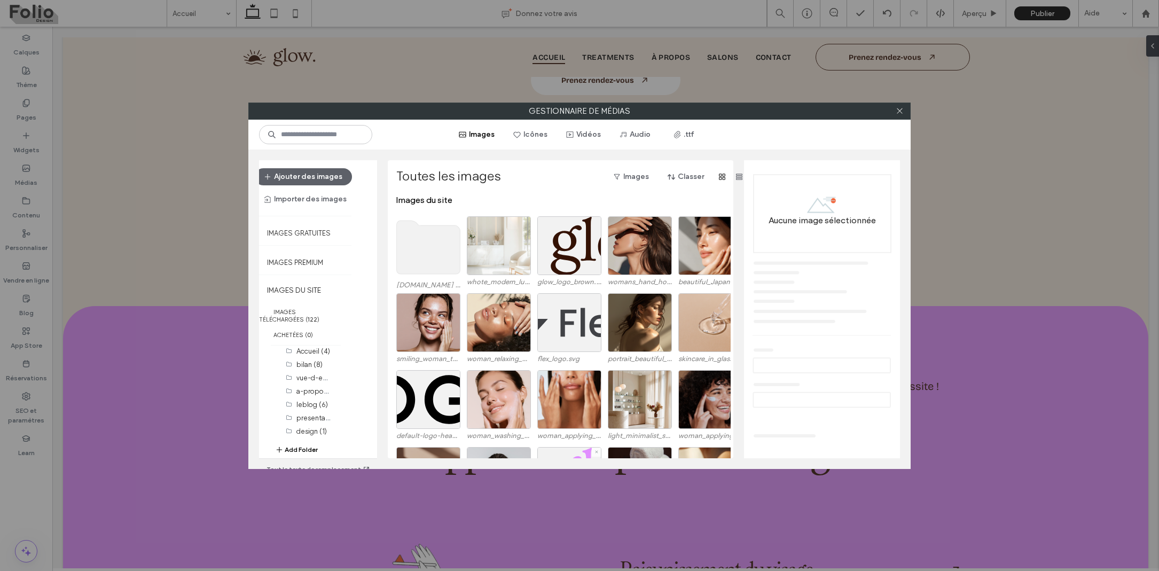
scroll to position [0, 0]
click at [406, 245] on use at bounding box center [429, 247] width 64 height 53
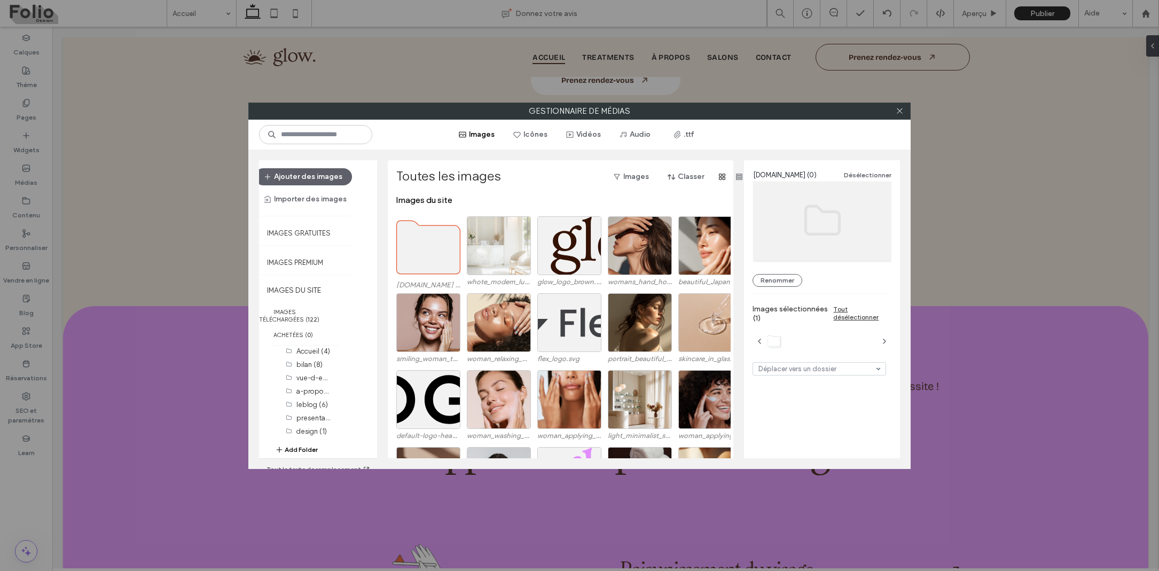
click at [406, 245] on use at bounding box center [429, 247] width 64 height 53
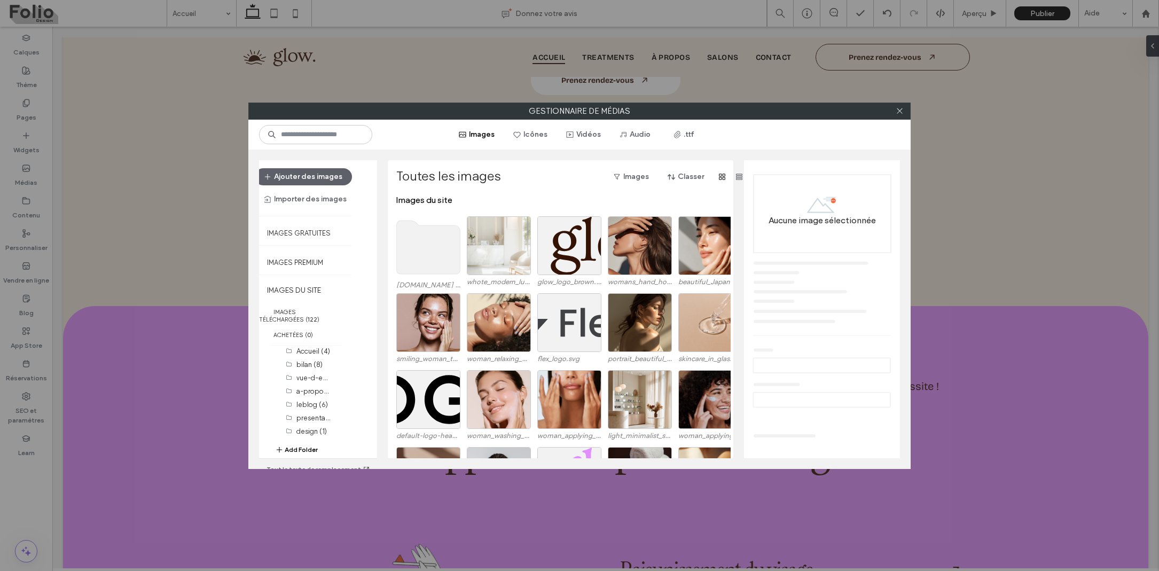
click at [406, 245] on use at bounding box center [429, 247] width 64 height 53
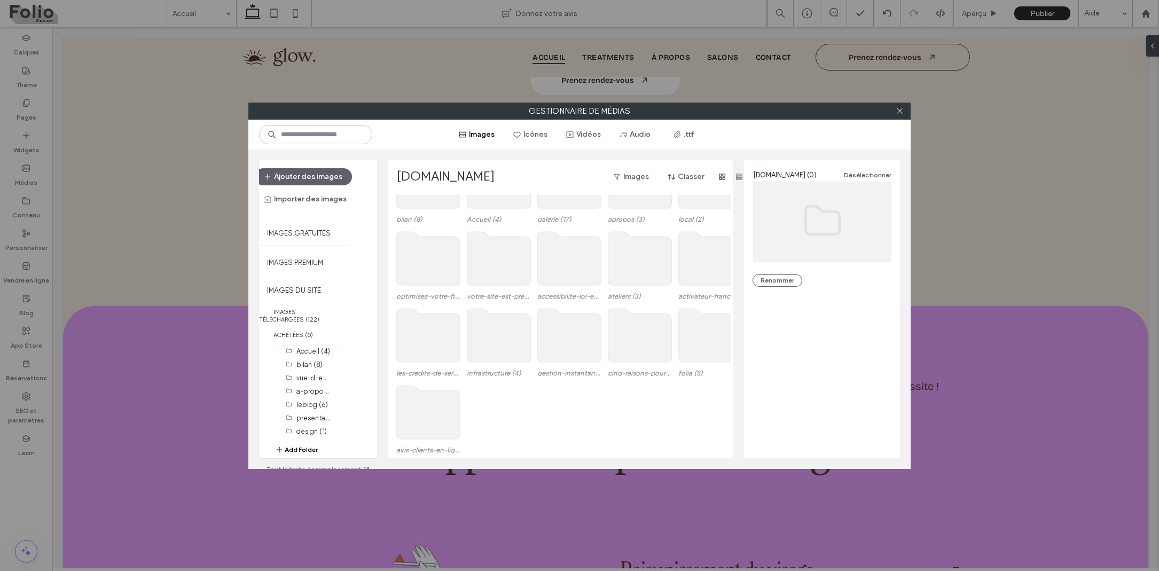
scroll to position [121, 0]
click at [308, 316] on b "122" at bounding box center [313, 319] width 10 height 7
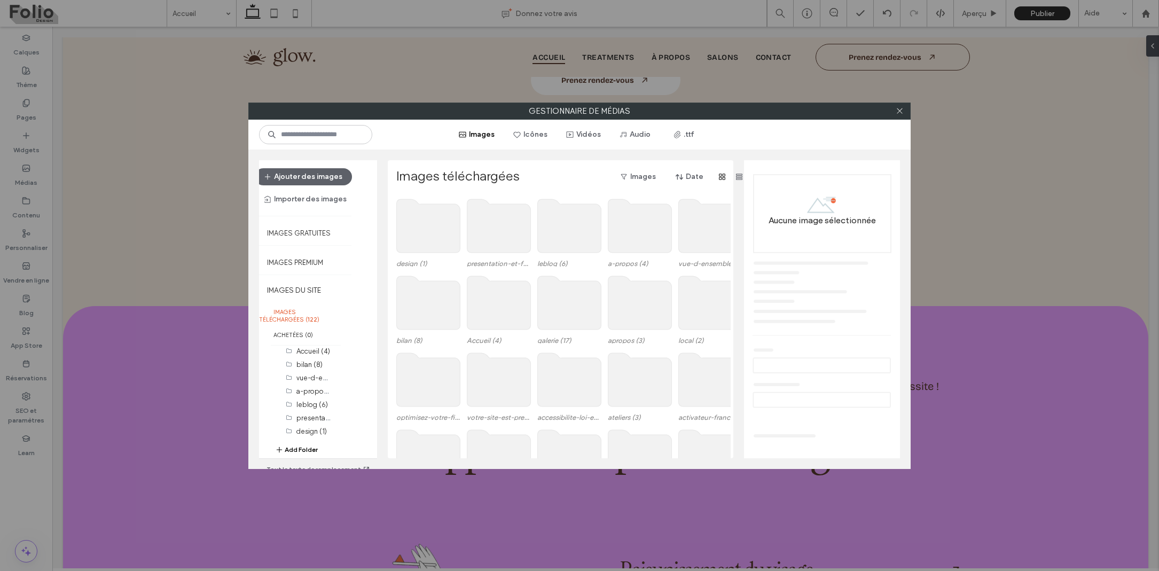
click at [589, 240] on use at bounding box center [570, 225] width 64 height 53
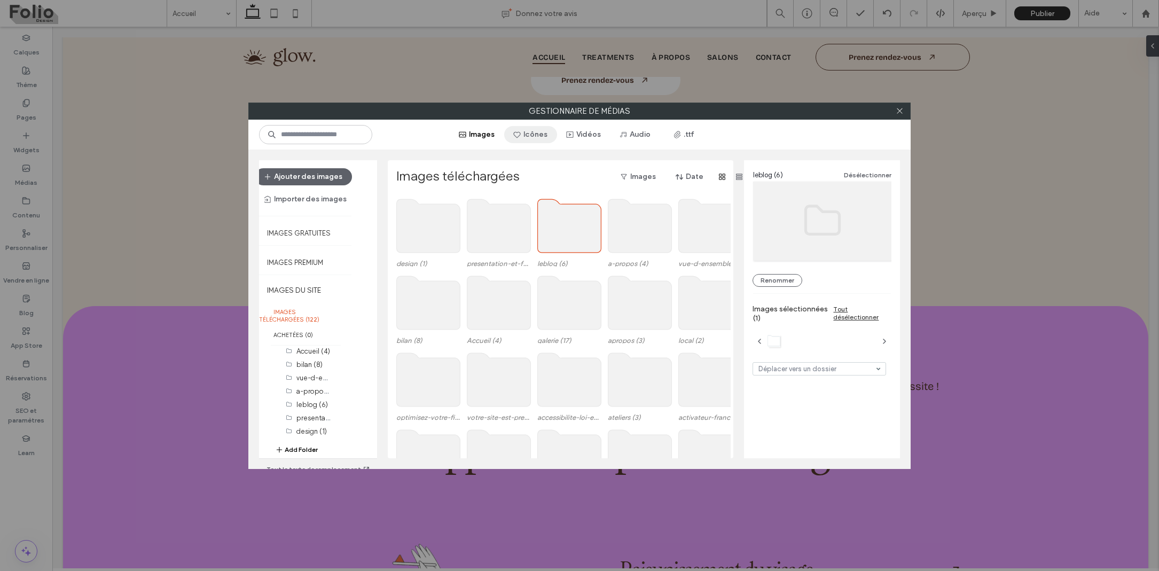
click at [546, 130] on button "Icônes" at bounding box center [530, 134] width 53 height 17
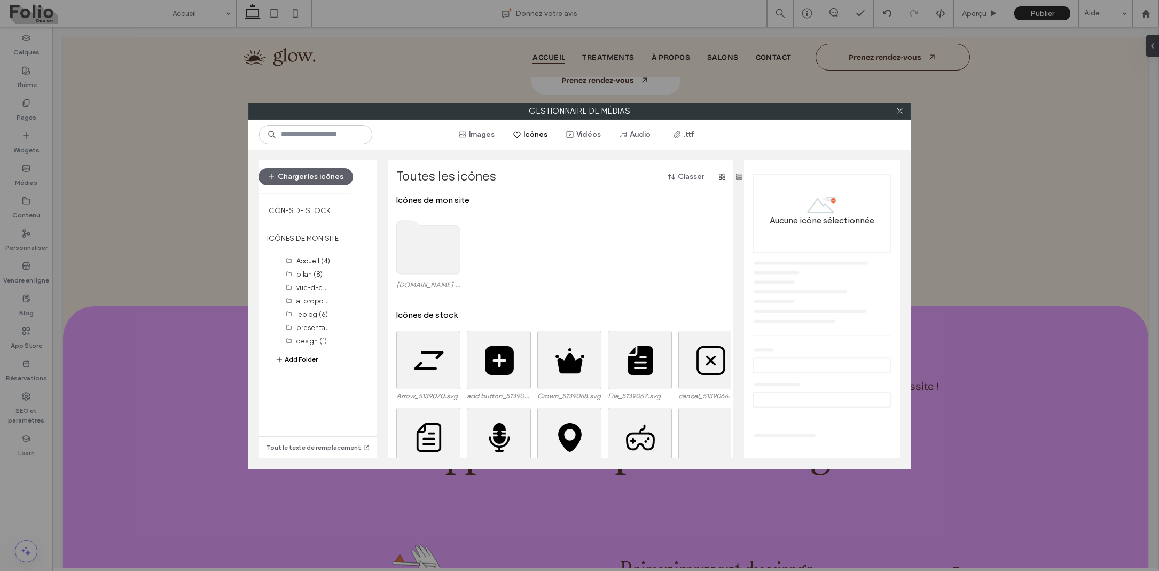
click at [421, 239] on use at bounding box center [429, 247] width 64 height 53
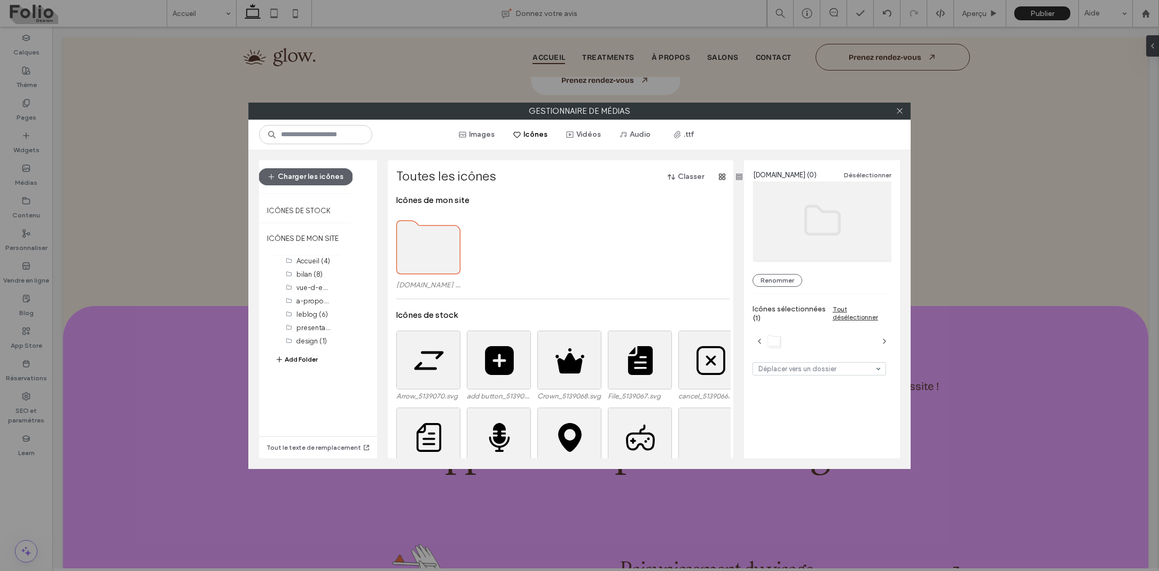
click at [421, 239] on use at bounding box center [429, 247] width 64 height 53
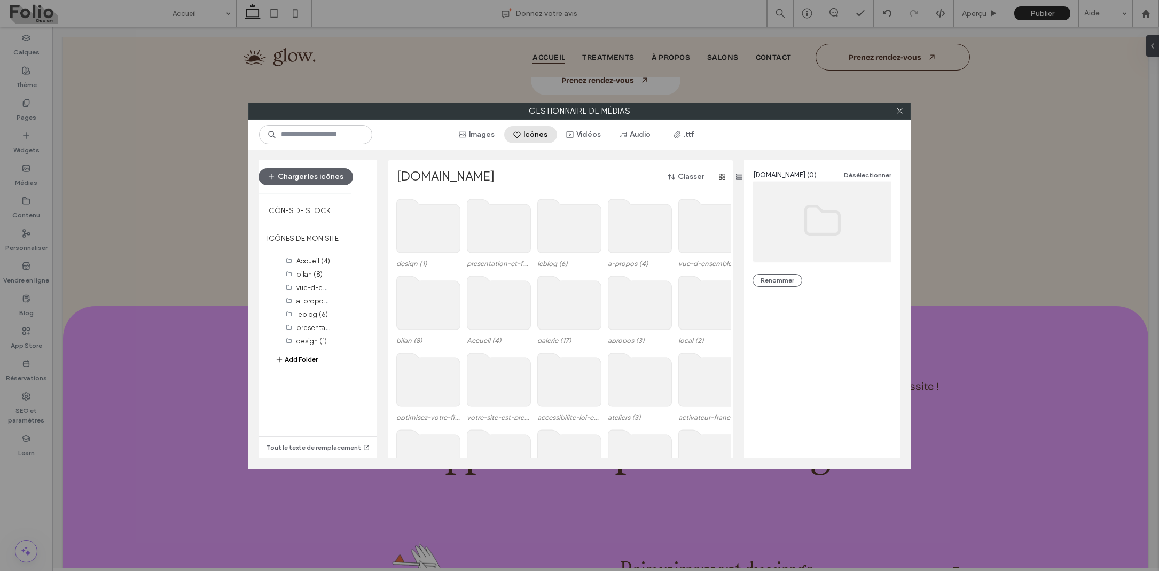
click at [549, 134] on button "Icônes" at bounding box center [530, 134] width 53 height 17
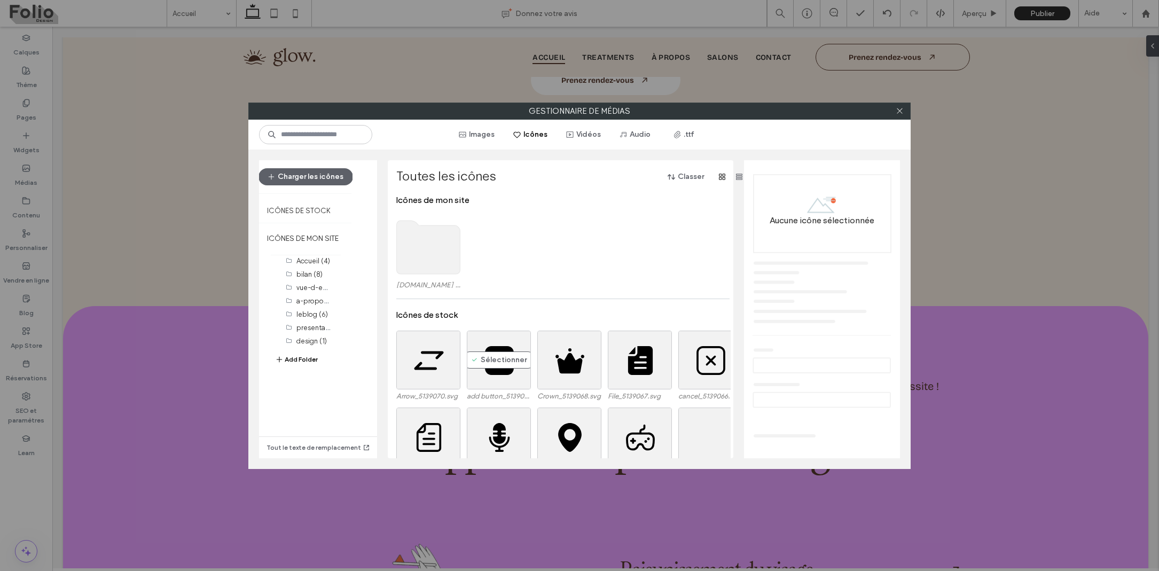
scroll to position [0, 0]
click at [497, 135] on button "Images" at bounding box center [477, 134] width 54 height 17
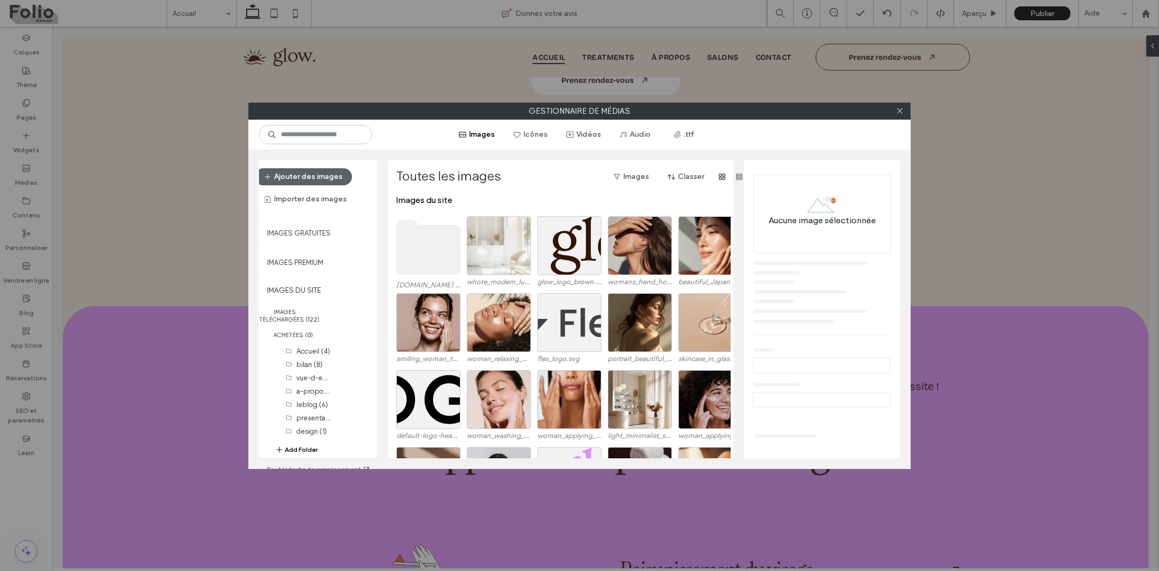
click at [411, 265] on use at bounding box center [429, 247] width 64 height 53
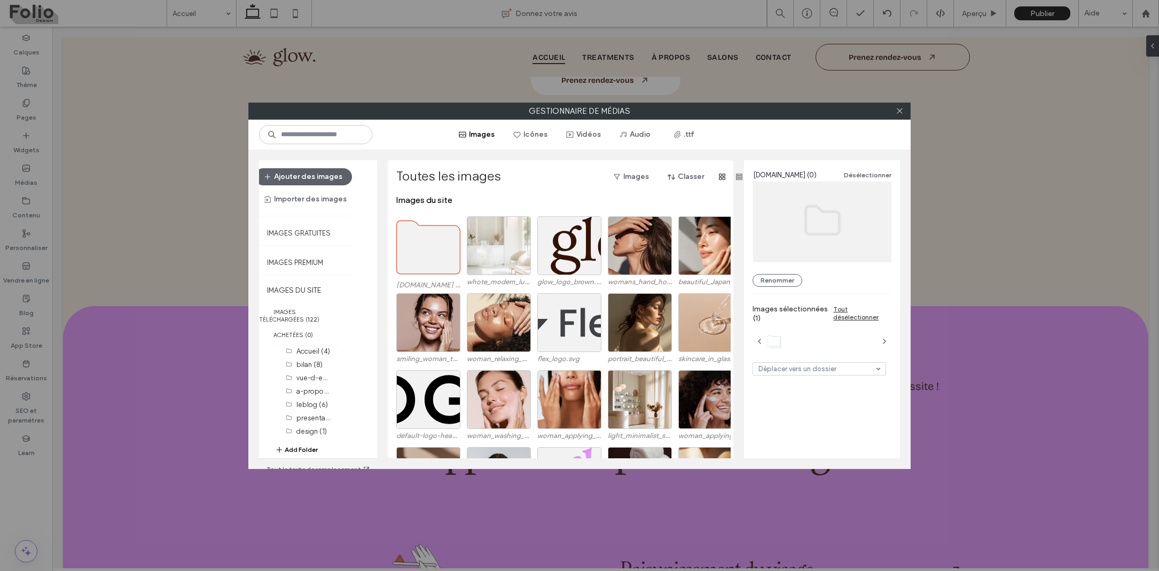
click at [411, 265] on use at bounding box center [429, 247] width 64 height 53
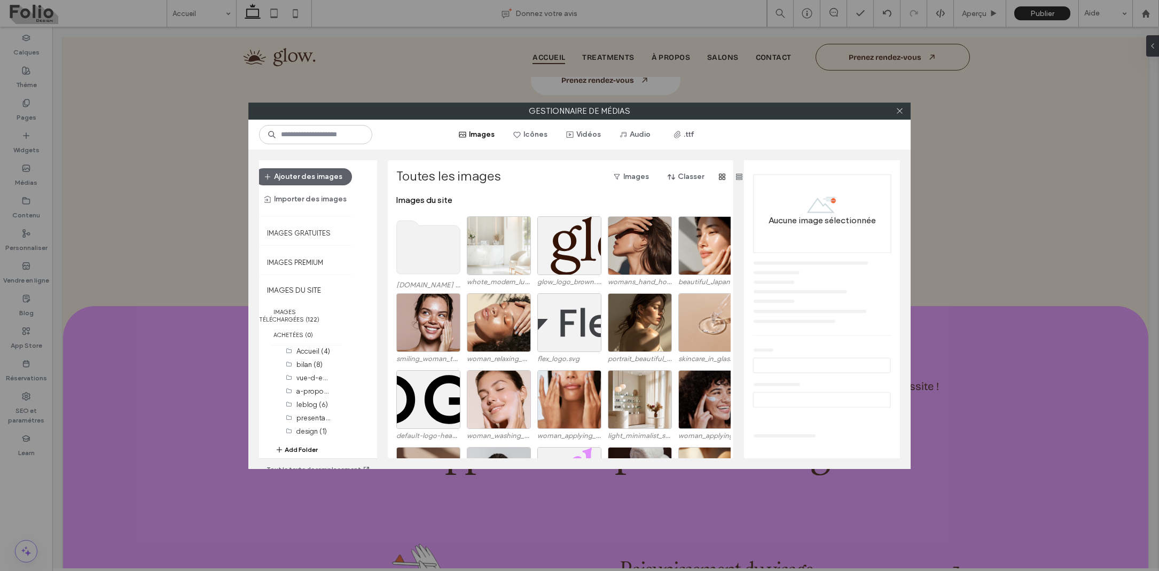
click at [411, 265] on use at bounding box center [429, 247] width 64 height 53
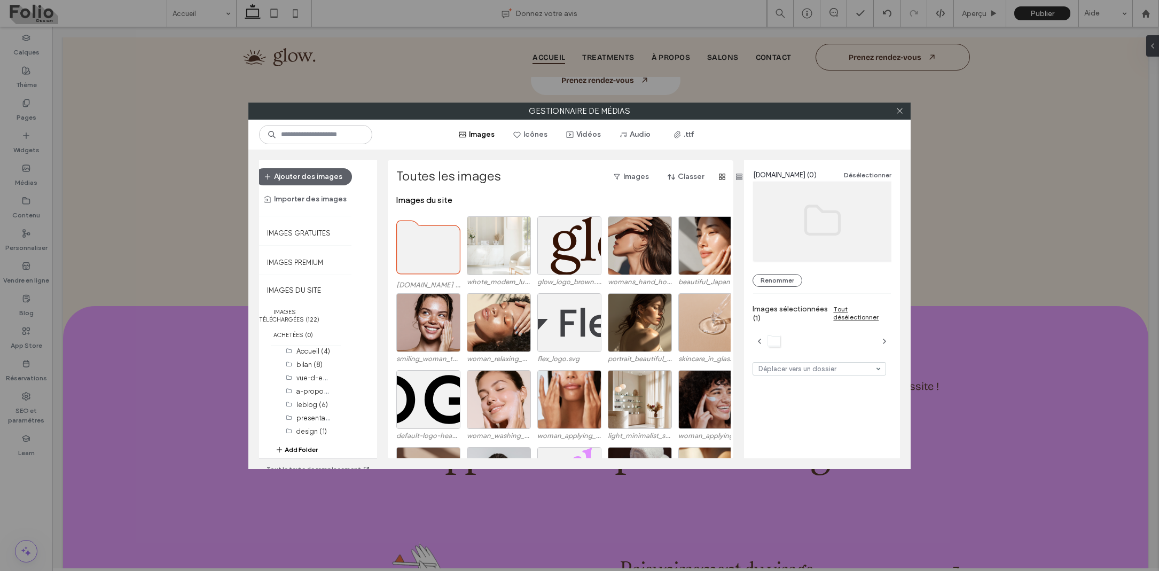
click at [411, 265] on use at bounding box center [429, 247] width 64 height 53
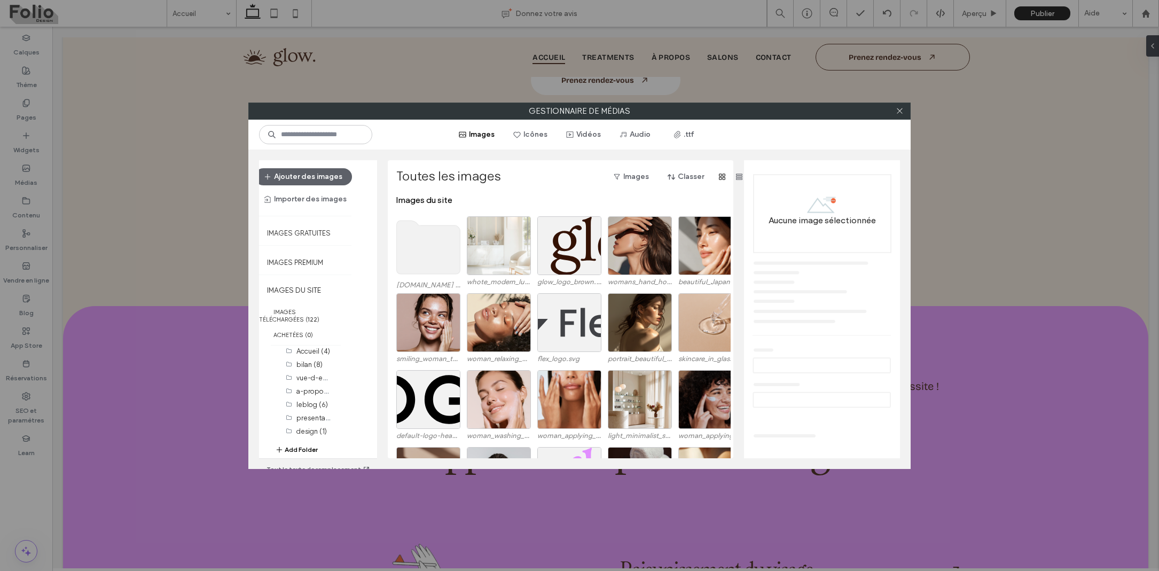
click at [411, 265] on use at bounding box center [429, 247] width 64 height 53
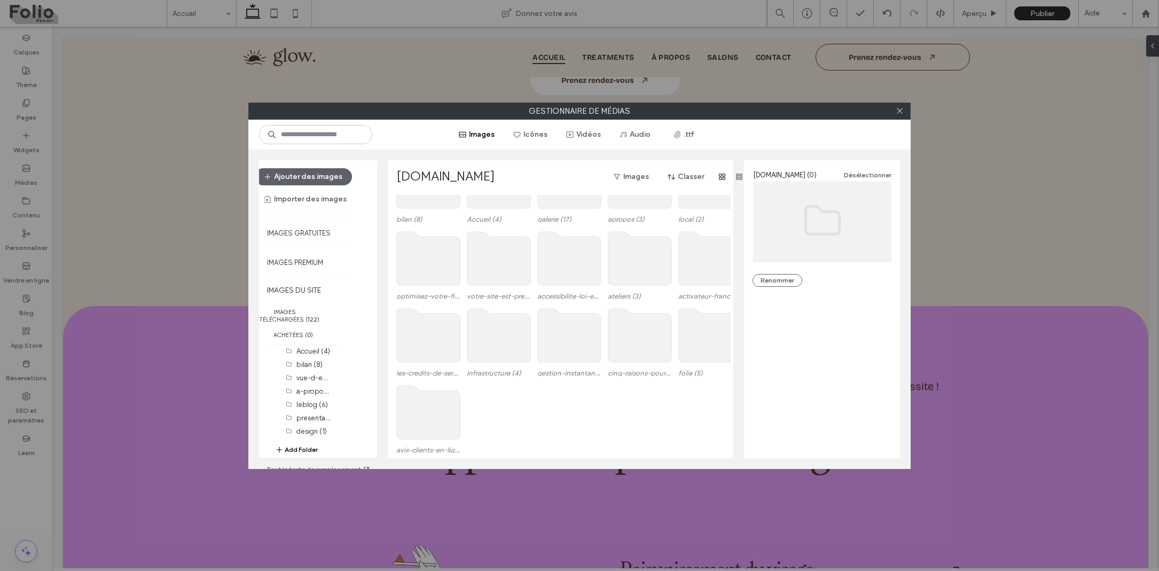
scroll to position [121, 0]
click at [632, 277] on use at bounding box center [640, 258] width 64 height 53
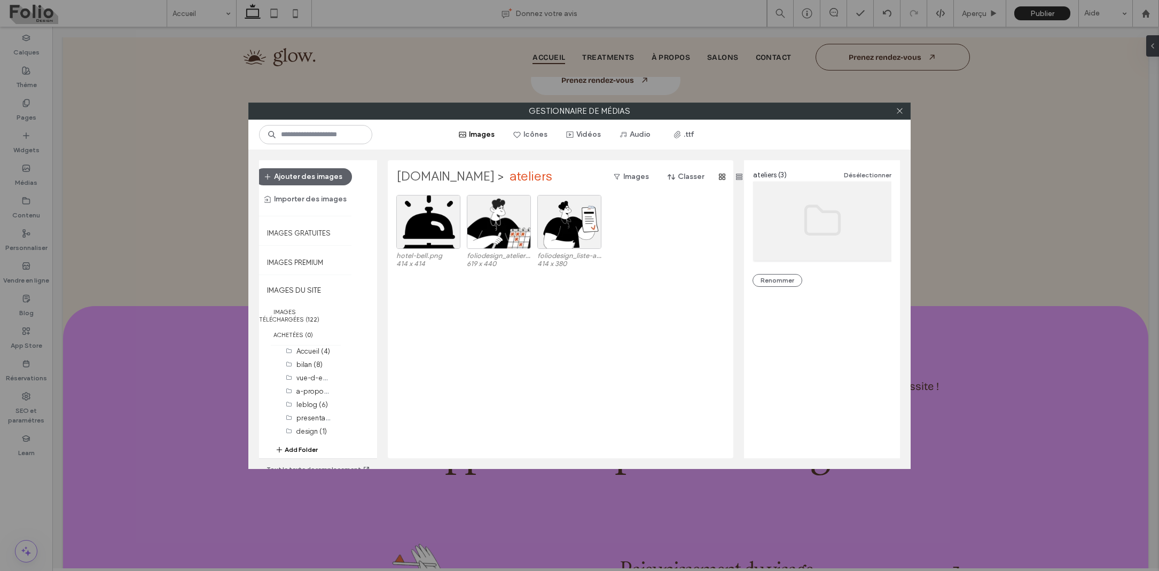
click at [444, 177] on label "foliodesign.fr" at bounding box center [445, 176] width 98 height 17
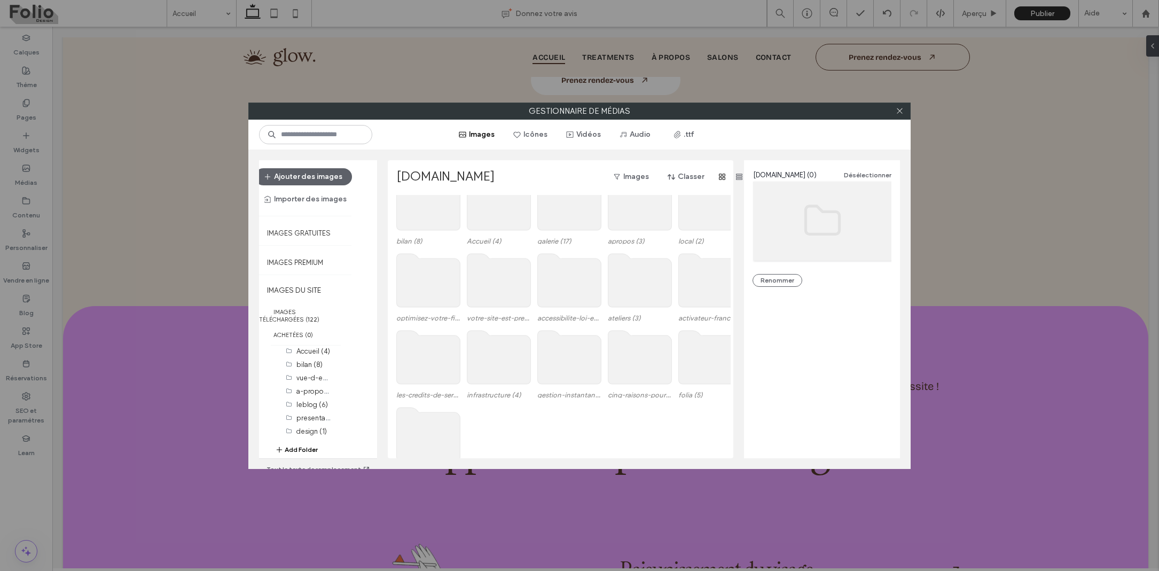
scroll to position [107, 0]
click at [497, 213] on use at bounding box center [499, 195] width 64 height 53
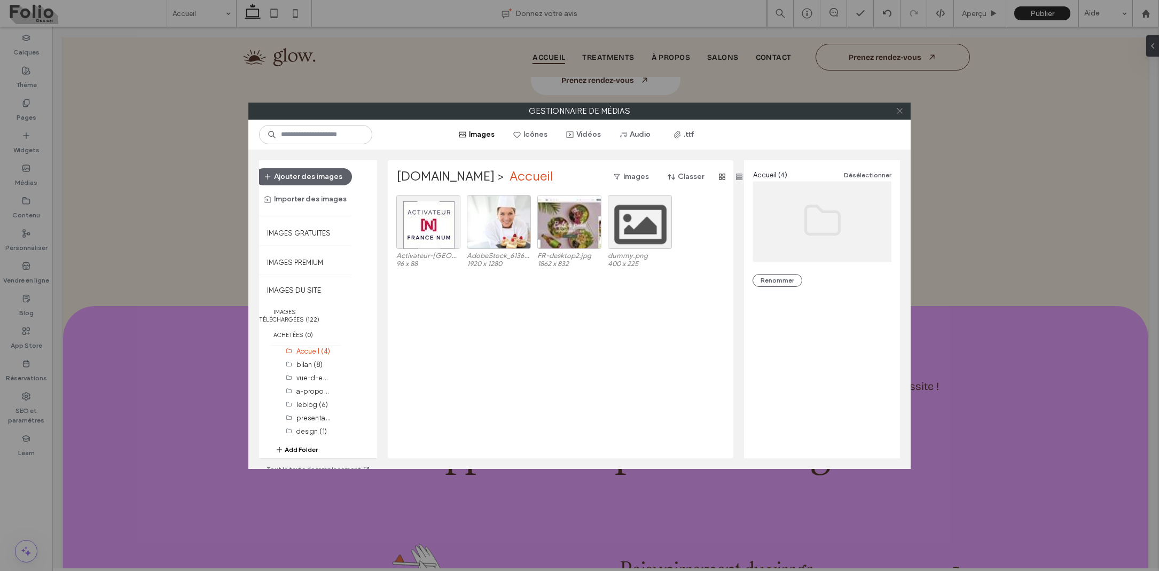
click at [901, 112] on icon at bounding box center [900, 111] width 8 height 8
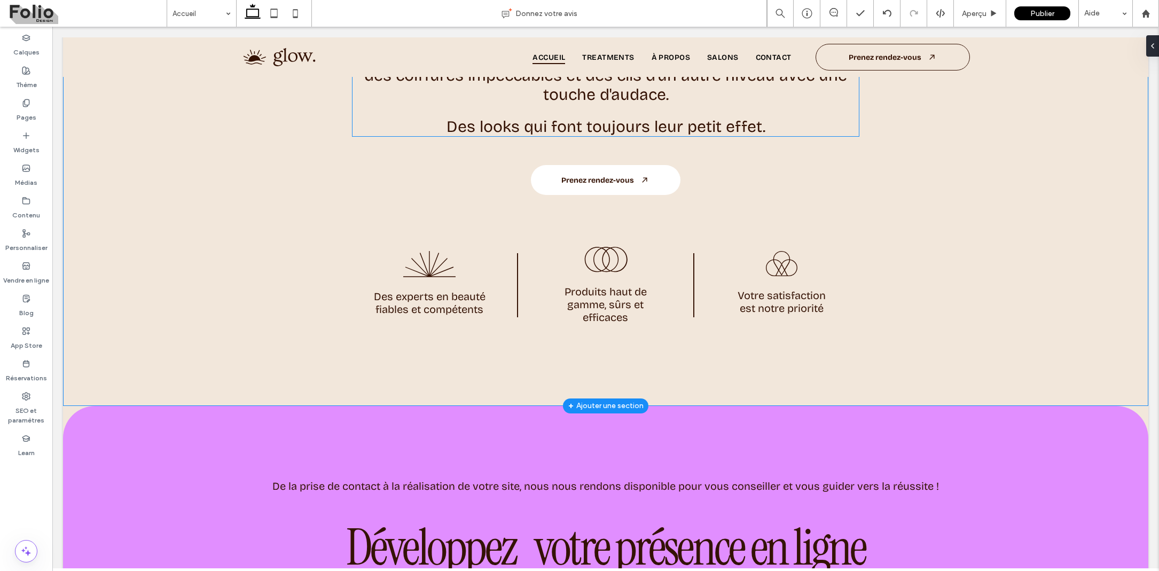
scroll to position [717, 0]
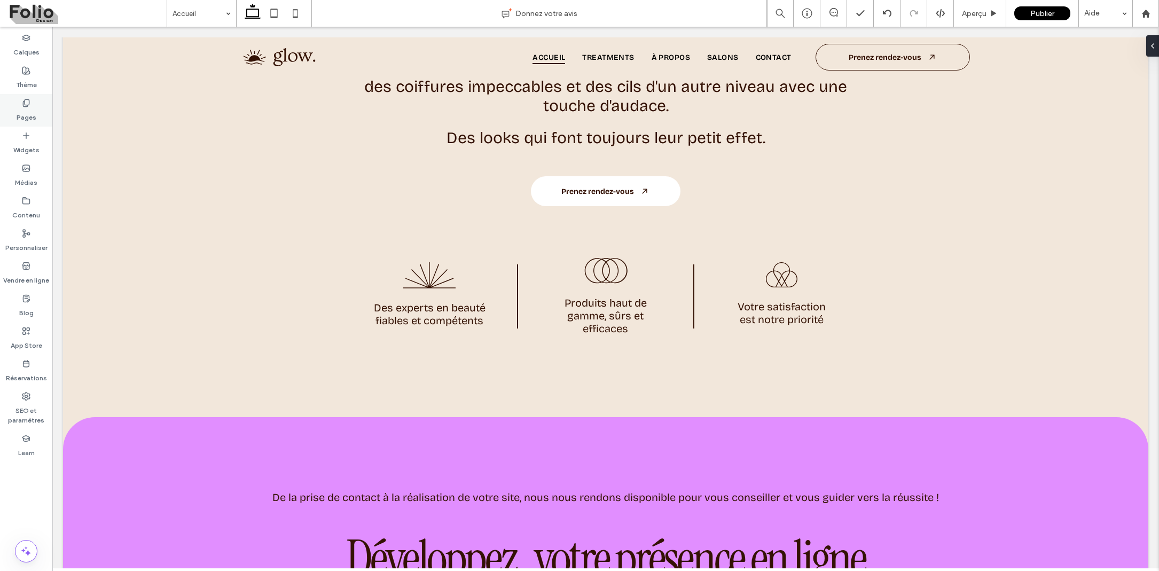
click at [36, 112] on div "Pages" at bounding box center [26, 110] width 52 height 33
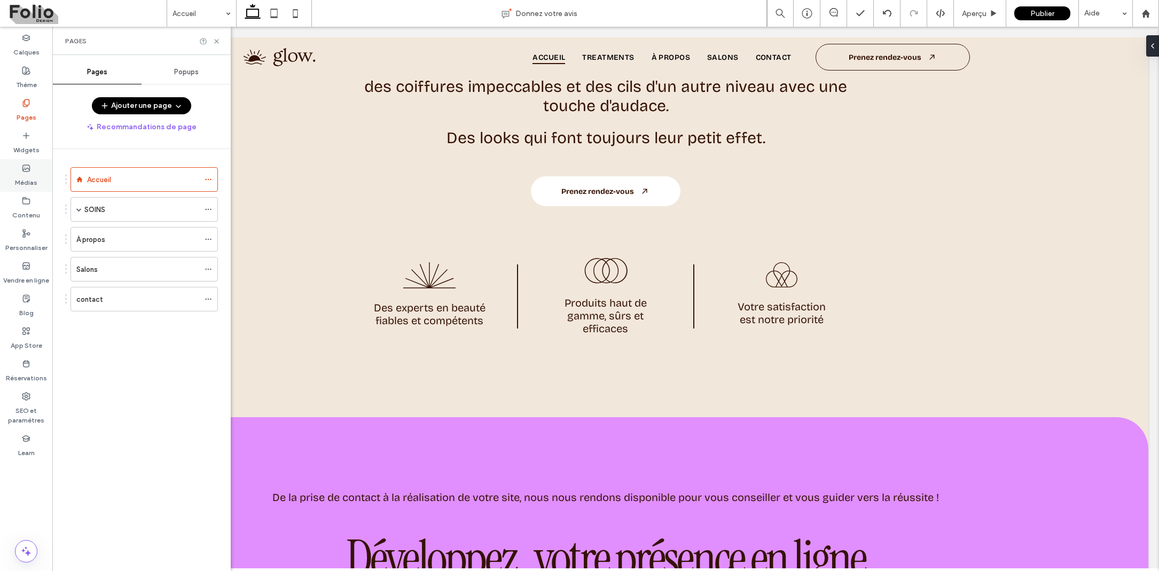
click at [35, 181] on label "Médias" at bounding box center [26, 179] width 22 height 15
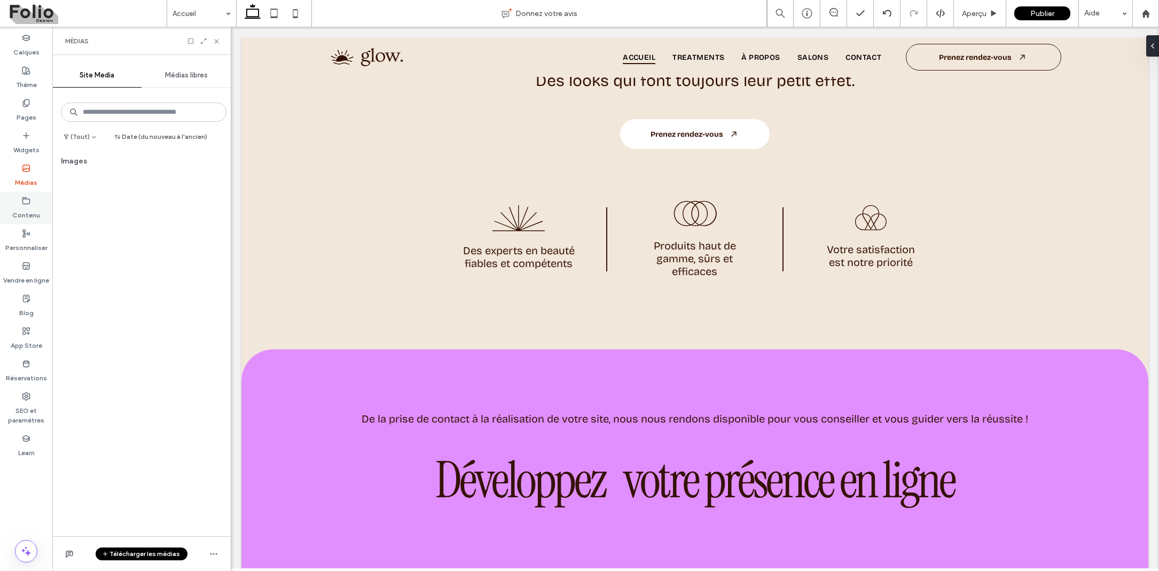
click at [34, 205] on div "Contenu" at bounding box center [26, 208] width 52 height 33
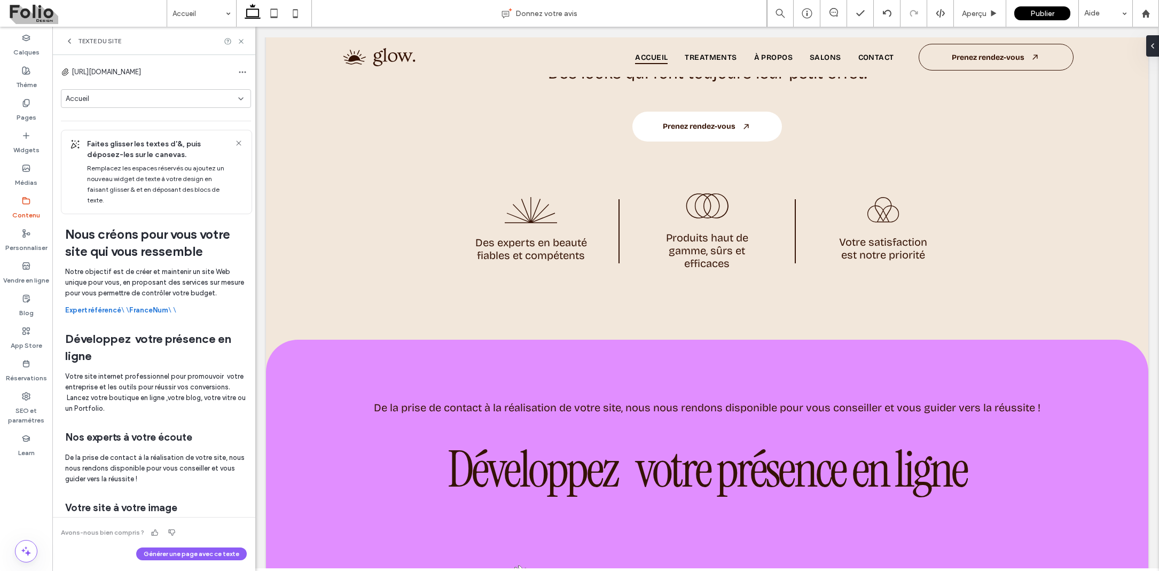
scroll to position [0, 0]
click at [235, 79] on span "button" at bounding box center [242, 72] width 17 height 17
click at [193, 73] on div "https://www.foliodesign.fr" at bounding box center [156, 72] width 190 height 17
click at [238, 99] on icon at bounding box center [241, 99] width 9 height 9
click at [207, 170] on div "a-propos" at bounding box center [152, 173] width 183 height 19
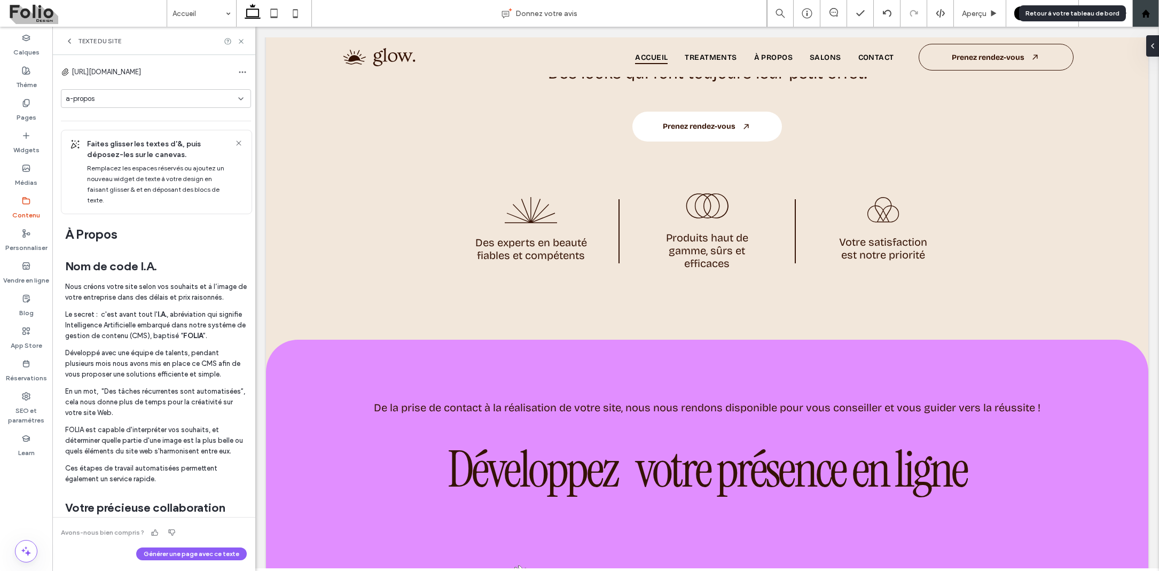
click at [1142, 17] on icon at bounding box center [1145, 13] width 9 height 9
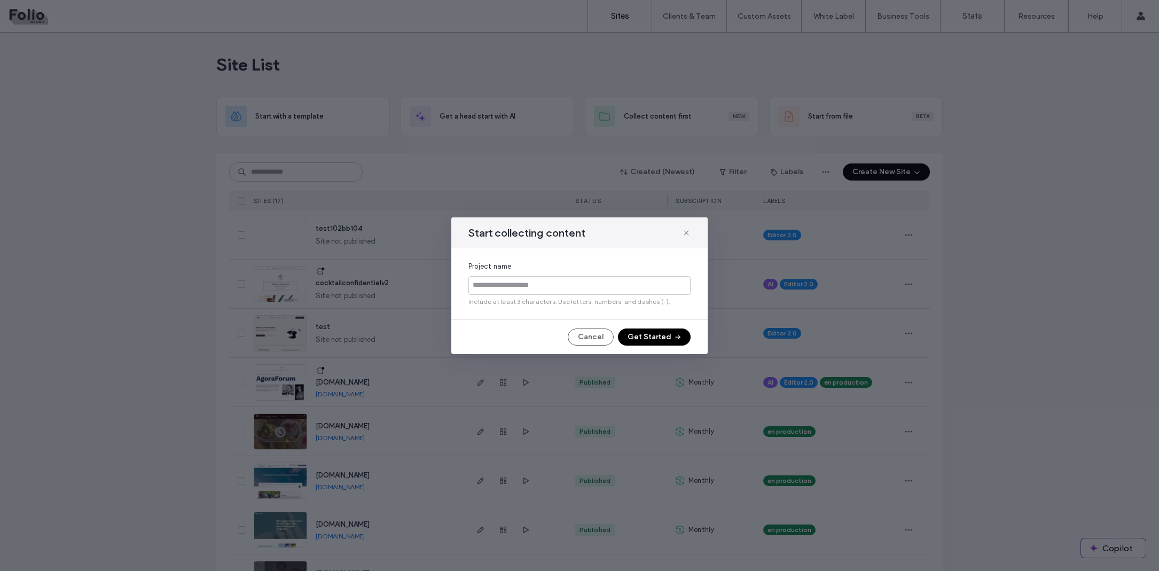
click at [681, 232] on div "Start collecting content" at bounding box center [579, 232] width 256 height 31
click at [687, 233] on use at bounding box center [686, 232] width 5 height 5
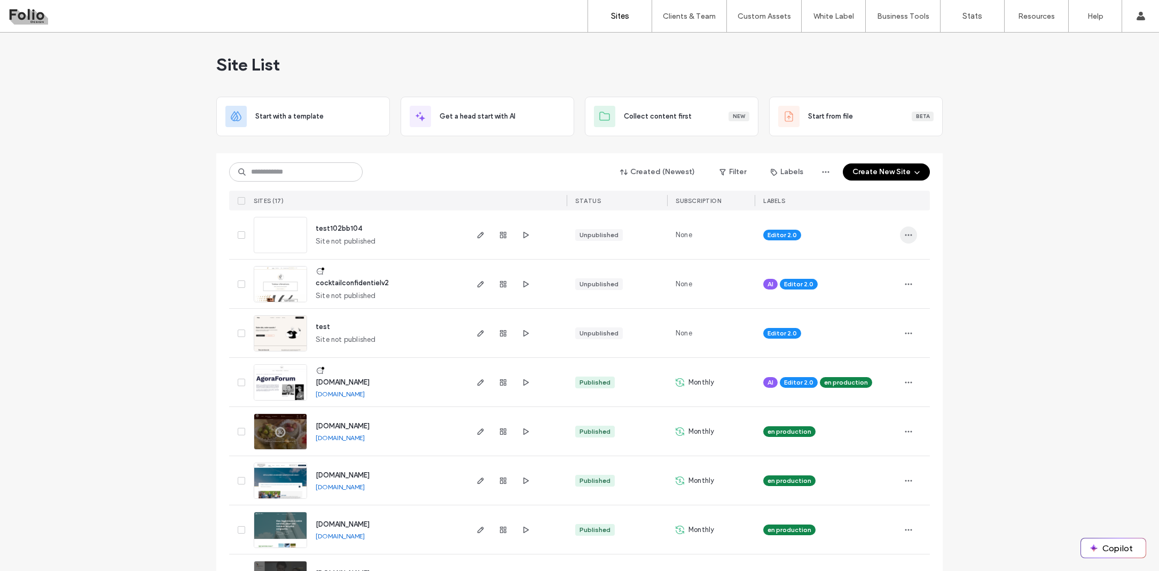
click at [904, 233] on icon "button" at bounding box center [908, 235] width 9 height 9
click at [854, 356] on div "Site Dashboard" at bounding box center [865, 350] width 95 height 20
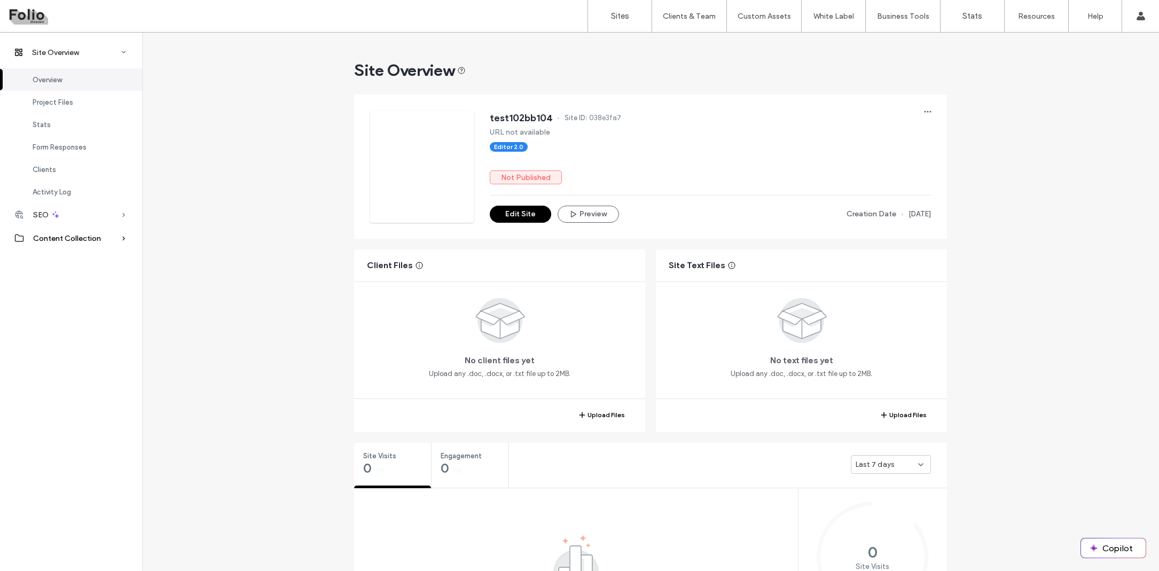
click at [77, 242] on span "Content Collection" at bounding box center [67, 238] width 68 height 9
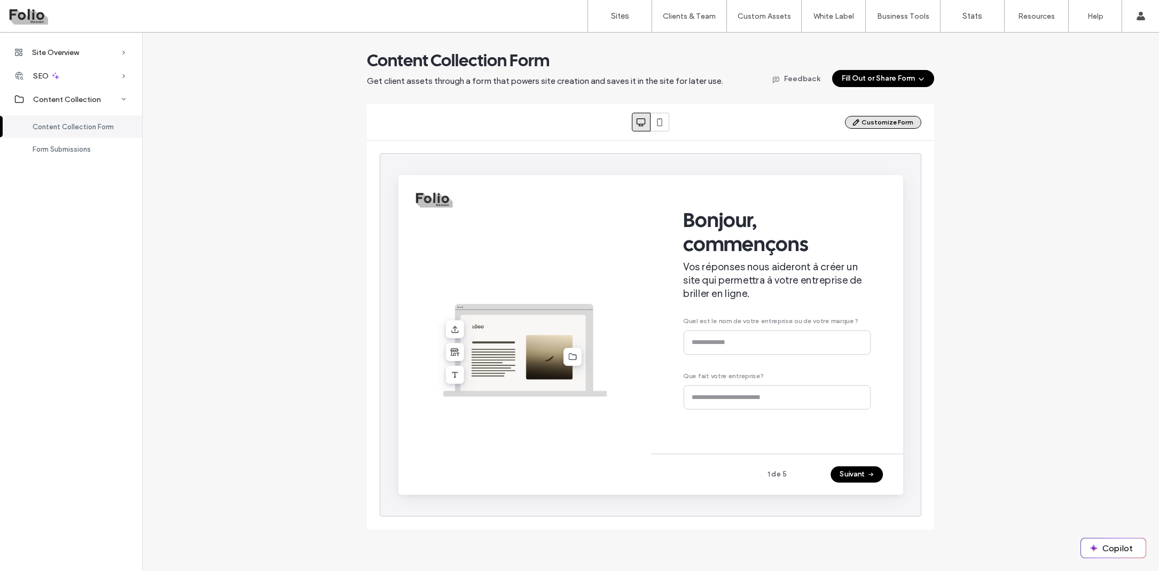
click at [884, 121] on button "Customize Form" at bounding box center [883, 122] width 76 height 13
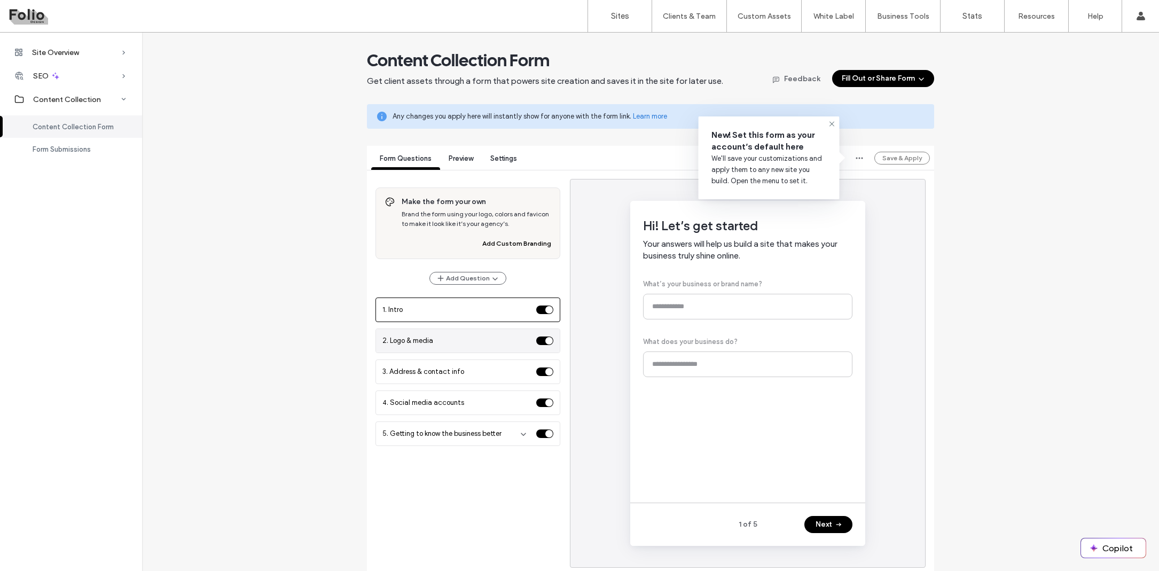
click at [476, 342] on div "2. Logo & media" at bounding box center [457, 340] width 150 height 11
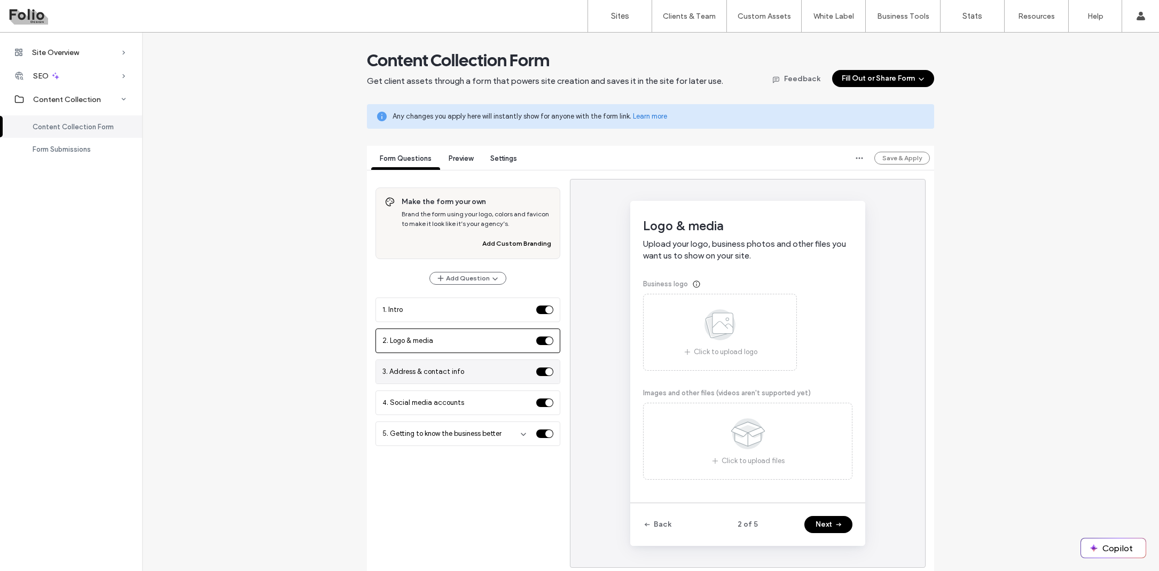
click at [466, 368] on div "3. Address & contact info" at bounding box center [457, 371] width 150 height 11
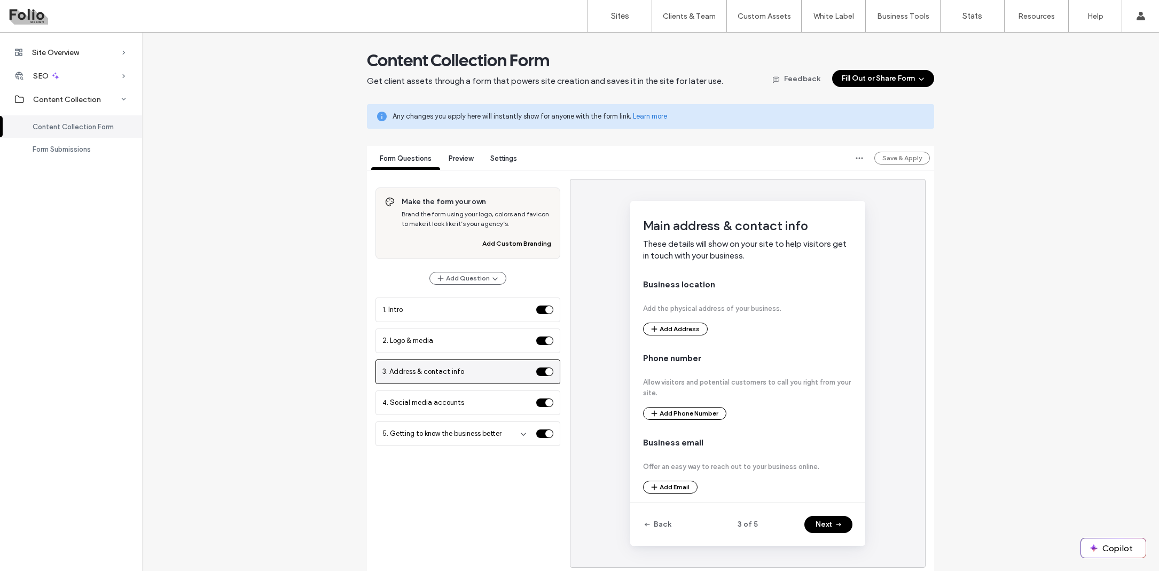
click at [545, 368] on div "toggle" at bounding box center [544, 371] width 17 height 9
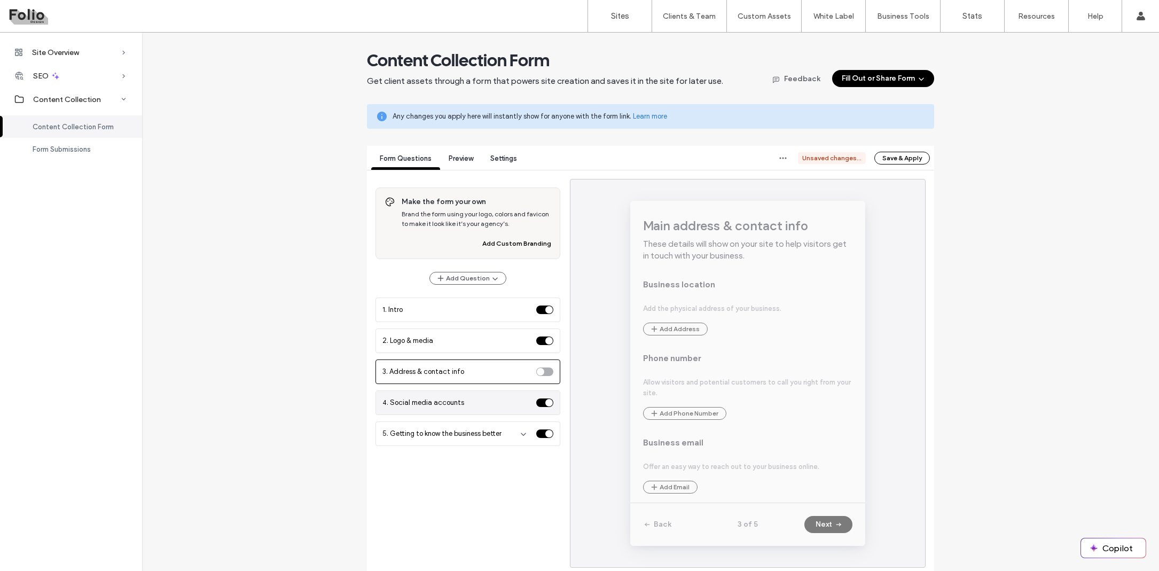
click at [498, 398] on div "4. Social media accounts" at bounding box center [457, 402] width 150 height 11
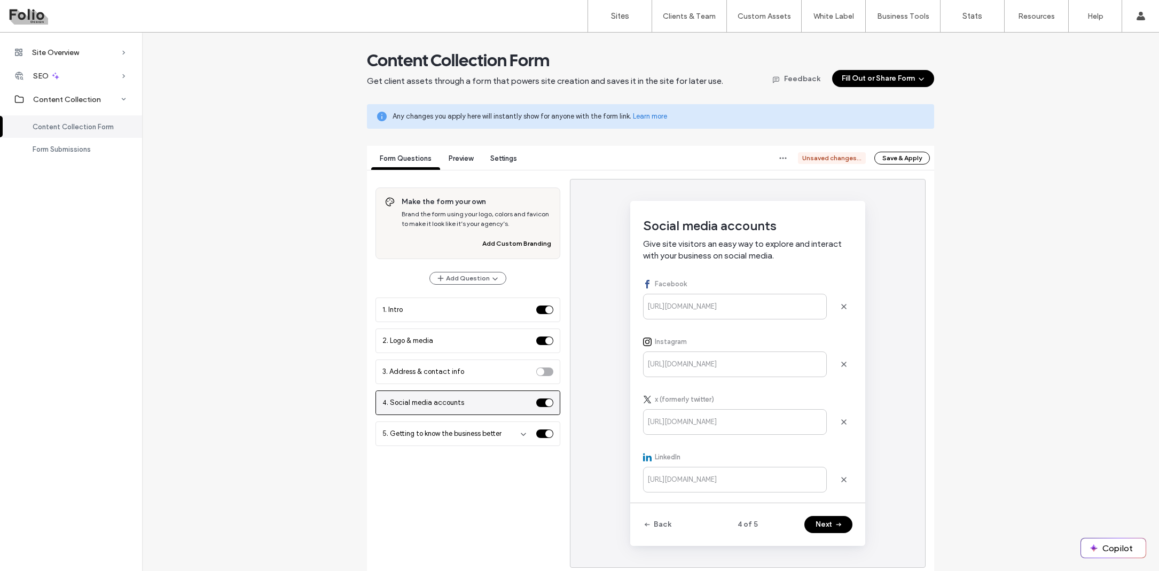
click at [543, 401] on div "toggle" at bounding box center [544, 402] width 17 height 9
click at [496, 434] on span "5. Getting to know the business better" at bounding box center [441, 433] width 119 height 11
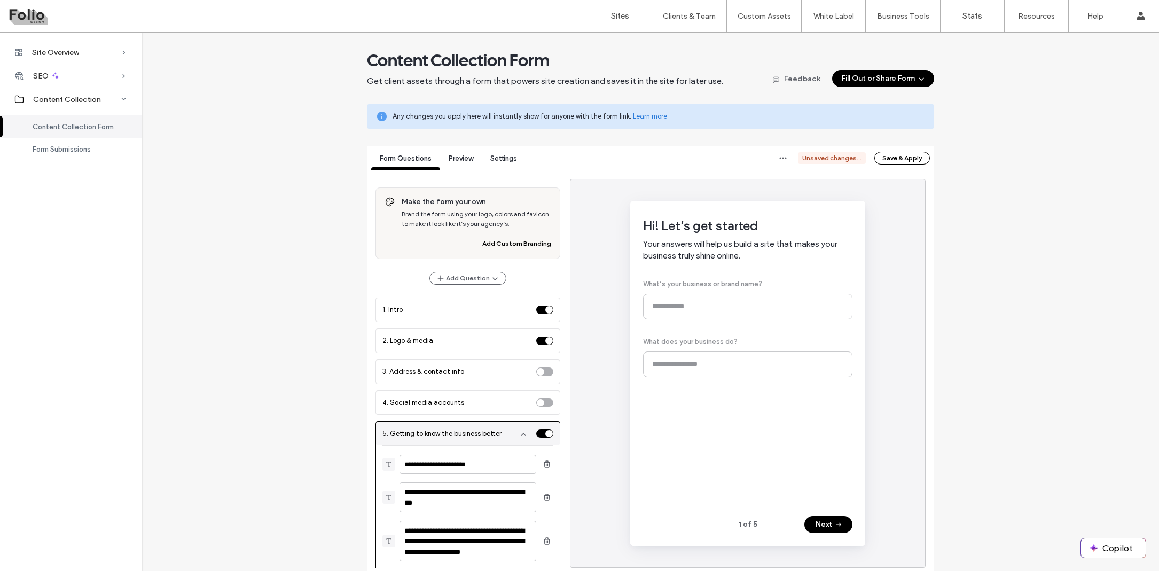
scroll to position [34, 0]
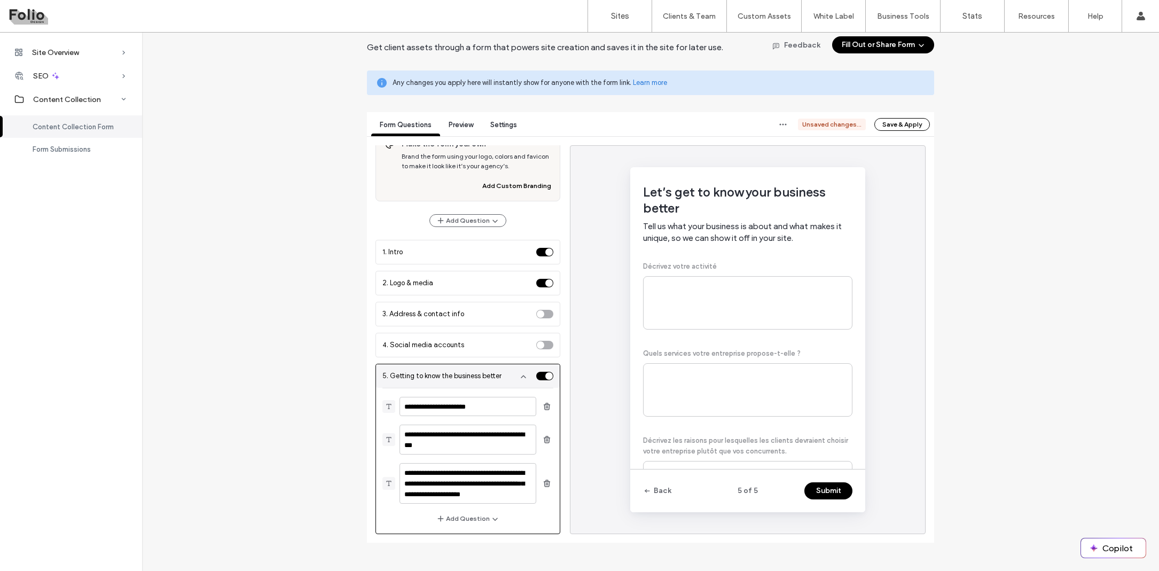
click at [538, 376] on div "toggle" at bounding box center [544, 376] width 17 height 9
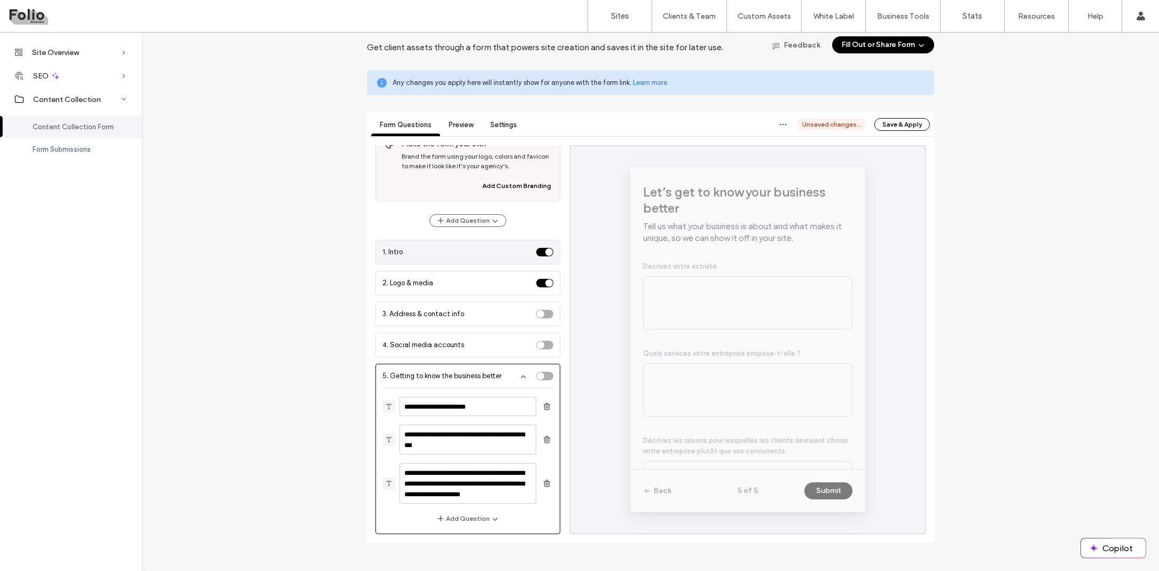
click at [493, 252] on div "1. Intro" at bounding box center [457, 252] width 150 height 11
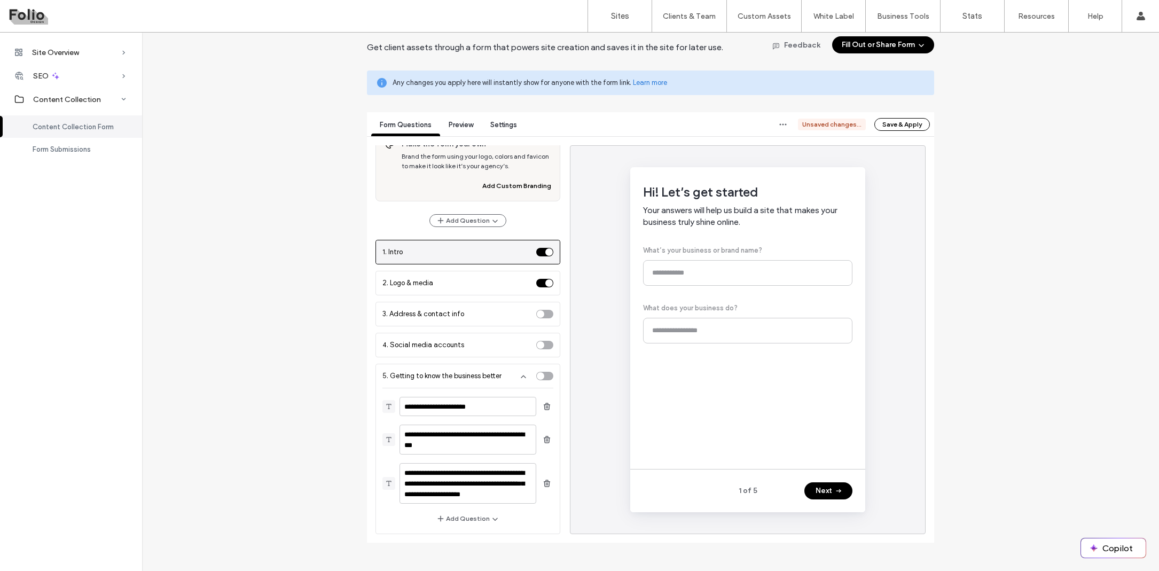
click at [536, 248] on div "toggle" at bounding box center [544, 252] width 17 height 9
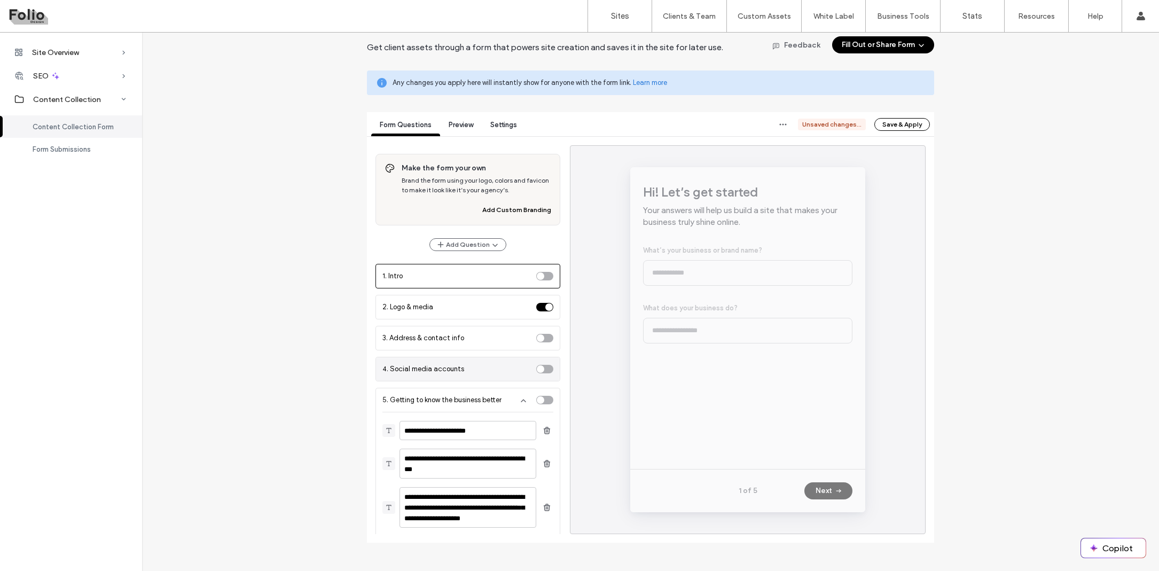
scroll to position [0, 0]
click at [462, 122] on span "Preview" at bounding box center [461, 125] width 25 height 8
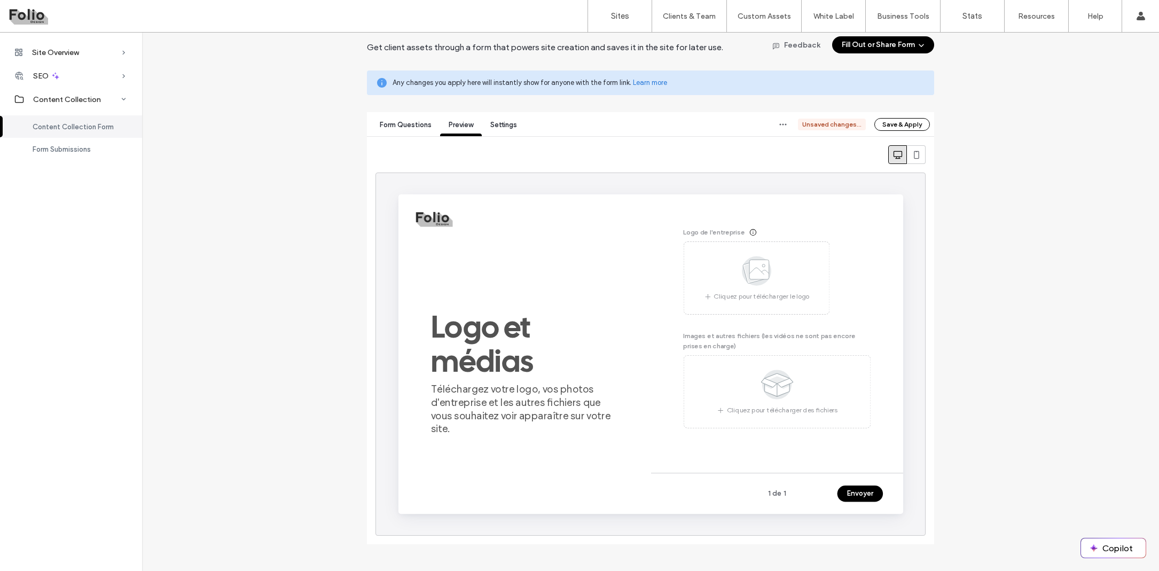
click at [403, 126] on span "Form Questions" at bounding box center [406, 125] width 52 height 8
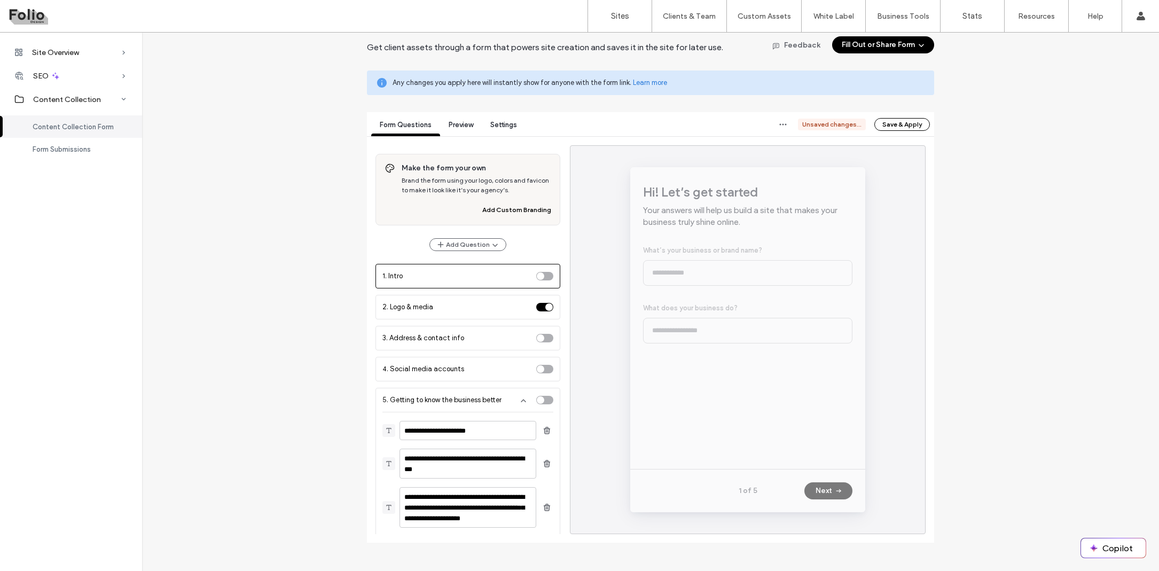
scroll to position [24, 0]
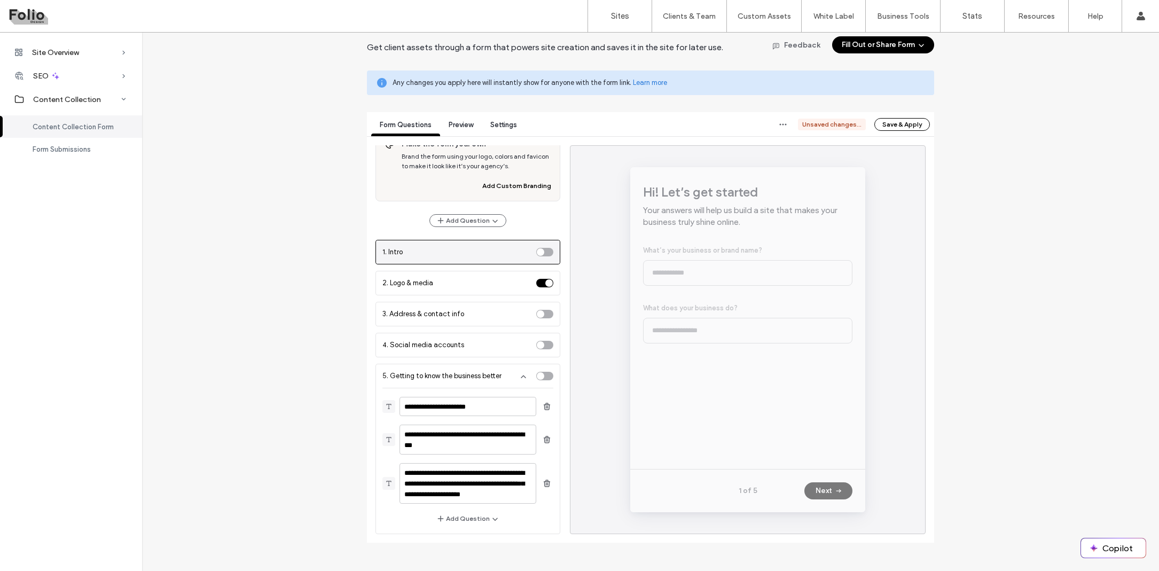
click at [544, 251] on div "toggle" at bounding box center [544, 252] width 17 height 9
click at [464, 129] on div "Preview" at bounding box center [461, 126] width 42 height 20
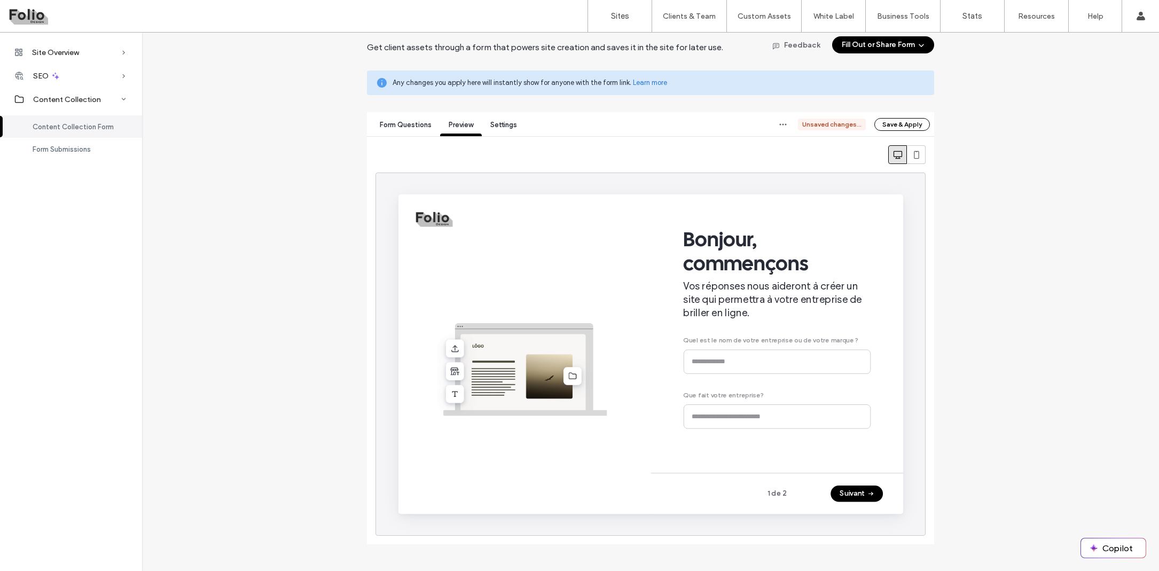
scroll to position [0, 0]
click at [875, 507] on button "Suivant" at bounding box center [880, 508] width 55 height 17
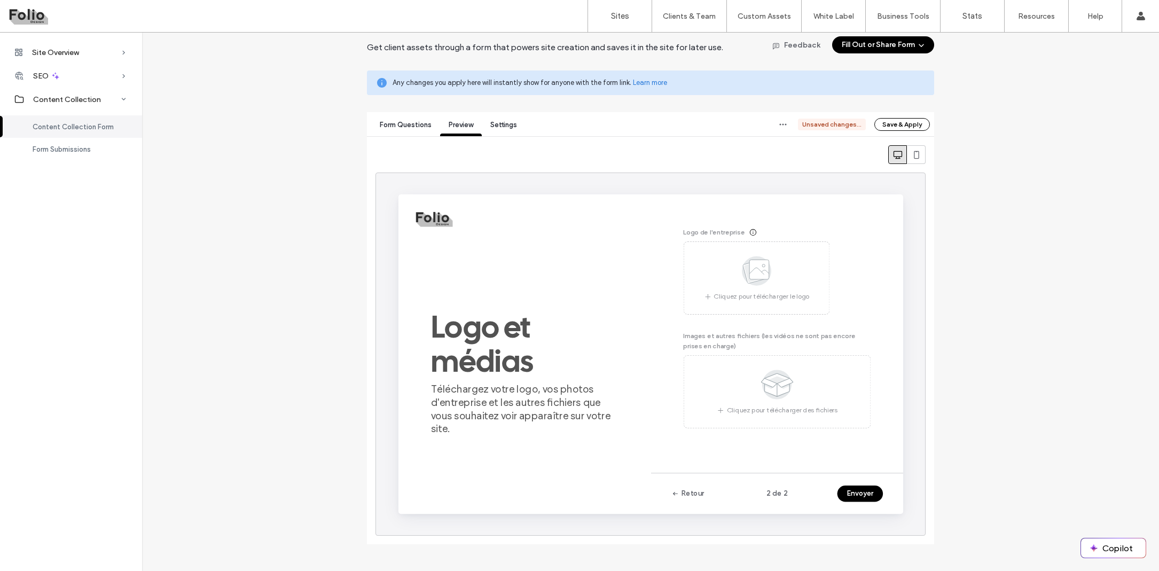
click at [415, 127] on span "Form Questions" at bounding box center [406, 125] width 52 height 8
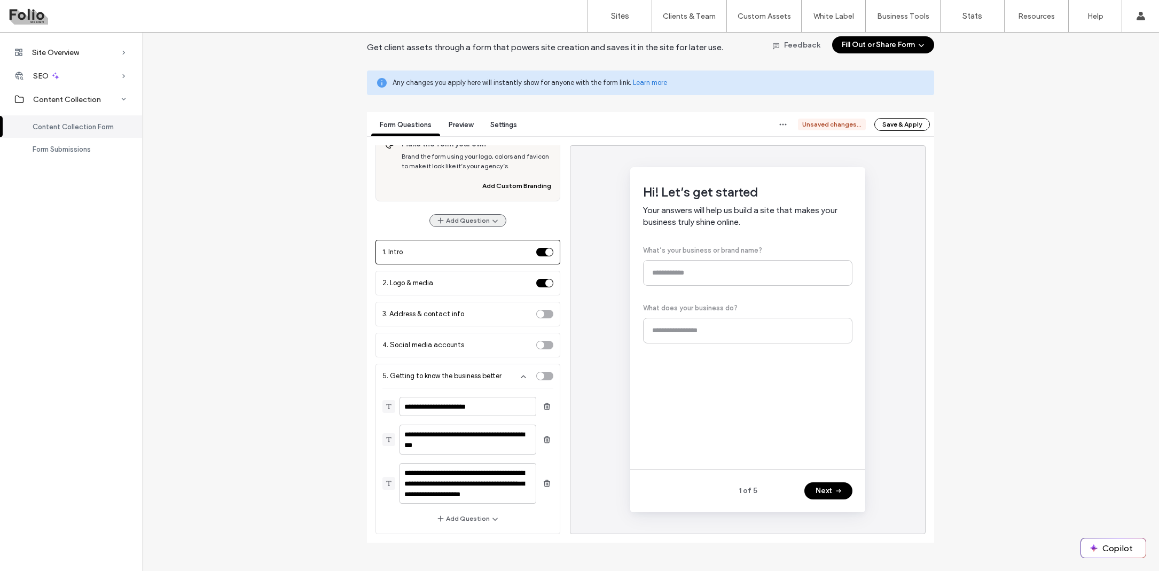
click at [476, 222] on button "Add Question" at bounding box center [467, 220] width 77 height 13
click at [476, 244] on span "Suggest Questions with AI" at bounding box center [490, 246] width 83 height 11
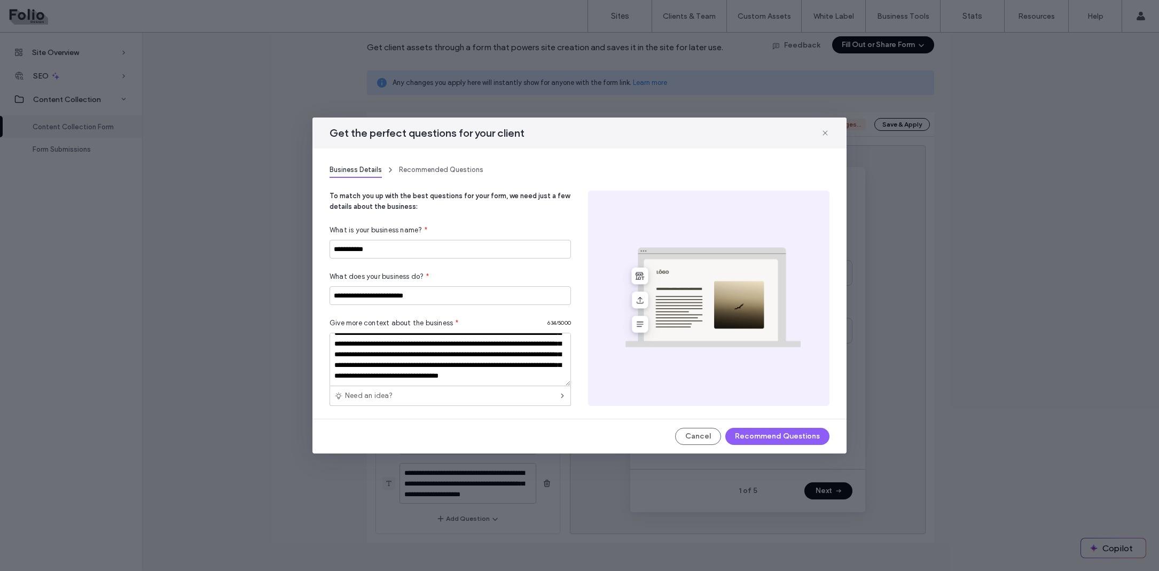
scroll to position [63, 0]
click at [448, 351] on textarea "**********" at bounding box center [450, 359] width 241 height 53
click at [440, 375] on textarea "**********" at bounding box center [450, 359] width 241 height 53
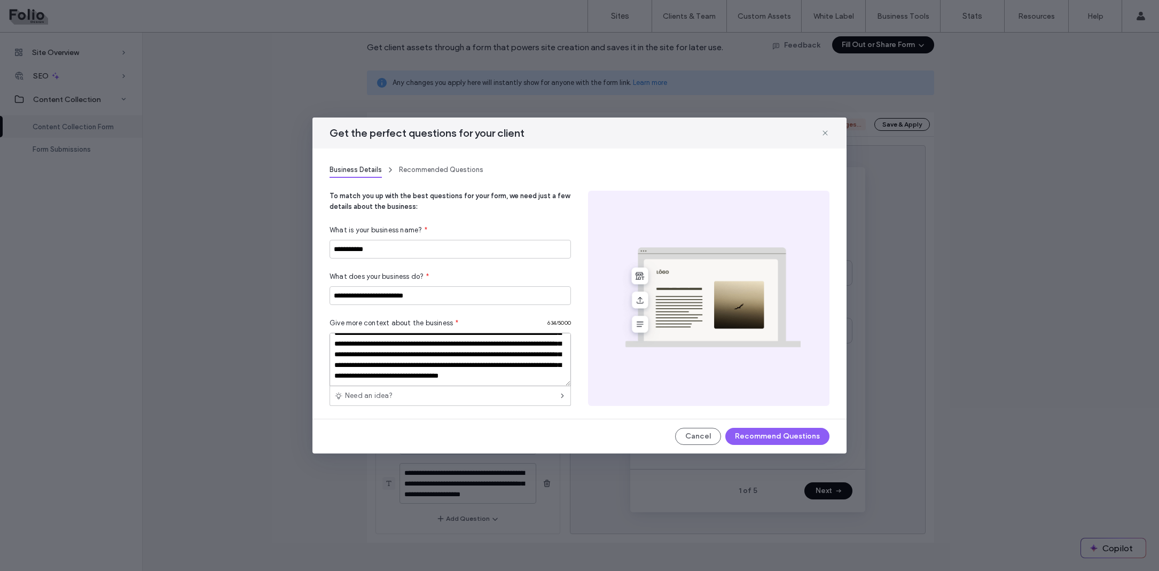
click at [440, 375] on textarea "**********" at bounding box center [450, 359] width 241 height 53
paste textarea "**********"
drag, startPoint x: 498, startPoint y: 381, endPoint x: 328, endPoint y: 363, distance: 171.4
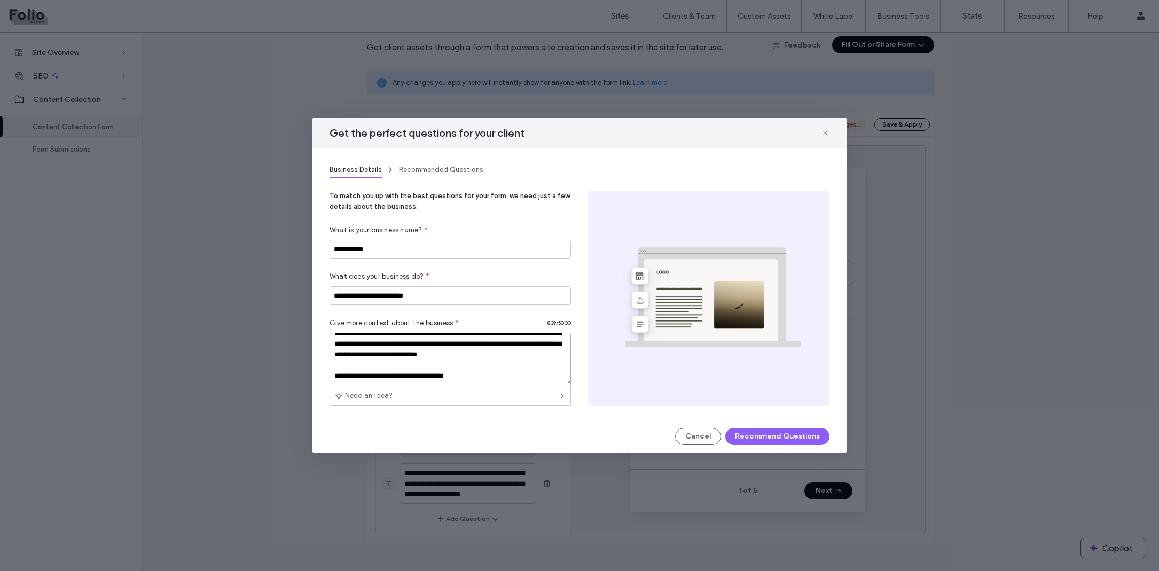
click at [328, 363] on div "**********" at bounding box center [579, 298] width 534 height 241
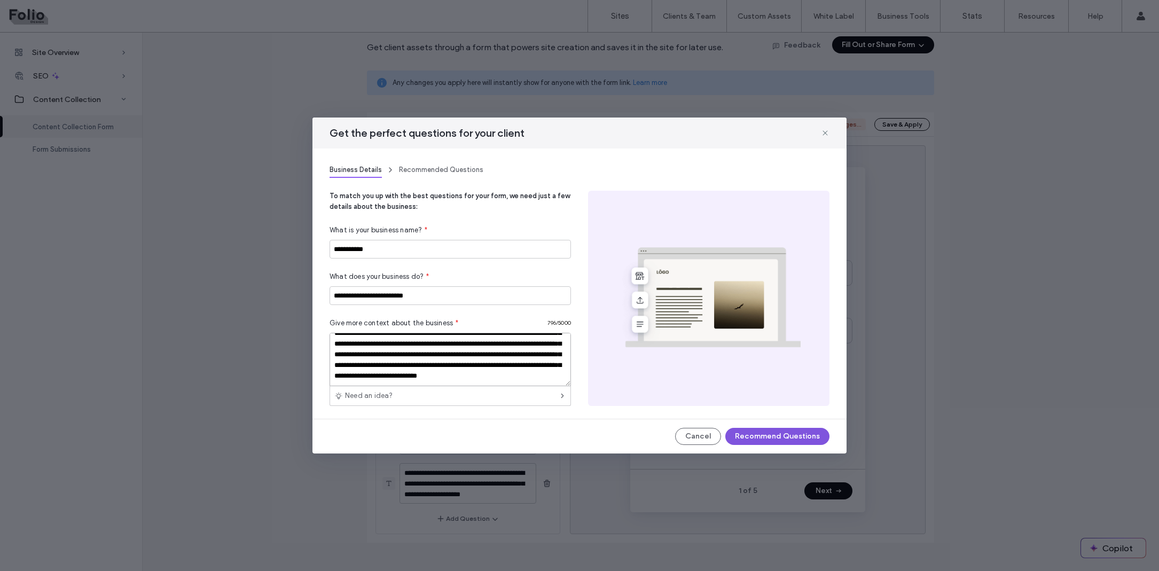
type textarea "**********"
click at [759, 434] on button "Recommend Questions" at bounding box center [777, 436] width 104 height 17
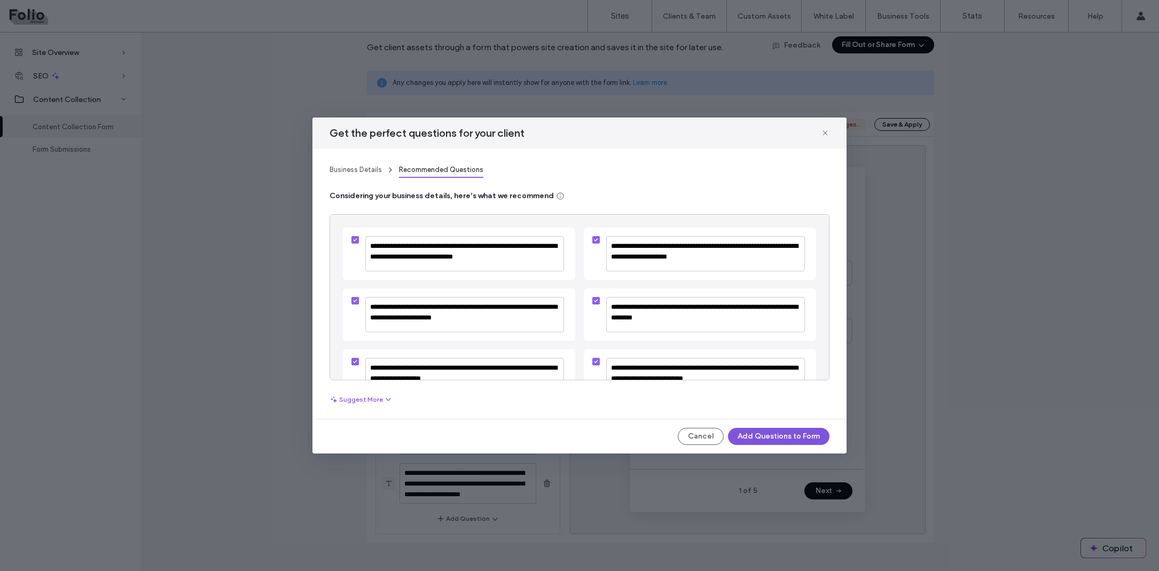
click at [760, 436] on button "Add Questions to Form" at bounding box center [778, 436] width 101 height 17
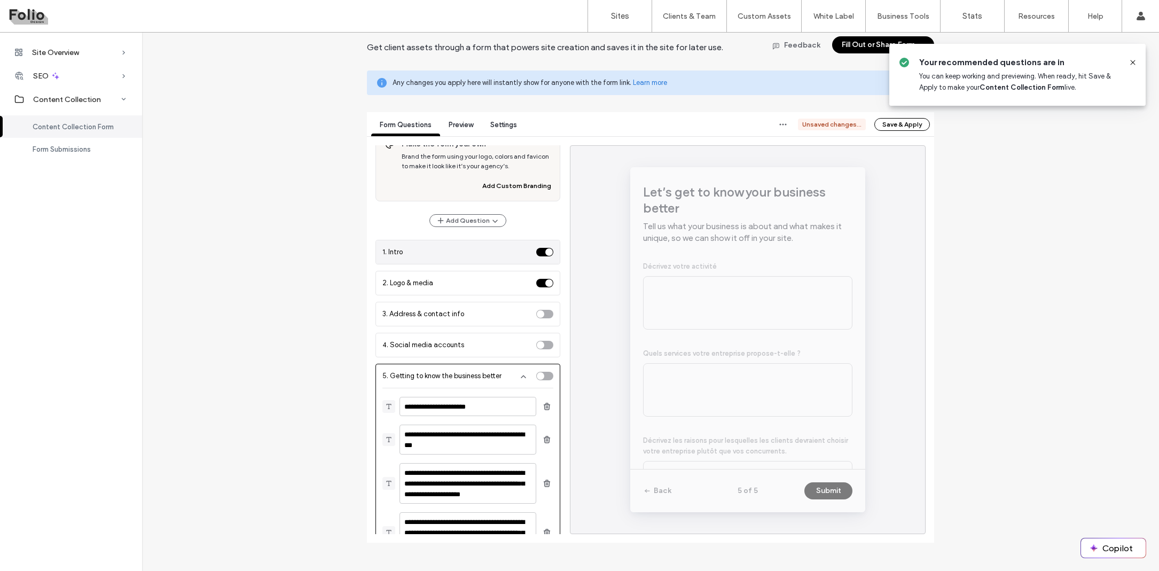
click at [452, 256] on div "1. Intro" at bounding box center [457, 252] width 150 height 11
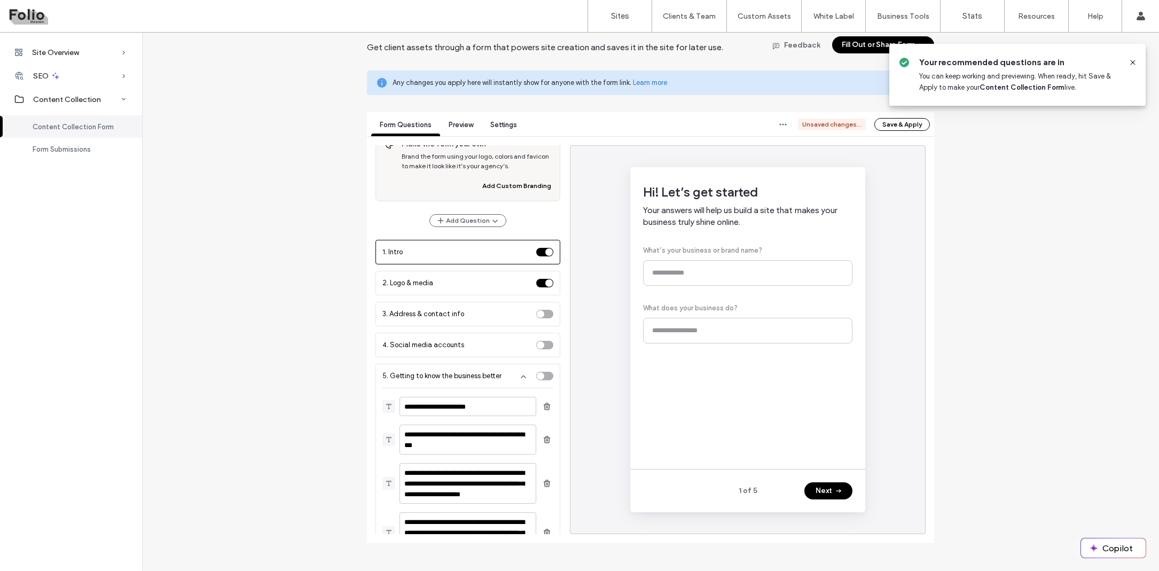
click at [737, 270] on div "Hi! Let’s get started Your answers will help us build a site that makes your bu…" at bounding box center [747, 318] width 209 height 268
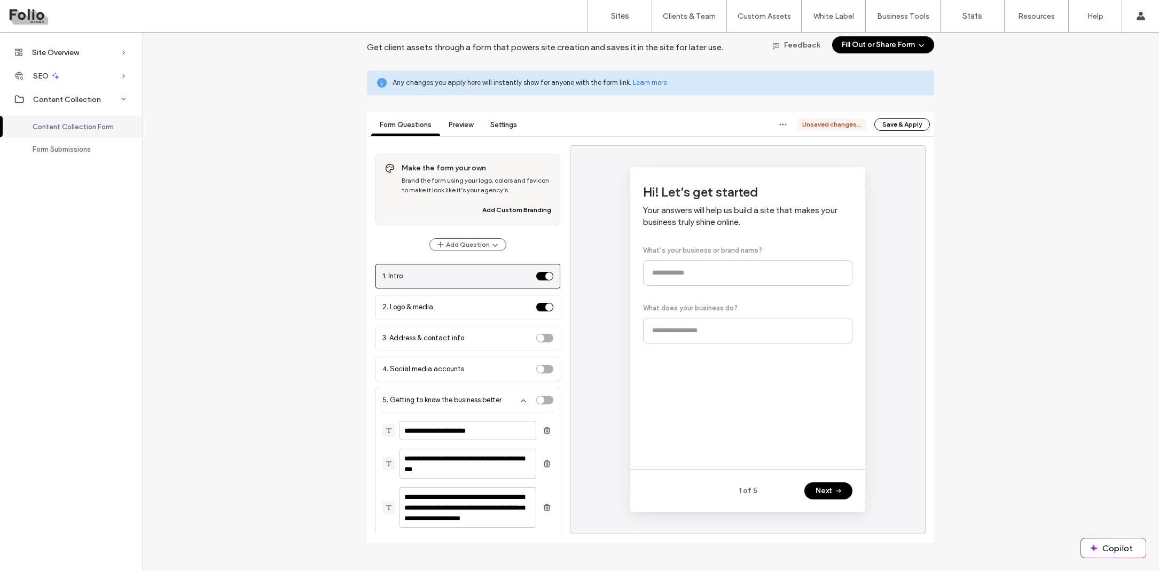
scroll to position [0, 0]
click at [503, 122] on span "Settings" at bounding box center [503, 125] width 27 height 8
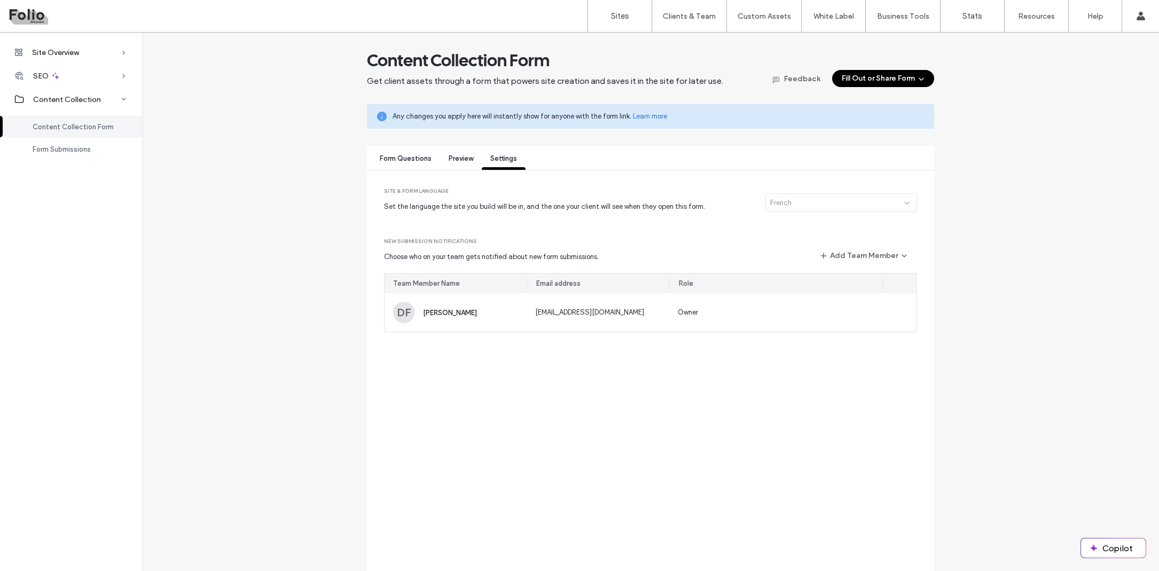
click at [892, 77] on button "Fill Out or Share Form" at bounding box center [883, 78] width 102 height 17
click at [852, 109] on div "Fill out on behalf of client" at bounding box center [824, 110] width 83 height 11
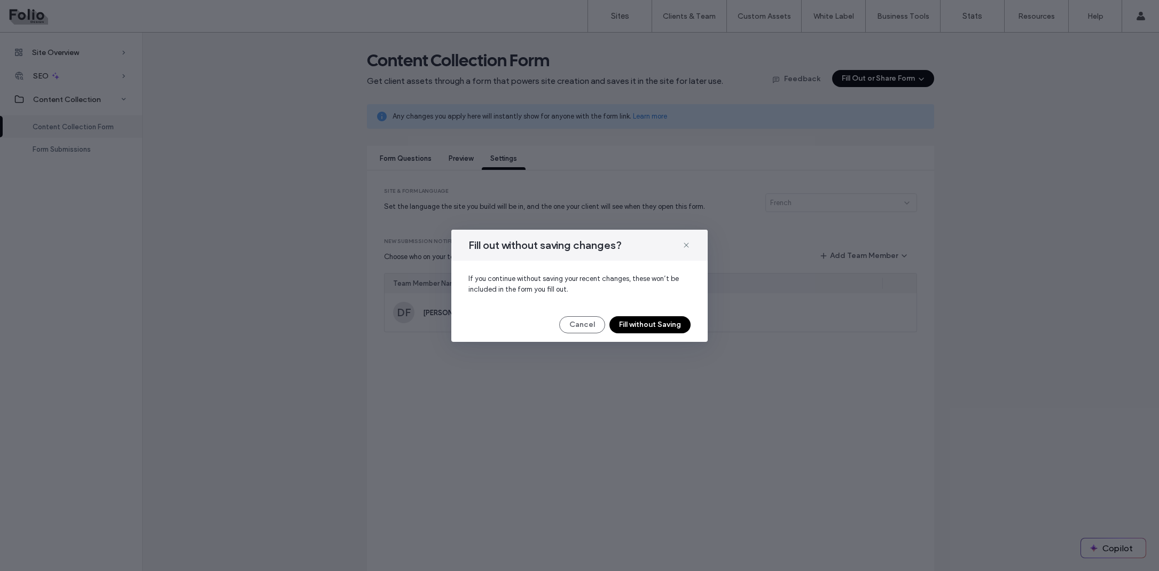
click at [669, 324] on button "Fill without Saving" at bounding box center [649, 324] width 81 height 17
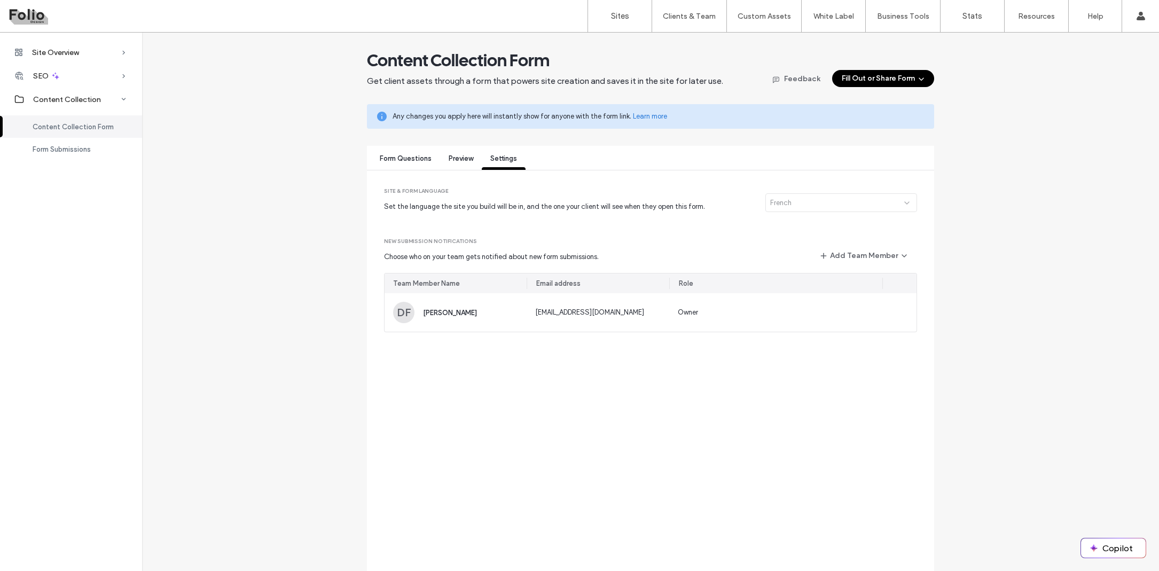
click at [410, 158] on span "Form Questions" at bounding box center [406, 158] width 52 height 8
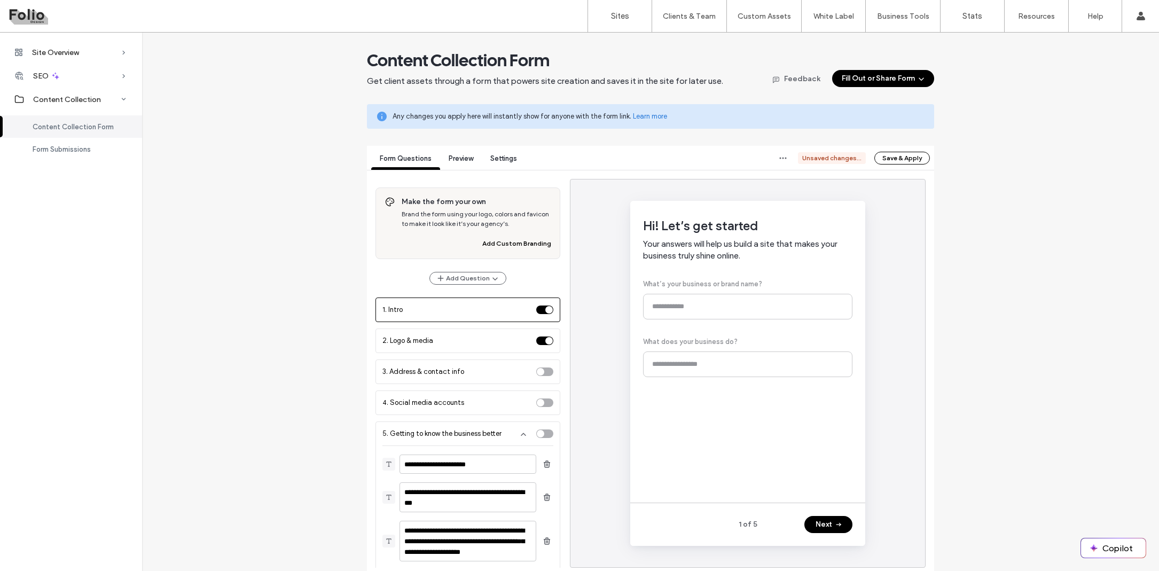
scroll to position [34, 0]
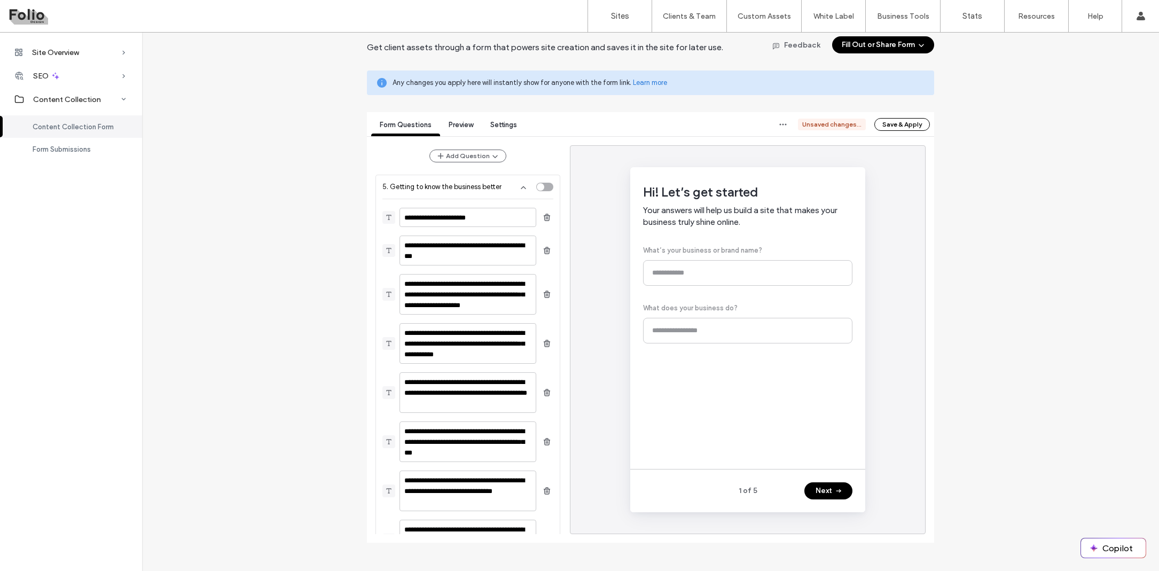
click at [84, 123] on span "Content Collection Form" at bounding box center [73, 127] width 81 height 8
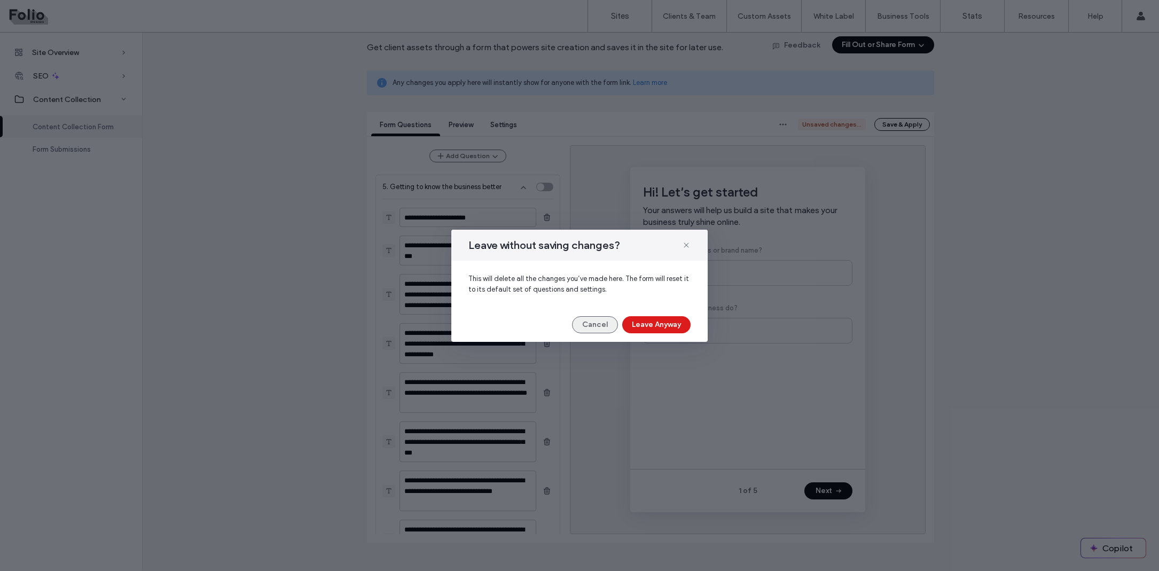
click at [594, 324] on button "Cancel" at bounding box center [595, 324] width 46 height 17
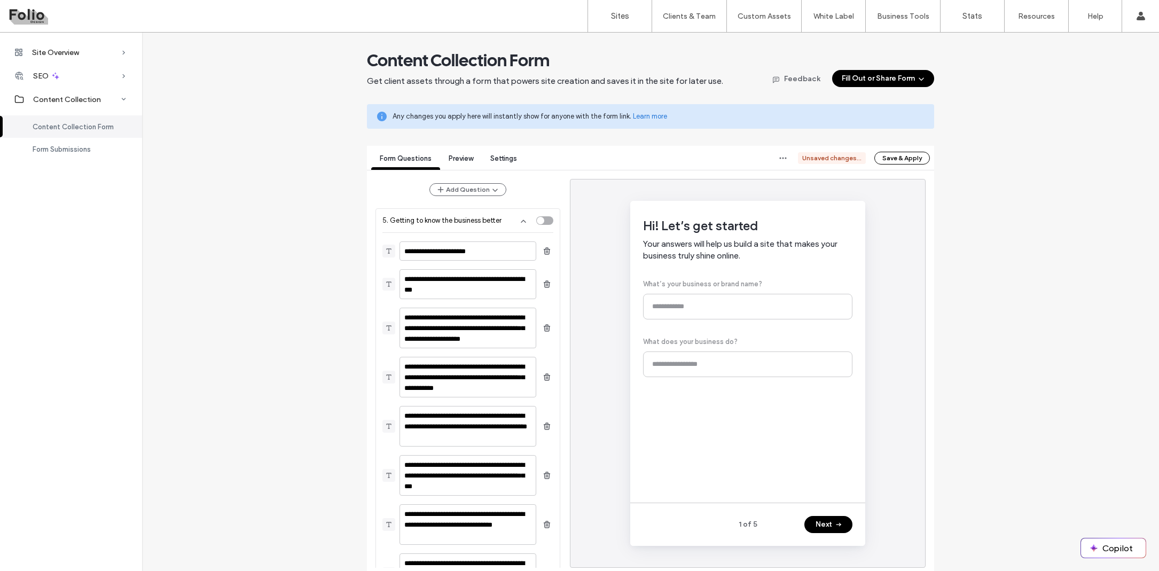
scroll to position [0, 0]
click at [610, 25] on link "Sites" at bounding box center [620, 16] width 64 height 32
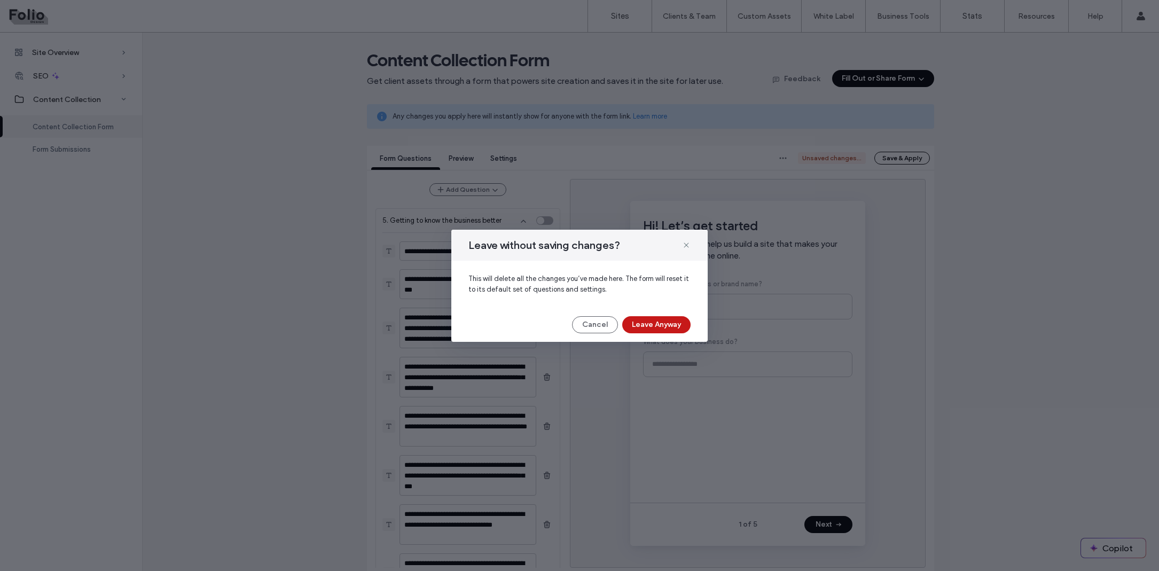
click at [637, 325] on button "Leave Anyway" at bounding box center [656, 324] width 68 height 17
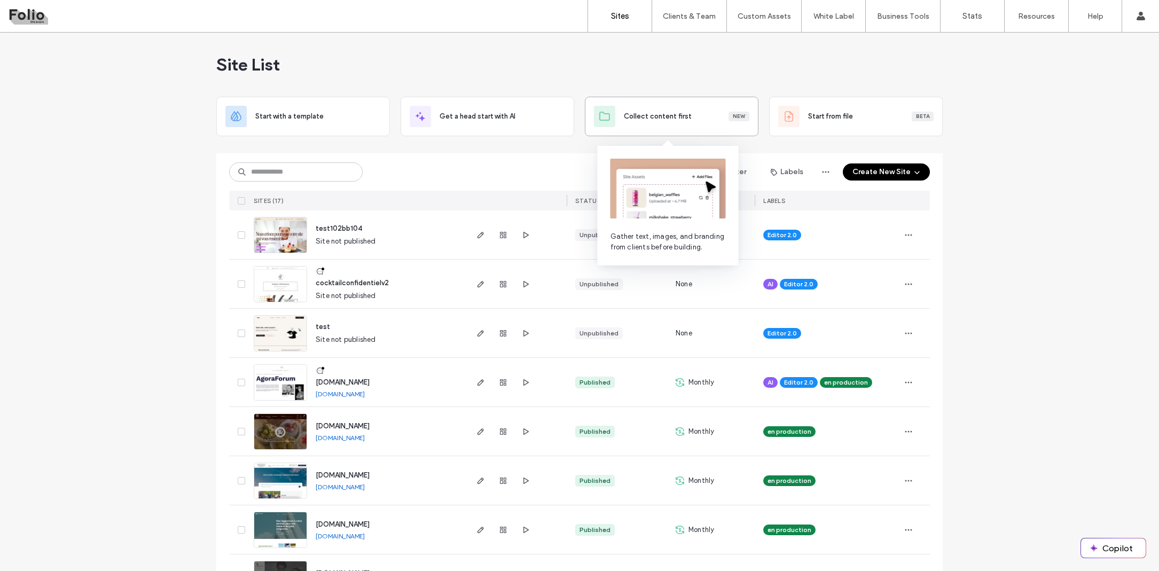
click at [675, 113] on span "Collect content first" at bounding box center [658, 116] width 68 height 11
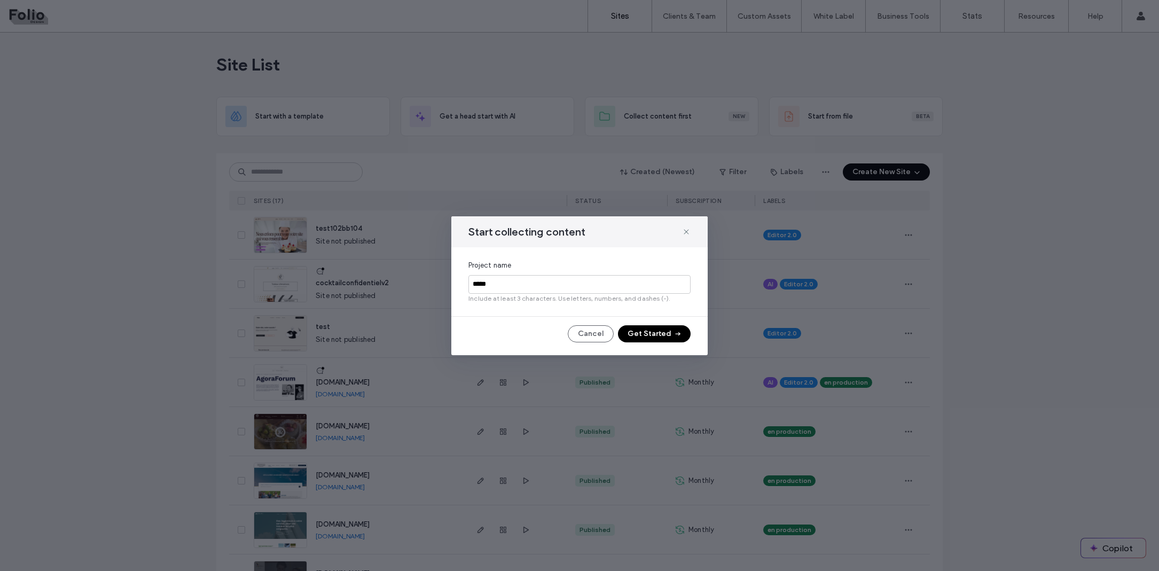
type input "*****"
click at [655, 331] on button "Get Started" at bounding box center [654, 333] width 73 height 17
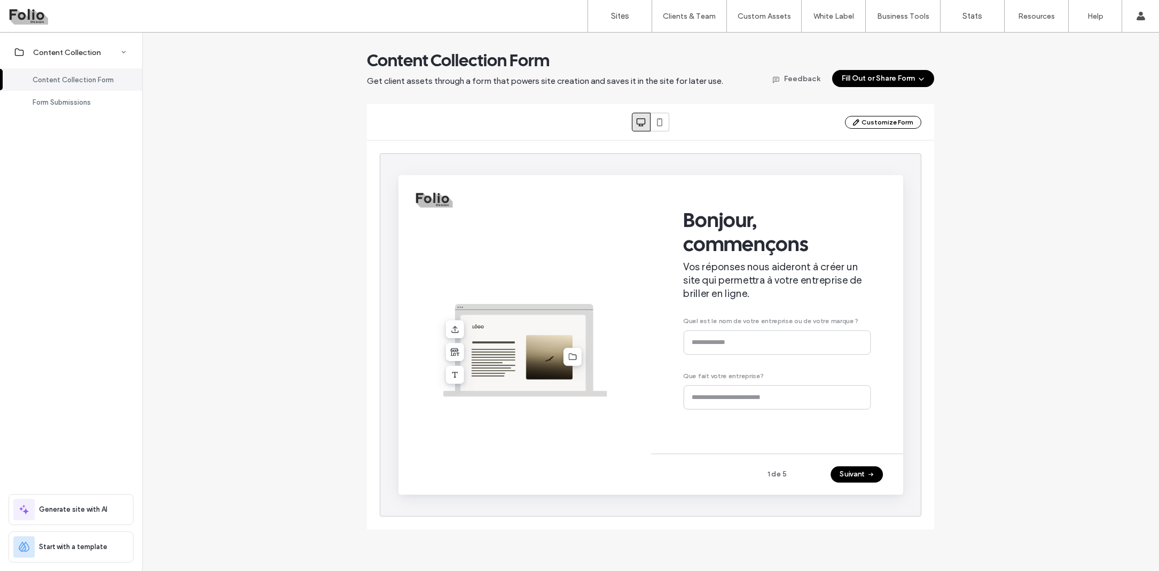
click at [874, 489] on button "Suivant" at bounding box center [880, 489] width 55 height 17
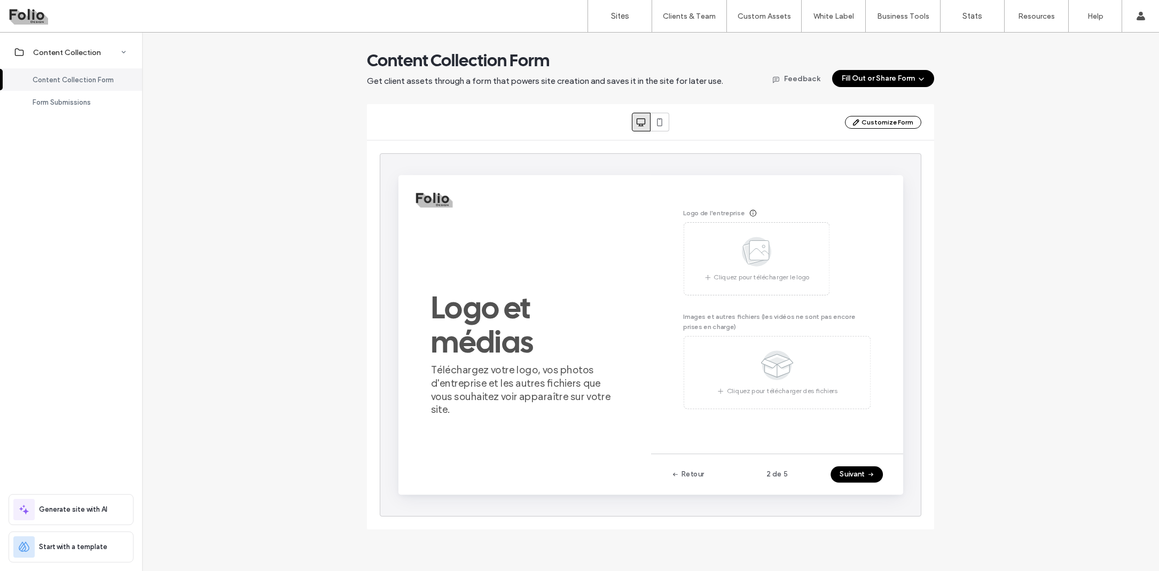
click at [874, 489] on button "Suivant" at bounding box center [880, 489] width 55 height 17
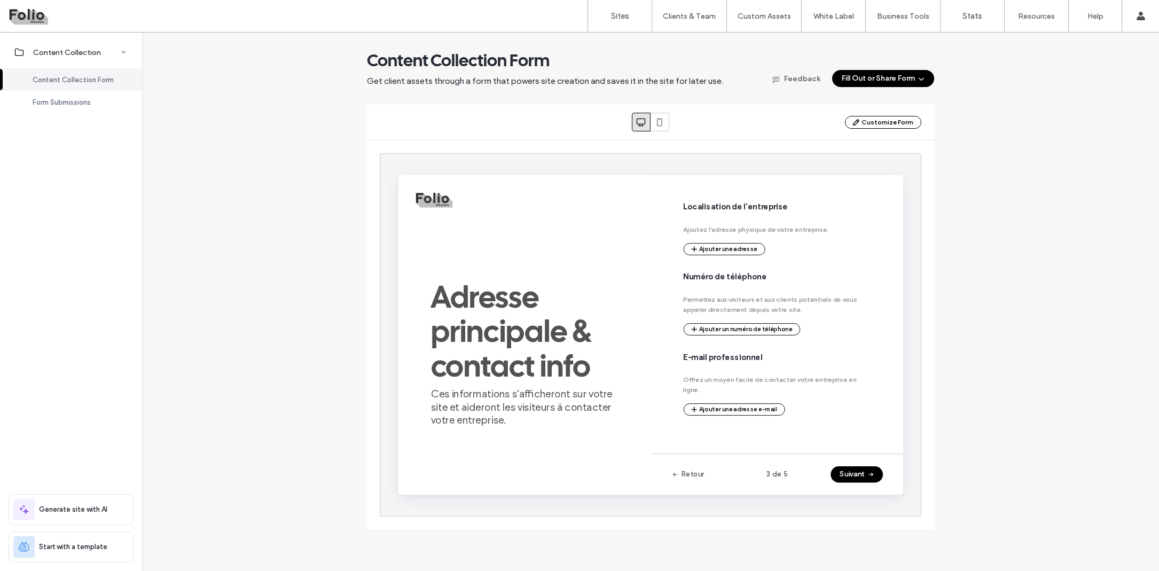
click at [874, 489] on button "Suivant" at bounding box center [880, 489] width 55 height 17
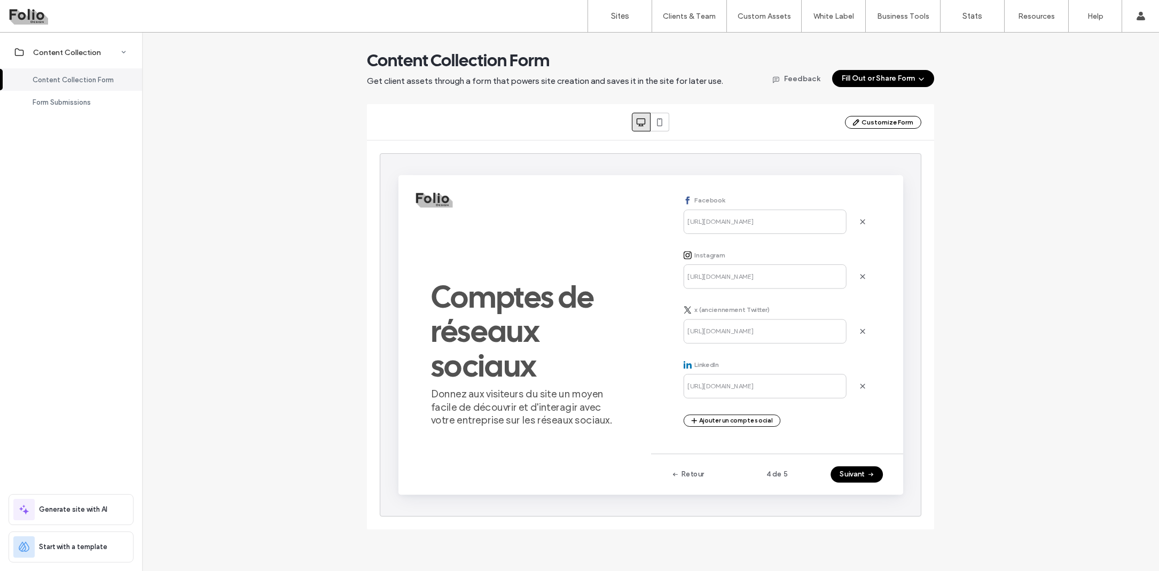
click at [874, 489] on button "Suivant" at bounding box center [880, 489] width 55 height 17
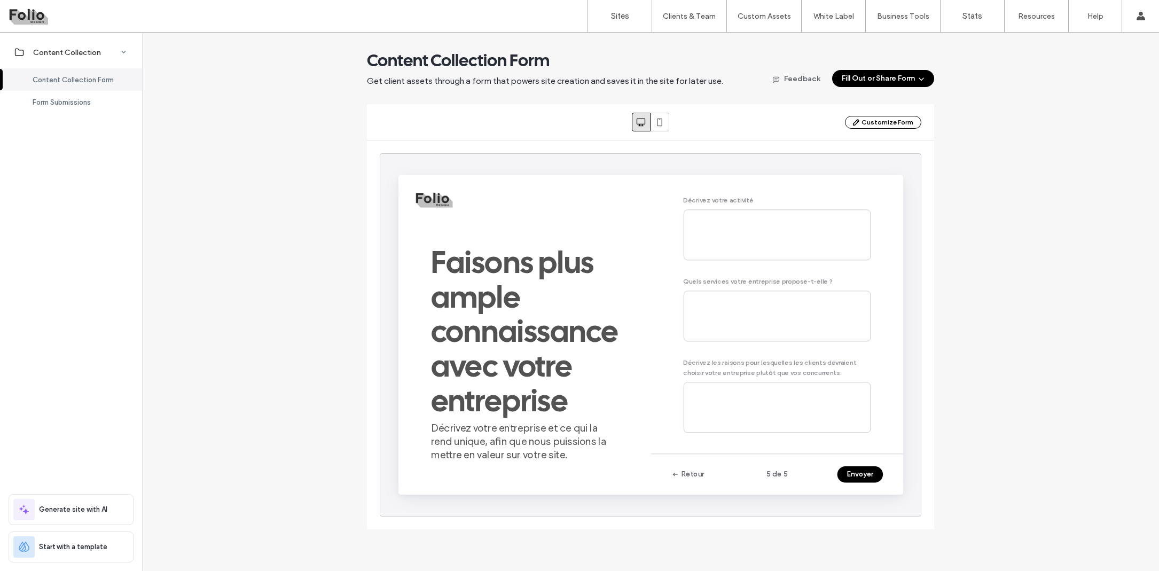
click at [874, 489] on button "Envoyer" at bounding box center [884, 489] width 48 height 17
click at [871, 76] on button "Fill Out or Share Form" at bounding box center [883, 78] width 102 height 17
click at [819, 119] on div "Complete the form while having an onboarding call or meeting with the client" at bounding box center [856, 125] width 138 height 19
click at [921, 80] on use "button" at bounding box center [921, 79] width 5 height 3
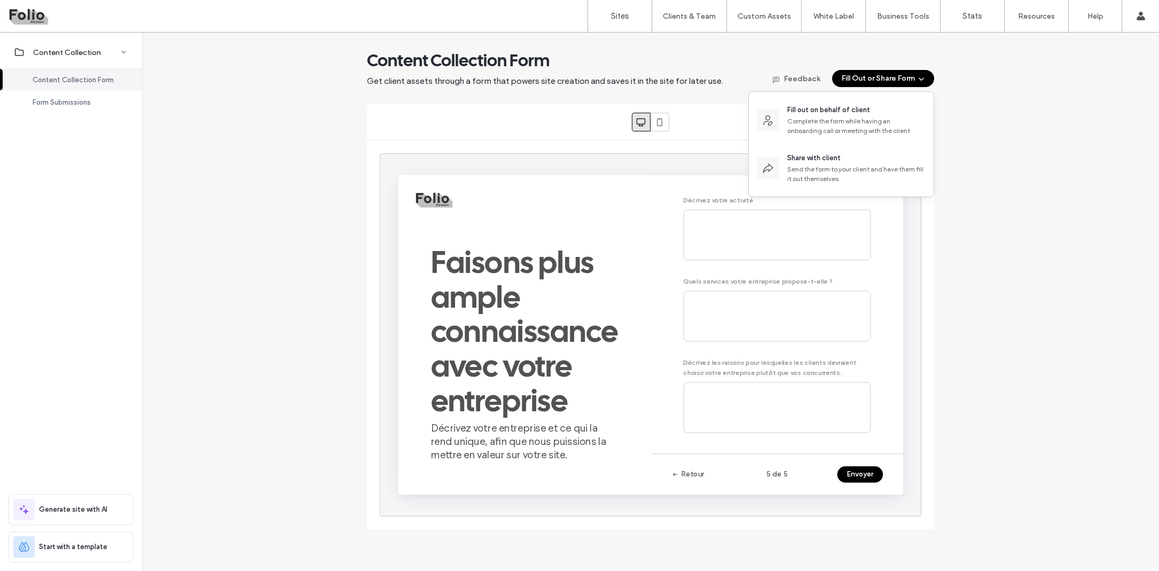
click at [981, 81] on div "Content Collection Form Get client assets through a form that powers site creat…" at bounding box center [650, 290] width 1017 height 480
click at [893, 122] on button "Customize Form" at bounding box center [883, 122] width 76 height 13
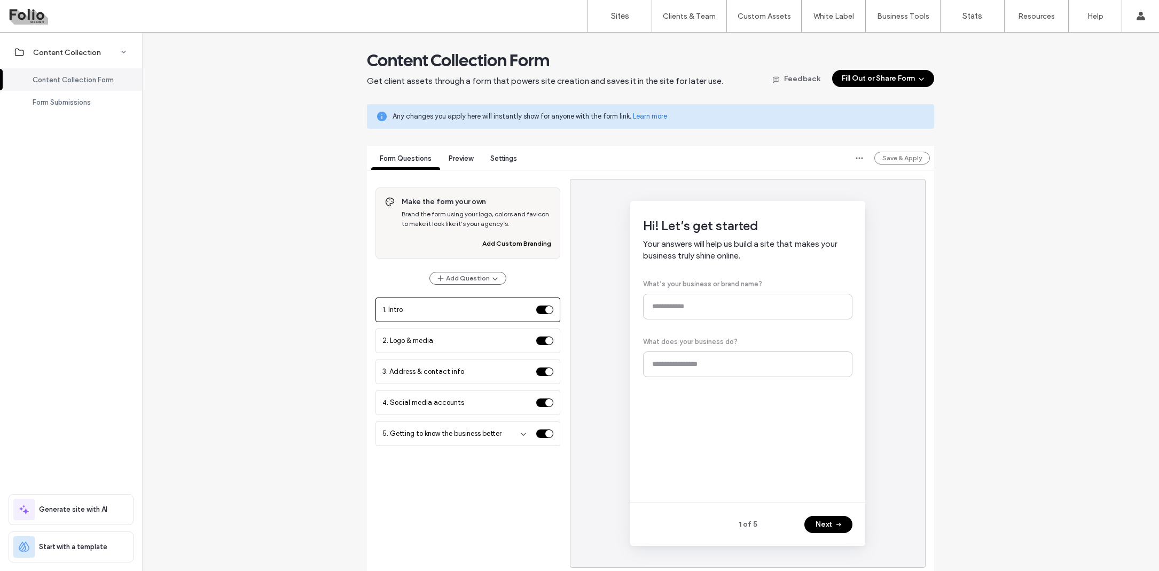
click at [493, 160] on span "Settings" at bounding box center [503, 158] width 27 height 8
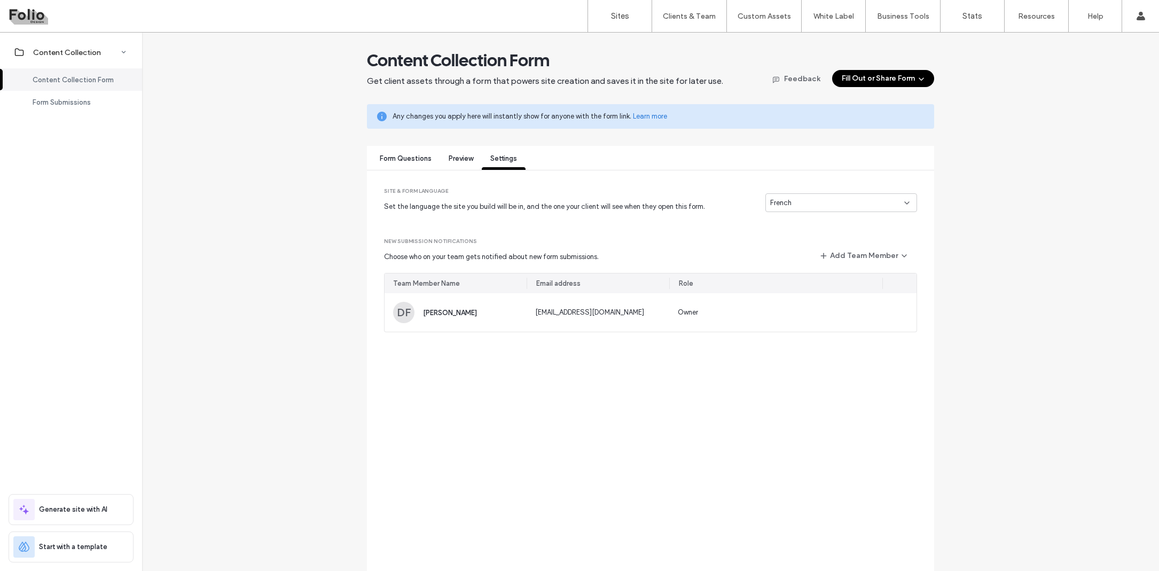
click at [404, 160] on span "Form Questions" at bounding box center [406, 158] width 52 height 8
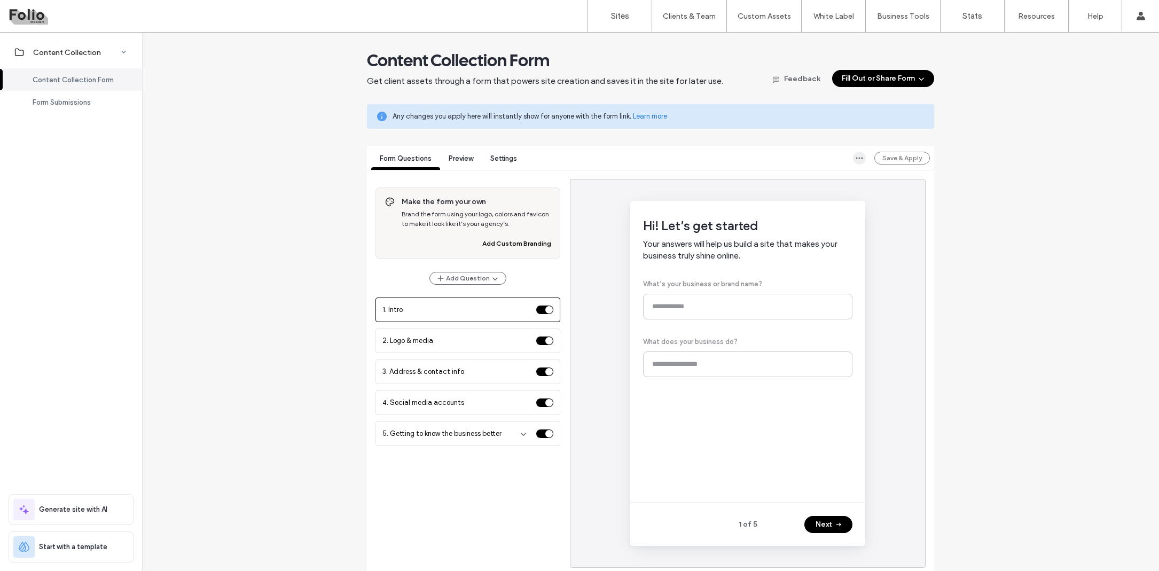
click at [855, 156] on icon "button" at bounding box center [859, 158] width 9 height 9
click at [1042, 67] on div "Content Collection Form Get client assets through a form that powers site creat…" at bounding box center [650, 313] width 1017 height 527
click at [990, 153] on div "Français" at bounding box center [1003, 155] width 90 height 22
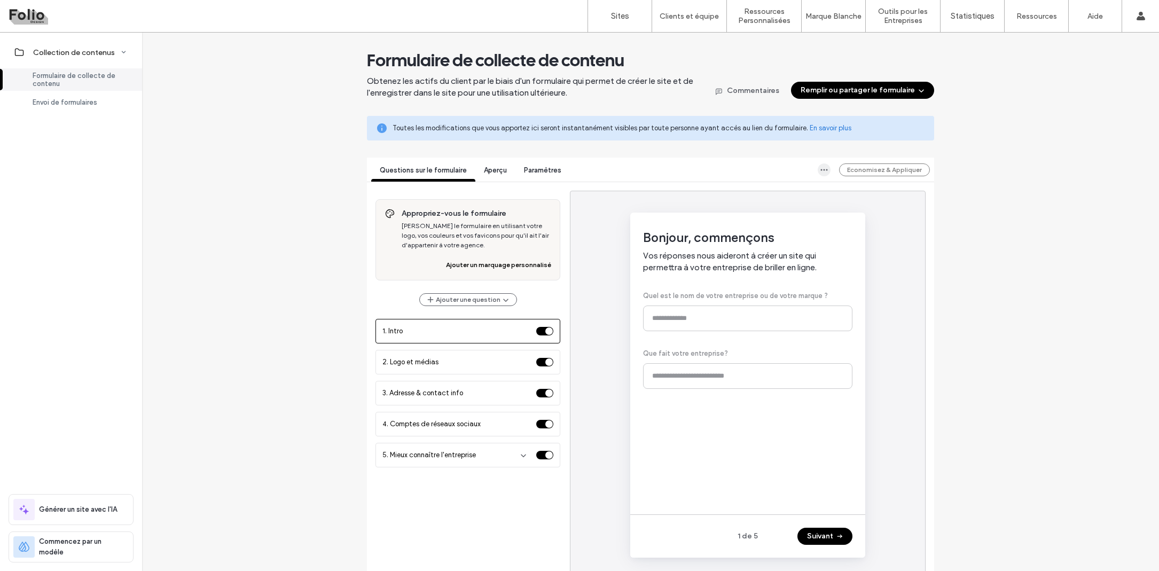
click at [823, 168] on icon "button" at bounding box center [824, 170] width 9 height 9
click at [783, 199] on div "Définir le formulaire par défaut du compte" at bounding box center [719, 195] width 217 height 20
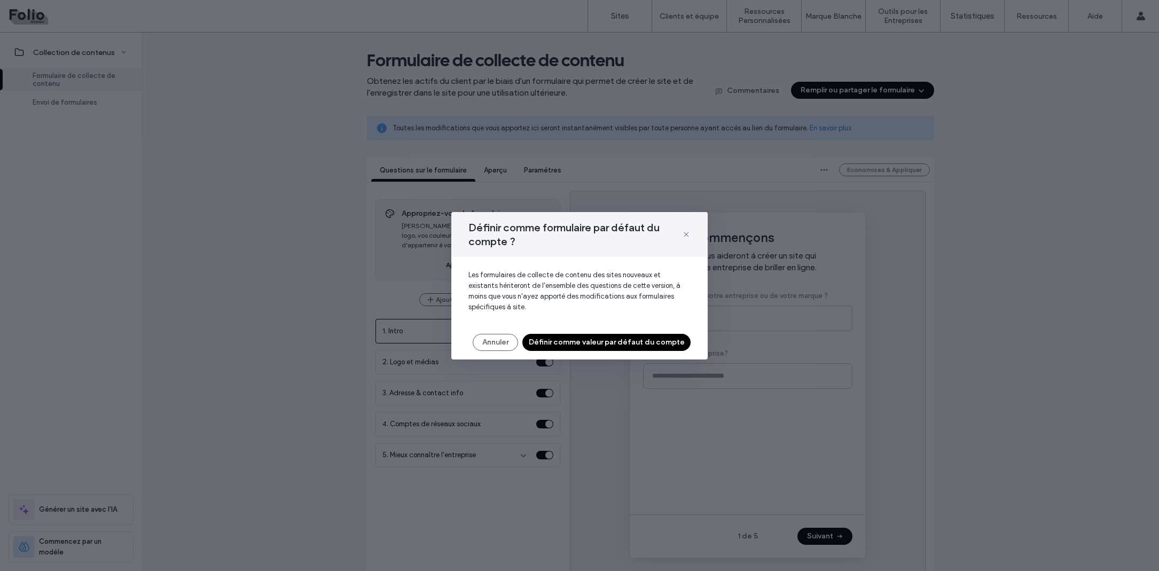
click at [607, 340] on button "Définir comme valeur par défaut du compte" at bounding box center [606, 342] width 168 height 17
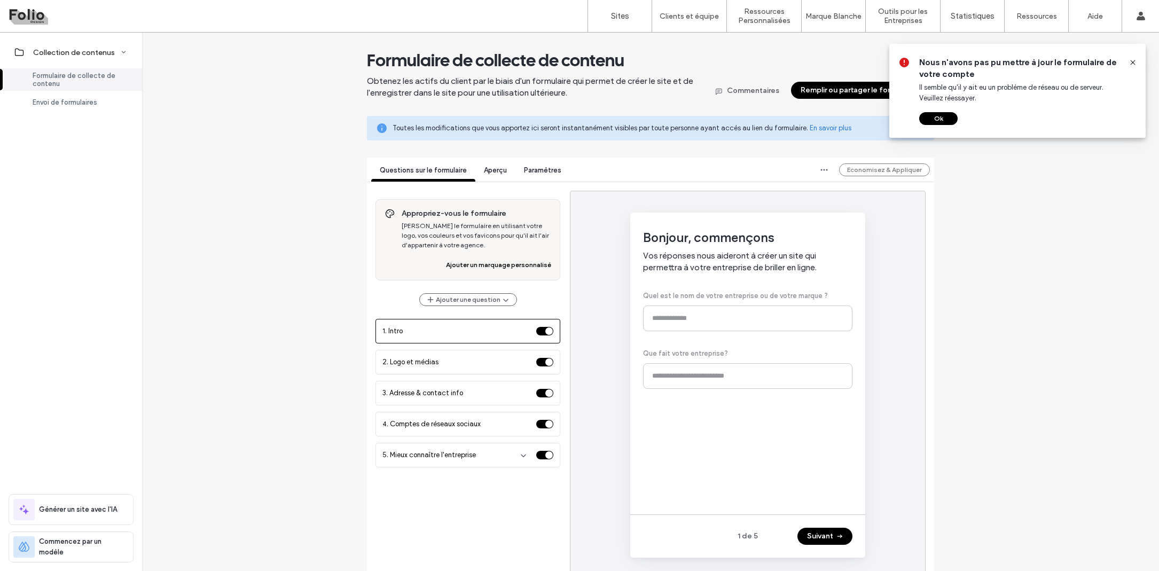
click at [940, 116] on button "Ok" at bounding box center [938, 118] width 38 height 13
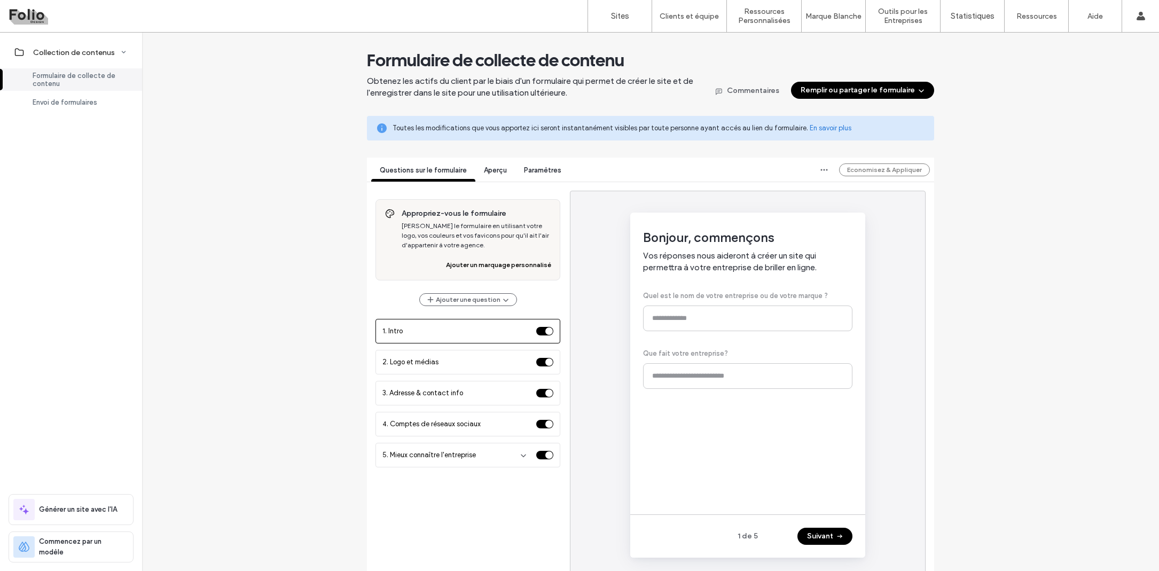
click at [858, 172] on div "Economisez & Appliquer" at bounding box center [884, 169] width 91 height 13
click at [827, 171] on span "button" at bounding box center [824, 169] width 13 height 13
click at [880, 222] on div "Bonjour, commençons Vos réponses nous aideront à créer un site qui permettra à …" at bounding box center [748, 385] width 356 height 389
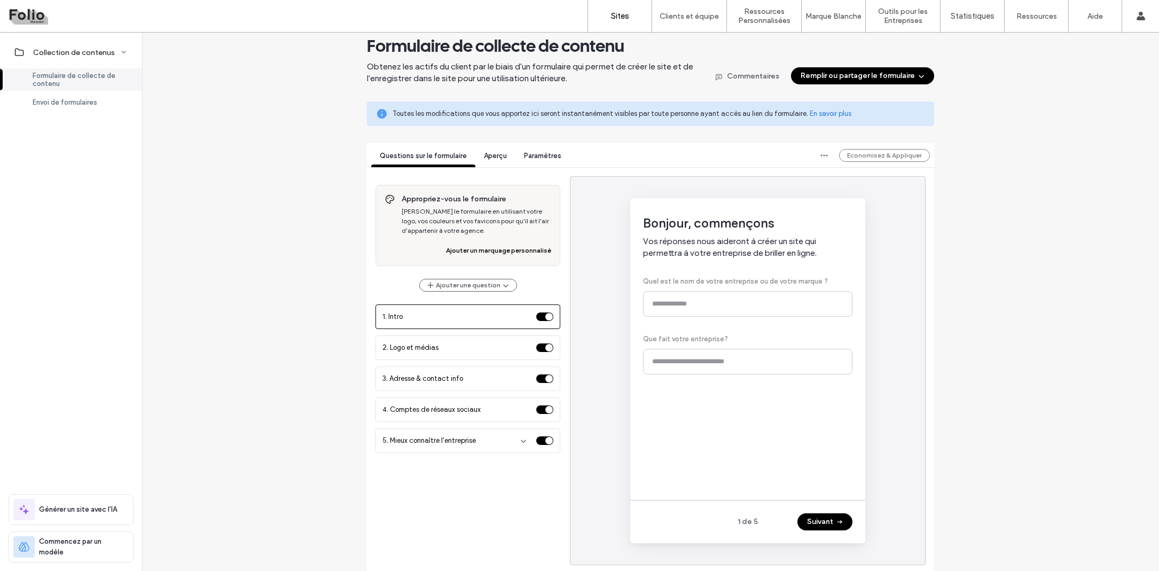
scroll to position [15, 0]
click at [623, 17] on label "Sites" at bounding box center [620, 16] width 18 height 10
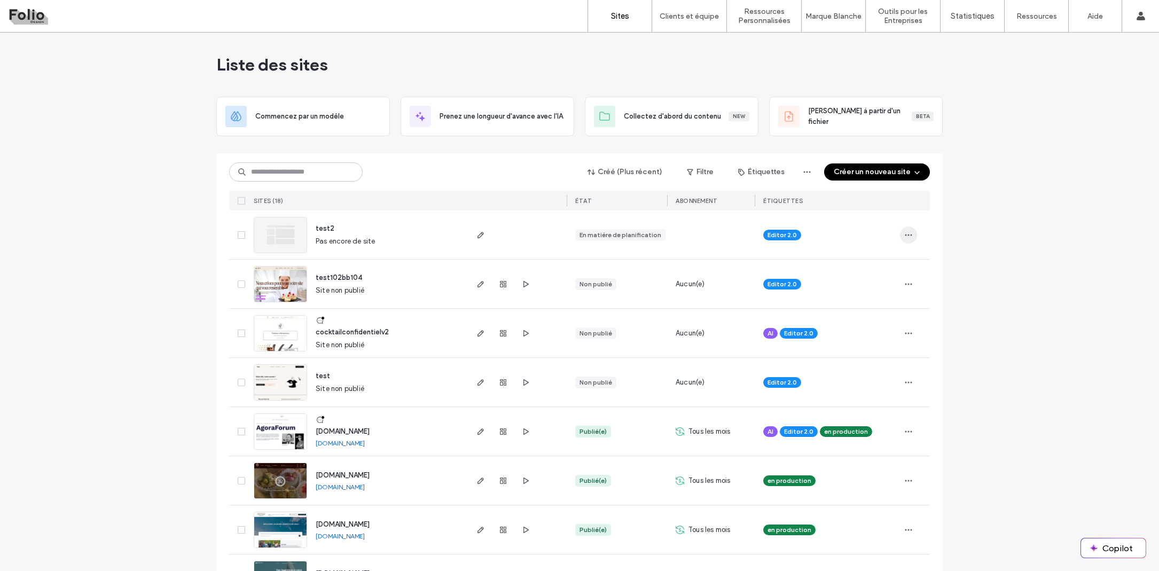
click at [909, 237] on span "button" at bounding box center [908, 234] width 17 height 17
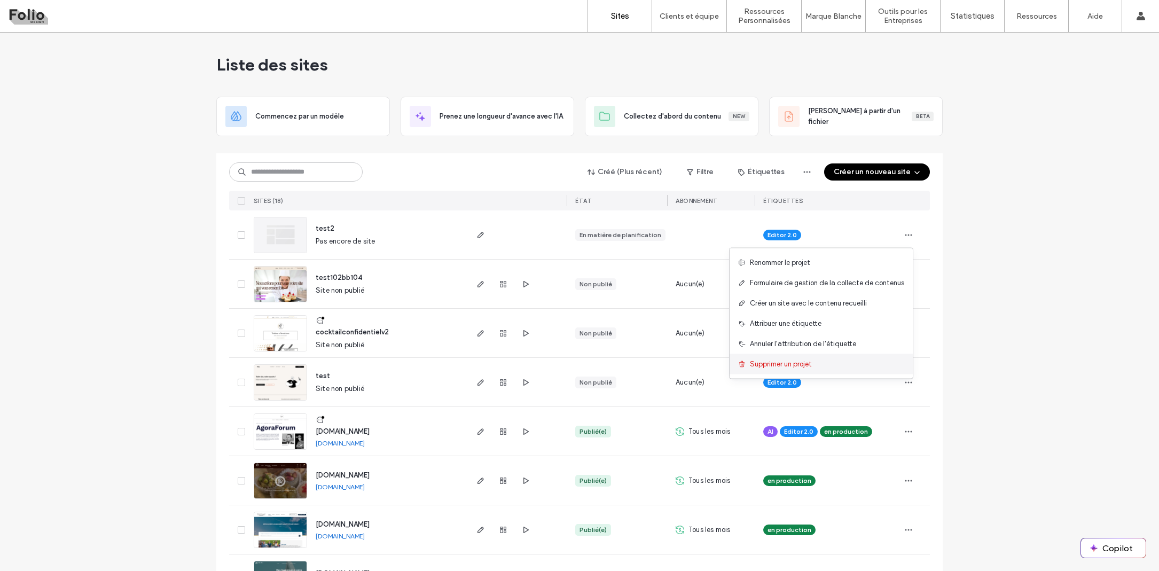
click at [797, 367] on span "Supprimer un projet" at bounding box center [781, 364] width 62 height 11
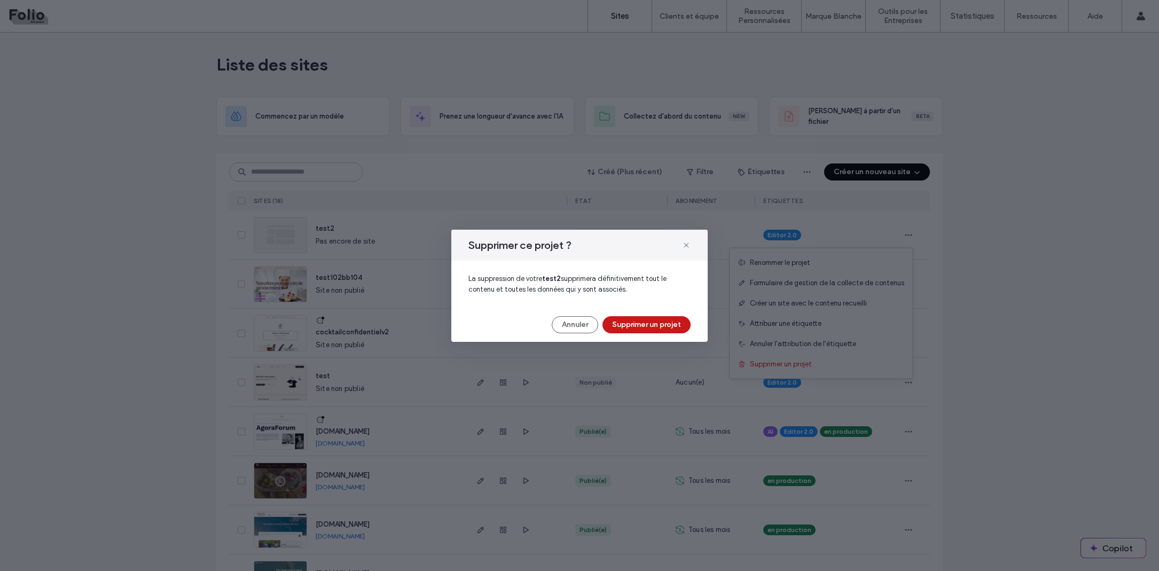
click at [677, 317] on button "Supprimer un projet" at bounding box center [646, 324] width 88 height 17
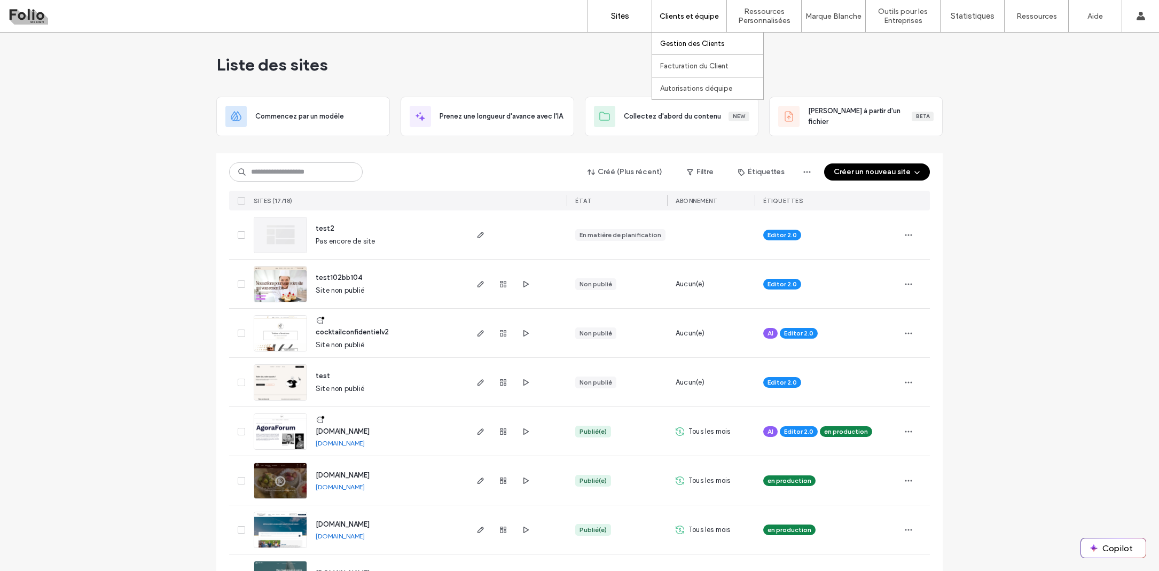
click at [701, 41] on label "Gestion des Clients" at bounding box center [692, 44] width 65 height 8
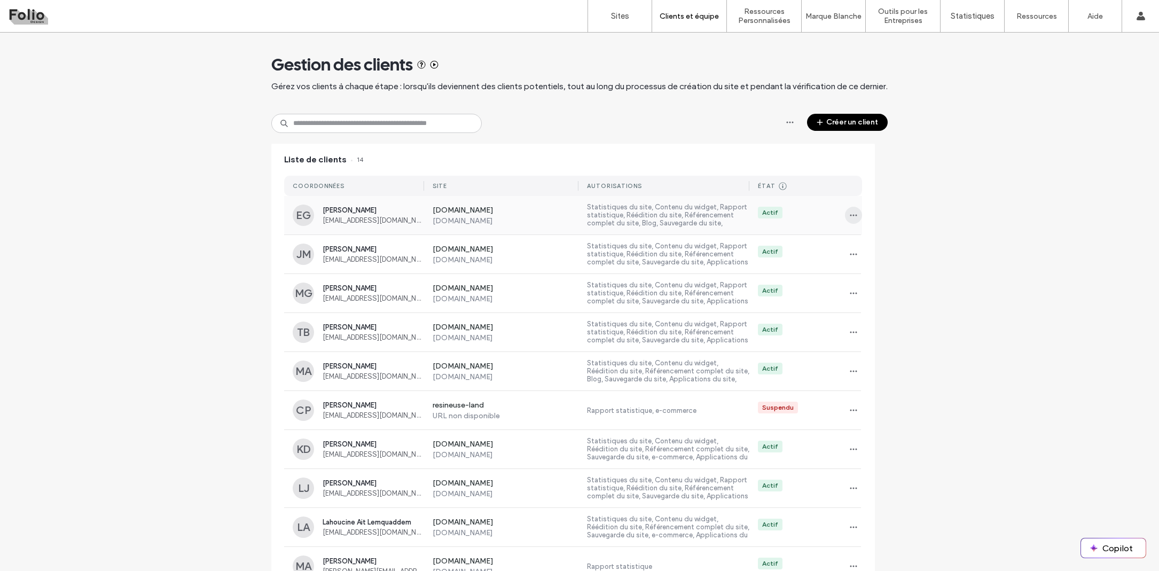
click at [849, 216] on icon "button" at bounding box center [853, 215] width 9 height 9
click at [901, 198] on div "Gestion des clients Gérez vos clients à chaque étape : lorsqu'ils deviennent de…" at bounding box center [579, 450] width 1159 height 835
click at [625, 23] on link "Sites" at bounding box center [620, 16] width 64 height 32
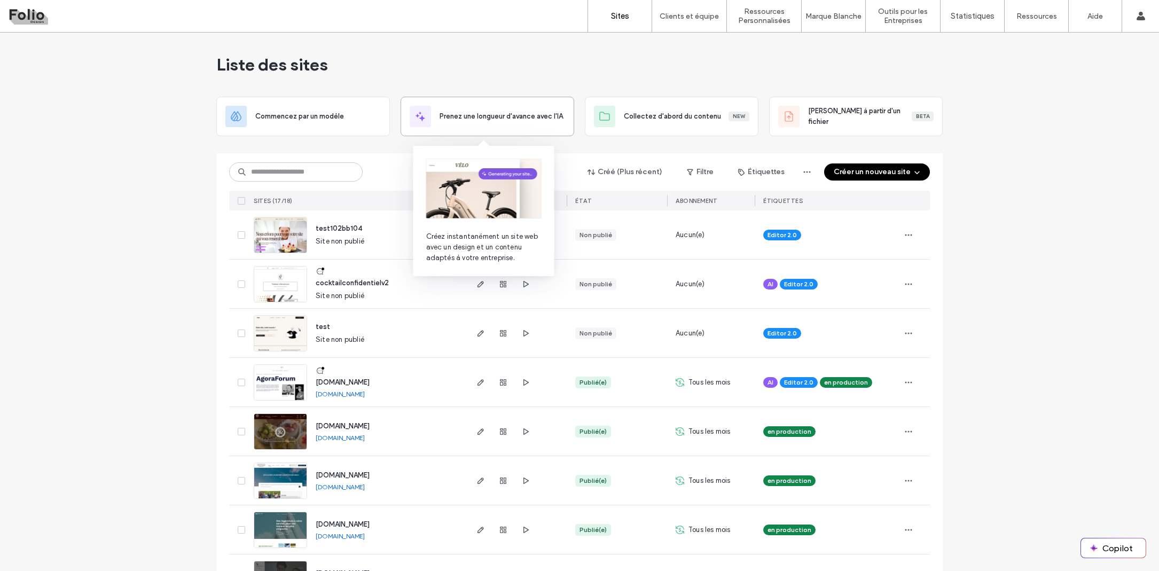
click at [524, 106] on div "Prenez une longueur d'avance avec l'IA" at bounding box center [487, 116] width 155 height 21
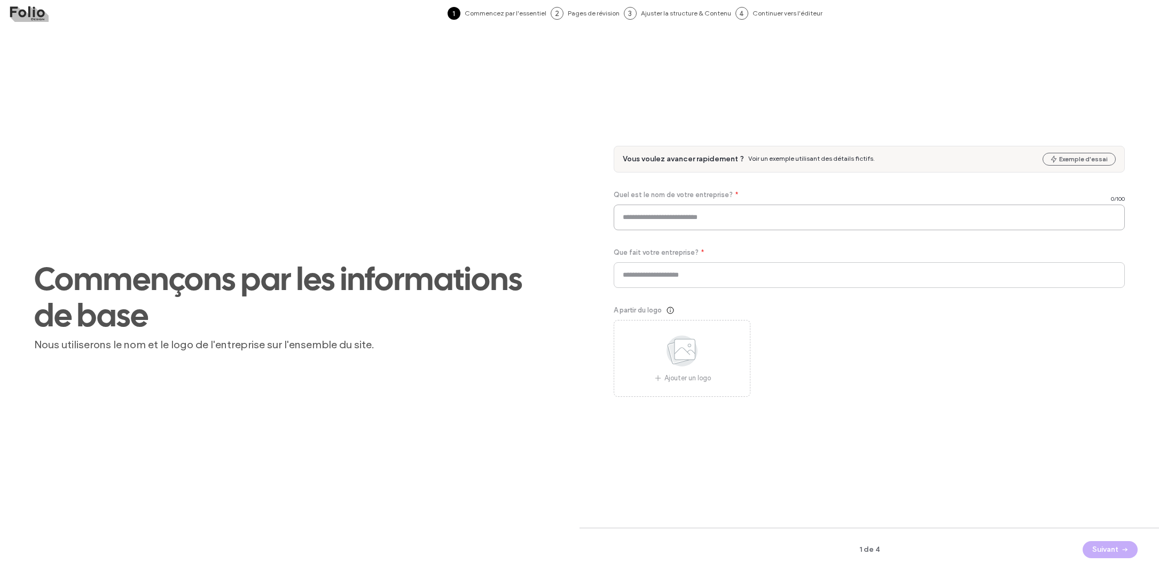
click at [664, 222] on input at bounding box center [869, 218] width 511 height 26
type input "*"
click at [655, 271] on input at bounding box center [869, 275] width 511 height 26
type input "*"
click at [1091, 549] on button "Suivant" at bounding box center [1110, 549] width 55 height 17
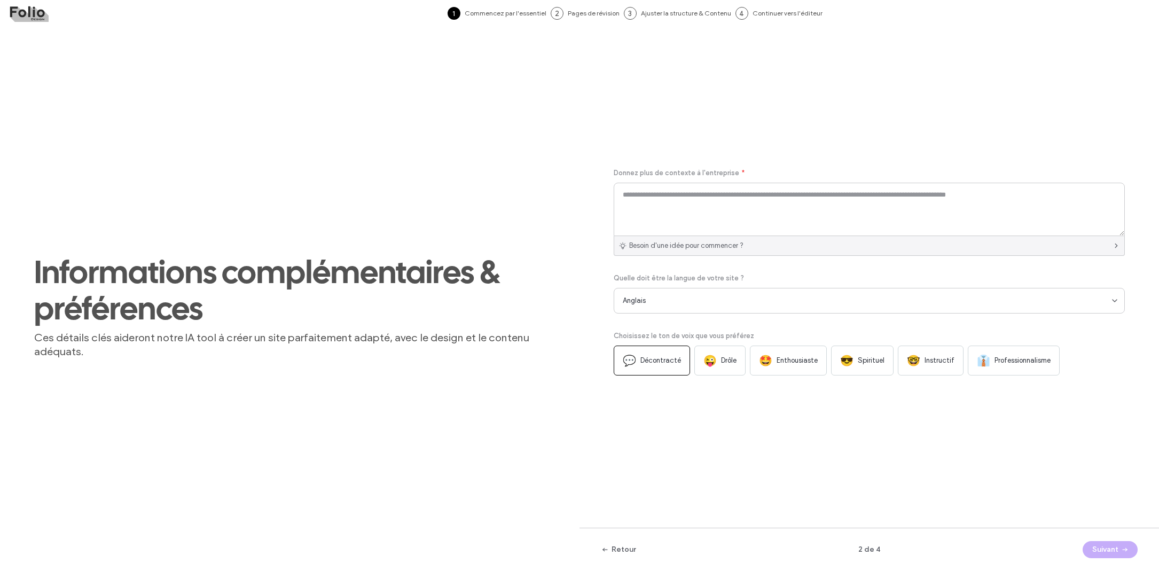
click at [841, 246] on div "Besoin d'une idée pour commencer ?" at bounding box center [869, 246] width 511 height 20
click at [687, 281] on span "Nous sommes spécialisés dans…" at bounding box center [673, 277] width 101 height 11
type textarea "**********"
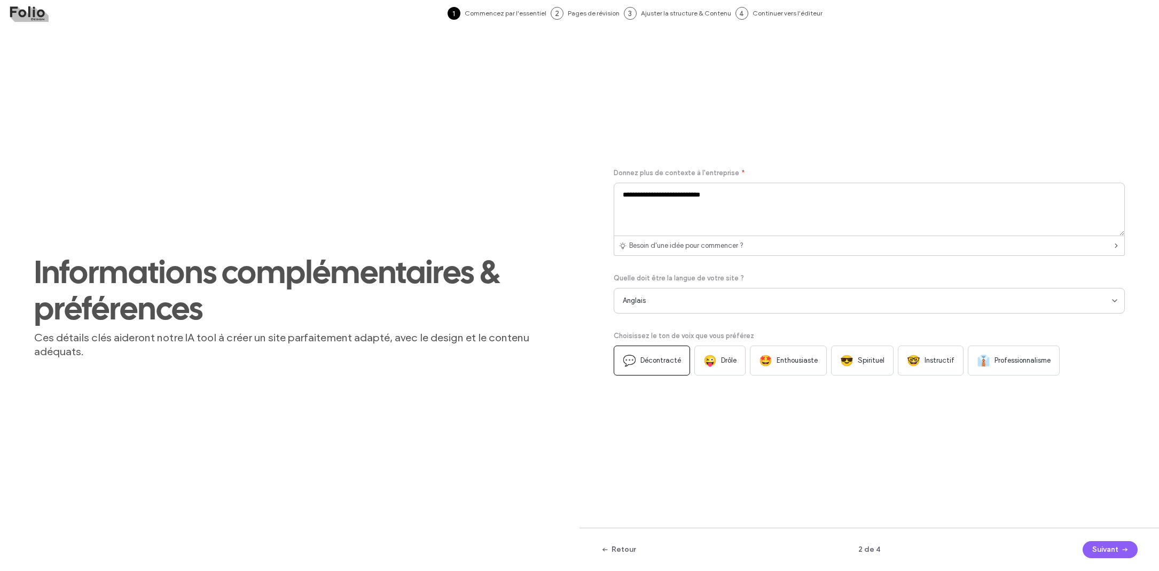
click at [752, 294] on div "Anglais" at bounding box center [869, 301] width 511 height 26
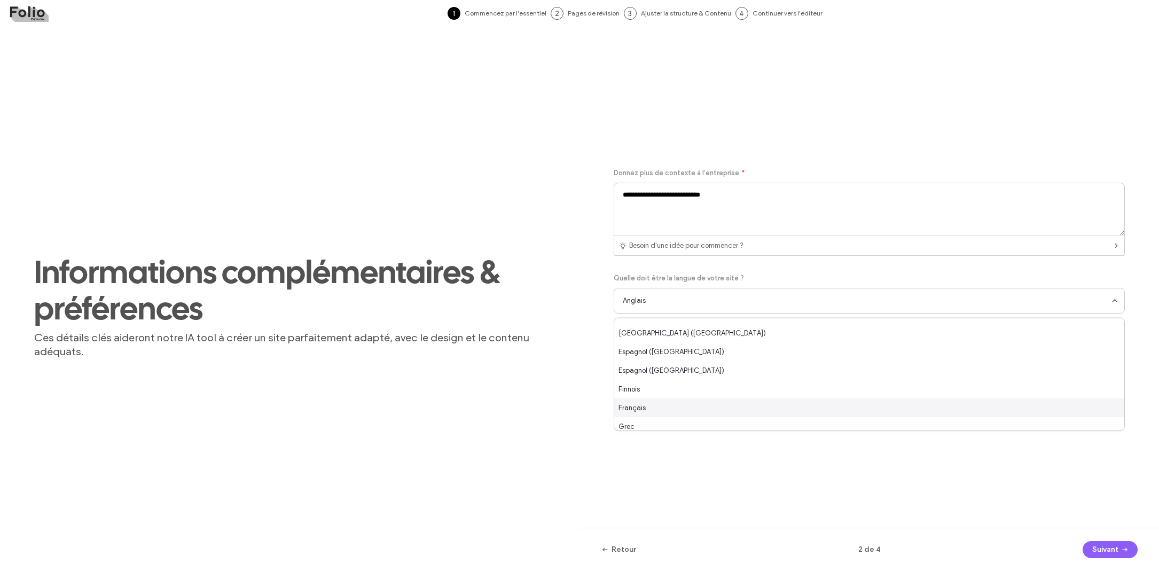
scroll to position [146, 0]
click at [665, 407] on div "Français" at bounding box center [869, 405] width 510 height 19
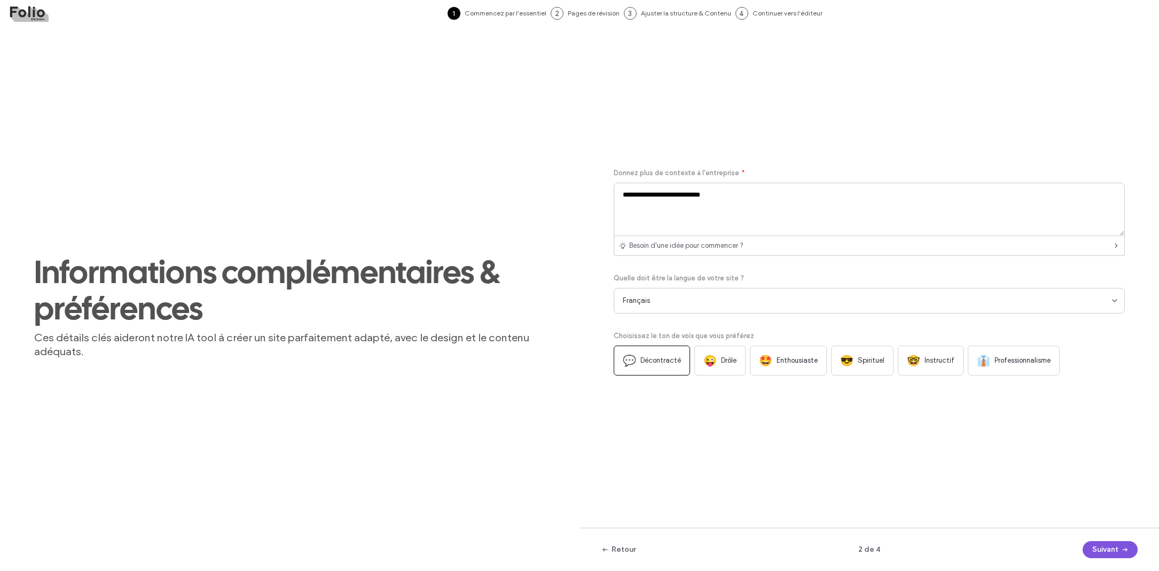
click at [1107, 555] on button "Suivant" at bounding box center [1110, 549] width 55 height 17
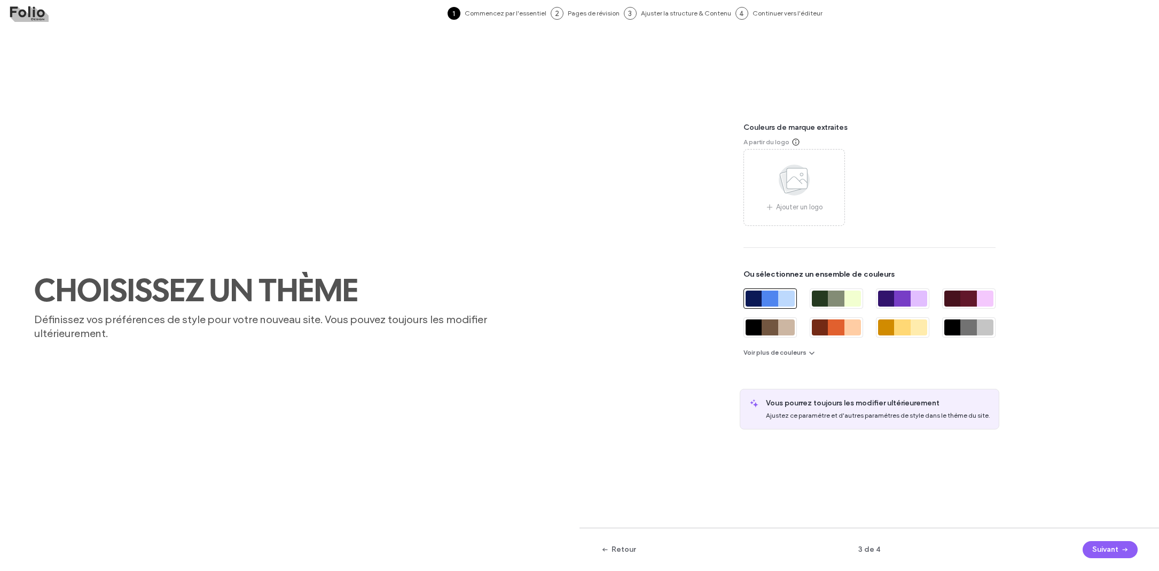
click at [787, 359] on div "Couleurs de marque extraites A partir du logo Ajouter un logo Ou sélectionnez u…" at bounding box center [869, 272] width 277 height 316
click at [787, 354] on button "Voir plus de couleurs" at bounding box center [779, 352] width 73 height 13
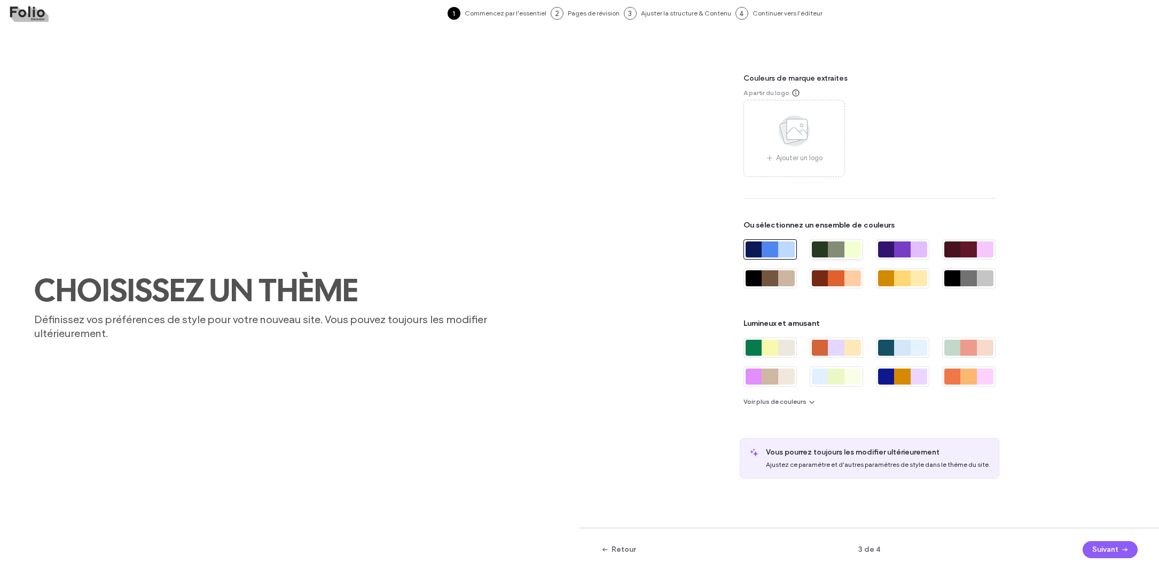
click at [821, 254] on div at bounding box center [820, 249] width 17 height 16
click at [1087, 546] on button "Suivant" at bounding box center [1110, 549] width 55 height 17
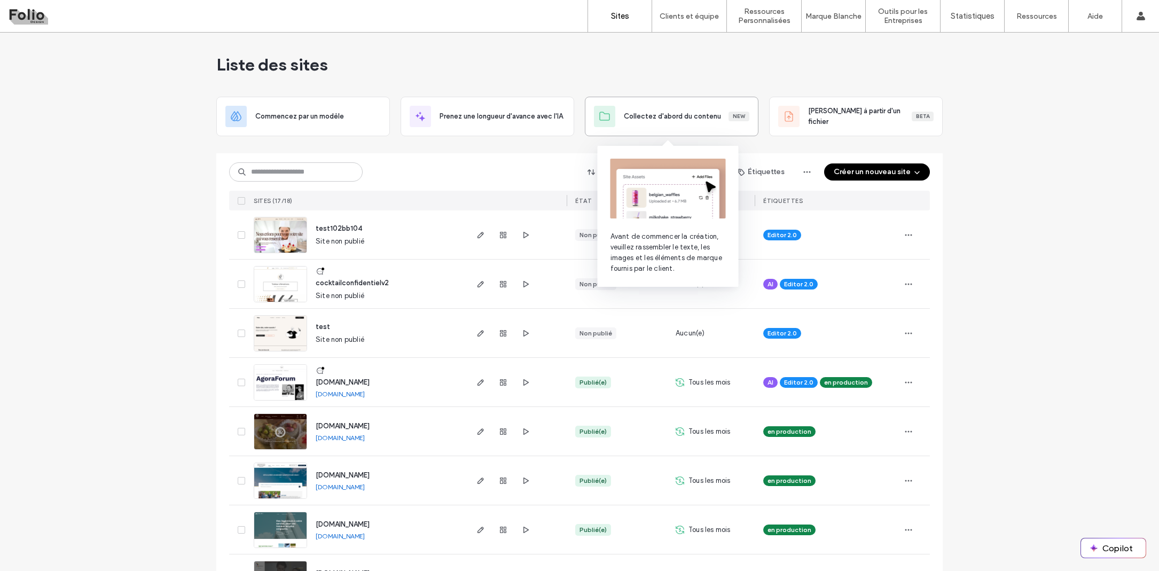
click at [675, 115] on span "Collectez d'abord du contenu" at bounding box center [672, 116] width 97 height 11
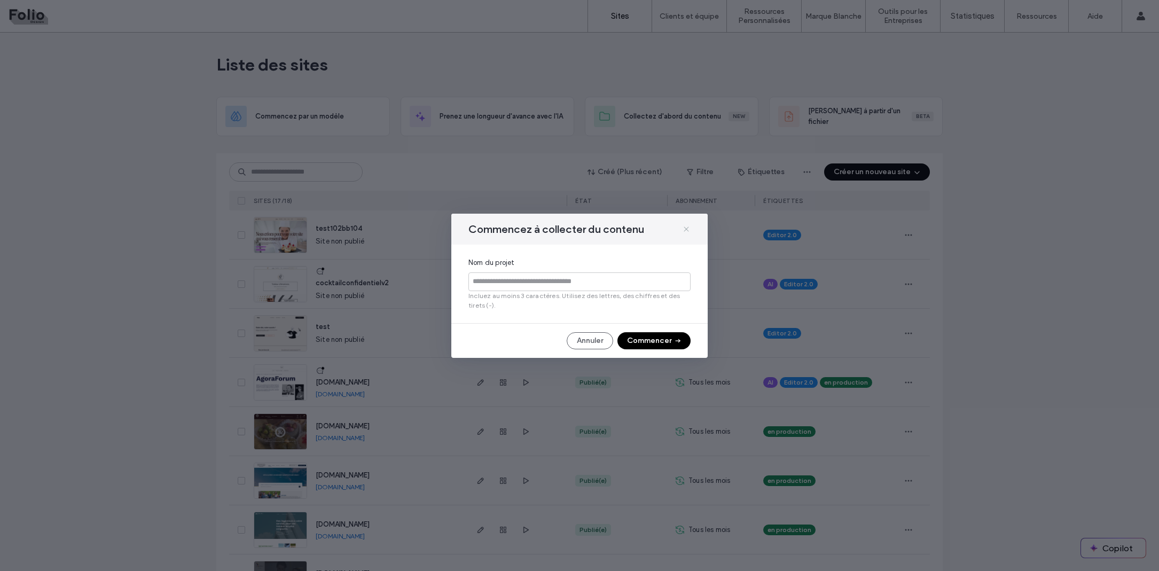
click at [684, 228] on icon at bounding box center [686, 229] width 9 height 9
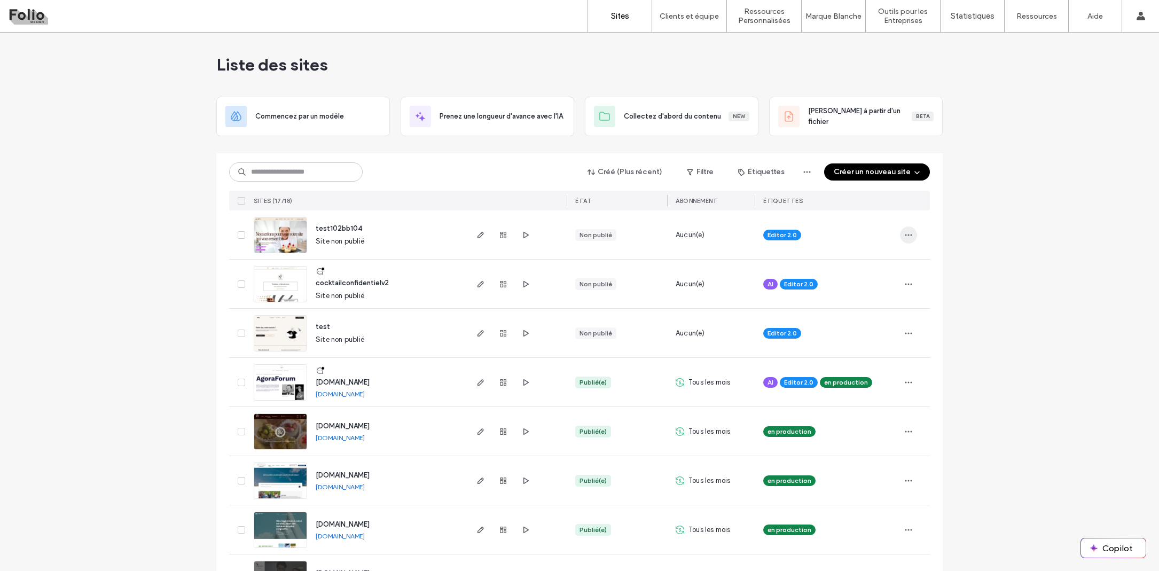
click at [908, 237] on icon "button" at bounding box center [908, 235] width 9 height 9
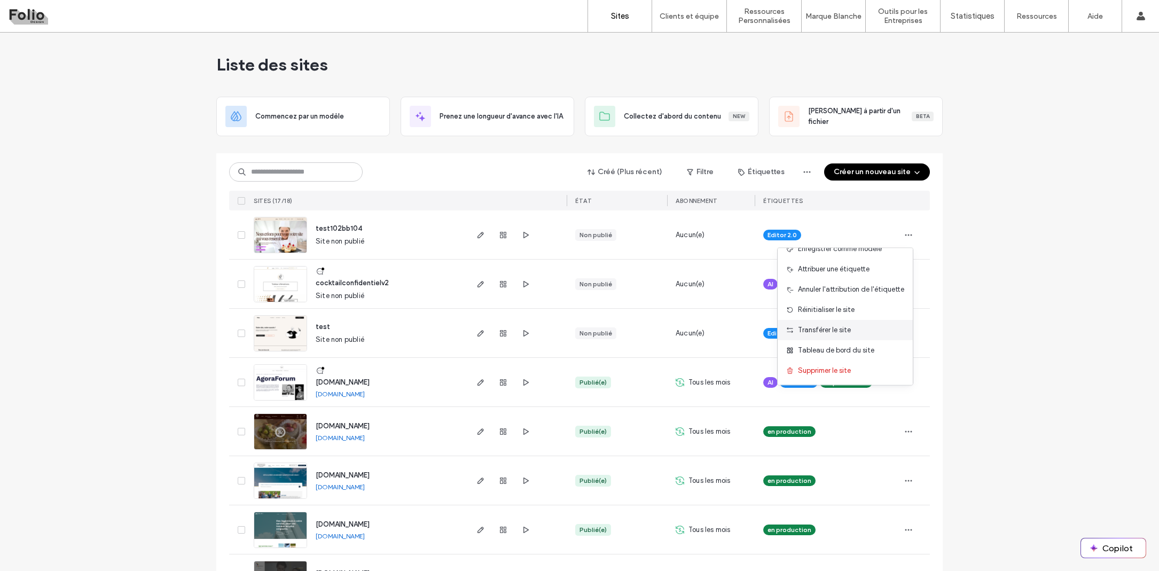
scroll to position [54, 0]
click at [848, 346] on span "Tableau de bord du site" at bounding box center [836, 350] width 76 height 11
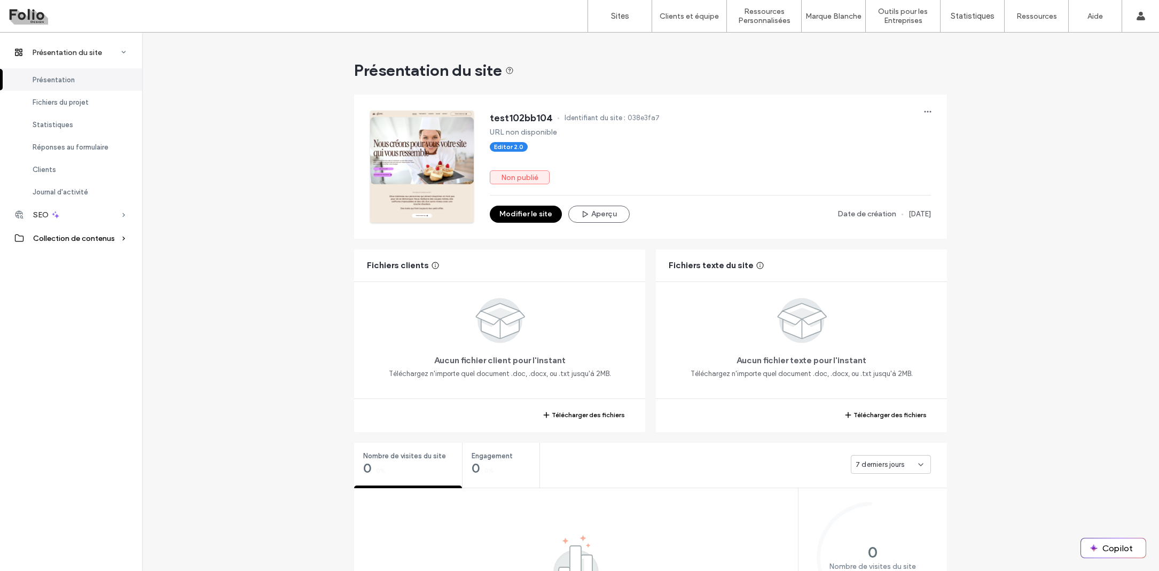
click at [64, 234] on span "Collection de contenus" at bounding box center [74, 238] width 82 height 9
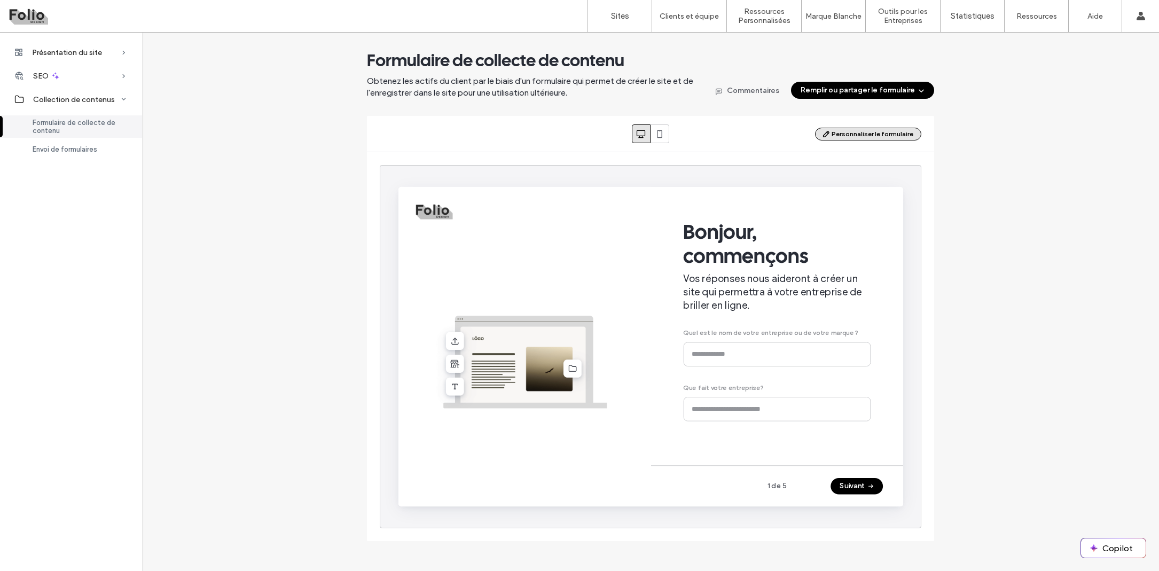
click at [829, 132] on use "button" at bounding box center [826, 134] width 6 height 6
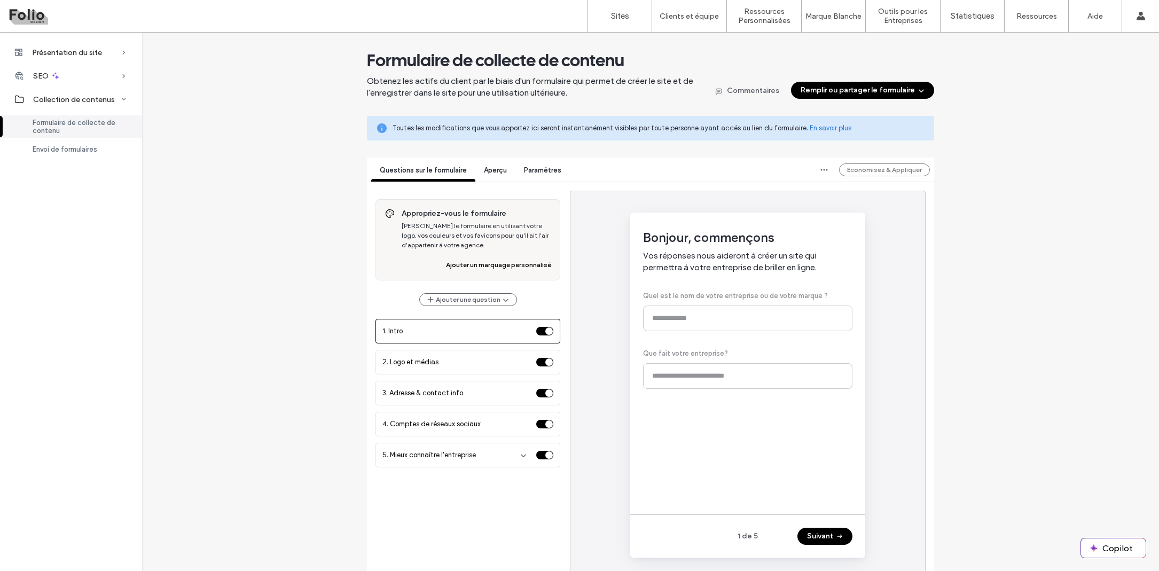
click at [499, 263] on button "Ajouter un marquage personnalisé" at bounding box center [498, 264] width 105 height 13
click at [481, 301] on button "Ajouter une question" at bounding box center [468, 299] width 98 height 13
click at [480, 344] on span "Ajouter des questions manuellement" at bounding box center [499, 345] width 115 height 11
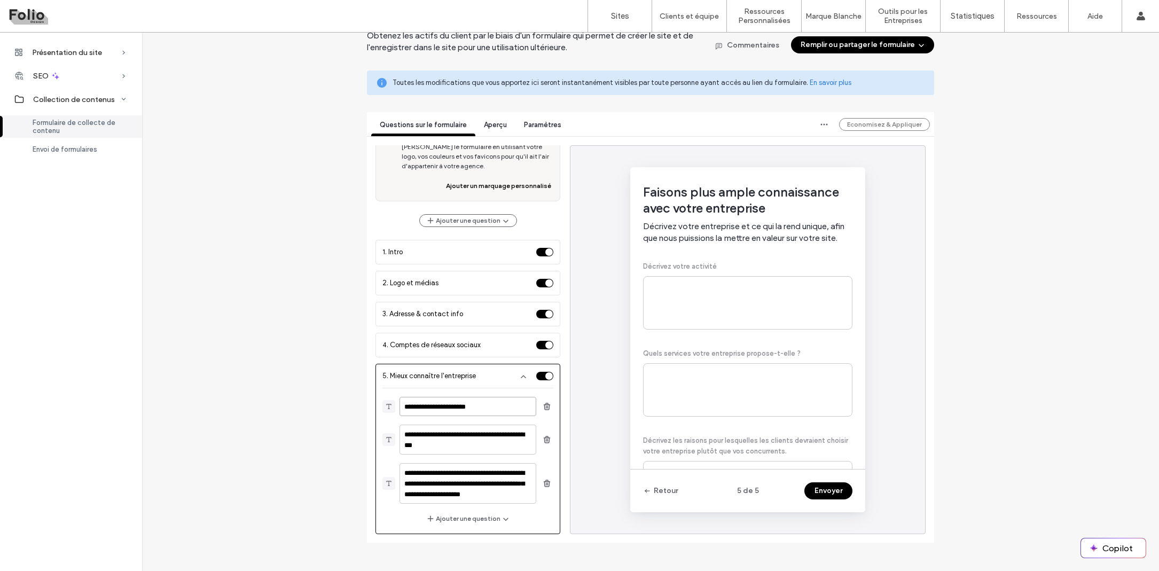
click at [491, 406] on textarea "**********" at bounding box center [467, 406] width 137 height 19
click at [471, 483] on textarea "**********" at bounding box center [467, 483] width 137 height 41
click at [477, 515] on button "Ajouter une question" at bounding box center [468, 518] width 97 height 13
click at [480, 497] on span "Ajouter des questions manuellement" at bounding box center [496, 493] width 115 height 11
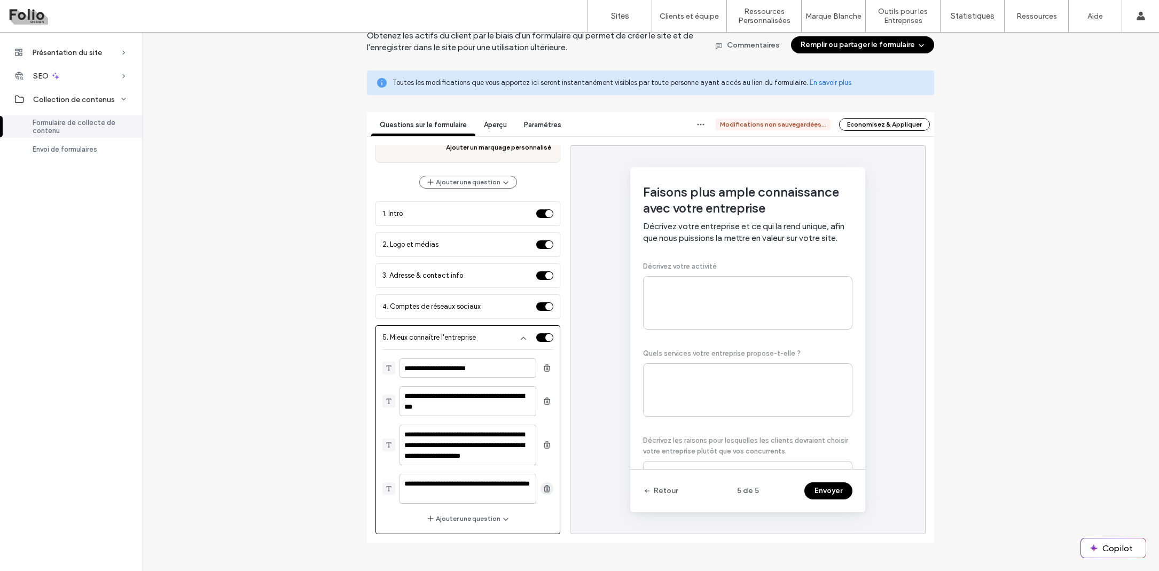
click at [544, 489] on use "button" at bounding box center [547, 488] width 6 height 7
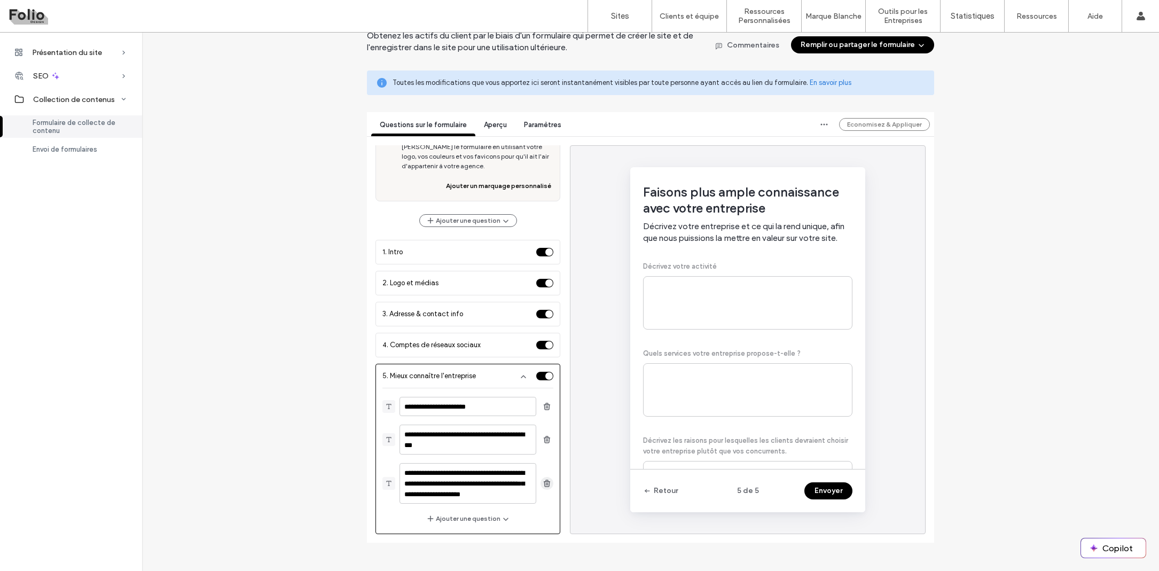
click at [543, 481] on icon "button" at bounding box center [547, 483] width 9 height 9
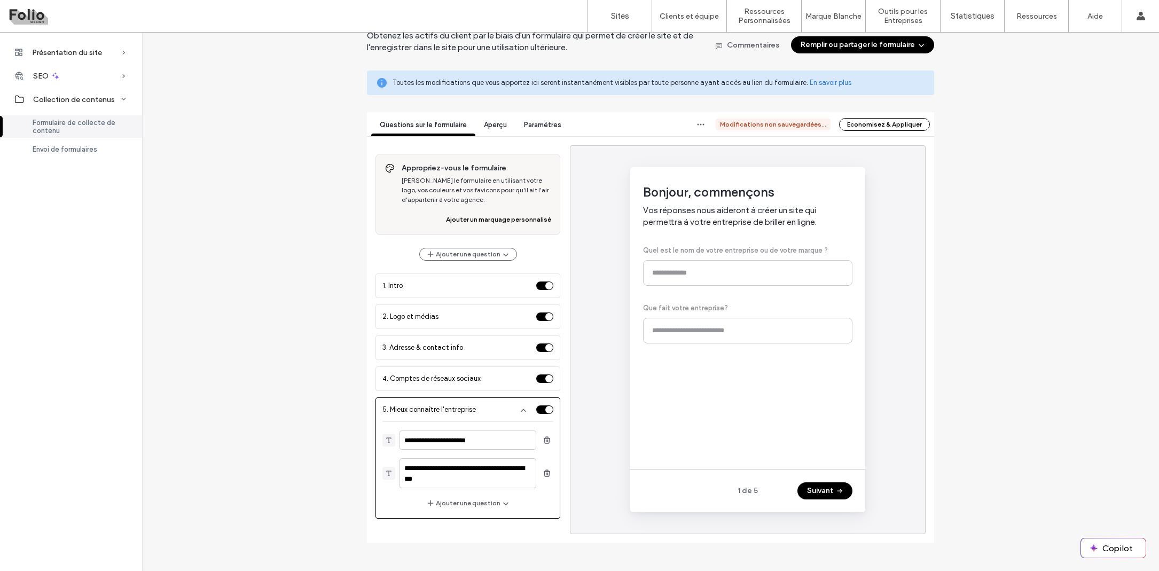
scroll to position [0, 0]
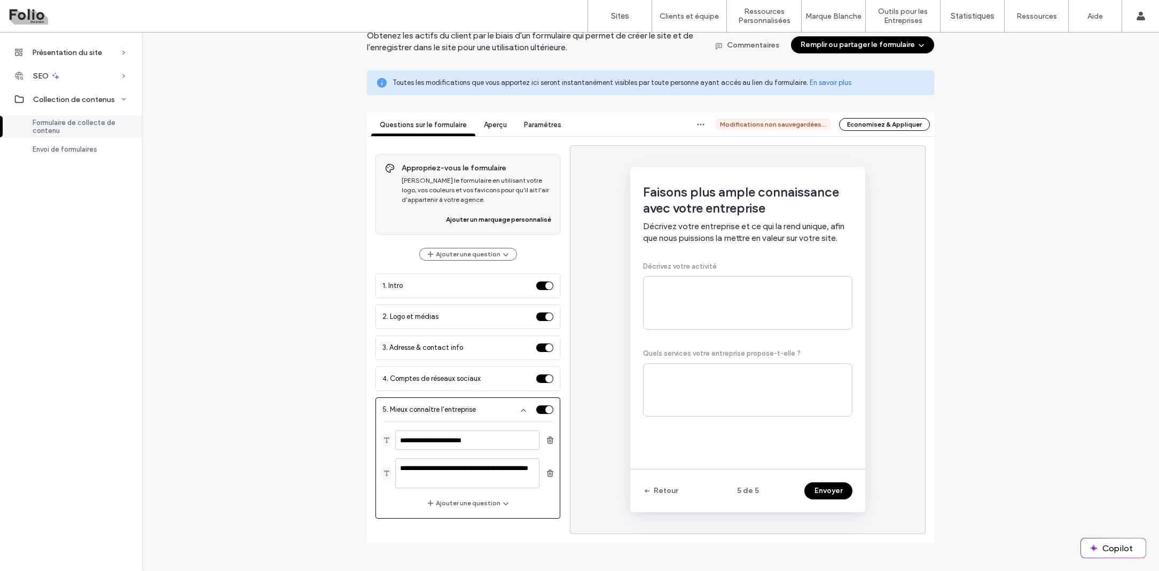
click at [385, 438] on icon at bounding box center [386, 440] width 9 height 9
click at [528, 409] on icon "button" at bounding box center [523, 409] width 9 height 9
click at [702, 122] on icon "button" at bounding box center [700, 124] width 9 height 9
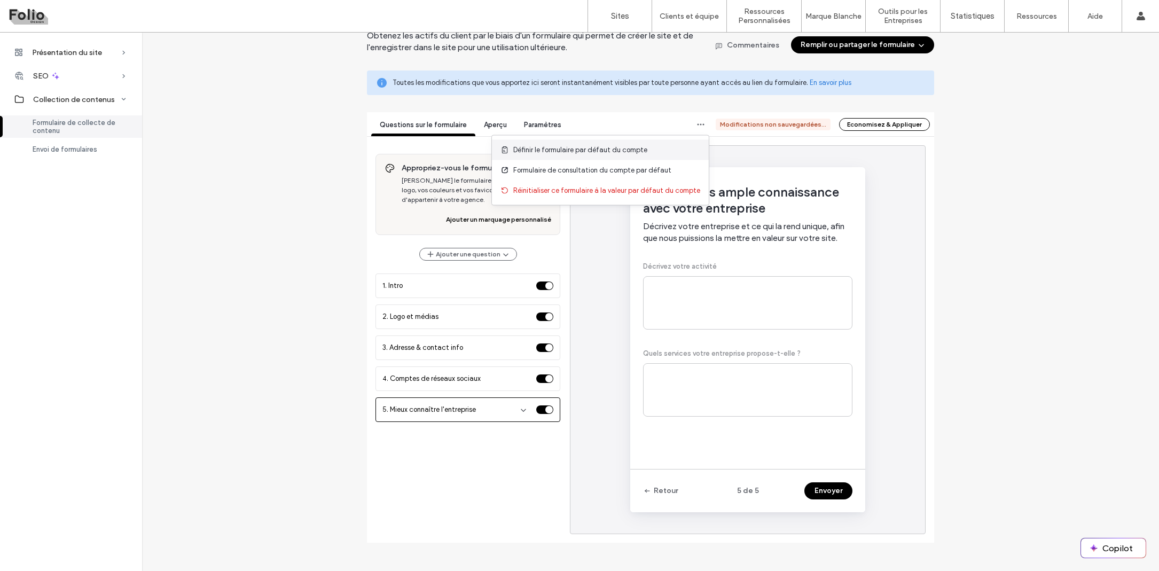
click at [673, 144] on div "Définir le formulaire par défaut du compte" at bounding box center [600, 150] width 217 height 20
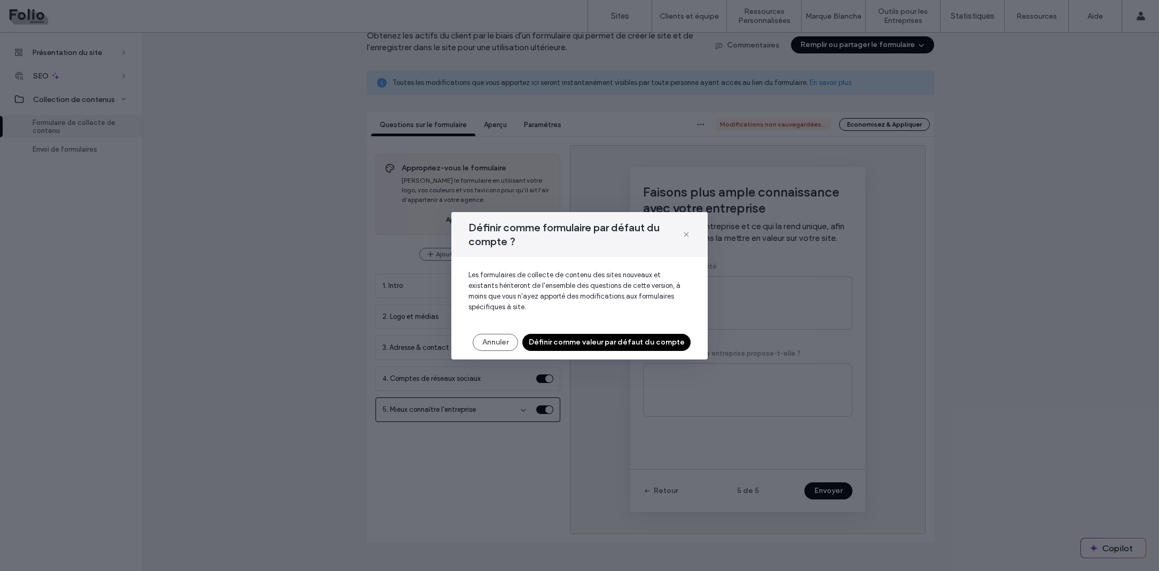
click at [613, 342] on button "Définir comme valeur par défaut du compte" at bounding box center [606, 342] width 168 height 17
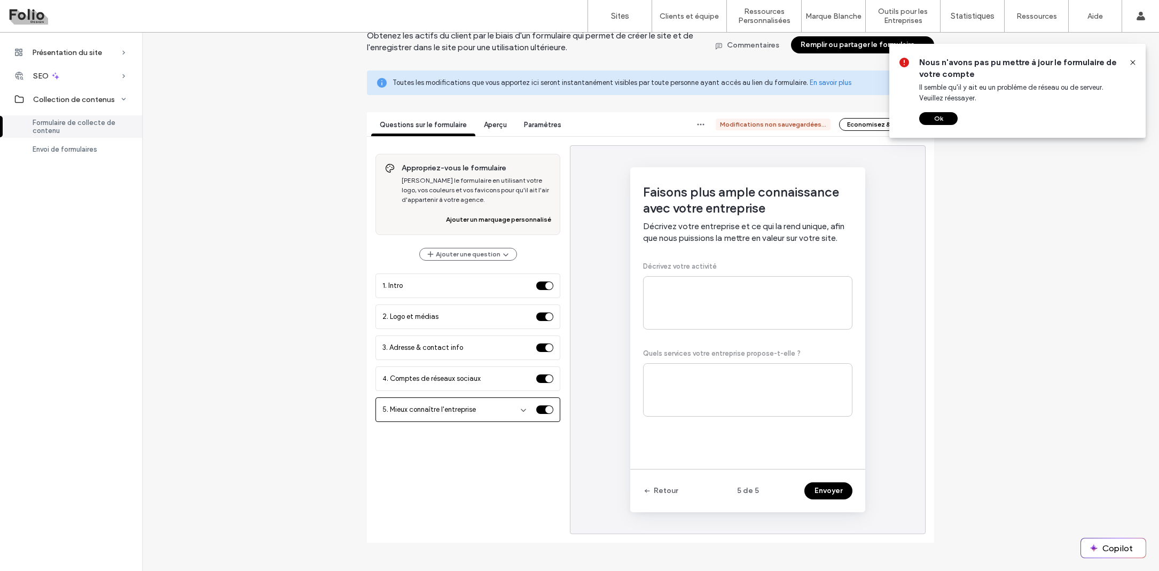
click at [934, 125] on div "Nous n'avons pas pu mettre à jour le formulaire de votre compte Il semble qu'il…" at bounding box center [1017, 91] width 256 height 94
click at [923, 121] on button "Ok" at bounding box center [938, 118] width 38 height 13
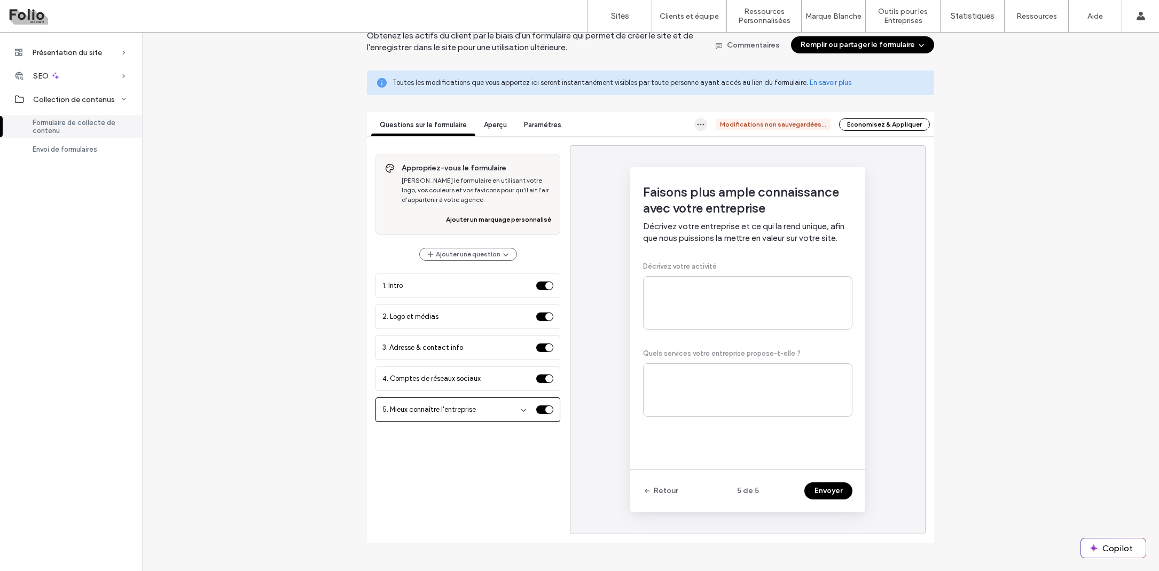
click at [701, 126] on icon "button" at bounding box center [700, 124] width 9 height 9
click at [653, 175] on span "Formulaire de consultation du compte par défaut" at bounding box center [592, 170] width 158 height 11
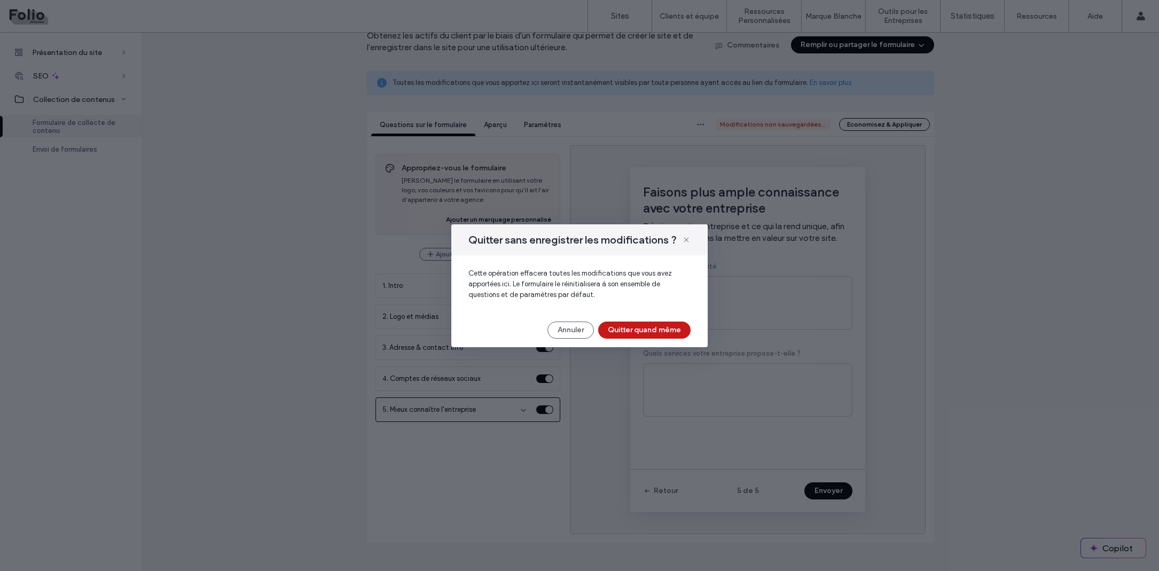
click at [633, 327] on button "Quitter quand même" at bounding box center [644, 329] width 92 height 17
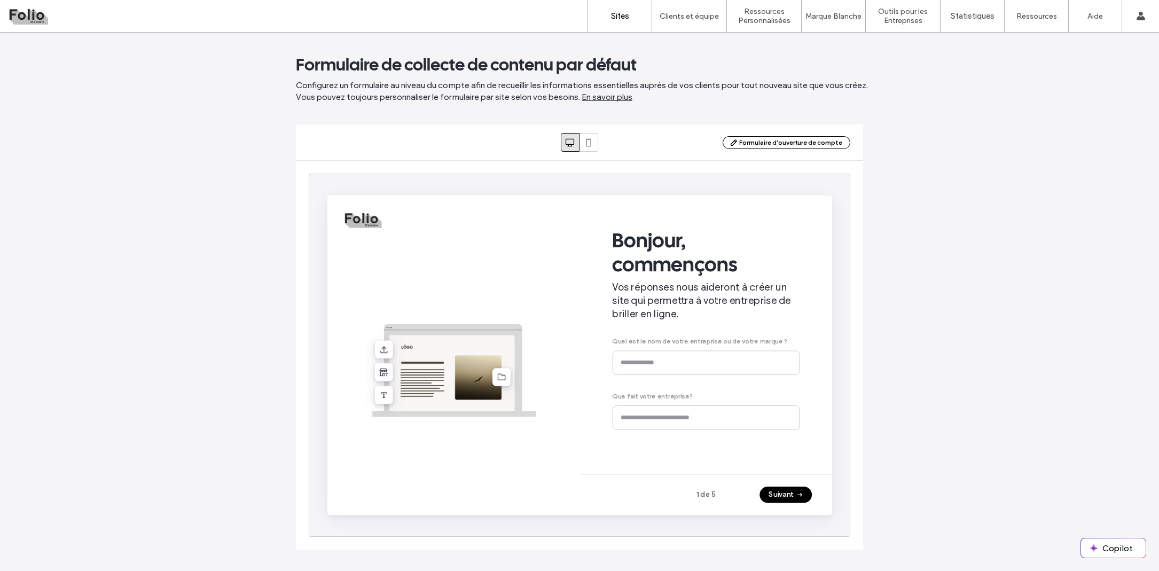
click at [619, 20] on label "Sites" at bounding box center [620, 16] width 18 height 10
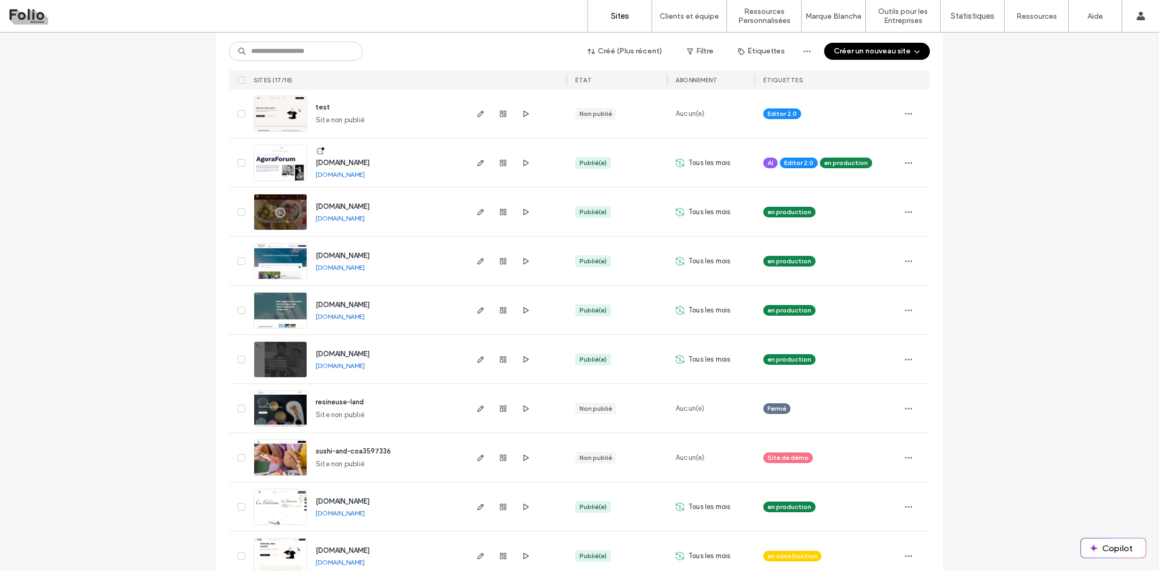
scroll to position [229, 0]
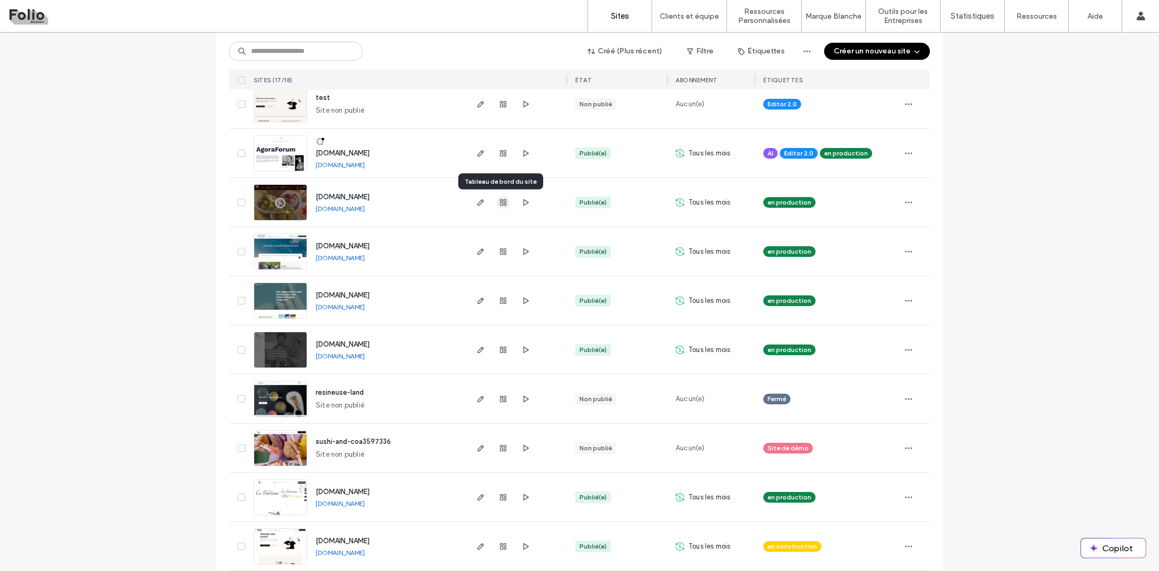
click at [500, 202] on use "button" at bounding box center [503, 202] width 6 height 6
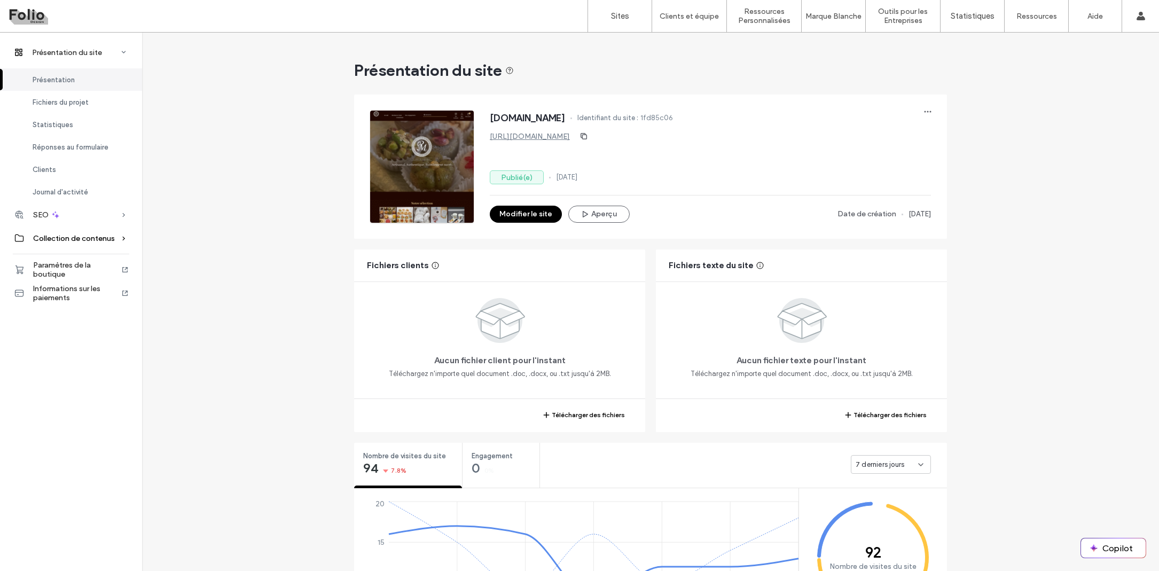
click at [92, 239] on span "Collection de contenus" at bounding box center [74, 238] width 82 height 9
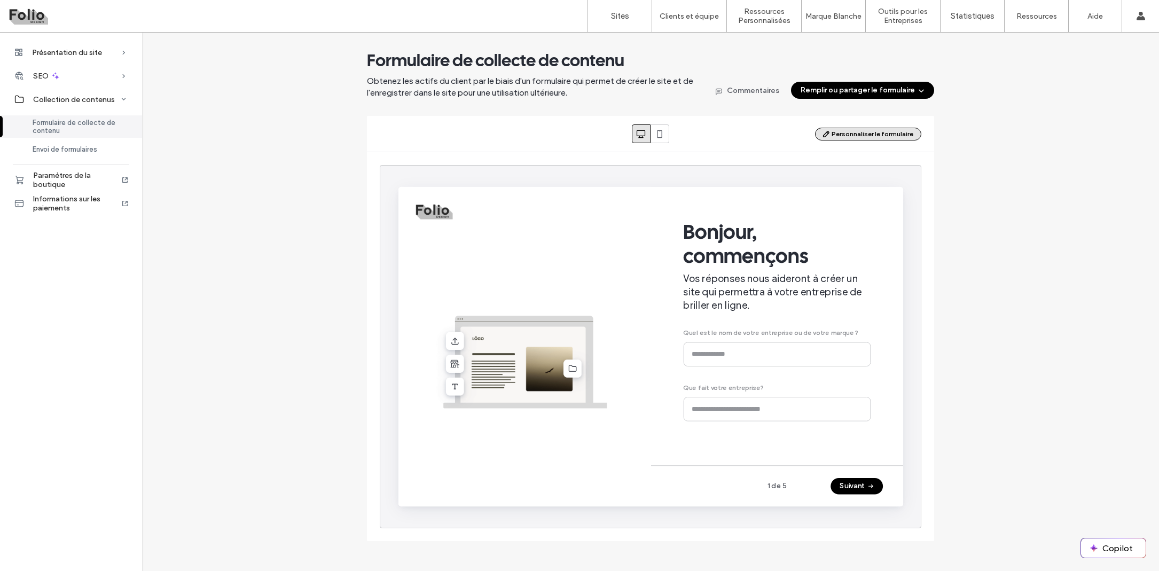
click at [829, 136] on use "button" at bounding box center [826, 134] width 6 height 6
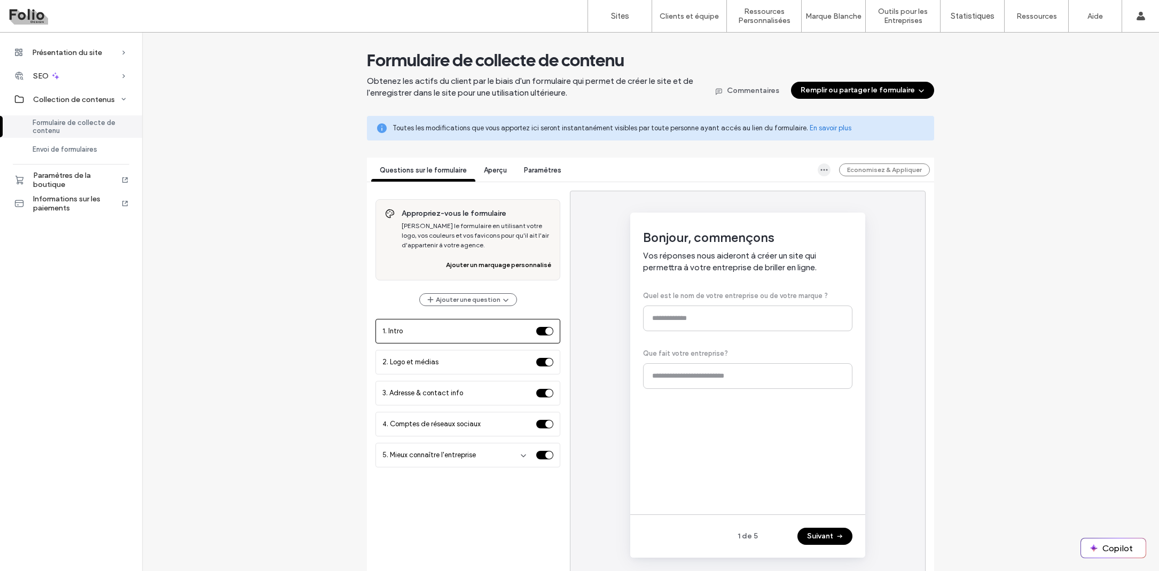
click at [820, 169] on icon "button" at bounding box center [824, 170] width 9 height 9
click at [765, 197] on span "Définir le formulaire par défaut du compte" at bounding box center [700, 195] width 134 height 11
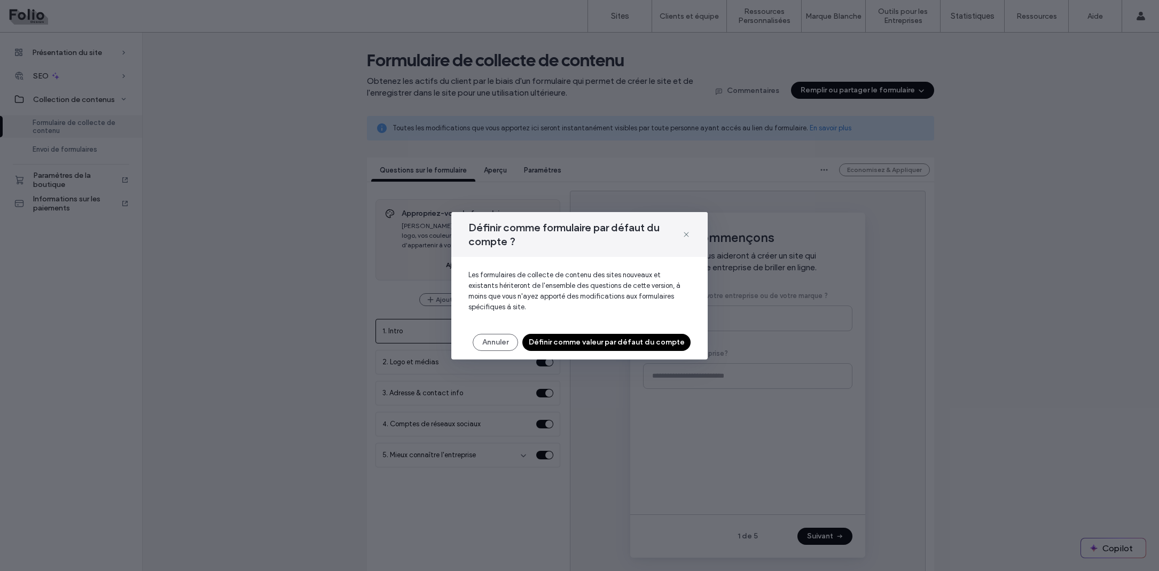
click at [630, 342] on button "Définir comme valeur par défaut du compte" at bounding box center [606, 342] width 168 height 17
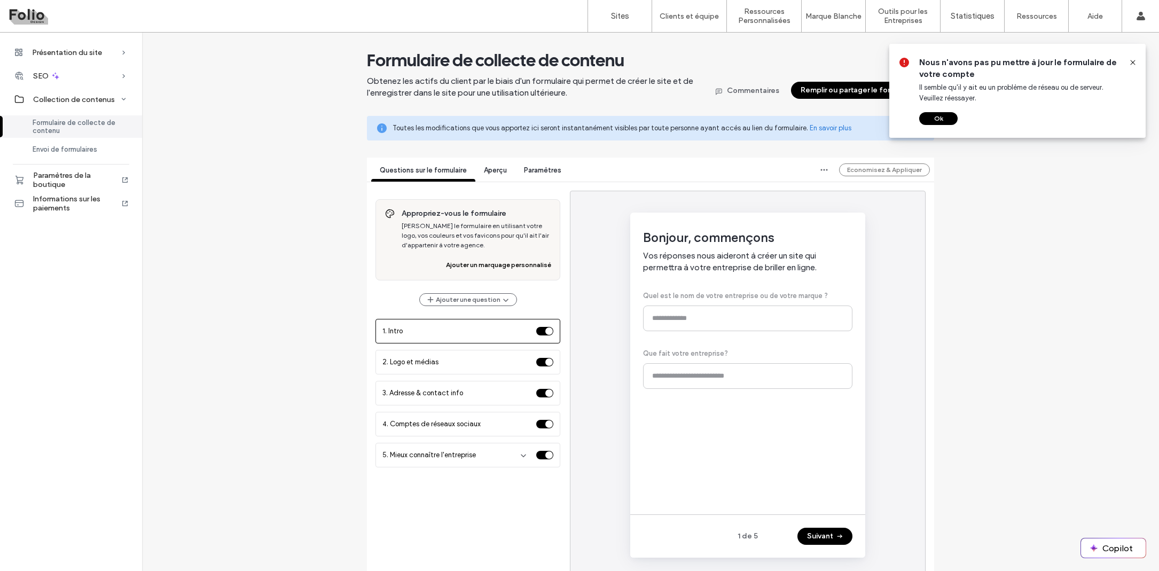
click at [945, 117] on button "Ok" at bounding box center [938, 118] width 38 height 13
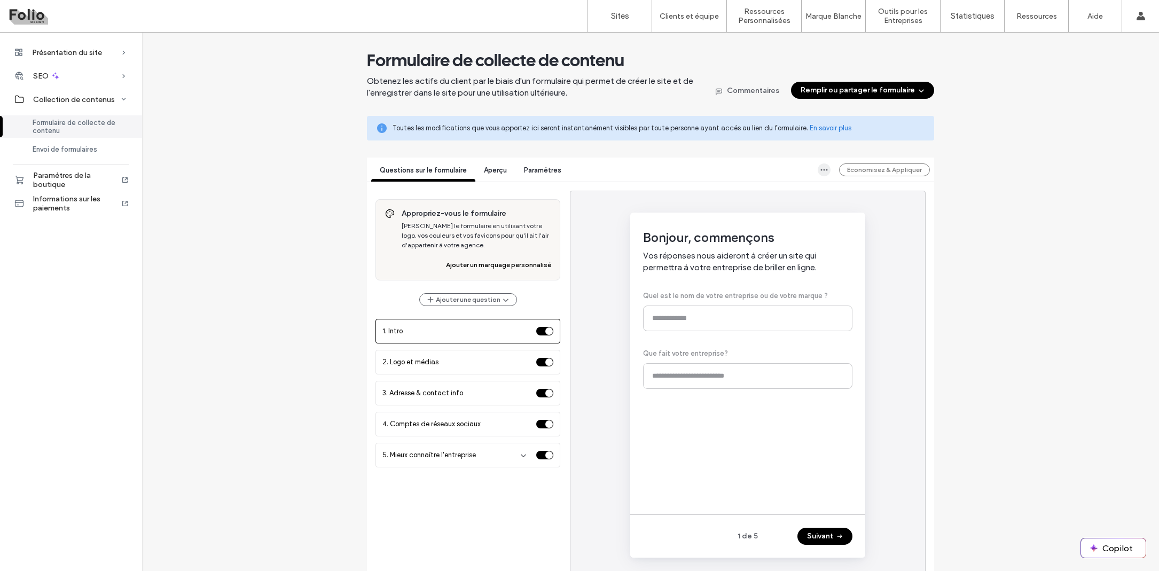
click at [826, 167] on icon "button" at bounding box center [824, 170] width 9 height 9
click at [788, 219] on span "Formulaire de consultation du compte par défaut" at bounding box center [712, 215] width 158 height 11
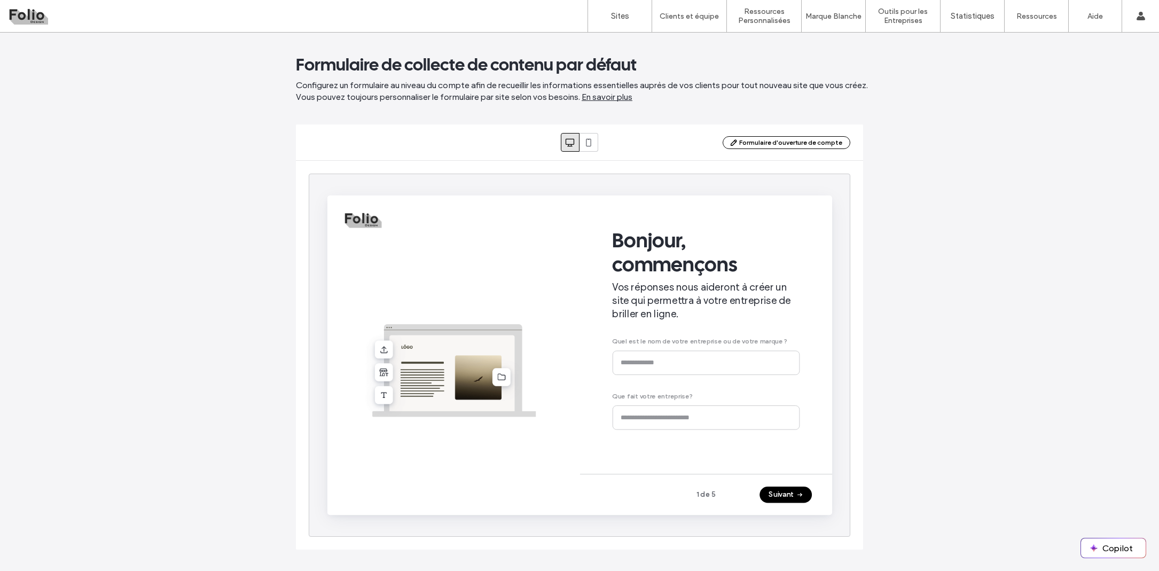
click at [803, 509] on button "Suivant" at bounding box center [809, 509] width 55 height 17
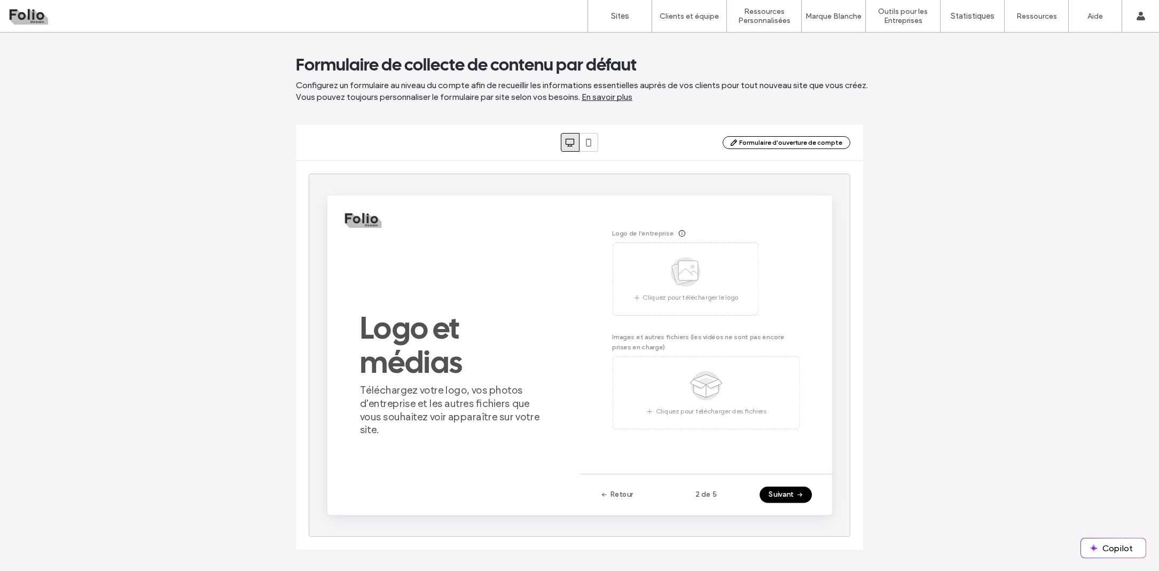
click at [803, 509] on button "Suivant" at bounding box center [809, 509] width 55 height 17
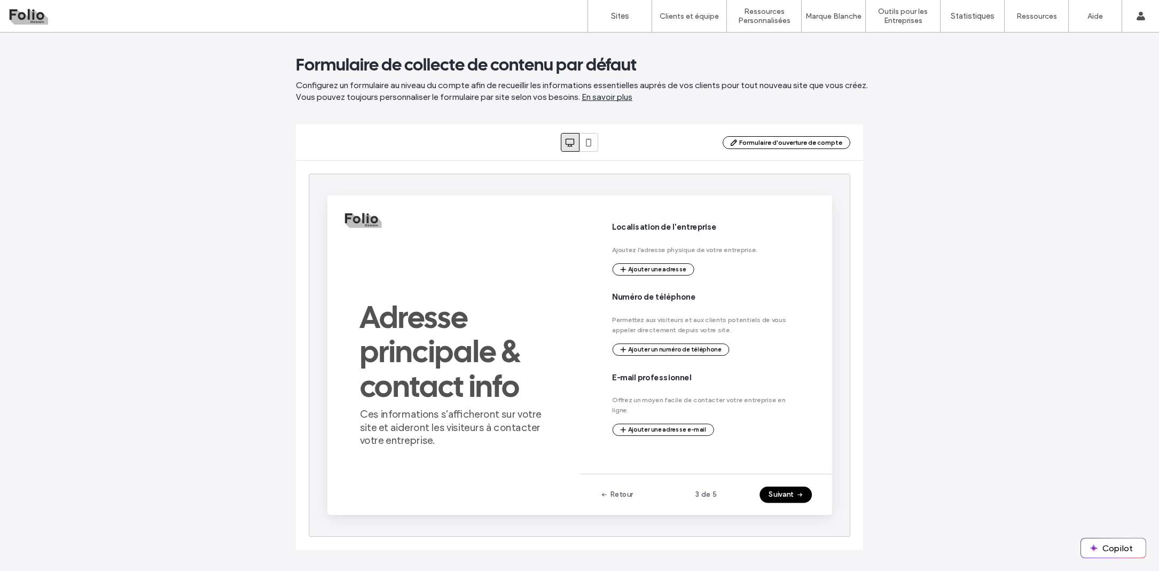
click at [803, 509] on button "Suivant" at bounding box center [809, 509] width 55 height 17
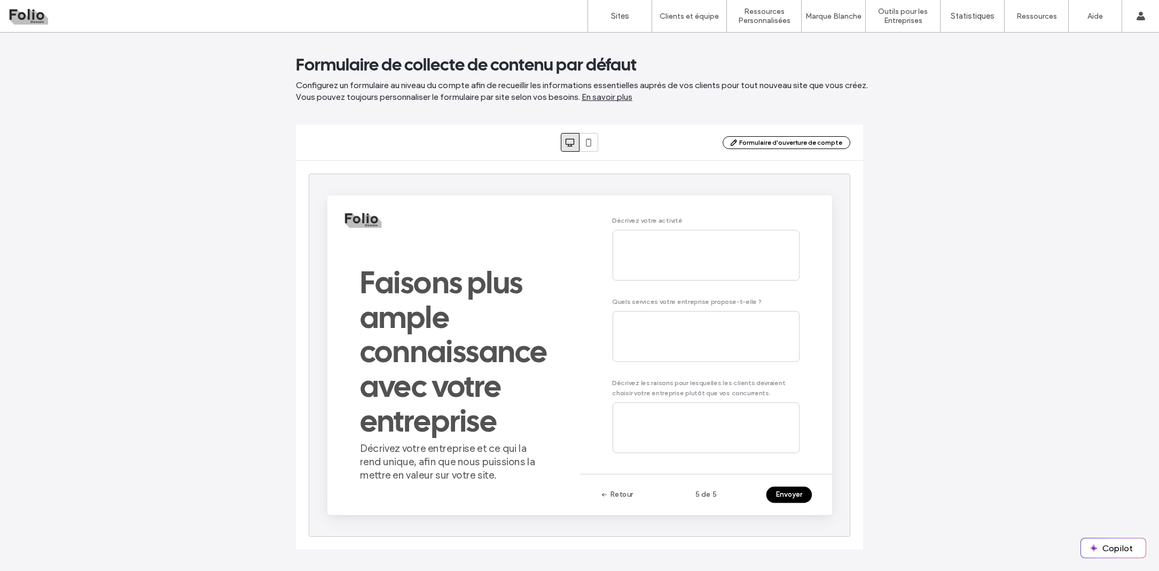
click at [803, 509] on button "Envoyer" at bounding box center [813, 509] width 48 height 17
click at [625, 93] on link "En savoir plus" at bounding box center [607, 97] width 51 height 12
click at [615, 98] on link "En savoir plus" at bounding box center [607, 97] width 51 height 12
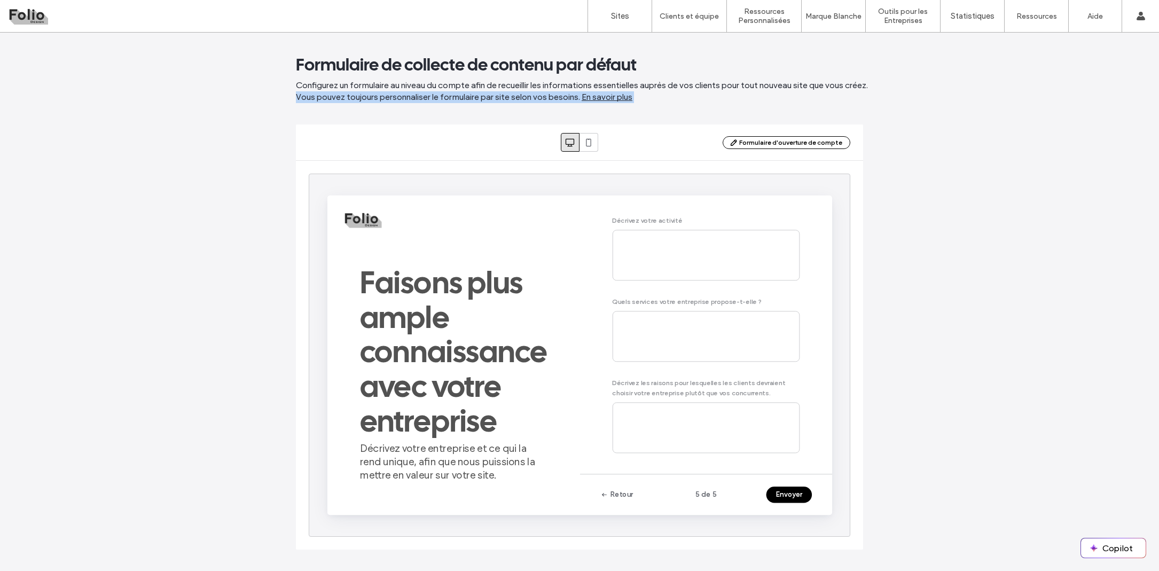
click at [615, 98] on link "En savoir plus" at bounding box center [607, 97] width 51 height 12
click at [755, 147] on button "Formulaire d'ouverture de compte" at bounding box center [787, 142] width 128 height 13
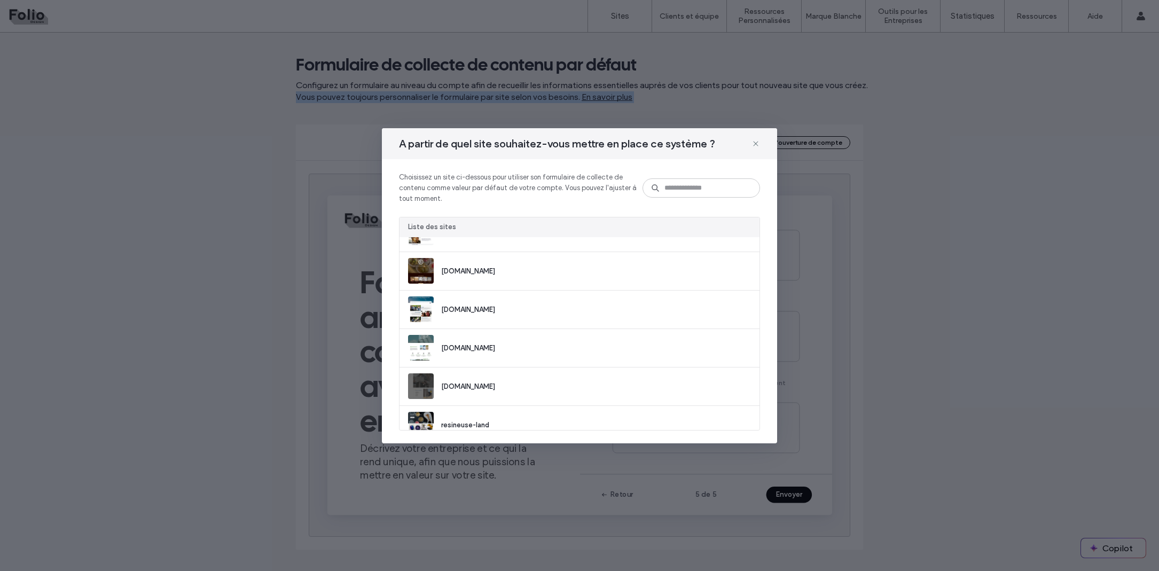
scroll to position [145, 0]
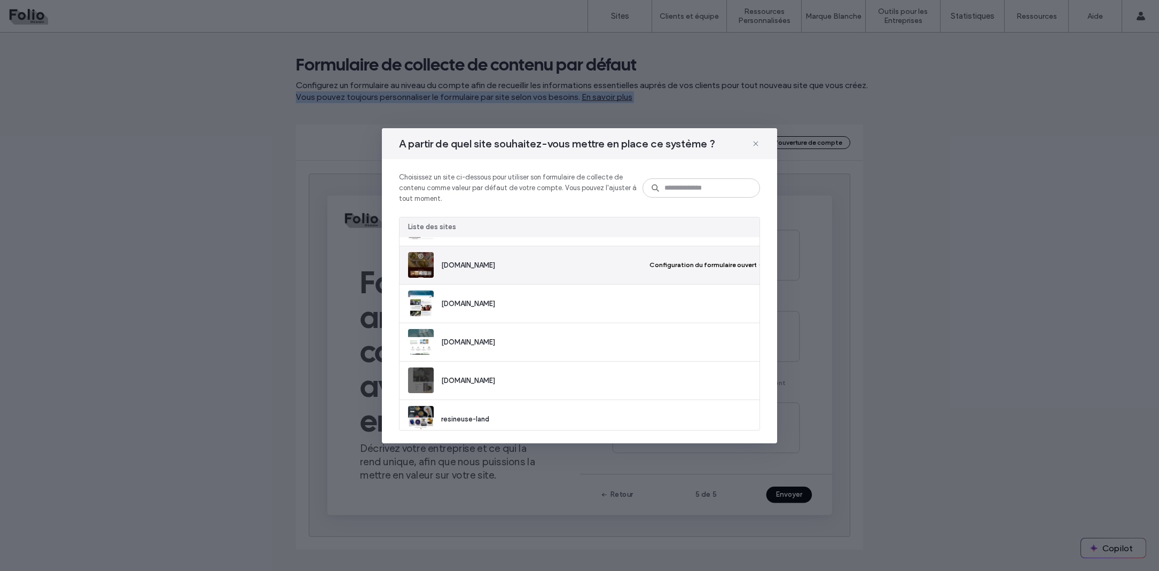
click at [675, 261] on button "Configuration du formulaire ouvert" at bounding box center [707, 264] width 87 height 13
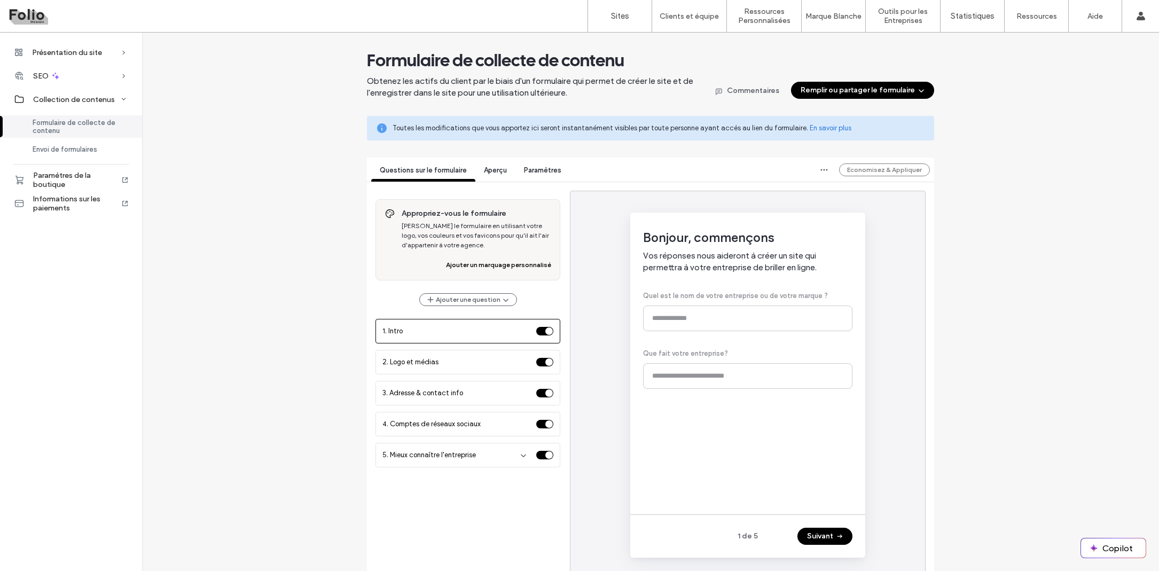
click at [496, 171] on span "Aperçu" at bounding box center [495, 170] width 23 height 8
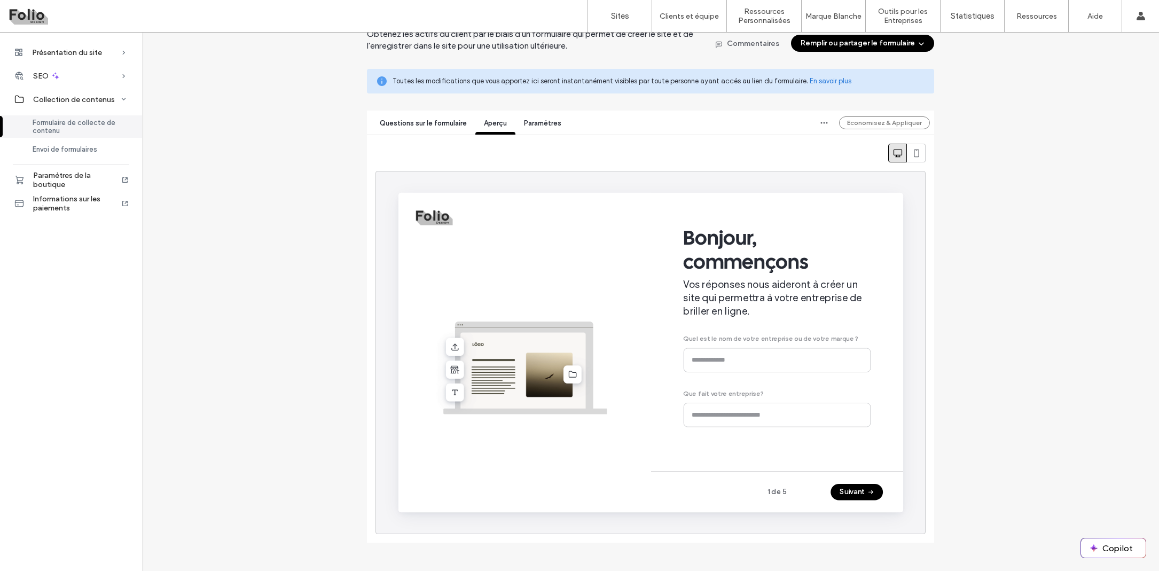
scroll to position [47, 0]
click at [890, 504] on span "button" at bounding box center [894, 507] width 11 height 16
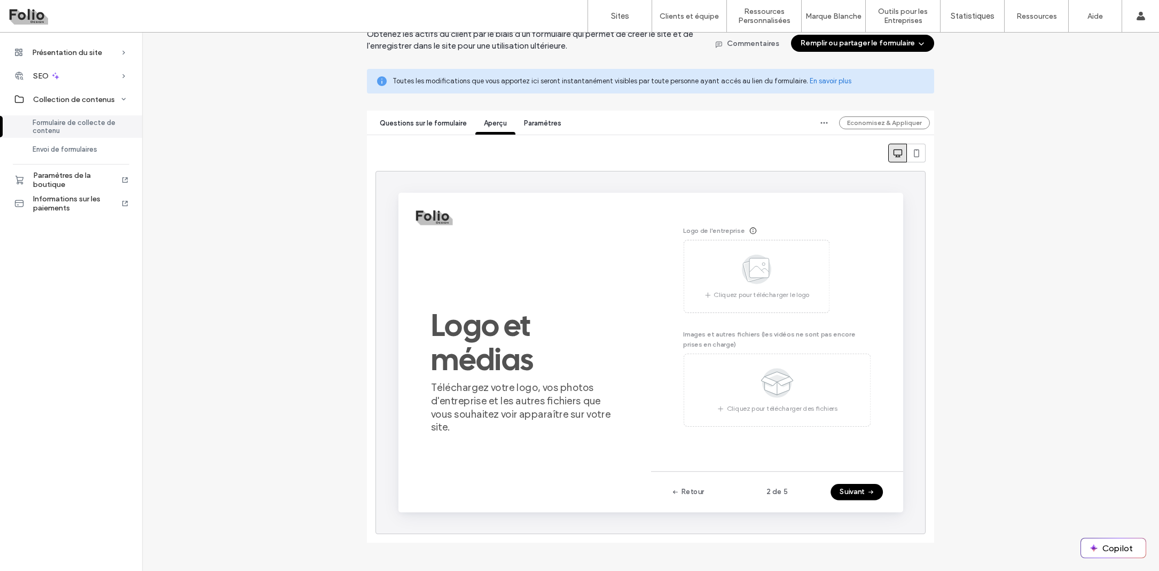
click at [864, 42] on button "Remplir ou partager le formulaire" at bounding box center [862, 43] width 143 height 17
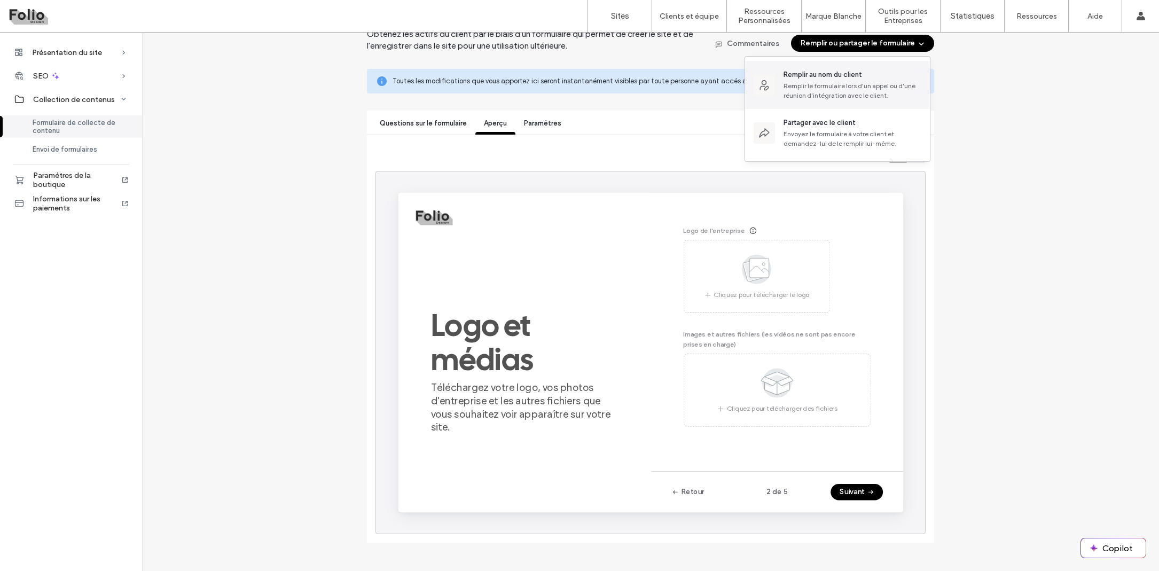
click at [823, 89] on div "Remplir le formulaire lors d'un appel ou d'une réunion d'intégration avec le cl…" at bounding box center [852, 90] width 138 height 19
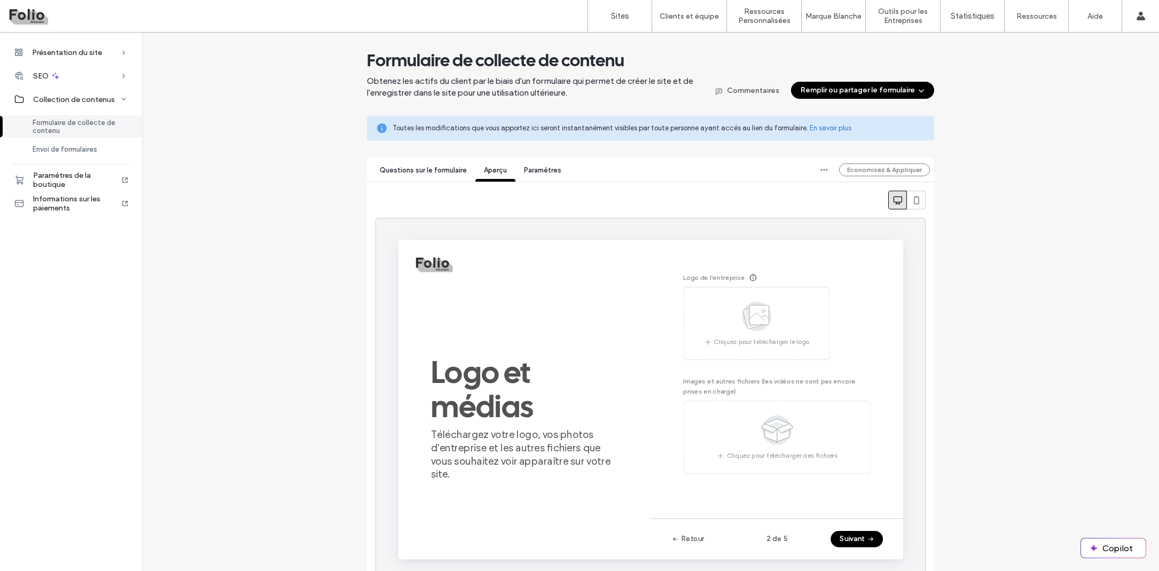
scroll to position [0, 0]
click at [547, 171] on span "Paramètres" at bounding box center [542, 170] width 37 height 8
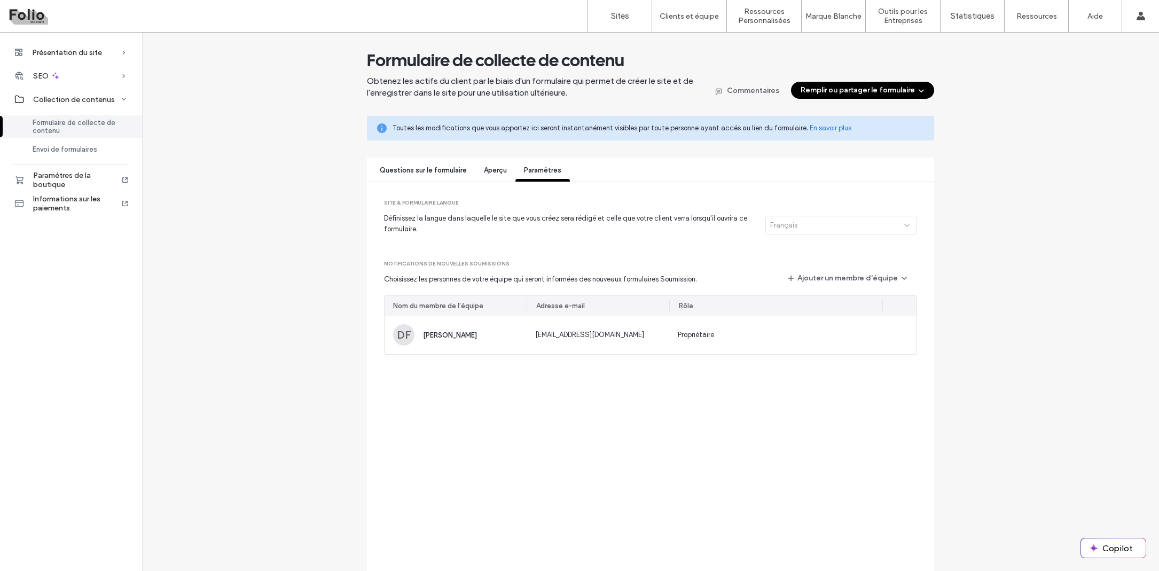
click at [830, 95] on button "Remplir ou partager le formulaire" at bounding box center [862, 90] width 143 height 17
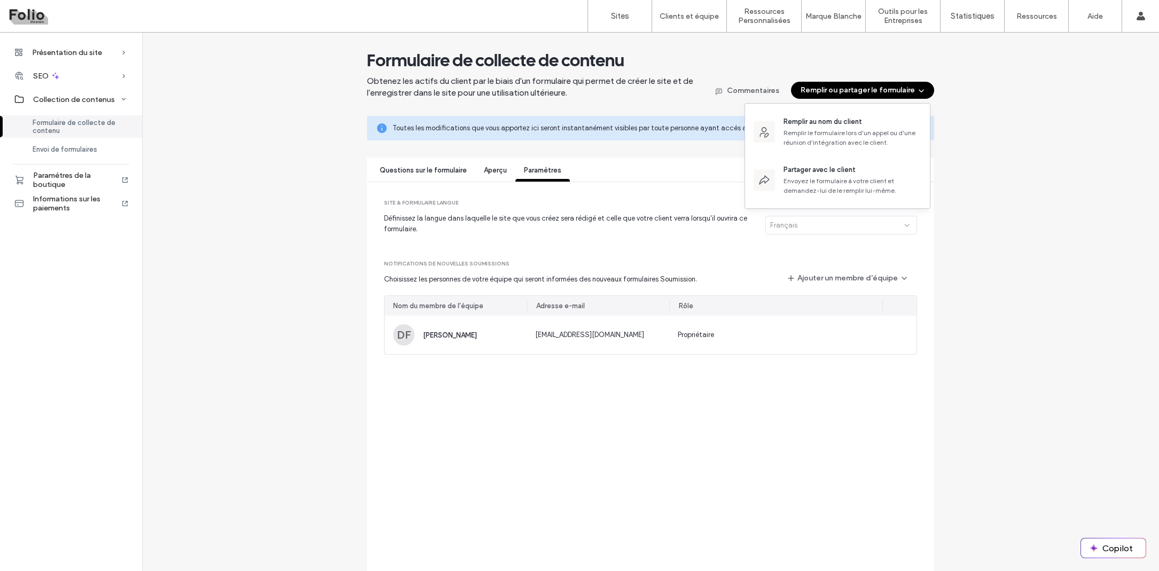
click at [626, 87] on span "Obtenez les actifs du client par le biais d'un formulaire qui permet de créer l…" at bounding box center [532, 86] width 331 height 23
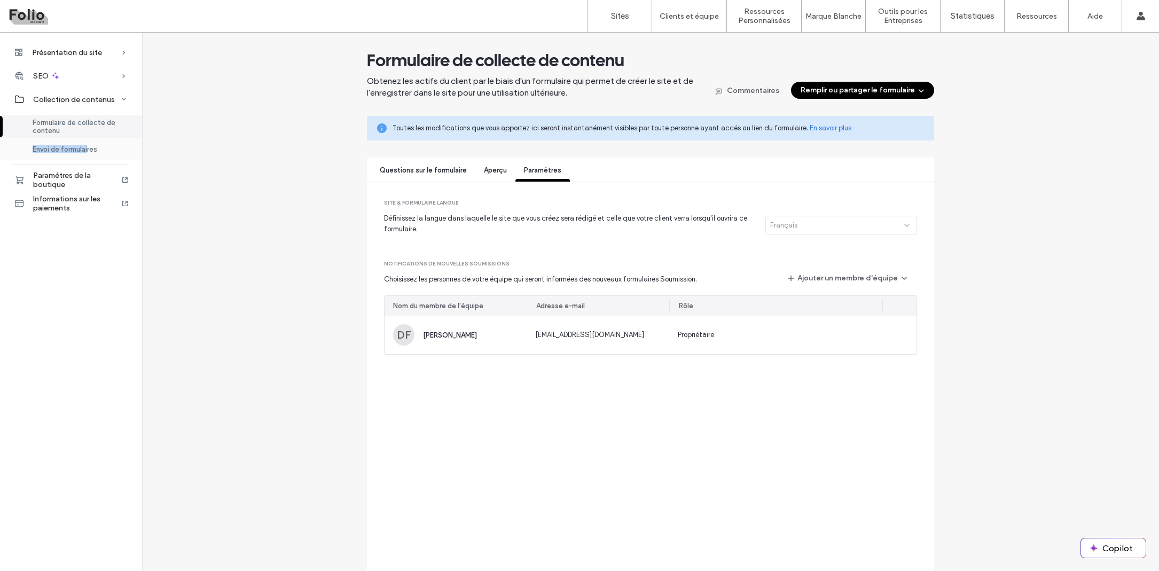
click at [89, 145] on div "Envoi de formulaires" at bounding box center [71, 149] width 142 height 22
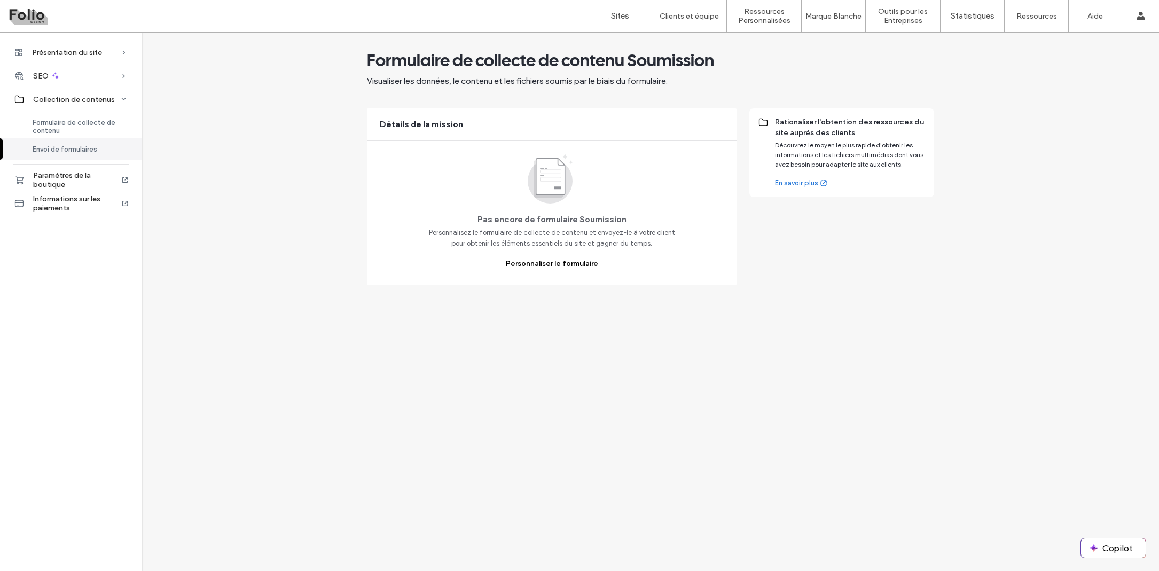
click at [807, 183] on link "En savoir plus" at bounding box center [801, 183] width 53 height 11
click at [786, 183] on link "En savoir plus" at bounding box center [801, 183] width 53 height 11
click at [822, 184] on icon at bounding box center [823, 183] width 9 height 9
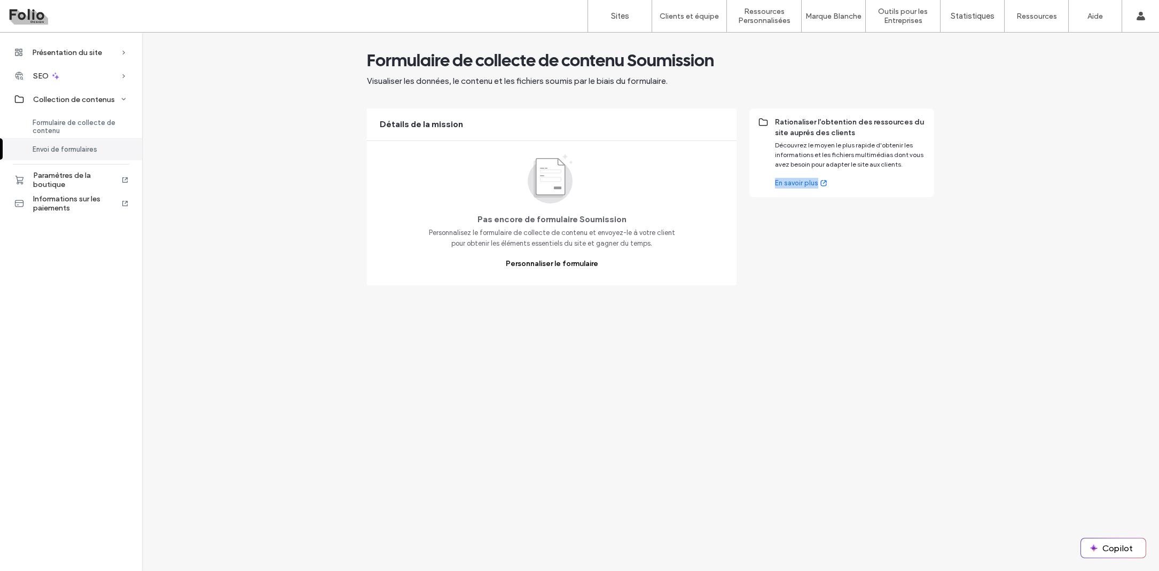
click at [822, 184] on icon at bounding box center [823, 183] width 9 height 9
click at [987, 148] on div "Formulaire de collecte de contenu Soumission Visualiser les données, le contenu…" at bounding box center [650, 168] width 1017 height 236
click at [72, 126] on span "Formulaire de collecte de contenu" at bounding box center [81, 127] width 97 height 16
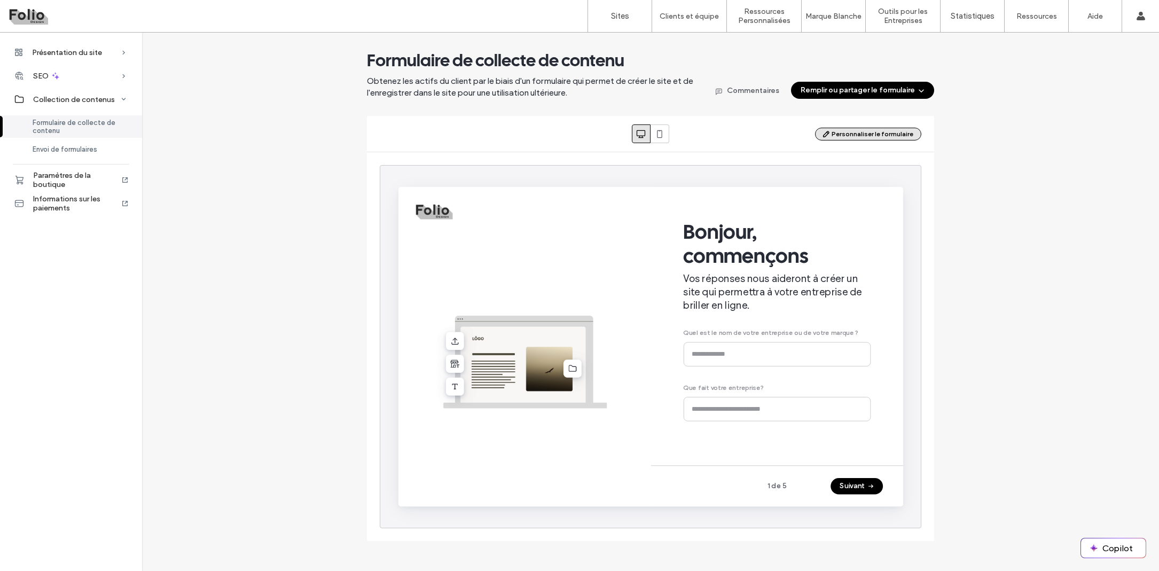
click at [890, 132] on button "Personnaliser le formulaire" at bounding box center [868, 134] width 106 height 13
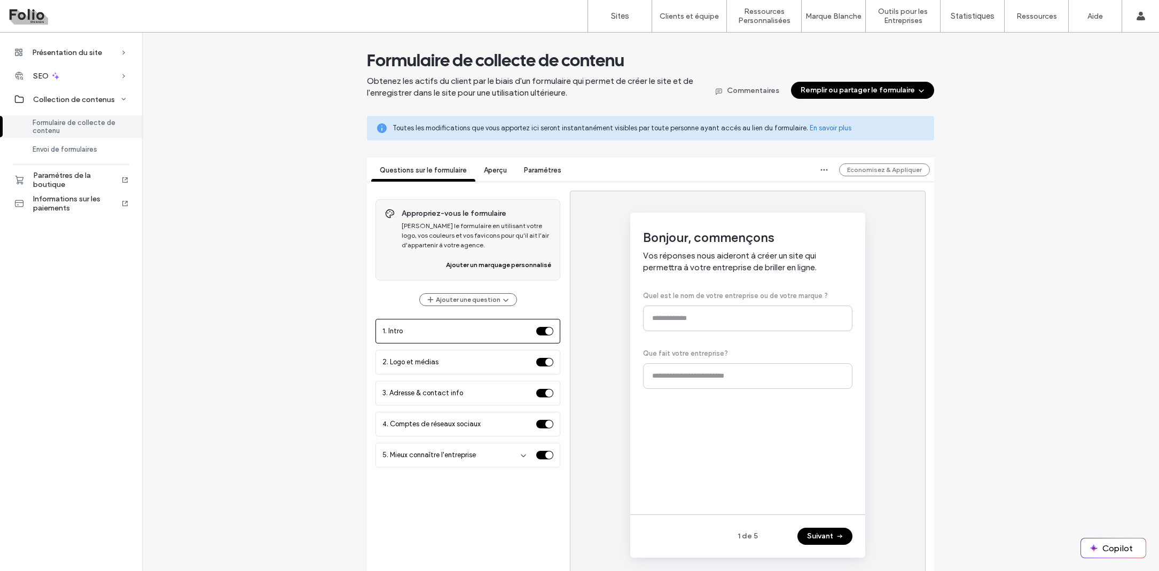
click at [529, 169] on span "Paramètres" at bounding box center [542, 170] width 37 height 8
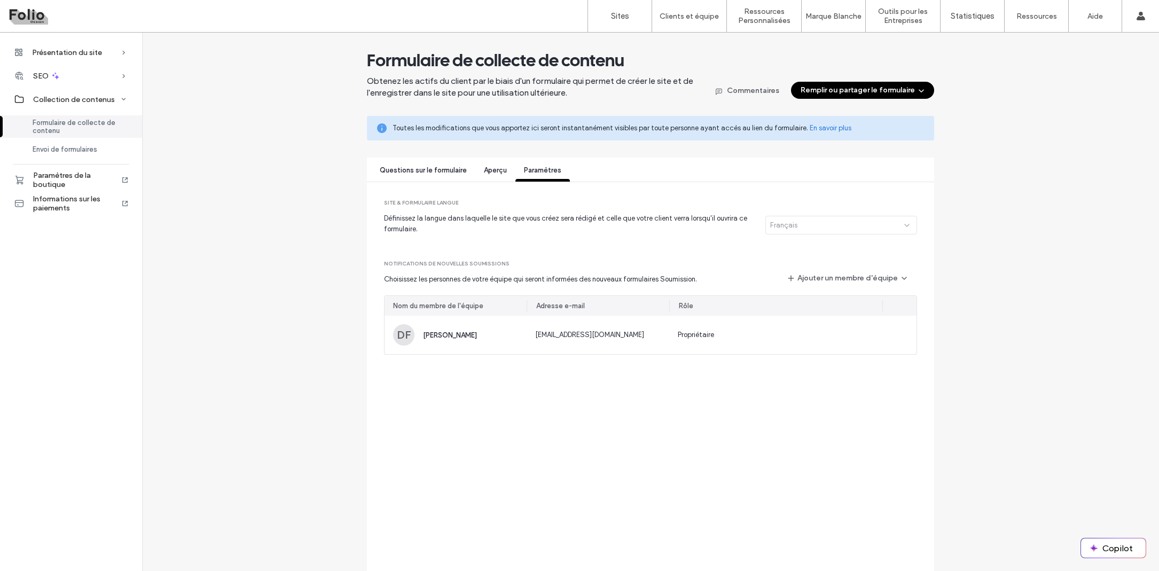
click at [421, 170] on span "Questions sur le formulaire" at bounding box center [423, 170] width 87 height 8
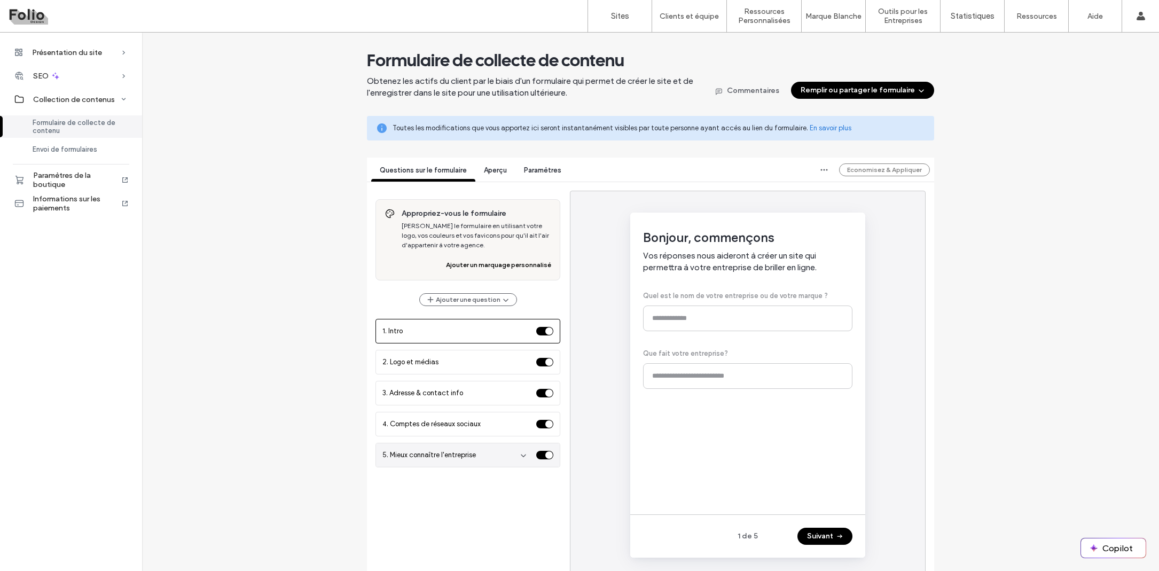
click at [467, 453] on span "5. Mieux connaître l'entreprise" at bounding box center [428, 455] width 93 height 11
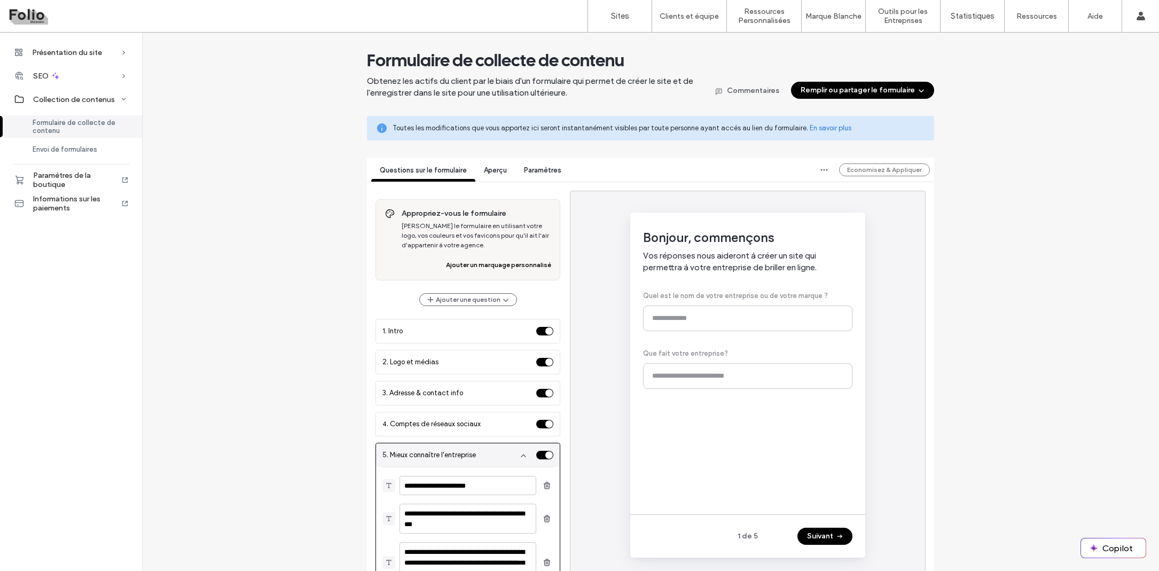
scroll to position [34, 0]
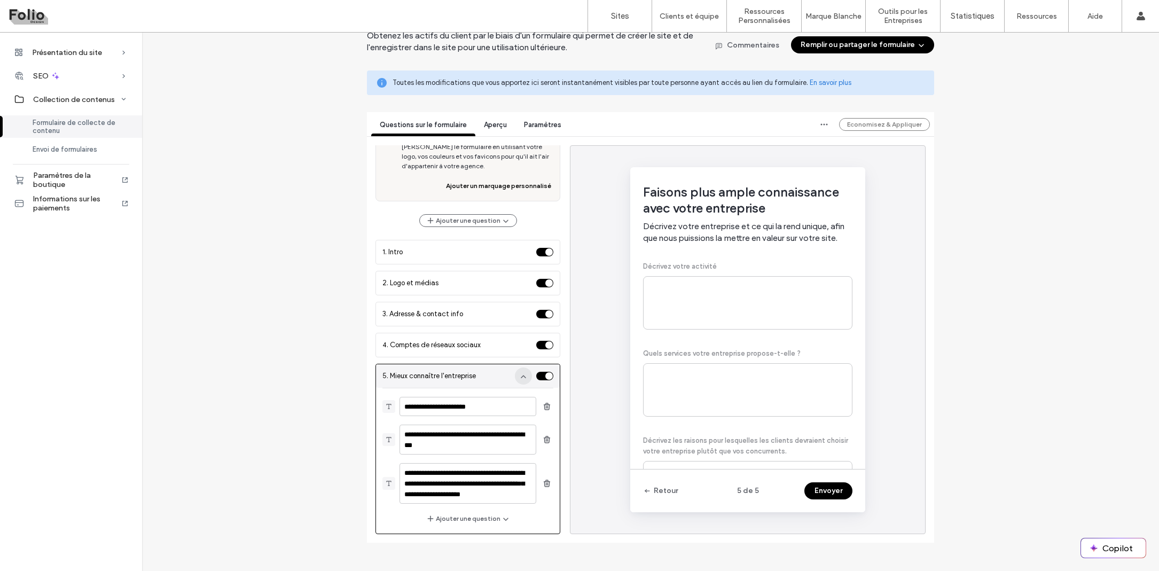
click at [519, 372] on icon "button" at bounding box center [523, 376] width 9 height 9
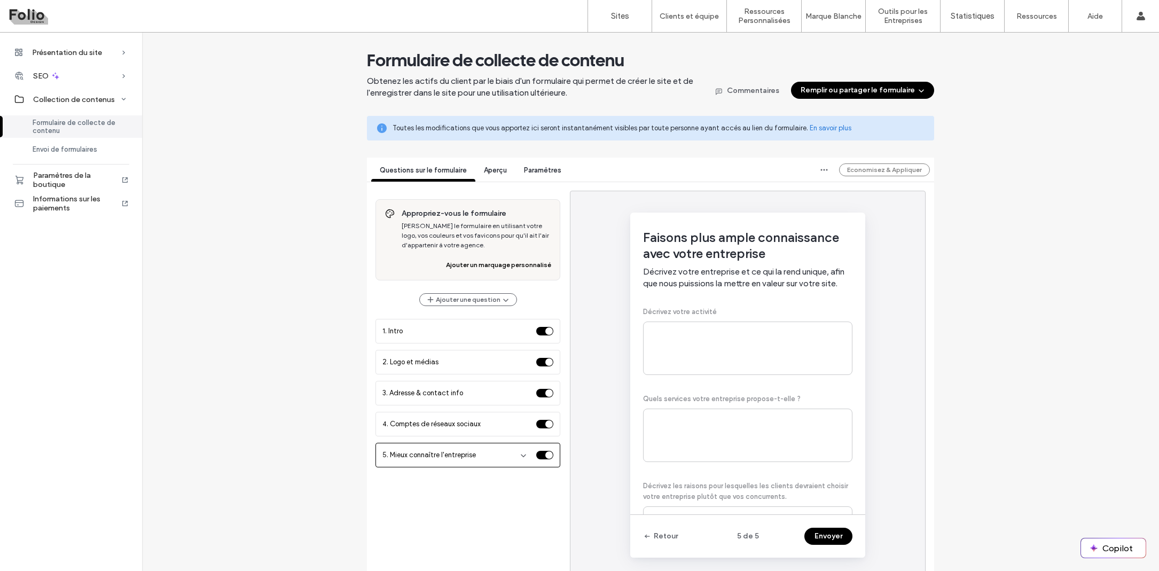
scroll to position [0, 0]
click at [849, 96] on button "Remplir ou partager le formulaire" at bounding box center [862, 90] width 143 height 17
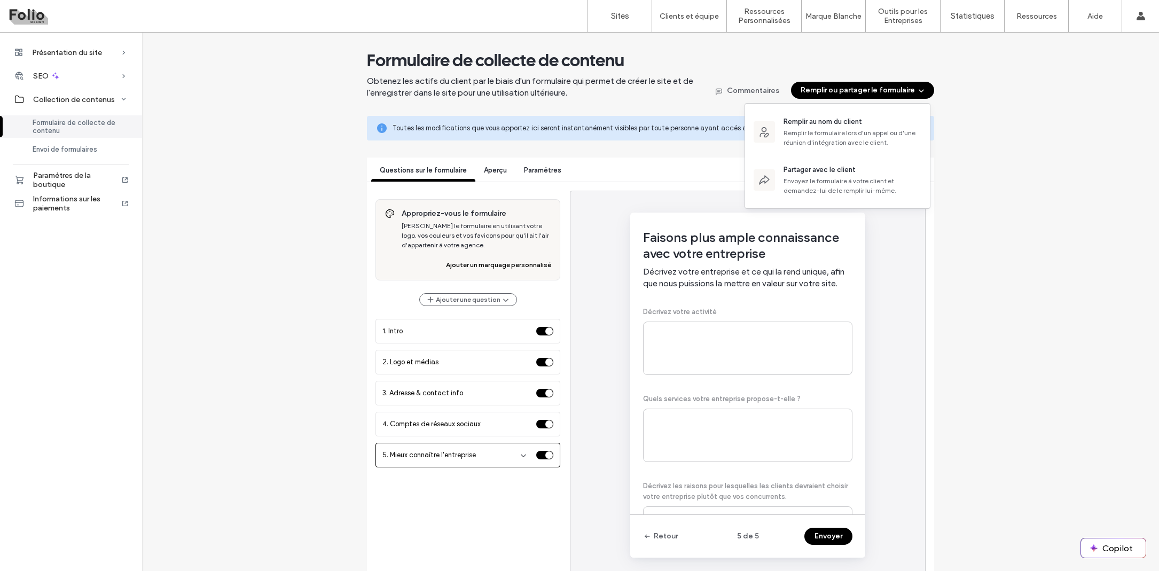
click at [1016, 135] on div "Formulaire de collecte de contenu Obtenez les actifs du client par le biais d'u…" at bounding box center [650, 319] width 1017 height 538
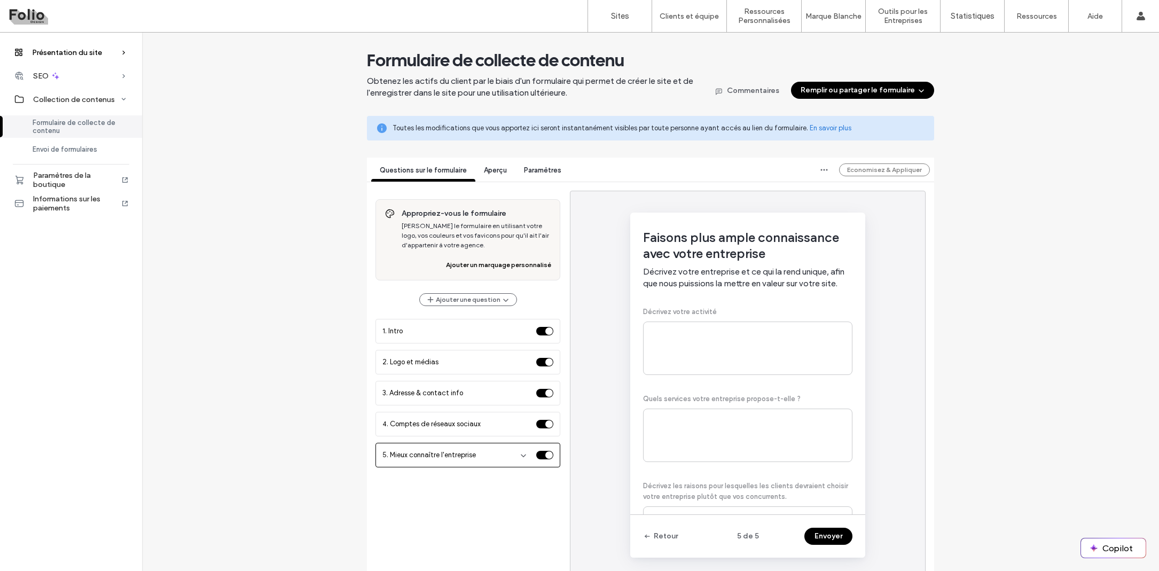
click at [40, 56] on span "Présentation du site" at bounding box center [67, 52] width 70 height 9
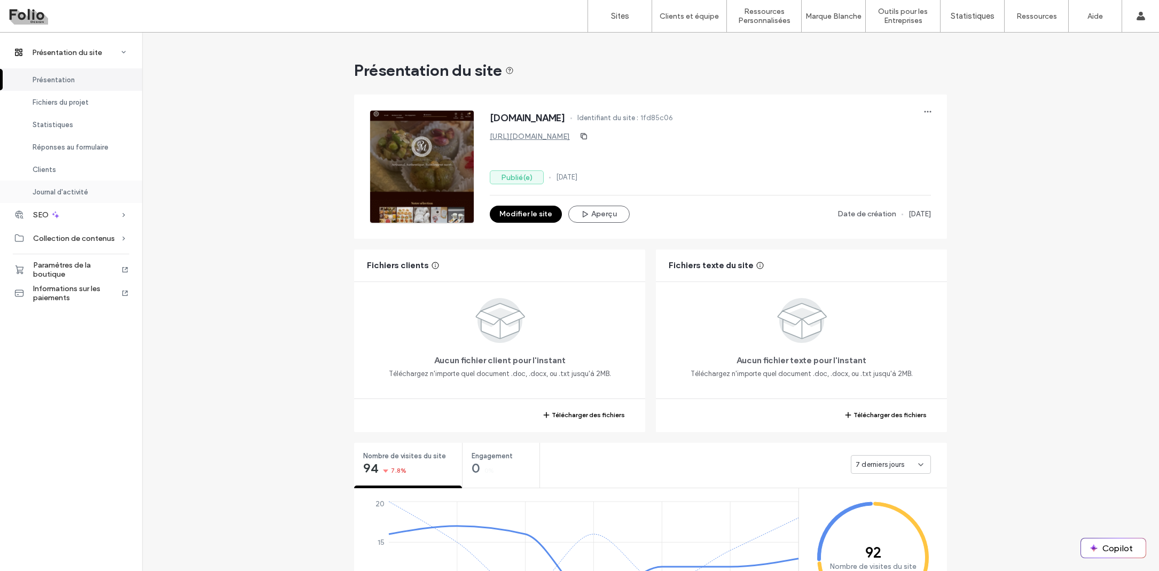
scroll to position [216, 0]
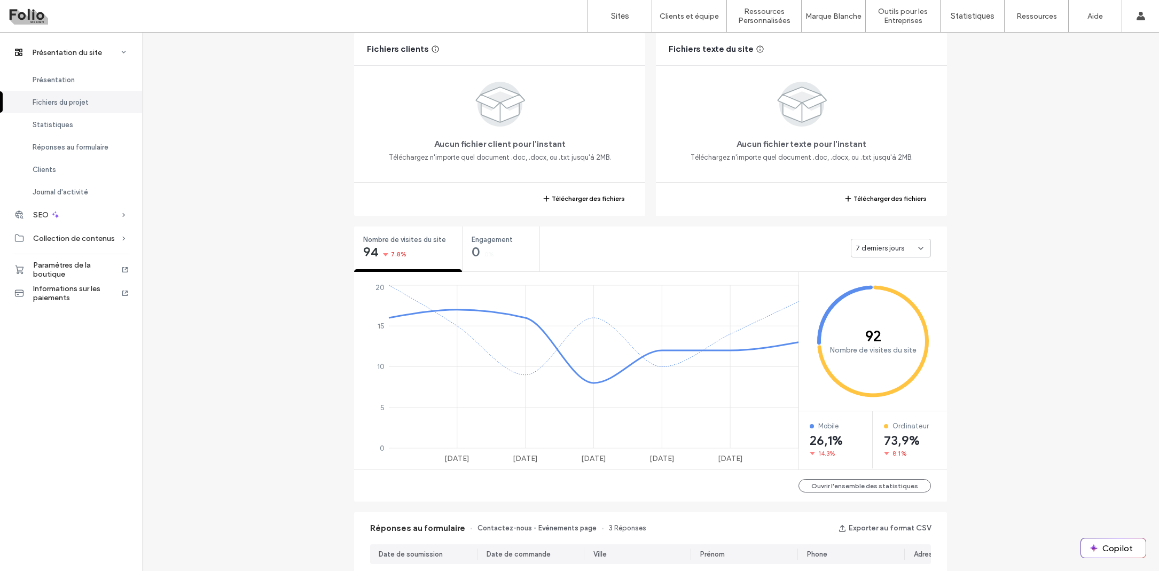
click at [878, 250] on span "7 derniers jours" at bounding box center [880, 248] width 49 height 11
click at [879, 303] on span "30 derniers jours" at bounding box center [878, 304] width 53 height 11
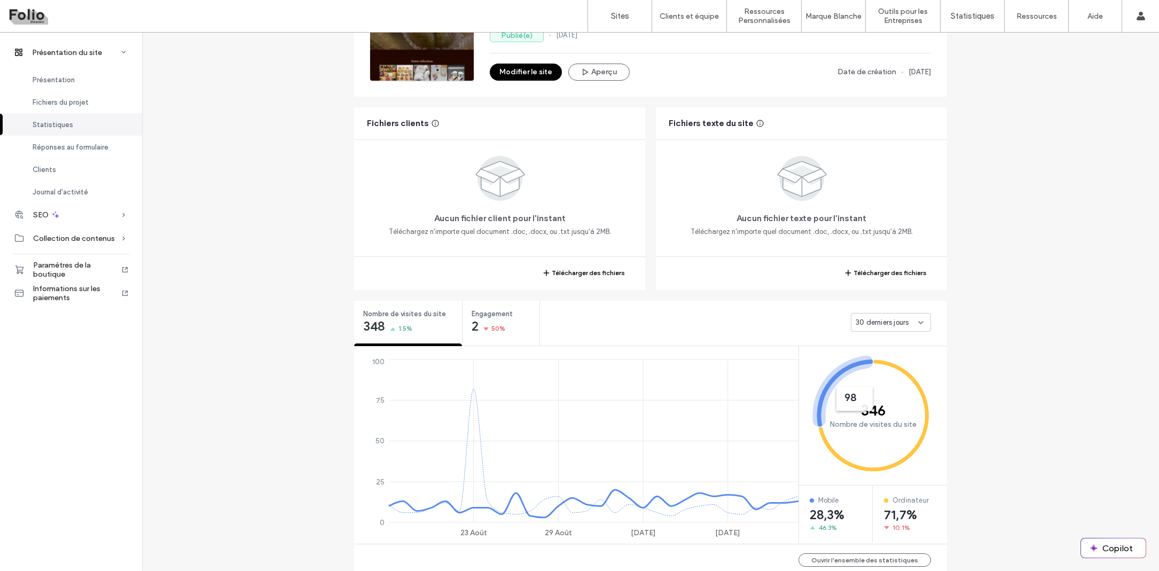
scroll to position [350, 0]
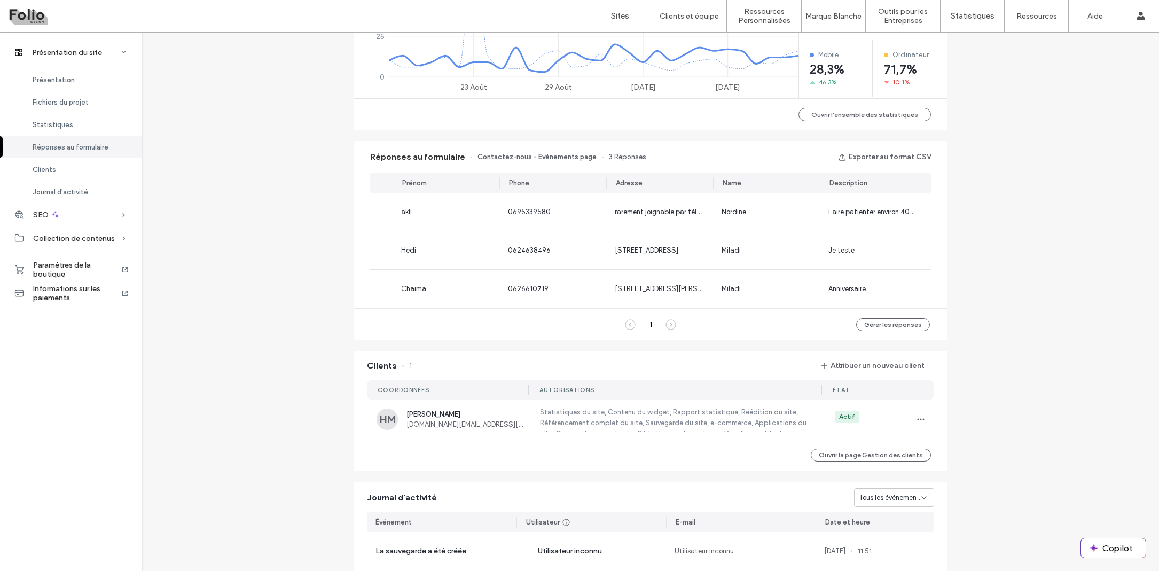
scroll to position [781, 0]
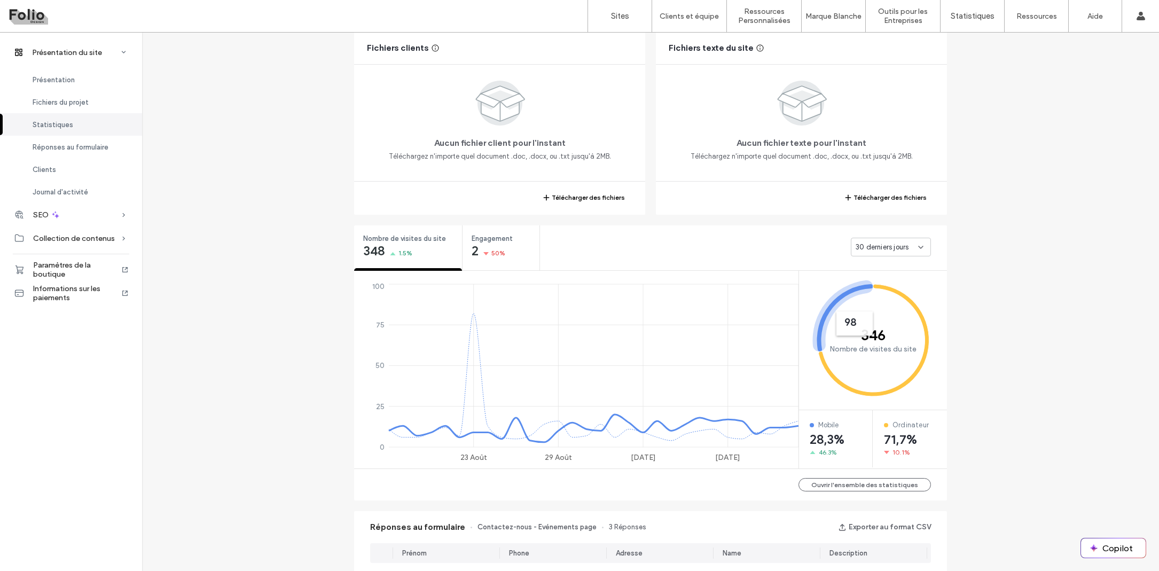
scroll to position [375, 0]
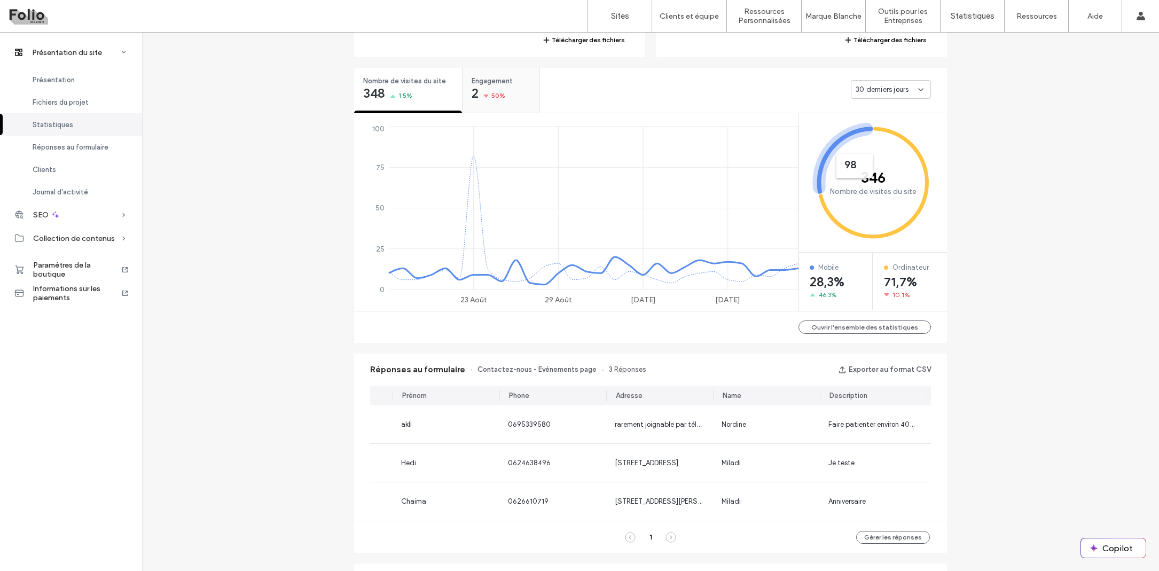
click at [497, 92] on span "50%" at bounding box center [498, 95] width 14 height 11
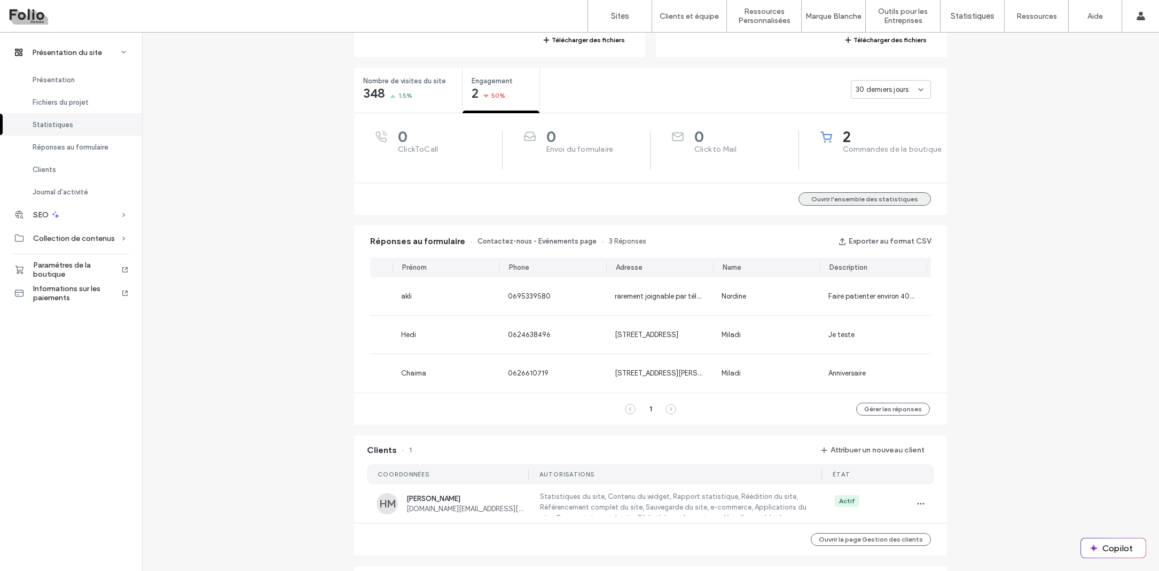
click at [856, 199] on button "Ouvrir l'ensemble des statistiques" at bounding box center [864, 198] width 132 height 13
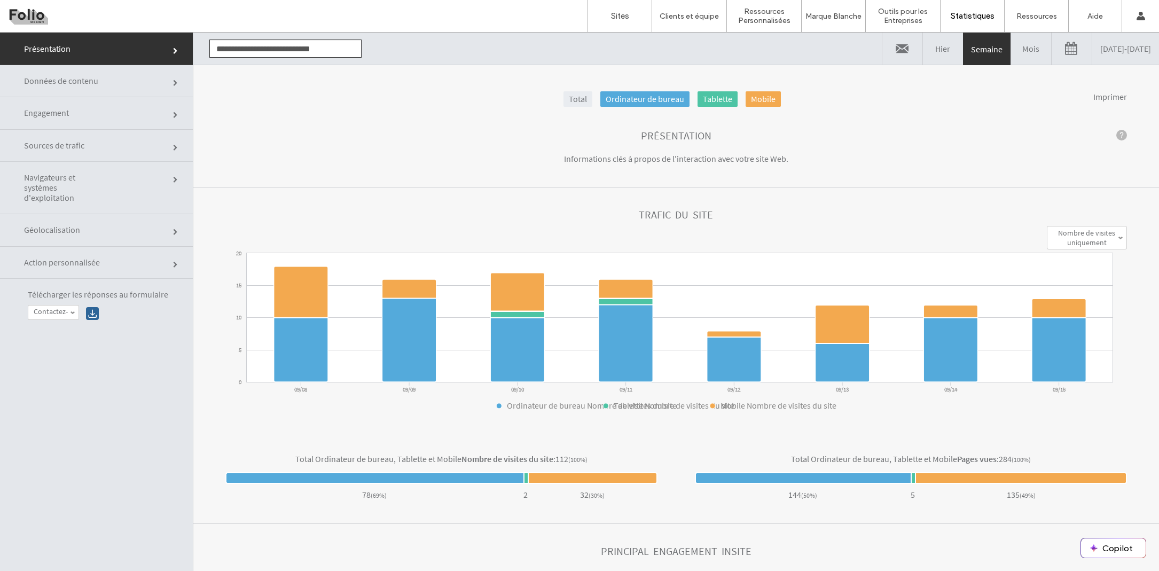
click at [95, 113] on span "Engagement" at bounding box center [64, 113] width 80 height 10
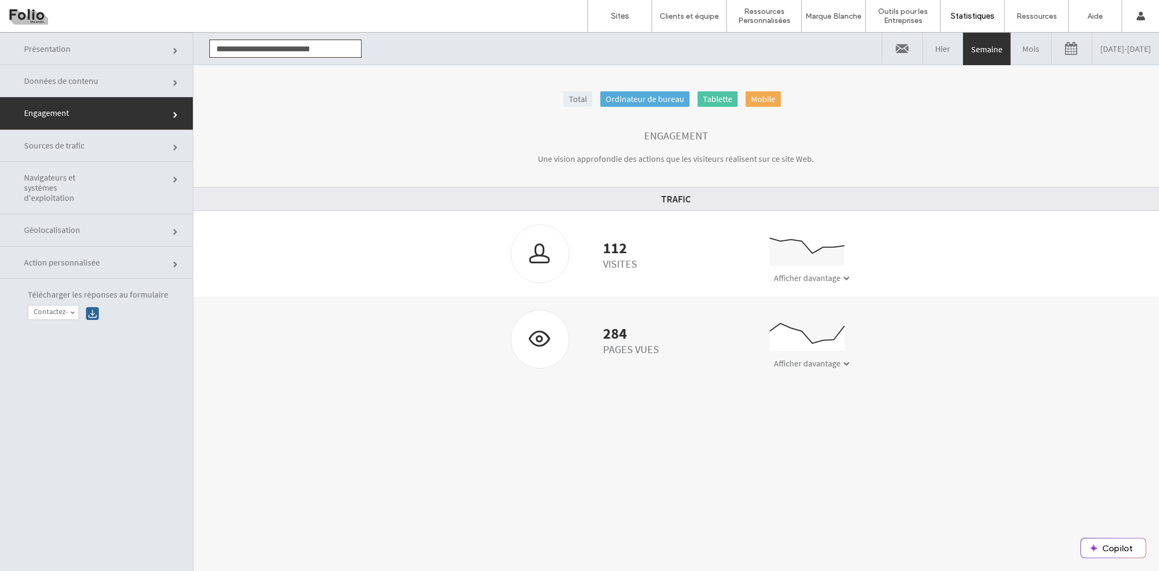
click at [1052, 55] on link at bounding box center [1072, 49] width 40 height 32
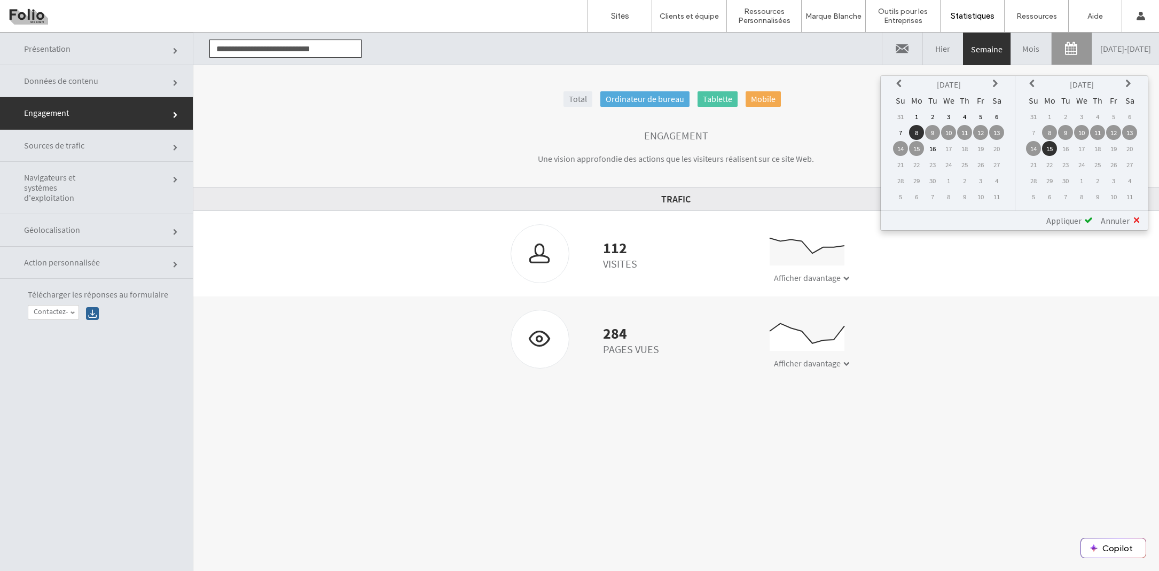
click at [898, 82] on icon at bounding box center [900, 84] width 9 height 9
click at [898, 83] on icon at bounding box center [900, 84] width 9 height 9
click at [933, 115] on td "1" at bounding box center [932, 116] width 15 height 15
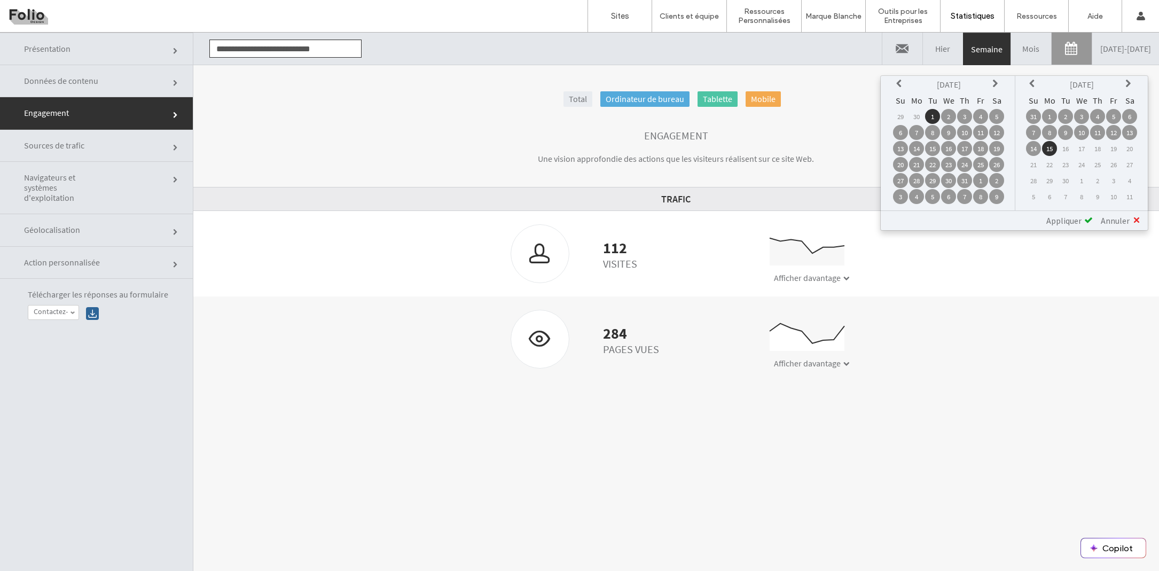
click at [1072, 224] on span "Appliquer" at bounding box center [1063, 220] width 35 height 11
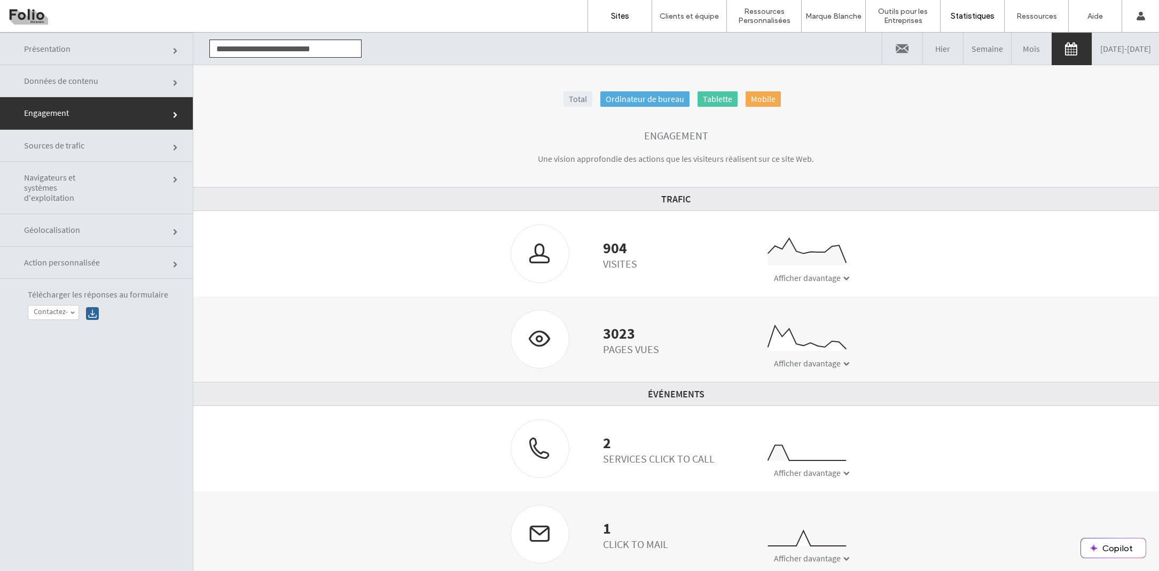
click at [616, 14] on label "Sites" at bounding box center [620, 16] width 18 height 10
